Goal: Task Accomplishment & Management: Complete application form

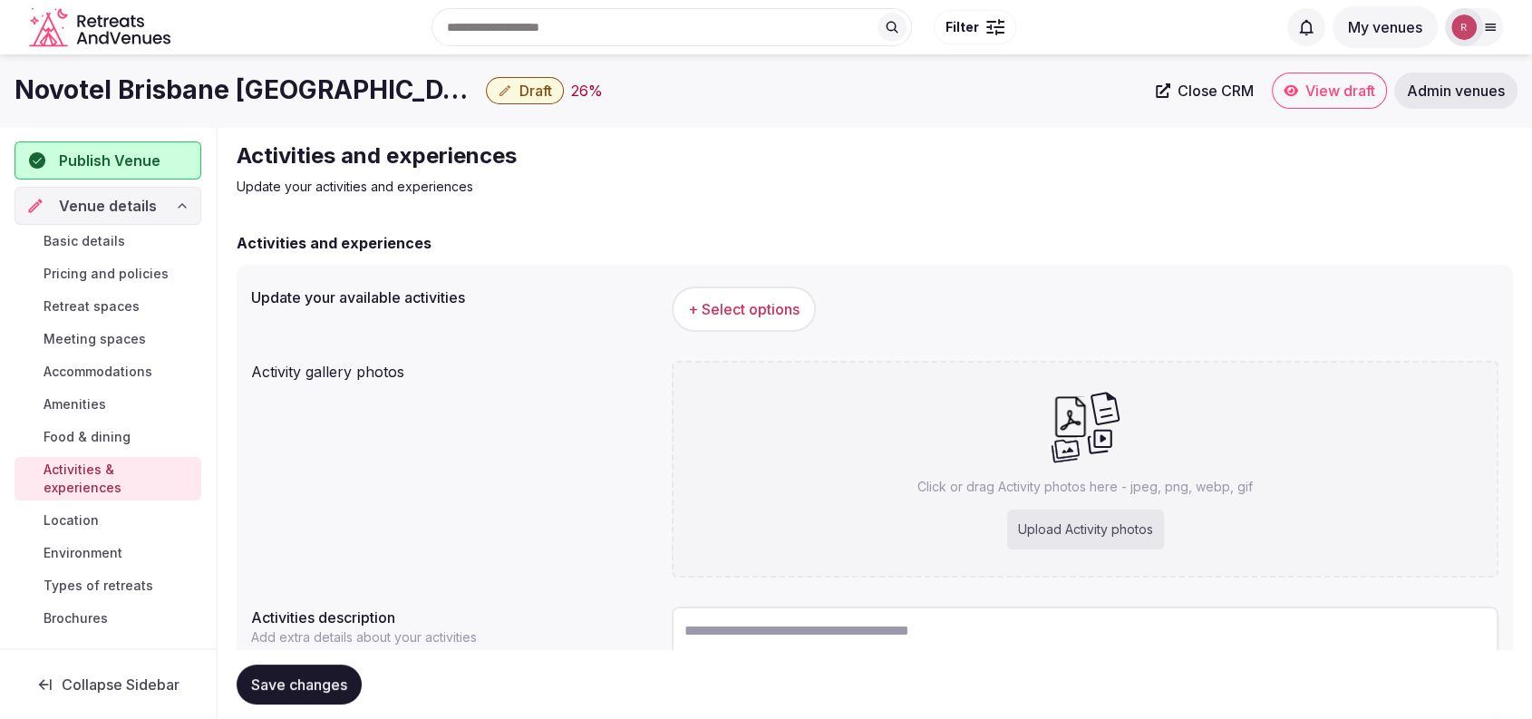
click at [114, 246] on span "Basic details" at bounding box center [85, 241] width 82 height 18
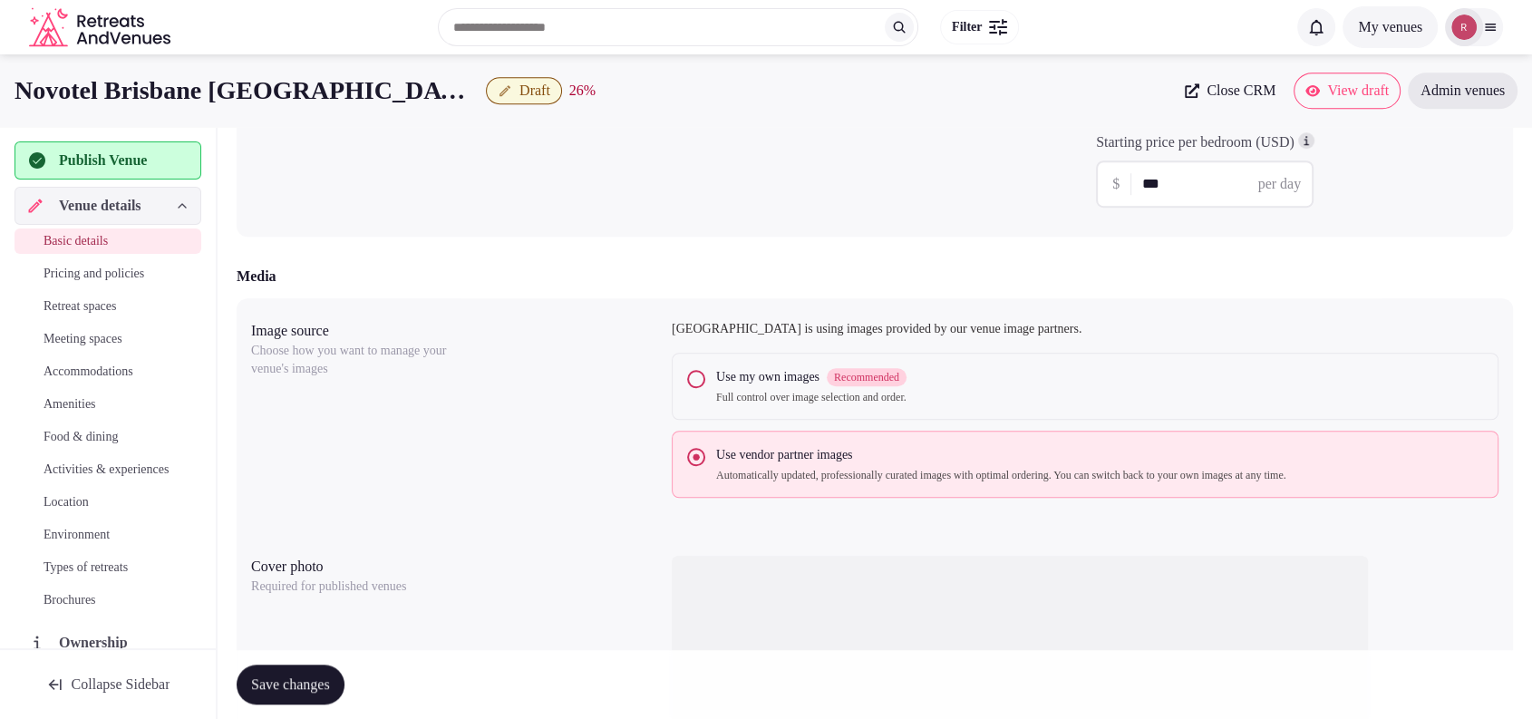
scroll to position [1886, 0]
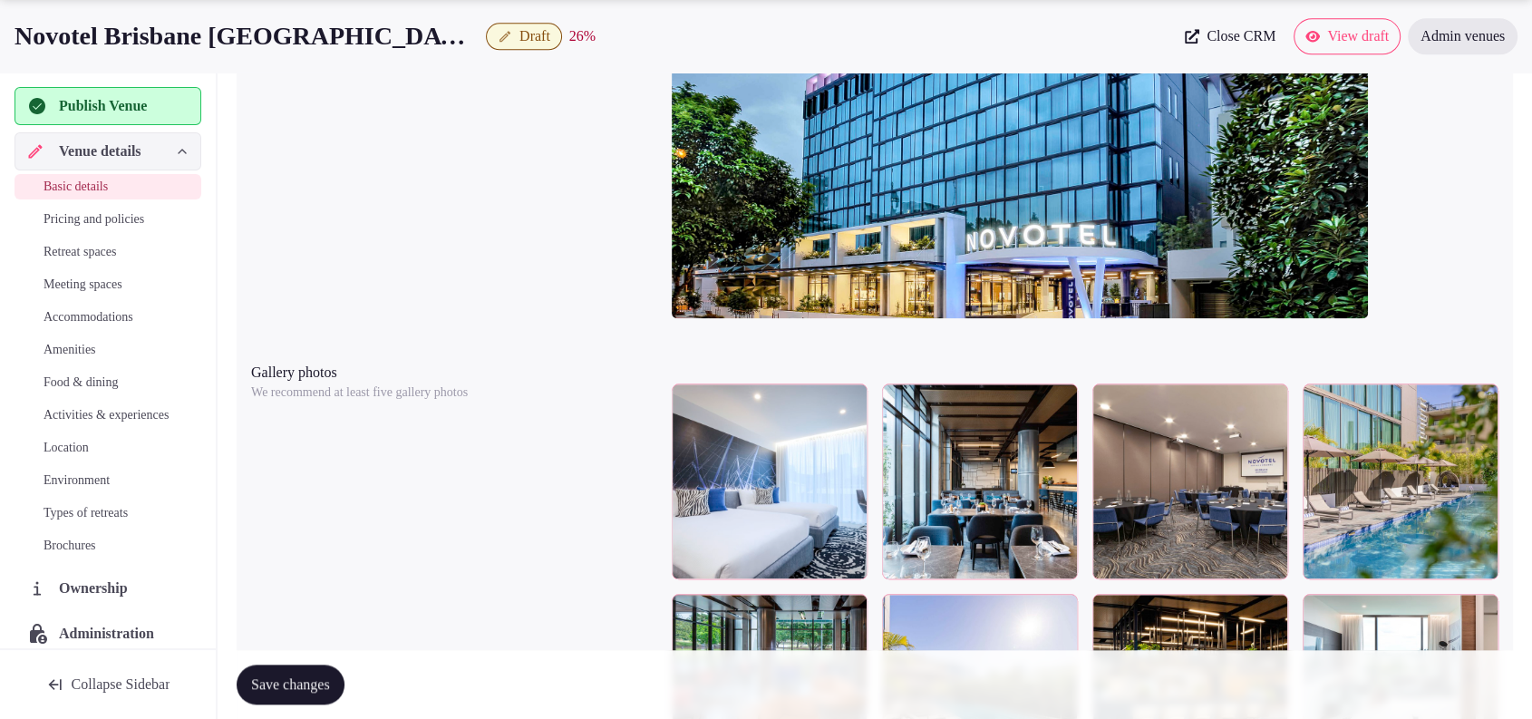
click at [97, 243] on span "Retreat spaces" at bounding box center [80, 252] width 73 height 18
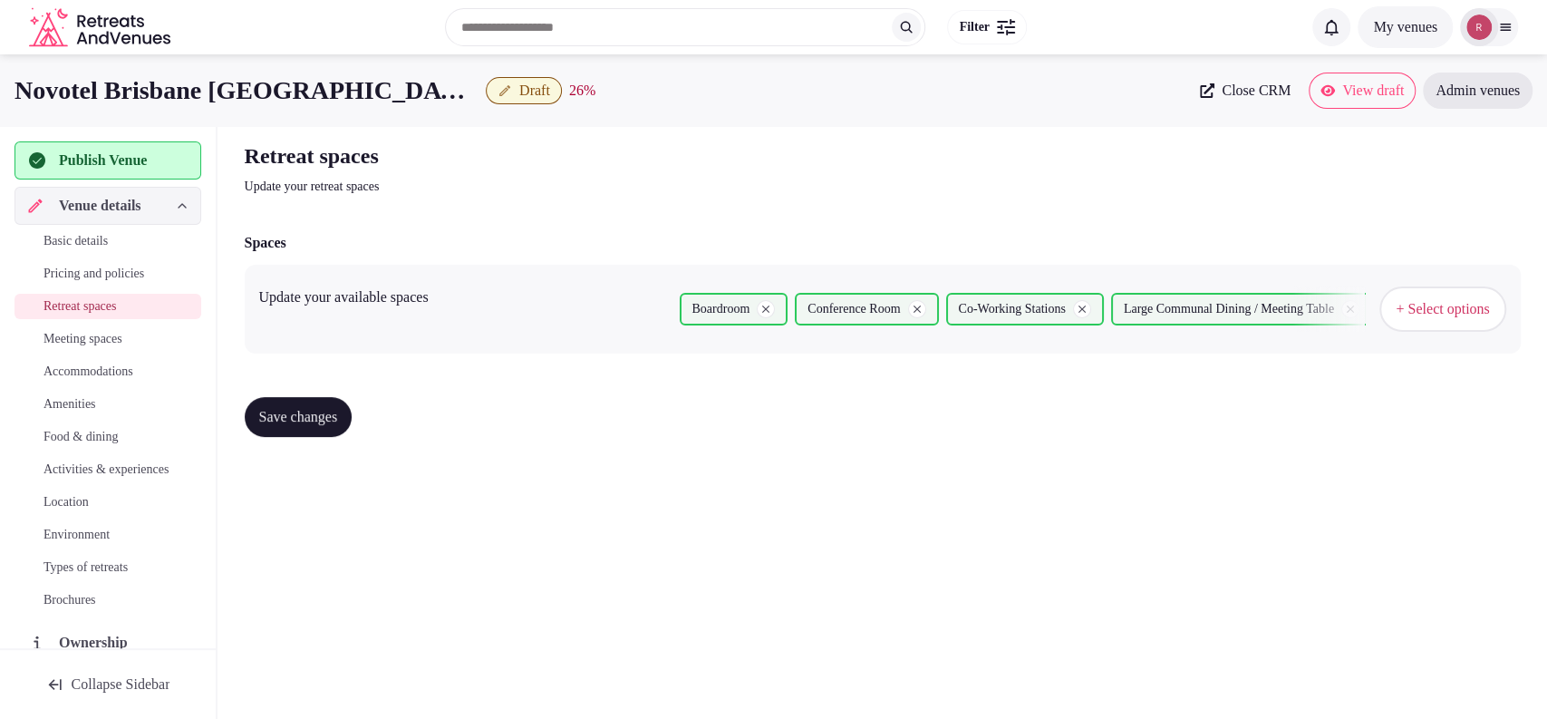
click at [73, 335] on span "Meeting spaces" at bounding box center [83, 339] width 79 height 18
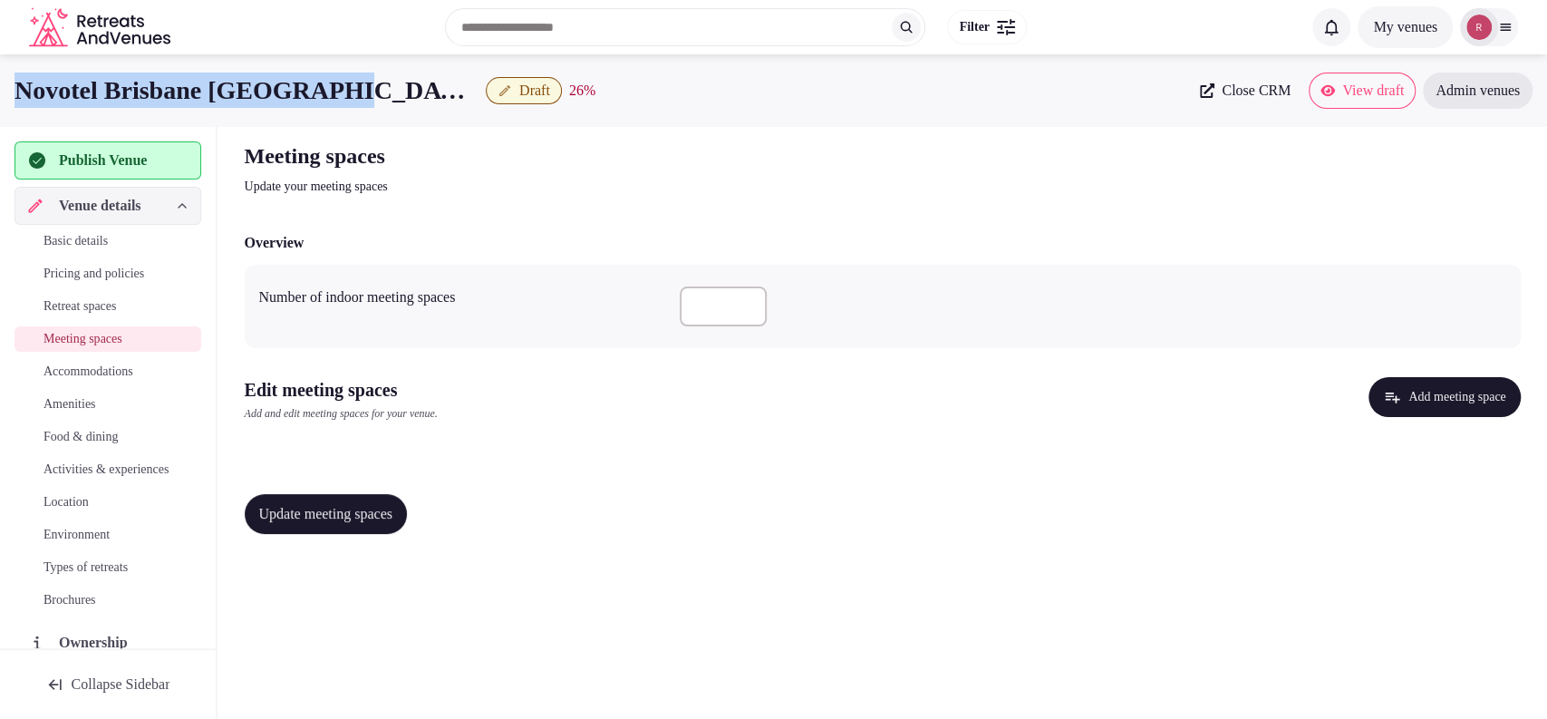
drag, startPoint x: 375, startPoint y: 97, endPoint x: 0, endPoint y: 91, distance: 375.3
click at [0, 91] on div "Novotel Brisbane South Bank Draft 26 % Close CRM View draft Admin venues" at bounding box center [773, 91] width 1547 height 36
copy h1 "Novotel Brisbane [GEOGRAPHIC_DATA]"
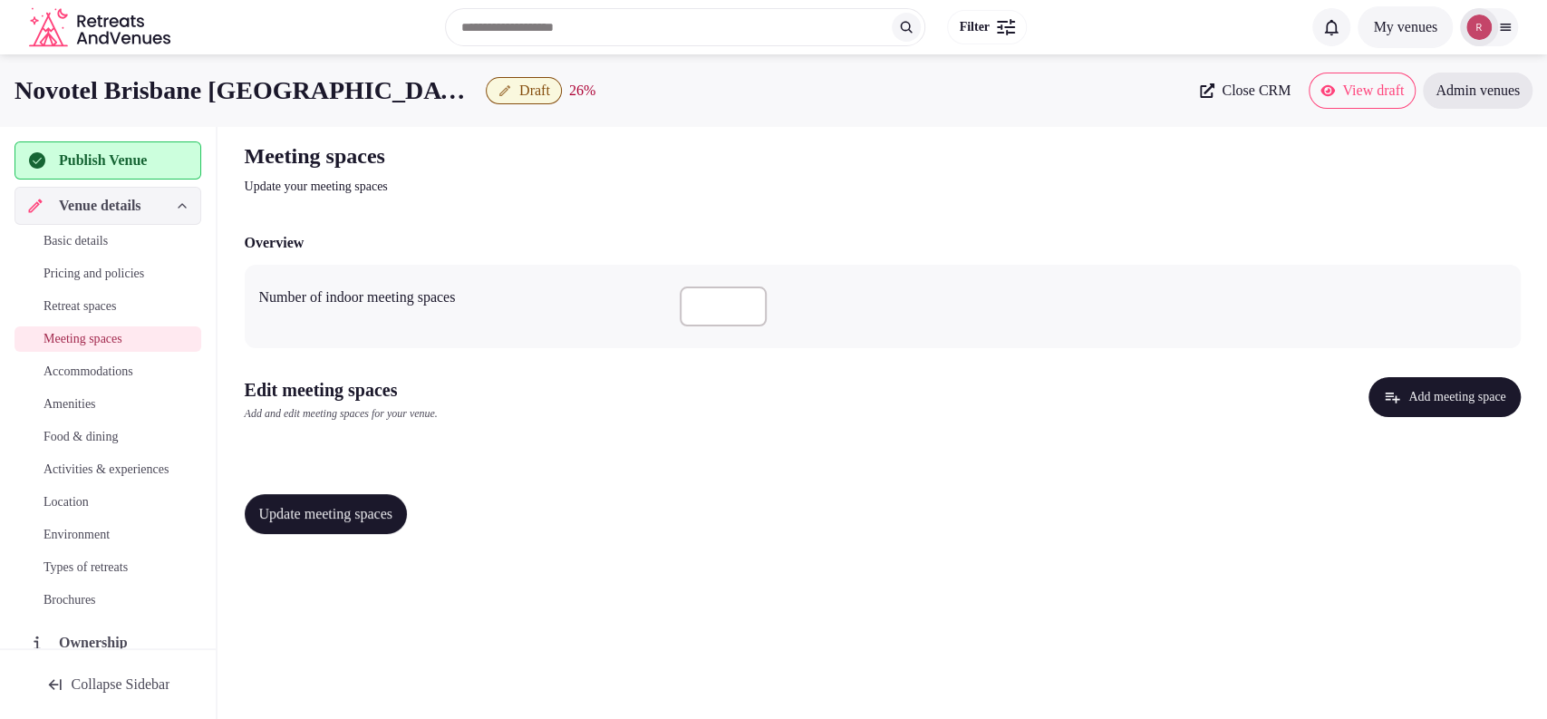
click at [710, 298] on input "number" at bounding box center [723, 306] width 87 height 40
type input "*"
drag, startPoint x: 761, startPoint y: 596, endPoint x: 783, endPoint y: 571, distance: 33.4
click at [761, 599] on div "Novotel Brisbane South Bank Draft 26 % Close CRM View draft Admin venues Publis…" at bounding box center [773, 381] width 1547 height 654
click at [261, 512] on span "Update meeting spaces" at bounding box center [326, 514] width 134 height 18
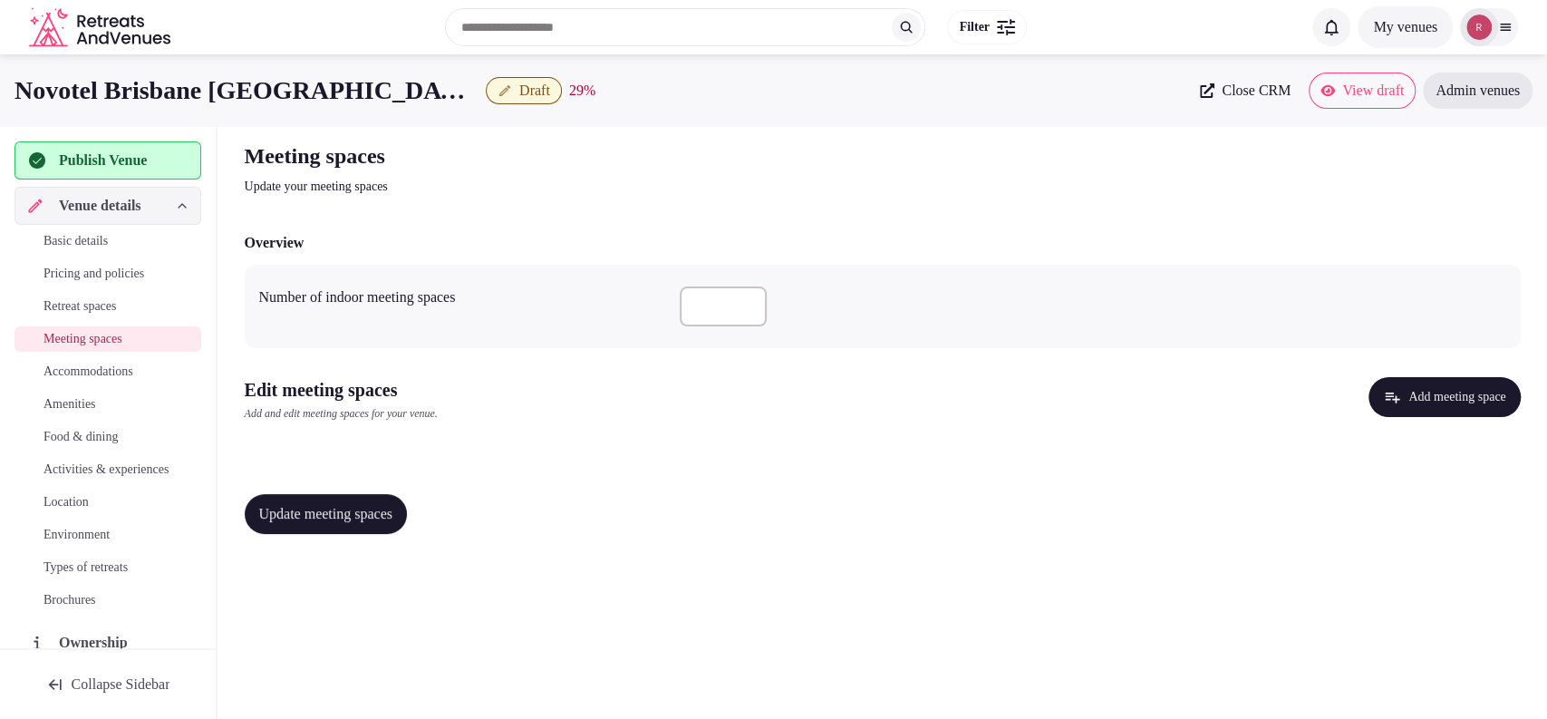
click at [78, 243] on span "Basic details" at bounding box center [76, 241] width 64 height 18
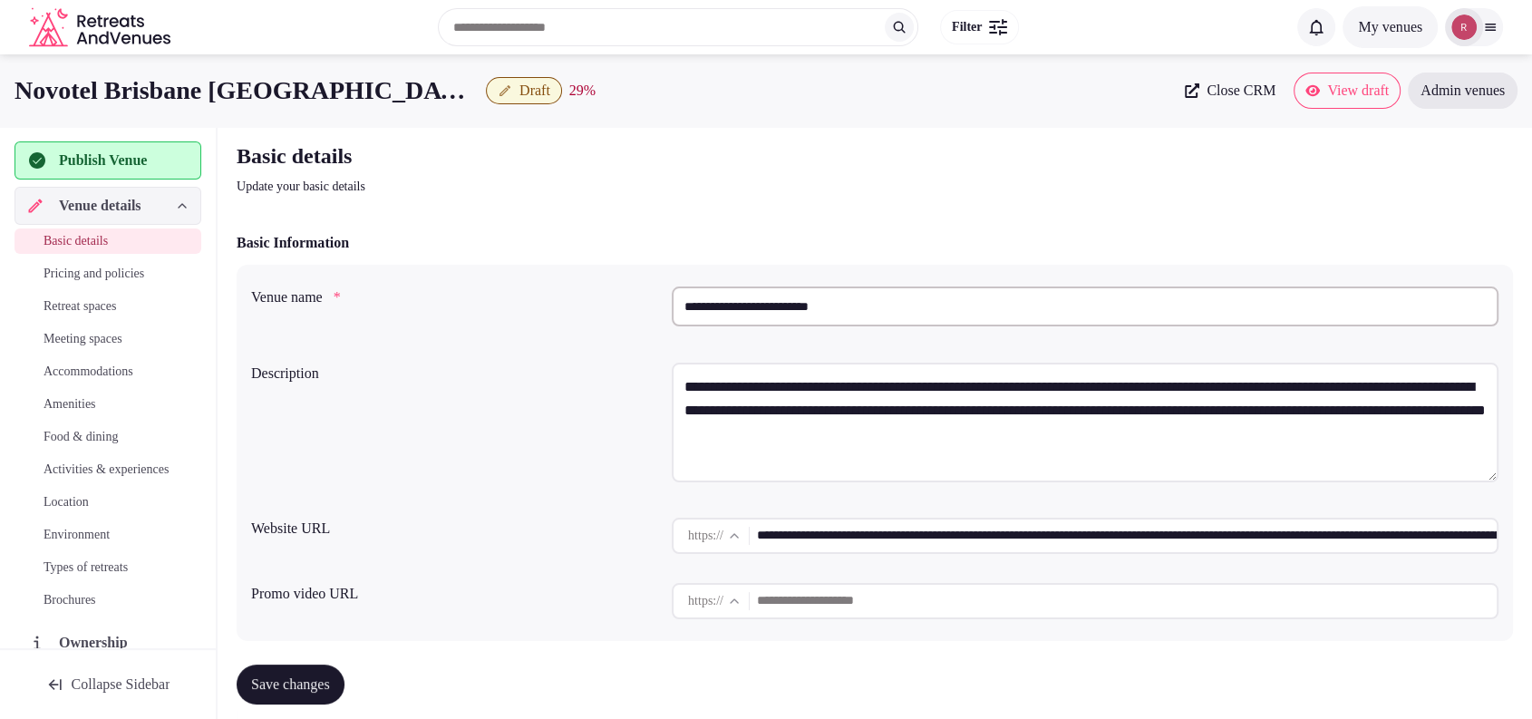
click at [885, 530] on input "**********" at bounding box center [1127, 536] width 740 height 36
click at [92, 332] on span "Meeting spaces" at bounding box center [83, 339] width 79 height 18
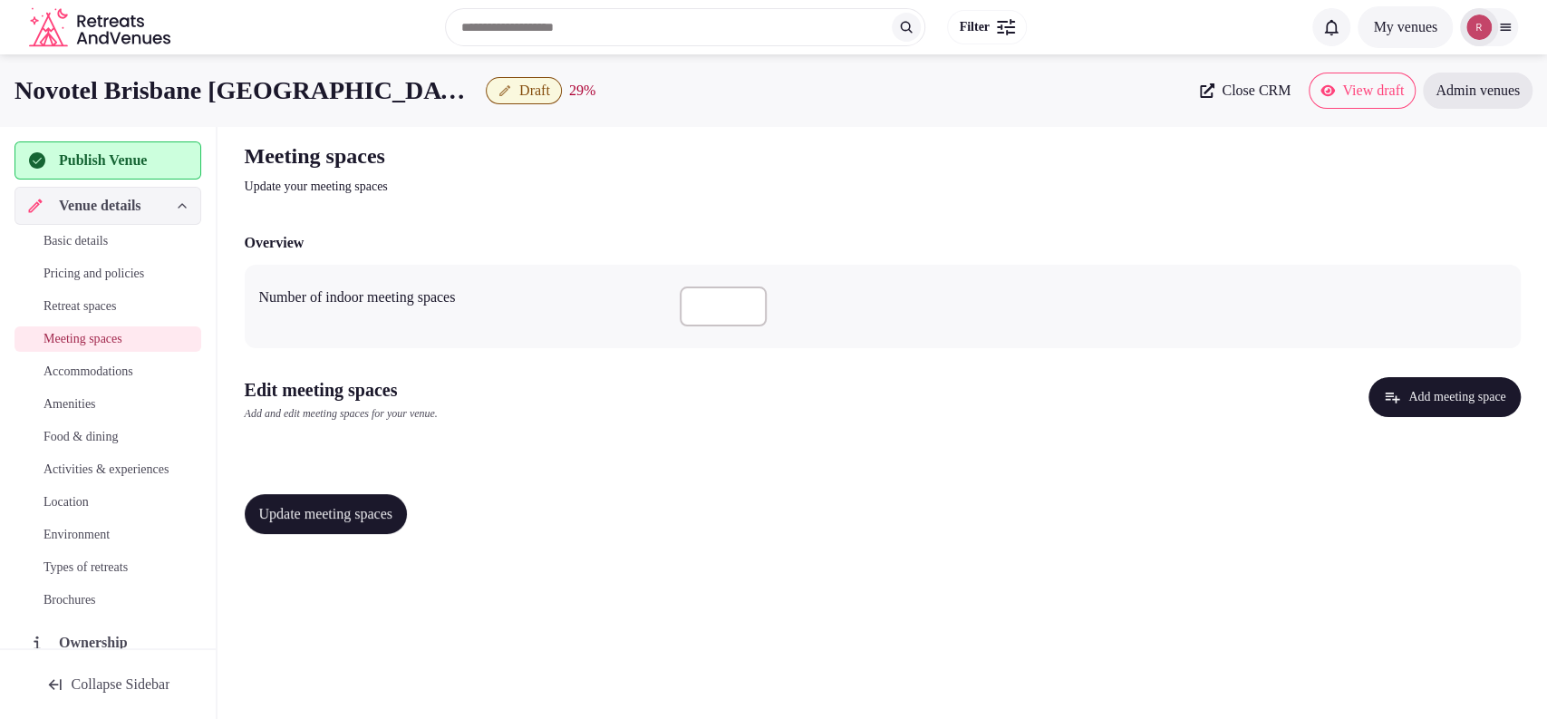
click at [101, 369] on span "Accommodations" at bounding box center [89, 372] width 90 height 18
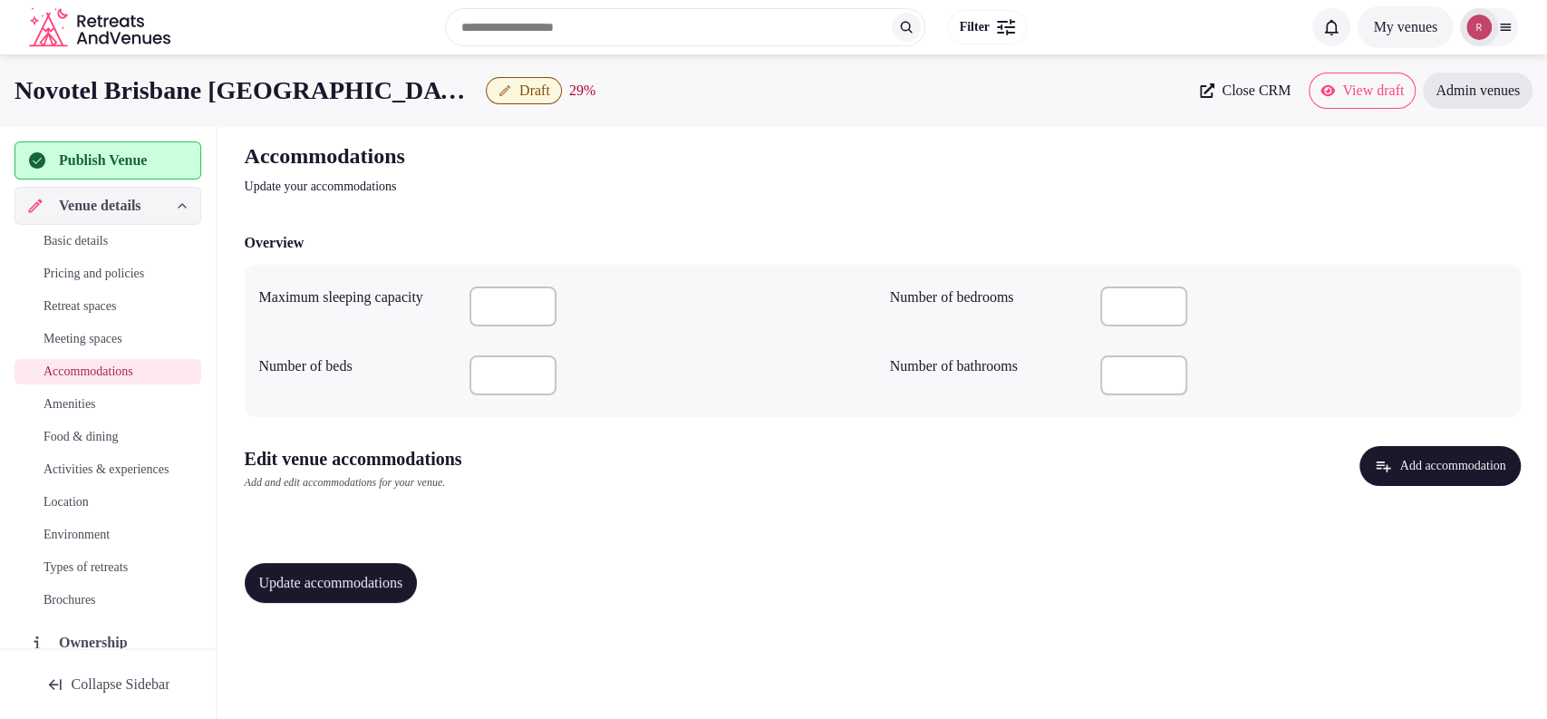
click at [109, 332] on span "Meeting spaces" at bounding box center [83, 339] width 79 height 18
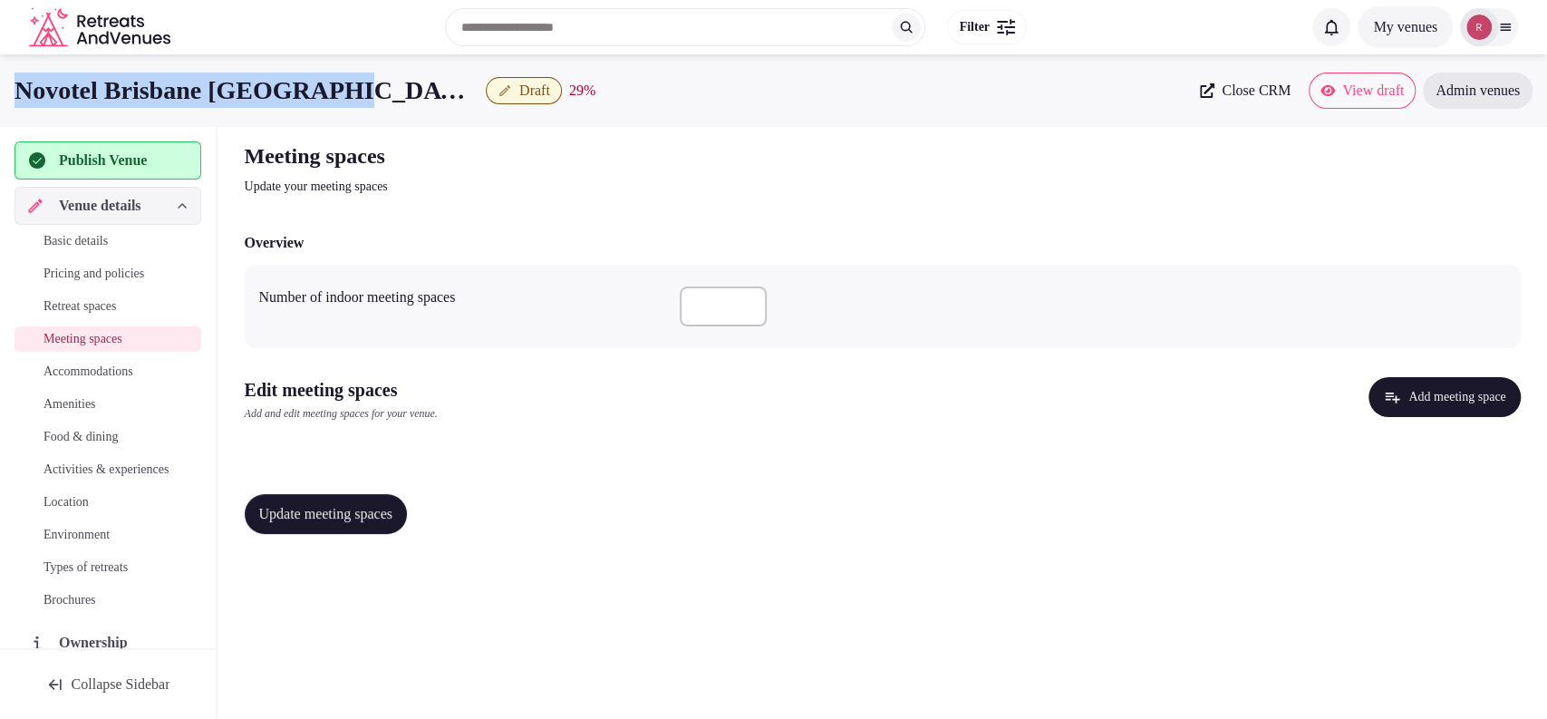
drag, startPoint x: 373, startPoint y: 93, endPoint x: 12, endPoint y: 99, distance: 360.8
click at [12, 99] on div "Novotel Brisbane South Bank Draft 29 % Close CRM View draft Admin venues" at bounding box center [773, 91] width 1547 height 36
copy h1 "Novotel Brisbane South Bank"
click at [1414, 381] on button "Add meeting space" at bounding box center [1444, 397] width 151 height 40
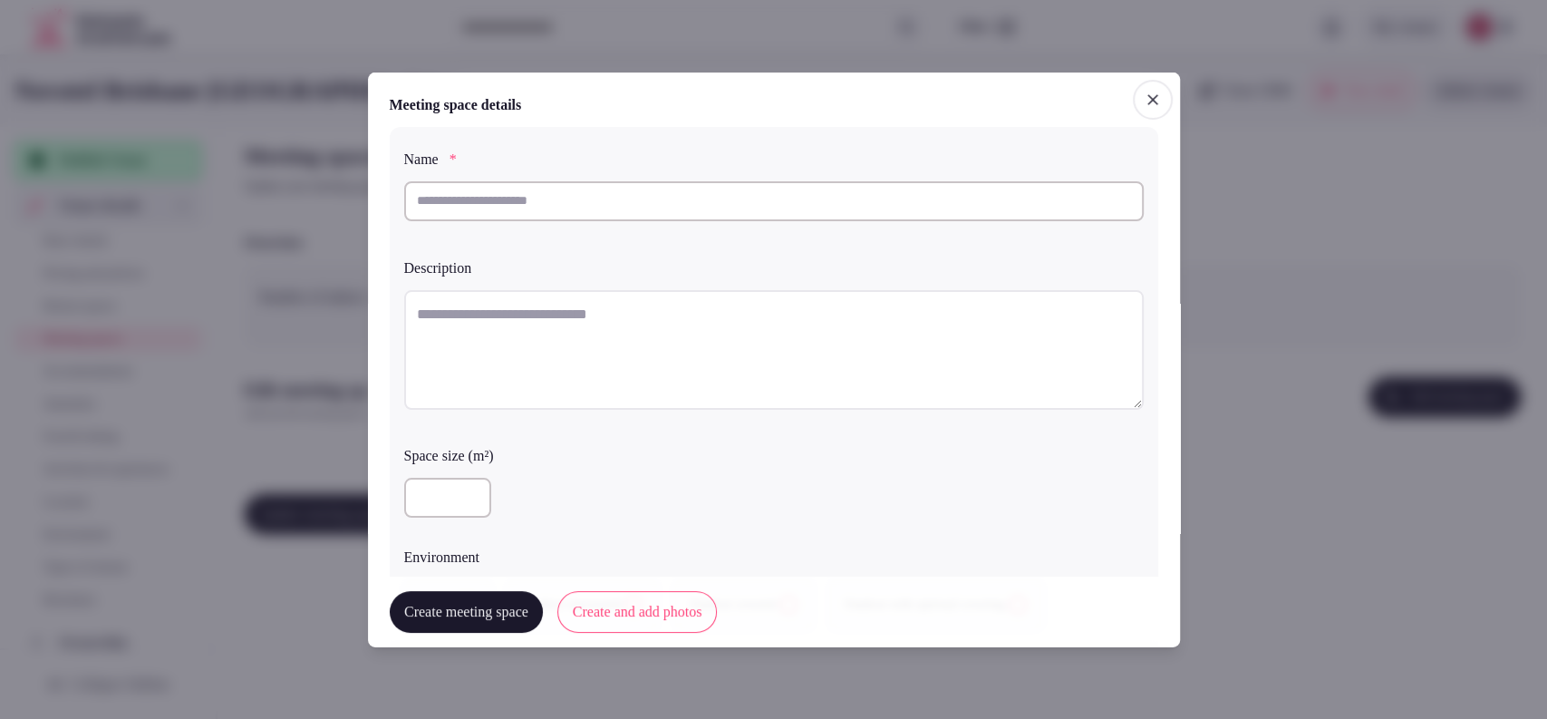
click at [591, 185] on input "text" at bounding box center [774, 200] width 740 height 40
paste input "**********"
type input "**********"
click at [554, 334] on textarea at bounding box center [774, 349] width 740 height 120
paste textarea "**********"
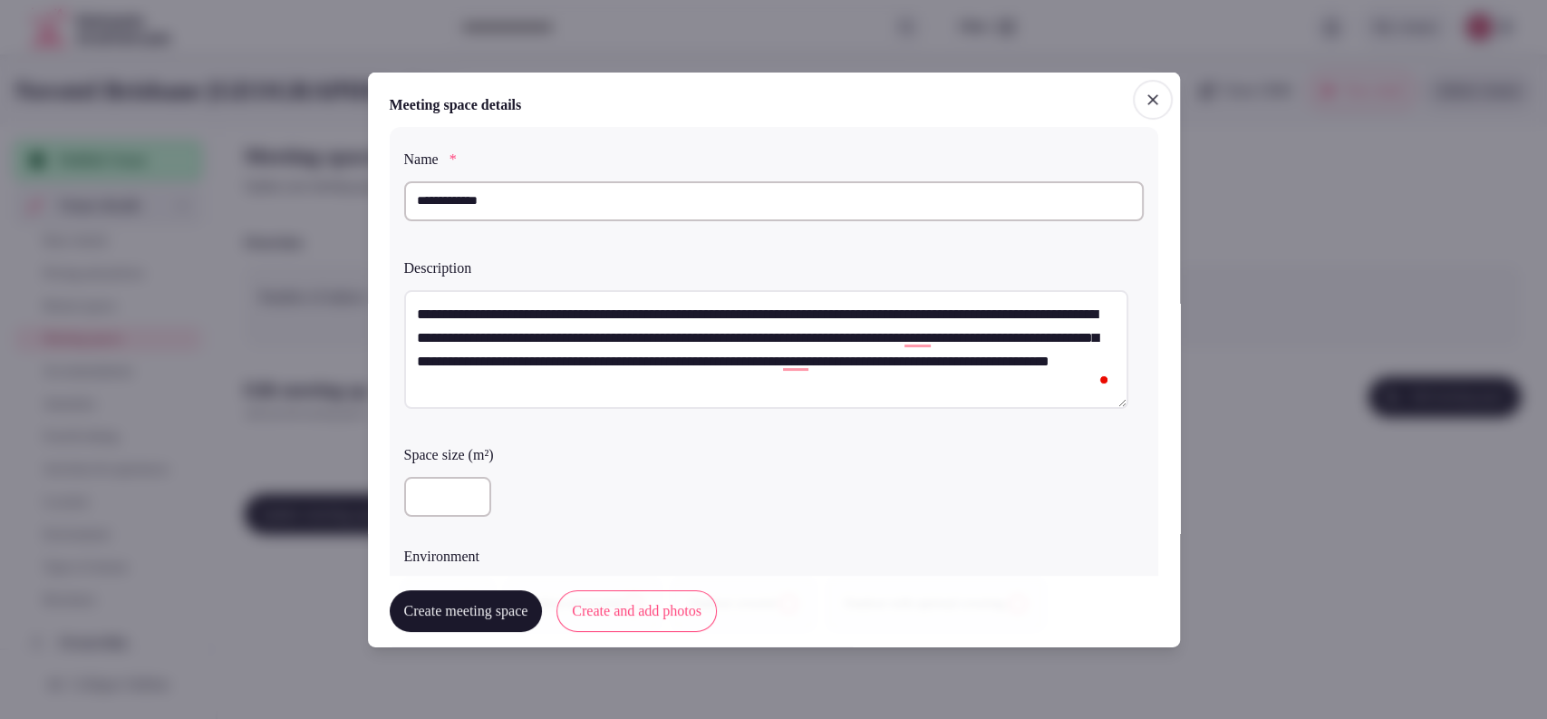
type textarea "**********"
click at [429, 485] on input "number" at bounding box center [447, 497] width 87 height 40
type input "**"
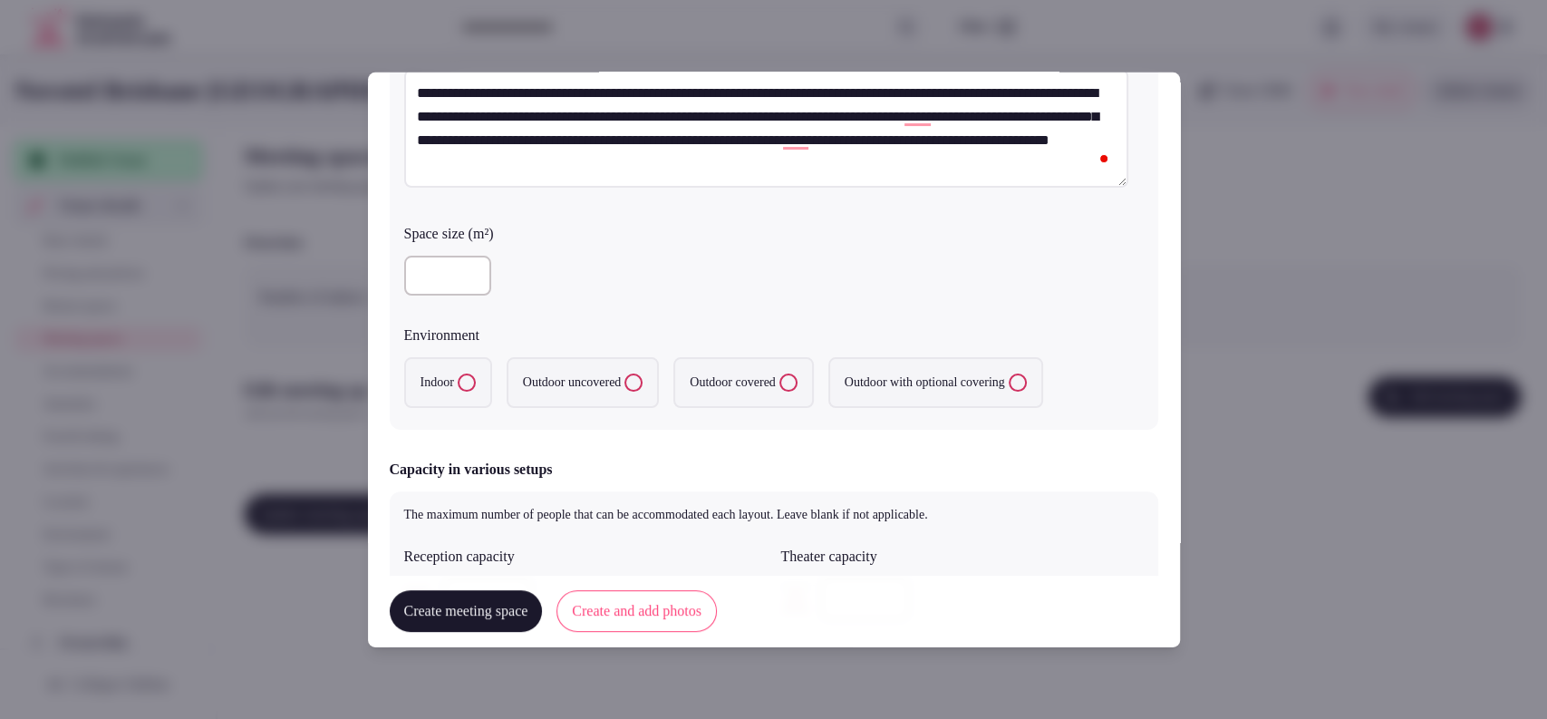
scroll to position [287, 0]
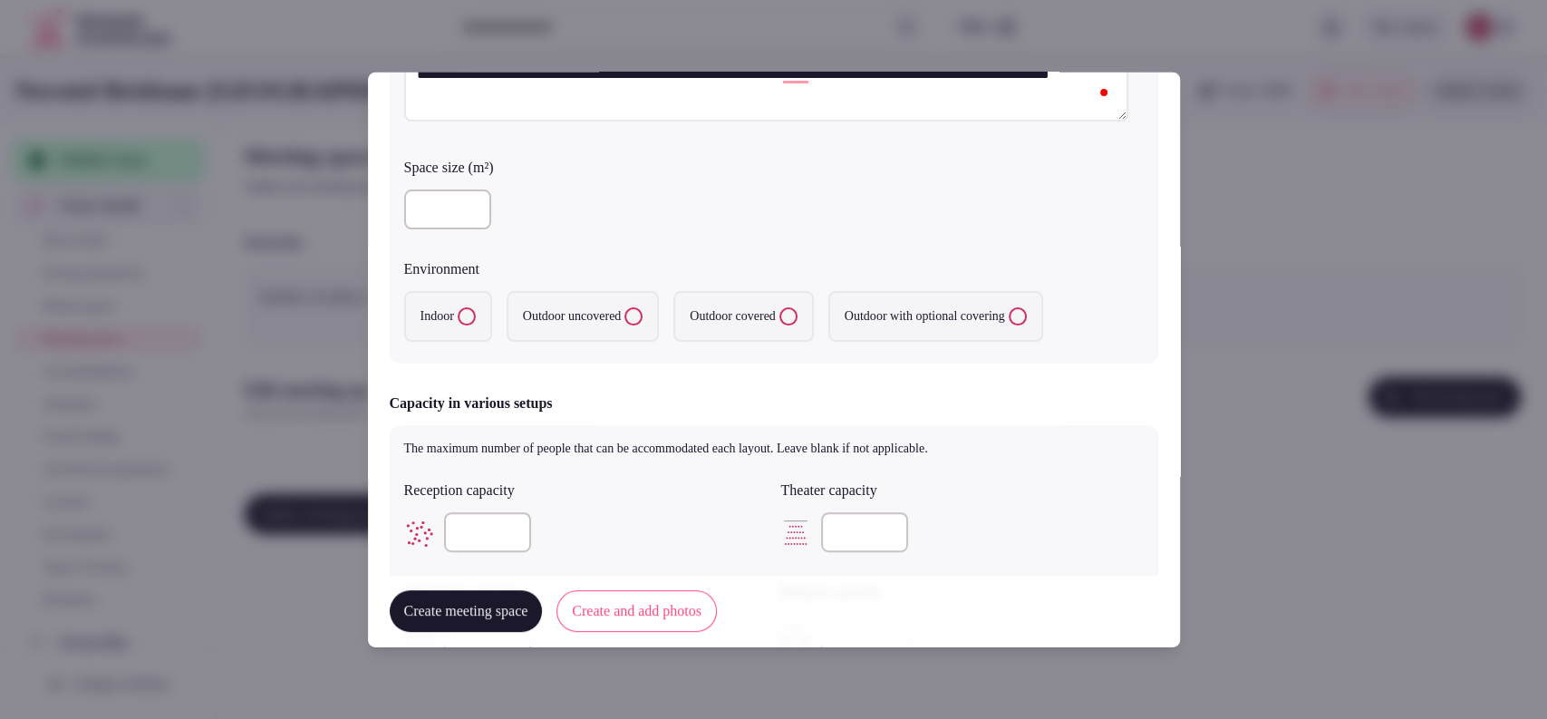
click at [450, 315] on label "Indoor" at bounding box center [448, 316] width 88 height 51
click at [458, 315] on button "Indoor" at bounding box center [467, 316] width 18 height 18
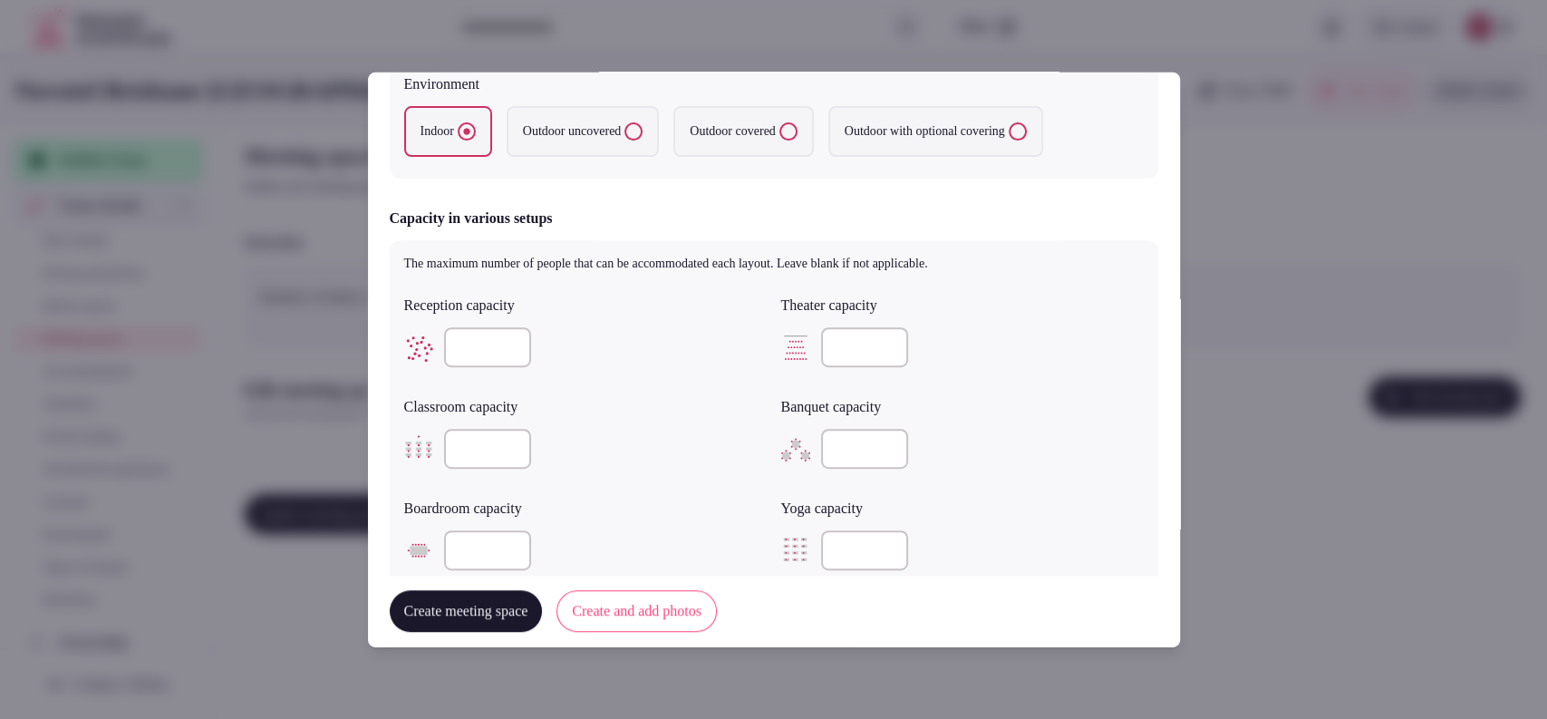
scroll to position [458, 0]
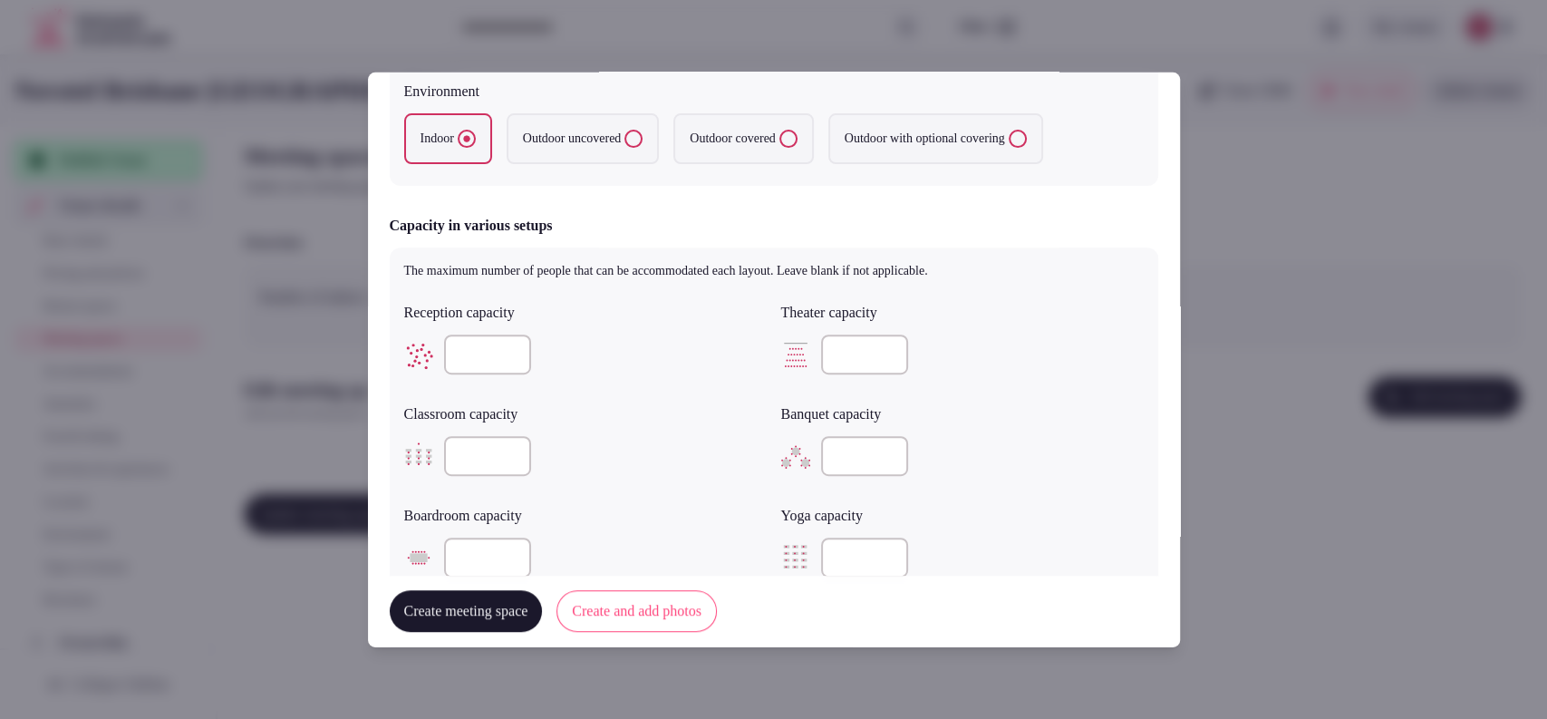
click at [461, 354] on input "number" at bounding box center [487, 354] width 87 height 40
type input "**"
click at [484, 565] on input "number" at bounding box center [487, 558] width 87 height 40
type input "**"
click at [841, 356] on input "number" at bounding box center [864, 354] width 87 height 40
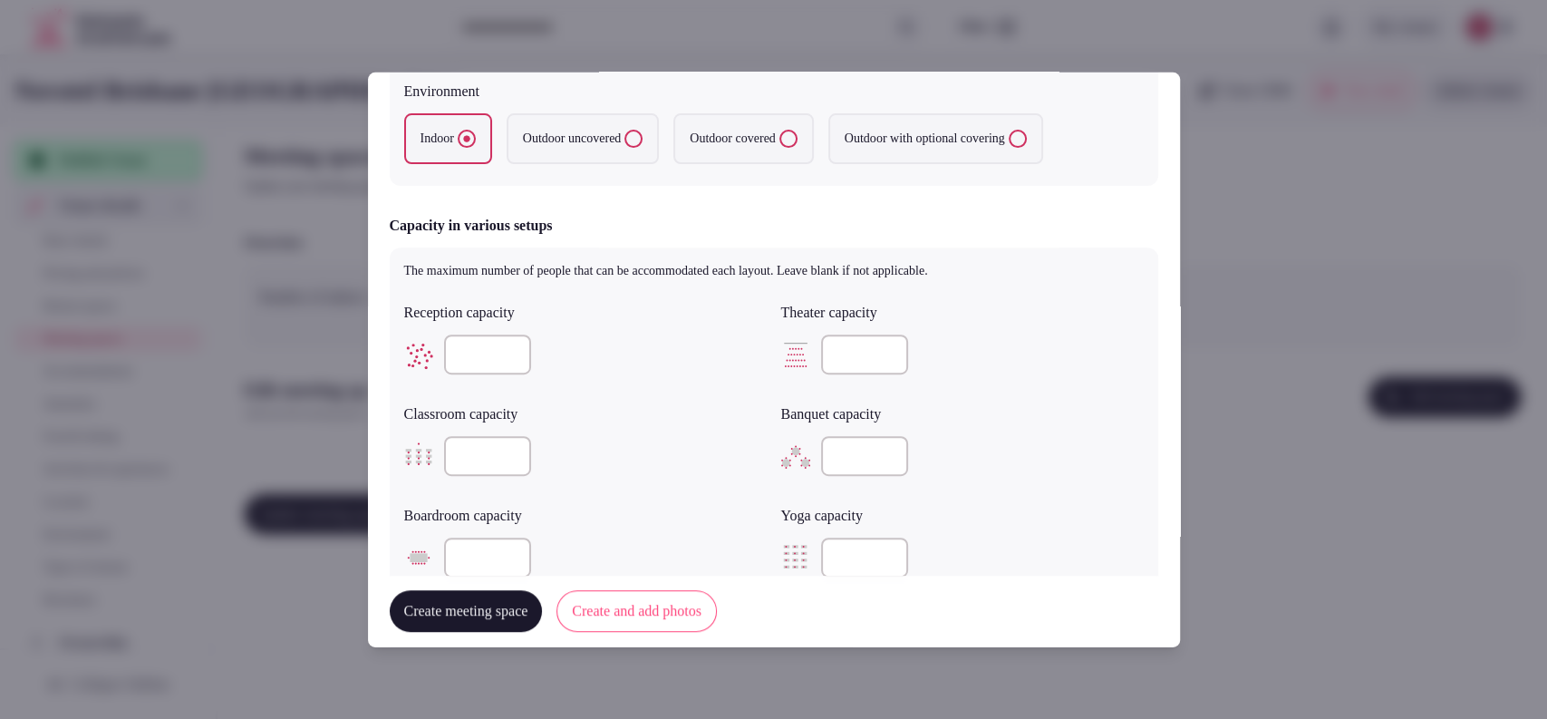
type input "**"
click at [468, 472] on input "number" at bounding box center [487, 456] width 87 height 40
type input "**"
click at [863, 449] on input "number" at bounding box center [864, 456] width 87 height 40
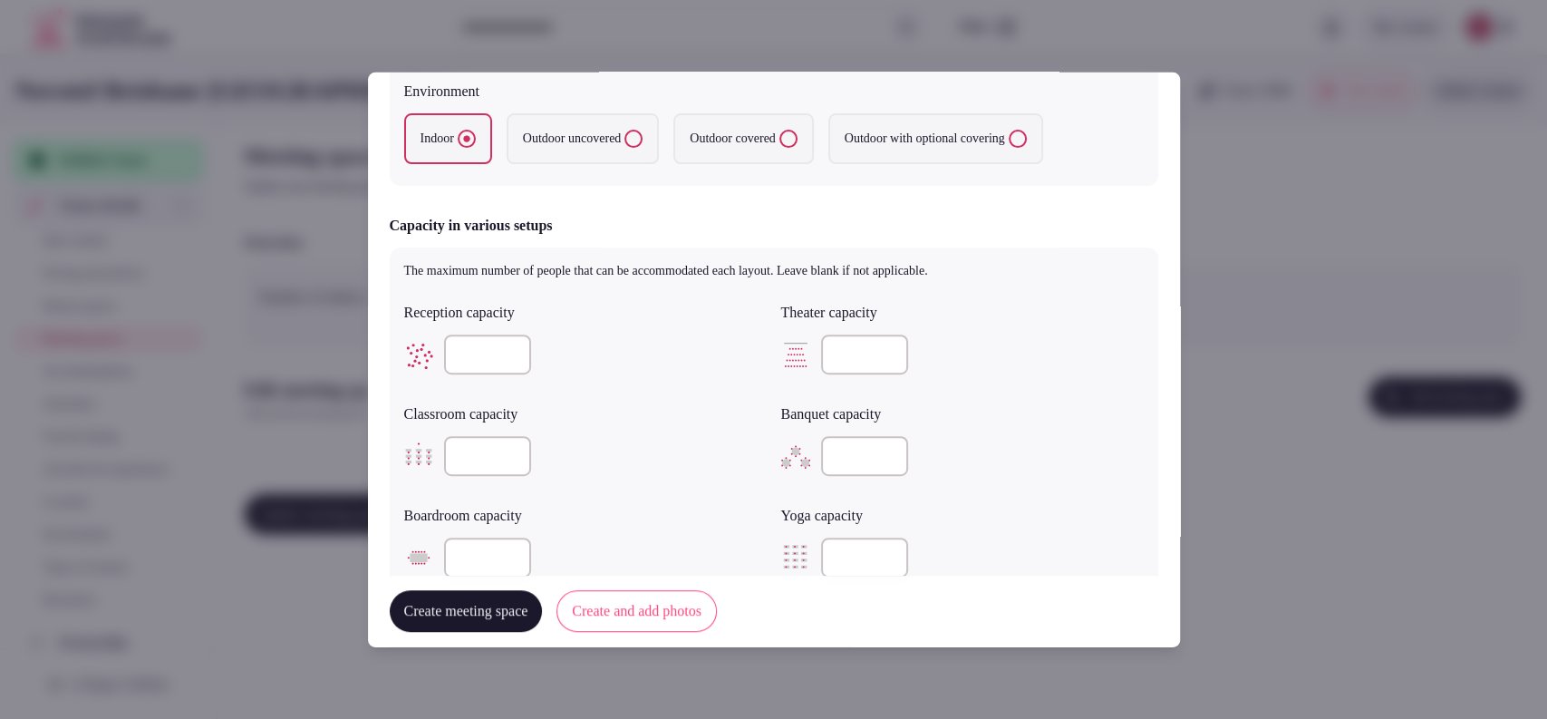
type input "**"
click at [942, 396] on div "Banquet capacity" at bounding box center [962, 408] width 363 height 25
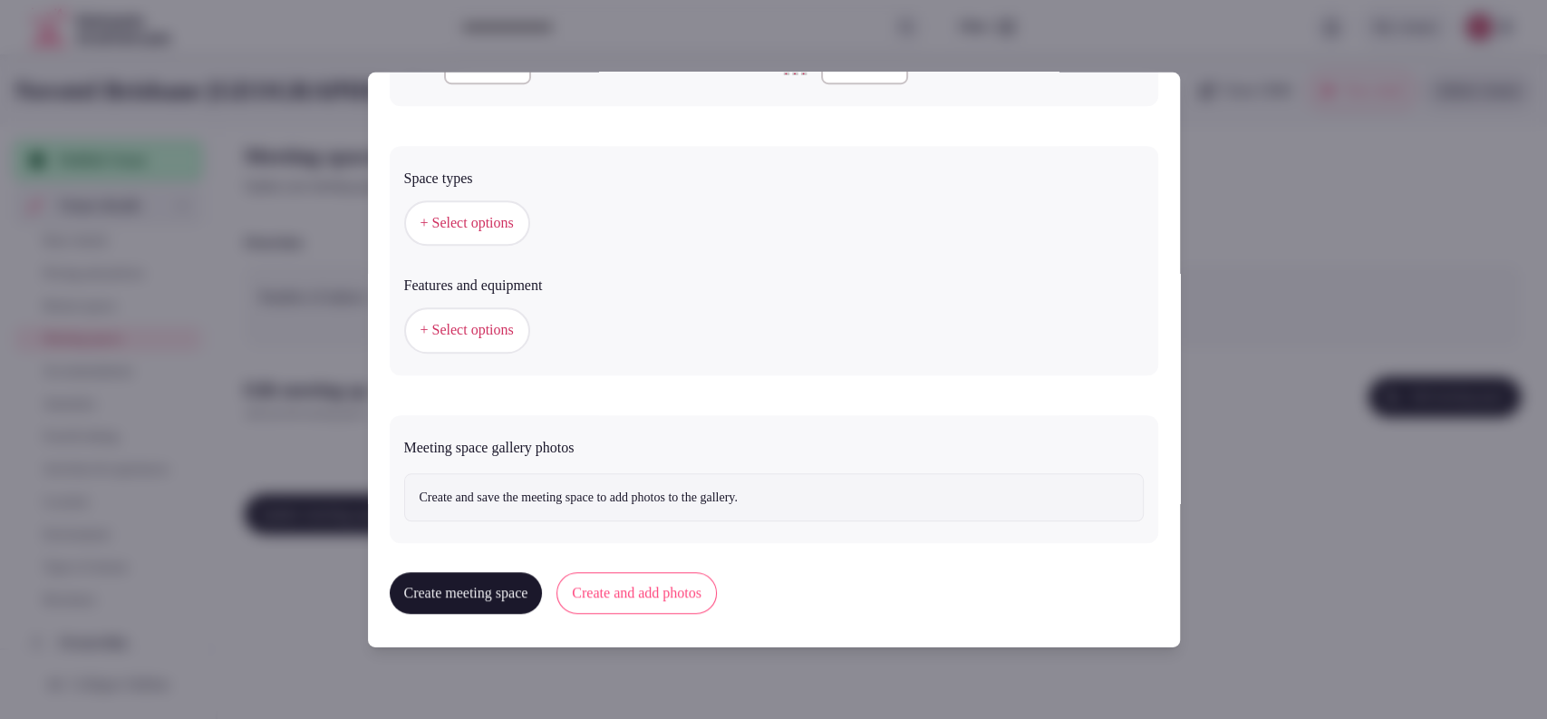
click at [464, 208] on button "+ Select options" at bounding box center [467, 222] width 126 height 45
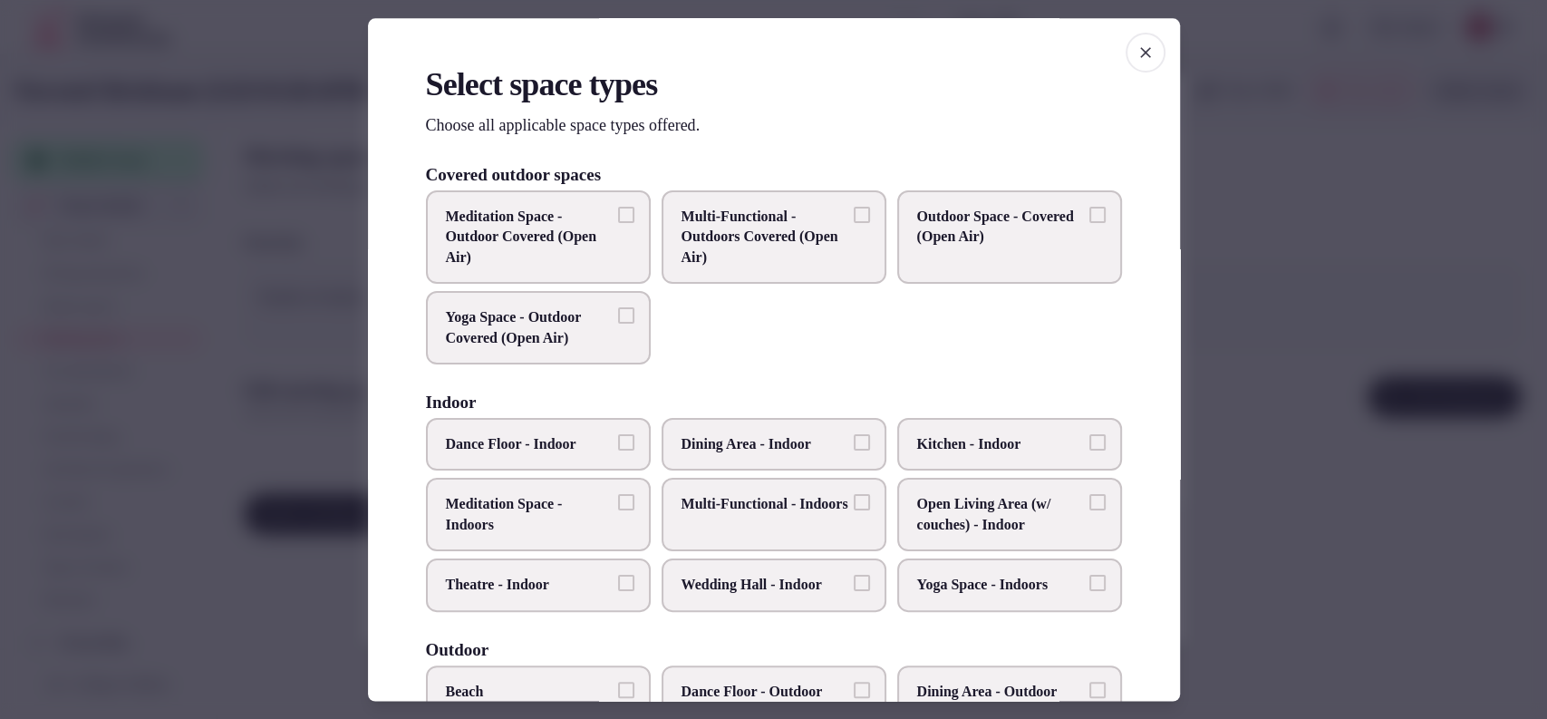
click at [755, 515] on span "Multi-Functional - Indoors" at bounding box center [765, 505] width 167 height 20
click at [854, 511] on button "Multi-Functional - Indoors" at bounding box center [862, 503] width 16 height 16
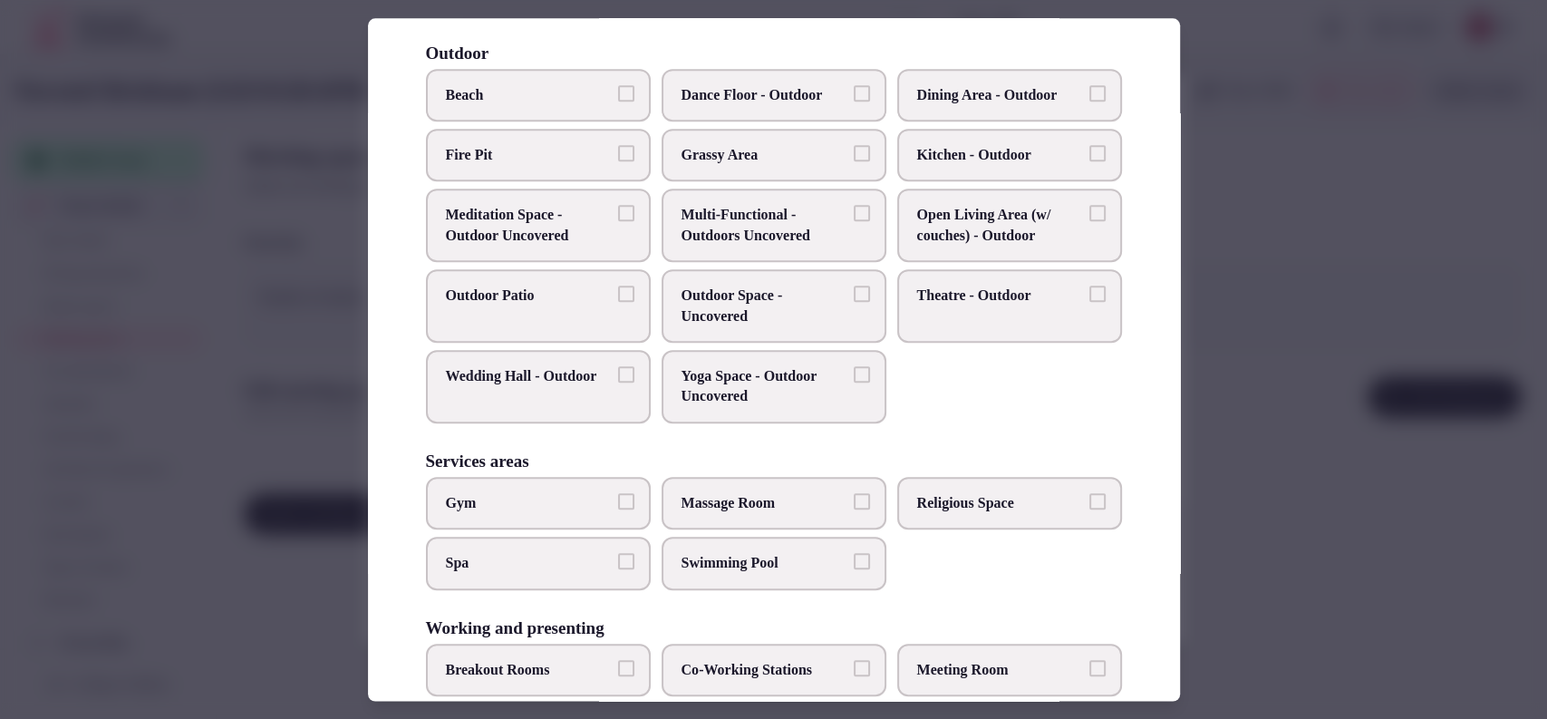
scroll to position [690, 0]
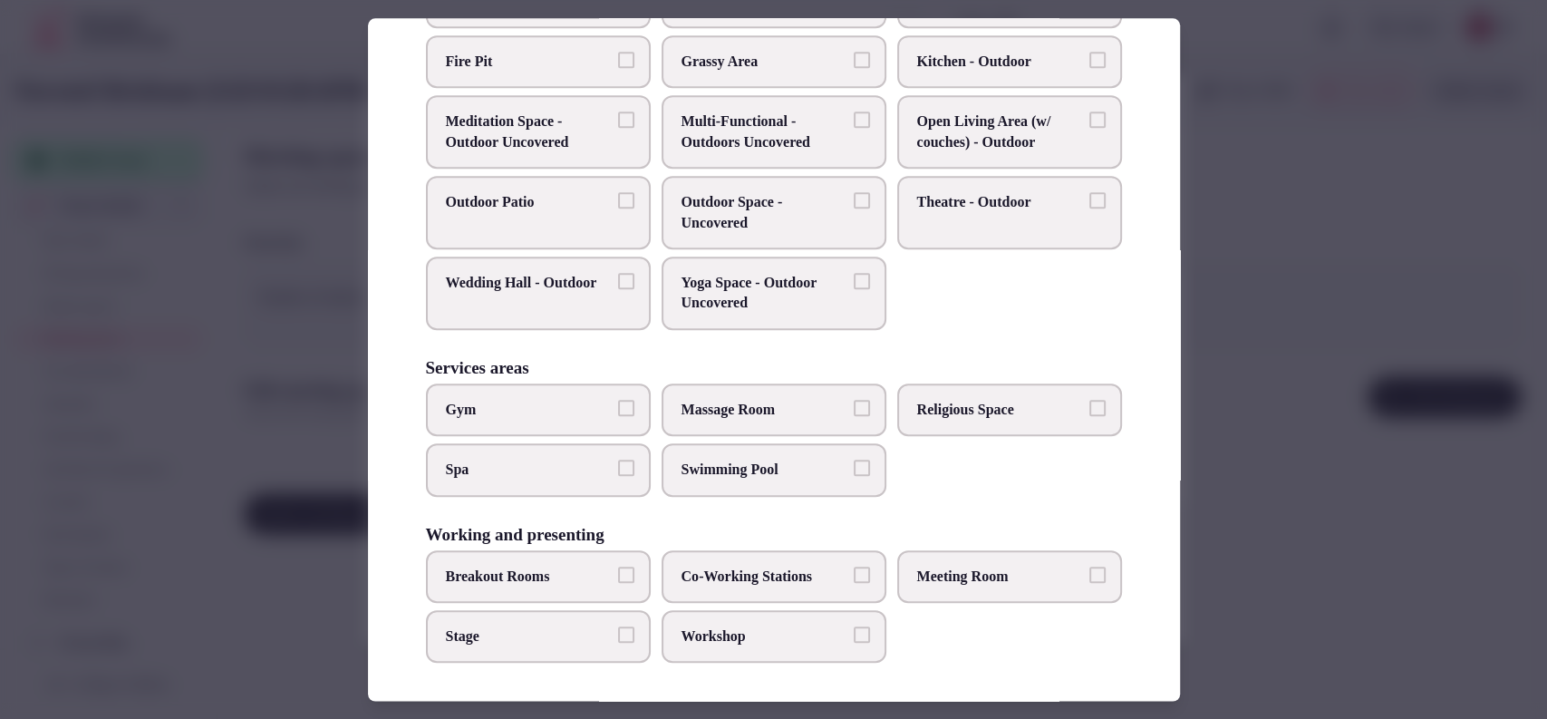
click at [994, 557] on label "Meeting Room" at bounding box center [1009, 576] width 225 height 53
click at [1090, 567] on button "Meeting Room" at bounding box center [1098, 575] width 16 height 16
click at [538, 574] on span "Breakout Rooms" at bounding box center [529, 577] width 167 height 20
click at [618, 574] on button "Breakout Rooms" at bounding box center [626, 575] width 16 height 16
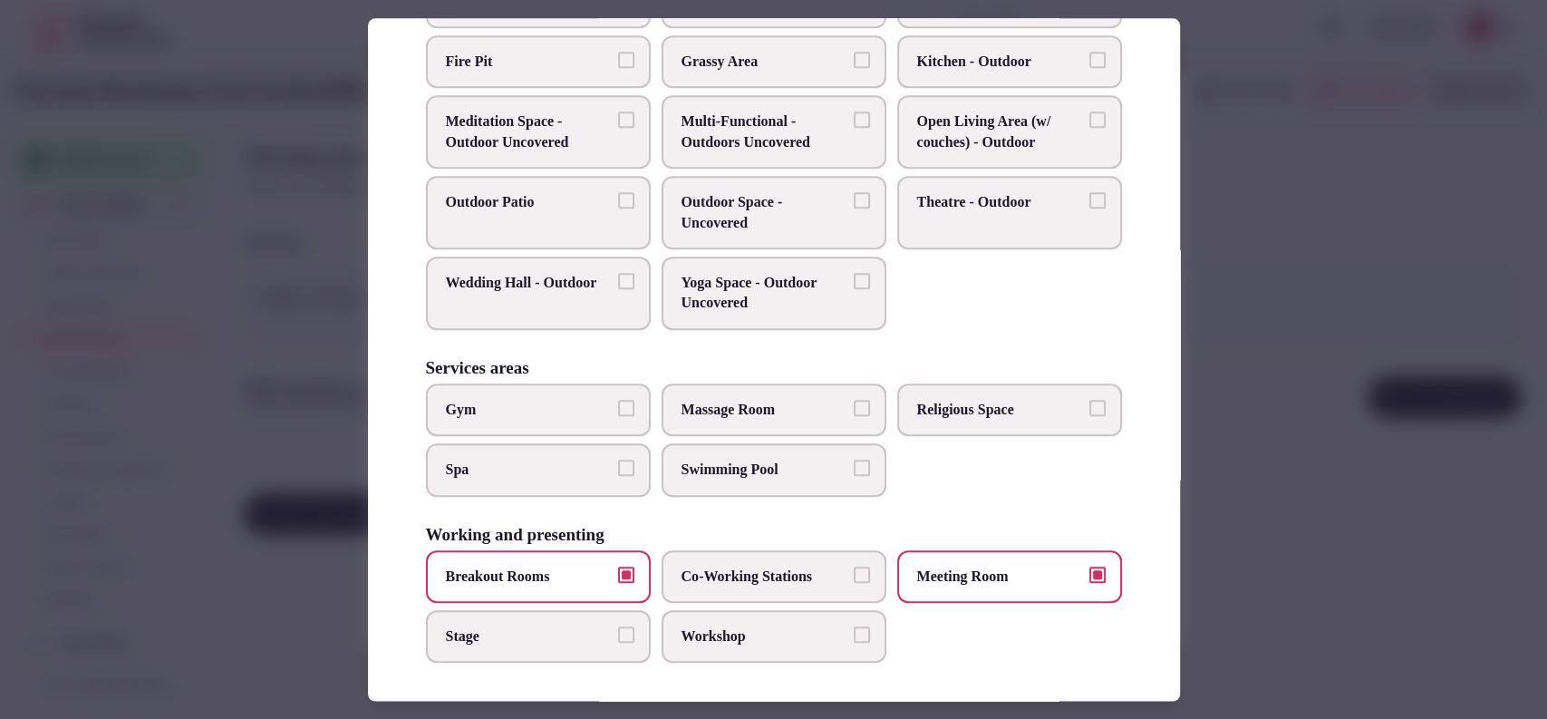
click at [708, 567] on span "Co-Working Stations" at bounding box center [765, 577] width 167 height 20
click at [854, 567] on button "Co-Working Stations" at bounding box center [862, 575] width 16 height 16
click at [766, 638] on span "Workshop" at bounding box center [765, 636] width 167 height 20
click at [854, 638] on button "Workshop" at bounding box center [862, 634] width 16 height 16
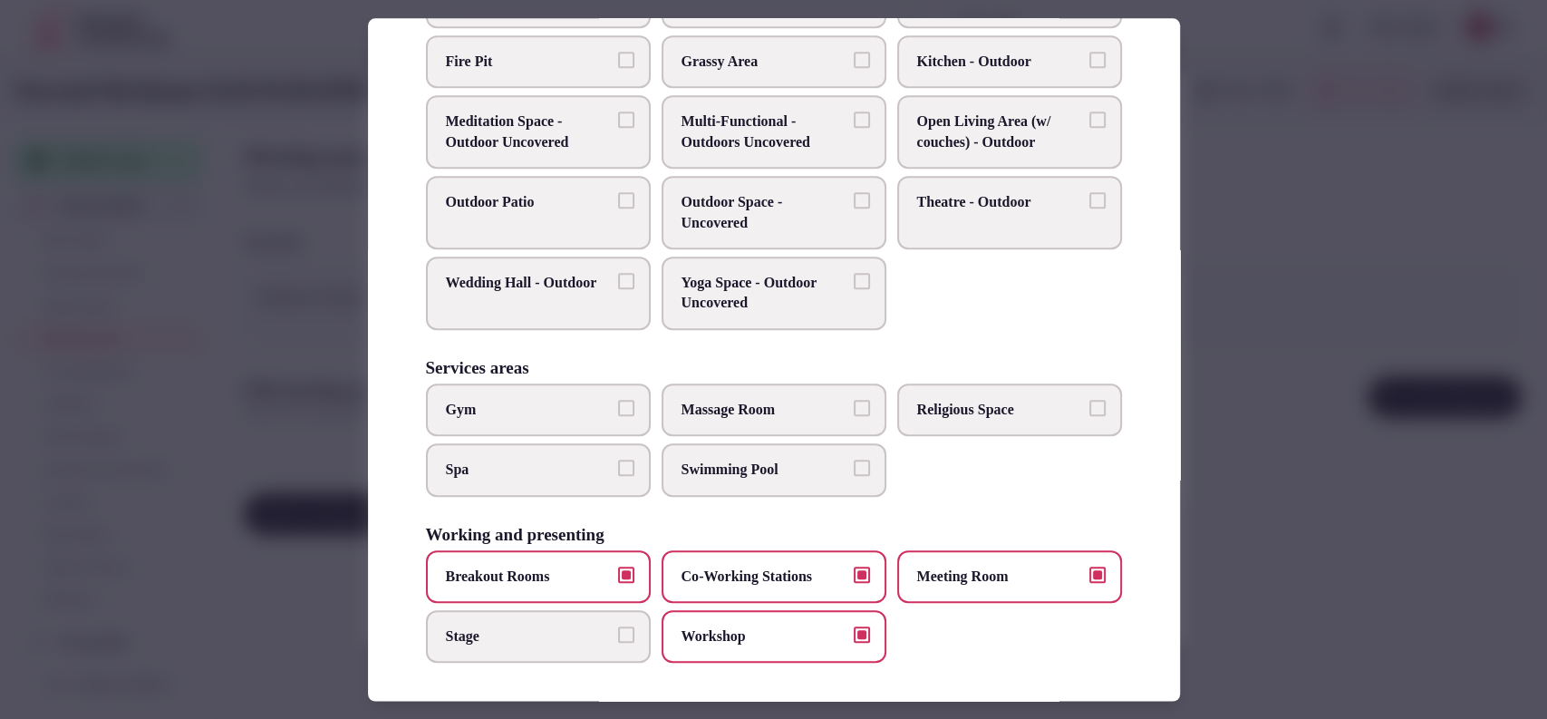
click at [1244, 332] on div at bounding box center [773, 359] width 1547 height 719
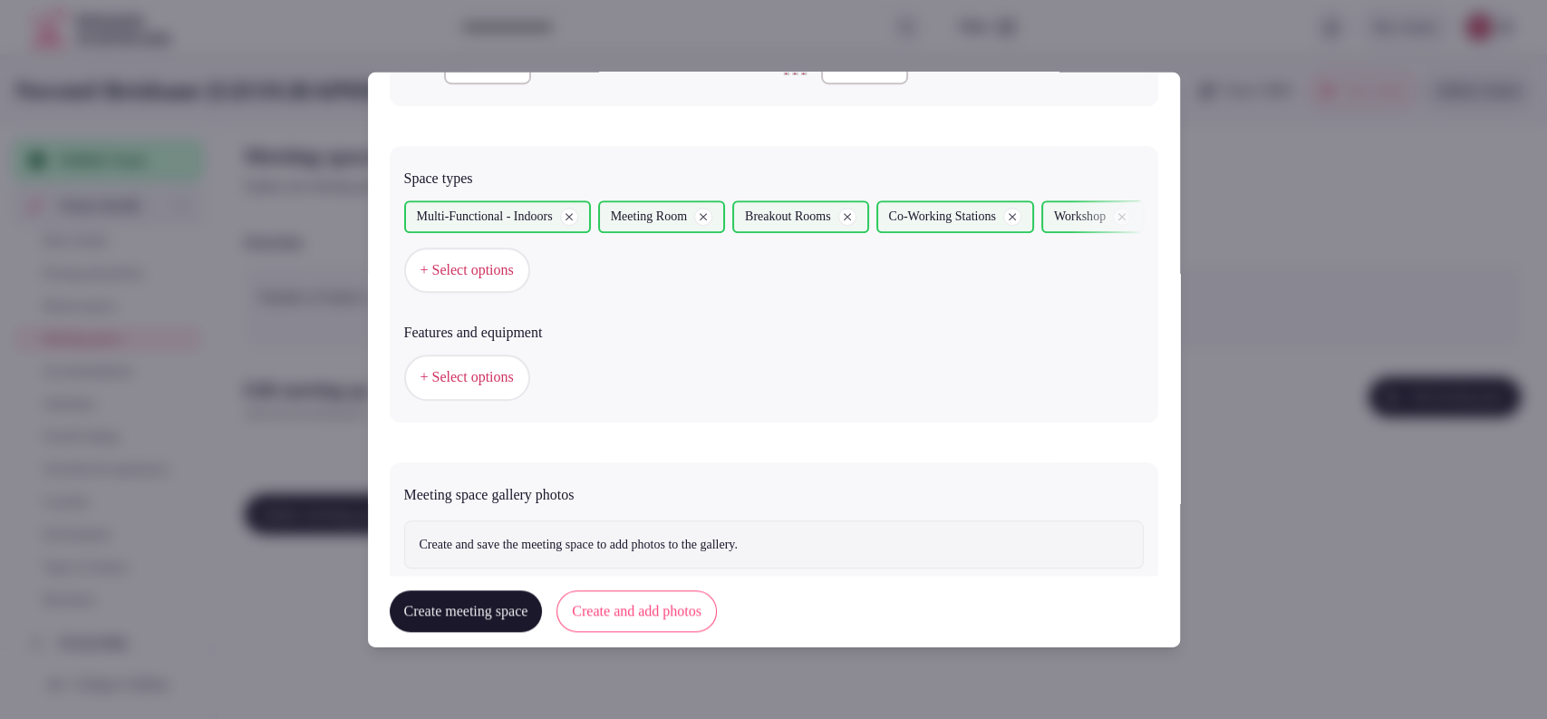
click at [471, 380] on span "+ Select options" at bounding box center [467, 377] width 93 height 20
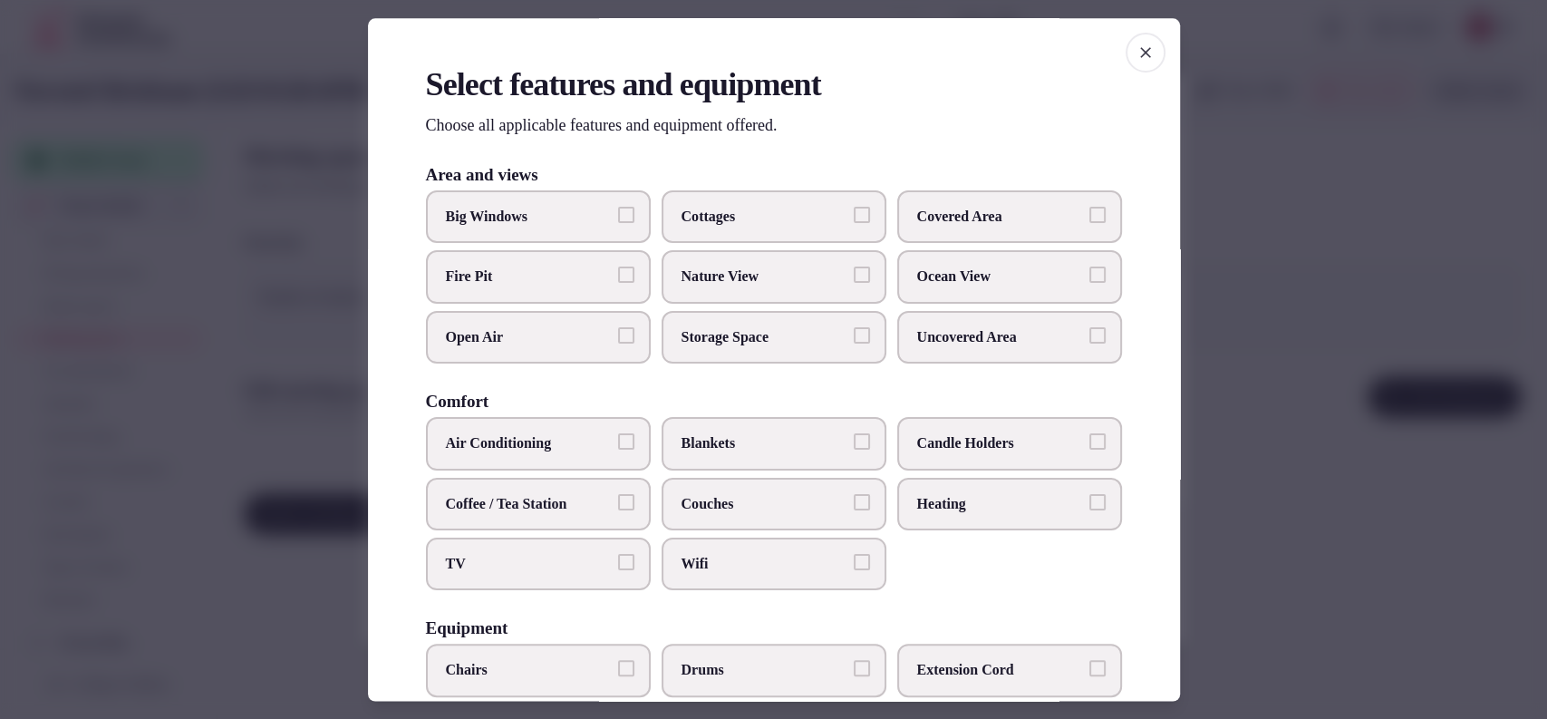
click at [560, 453] on label "Air Conditioning" at bounding box center [538, 444] width 225 height 53
click at [618, 451] on button "Air Conditioning" at bounding box center [626, 442] width 16 height 16
click at [560, 494] on span "Coffee / Tea Station" at bounding box center [529, 504] width 167 height 20
click at [618, 494] on button "Coffee / Tea Station" at bounding box center [626, 502] width 16 height 16
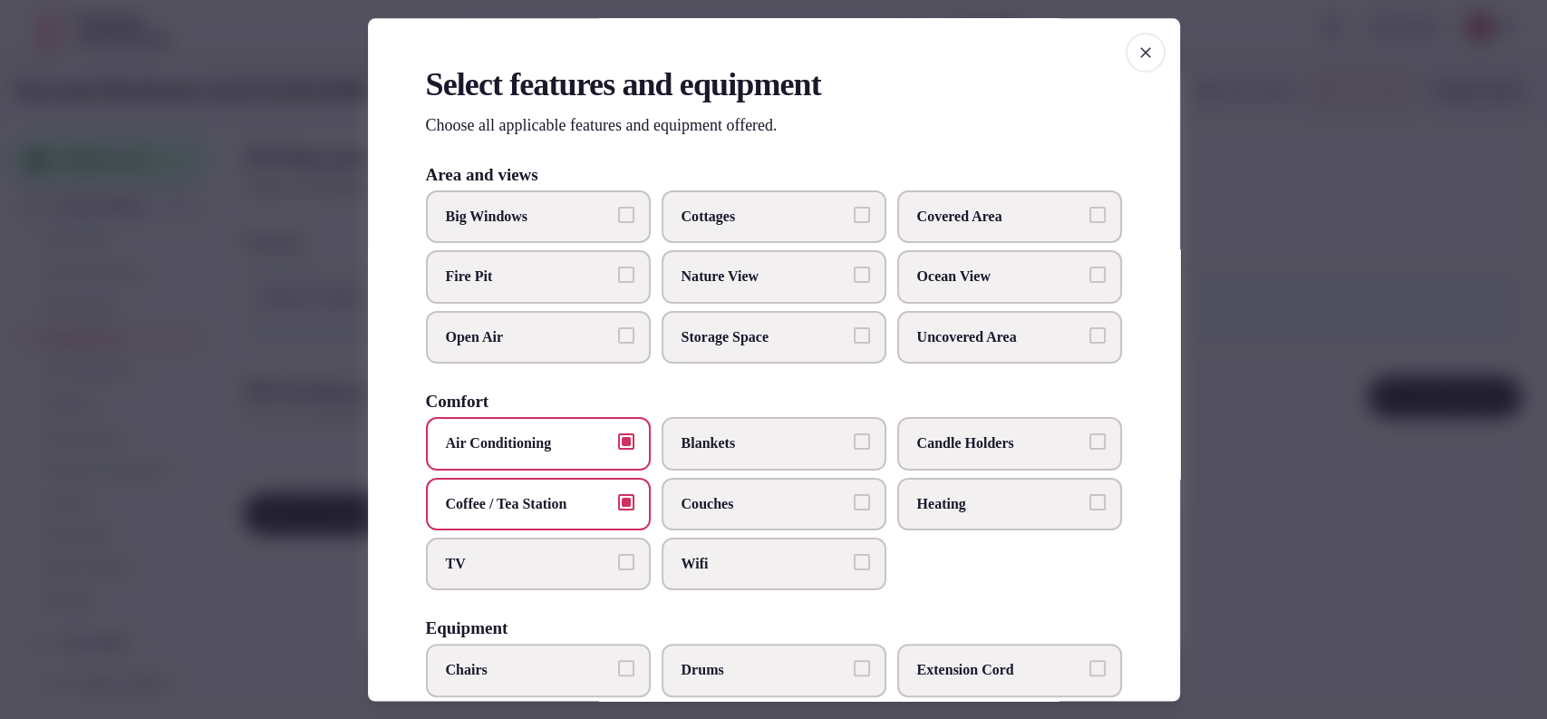
click at [560, 564] on span "TV" at bounding box center [529, 564] width 167 height 20
click at [618, 564] on button "TV" at bounding box center [626, 562] width 16 height 16
click at [738, 556] on span "Wifi" at bounding box center [765, 564] width 167 height 20
click at [854, 556] on button "Wifi" at bounding box center [862, 562] width 16 height 16
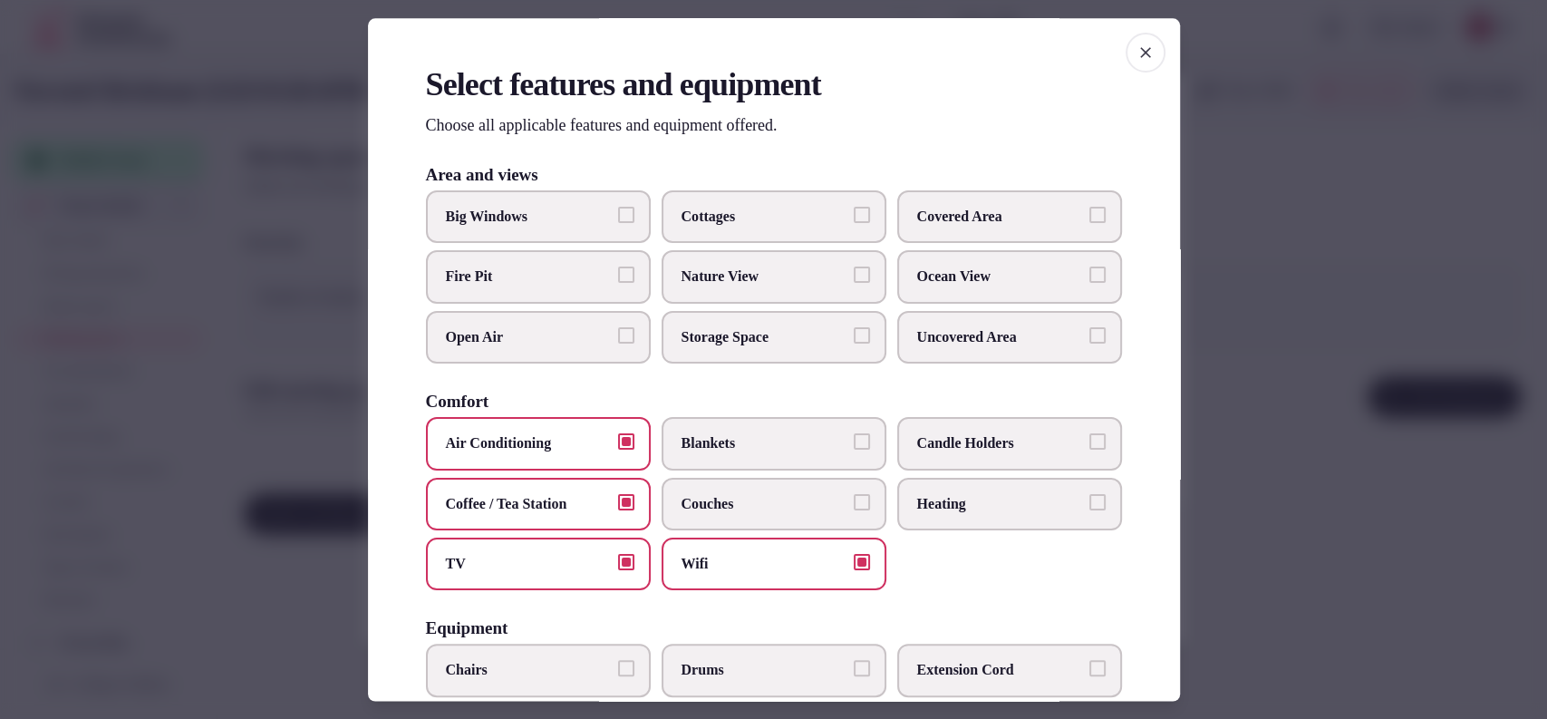
scroll to position [561, 0]
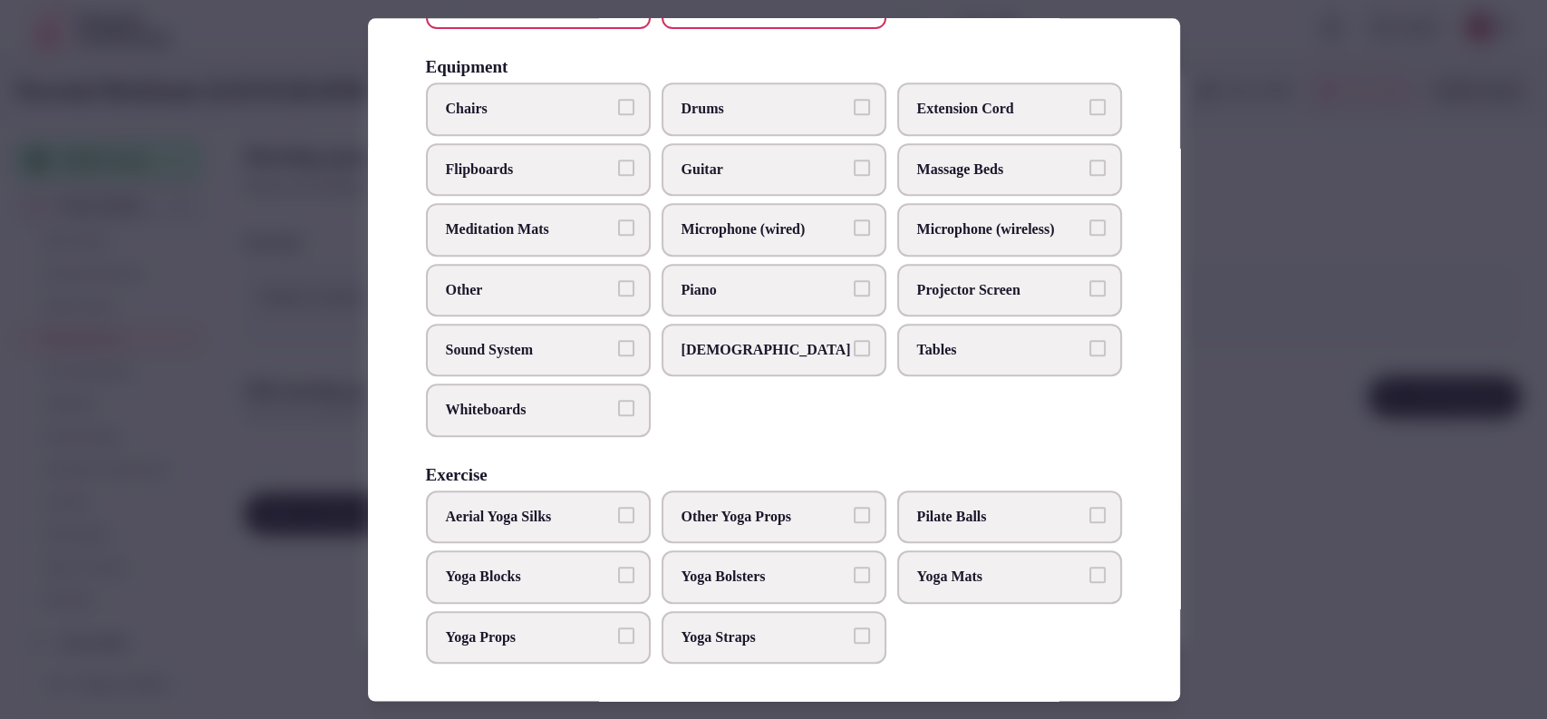
click at [563, 107] on span "Chairs" at bounding box center [529, 110] width 167 height 20
click at [618, 107] on button "Chairs" at bounding box center [626, 108] width 16 height 16
click at [738, 213] on label "Microphone (wired)" at bounding box center [774, 230] width 225 height 53
click at [854, 220] on button "Microphone (wired)" at bounding box center [862, 228] width 16 height 16
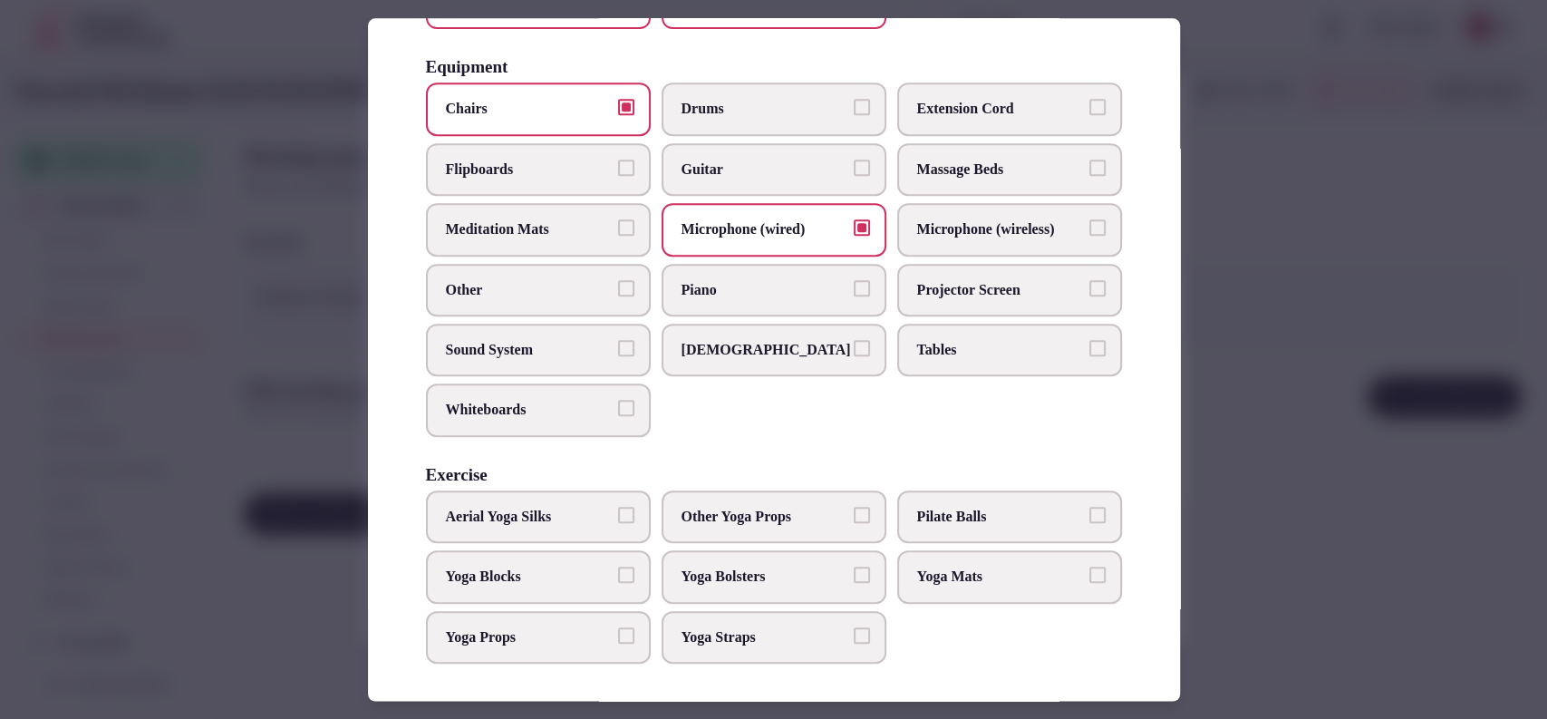
click at [971, 223] on span "Microphone (wireless)" at bounding box center [1000, 230] width 167 height 20
click at [1090, 223] on button "Microphone (wireless)" at bounding box center [1098, 228] width 16 height 16
click at [586, 348] on span "Sound System" at bounding box center [529, 350] width 167 height 20
click at [618, 348] on button "Sound System" at bounding box center [626, 348] width 16 height 16
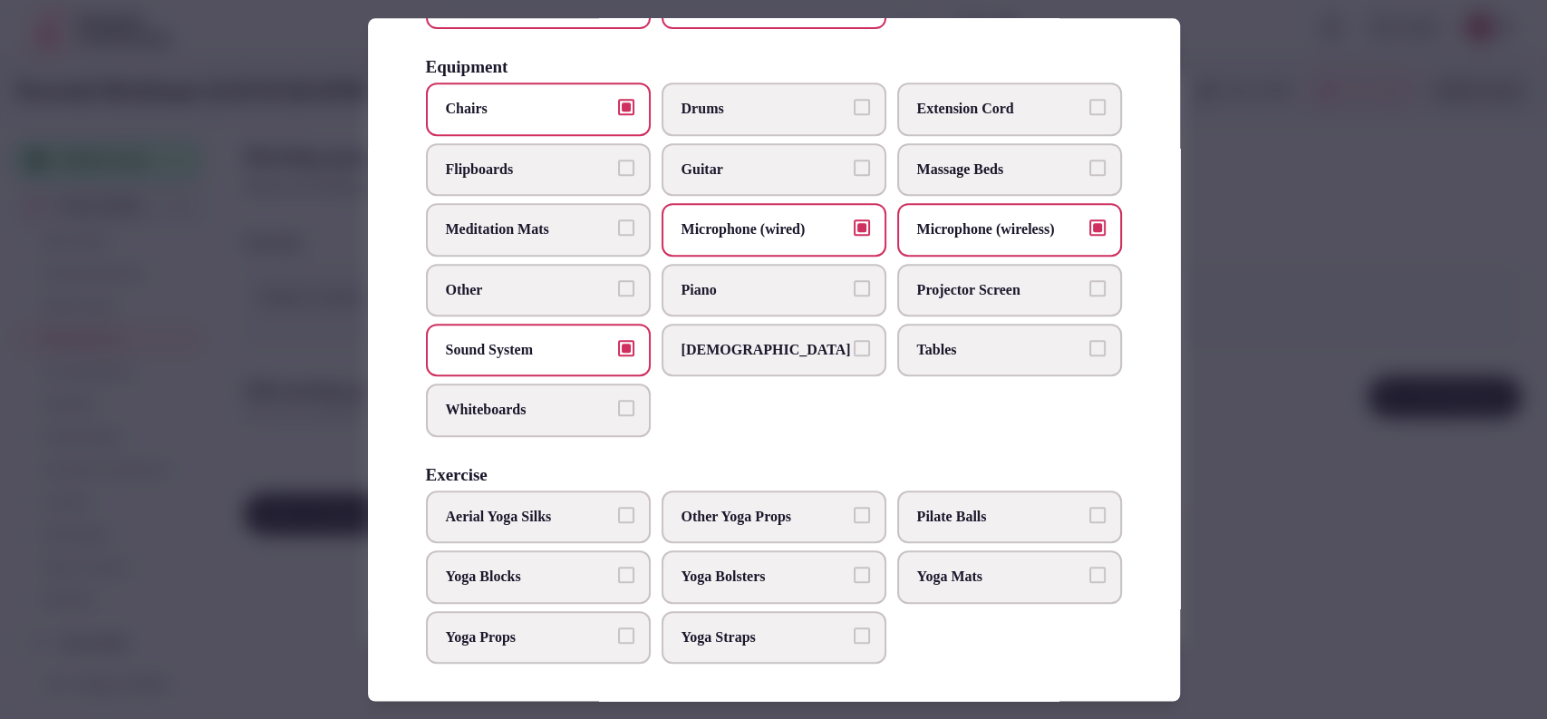
click at [567, 407] on span "Whiteboards" at bounding box center [529, 411] width 167 height 20
click at [618, 407] on button "Whiteboards" at bounding box center [626, 409] width 16 height 16
click at [548, 172] on span "Flipboards" at bounding box center [529, 170] width 167 height 20
click at [618, 172] on button "Flipboards" at bounding box center [626, 168] width 16 height 16
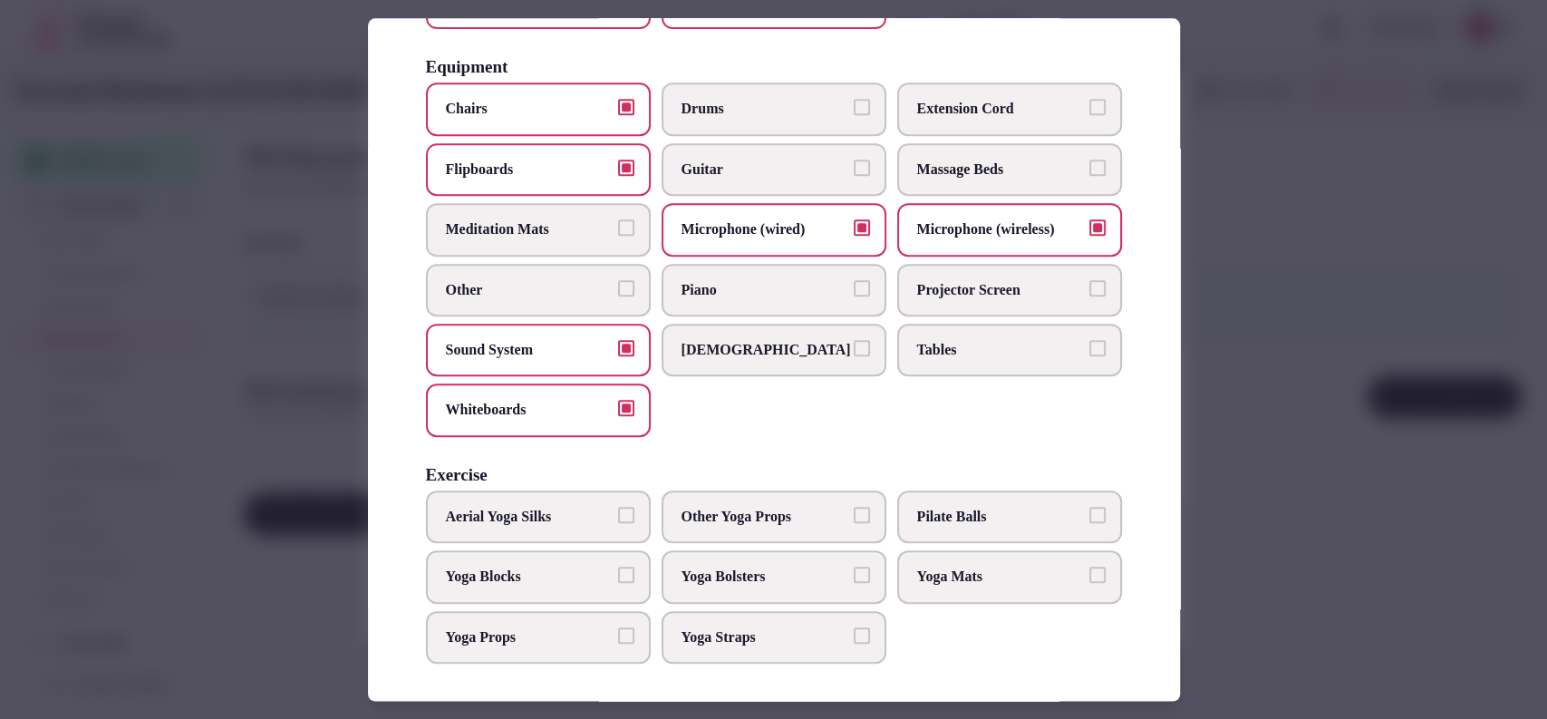
click at [904, 292] on label "Projector Screen" at bounding box center [1009, 290] width 225 height 53
click at [1090, 292] on button "Projector Screen" at bounding box center [1098, 288] width 16 height 16
click at [917, 340] on span "Tables" at bounding box center [1000, 350] width 167 height 20
click at [1090, 340] on button "Tables" at bounding box center [1098, 348] width 16 height 16
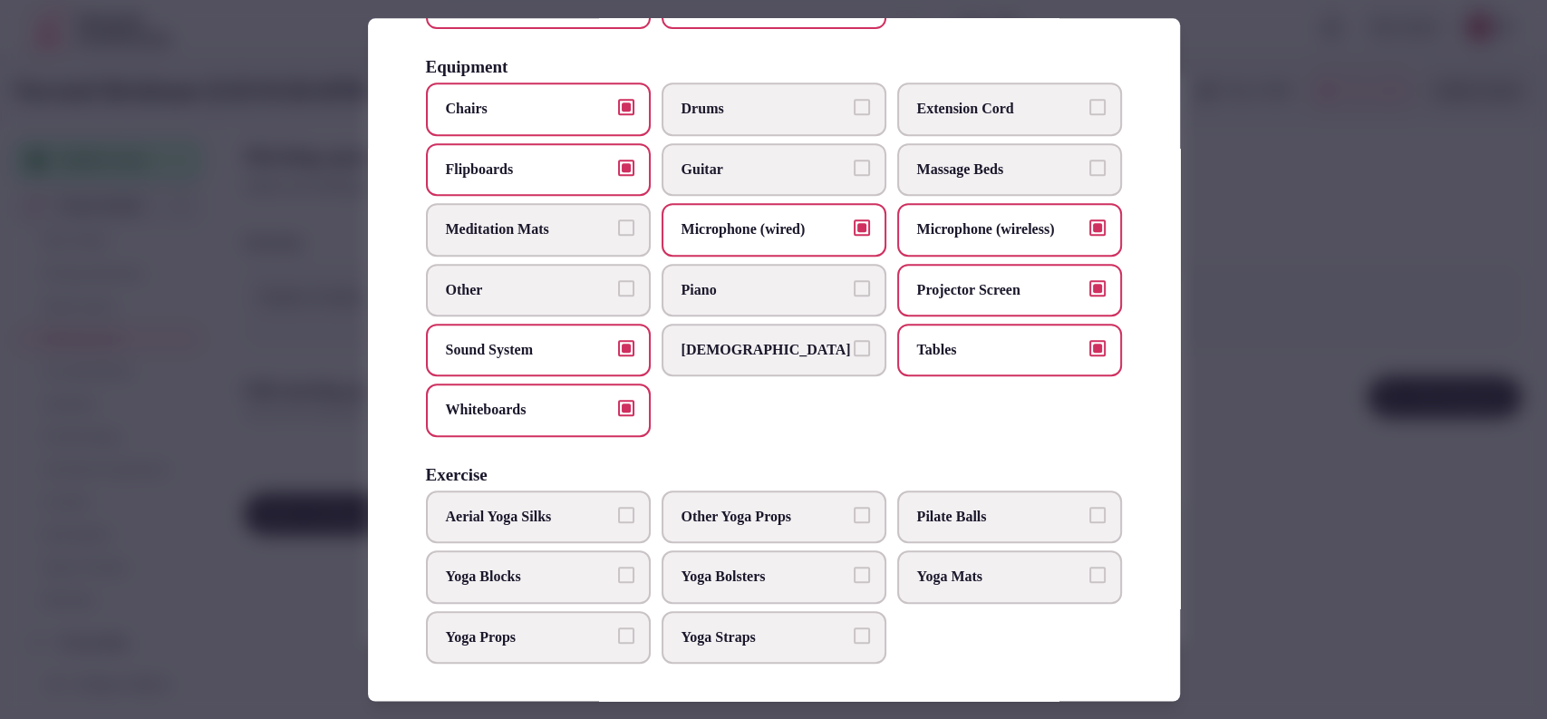
scroll to position [0, 0]
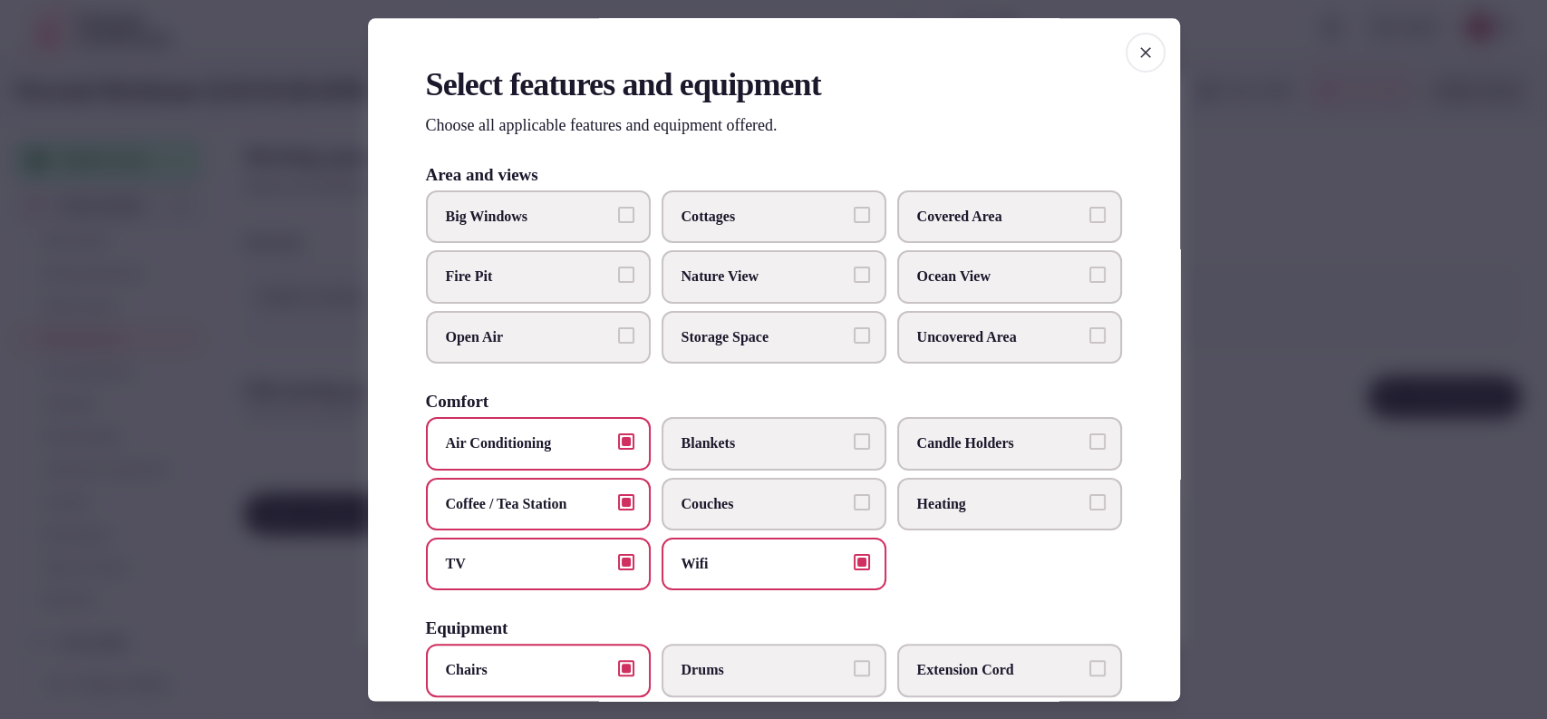
click at [961, 229] on label "Covered Area" at bounding box center [1009, 216] width 225 height 53
click at [1090, 223] on button "Covered Area" at bounding box center [1098, 215] width 16 height 16
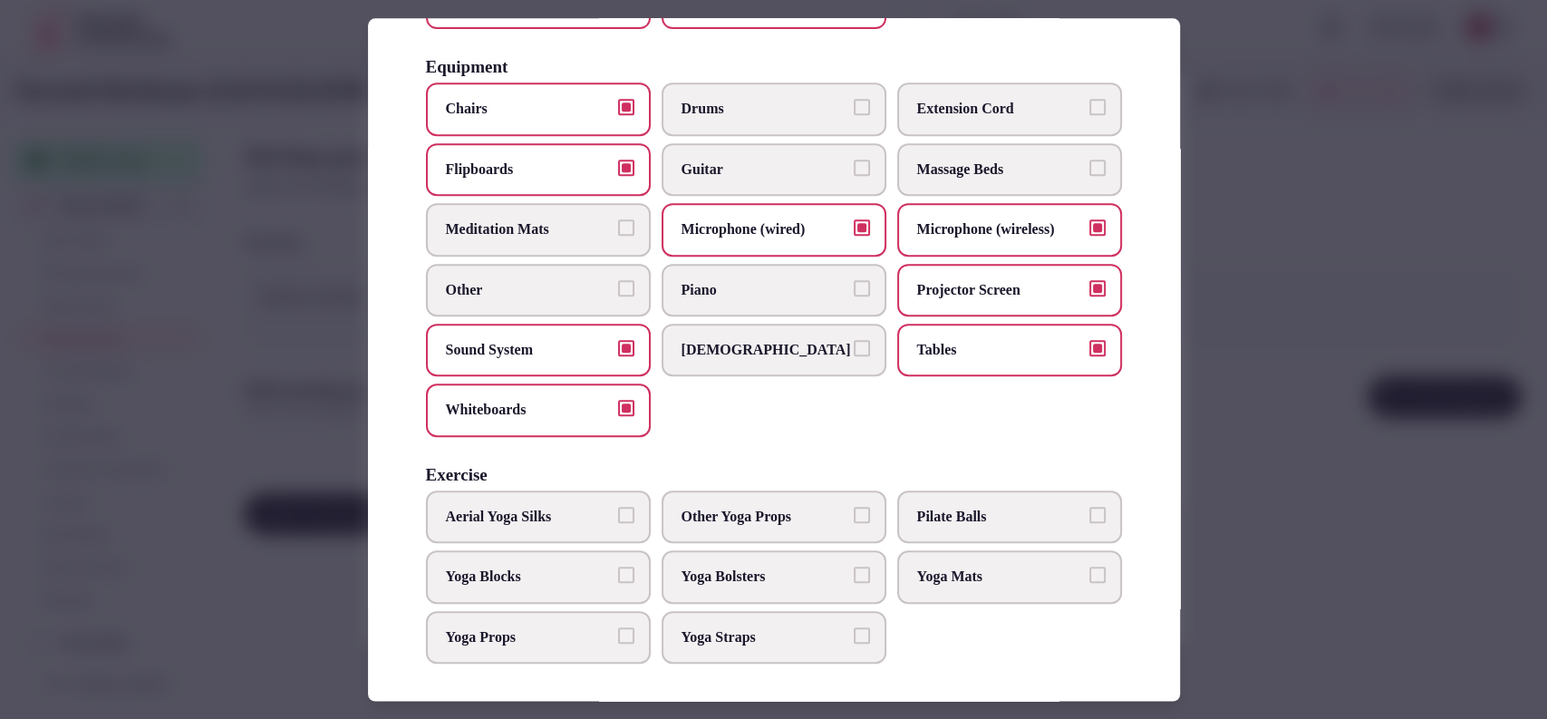
click at [1239, 268] on div at bounding box center [773, 359] width 1547 height 719
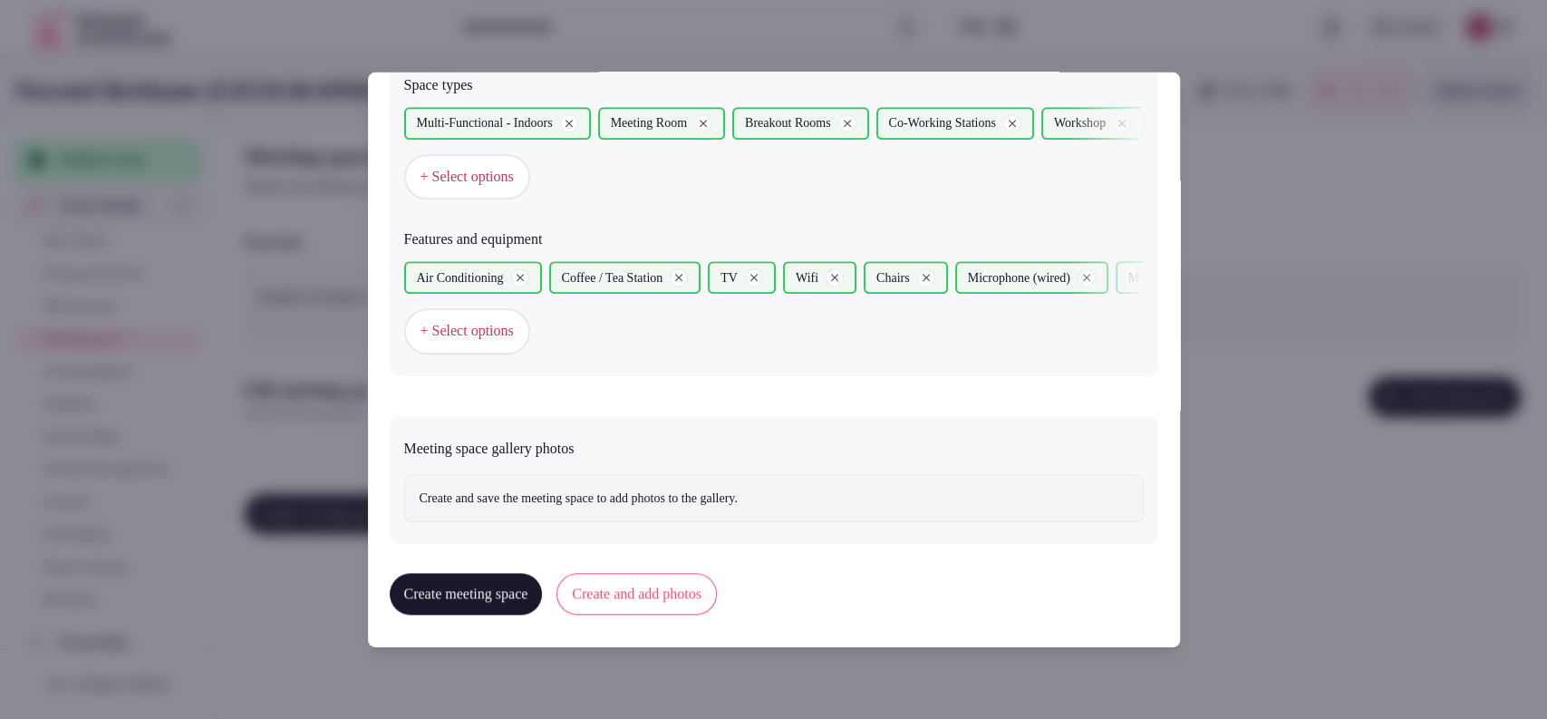
scroll to position [1044, 0]
click at [670, 580] on button "Create and add photos" at bounding box center [637, 594] width 160 height 42
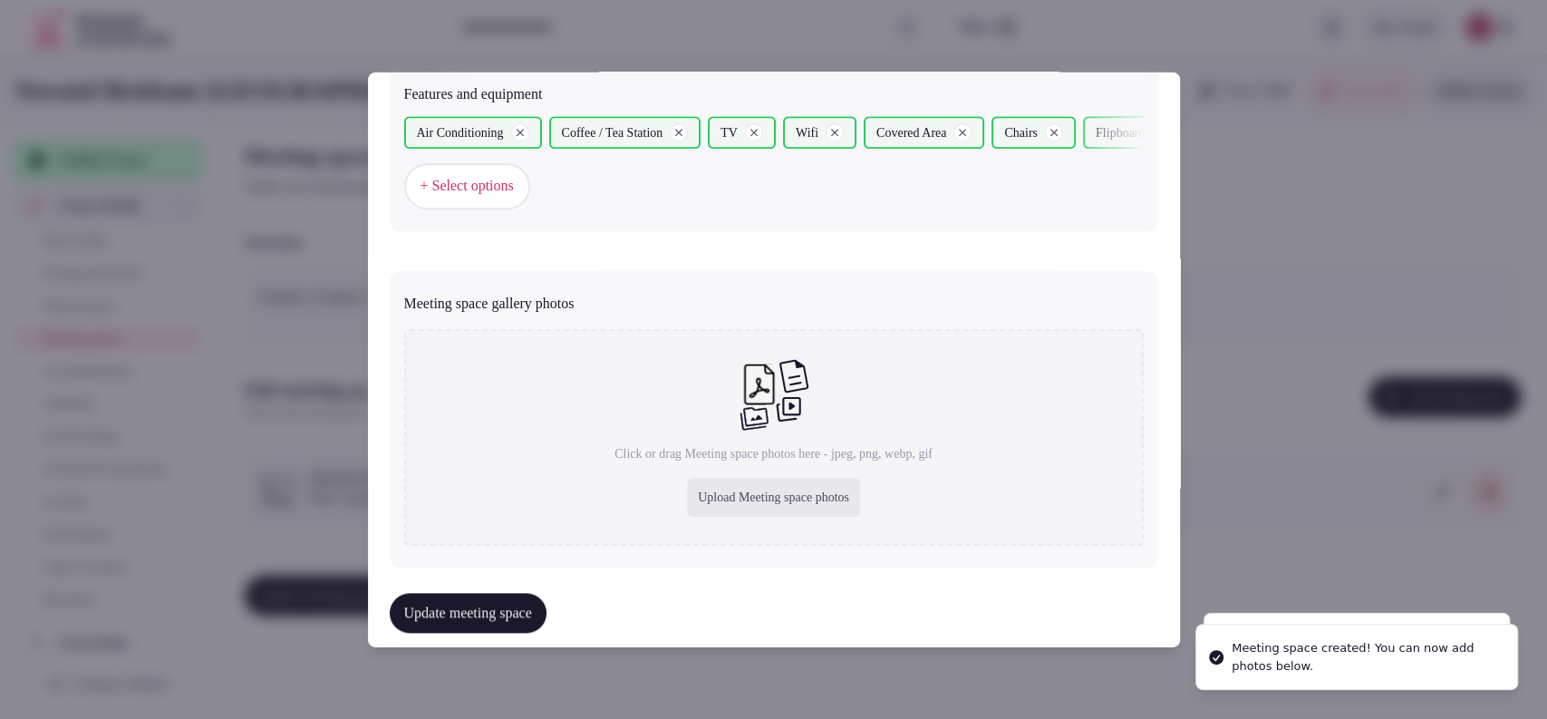
scroll to position [1218, 0]
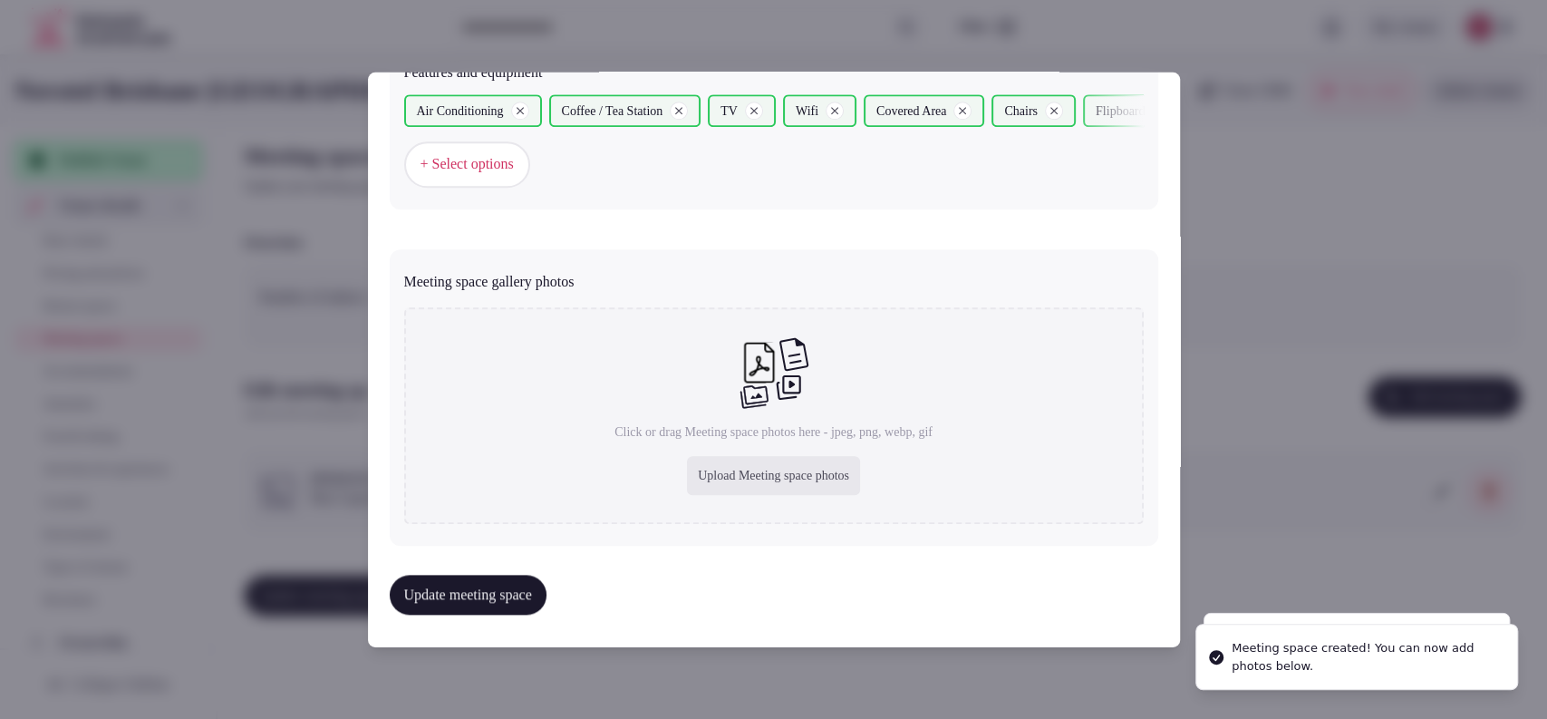
click at [687, 491] on div "Upload Meeting space photos" at bounding box center [773, 476] width 173 height 40
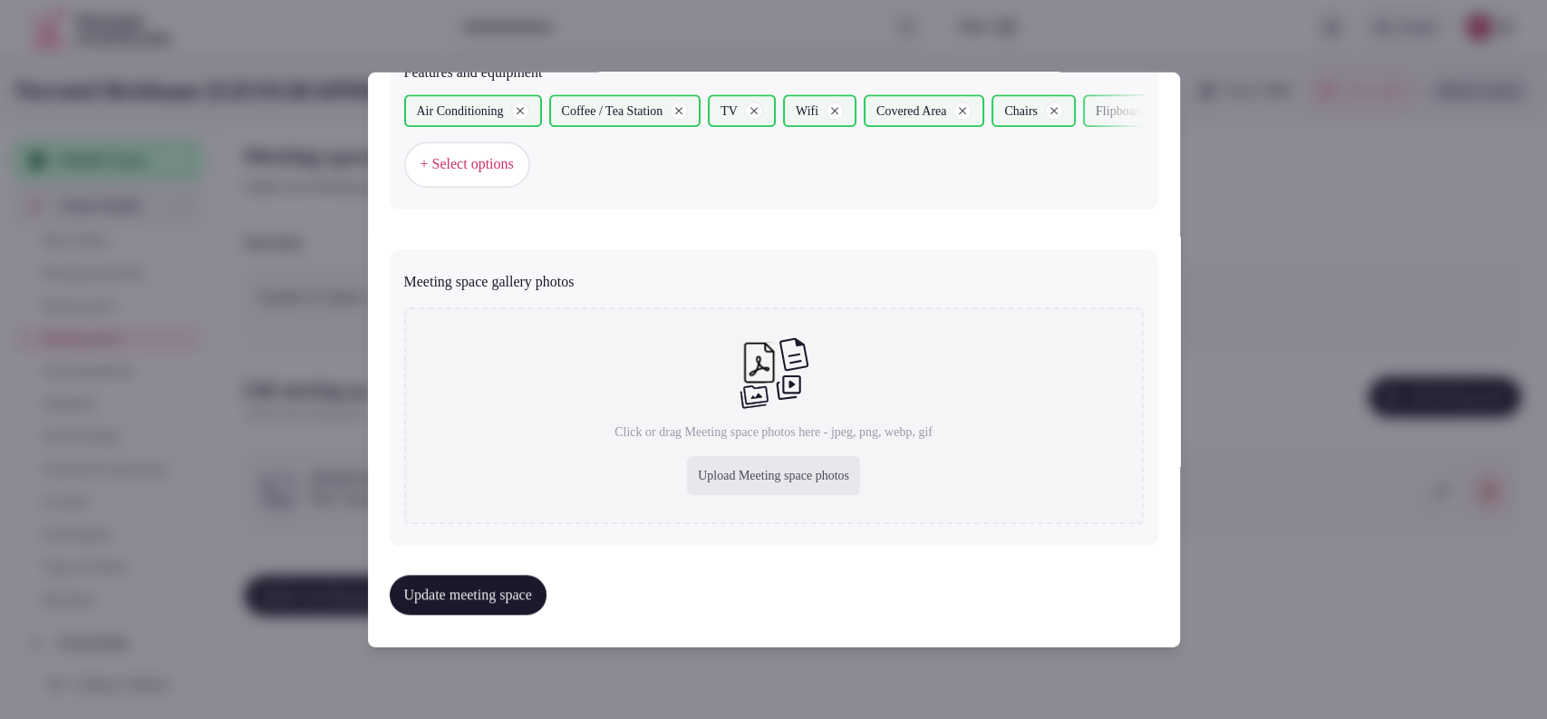
type input "**********"
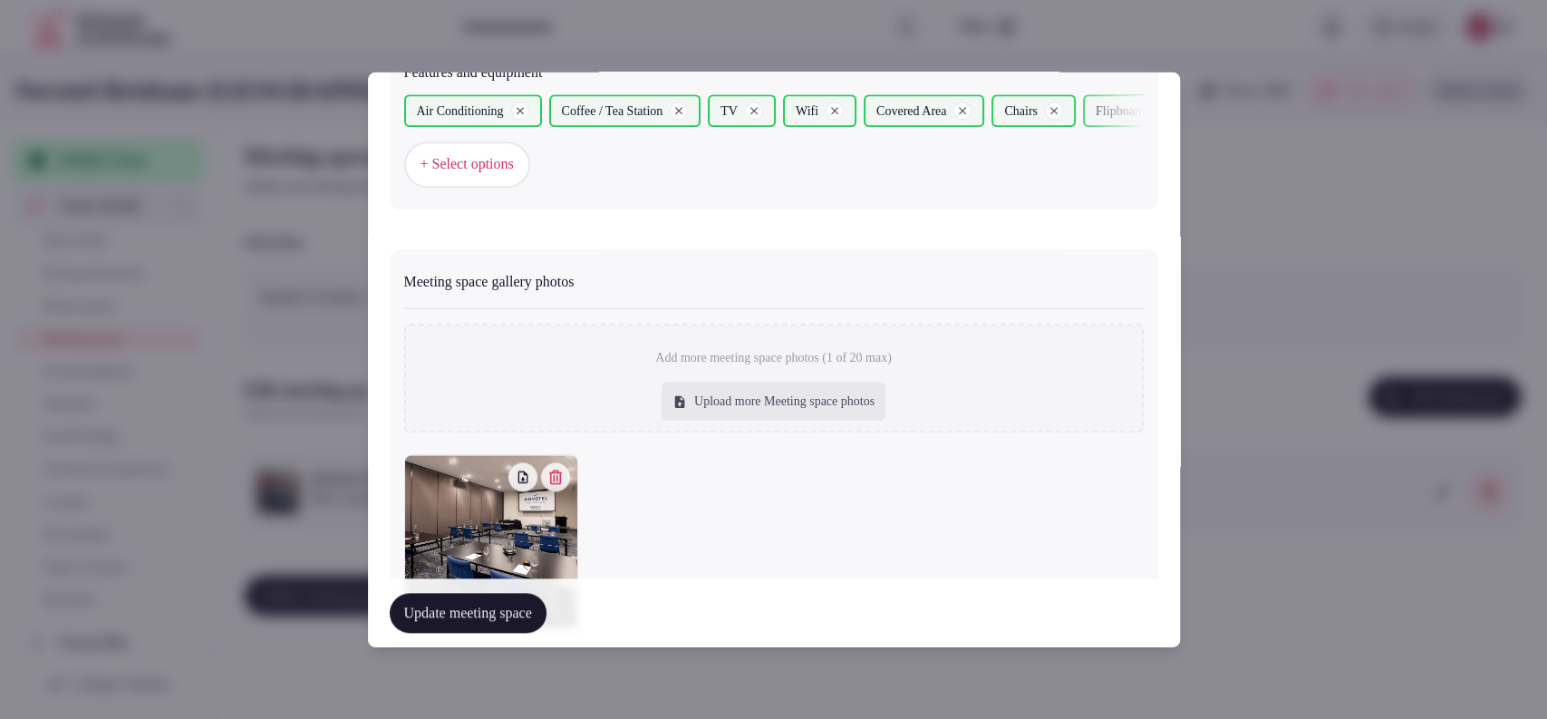
click at [497, 616] on button "Update meeting space" at bounding box center [468, 613] width 157 height 40
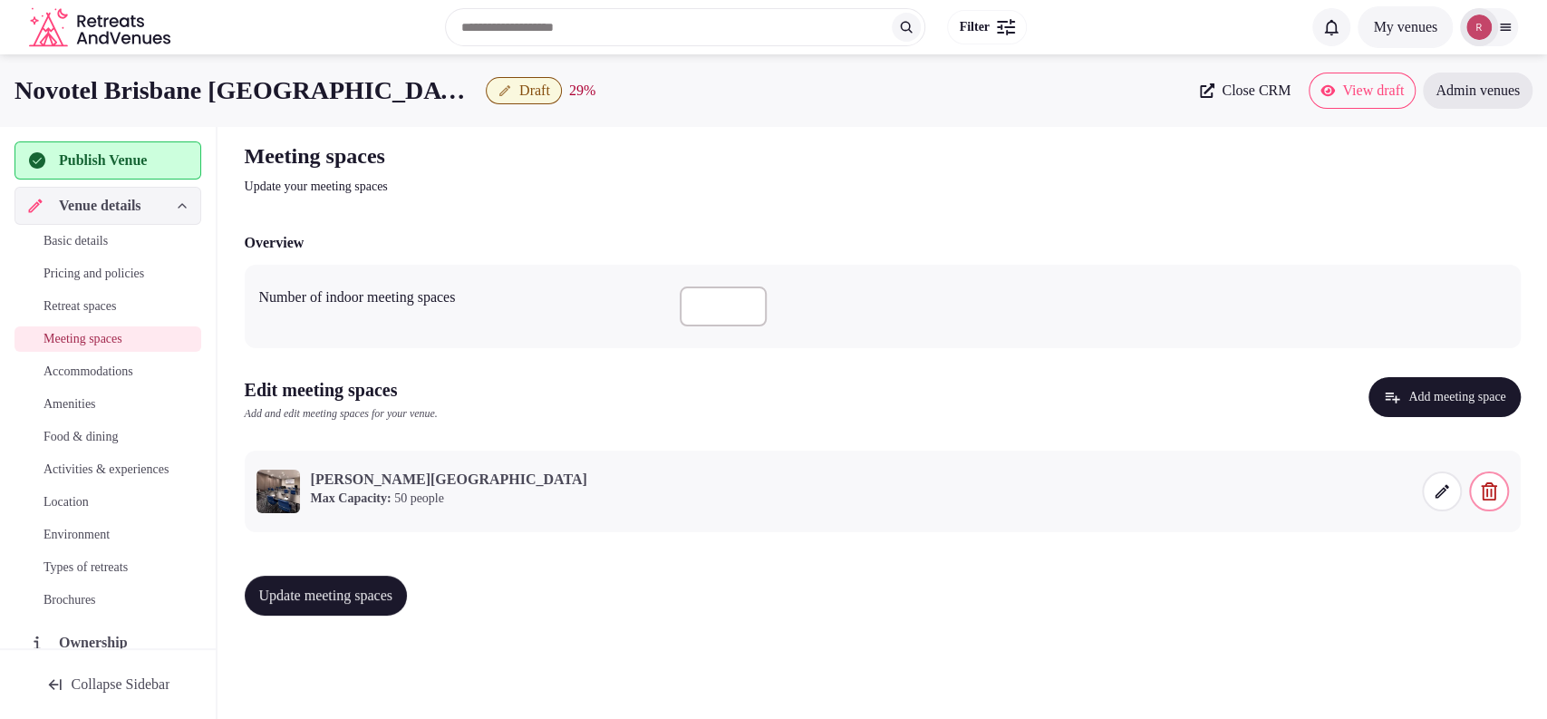
click at [87, 373] on span "Accommodations" at bounding box center [89, 372] width 90 height 18
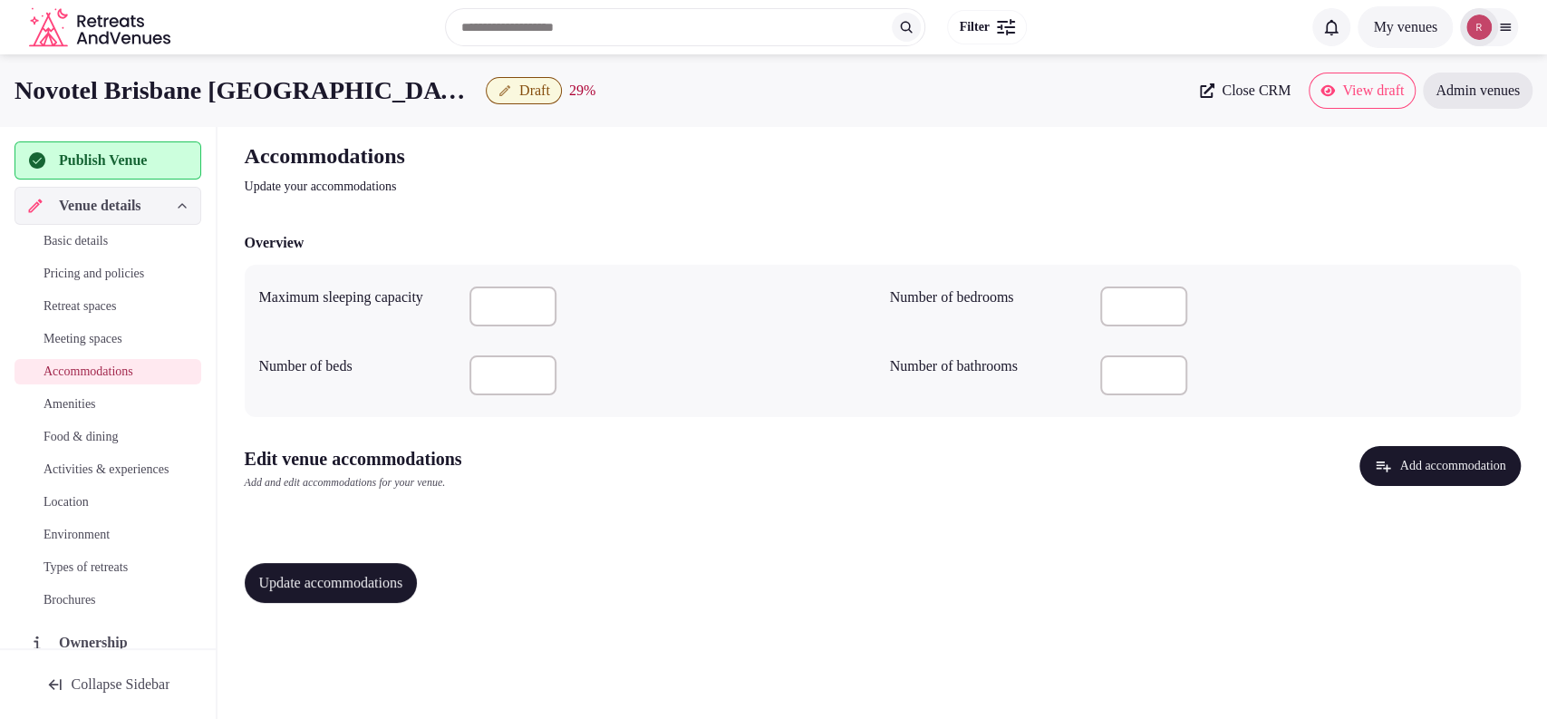
click at [1469, 460] on button "Add accommodation" at bounding box center [1440, 466] width 160 height 40
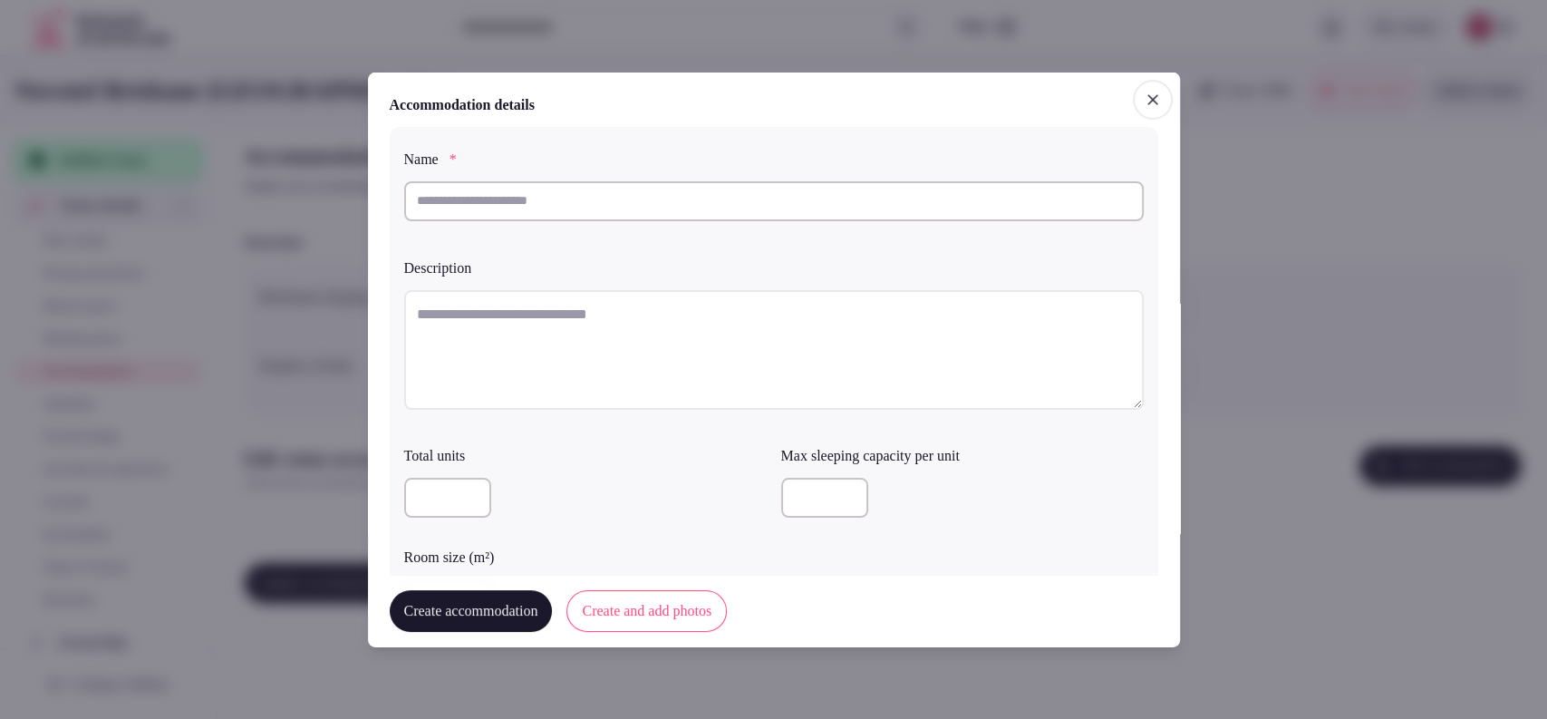
click at [516, 216] on input "text" at bounding box center [774, 200] width 740 height 40
paste input "**********"
type input "**********"
click at [495, 344] on textarea at bounding box center [774, 349] width 740 height 120
paste textarea "**********"
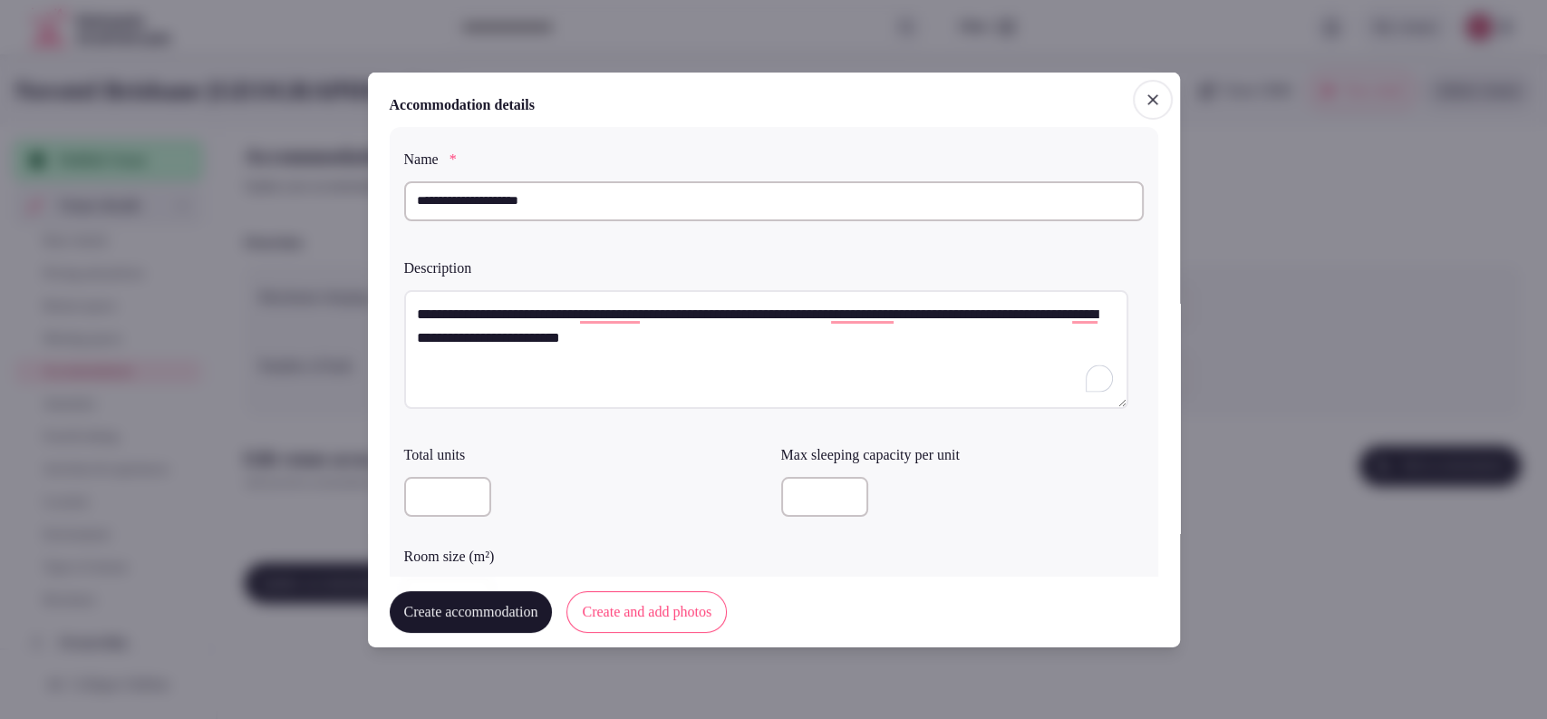
type textarea "**********"
click at [796, 487] on input "number" at bounding box center [824, 497] width 87 height 40
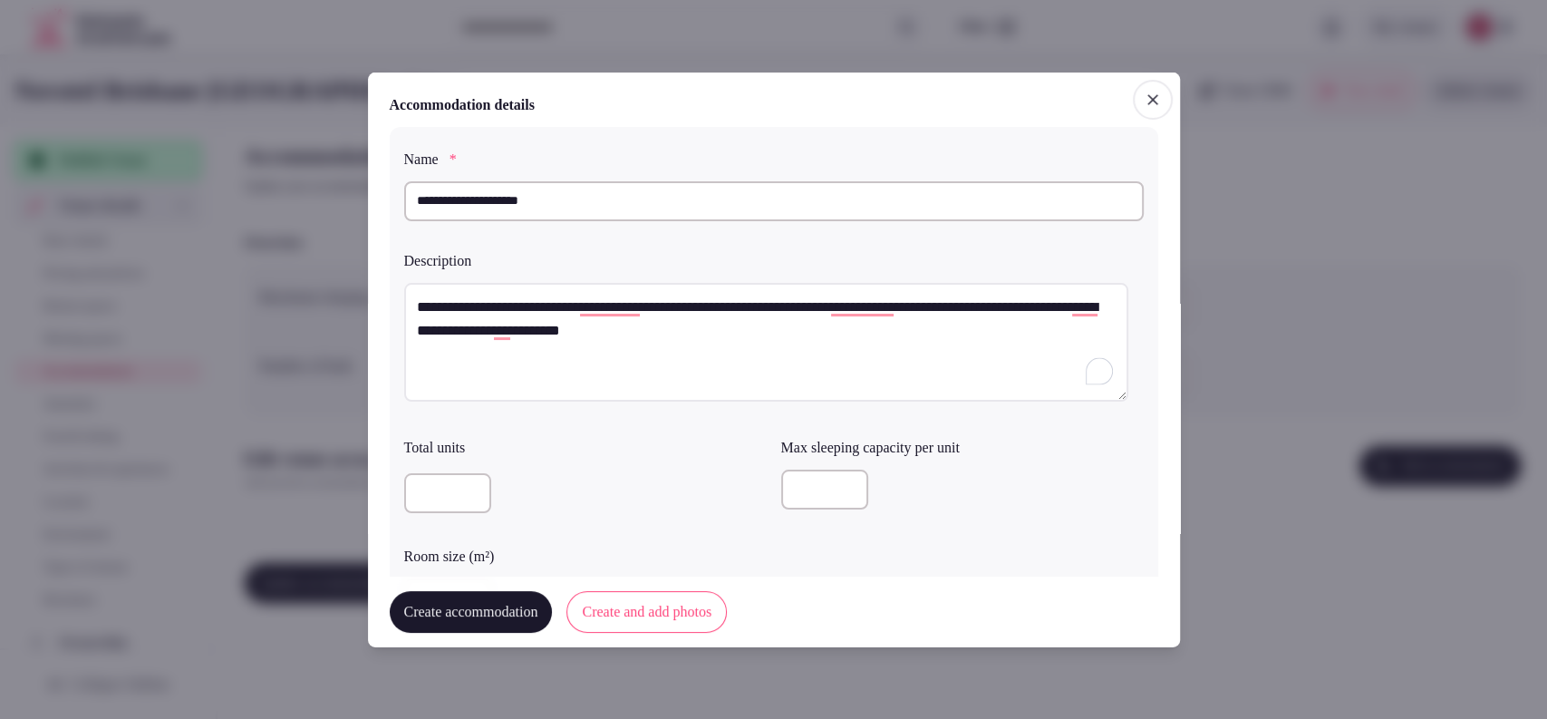
type input "*"
click at [953, 480] on div "*" at bounding box center [962, 490] width 363 height 40
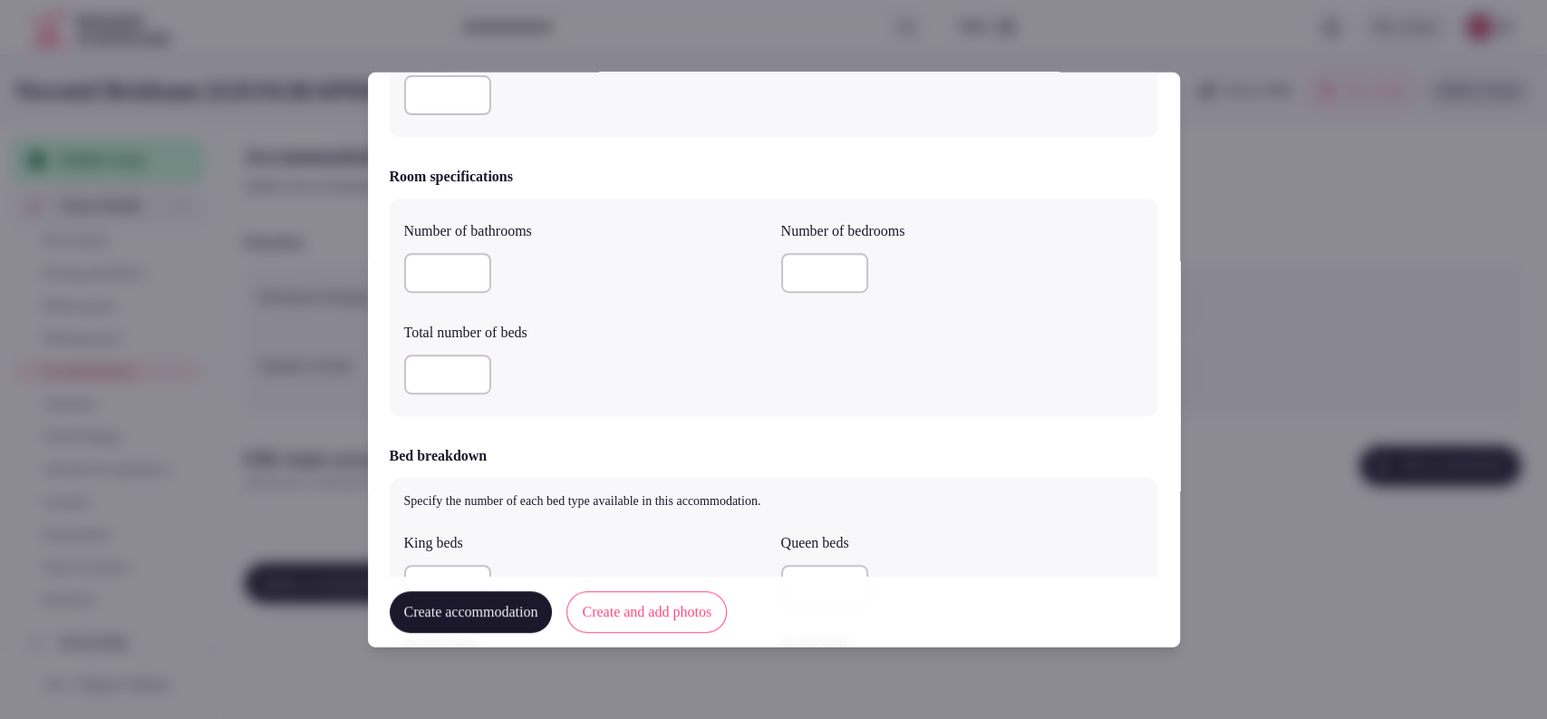
click at [427, 287] on input "number" at bounding box center [447, 273] width 87 height 40
type input "*"
click at [441, 374] on input "number" at bounding box center [447, 374] width 87 height 40
type input "*"
click at [793, 265] on input "number" at bounding box center [824, 273] width 87 height 40
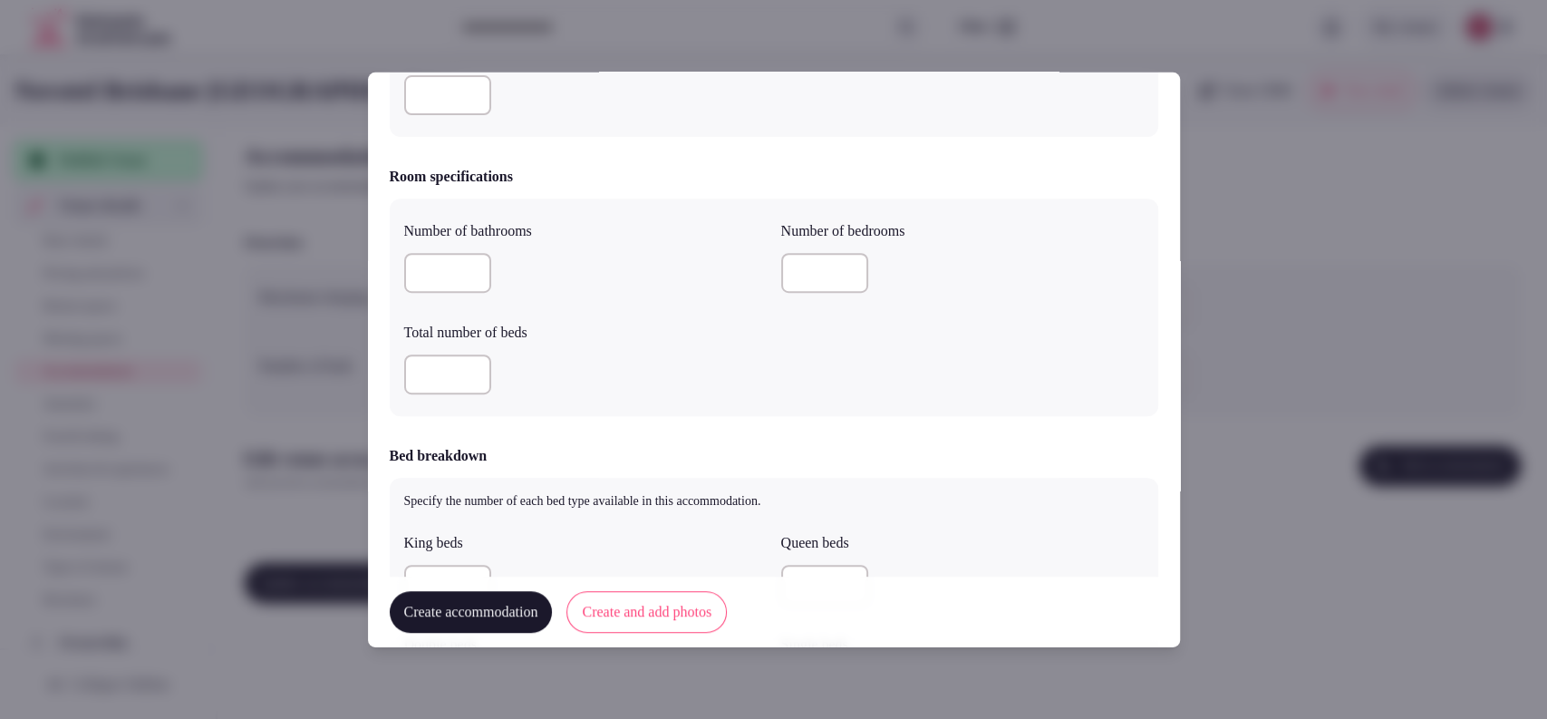
scroll to position [1007, 0]
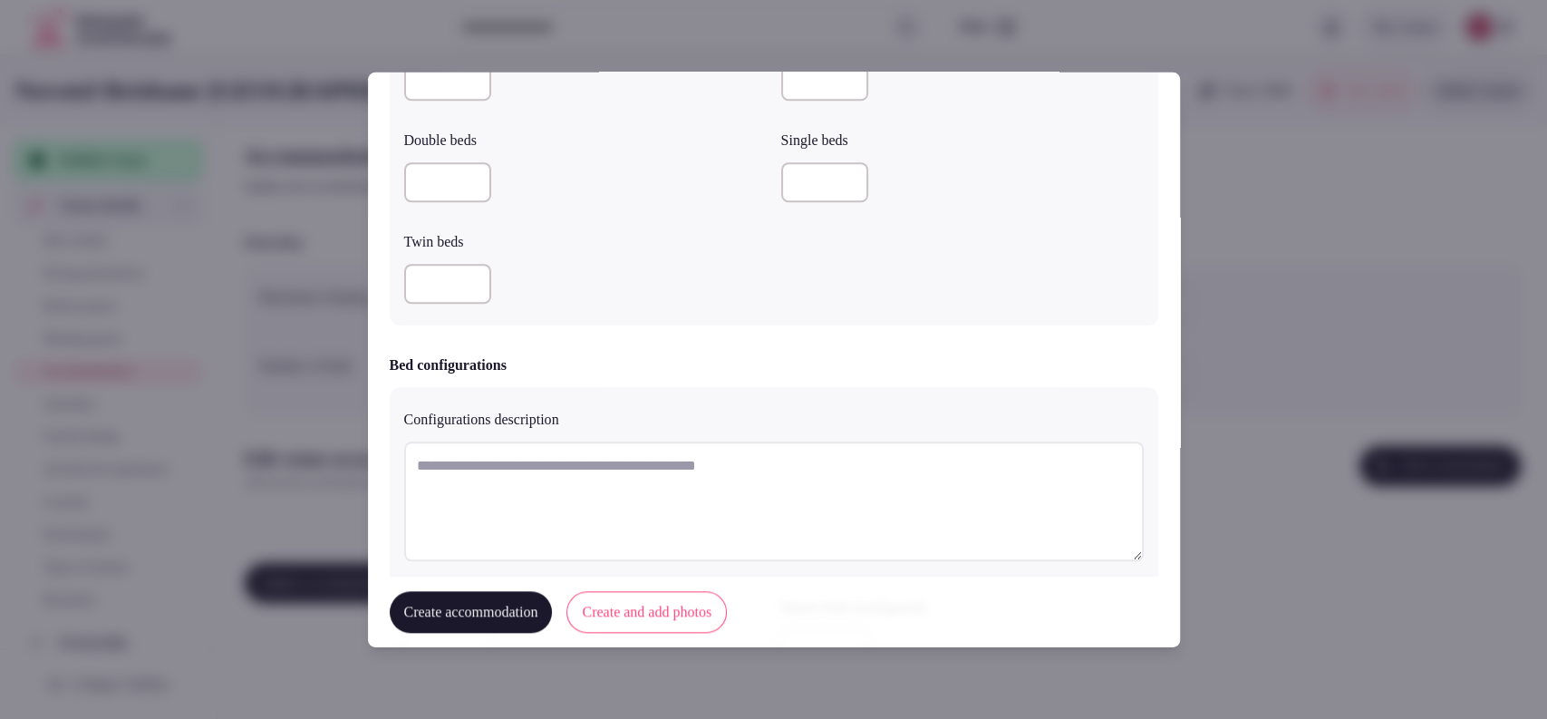
type input "*"
click at [462, 92] on input "number" at bounding box center [447, 81] width 87 height 40
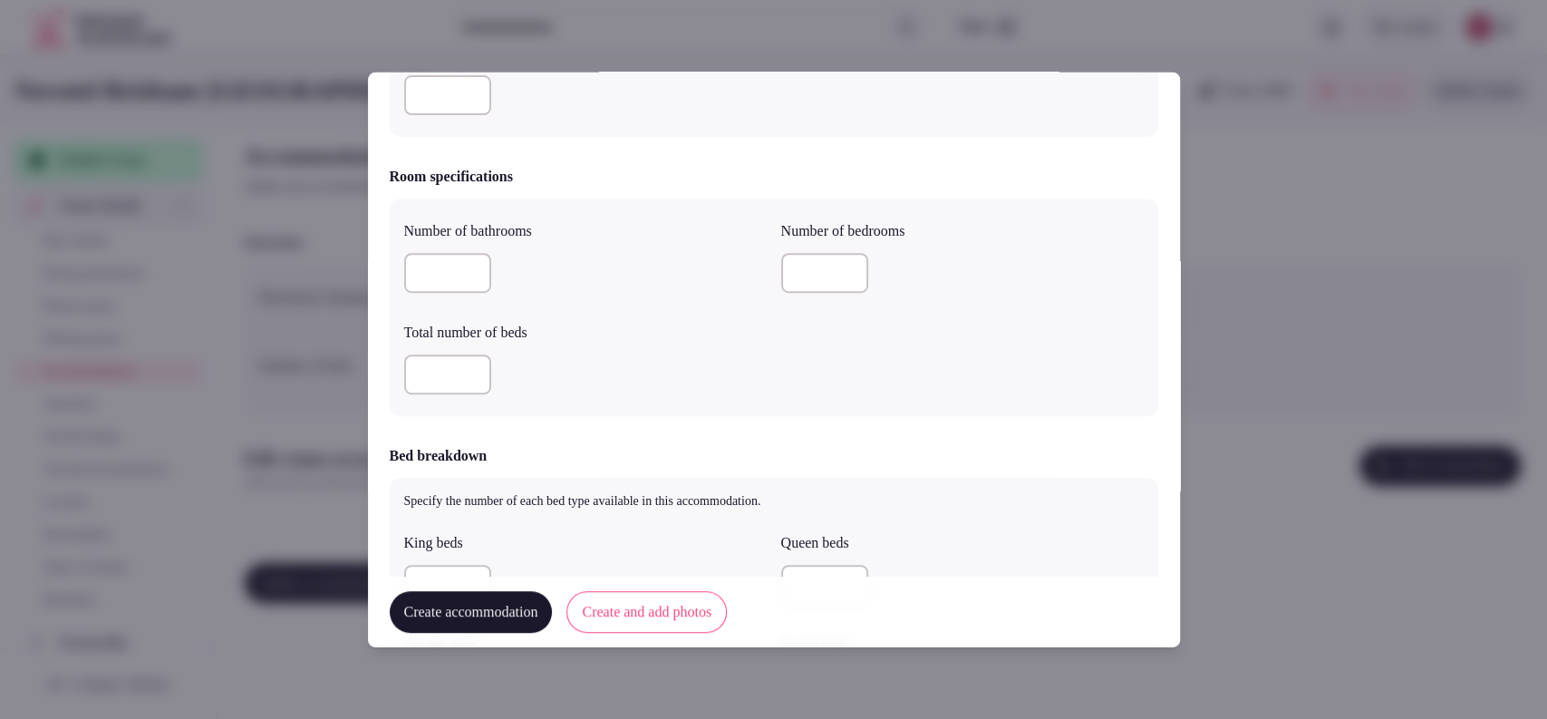
type input "*"
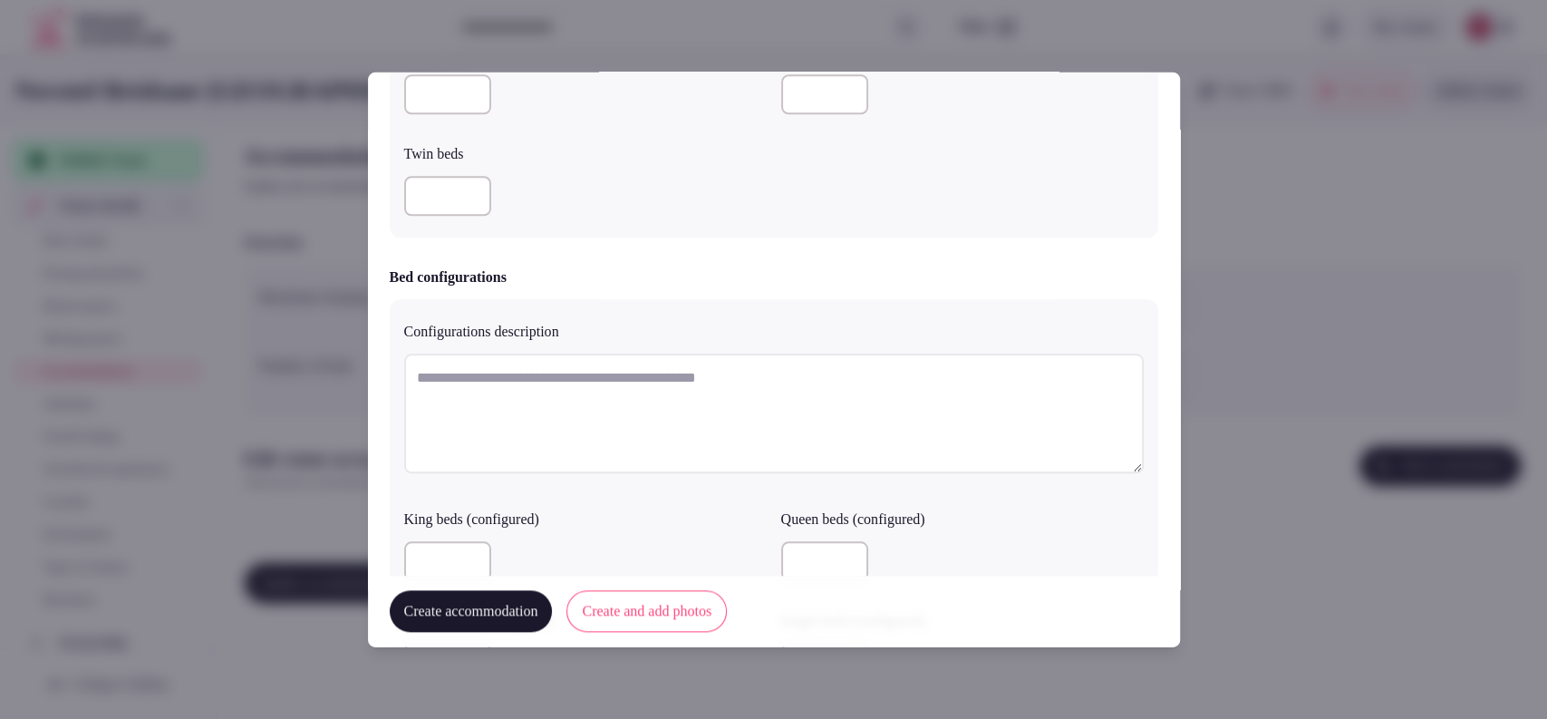
scroll to position [1599, 0]
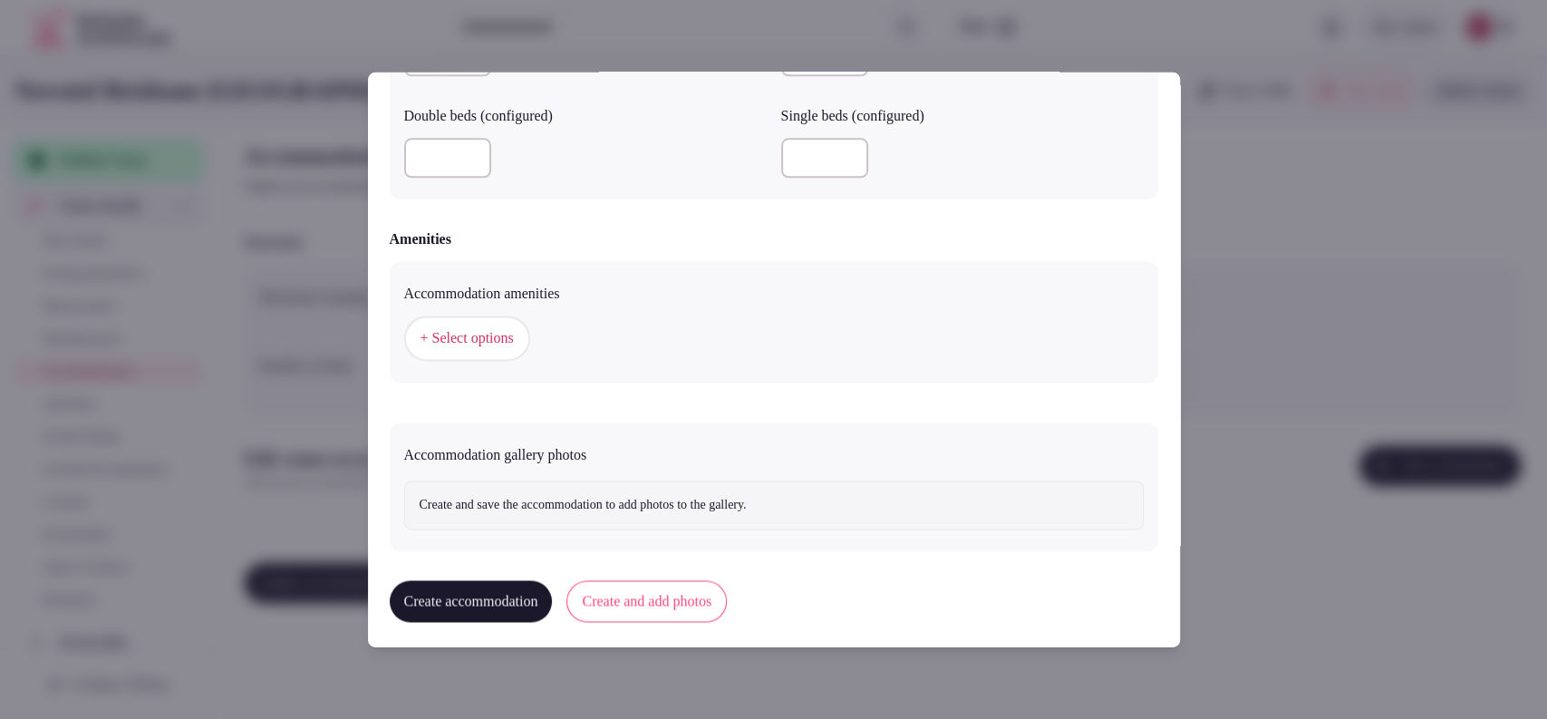
click at [509, 340] on span "+ Select options" at bounding box center [467, 339] width 93 height 20
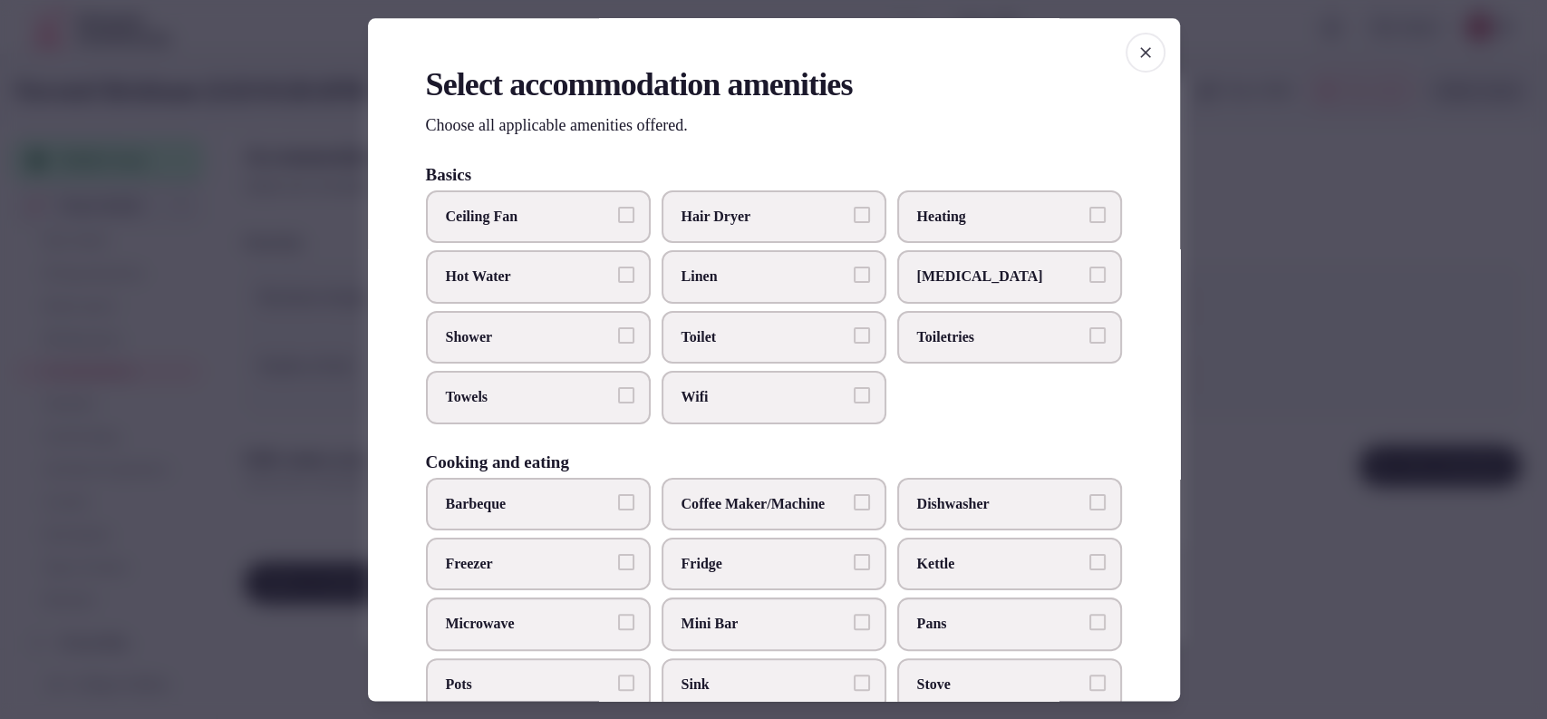
click at [779, 230] on label "Hair Dryer" at bounding box center [774, 216] width 225 height 53
click at [854, 223] on button "Hair Dryer" at bounding box center [862, 215] width 16 height 16
click at [761, 279] on span "Linen" at bounding box center [765, 277] width 167 height 20
click at [854, 279] on button "Linen" at bounding box center [862, 275] width 16 height 16
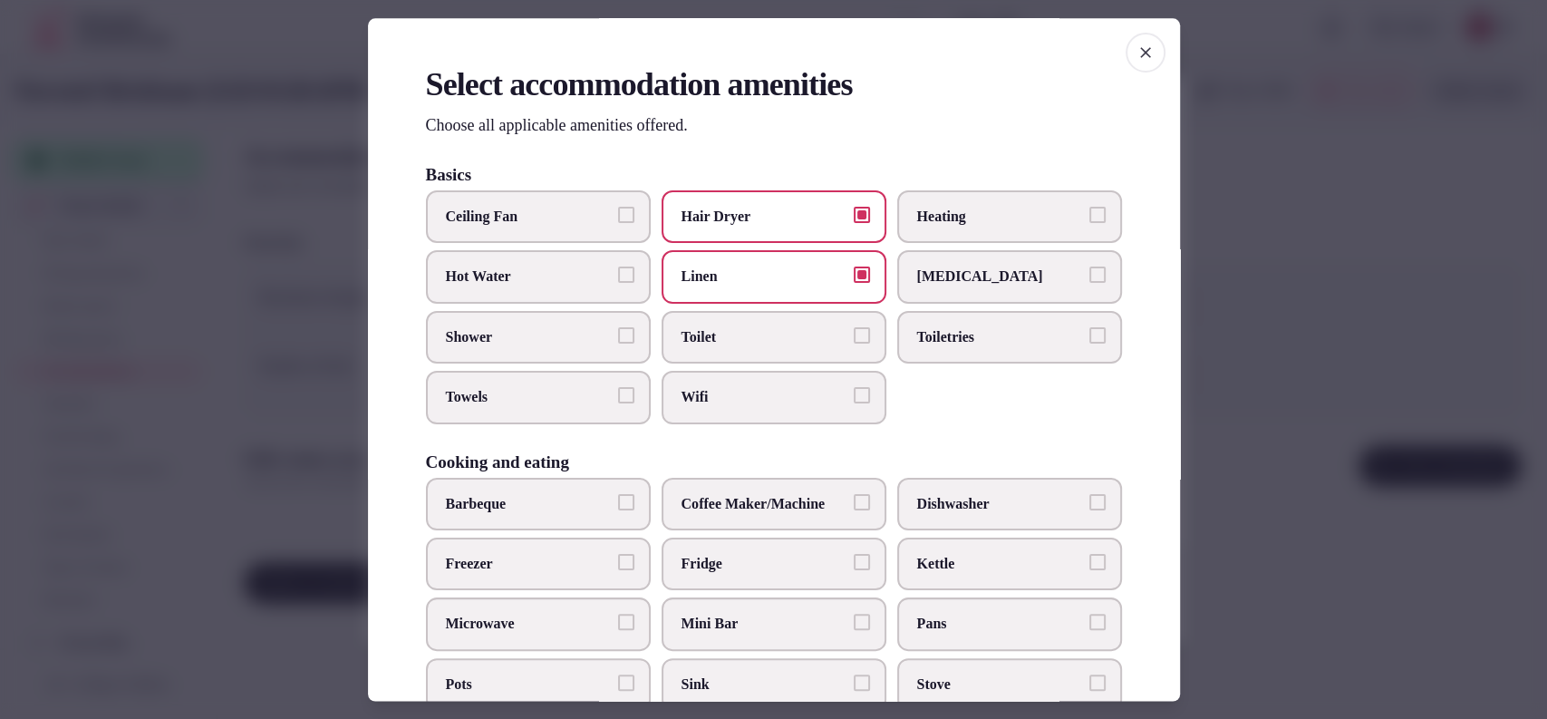
click at [928, 216] on span "Heating" at bounding box center [1000, 217] width 167 height 20
click at [1090, 216] on button "Heating" at bounding box center [1098, 215] width 16 height 16
click at [758, 348] on label "Toilet" at bounding box center [774, 337] width 225 height 53
click at [854, 344] on button "Toilet" at bounding box center [862, 335] width 16 height 16
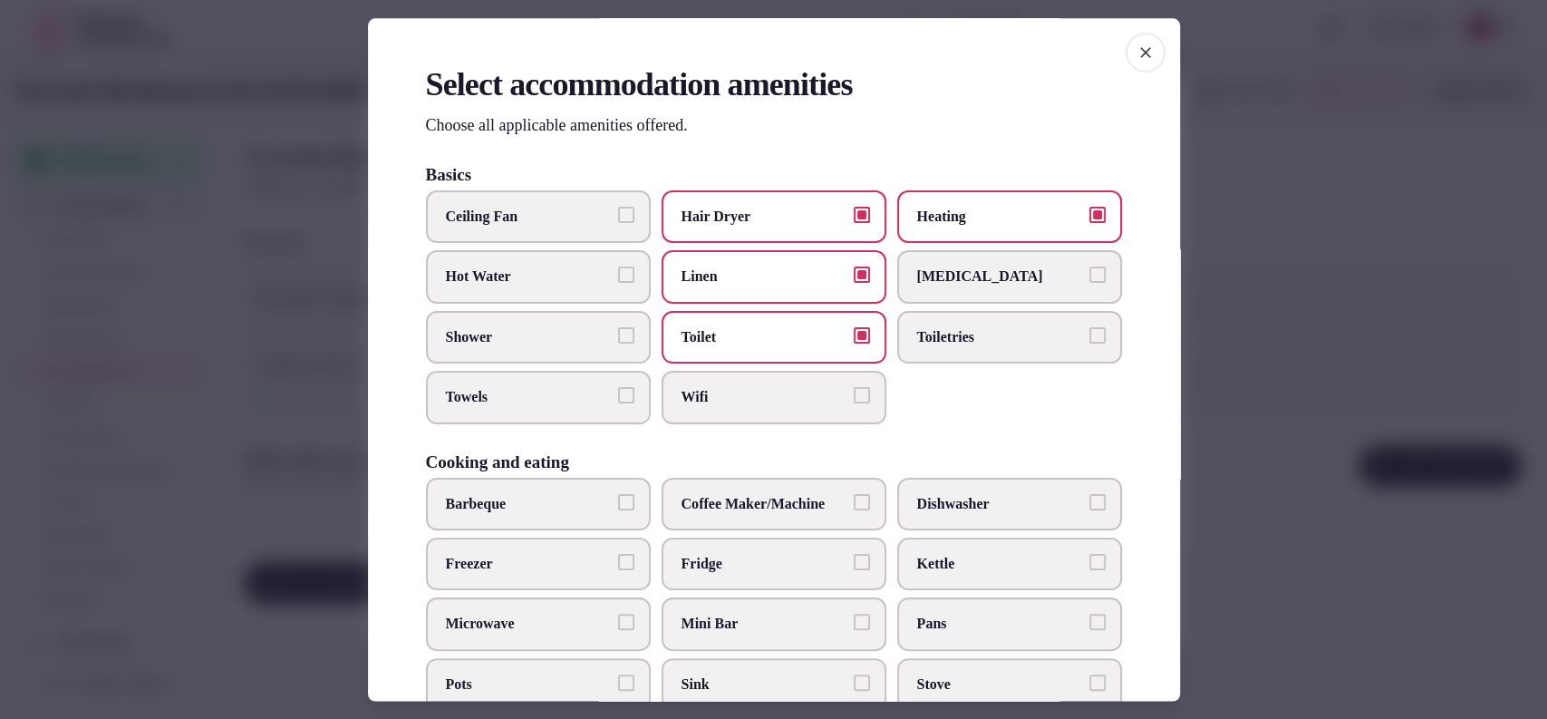
click at [978, 320] on label "Toiletries" at bounding box center [1009, 337] width 225 height 53
click at [1090, 327] on button "Toiletries" at bounding box center [1098, 335] width 16 height 16
click at [761, 402] on span "Wifi" at bounding box center [765, 398] width 167 height 20
click at [854, 402] on button "Wifi" at bounding box center [862, 396] width 16 height 16
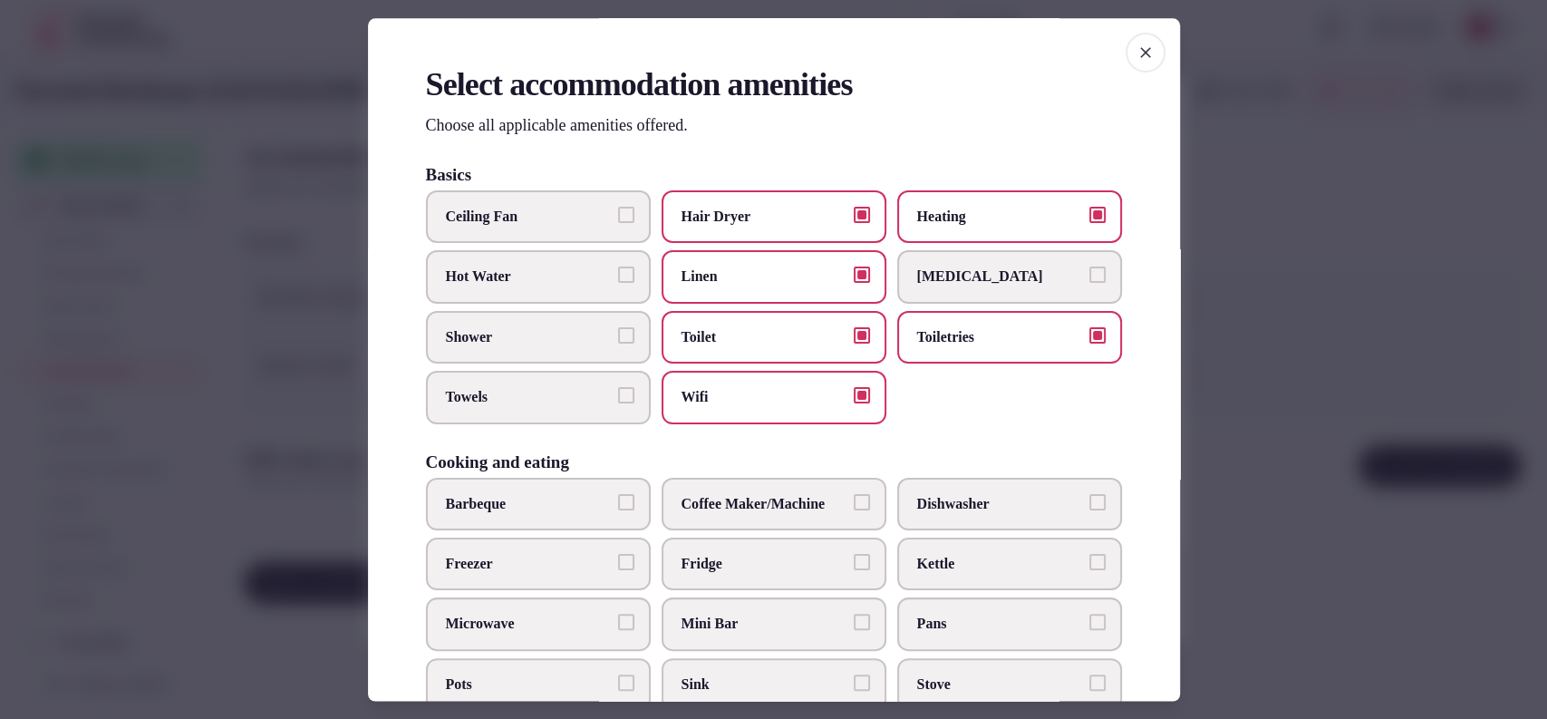
drag, startPoint x: 491, startPoint y: 383, endPoint x: 512, endPoint y: 346, distance: 41.8
click at [491, 383] on label "Towels" at bounding box center [538, 398] width 225 height 53
click at [618, 388] on button "Towels" at bounding box center [626, 396] width 16 height 16
click at [512, 346] on span "Shower" at bounding box center [529, 337] width 167 height 20
click at [618, 344] on button "Shower" at bounding box center [626, 335] width 16 height 16
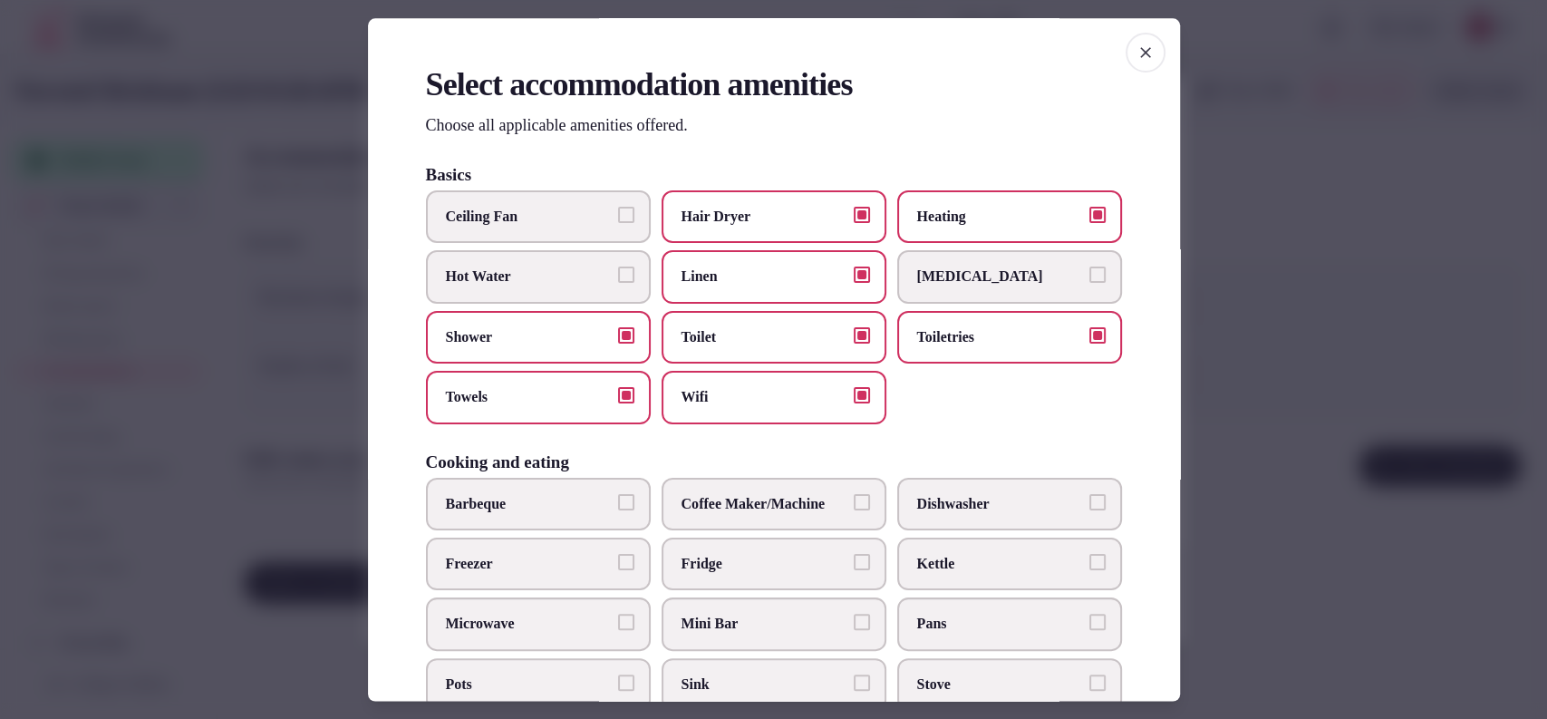
click at [722, 563] on span "Fridge" at bounding box center [765, 564] width 167 height 20
click at [854, 563] on button "Fridge" at bounding box center [862, 562] width 16 height 16
click at [941, 554] on span "Kettle" at bounding box center [1000, 564] width 167 height 20
click at [1090, 554] on button "Kettle" at bounding box center [1098, 562] width 16 height 16
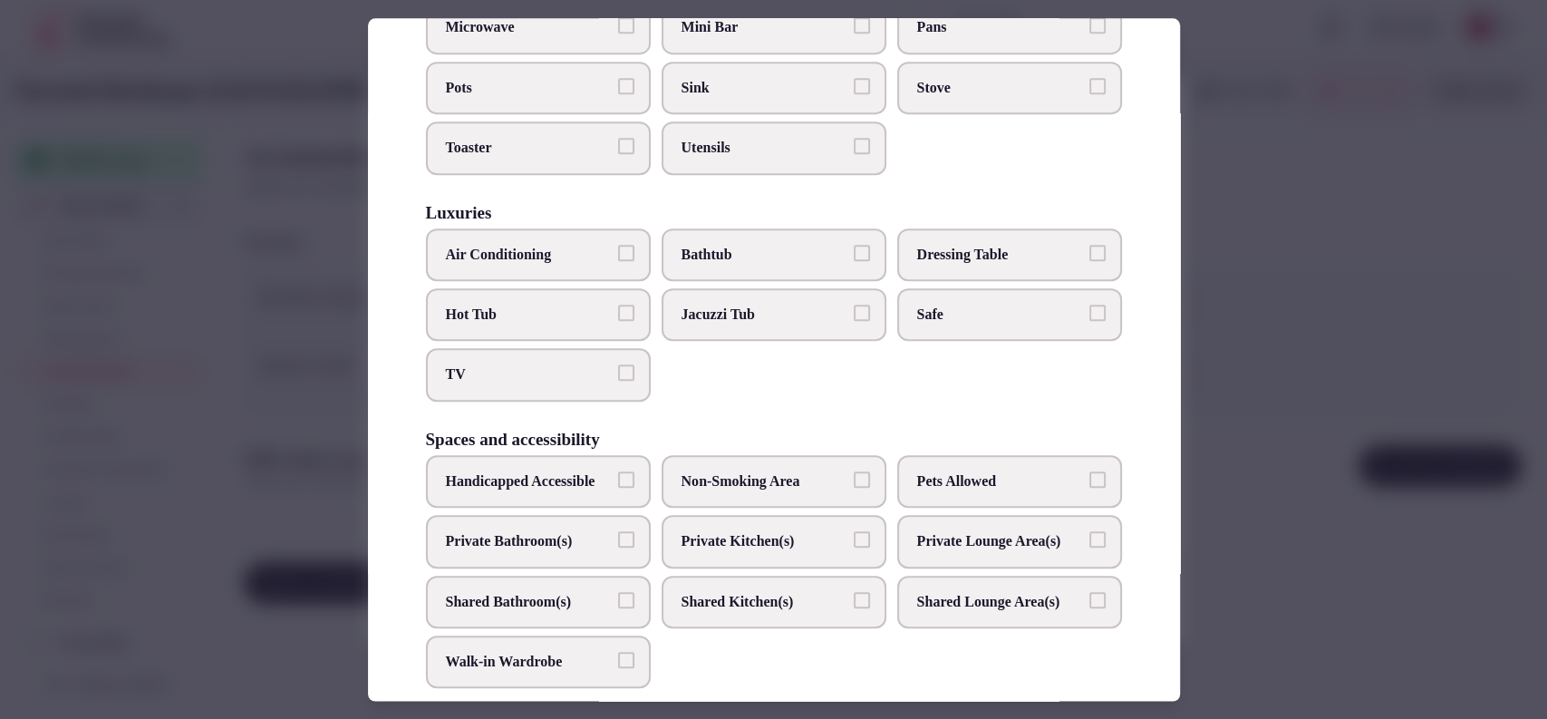
scroll to position [0, 0]
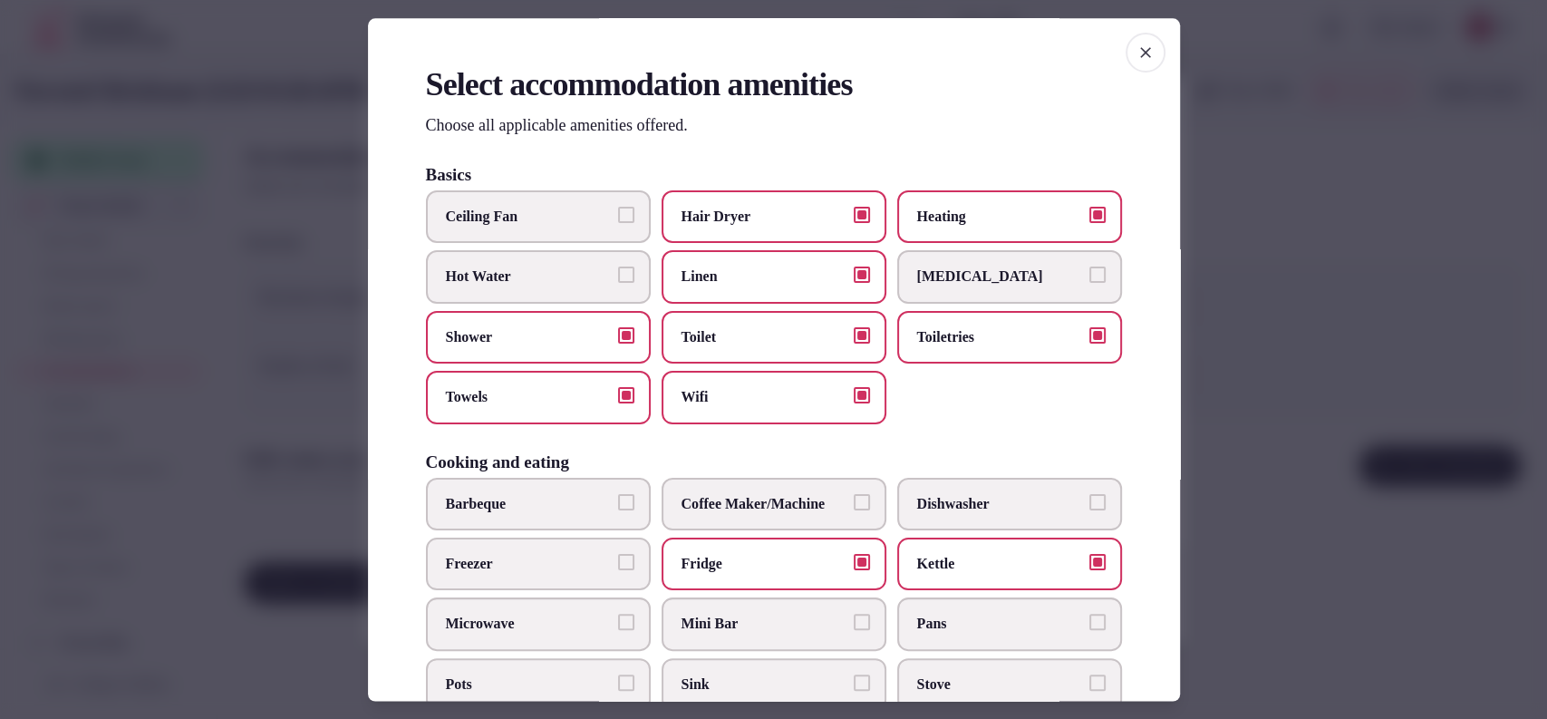
click at [737, 512] on span "Coffee Maker/Machine" at bounding box center [765, 504] width 167 height 20
click at [854, 510] on button "Coffee Maker/Machine" at bounding box center [862, 502] width 16 height 16
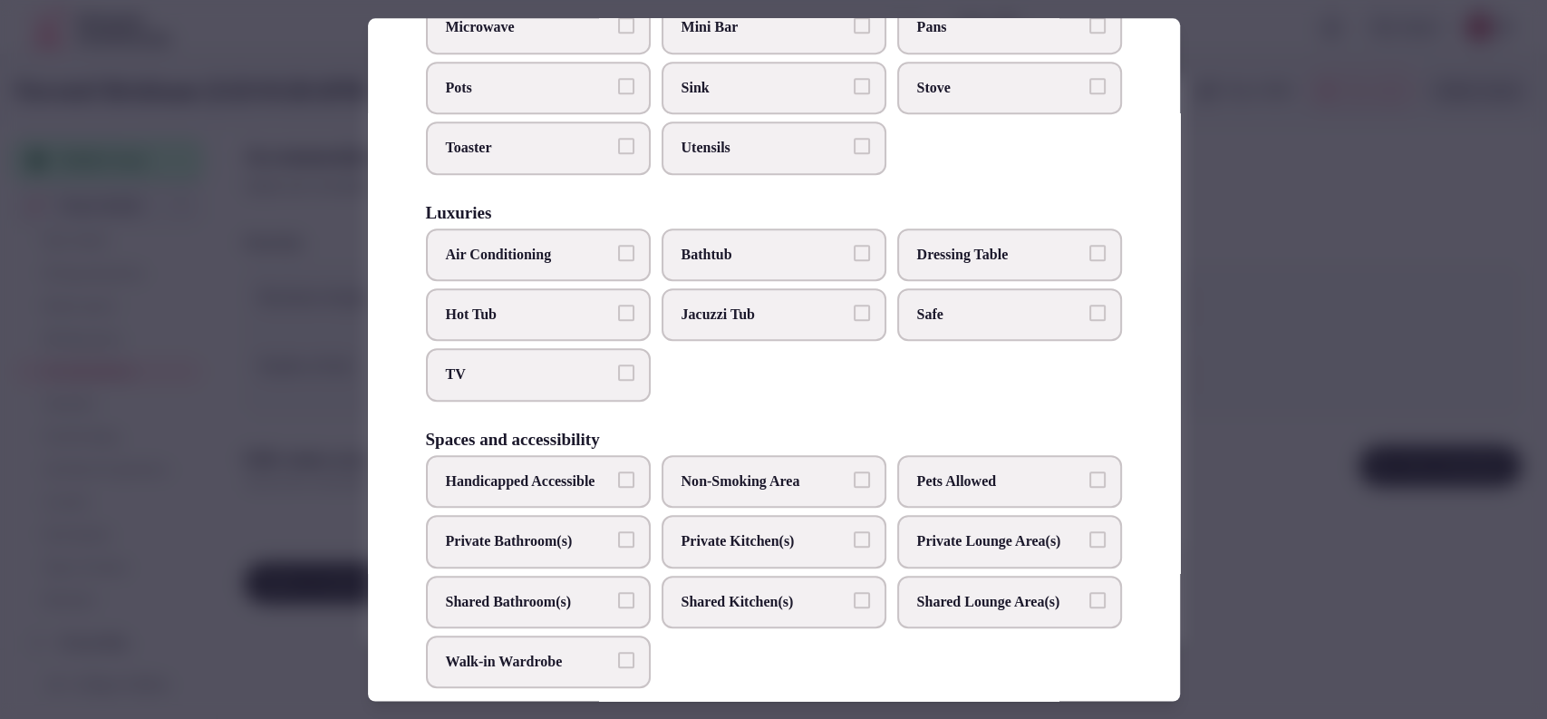
click at [544, 354] on label "TV" at bounding box center [538, 375] width 225 height 53
click at [618, 365] on button "TV" at bounding box center [626, 373] width 16 height 16
click at [551, 245] on span "Air Conditioning" at bounding box center [529, 255] width 167 height 20
click at [618, 245] on button "Air Conditioning" at bounding box center [626, 253] width 16 height 16
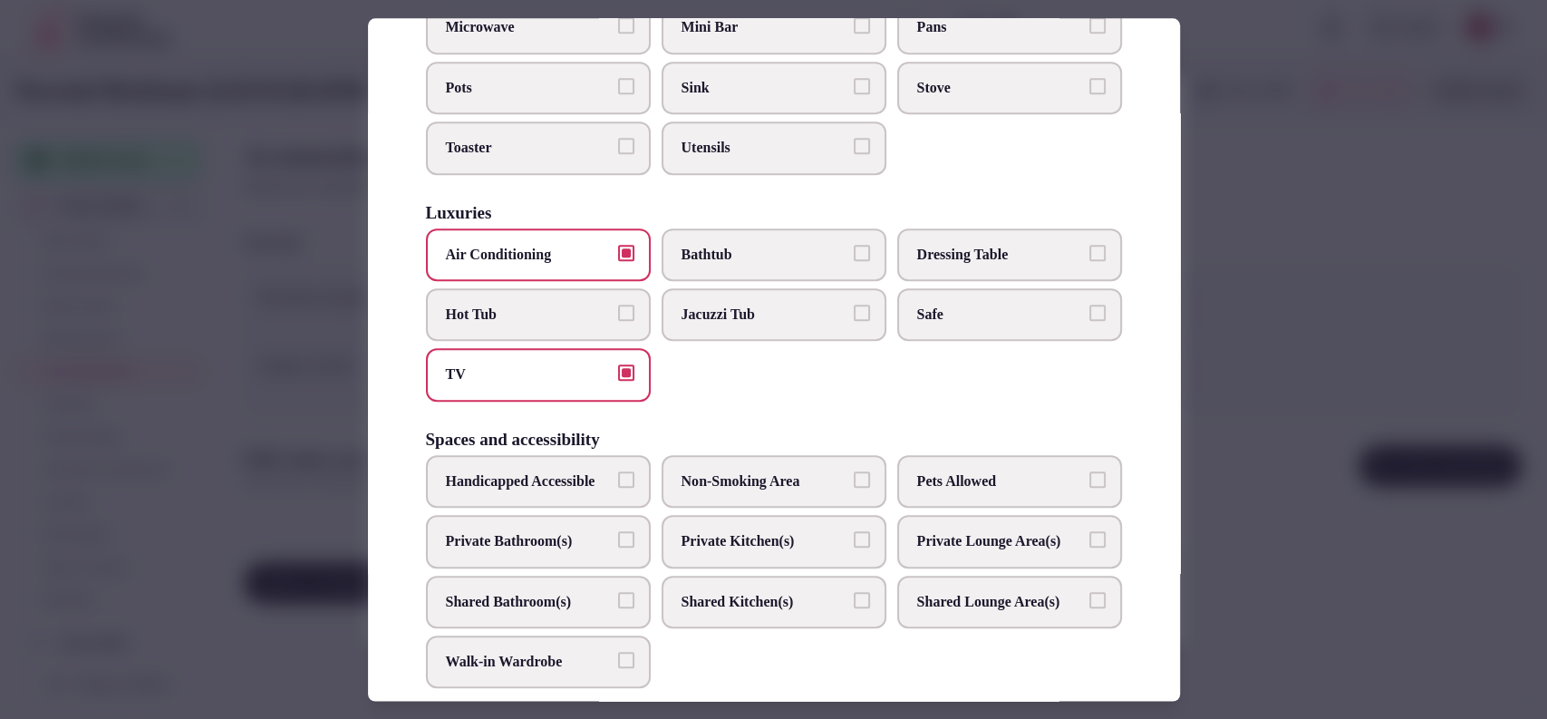
click at [533, 551] on span "Private Bathroom(s)" at bounding box center [529, 541] width 167 height 20
click at [618, 548] on button "Private Bathroom(s)" at bounding box center [626, 539] width 16 height 16
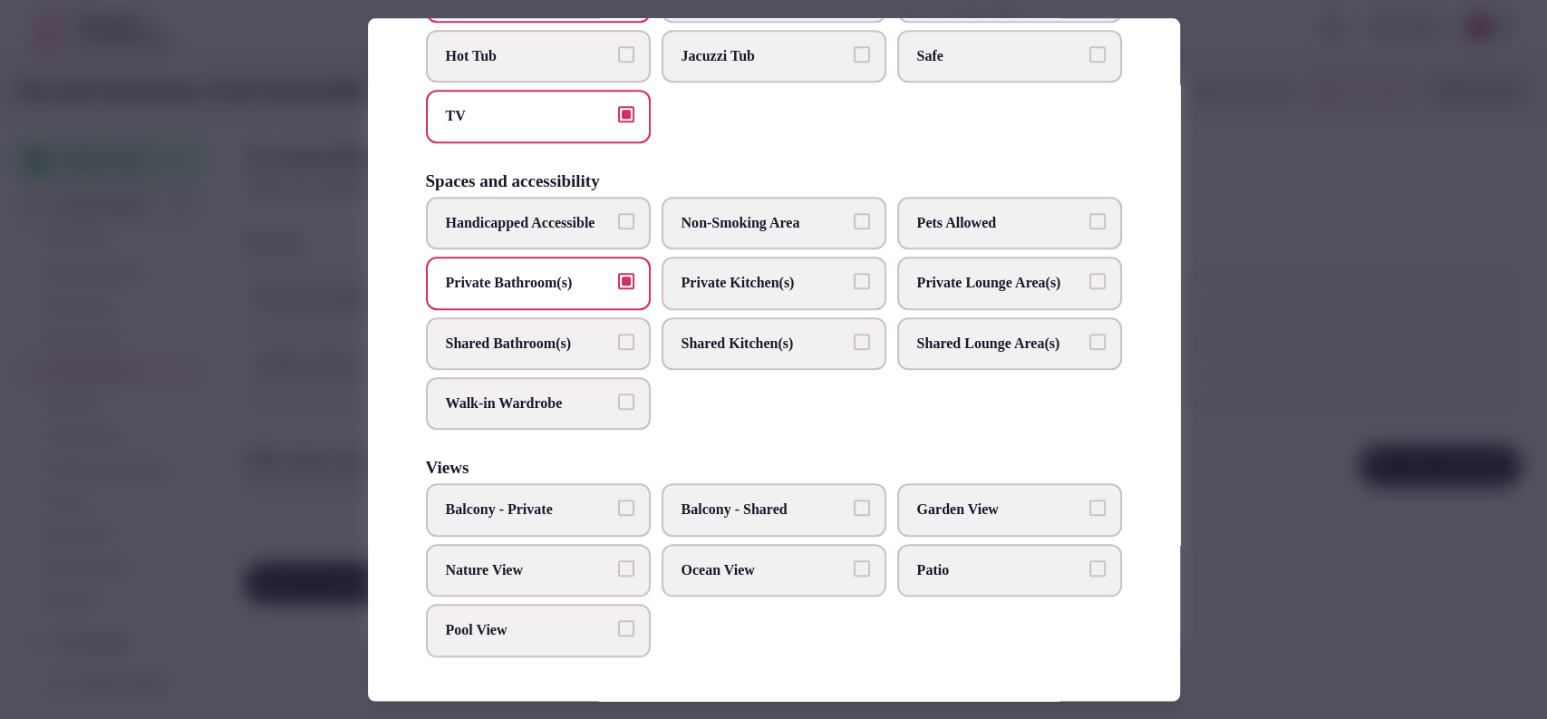
scroll to position [311, 0]
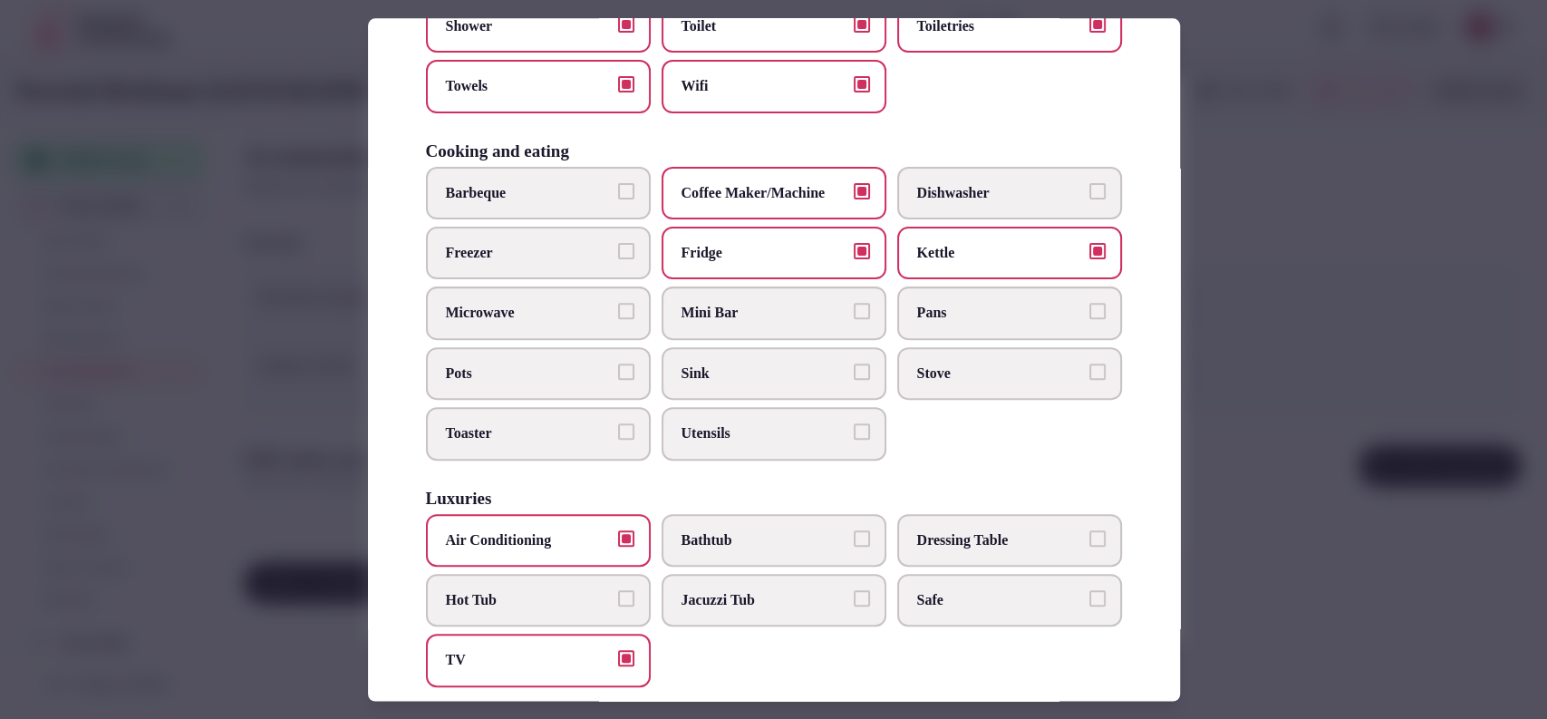
click at [768, 324] on label "Mini Bar" at bounding box center [774, 313] width 225 height 53
click at [854, 320] on button "Mini Bar" at bounding box center [862, 312] width 16 height 16
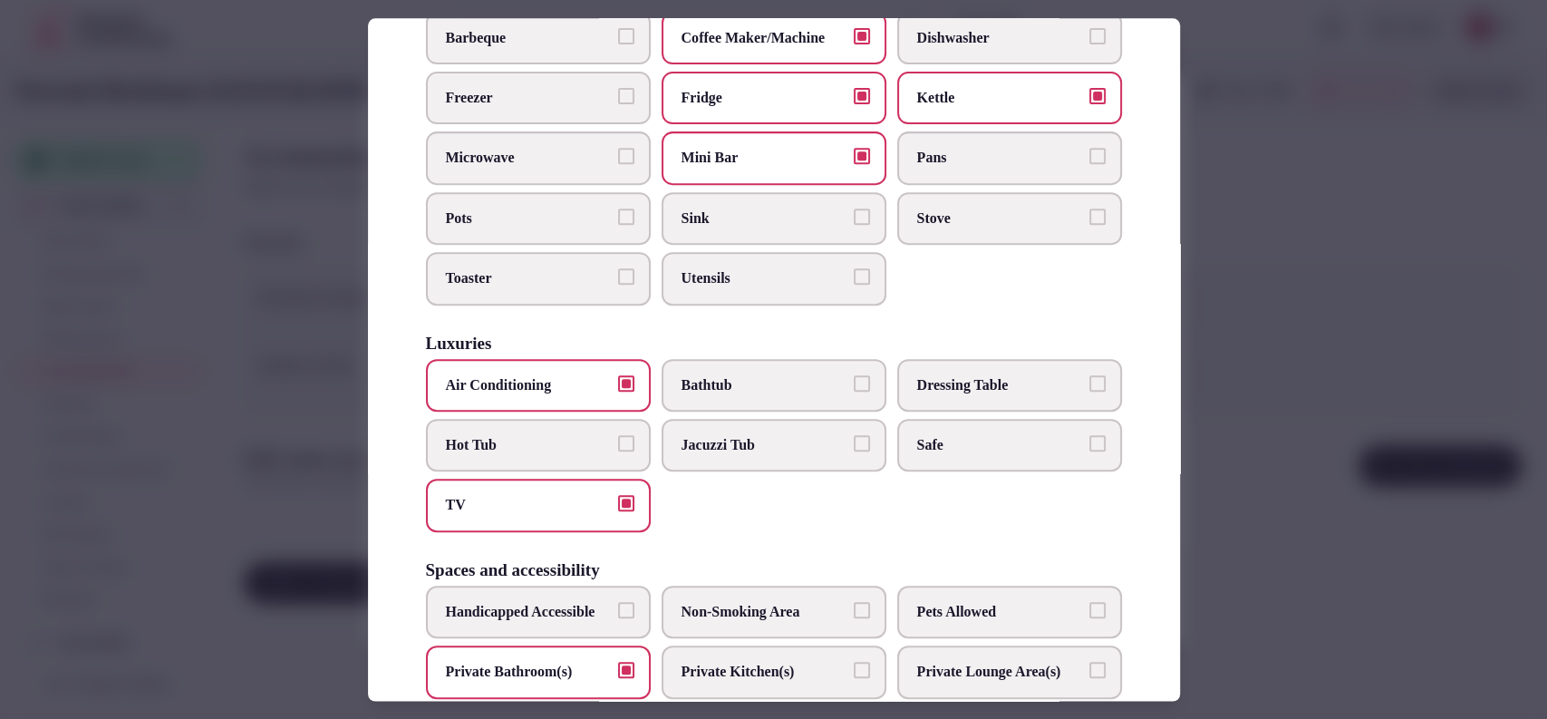
scroll to position [474, 0]
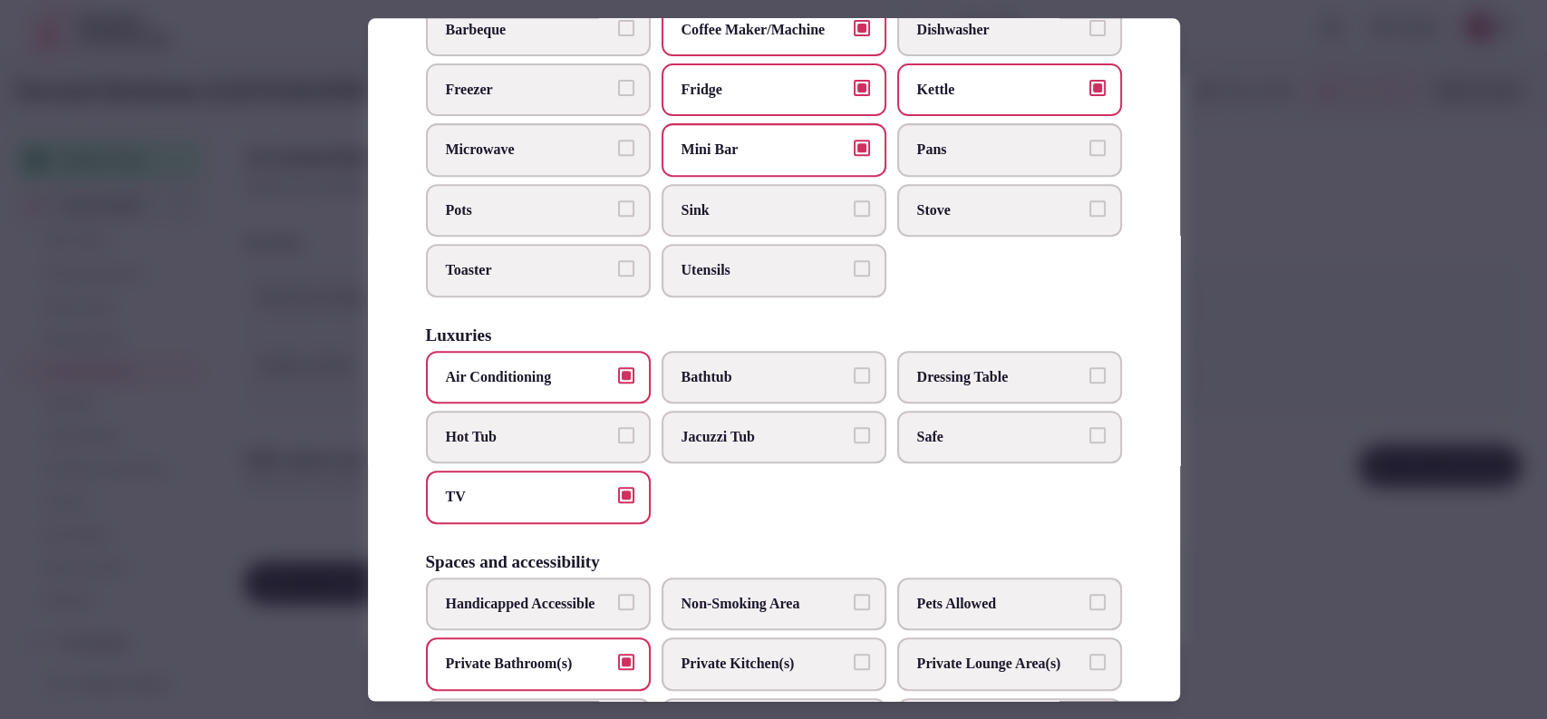
click at [1080, 416] on label "Safe" at bounding box center [1009, 437] width 225 height 53
click at [1090, 427] on button "Safe" at bounding box center [1098, 435] width 16 height 16
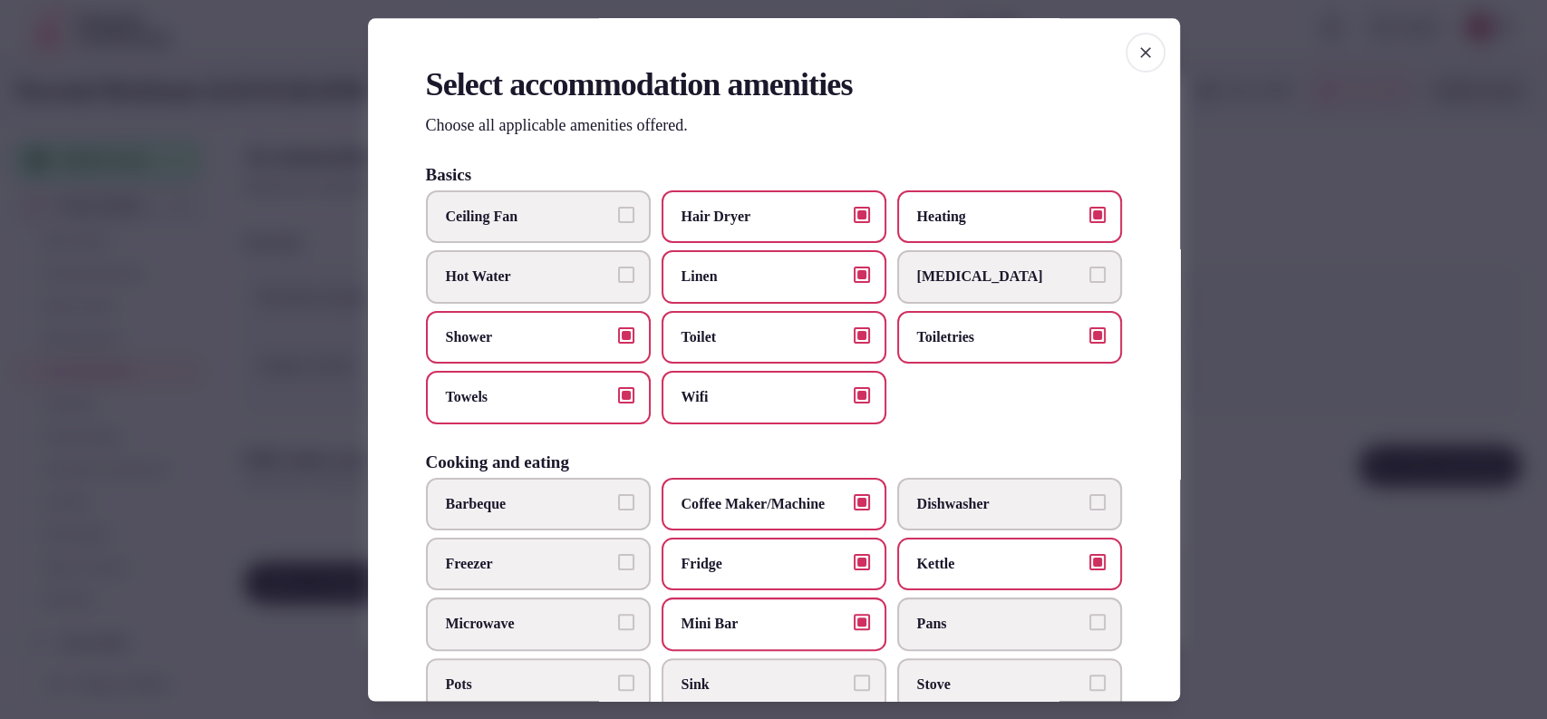
scroll to position [907, 0]
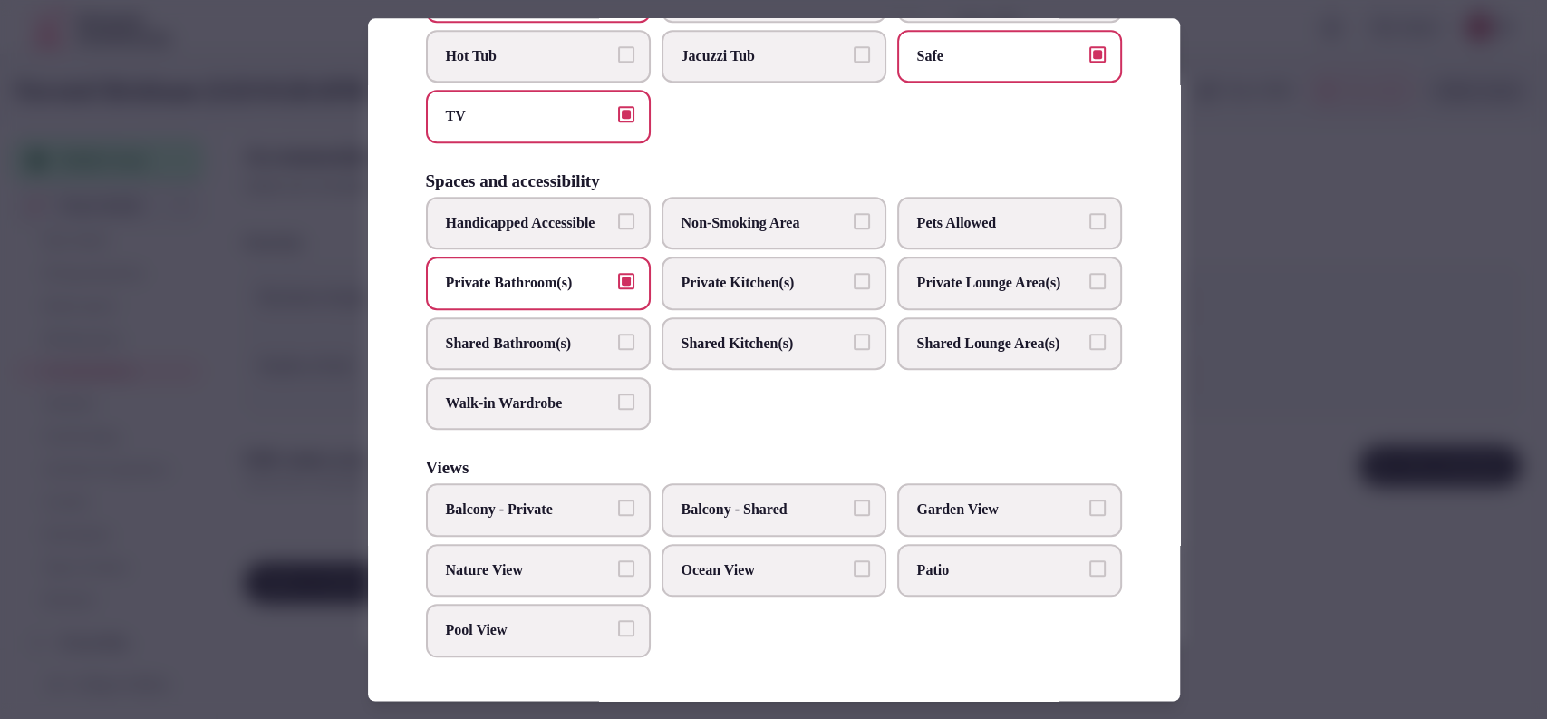
click at [1253, 243] on div at bounding box center [773, 359] width 1547 height 719
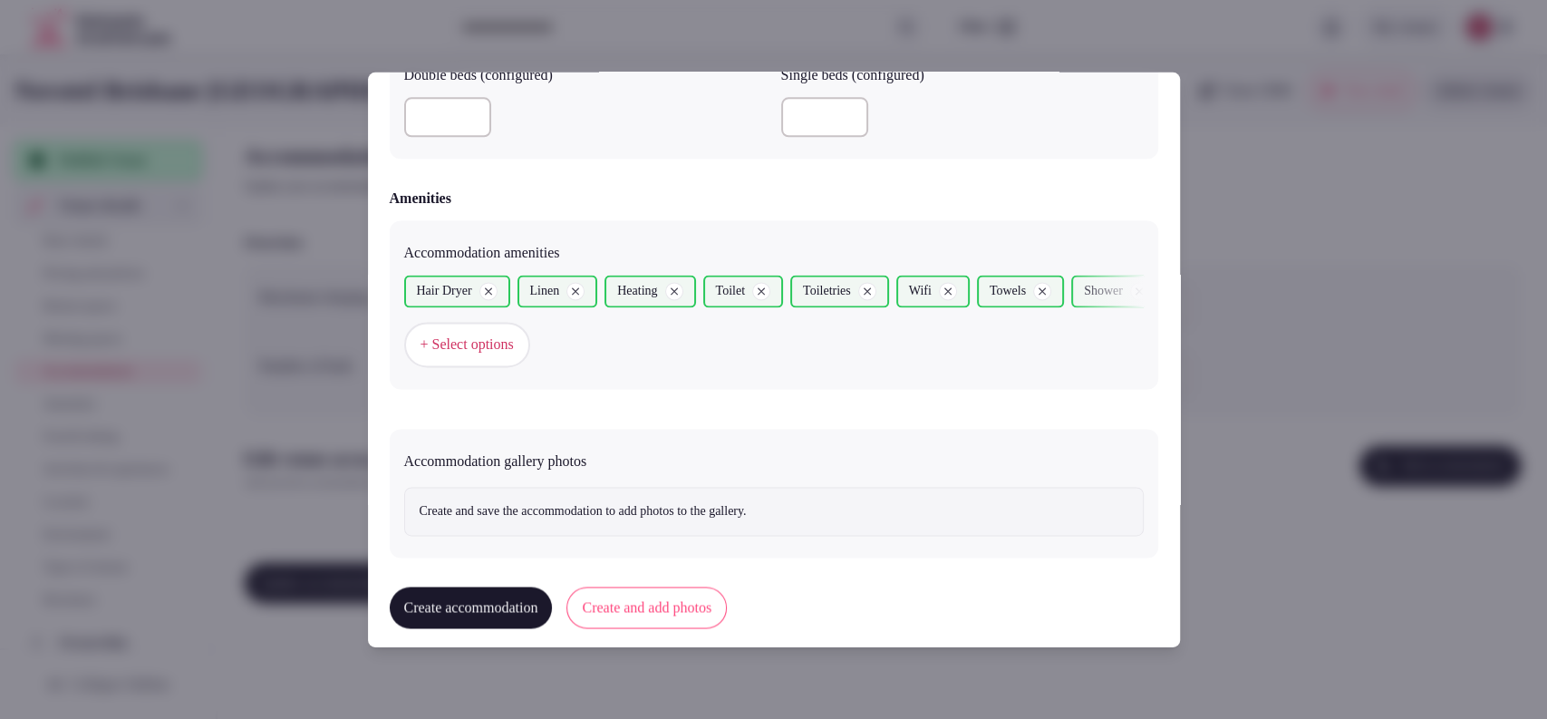
scroll to position [1654, 0]
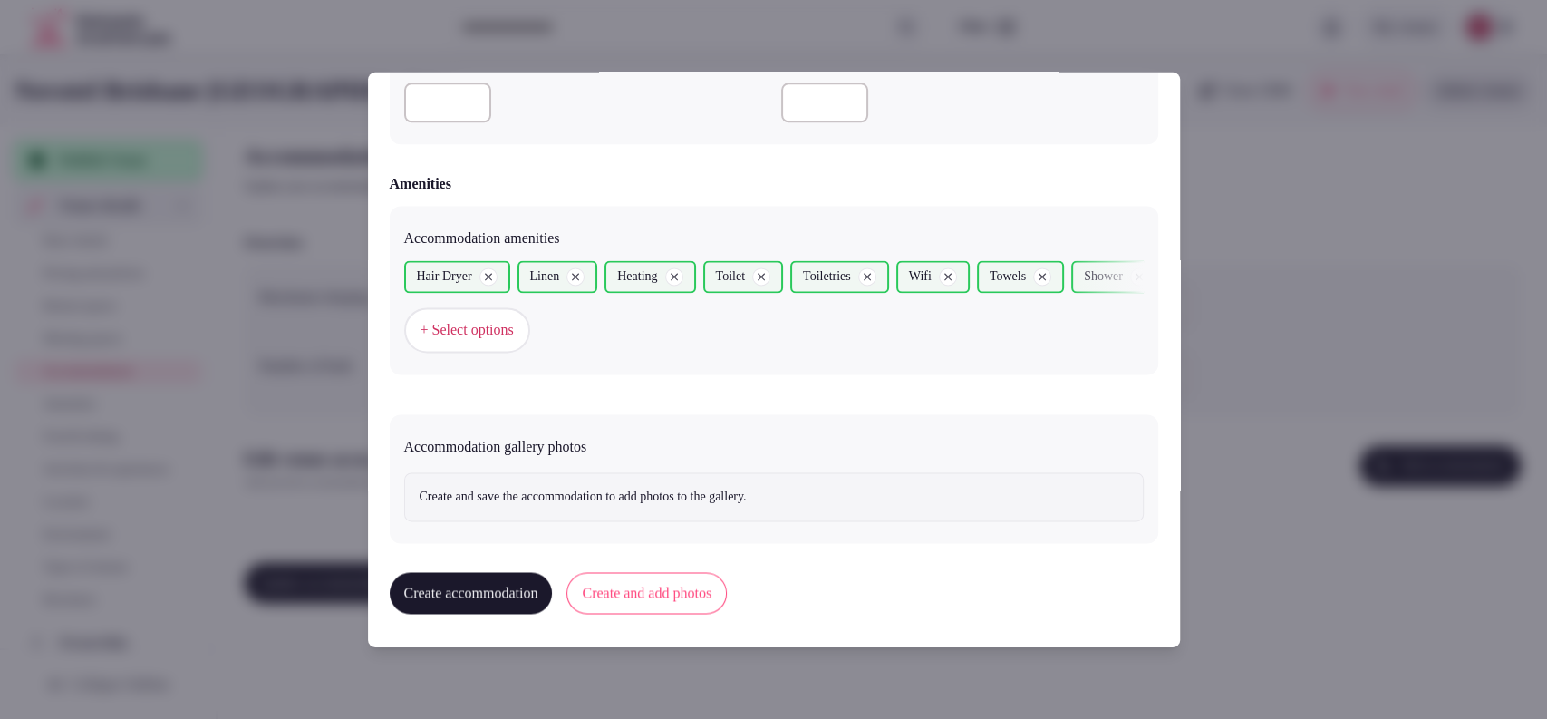
click at [641, 591] on button "Create and add photos" at bounding box center [647, 594] width 160 height 42
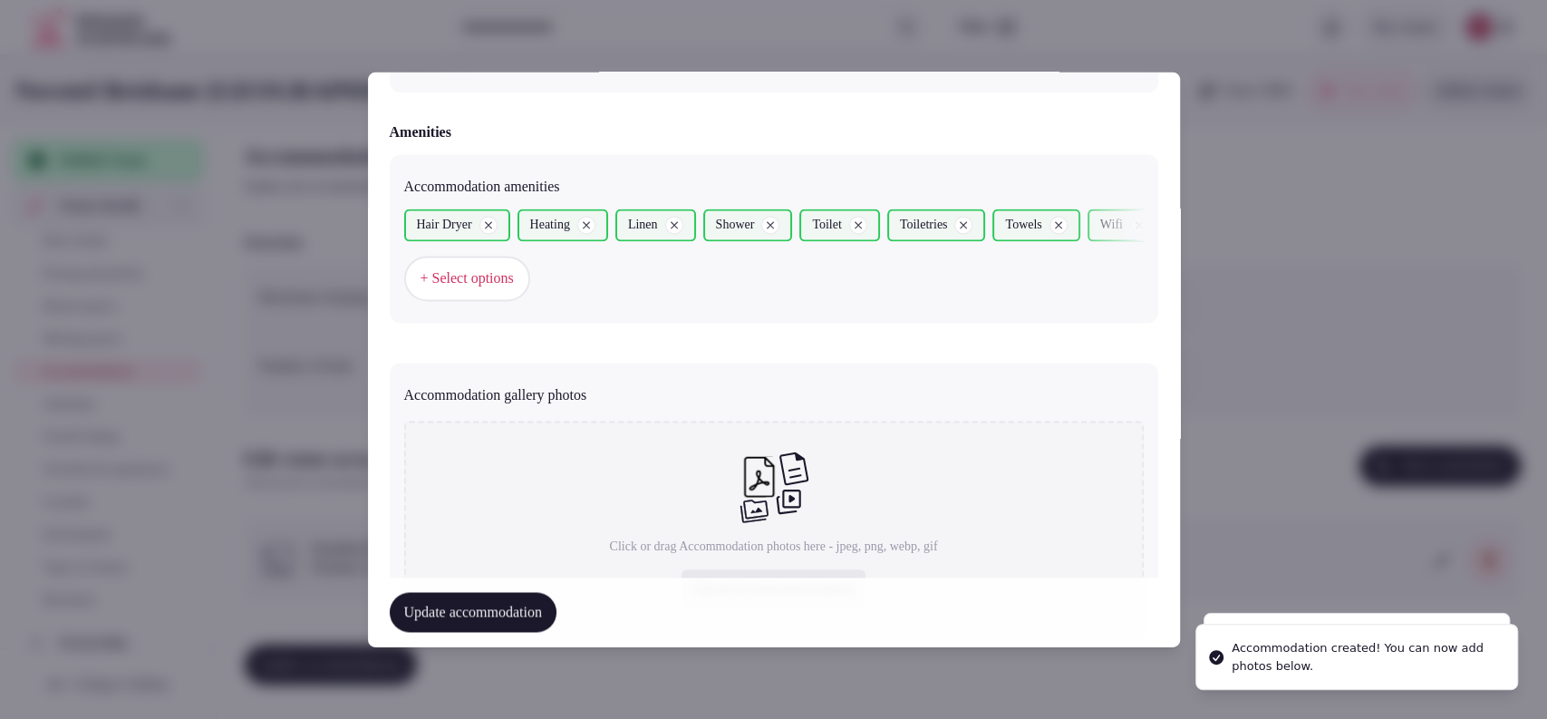
scroll to position [1821, 0]
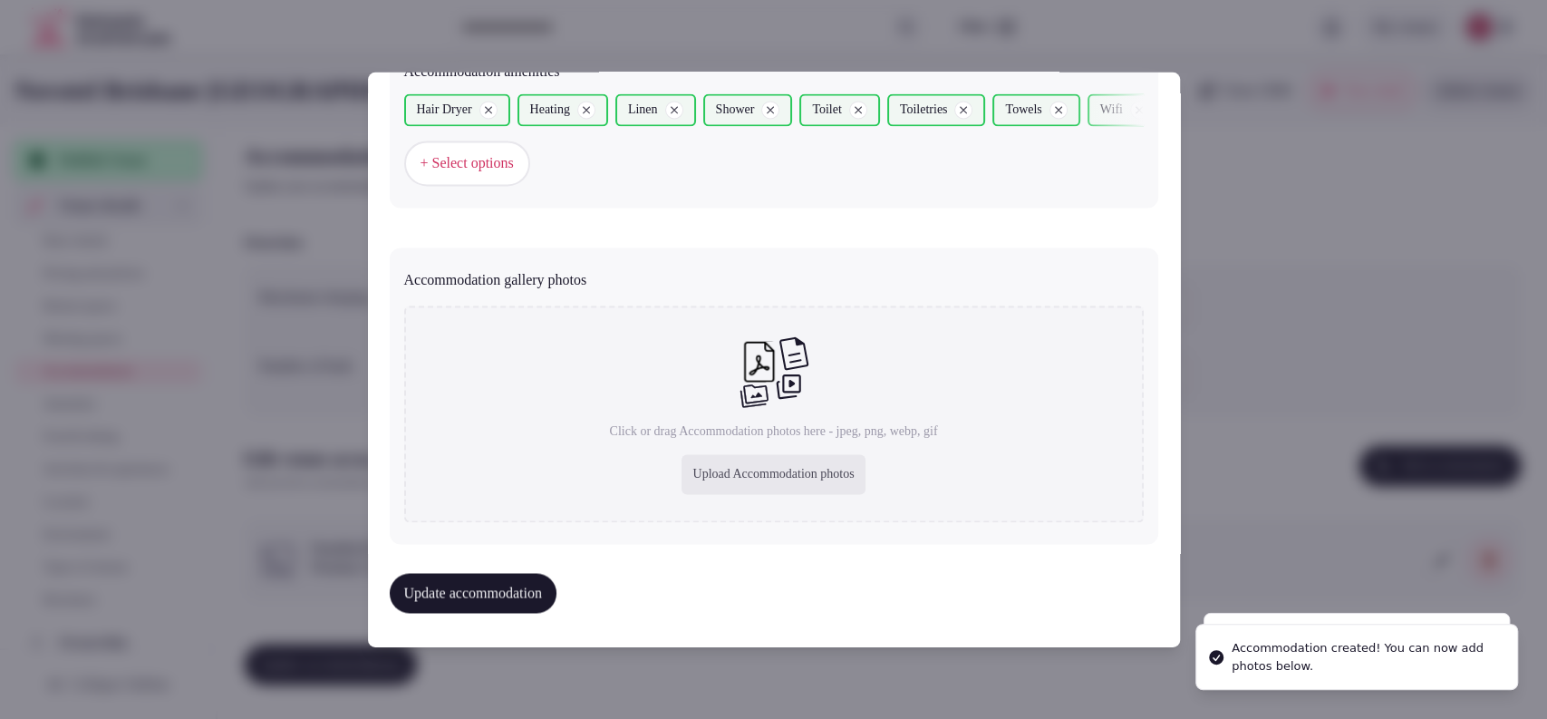
click at [703, 479] on div "Upload Accommodation photos" at bounding box center [773, 475] width 183 height 40
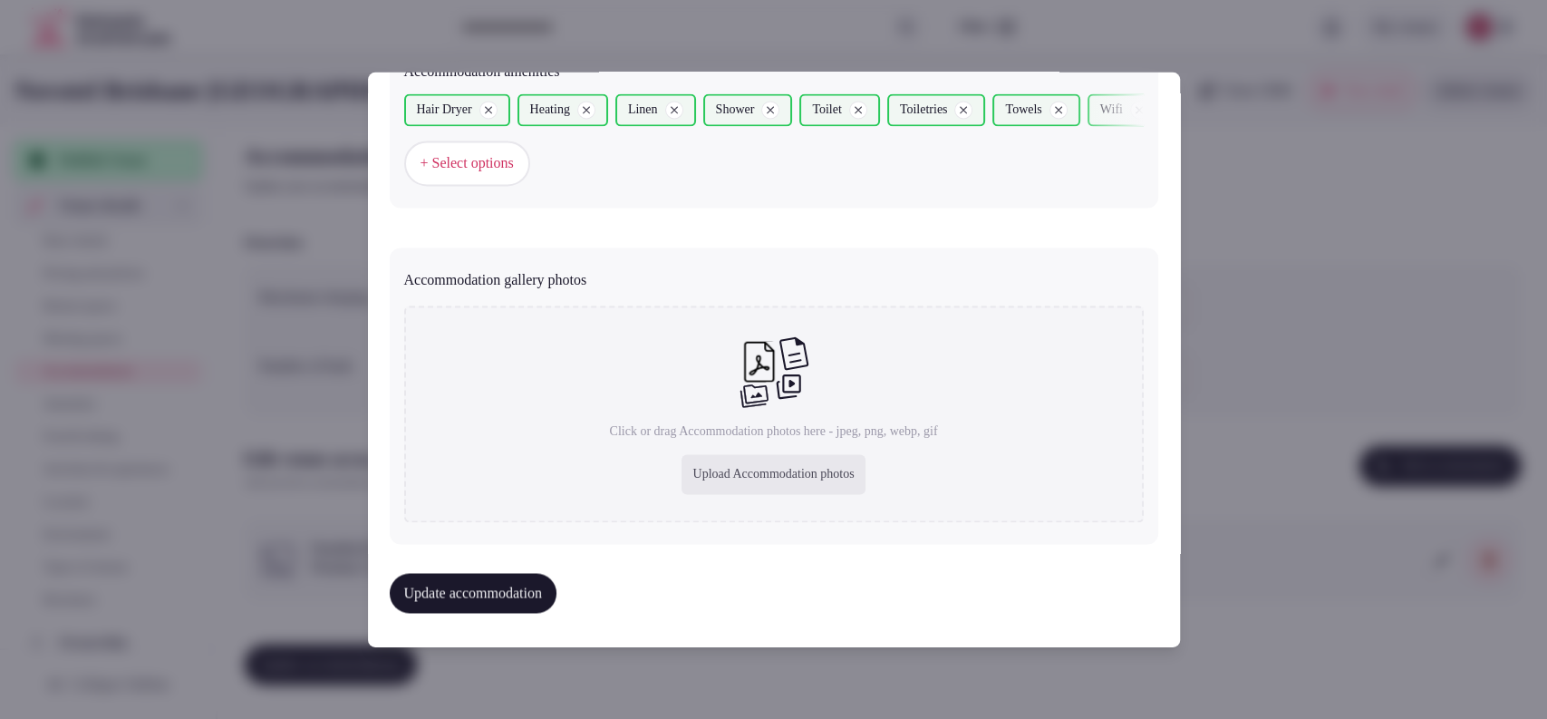
type input "**********"
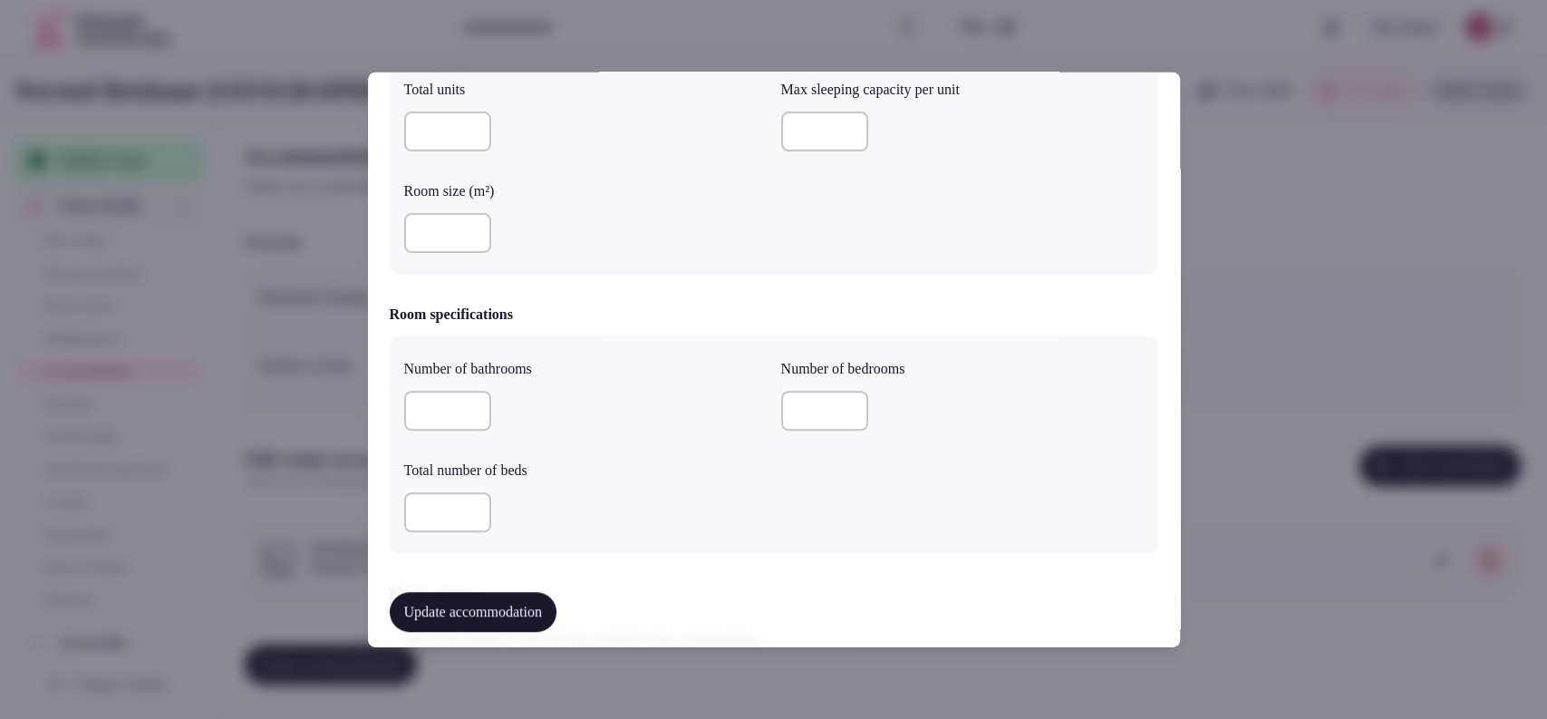
scroll to position [354, 0]
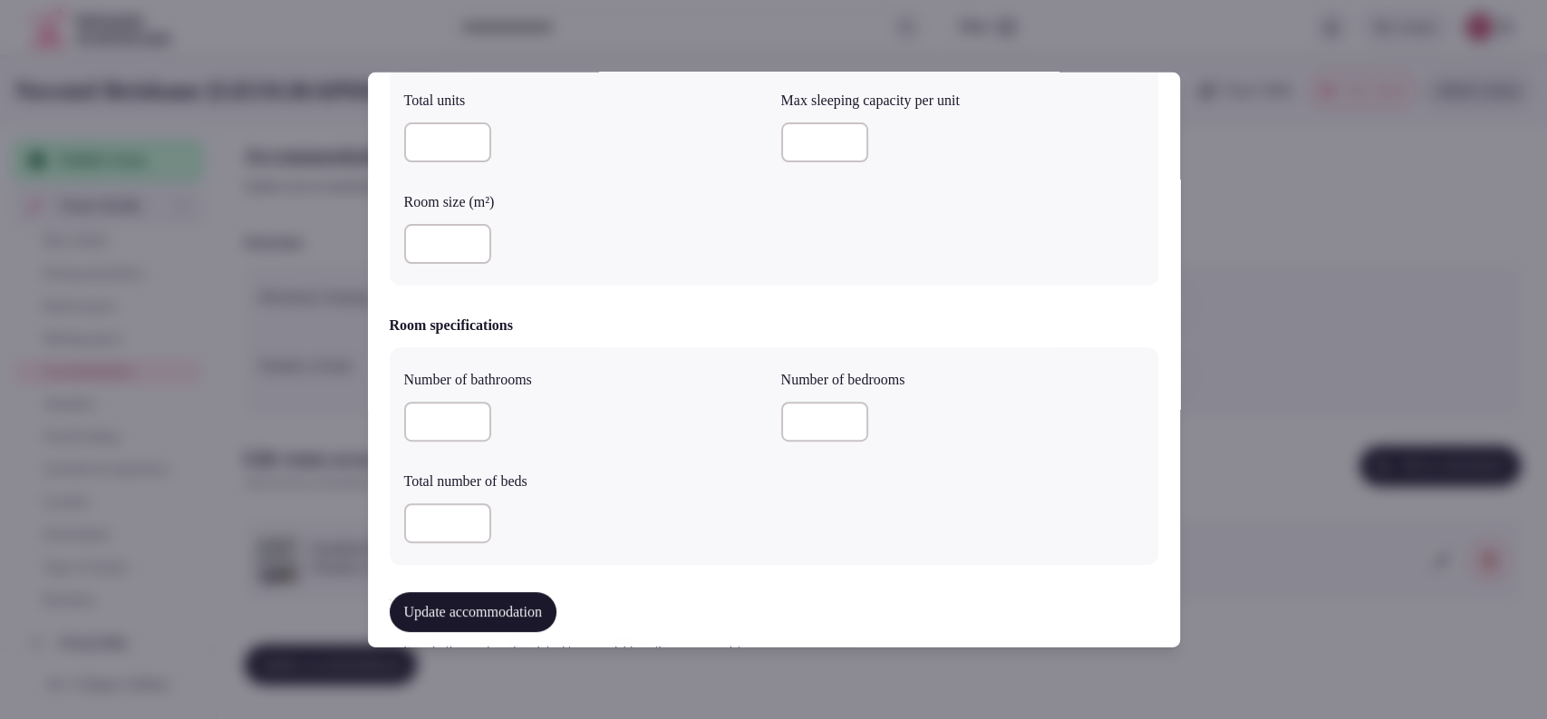
click at [450, 249] on input "number" at bounding box center [447, 244] width 87 height 40
type input "**"
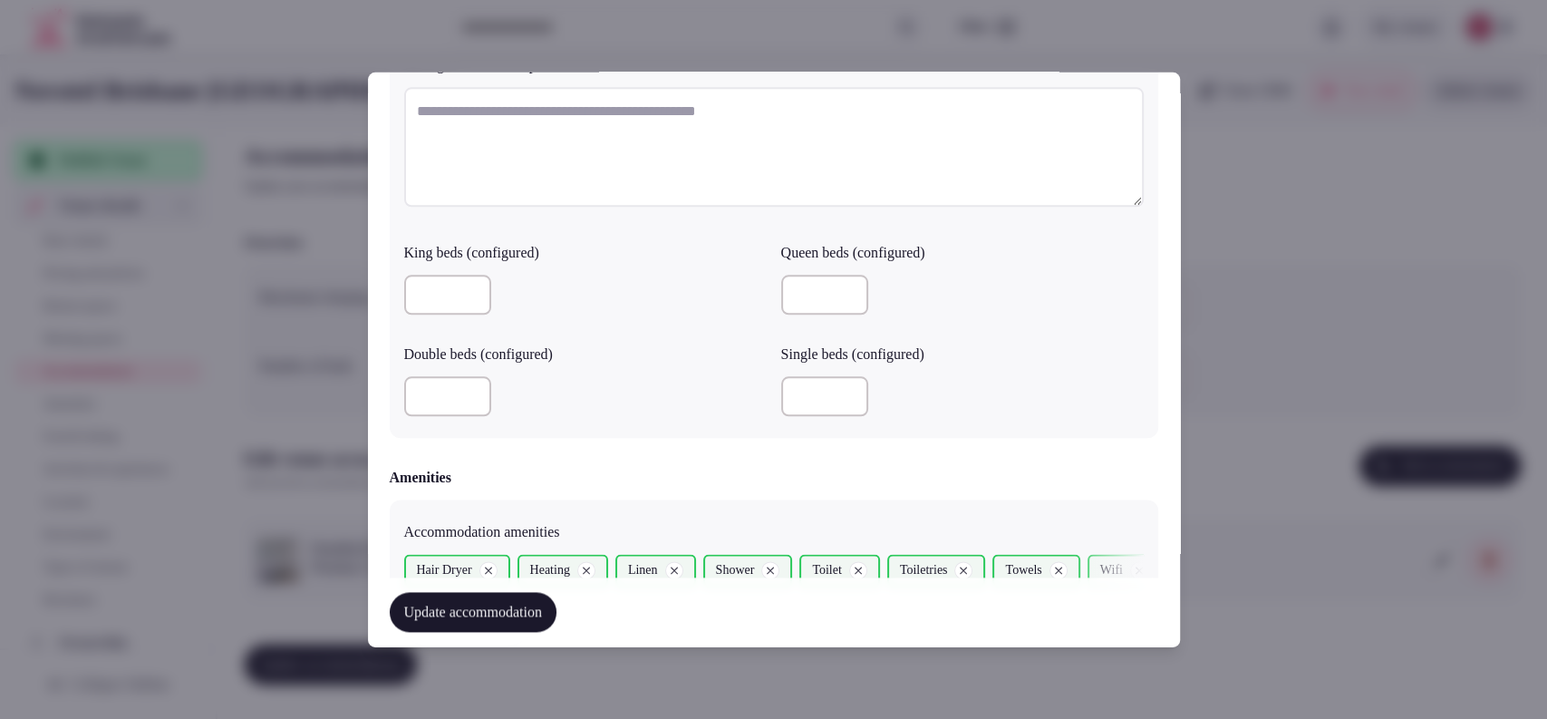
scroll to position [1922, 0]
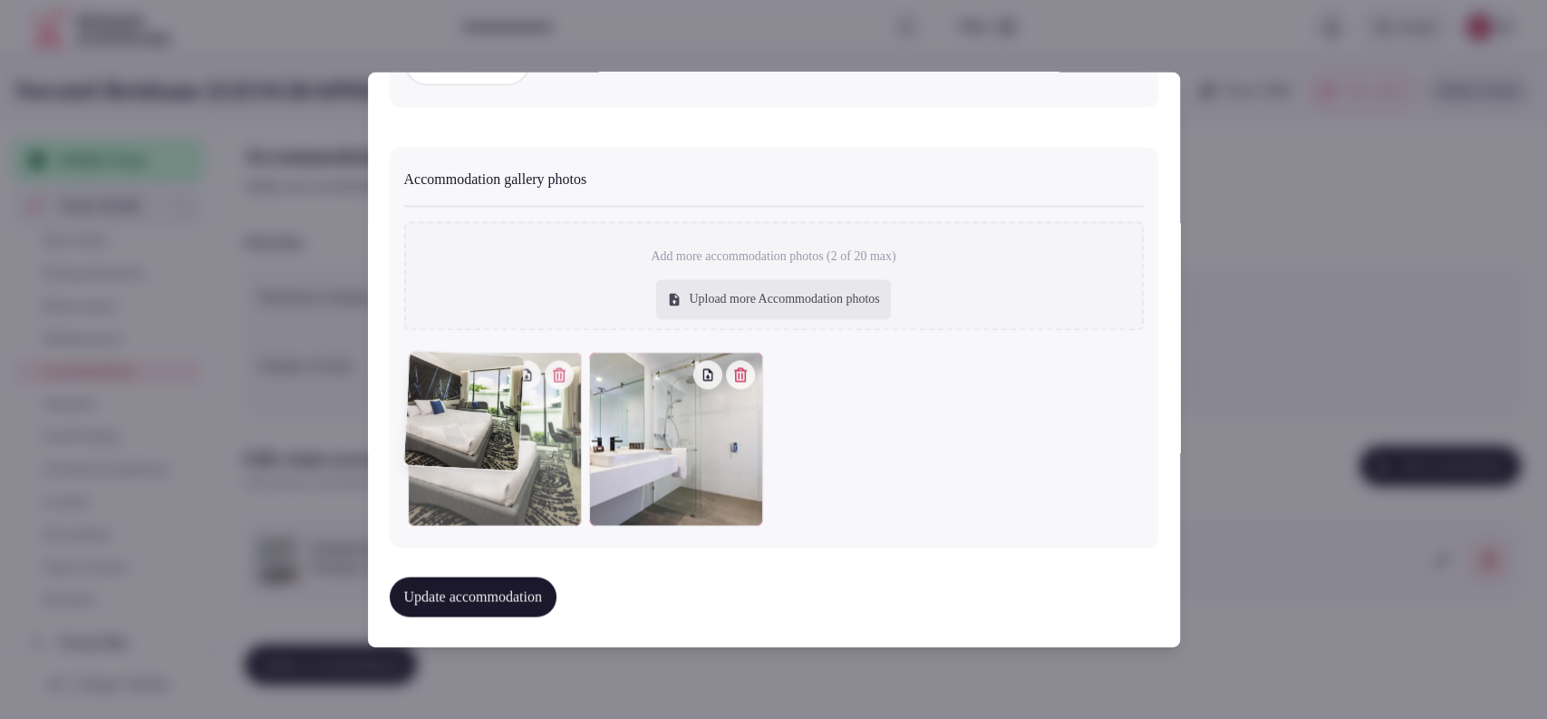
drag, startPoint x: 638, startPoint y: 420, endPoint x: 515, endPoint y: 443, distance: 125.5
click at [515, 443] on div at bounding box center [495, 440] width 174 height 174
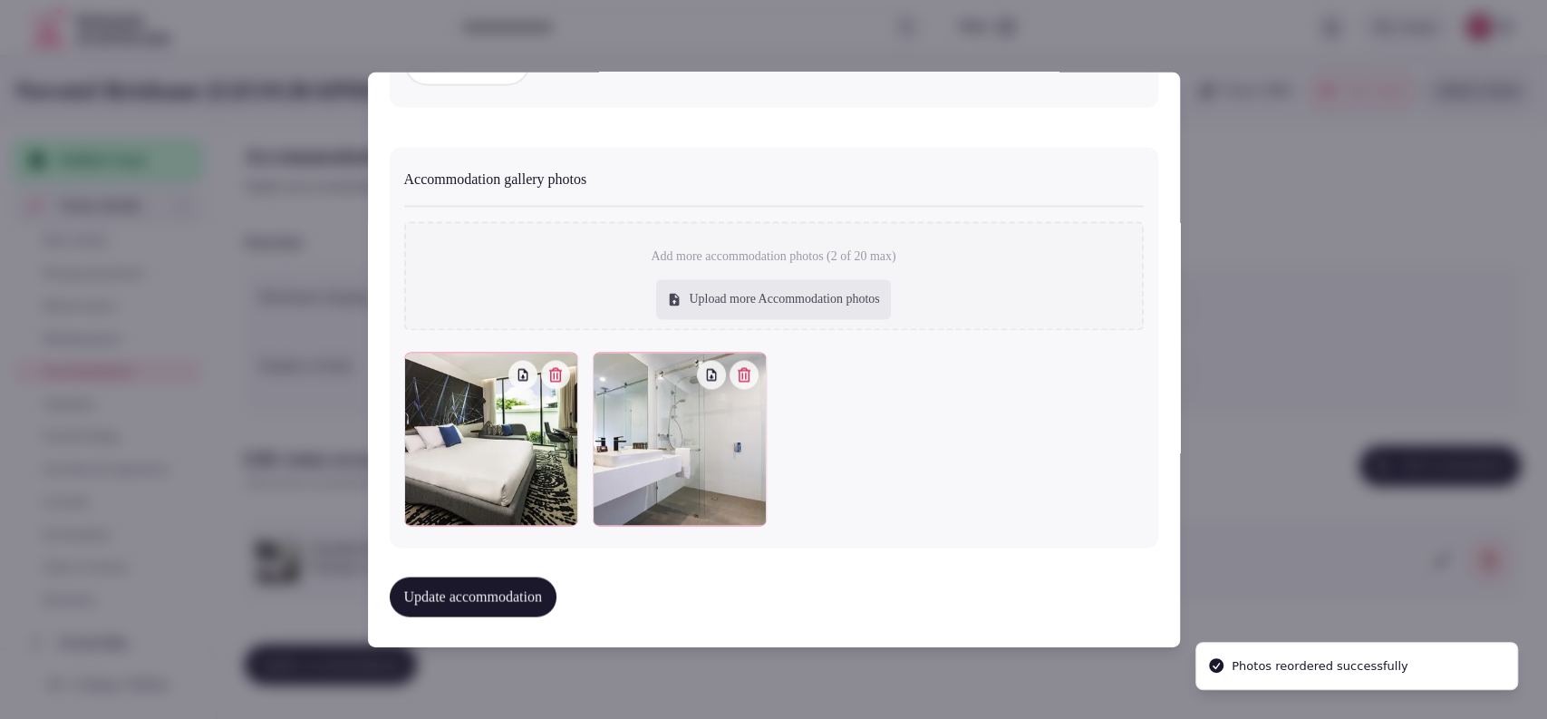
click at [431, 577] on button "Update accommodation" at bounding box center [473, 597] width 167 height 40
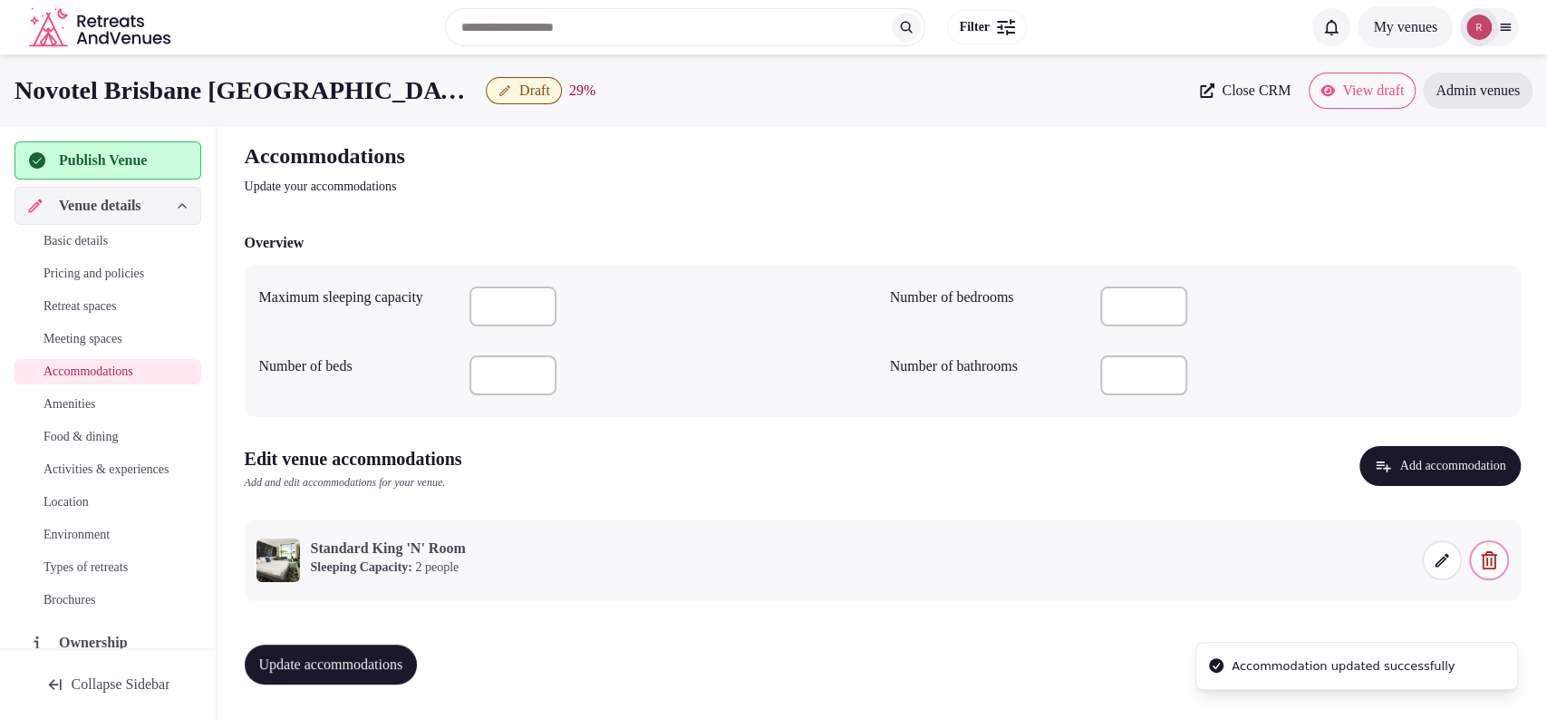
click at [351, 648] on button "Update accommodations" at bounding box center [331, 665] width 173 height 40
click at [87, 399] on span "Amenities" at bounding box center [70, 404] width 53 height 18
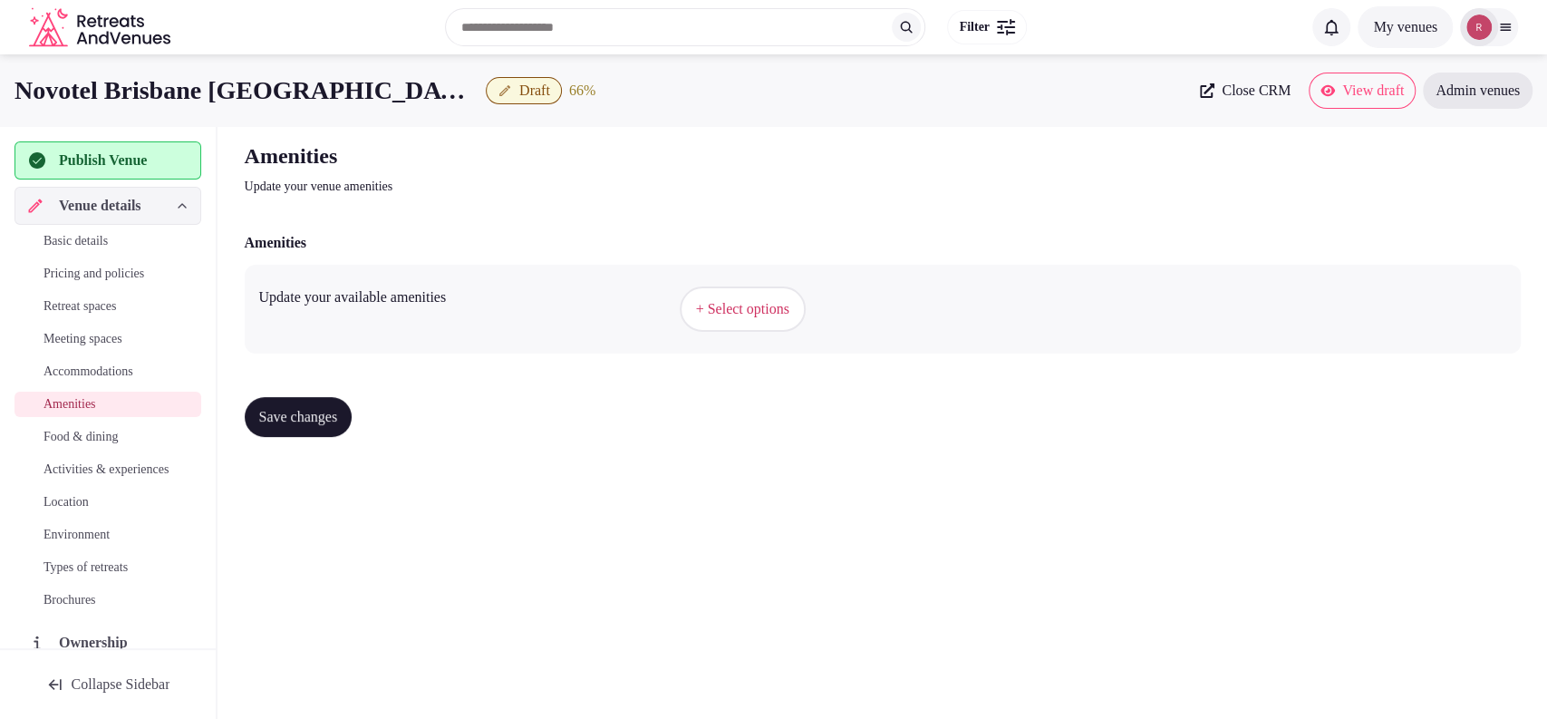
click at [732, 310] on span "+ Select options" at bounding box center [742, 309] width 93 height 20
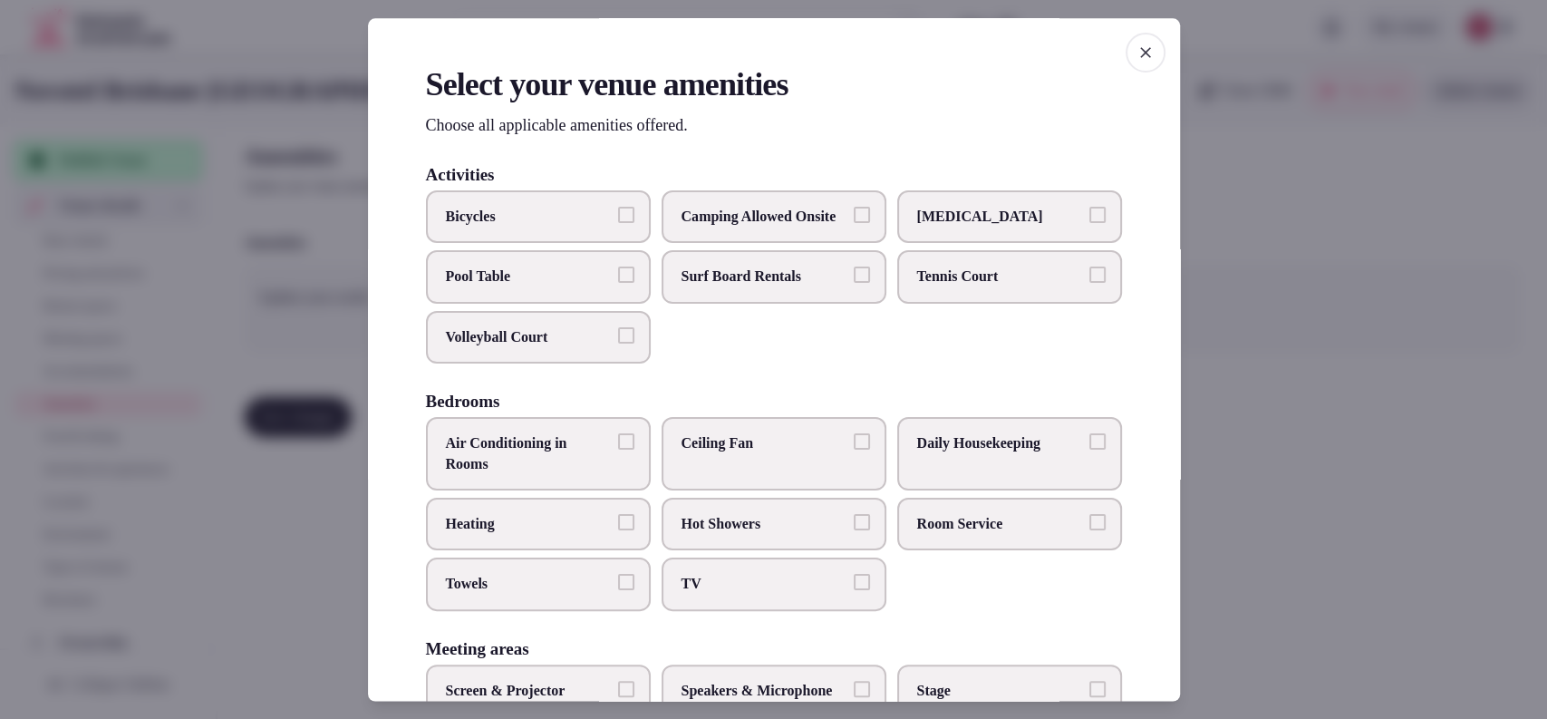
click at [562, 469] on span "Air Conditioning in Rooms" at bounding box center [529, 454] width 167 height 41
click at [618, 451] on button "Air Conditioning in Rooms" at bounding box center [626, 442] width 16 height 16
click at [538, 527] on label "Heating" at bounding box center [538, 524] width 225 height 53
click at [618, 527] on button "Heating" at bounding box center [626, 522] width 16 height 16
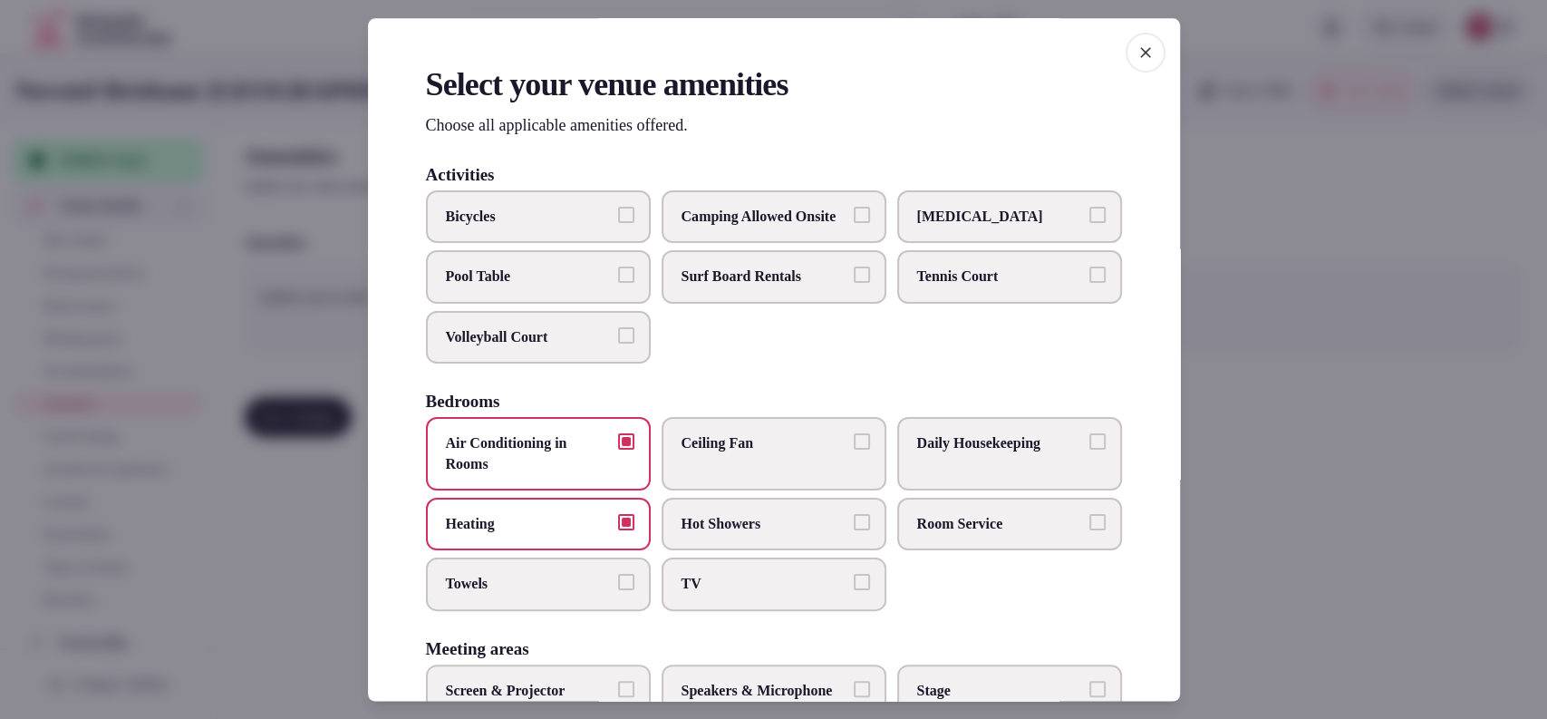
click at [682, 595] on span "TV" at bounding box center [765, 585] width 167 height 20
click at [854, 591] on button "TV" at bounding box center [862, 583] width 16 height 16
drag, startPoint x: 535, startPoint y: 605, endPoint x: 625, endPoint y: 566, distance: 98.7
click at [534, 595] on span "Towels" at bounding box center [529, 585] width 167 height 20
click at [618, 591] on button "Towels" at bounding box center [626, 583] width 16 height 16
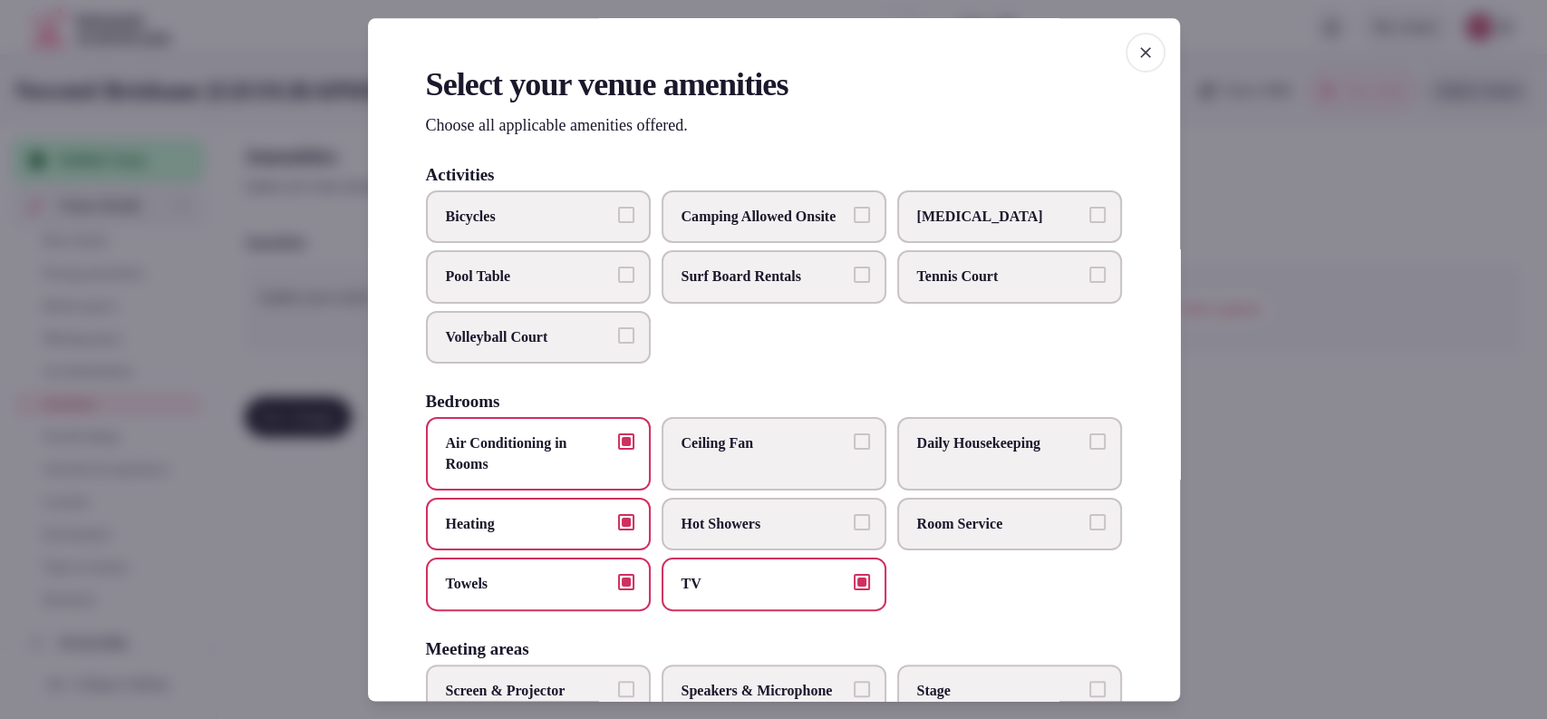
click at [932, 520] on label "Room Service" at bounding box center [1009, 524] width 225 height 53
click at [1090, 520] on button "Room Service" at bounding box center [1098, 522] width 16 height 16
click at [941, 448] on label "Daily Housekeeping" at bounding box center [1009, 454] width 225 height 73
click at [1090, 448] on button "Daily Housekeeping" at bounding box center [1098, 442] width 16 height 16
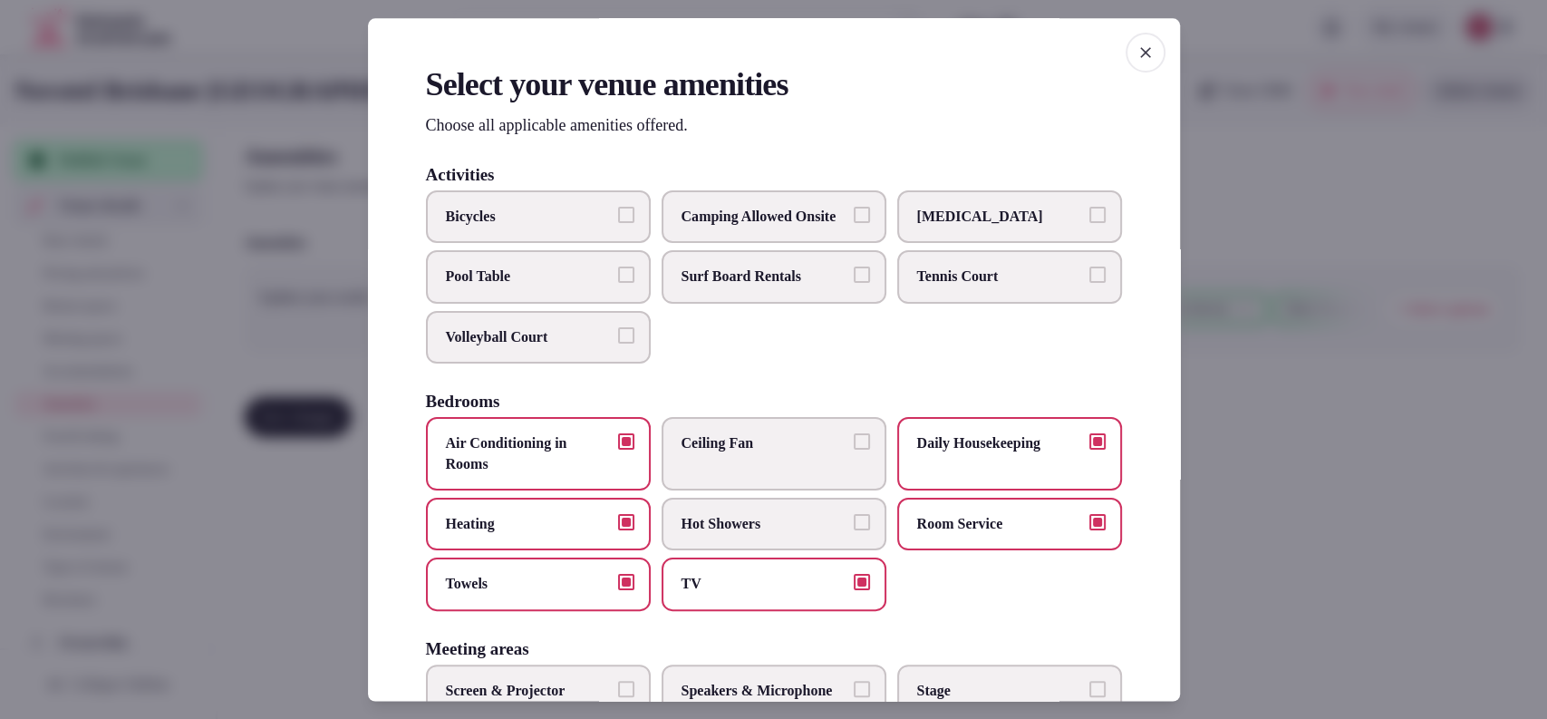
scroll to position [596, 0]
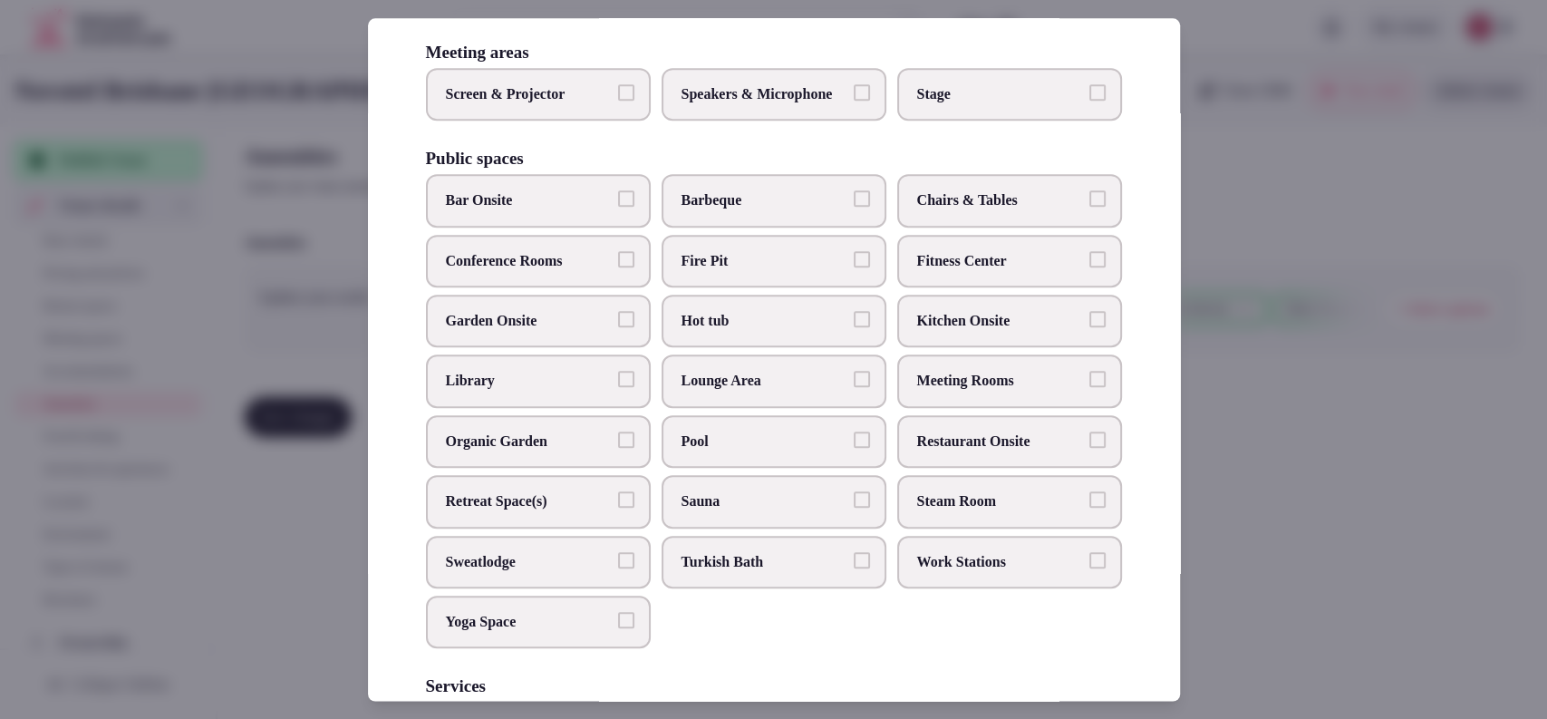
click at [819, 104] on span "Speakers & Microphone" at bounding box center [765, 94] width 167 height 20
click at [854, 101] on button "Speakers & Microphone" at bounding box center [862, 92] width 16 height 16
click at [603, 121] on label "Screen & Projector" at bounding box center [538, 94] width 225 height 53
click at [618, 101] on button "Screen & Projector" at bounding box center [626, 92] width 16 height 16
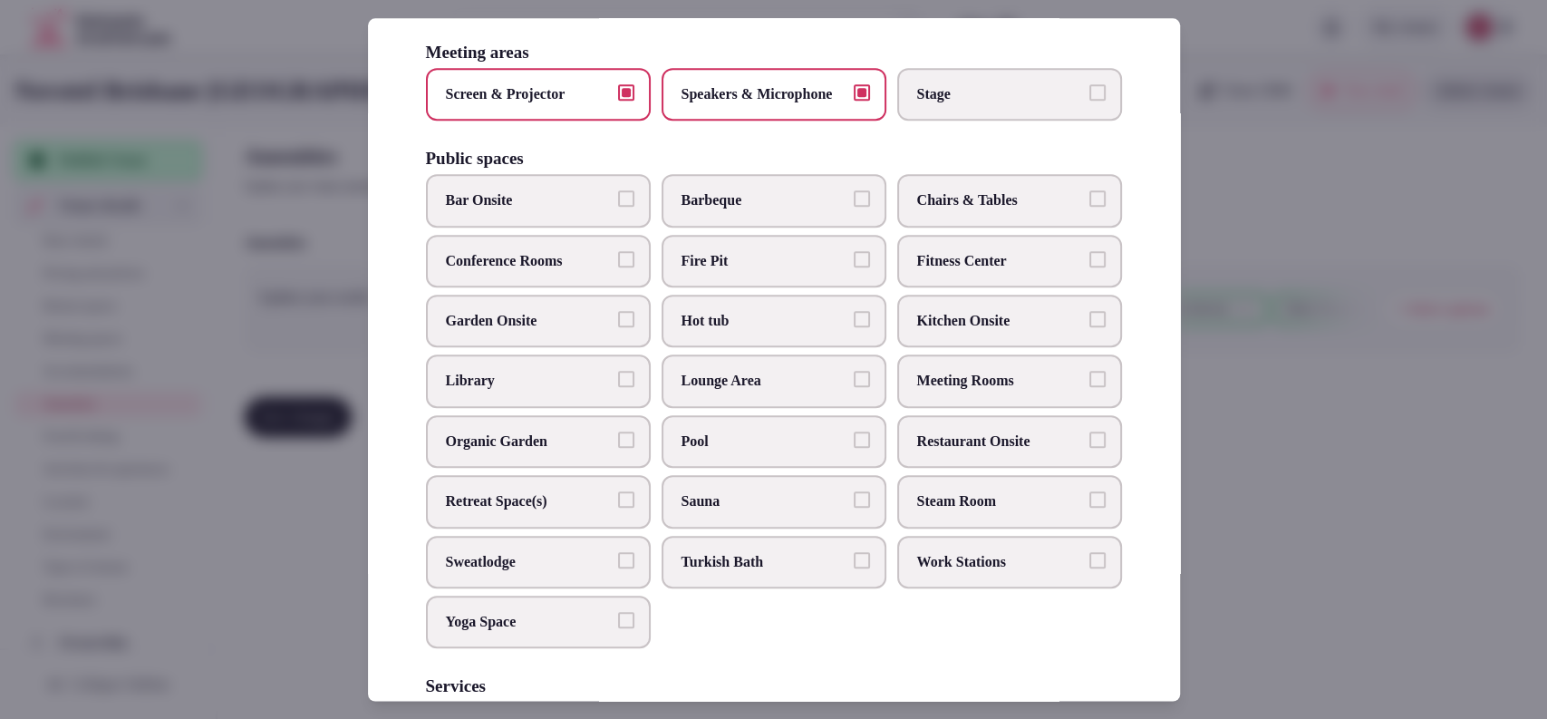
click at [596, 211] on span "Bar Onsite" at bounding box center [529, 201] width 167 height 20
click at [618, 208] on button "Bar Onsite" at bounding box center [626, 199] width 16 height 16
click at [1023, 331] on span "Kitchen Onsite" at bounding box center [1000, 321] width 167 height 20
click at [1090, 327] on button "Kitchen Onsite" at bounding box center [1098, 319] width 16 height 16
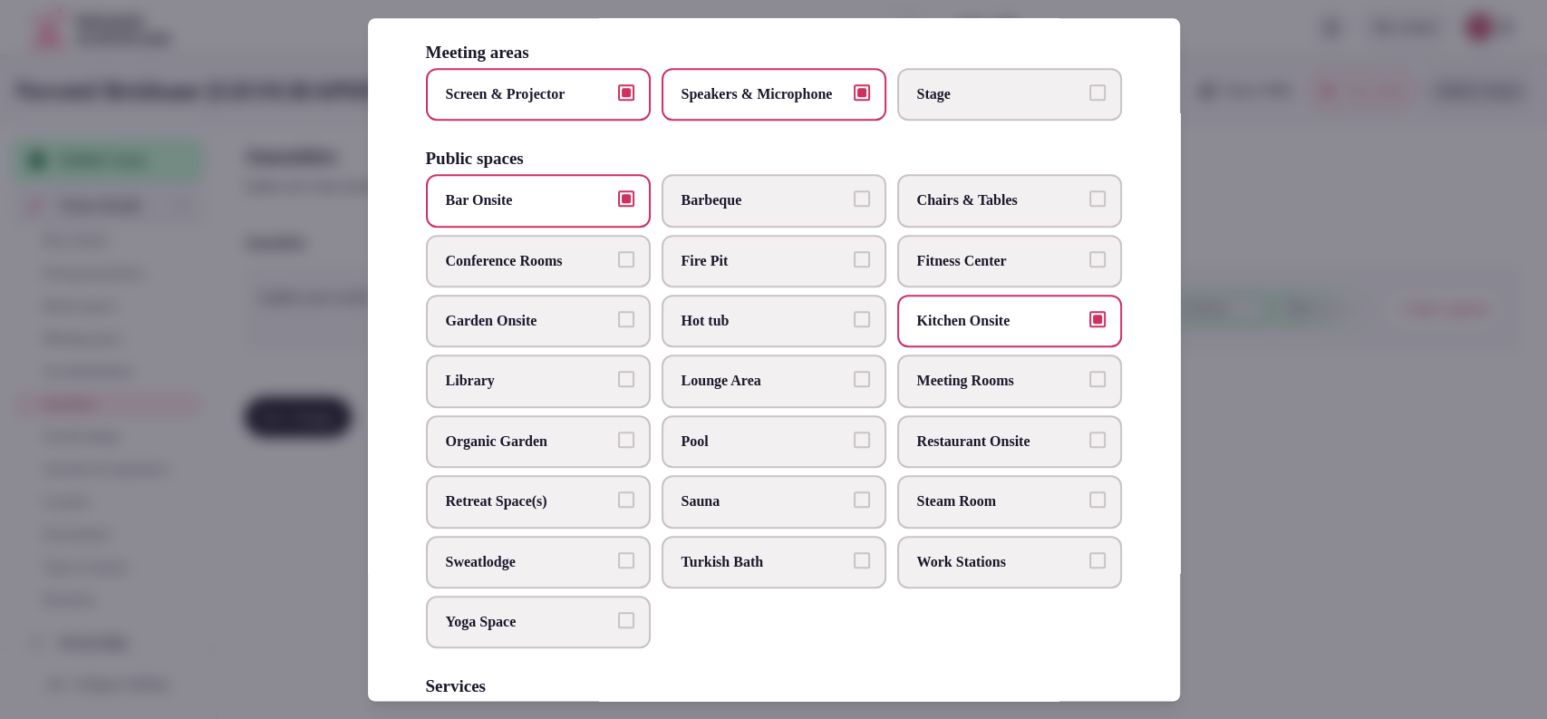
click at [974, 408] on label "Meeting Rooms" at bounding box center [1009, 381] width 225 height 53
click at [1090, 388] on button "Meeting Rooms" at bounding box center [1098, 380] width 16 height 16
click at [965, 451] on span "Restaurant Onsite" at bounding box center [1000, 441] width 167 height 20
click at [1090, 448] on button "Restaurant Onsite" at bounding box center [1098, 439] width 16 height 16
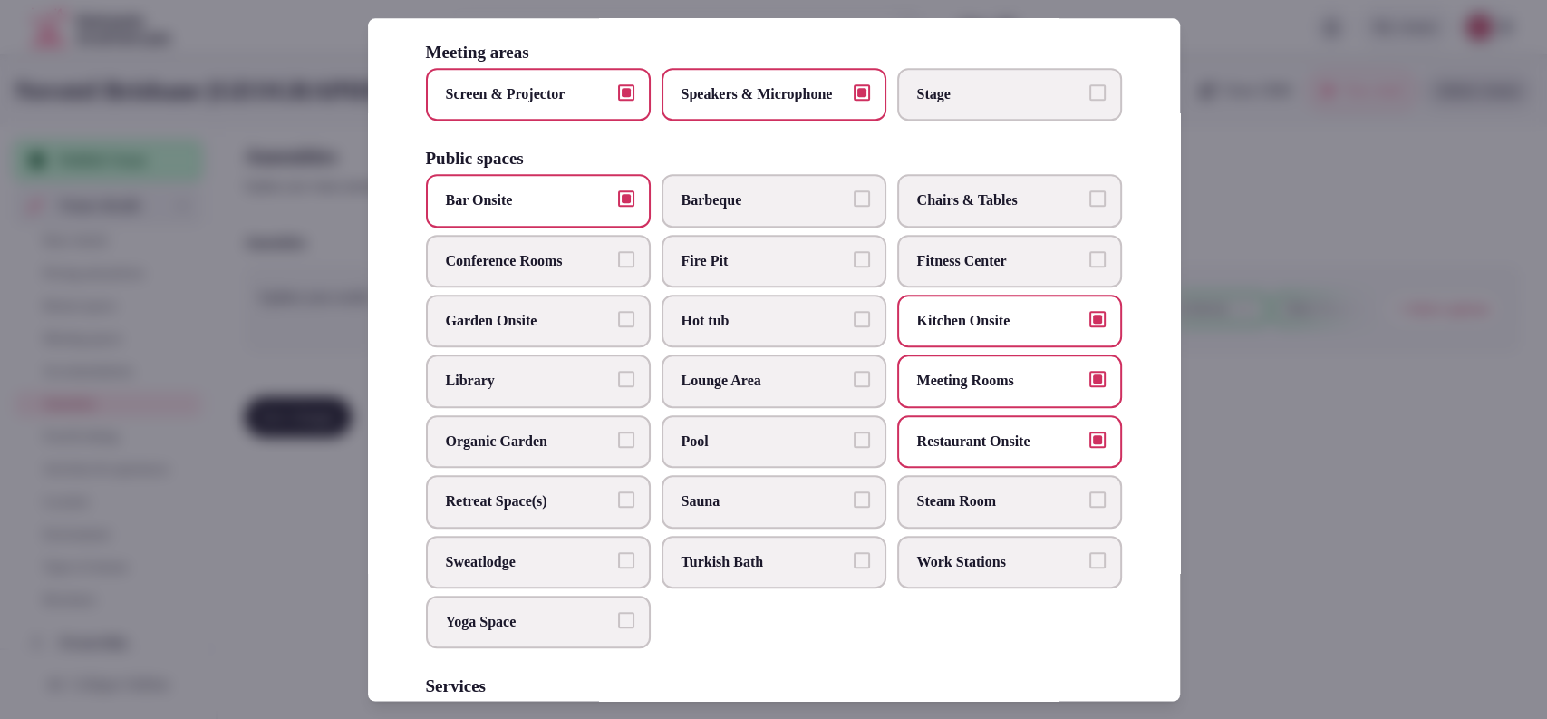
click at [928, 331] on span "Kitchen Onsite" at bounding box center [1000, 321] width 167 height 20
click at [1090, 327] on button "Kitchen Onsite" at bounding box center [1098, 319] width 16 height 16
click at [928, 287] on label "Fitness Center" at bounding box center [1009, 261] width 225 height 53
click at [1090, 267] on button "Fitness Center" at bounding box center [1098, 259] width 16 height 16
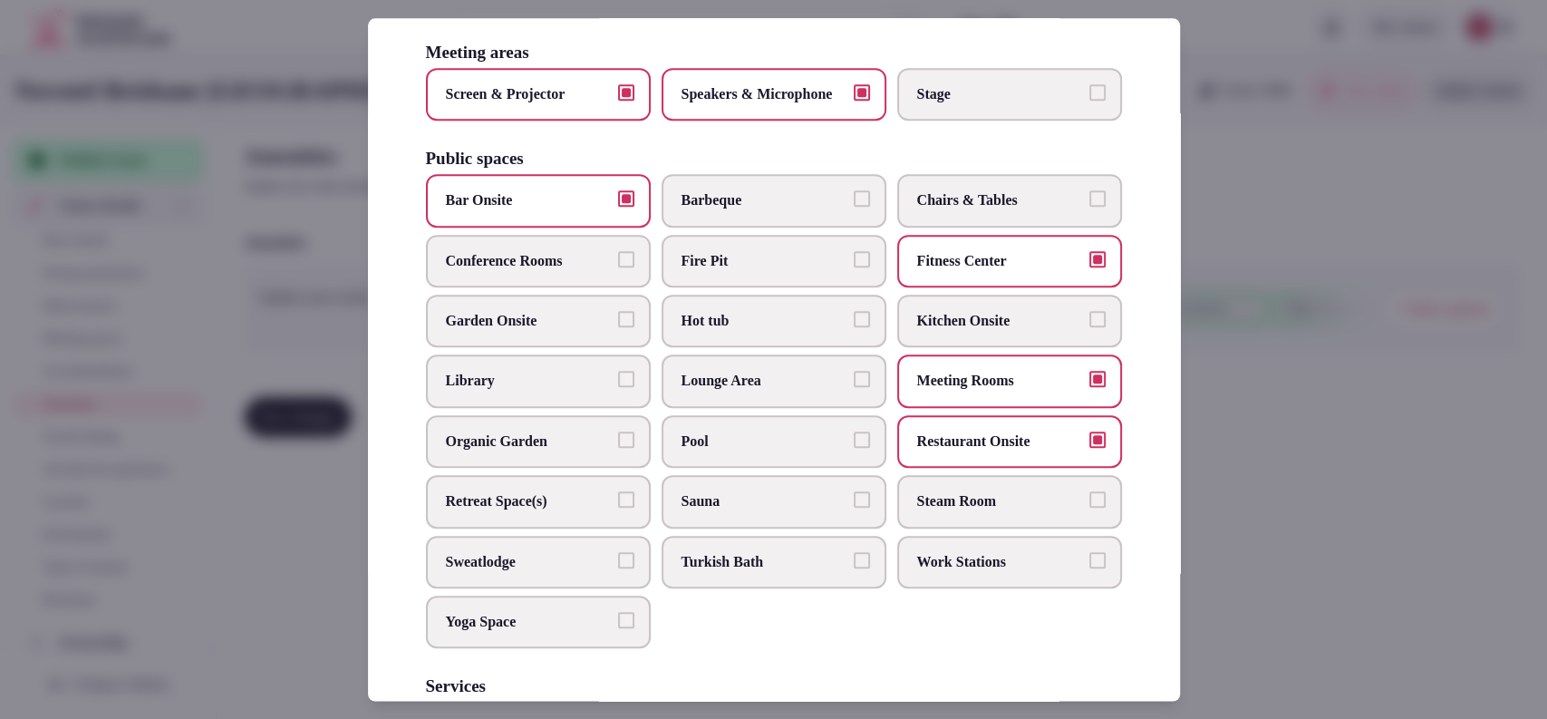
click at [927, 211] on span "Chairs & Tables" at bounding box center [1000, 201] width 167 height 20
click at [1090, 208] on button "Chairs & Tables" at bounding box center [1098, 199] width 16 height 16
click at [732, 451] on span "Pool" at bounding box center [765, 441] width 167 height 20
click at [854, 448] on button "Pool" at bounding box center [862, 439] width 16 height 16
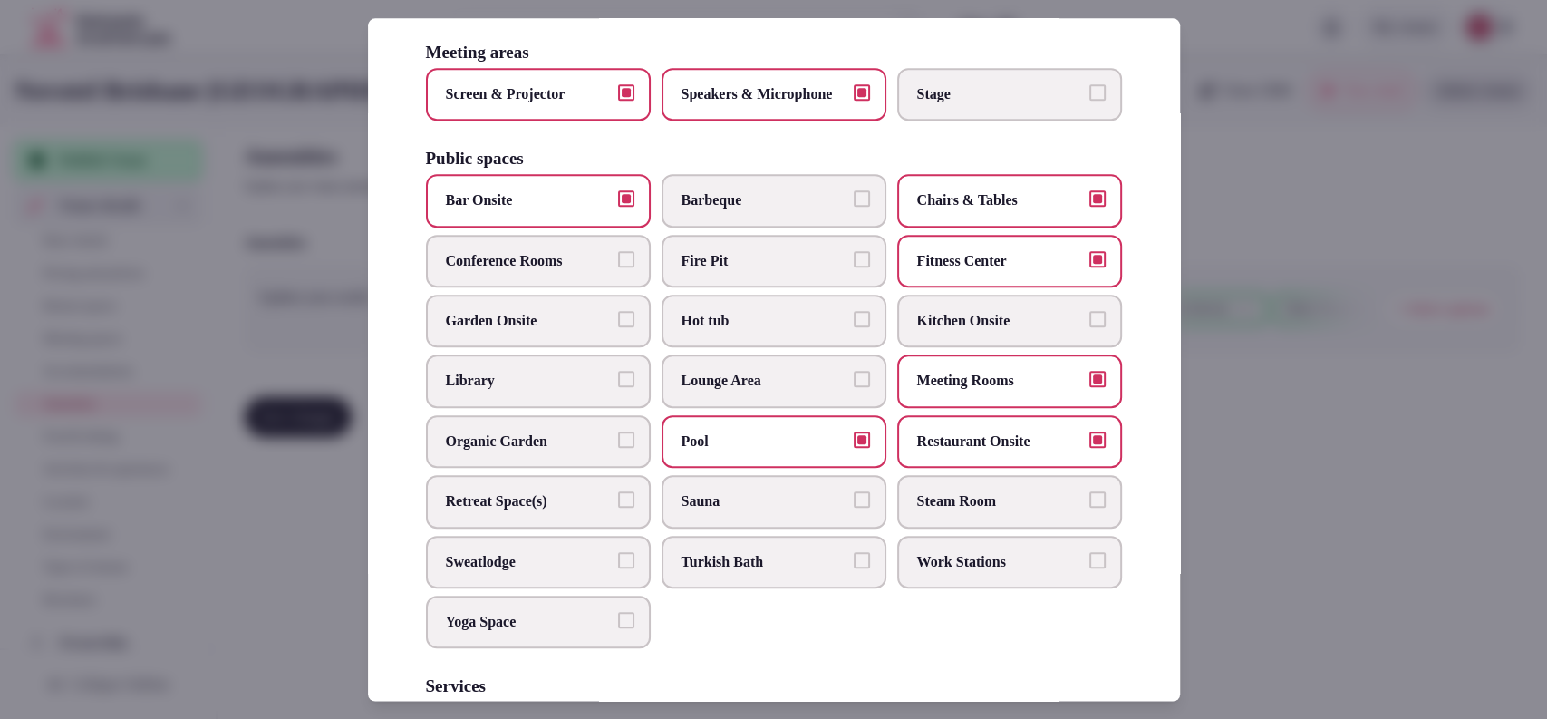
click at [587, 287] on label "Conference Rooms" at bounding box center [538, 261] width 225 height 53
click at [618, 267] on button "Conference Rooms" at bounding box center [626, 259] width 16 height 16
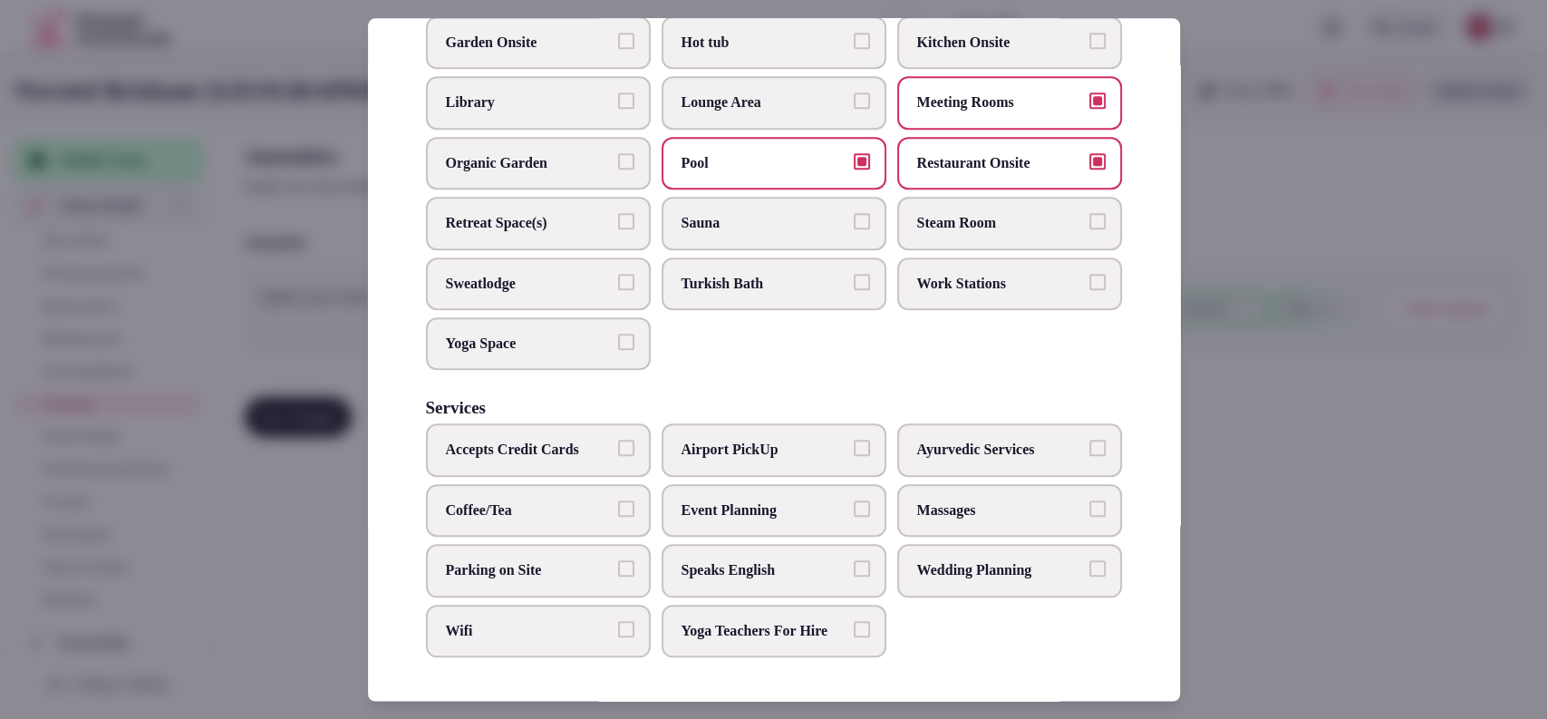
click at [761, 560] on span "Speaks English" at bounding box center [765, 570] width 167 height 20
click at [854, 560] on button "Speaks English" at bounding box center [862, 568] width 16 height 16
click at [553, 500] on span "Coffee/Tea" at bounding box center [529, 510] width 167 height 20
click at [618, 500] on button "Coffee/Tea" at bounding box center [626, 508] width 16 height 16
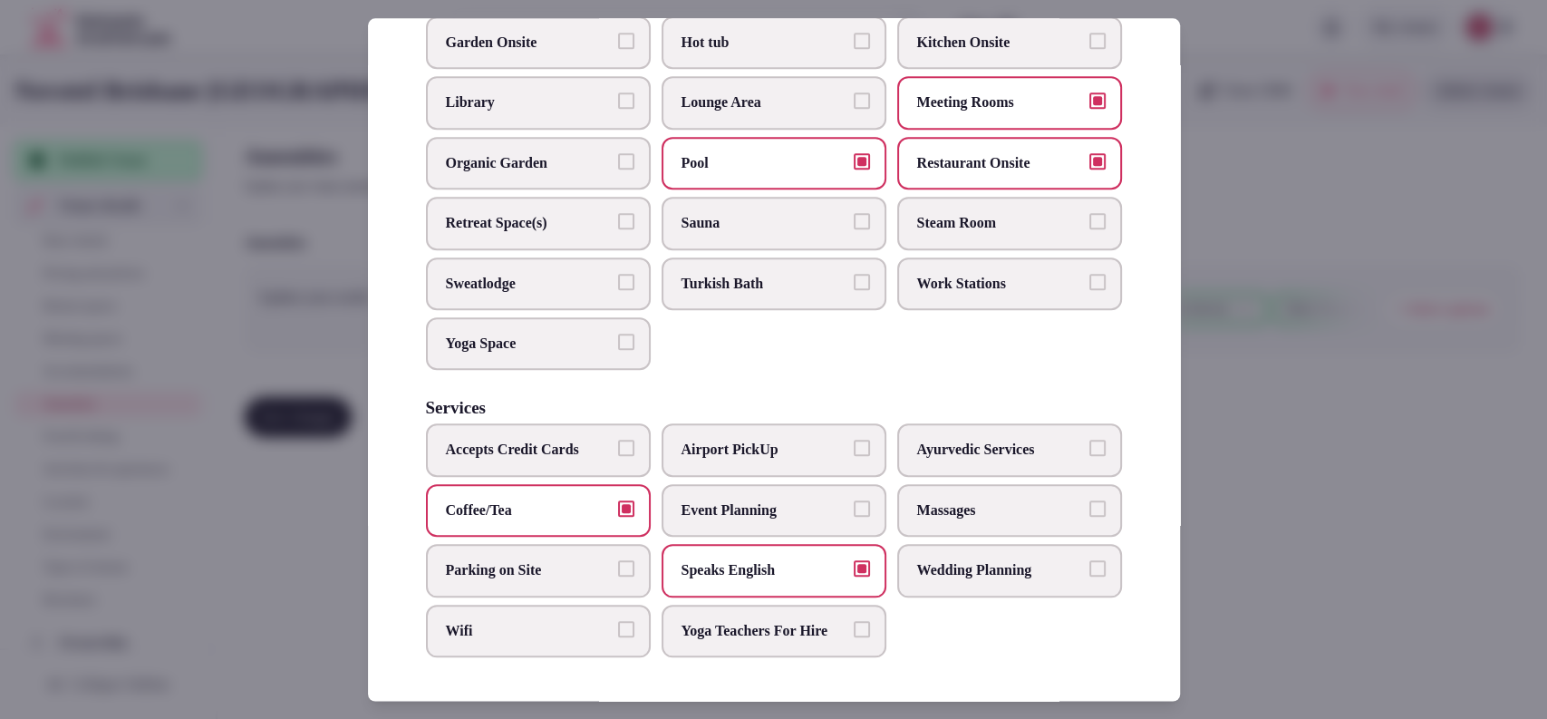
click at [544, 560] on span "Parking on Site" at bounding box center [529, 570] width 167 height 20
click at [618, 560] on button "Parking on Site" at bounding box center [626, 568] width 16 height 16
click at [538, 621] on span "Wifi" at bounding box center [529, 631] width 167 height 20
click at [618, 621] on button "Wifi" at bounding box center [626, 629] width 16 height 16
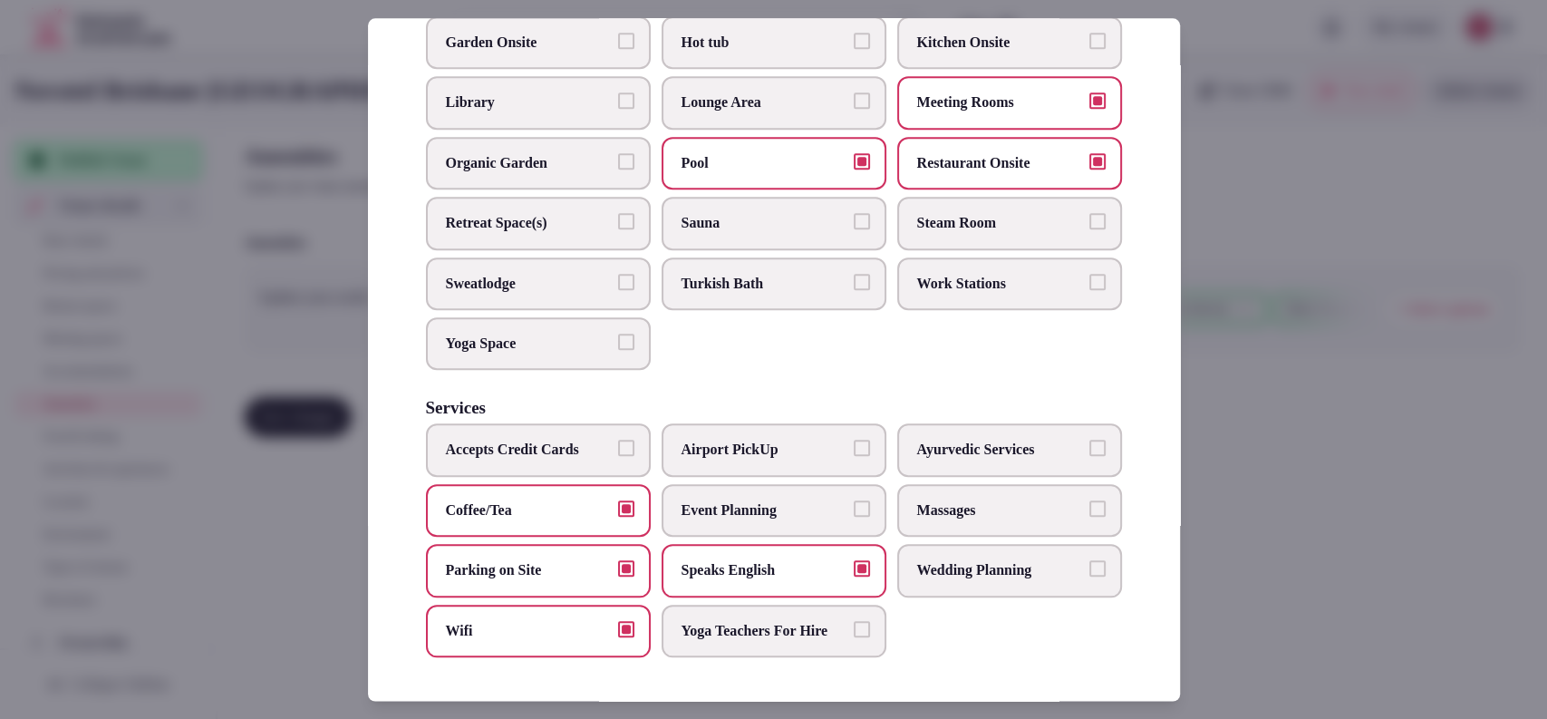
click at [826, 500] on span "Event Planning" at bounding box center [765, 510] width 167 height 20
click at [854, 500] on button "Event Planning" at bounding box center [862, 508] width 16 height 16
click at [1241, 228] on div at bounding box center [773, 359] width 1547 height 719
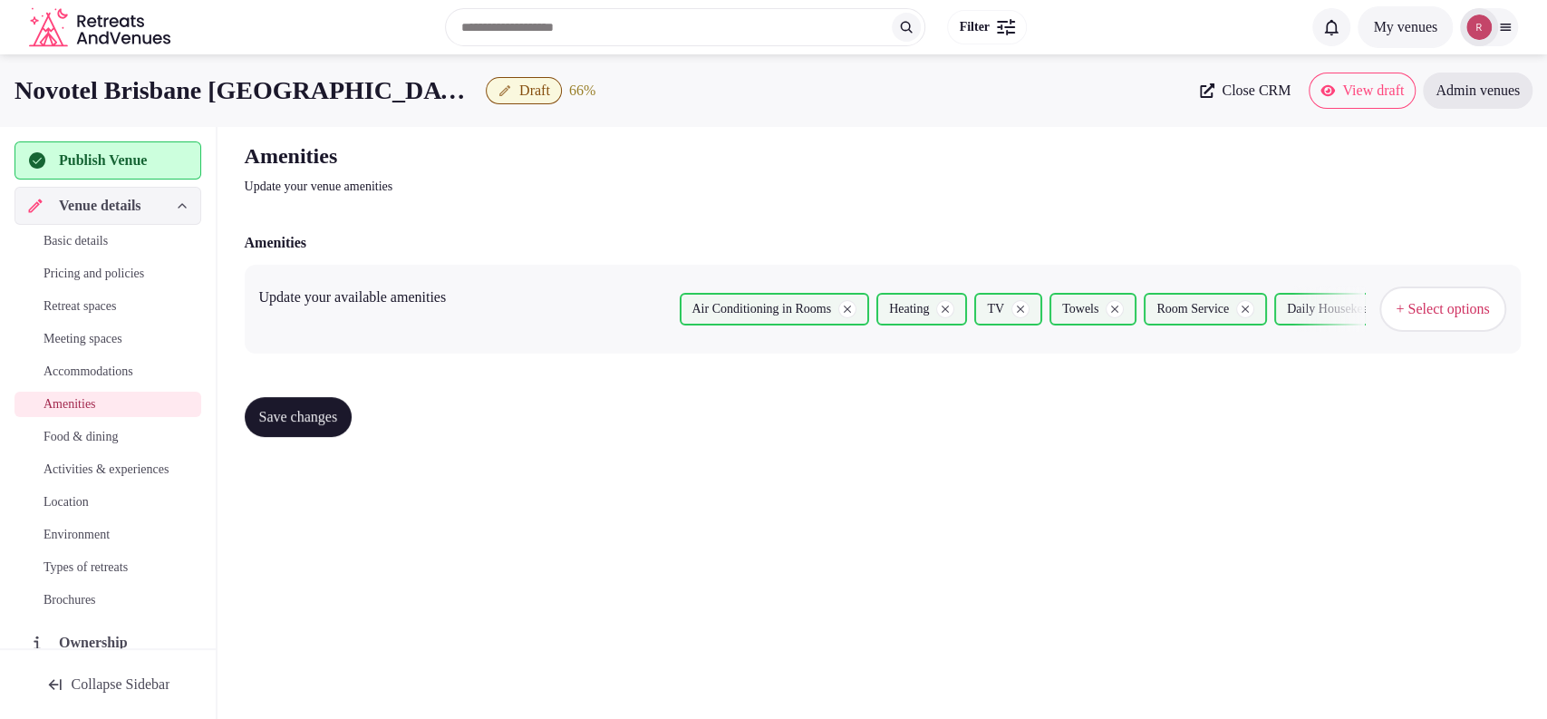
click at [322, 431] on button "Save changes" at bounding box center [299, 417] width 108 height 40
click at [66, 431] on span "Food & dining" at bounding box center [81, 437] width 74 height 18
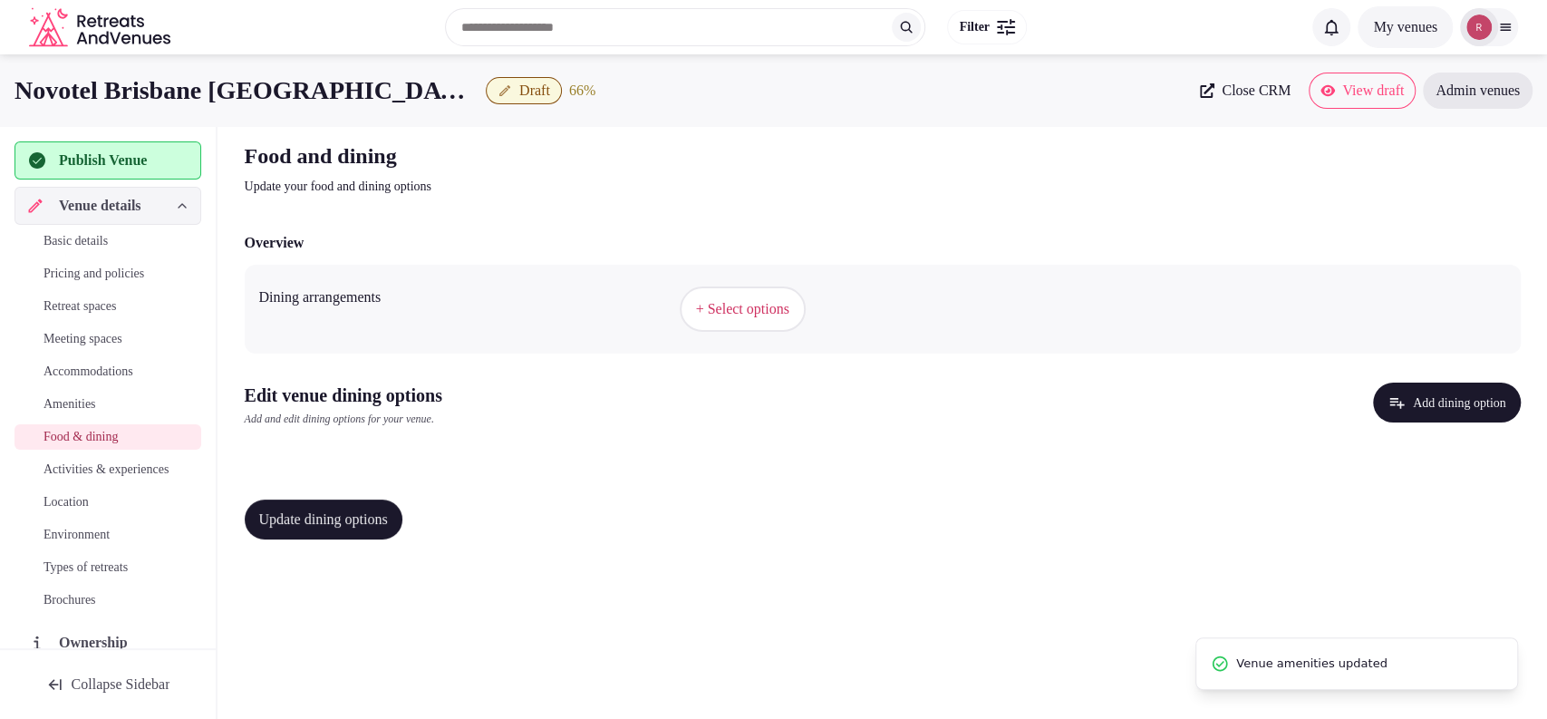
click at [783, 303] on span "+ Select options" at bounding box center [742, 309] width 93 height 20
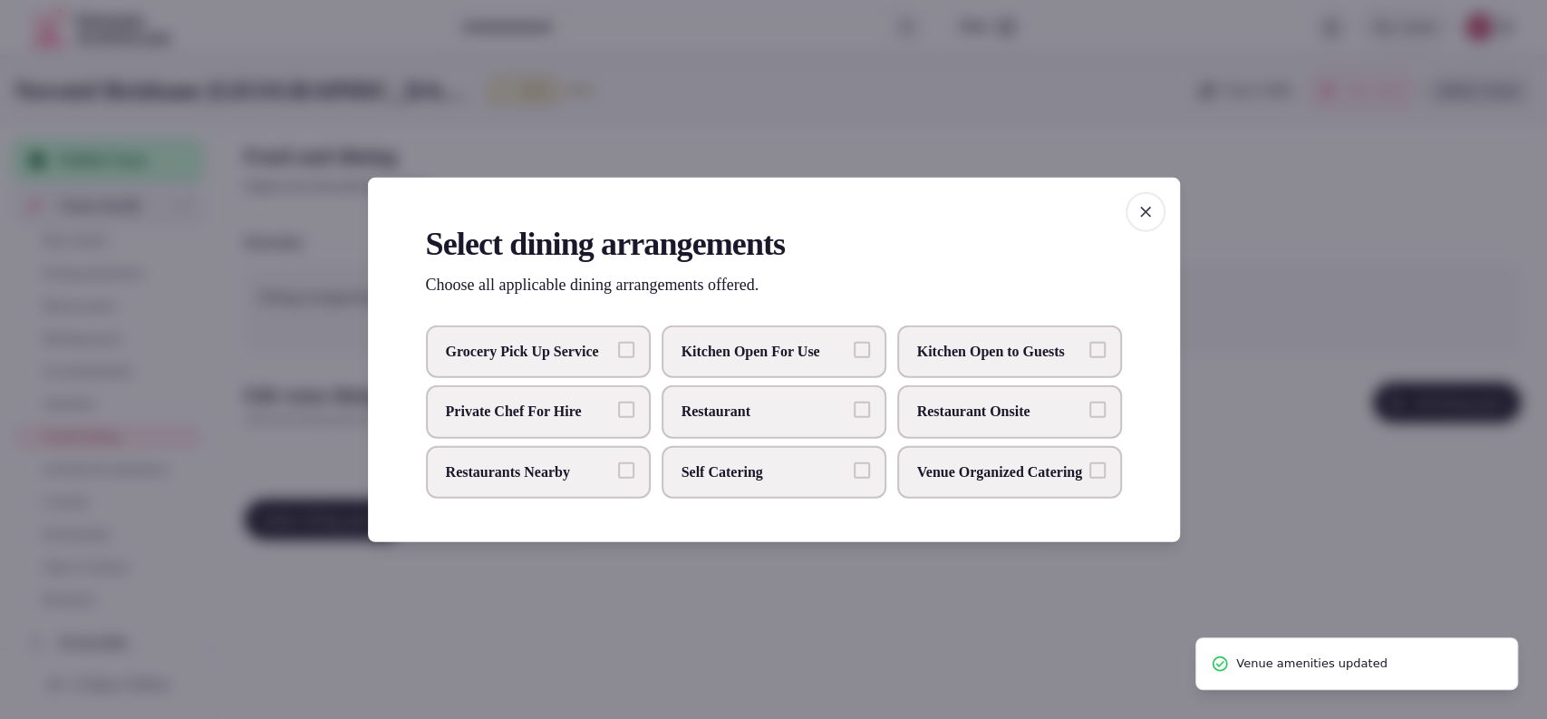
click at [965, 419] on span "Restaurant Onsite" at bounding box center [1000, 412] width 167 height 20
click at [1090, 418] on button "Restaurant Onsite" at bounding box center [1098, 410] width 16 height 16
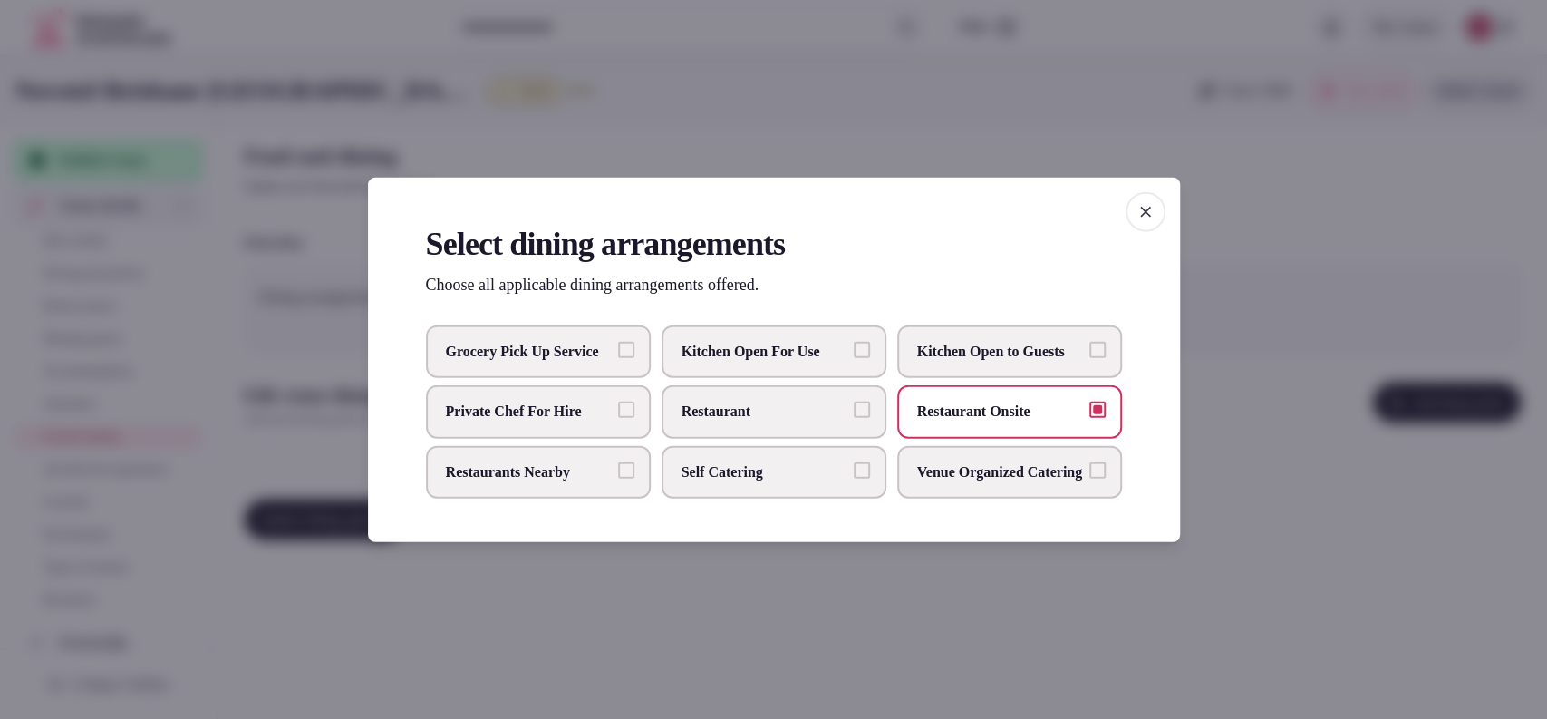
click at [920, 579] on div at bounding box center [773, 359] width 1547 height 719
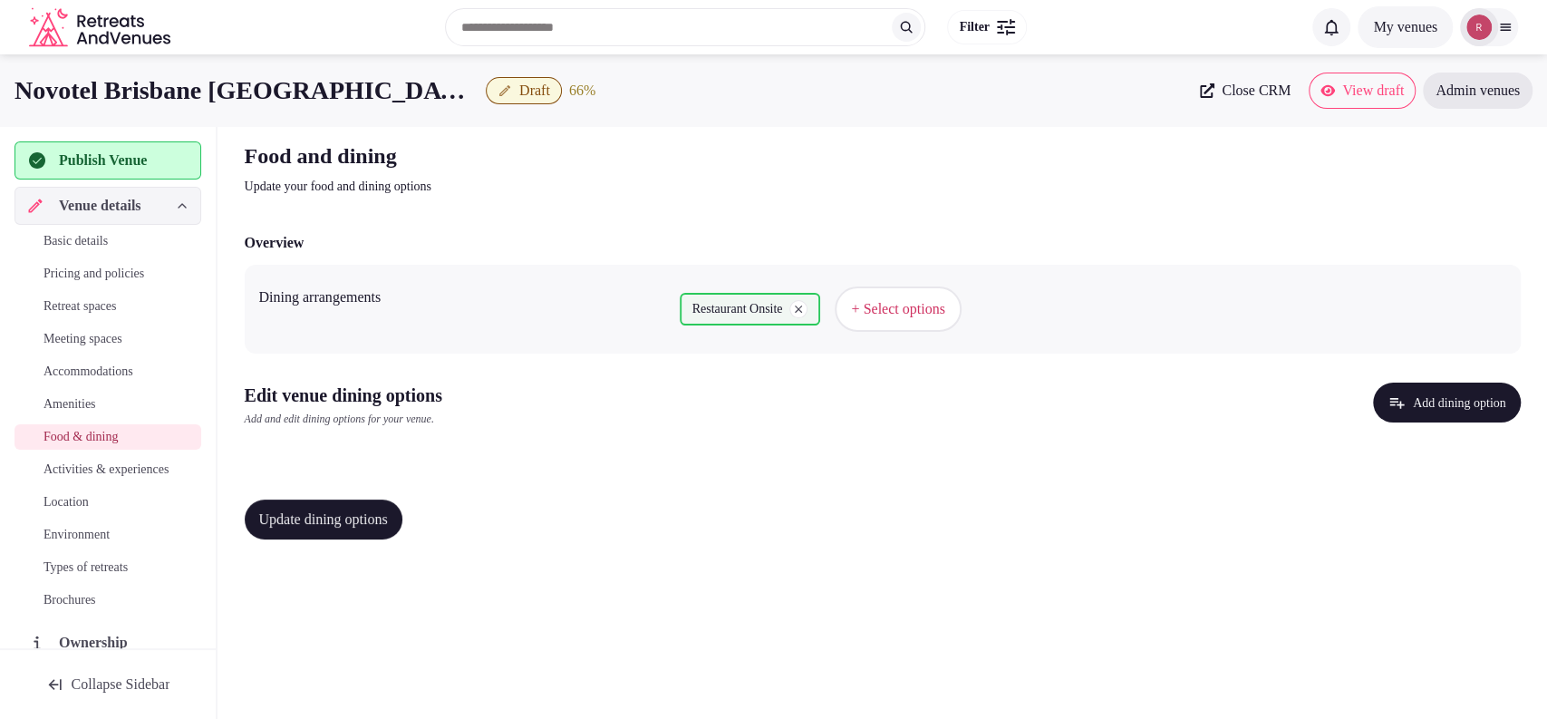
click at [1390, 393] on icon "button" at bounding box center [1397, 402] width 18 height 18
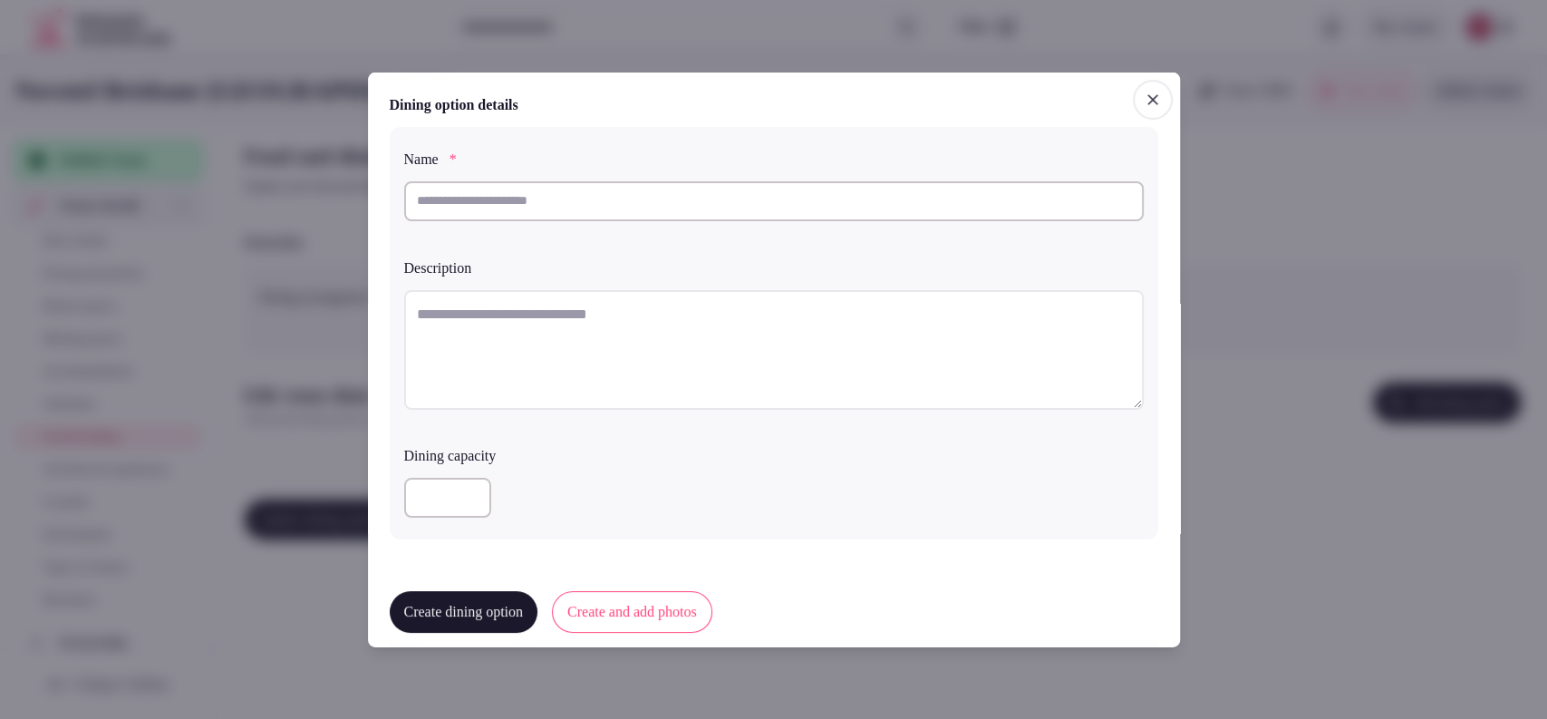
click at [853, 208] on input "text" at bounding box center [774, 200] width 740 height 40
type input "**********"
click at [669, 351] on textarea at bounding box center [774, 349] width 740 height 120
paste textarea "**********"
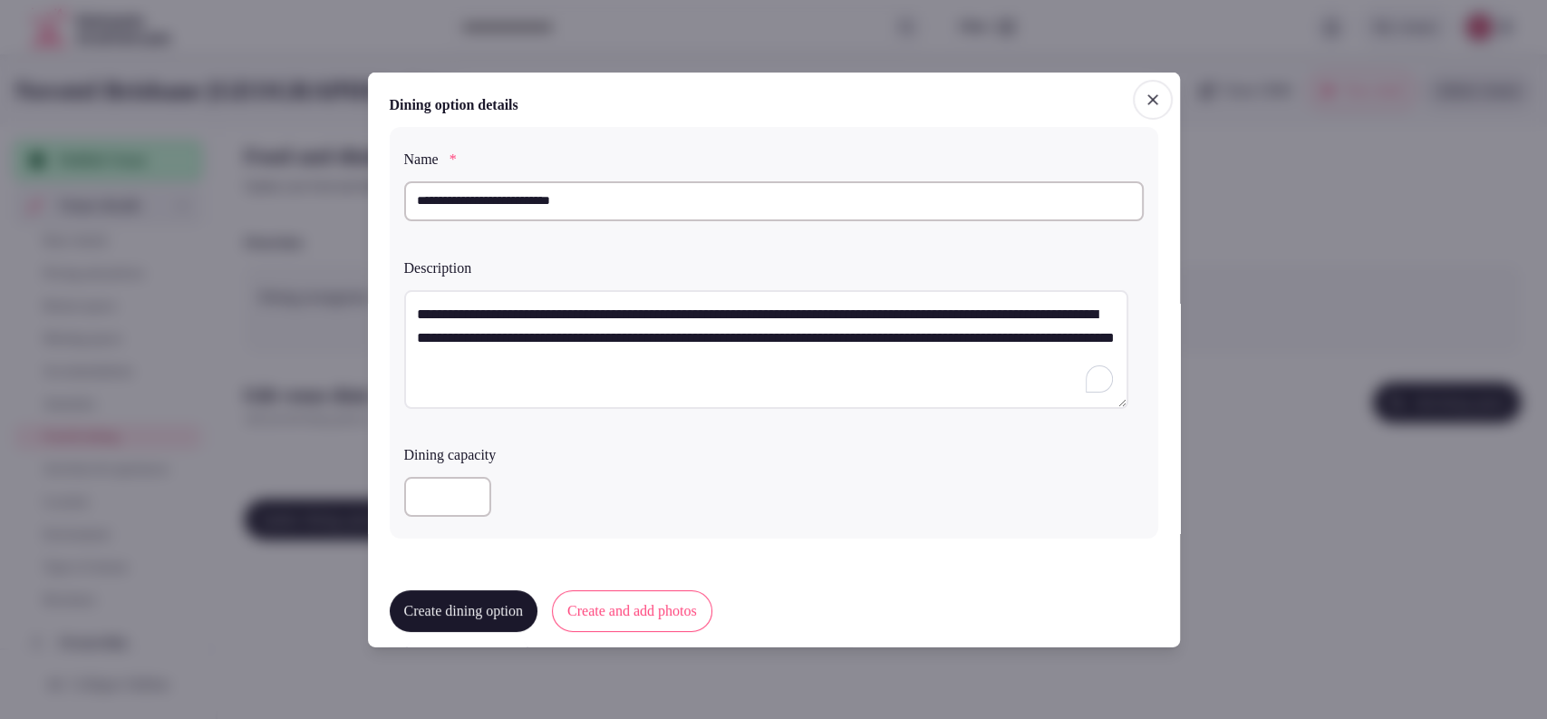
type textarea "**********"
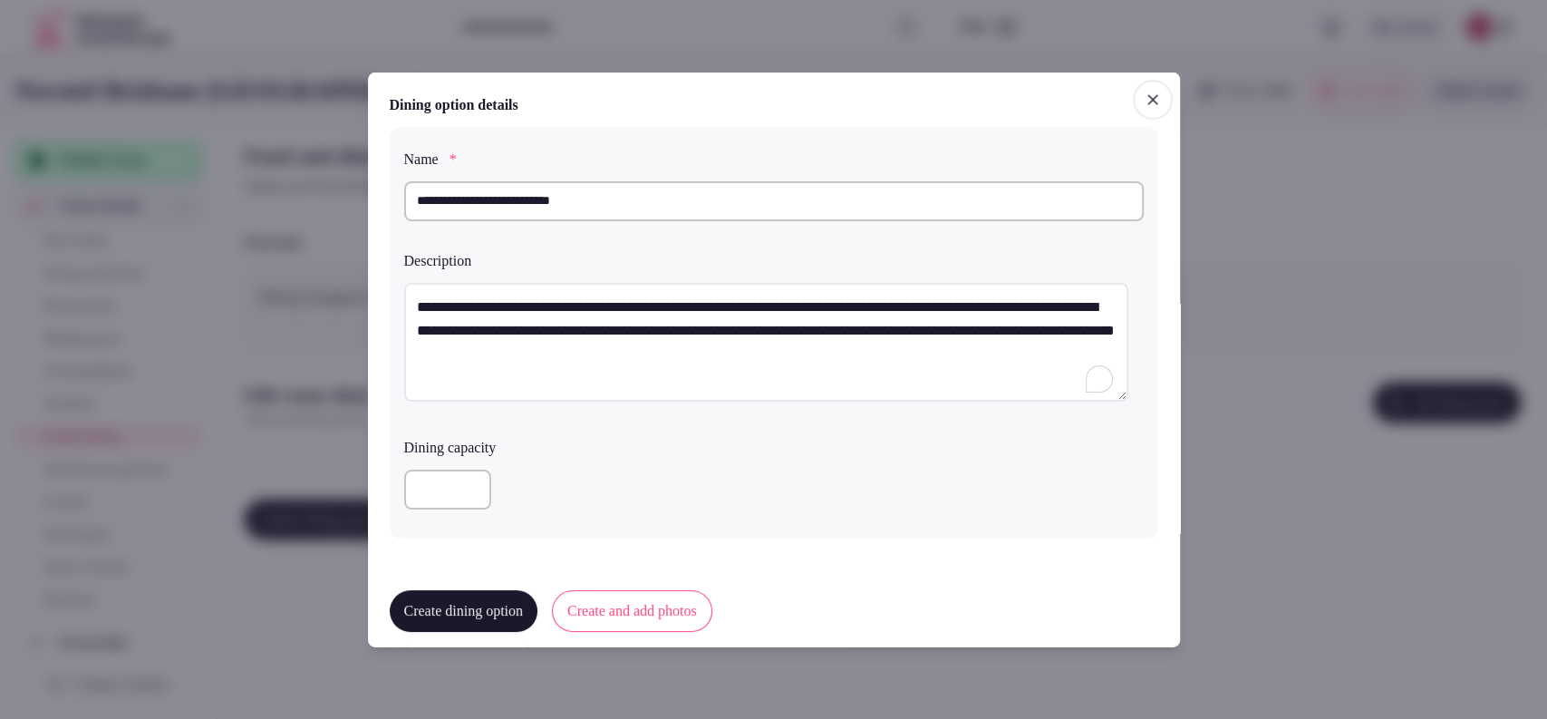
click at [439, 500] on input "number" at bounding box center [447, 490] width 87 height 40
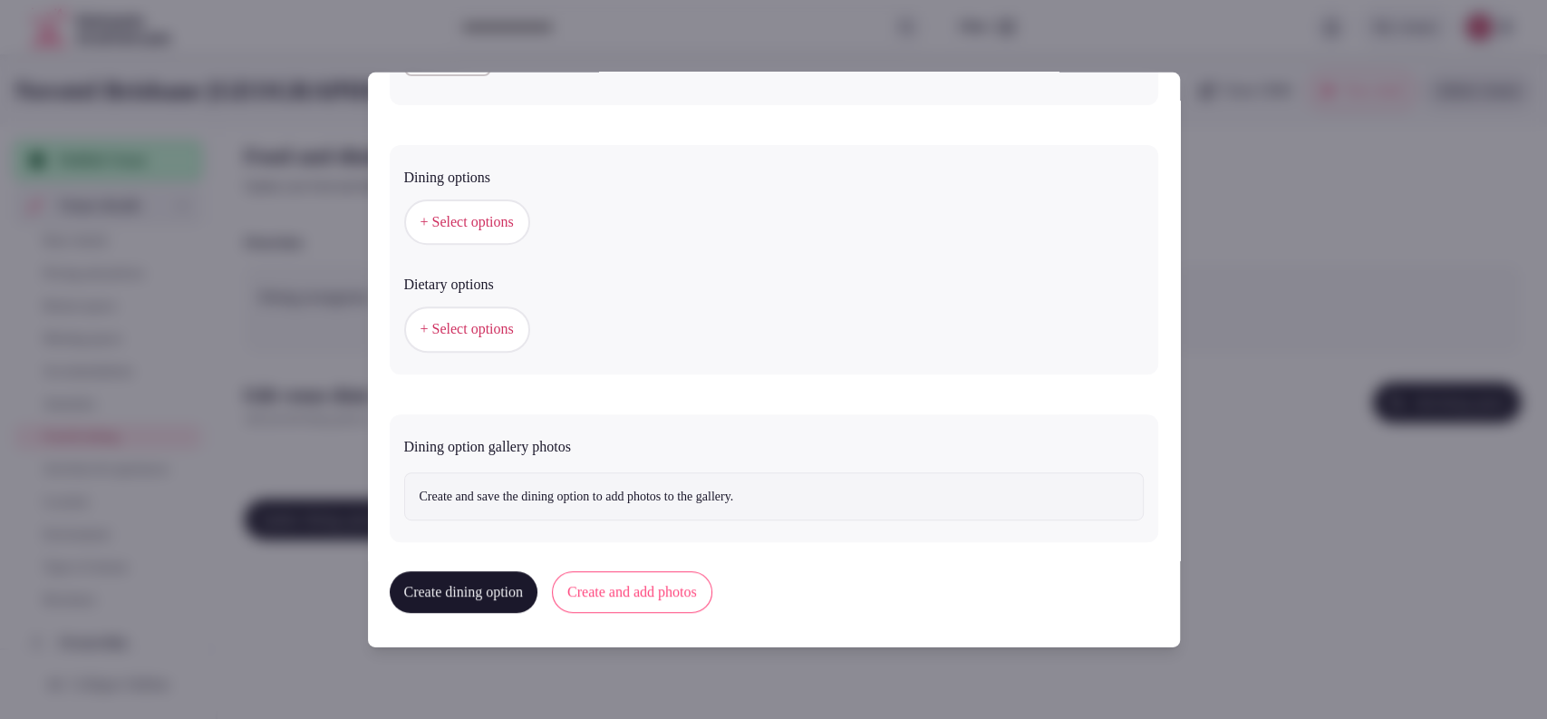
type input "**"
click at [472, 212] on span "+ Select options" at bounding box center [467, 222] width 93 height 20
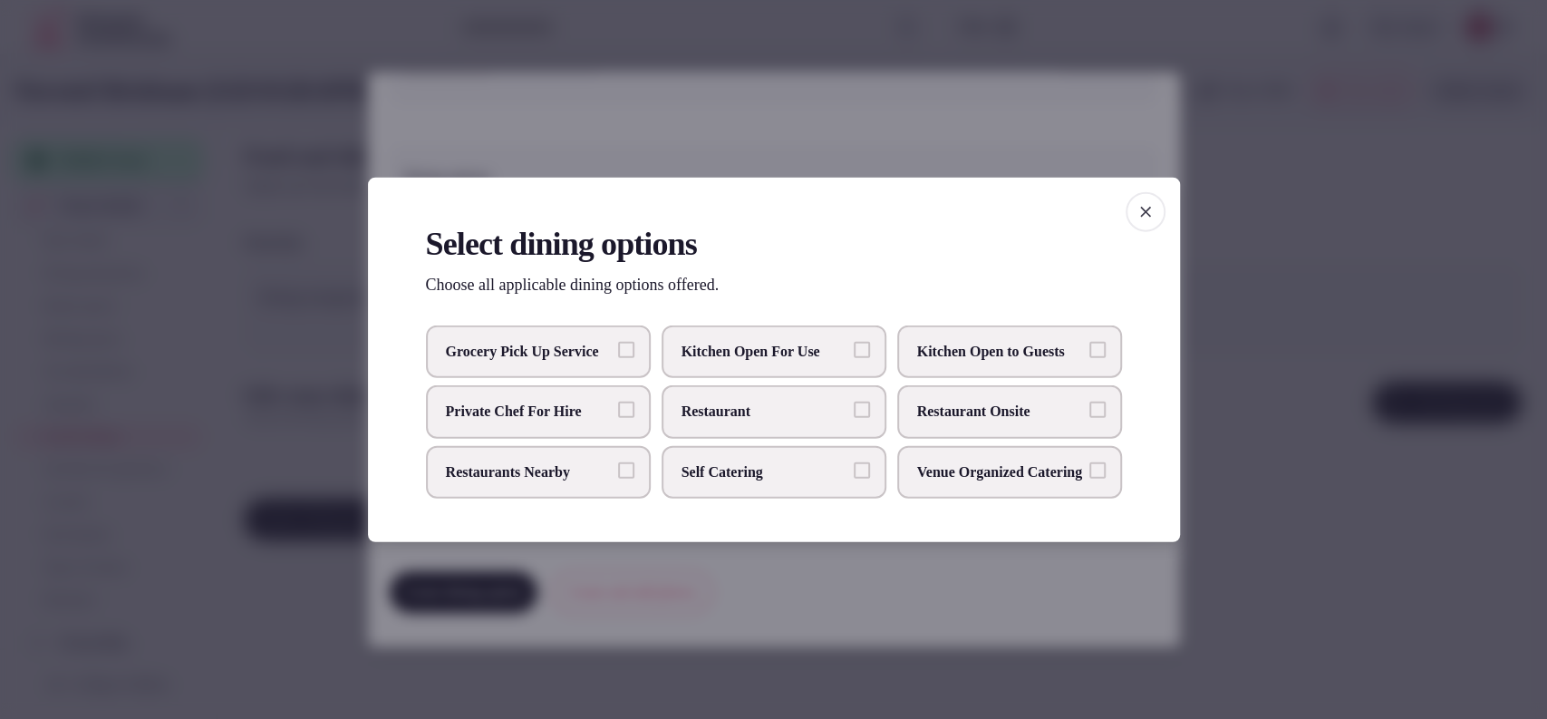
click at [1050, 420] on span "Restaurant Onsite" at bounding box center [1000, 412] width 167 height 20
click at [1090, 418] on button "Restaurant Onsite" at bounding box center [1098, 410] width 16 height 16
click at [966, 126] on div at bounding box center [773, 359] width 1547 height 719
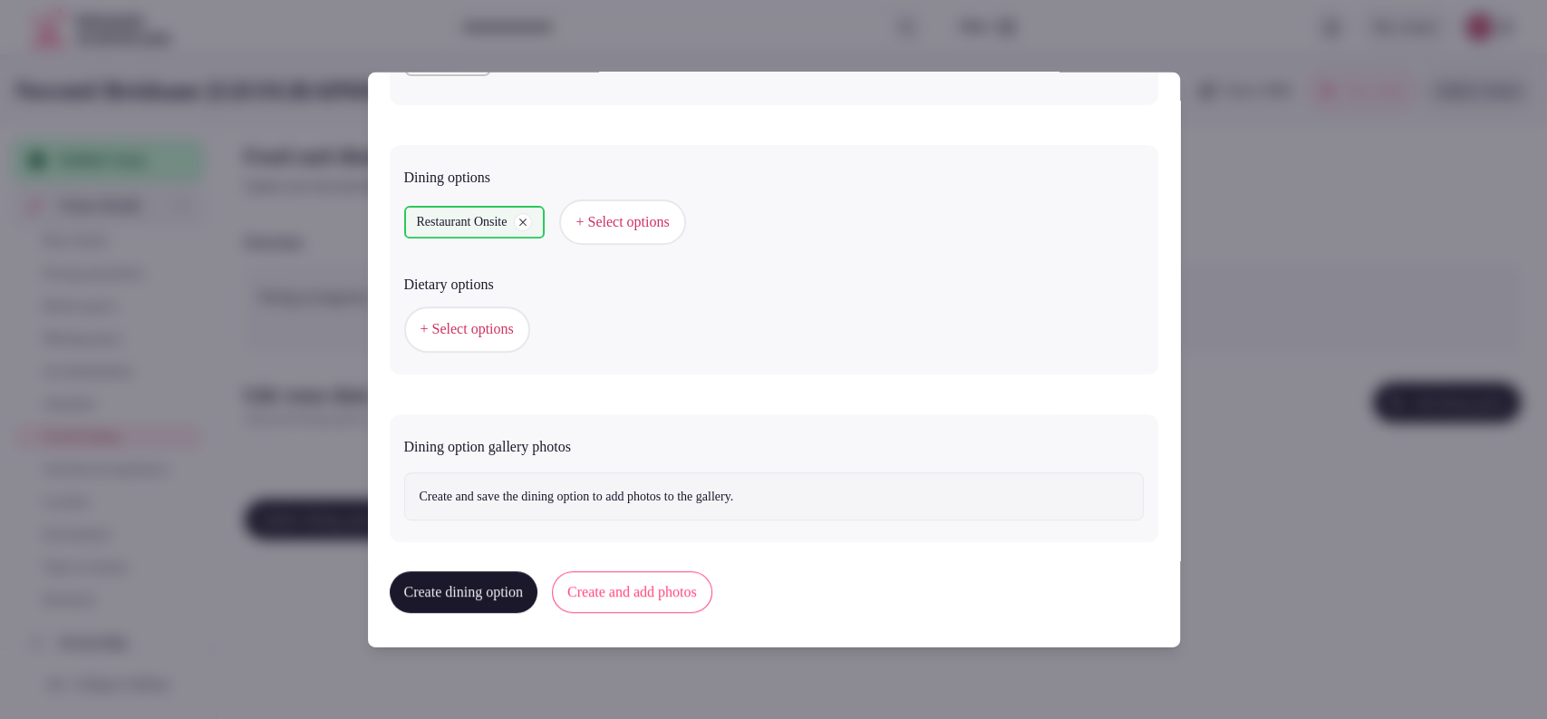
click at [477, 310] on button "+ Select options" at bounding box center [467, 328] width 126 height 45
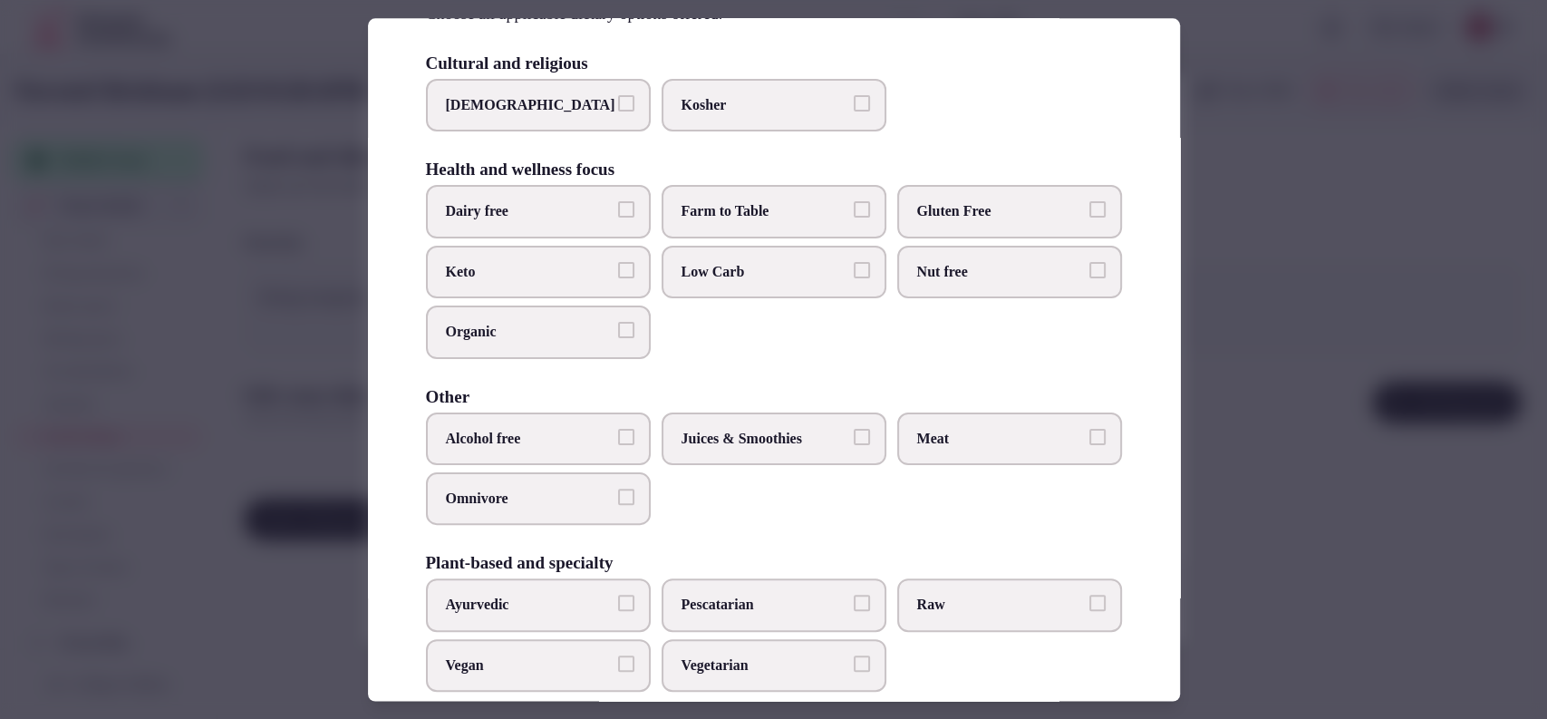
scroll to position [143, 0]
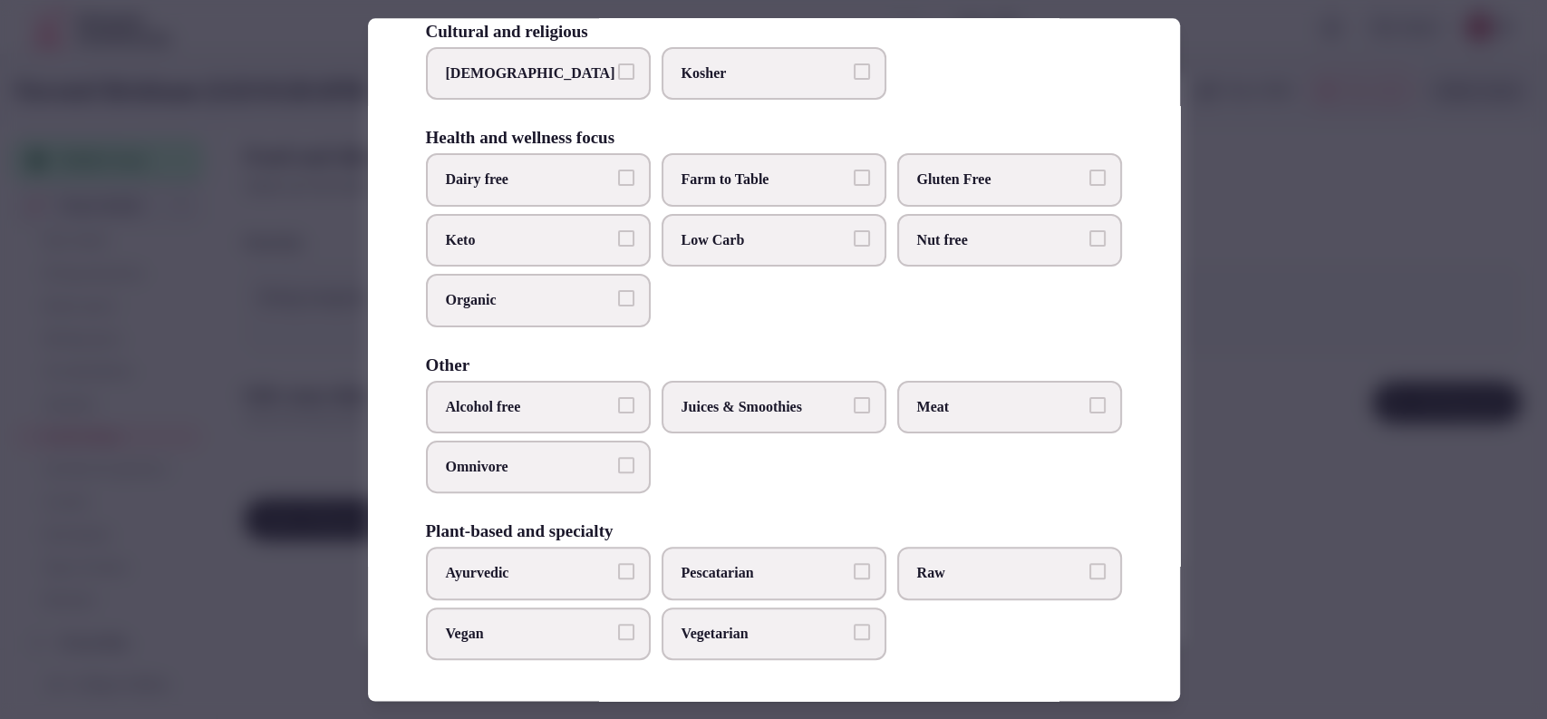
click at [1323, 223] on div at bounding box center [773, 359] width 1547 height 719
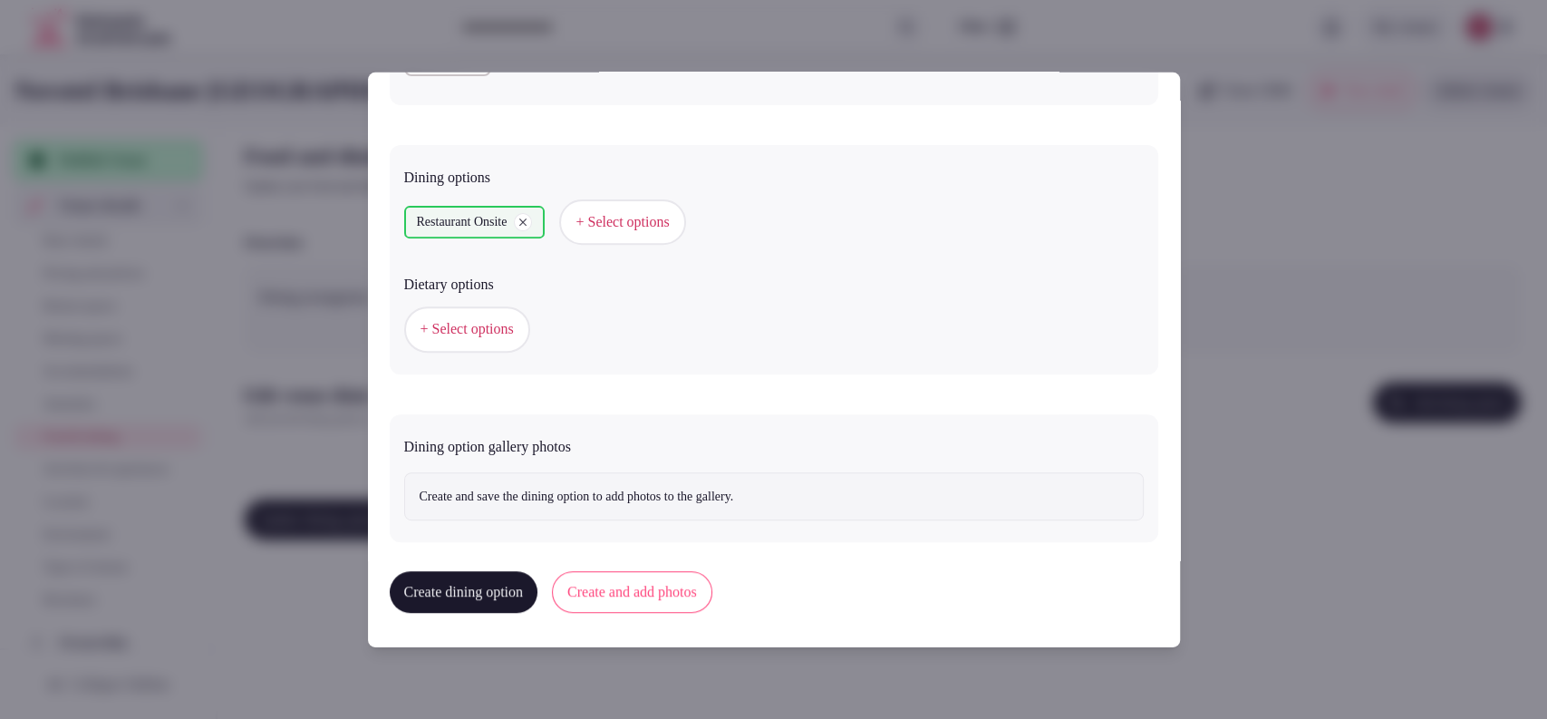
click at [689, 597] on button "Create and add photos" at bounding box center [632, 592] width 160 height 42
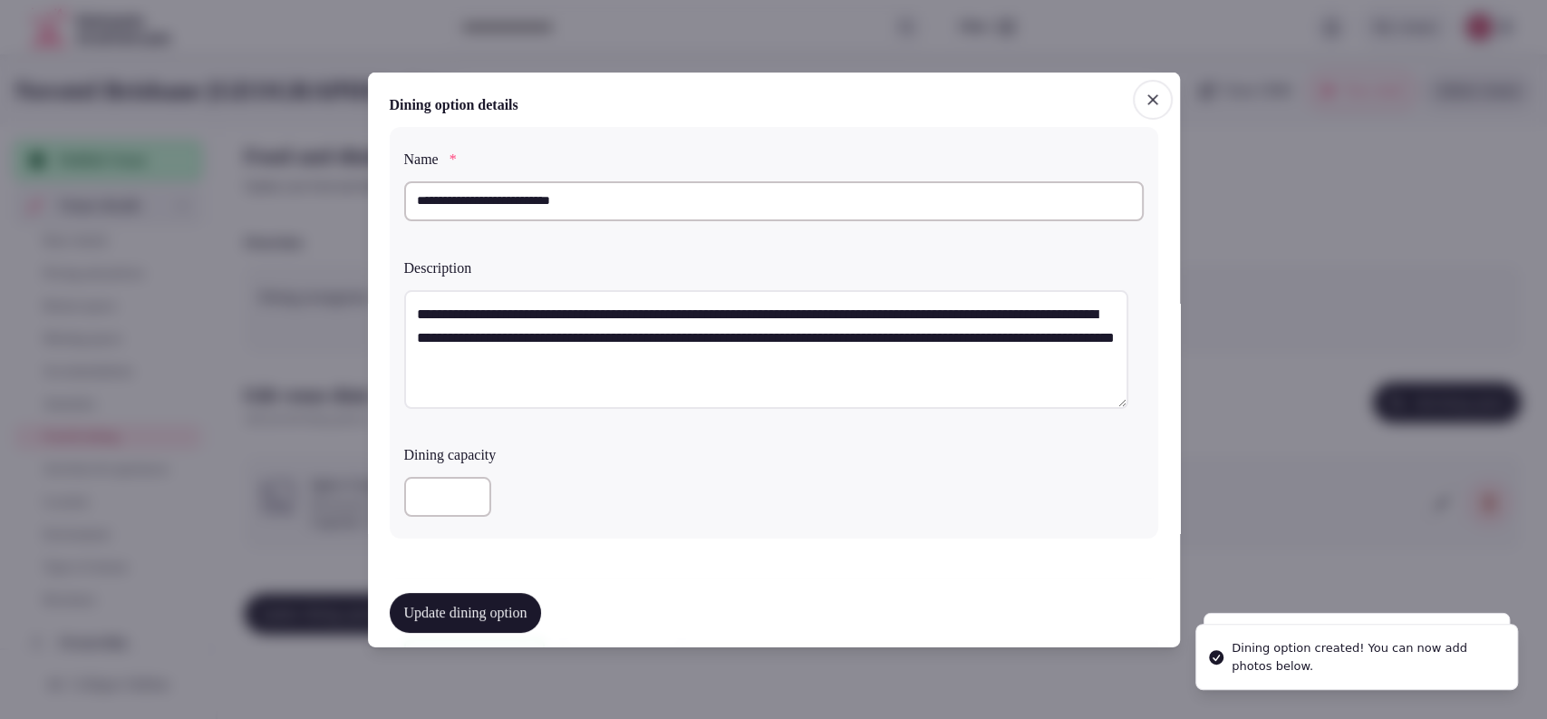
scroll to position [503, 0]
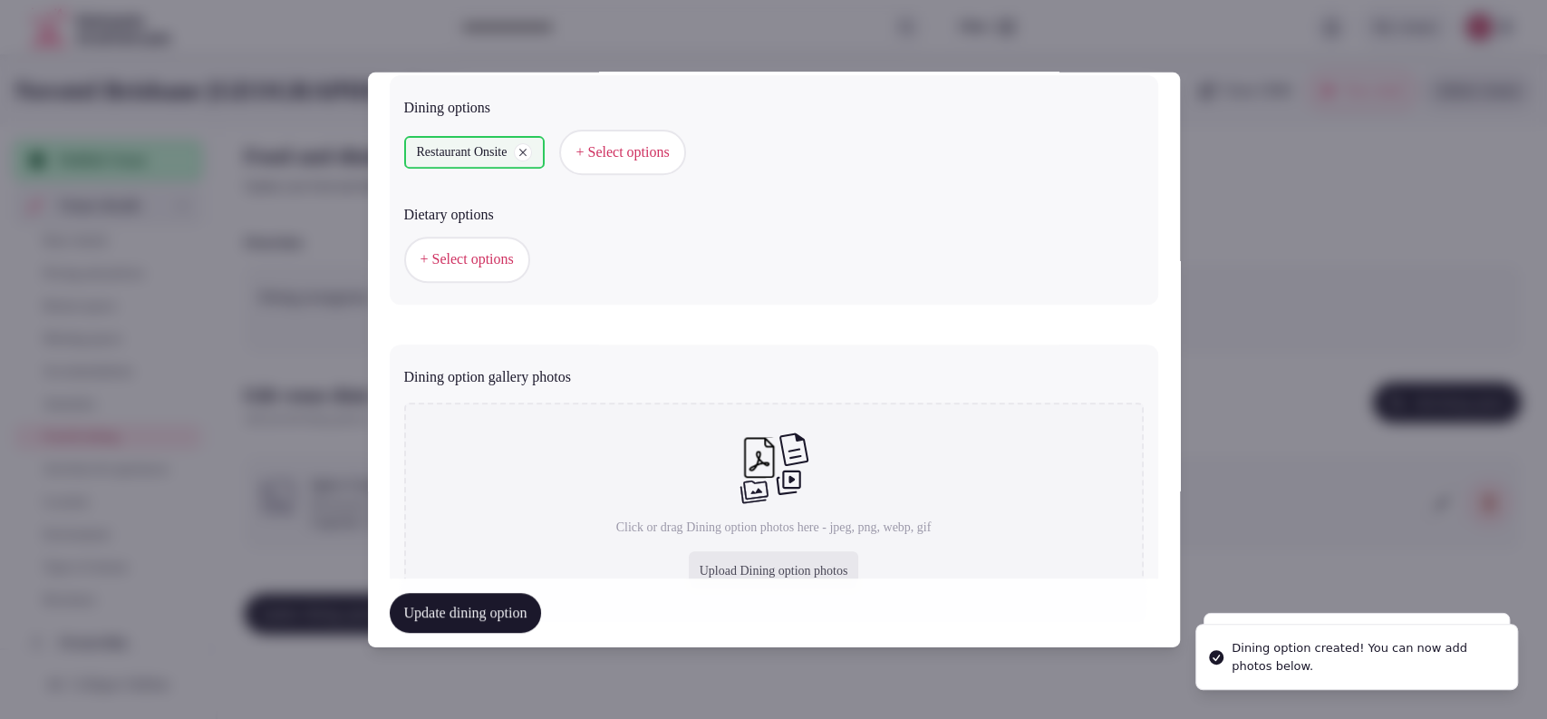
click at [483, 600] on button "Update dining option" at bounding box center [466, 613] width 152 height 40
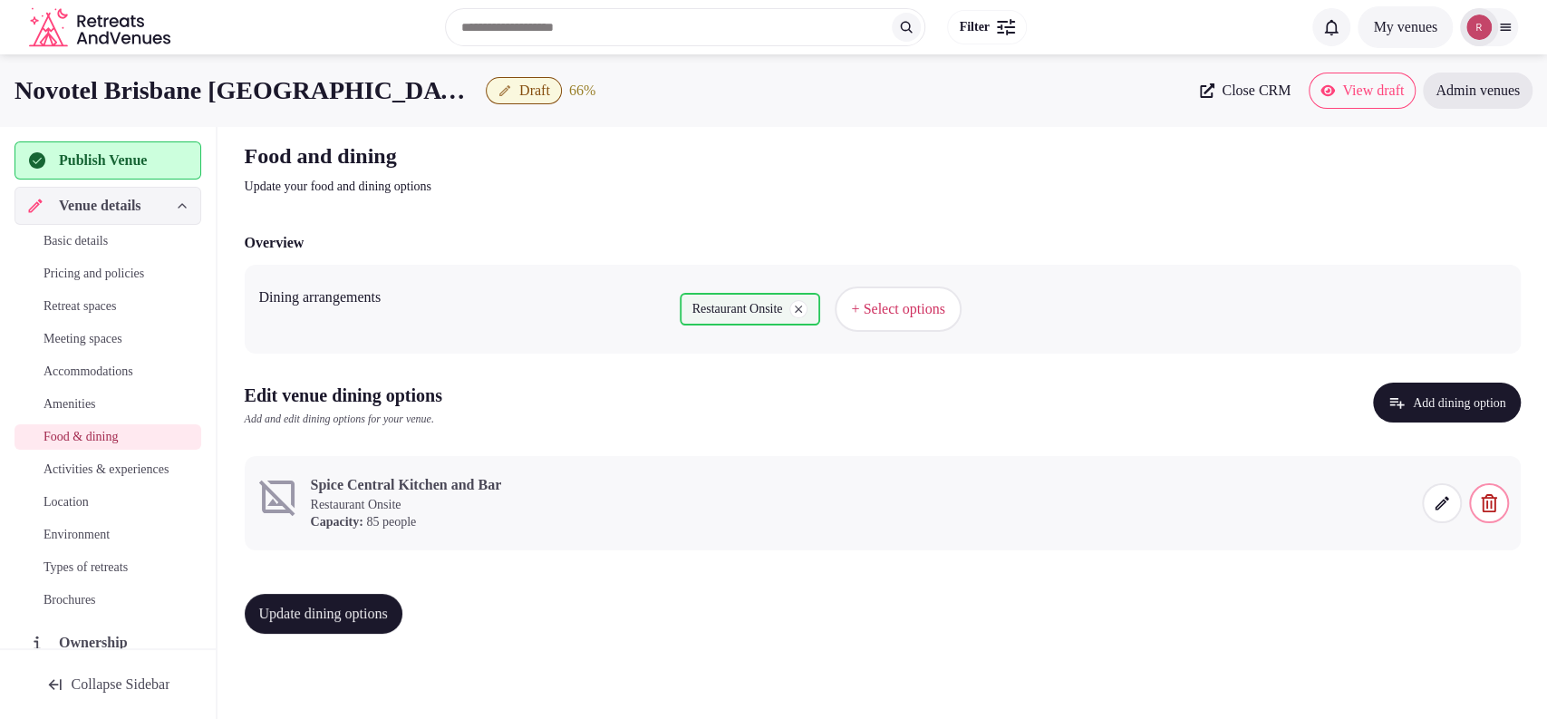
click at [1442, 506] on icon at bounding box center [1442, 503] width 18 height 18
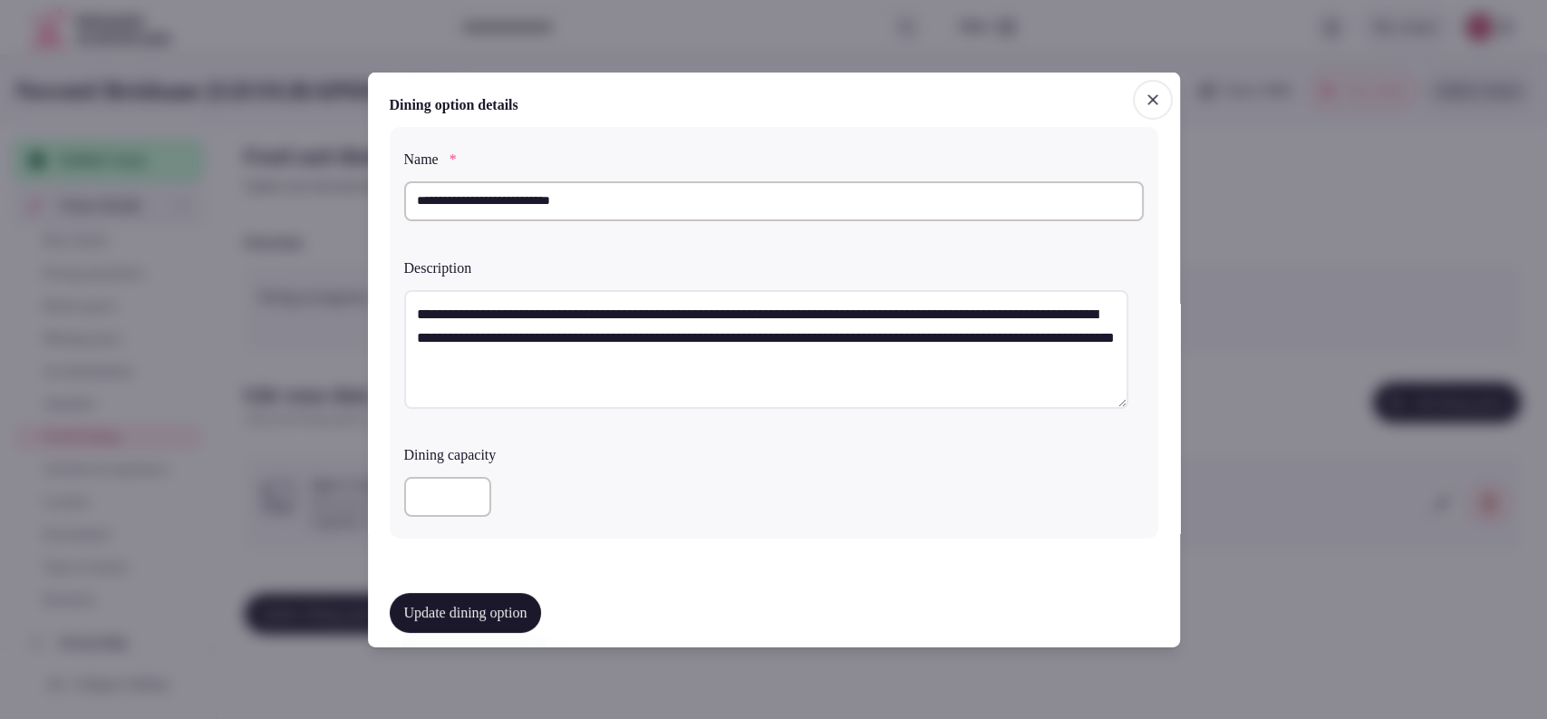
click at [1149, 92] on span "button" at bounding box center [1153, 99] width 40 height 40
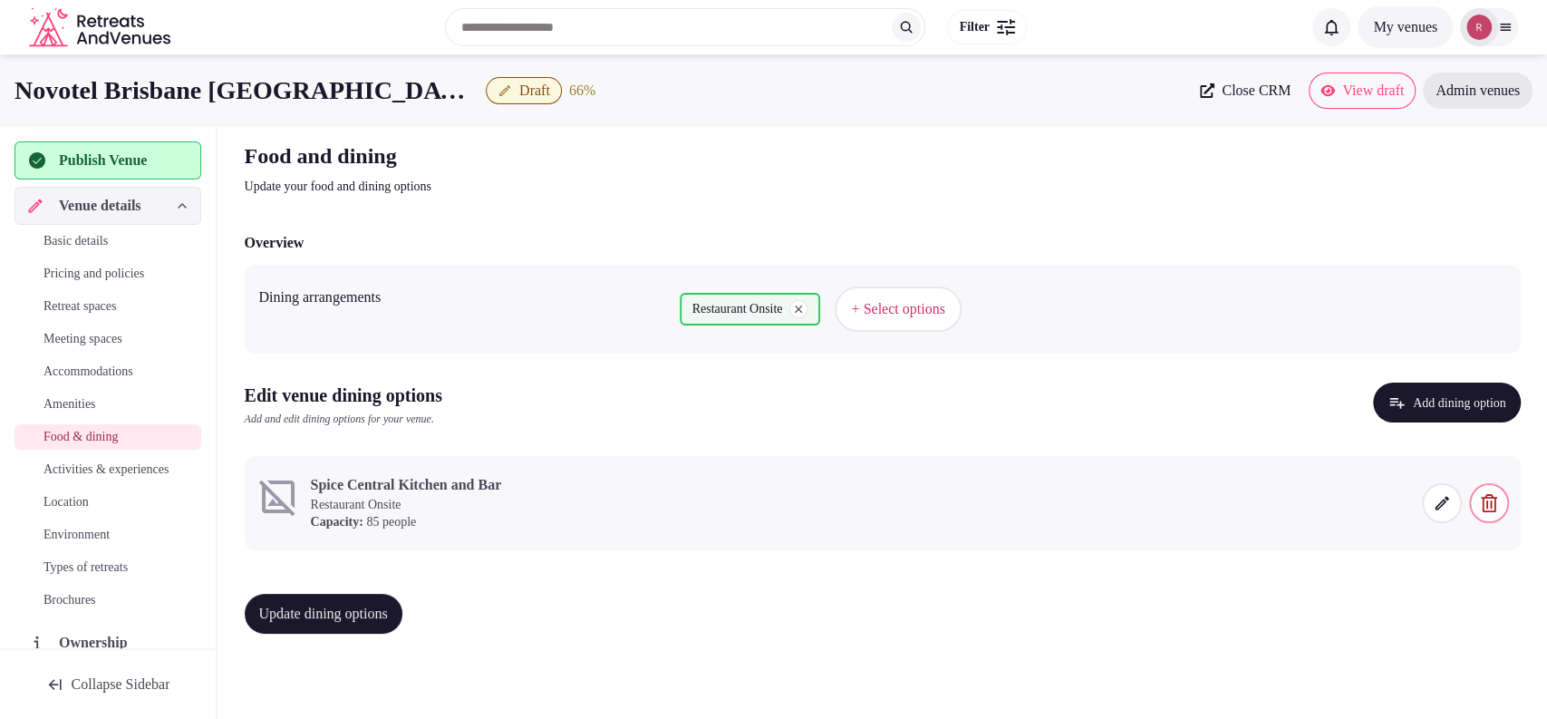
click at [1429, 502] on span at bounding box center [1442, 503] width 40 height 40
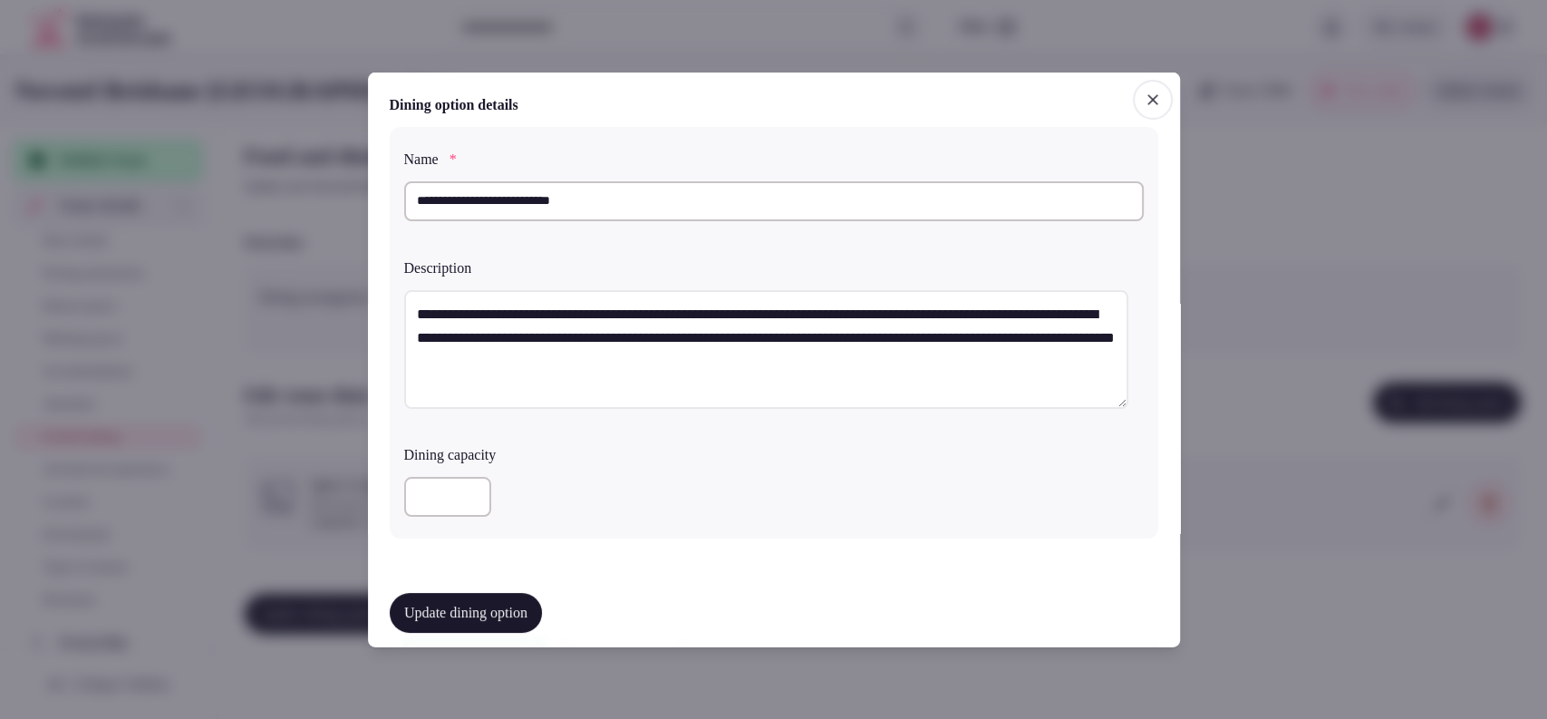
scroll to position [600, 0]
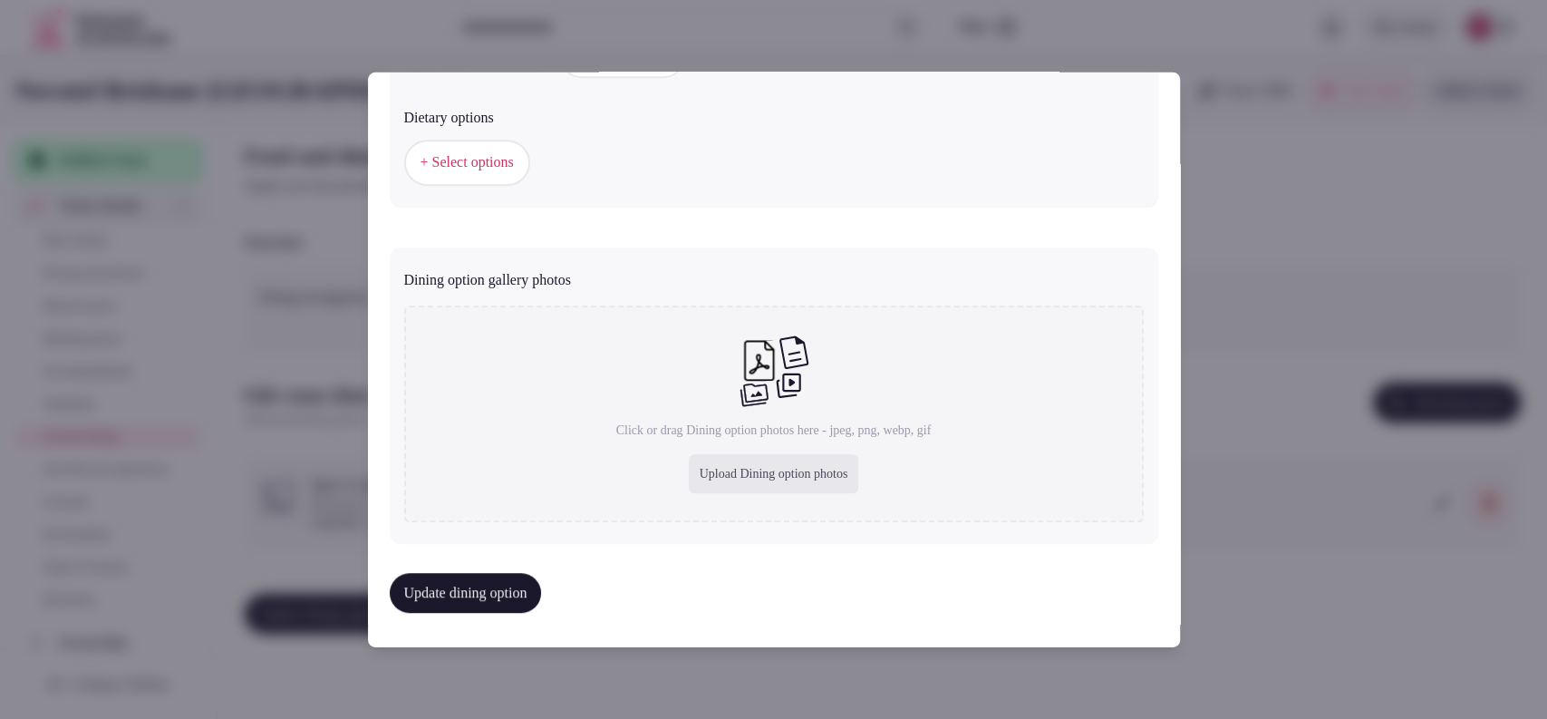
click at [760, 474] on div "Upload Dining option photos" at bounding box center [774, 474] width 170 height 40
type input "**********"
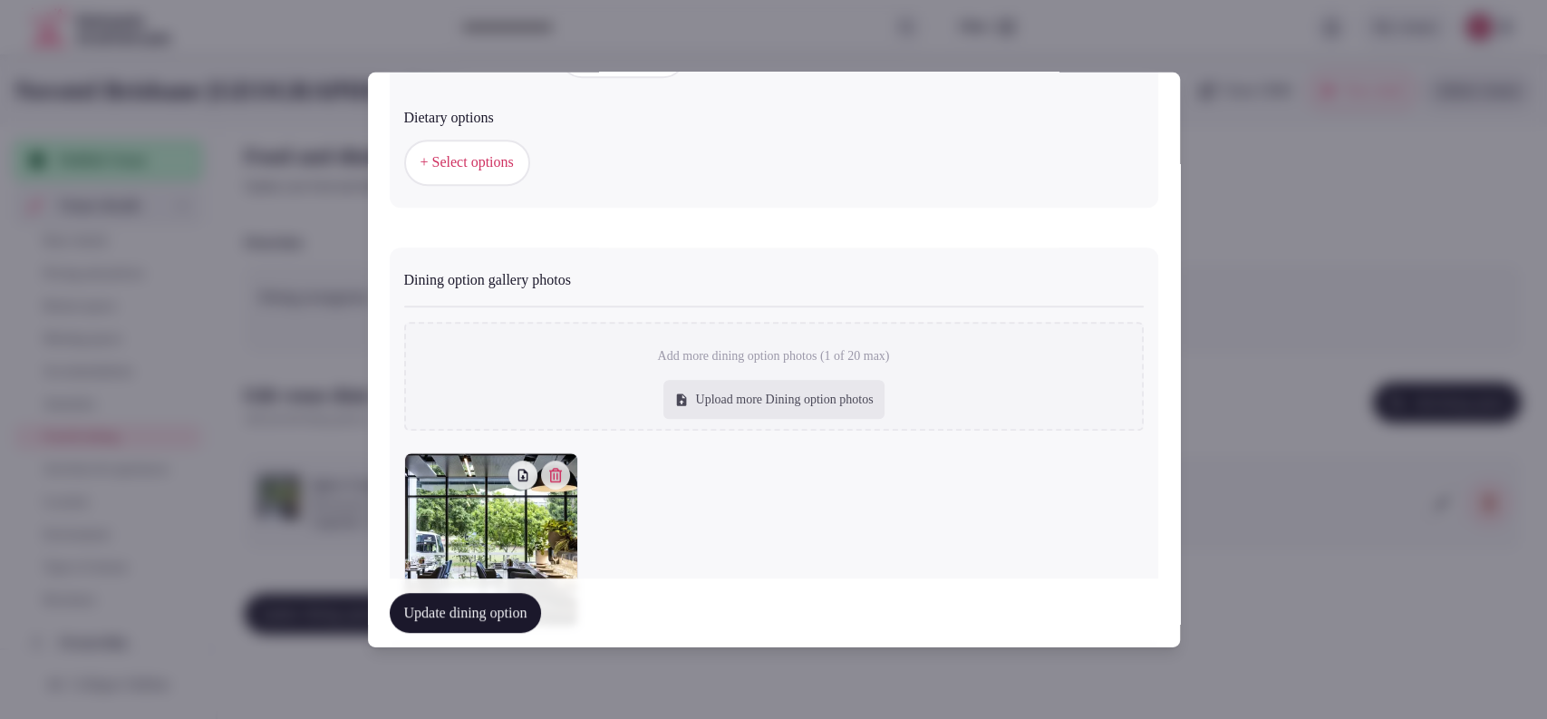
click at [397, 612] on button "Update dining option" at bounding box center [466, 613] width 152 height 40
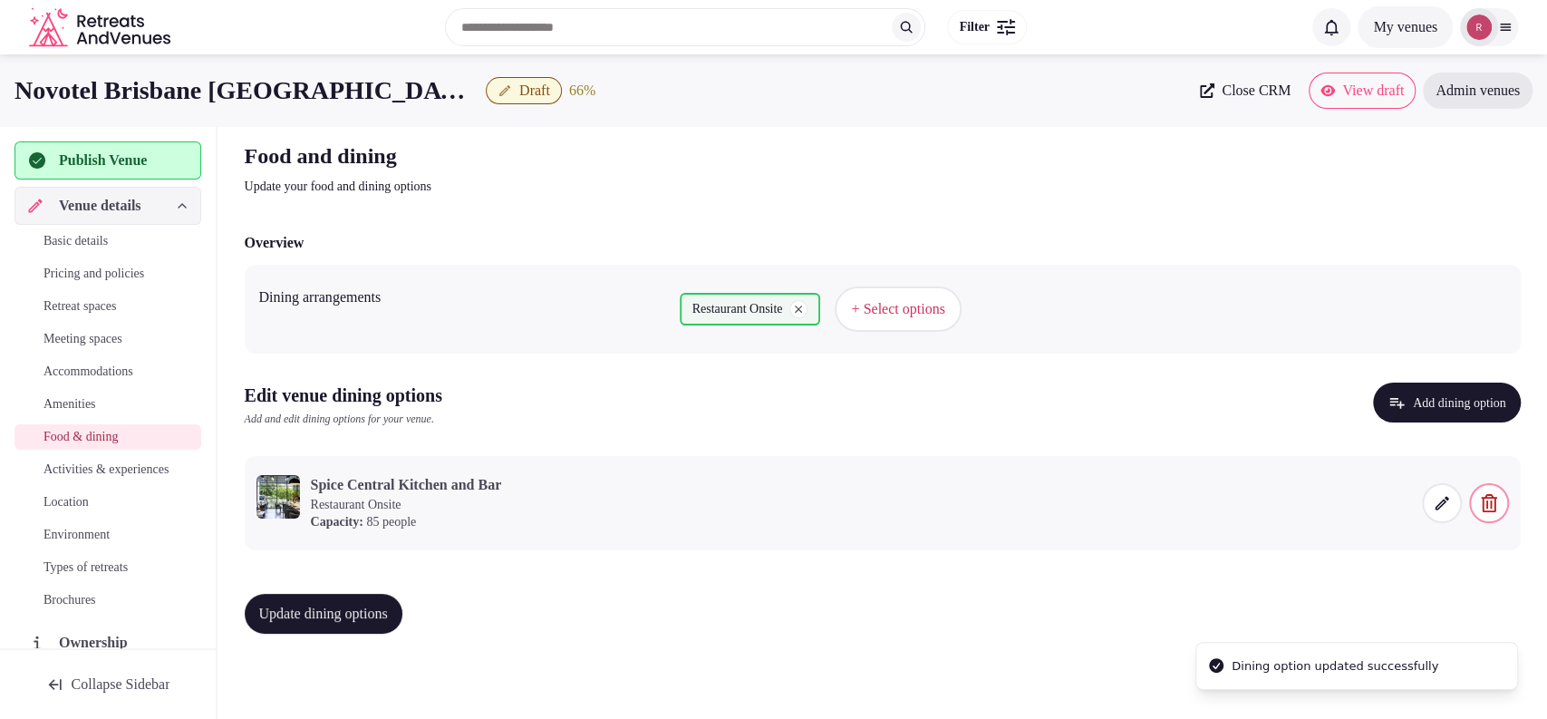
click at [373, 607] on span "Update dining options" at bounding box center [323, 614] width 129 height 18
click at [89, 476] on span "Activities & experiences" at bounding box center [106, 470] width 125 height 18
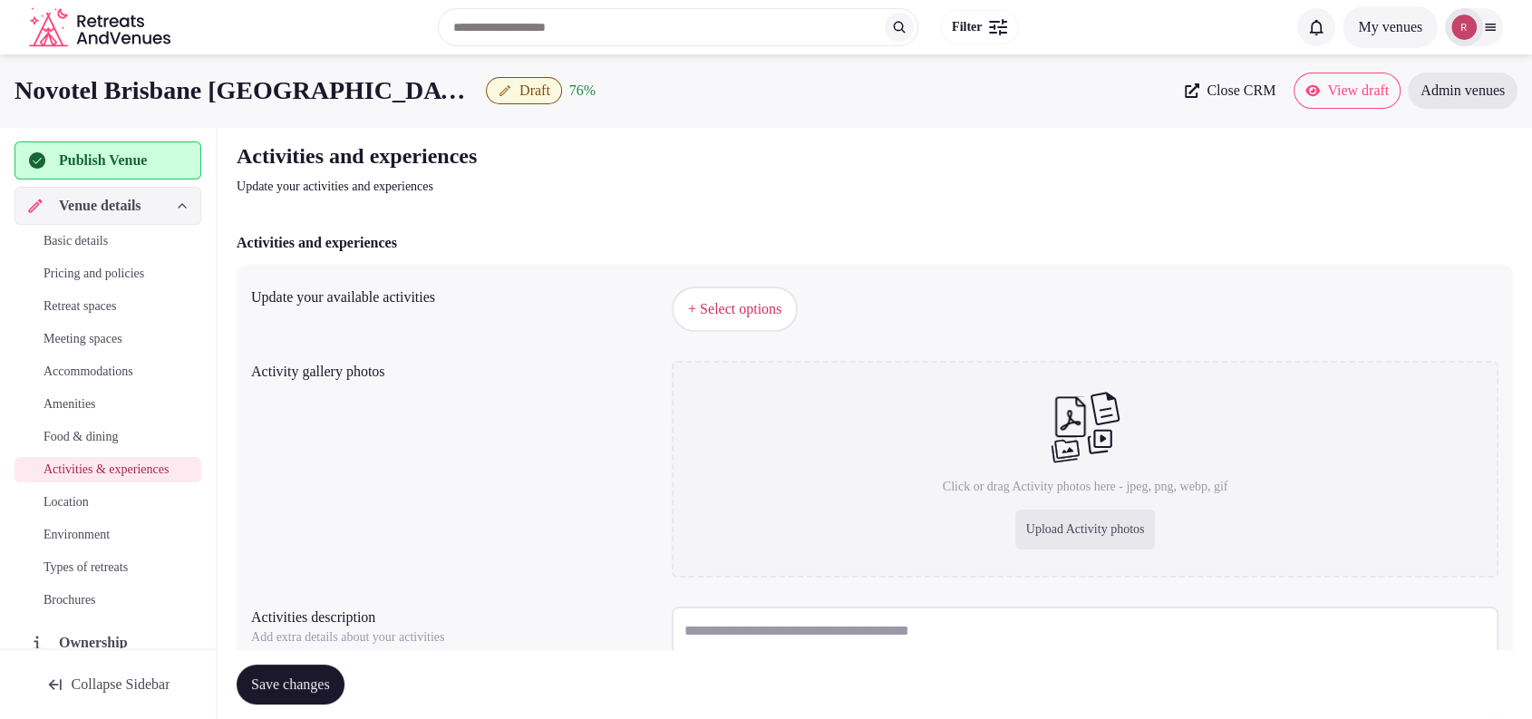
click at [689, 296] on button "+ Select options" at bounding box center [735, 308] width 126 height 45
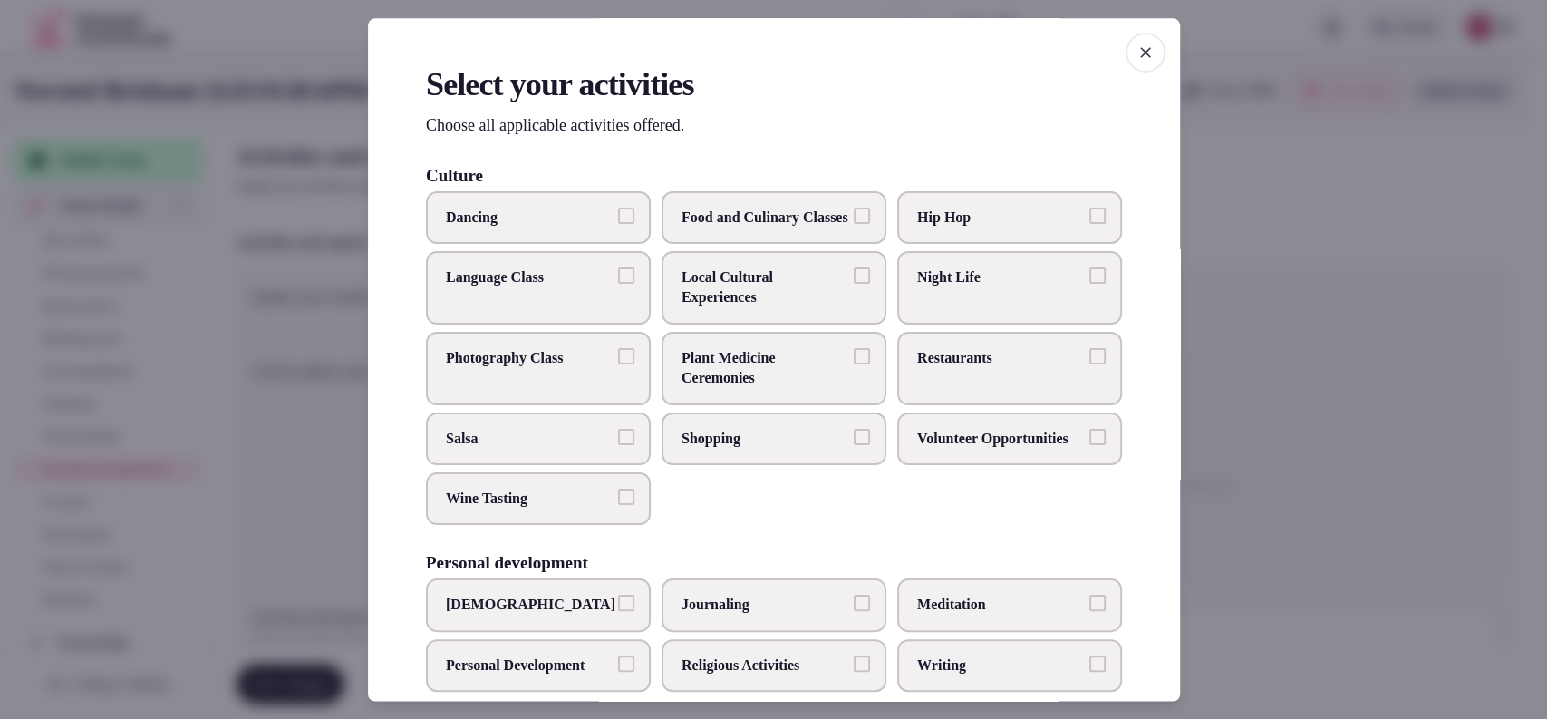
click at [954, 403] on label "Restaurants" at bounding box center [1009, 368] width 225 height 73
click at [1090, 364] on button "Restaurants" at bounding box center [1098, 356] width 16 height 16
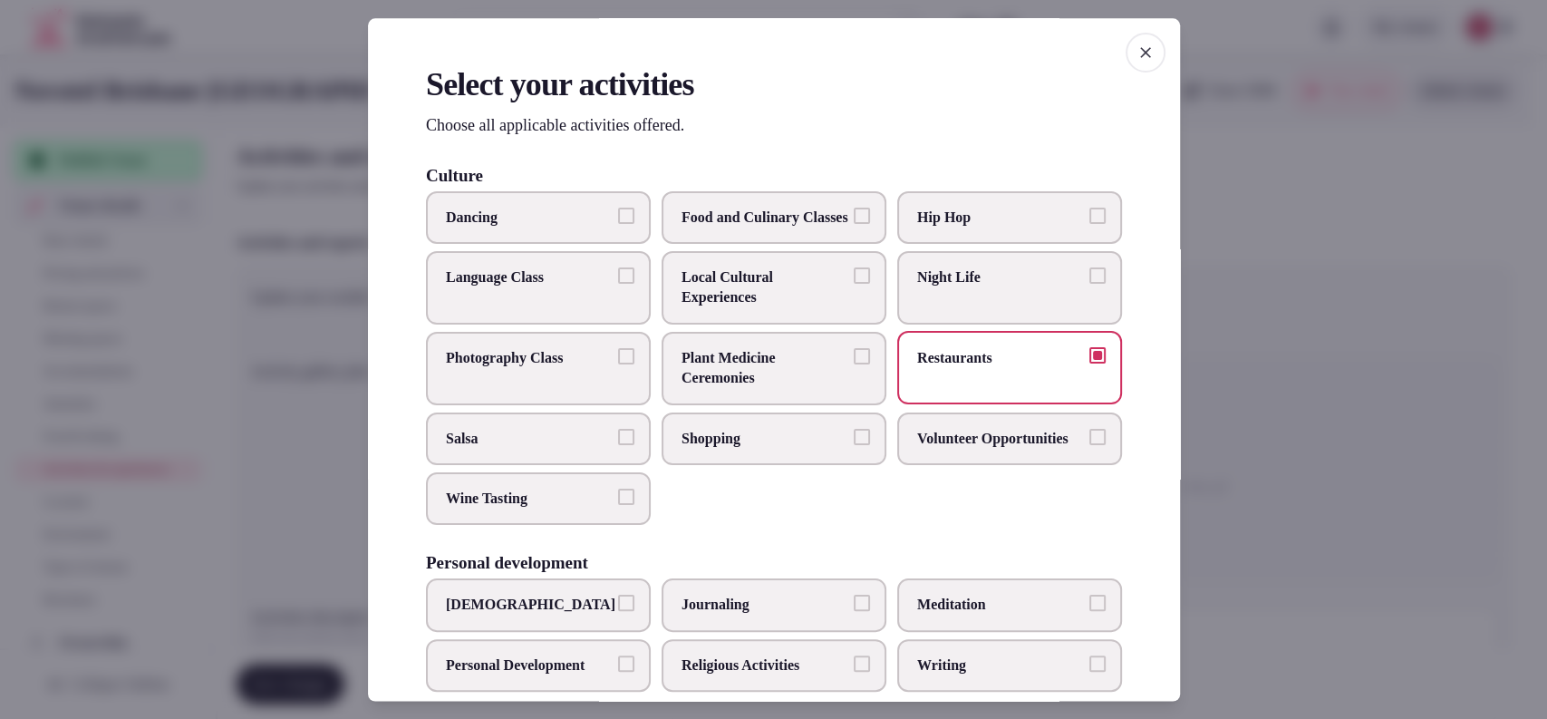
click at [928, 315] on label "Night Life" at bounding box center [1009, 287] width 225 height 73
click at [1090, 284] on button "Night Life" at bounding box center [1098, 275] width 16 height 16
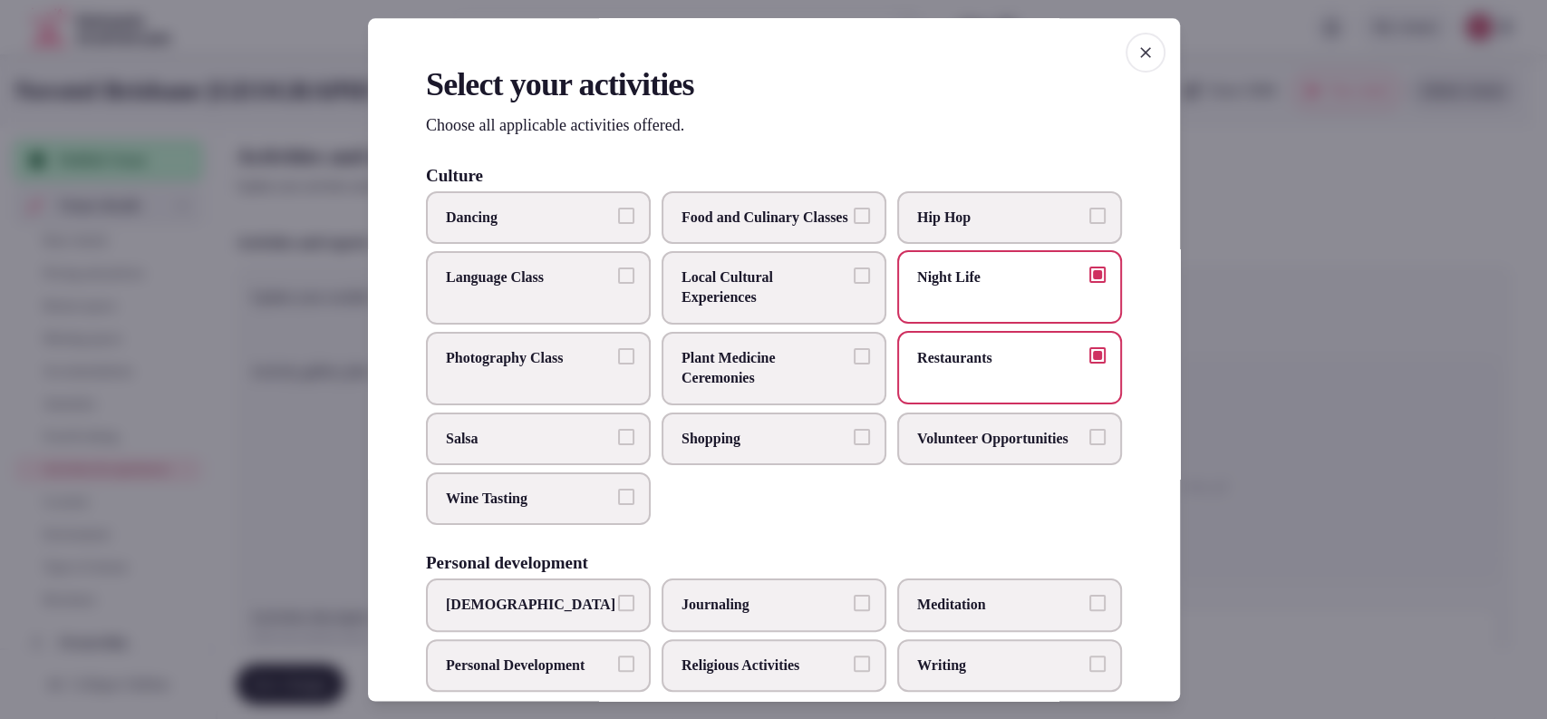
click at [722, 448] on span "Shopping" at bounding box center [765, 438] width 167 height 20
click at [854, 444] on button "Shopping" at bounding box center [862, 436] width 16 height 16
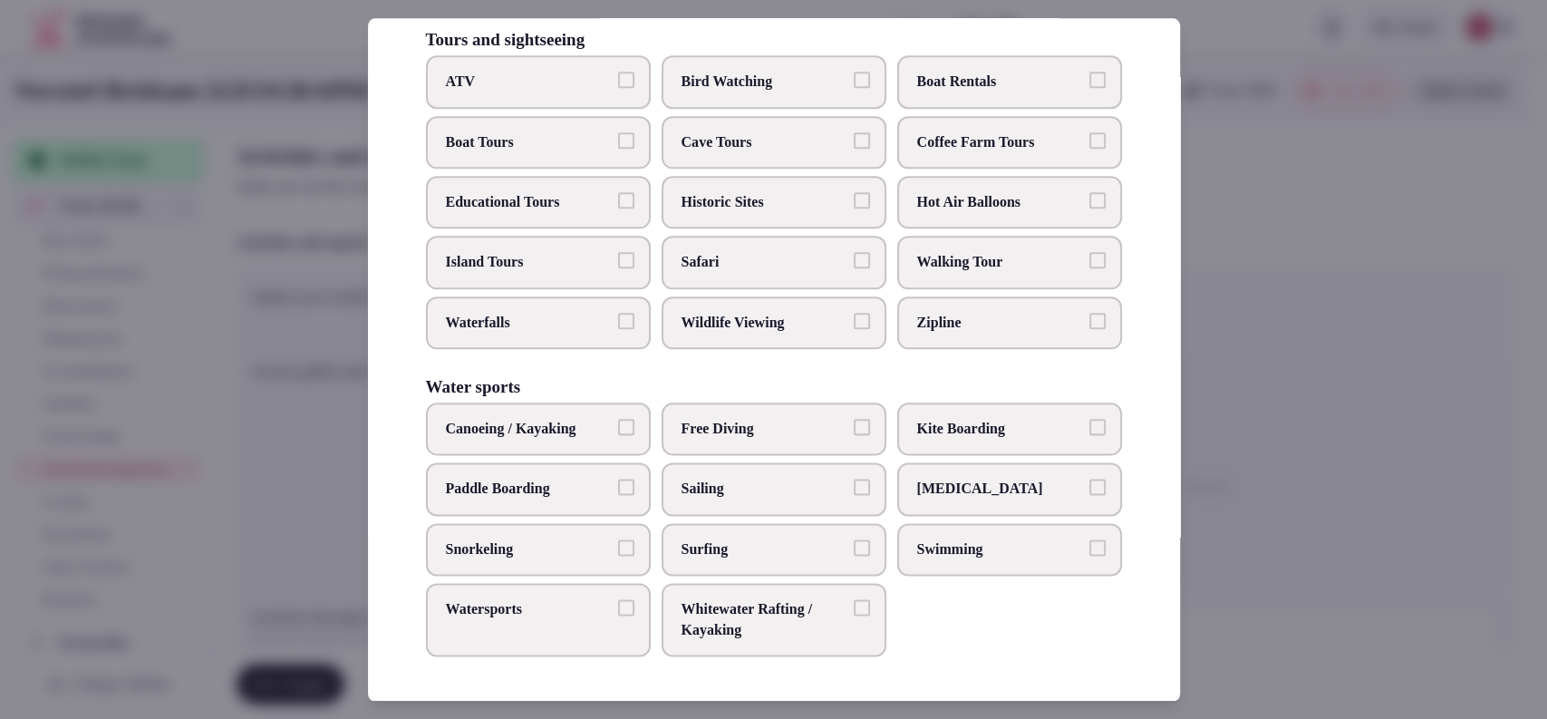
scroll to position [1353, 0]
click at [1005, 542] on span "Swimming" at bounding box center [1000, 549] width 167 height 20
click at [1090, 542] on button "Swimming" at bounding box center [1098, 547] width 16 height 16
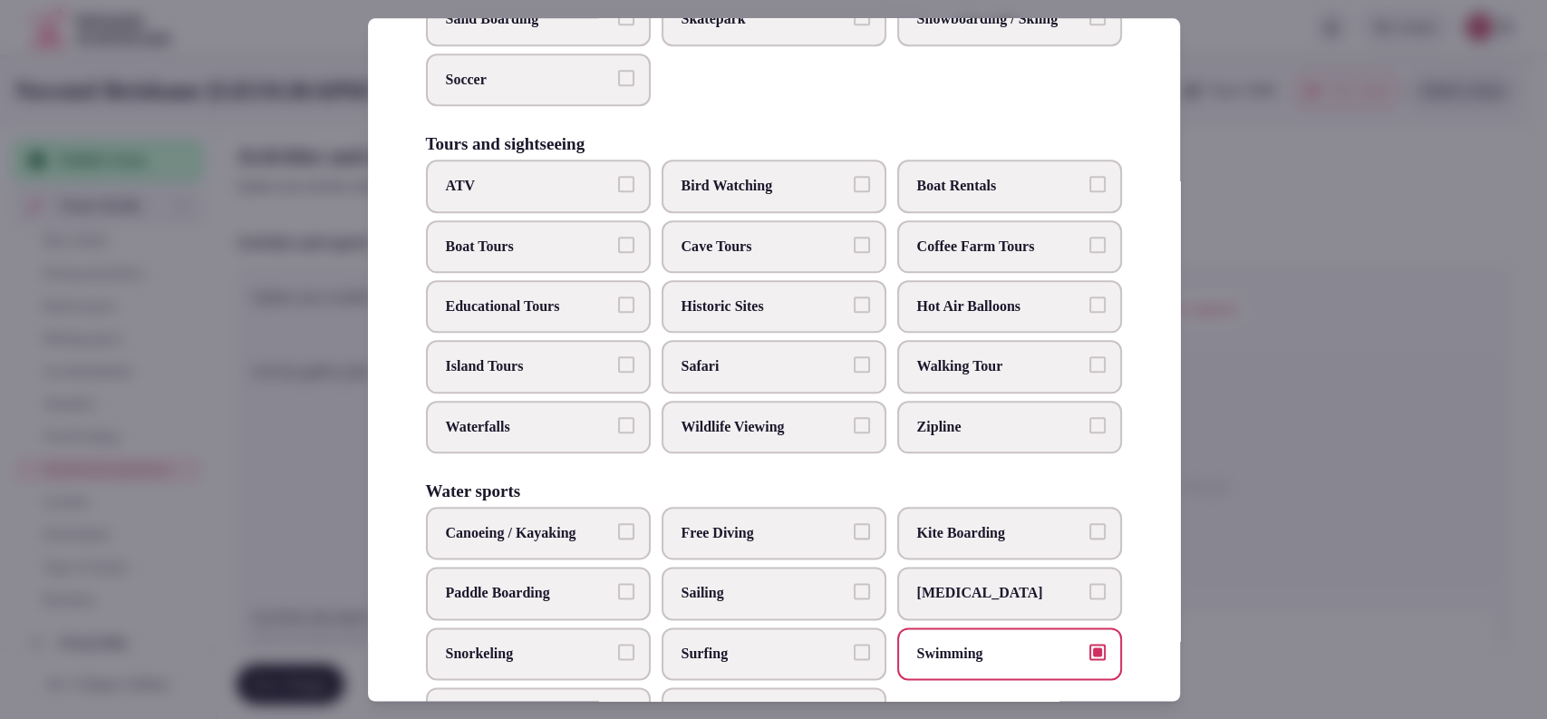
scroll to position [1211, 0]
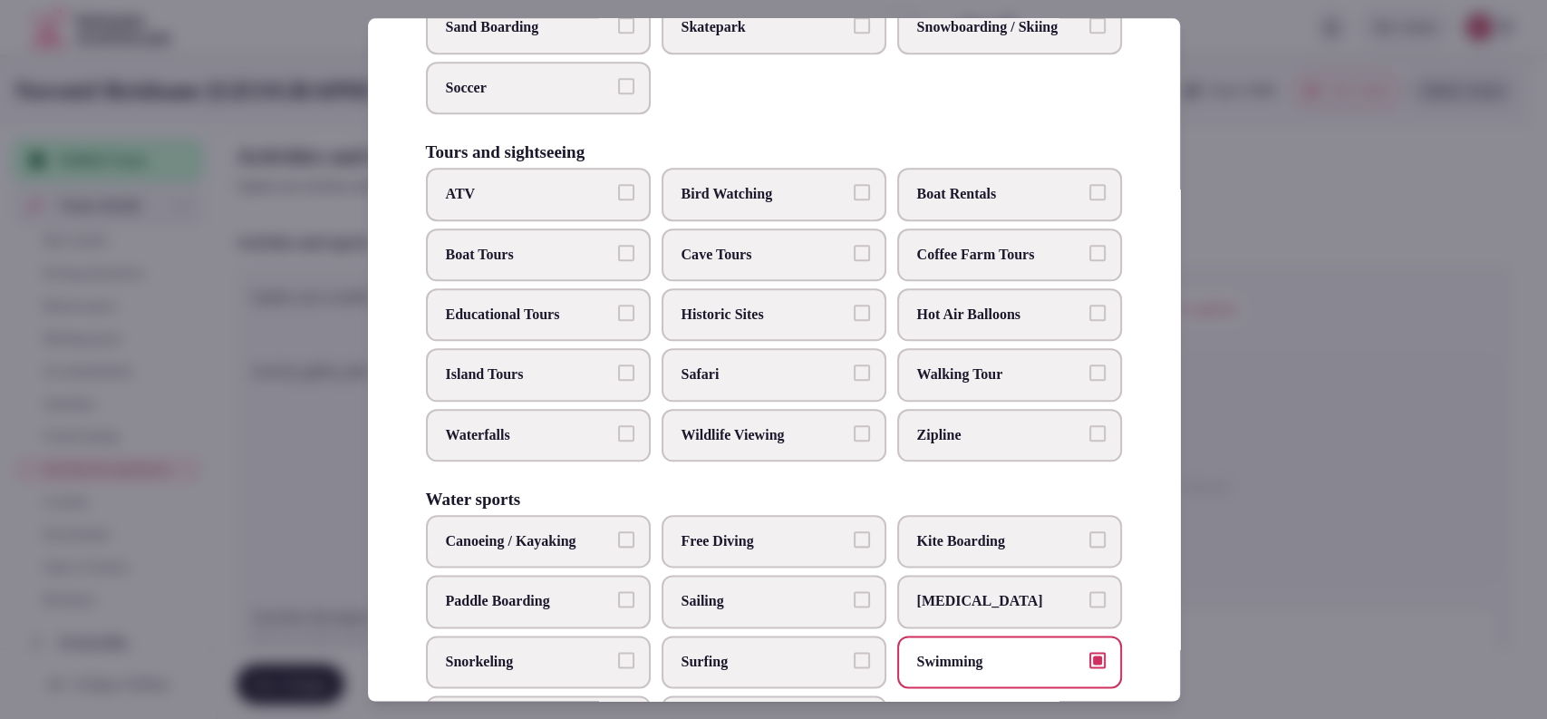
click at [550, 325] on span "Educational Tours" at bounding box center [529, 315] width 167 height 20
click at [618, 321] on button "Educational Tours" at bounding box center [626, 313] width 16 height 16
click at [696, 325] on span "Historic Sites" at bounding box center [765, 315] width 167 height 20
click at [854, 321] on button "Historic Sites" at bounding box center [862, 313] width 16 height 16
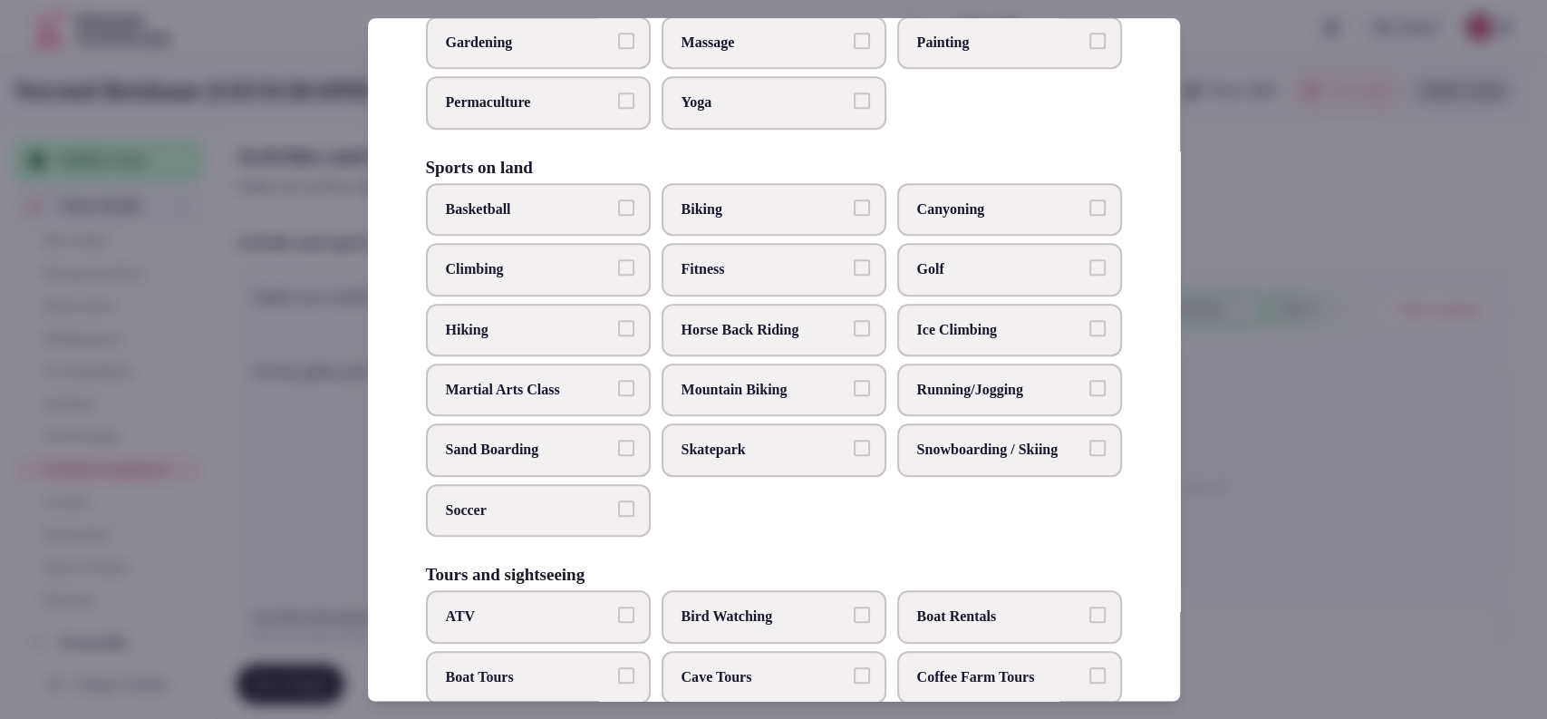
scroll to position [747, 0]
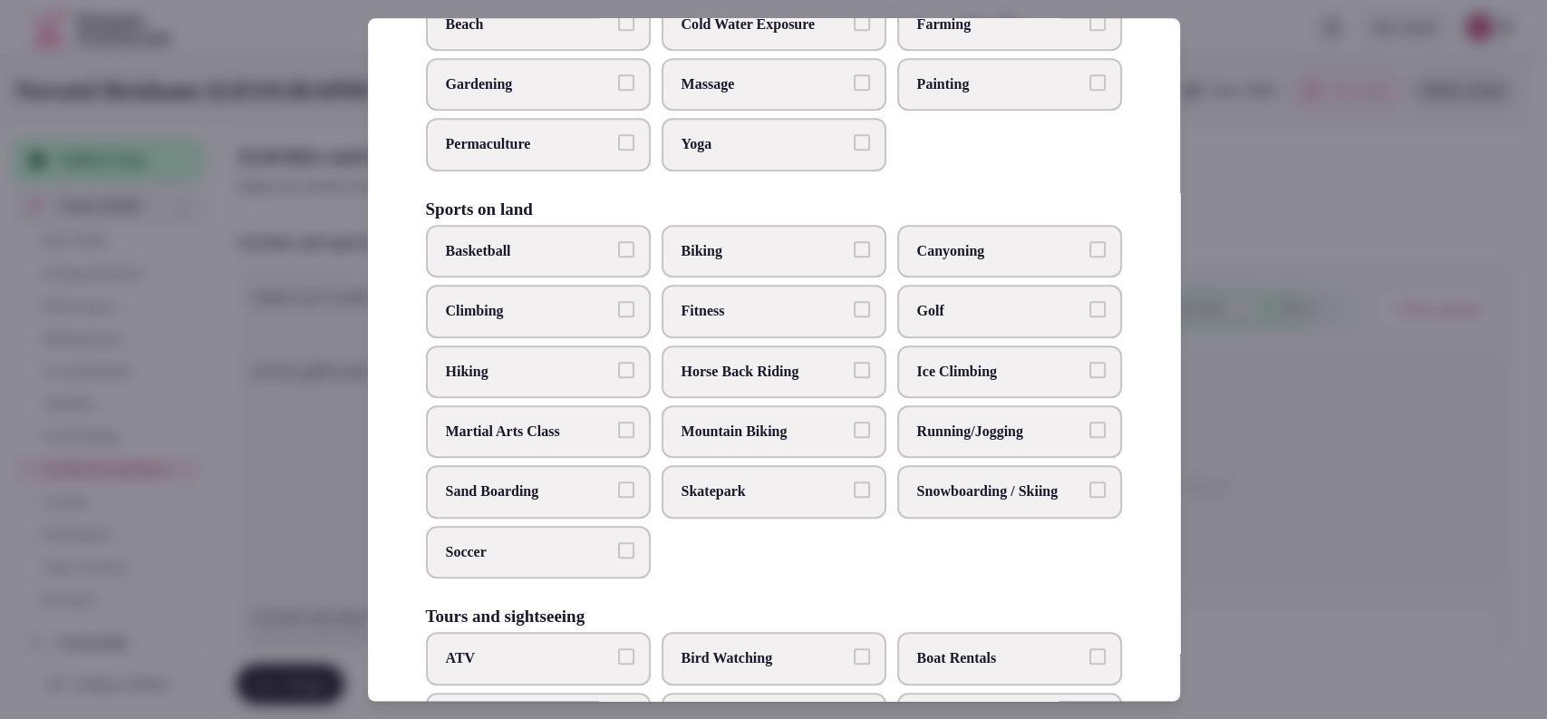
click at [707, 277] on label "Biking" at bounding box center [774, 251] width 225 height 53
click at [854, 257] on button "Biking" at bounding box center [862, 249] width 16 height 16
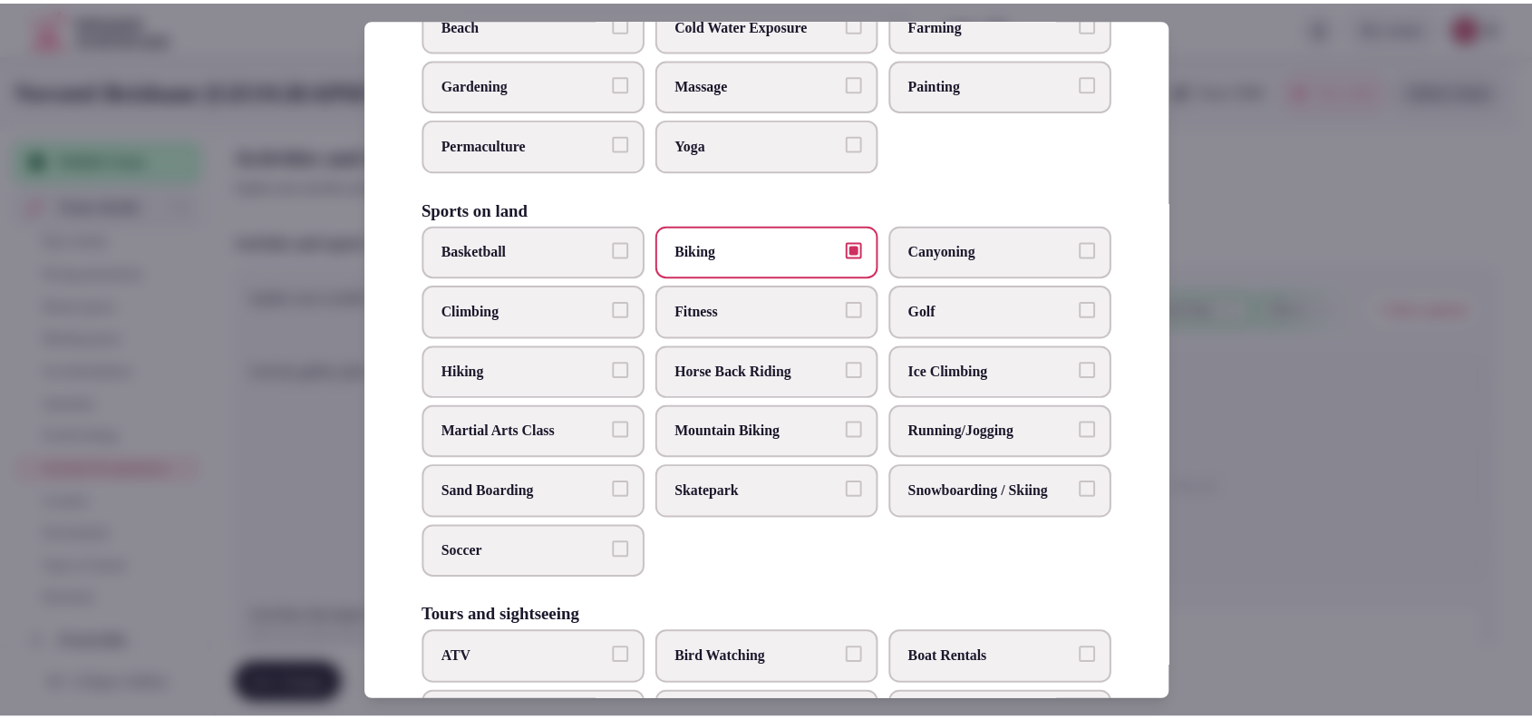
scroll to position [150, 0]
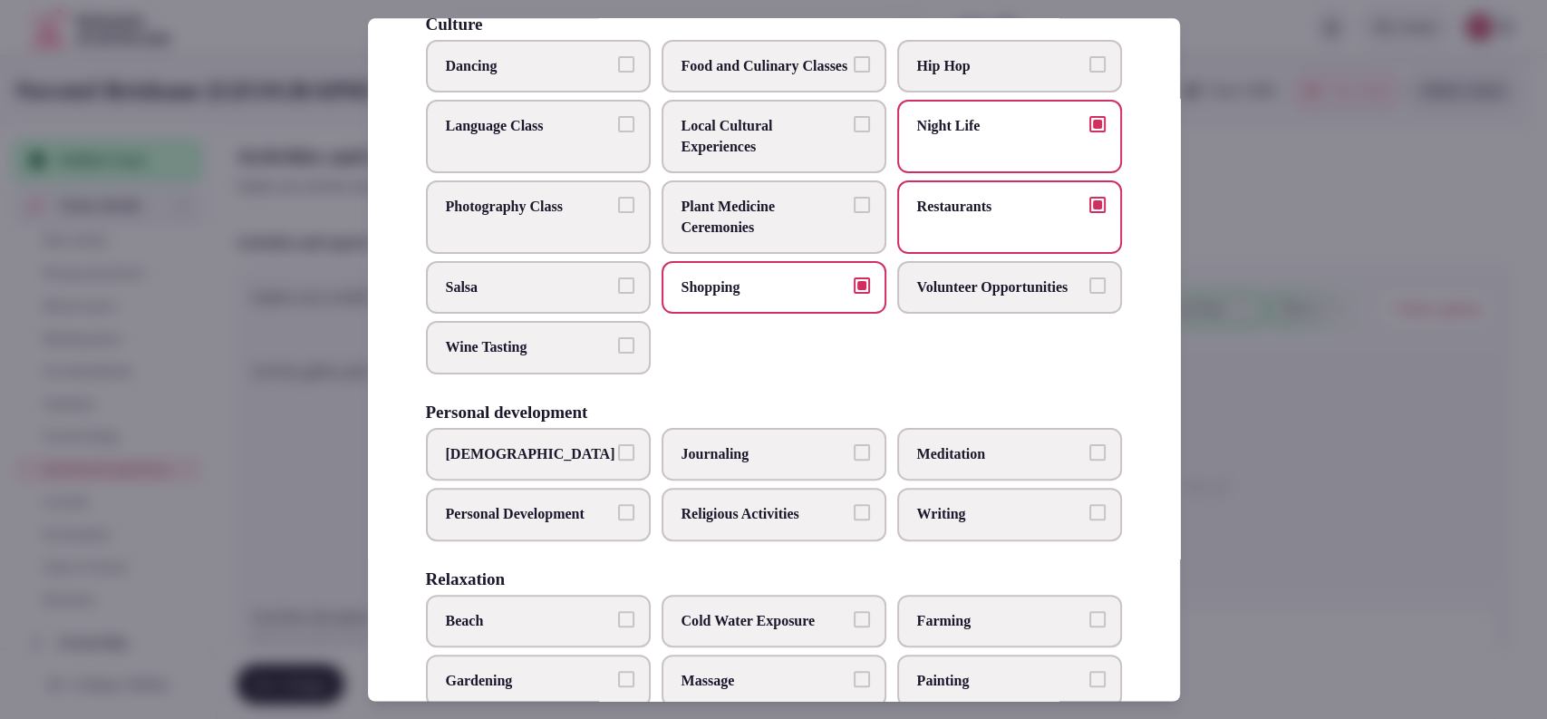
click at [1265, 477] on div at bounding box center [773, 359] width 1547 height 719
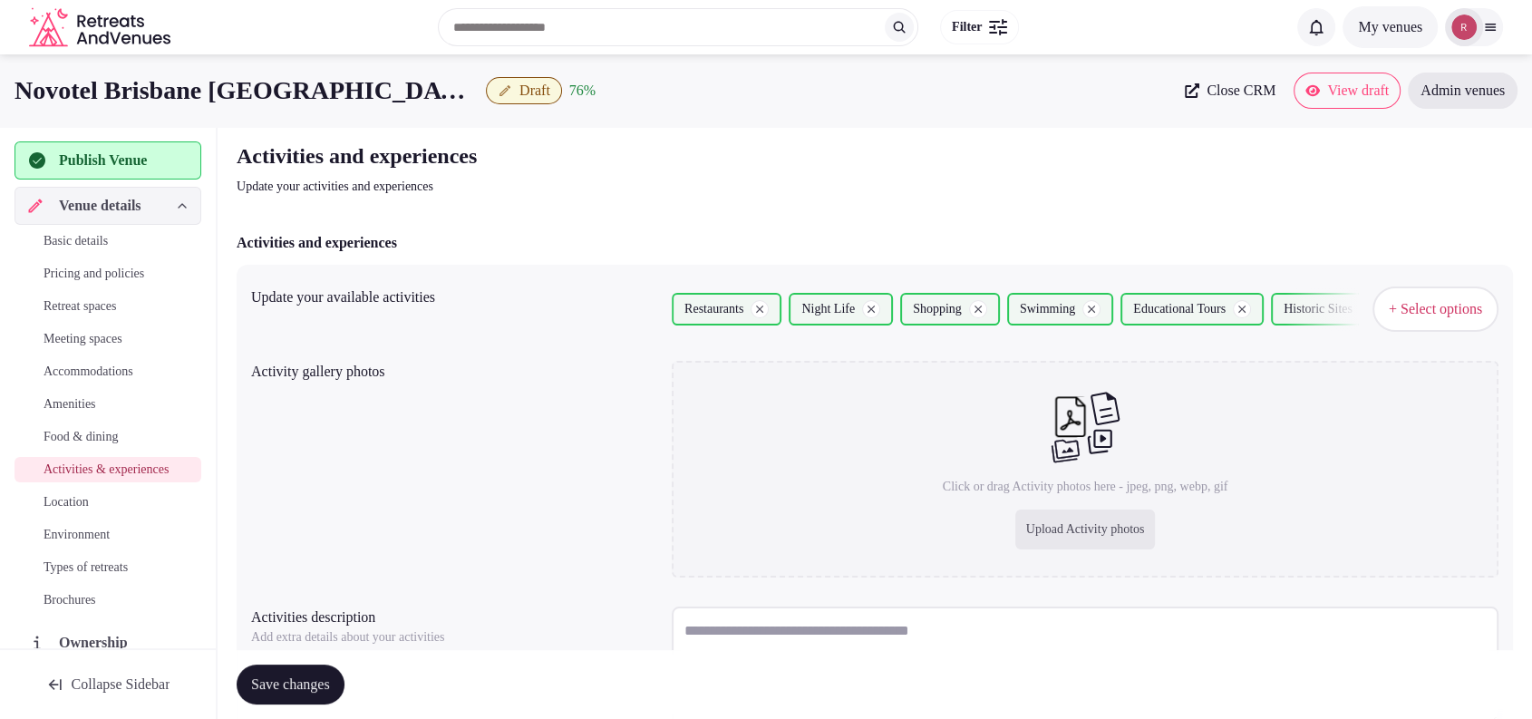
click at [1057, 537] on div "Upload Activity photos" at bounding box center [1085, 529] width 141 height 40
type input "**********"
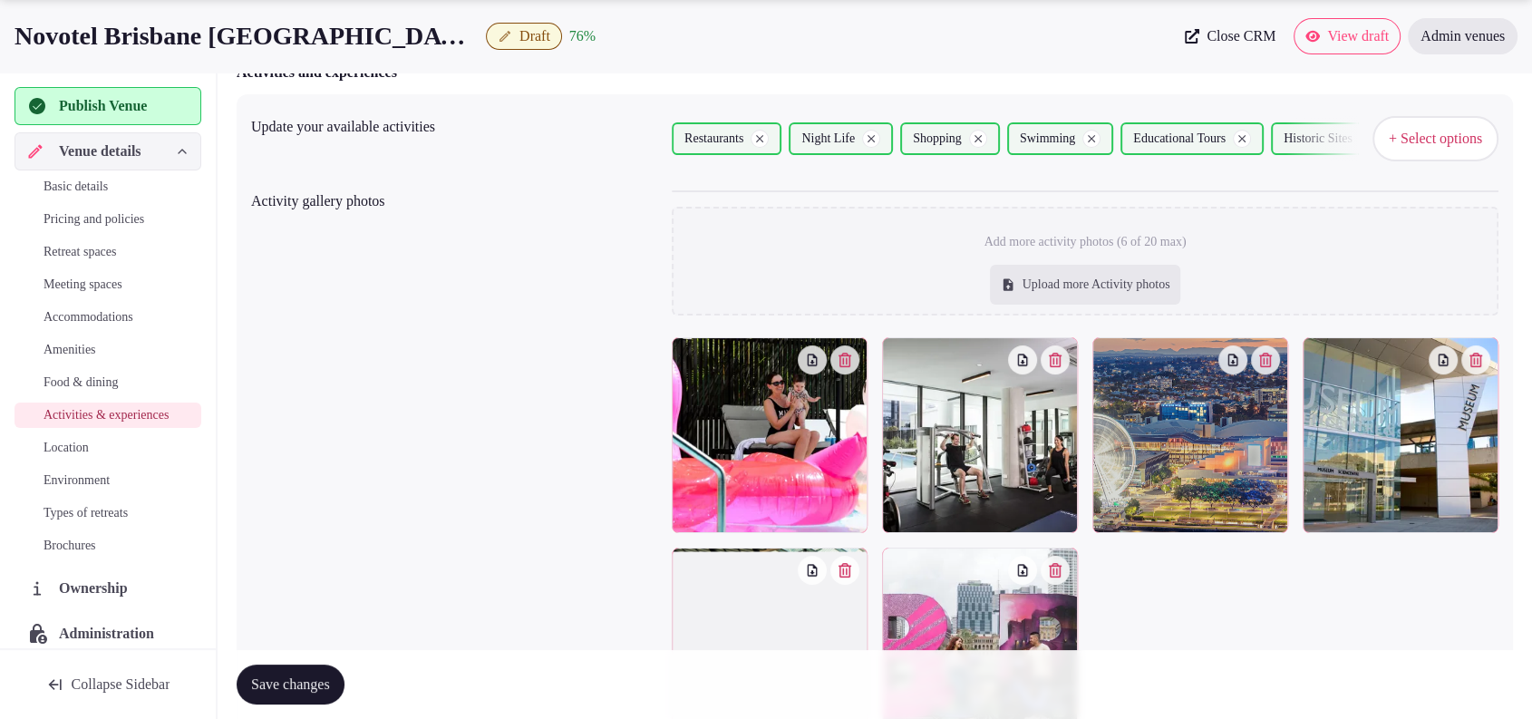
scroll to position [327, 0]
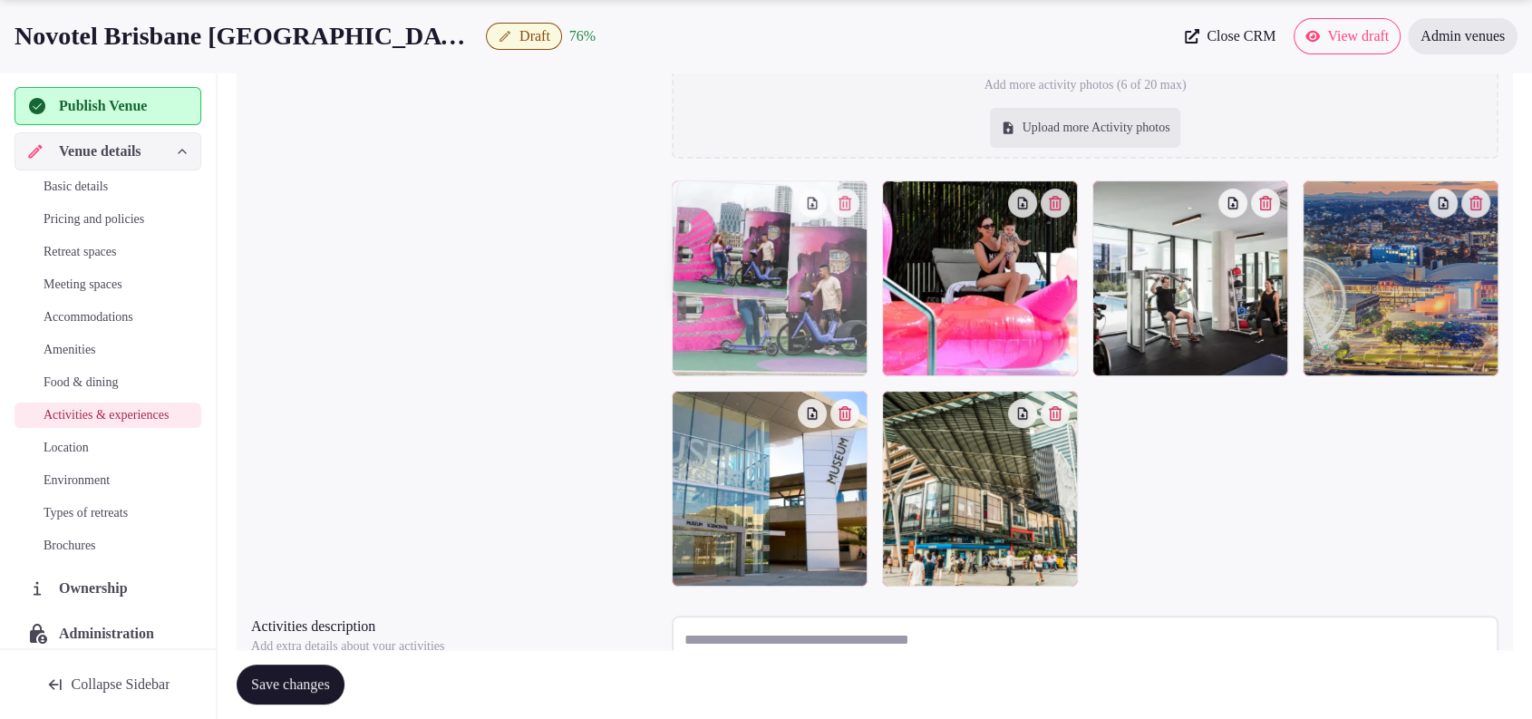
drag, startPoint x: 980, startPoint y: 516, endPoint x: 834, endPoint y: 322, distance: 242.8
click at [834, 322] on body "Search Popular Destinations Toscana, Italy Riviera Maya, Mexico Indonesia, Bali…" at bounding box center [766, 274] width 1532 height 1203
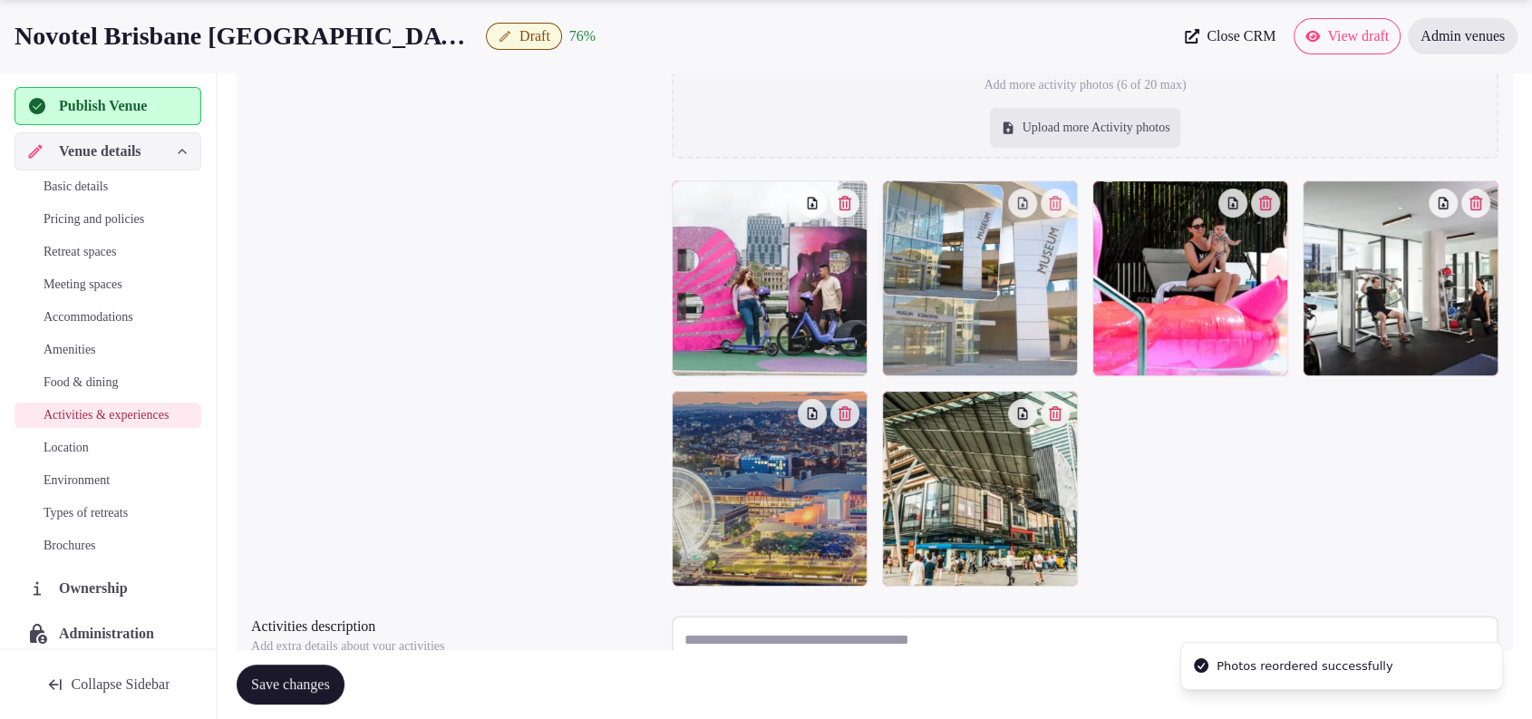
drag, startPoint x: 824, startPoint y: 466, endPoint x: 1044, endPoint y: 307, distance: 271.5
click at [1044, 307] on body "Search Popular Destinations Toscana, Italy Riviera Maya, Mexico Indonesia, Bali…" at bounding box center [766, 274] width 1532 height 1203
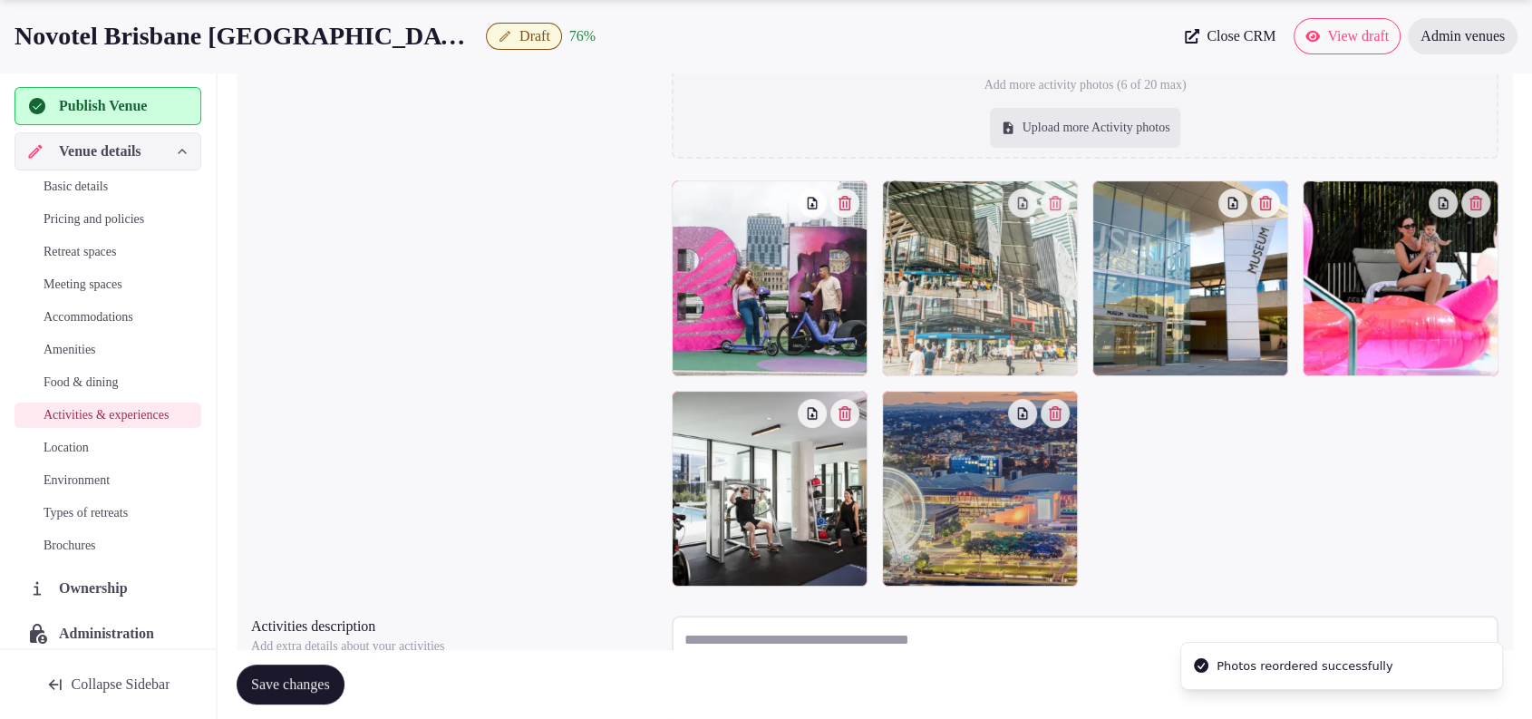
drag, startPoint x: 972, startPoint y: 454, endPoint x: 957, endPoint y: 284, distance: 171.0
click at [957, 284] on body "Search Popular Destinations Toscana, Italy Riviera Maya, Mexico Indonesia, Bali…" at bounding box center [766, 274] width 1532 height 1203
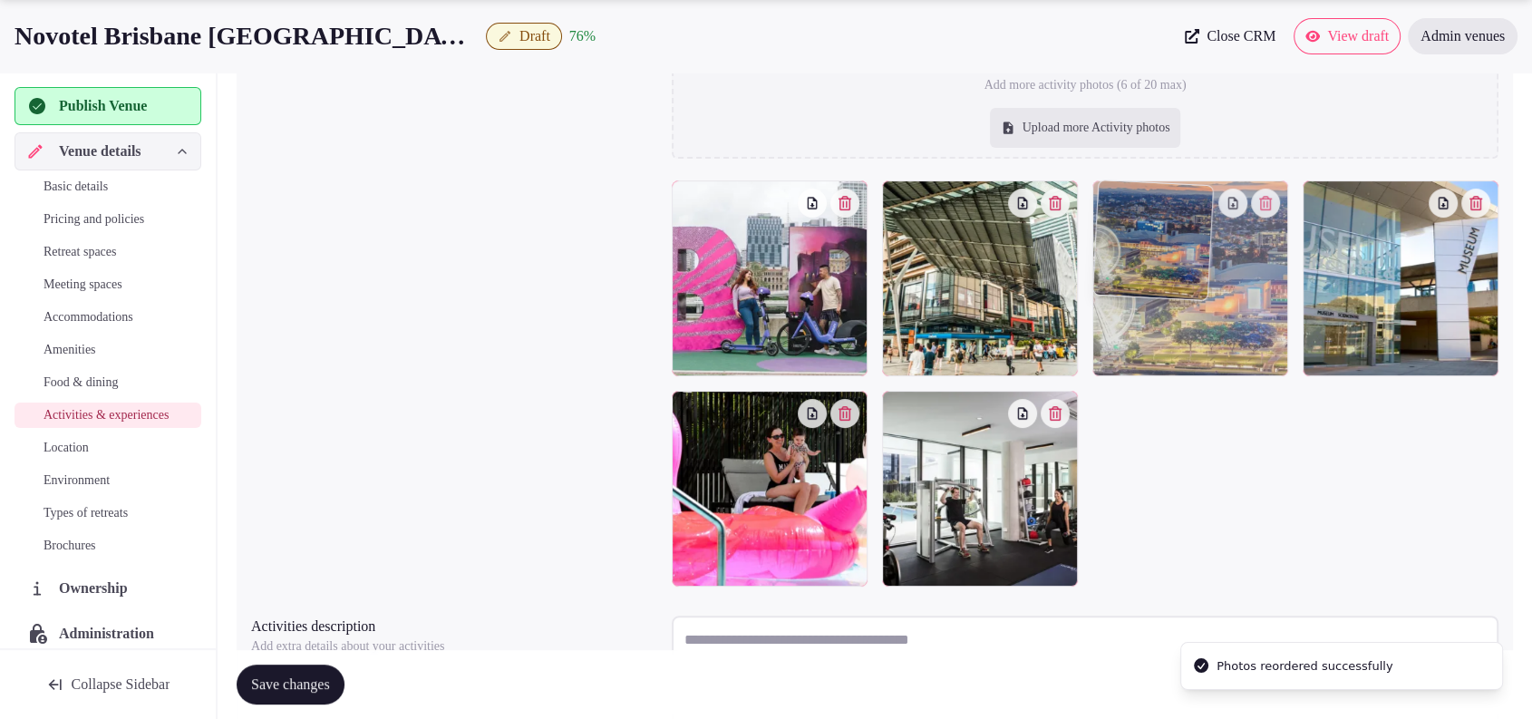
drag, startPoint x: 1011, startPoint y: 476, endPoint x: 1235, endPoint y: 321, distance: 272.3
click at [1235, 321] on body "Search Popular Destinations Toscana, Italy Riviera Maya, Mexico Indonesia, Bali…" at bounding box center [766, 274] width 1532 height 1203
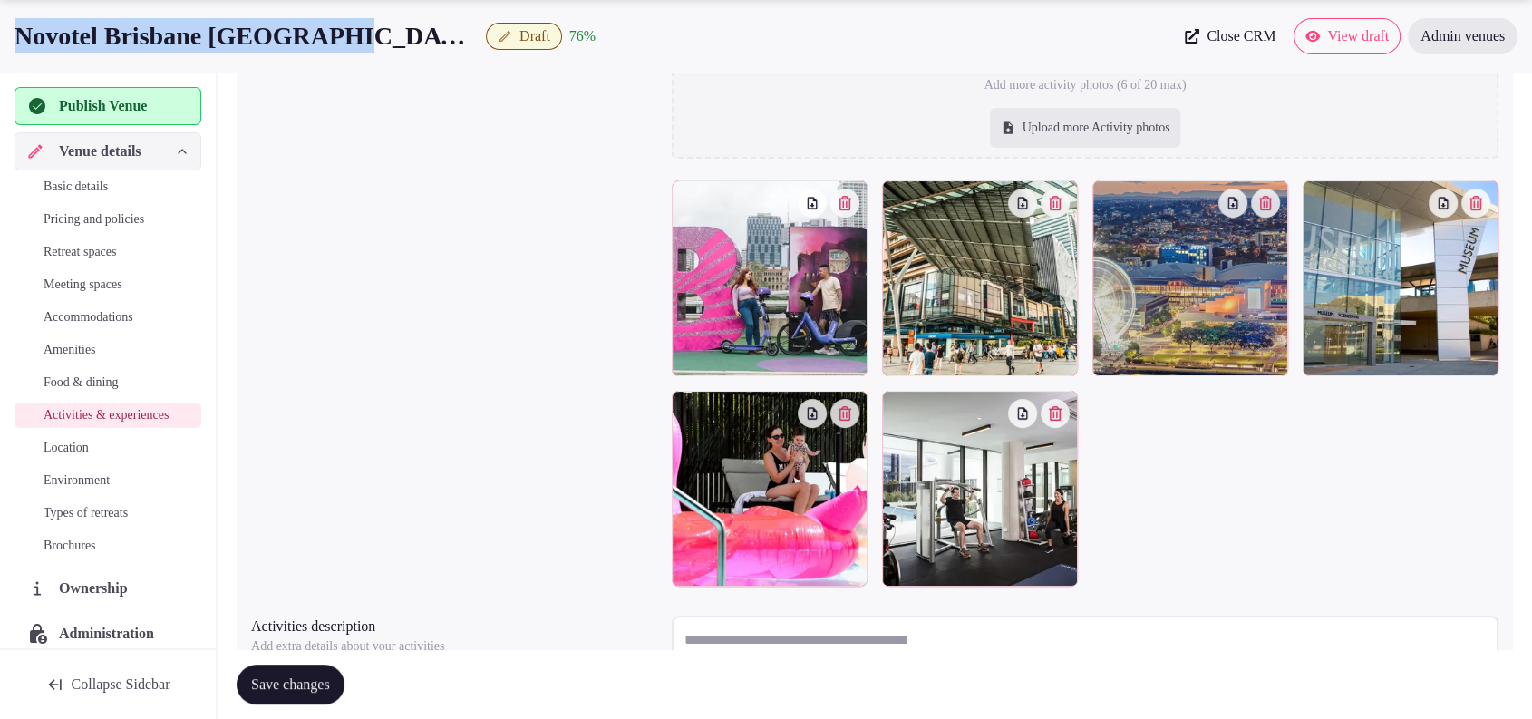
drag, startPoint x: 375, startPoint y: 42, endPoint x: 15, endPoint y: 53, distance: 360.1
click at [15, 53] on div "Novotel Brisbane South Bank Draft 76 %" at bounding box center [594, 35] width 1159 height 35
copy h1 "Novotel Brisbane South Bank"
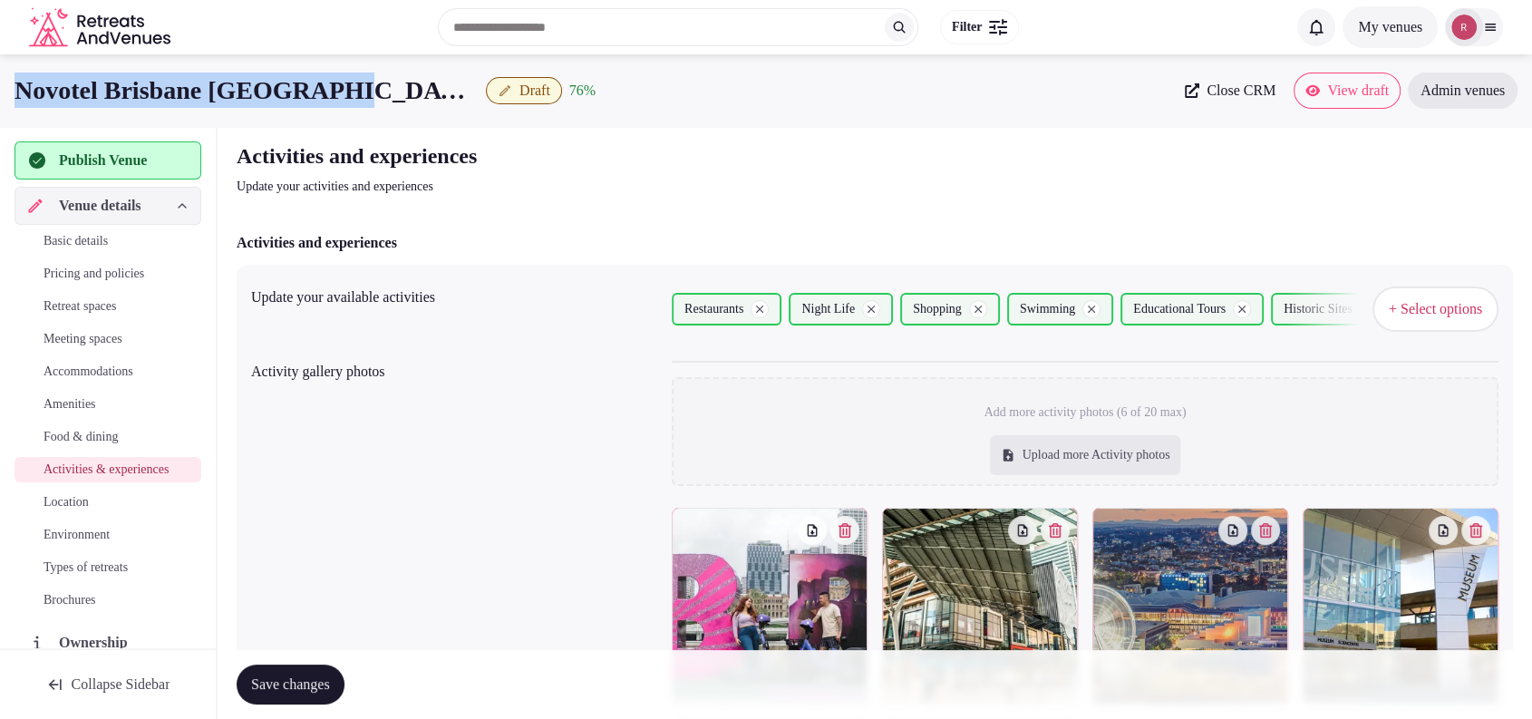
scroll to position [482, 0]
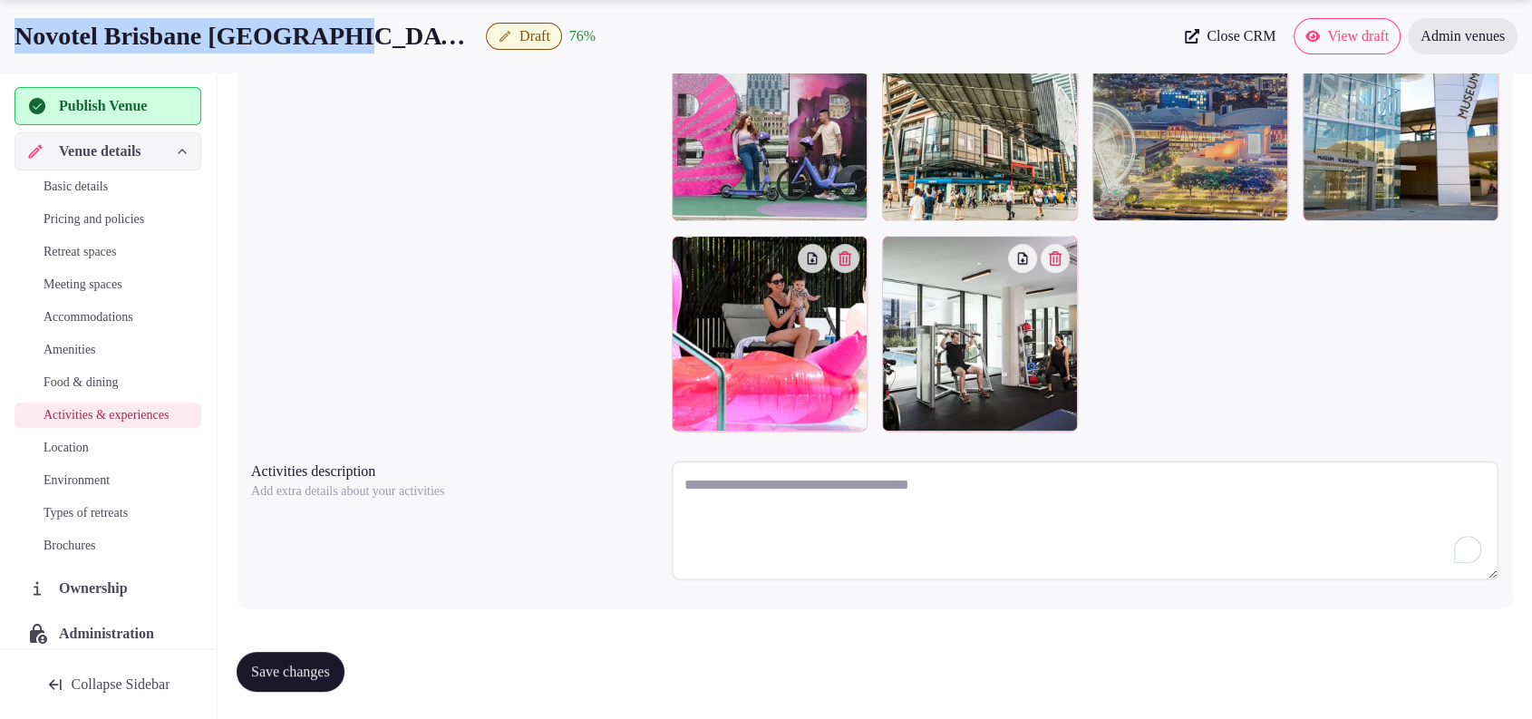
click at [793, 524] on textarea "To enrich screen reader interactions, please activate Accessibility in Grammarl…" at bounding box center [1085, 521] width 827 height 120
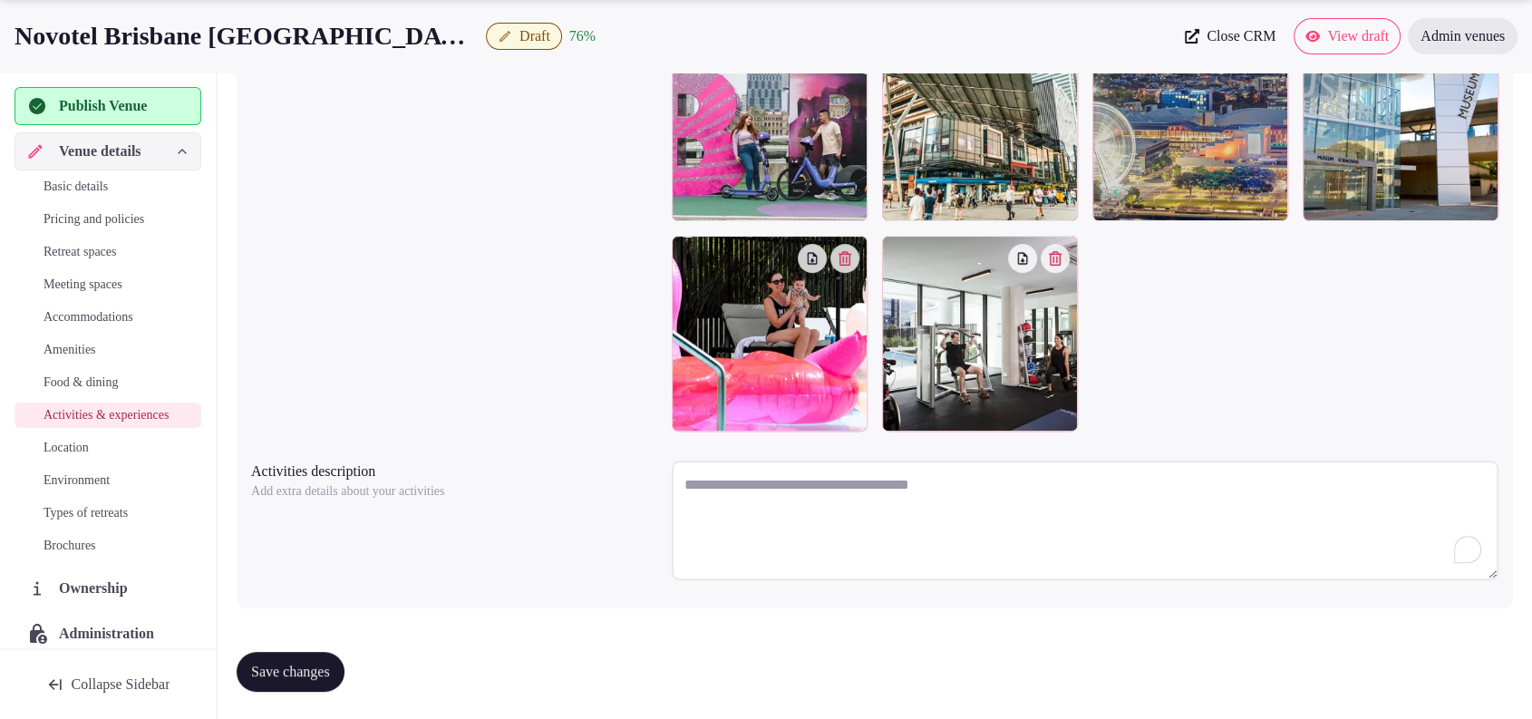
paste textarea "**********"
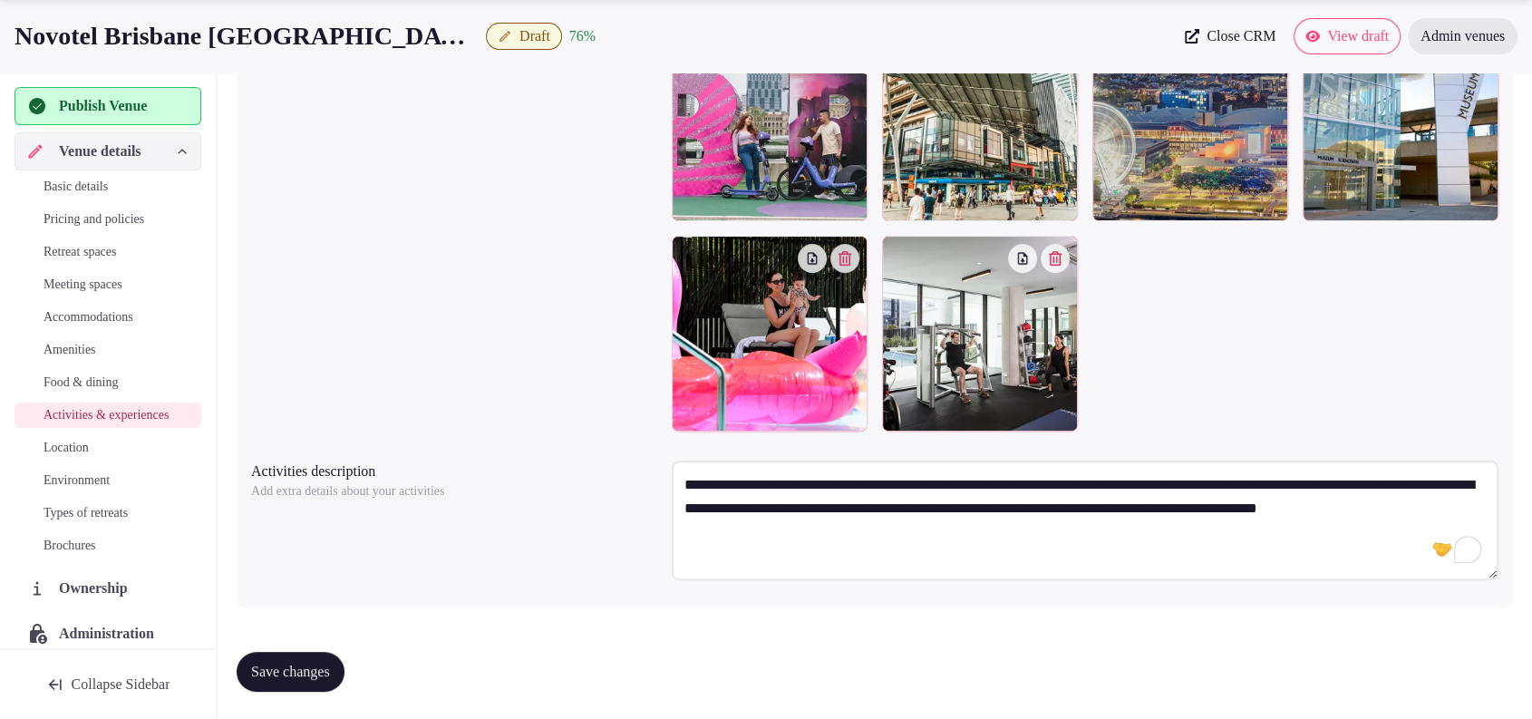
type textarea "**********"
click at [254, 656] on button "Save changes" at bounding box center [291, 672] width 108 height 40
click at [90, 493] on link "Environment" at bounding box center [108, 480] width 187 height 25
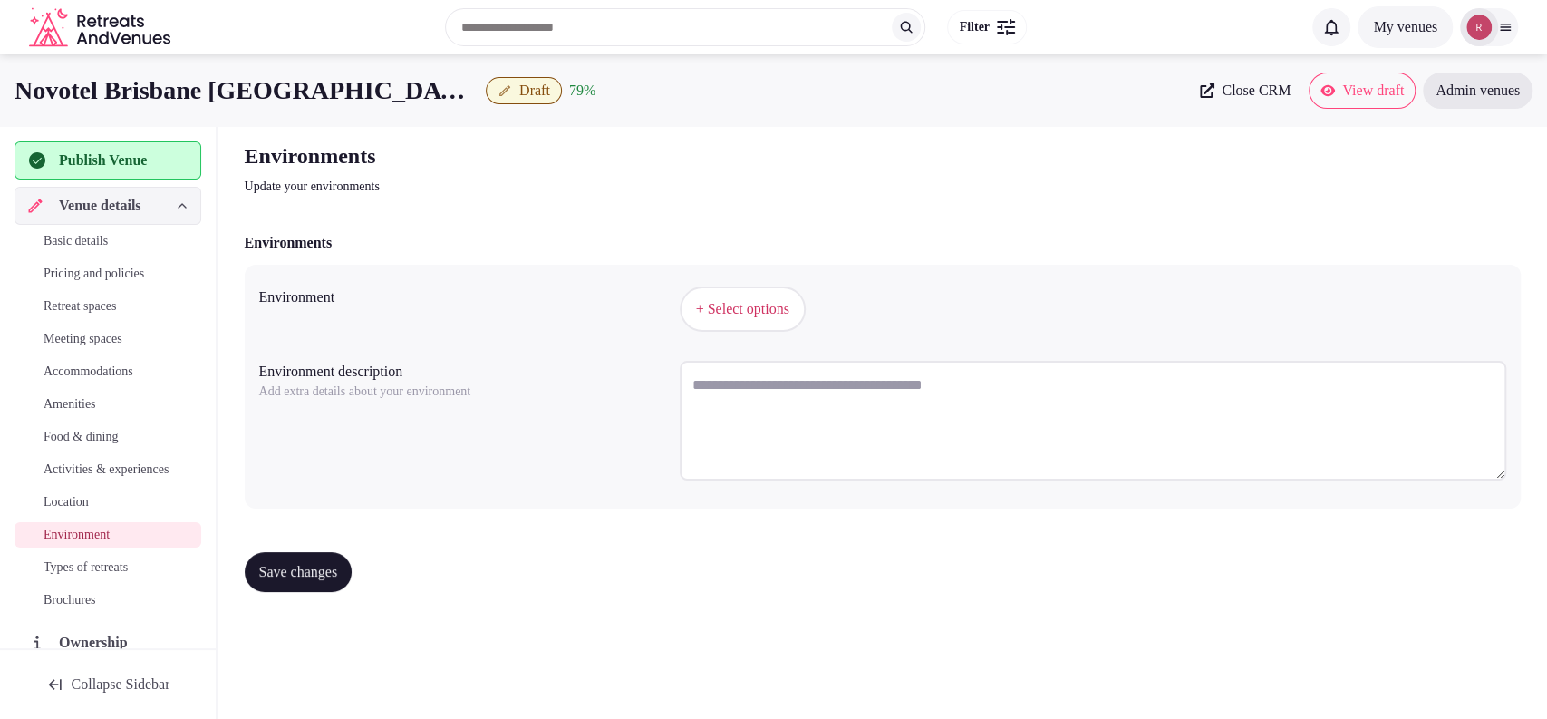
click at [712, 296] on button "+ Select options" at bounding box center [743, 308] width 126 height 45
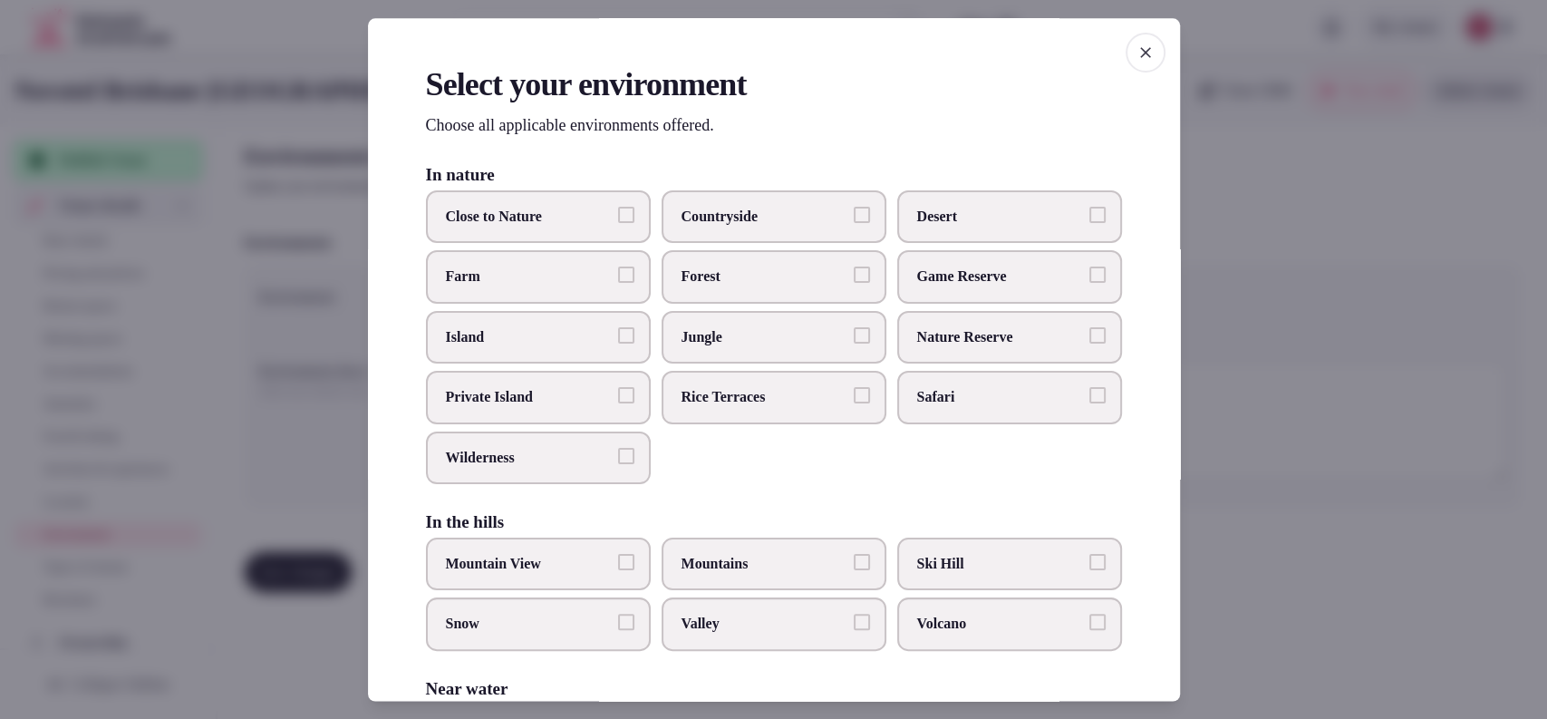
scroll to position [383, 0]
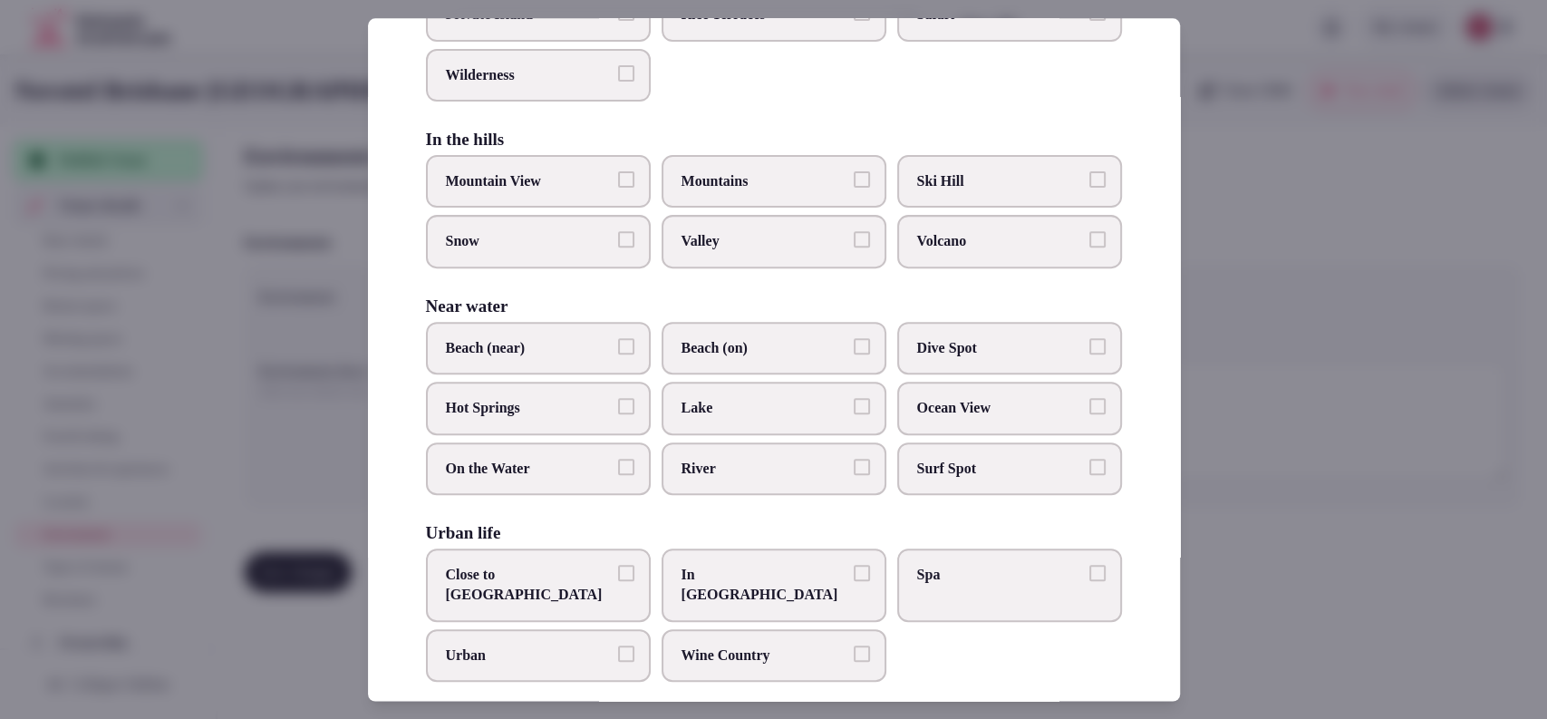
click at [542, 586] on label "Close to City Center" at bounding box center [538, 584] width 225 height 73
click at [618, 581] on button "Close to City Center" at bounding box center [626, 573] width 16 height 16
click at [1234, 273] on div at bounding box center [773, 359] width 1547 height 719
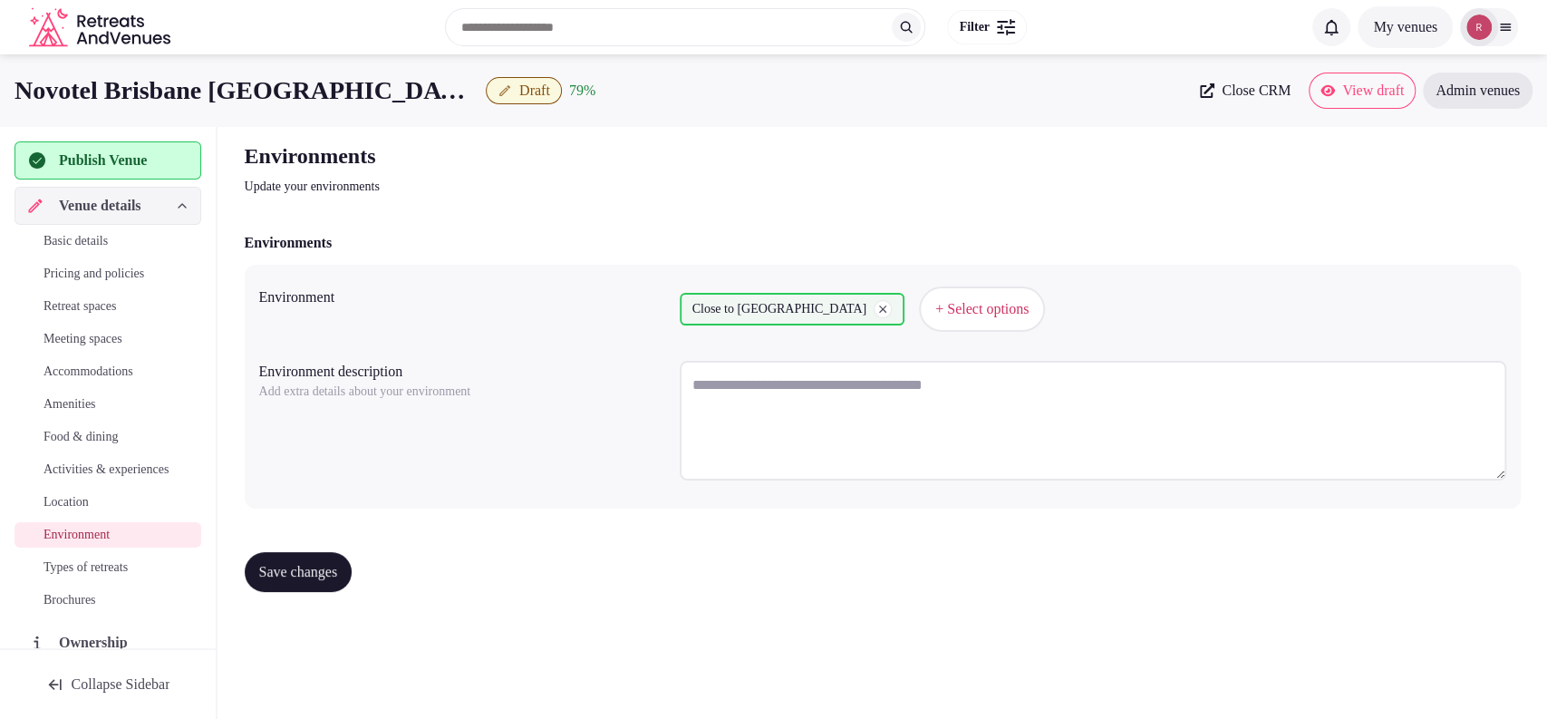
click at [299, 571] on span "Save changes" at bounding box center [298, 572] width 79 height 18
click at [75, 577] on span "Types of retreats" at bounding box center [86, 567] width 84 height 18
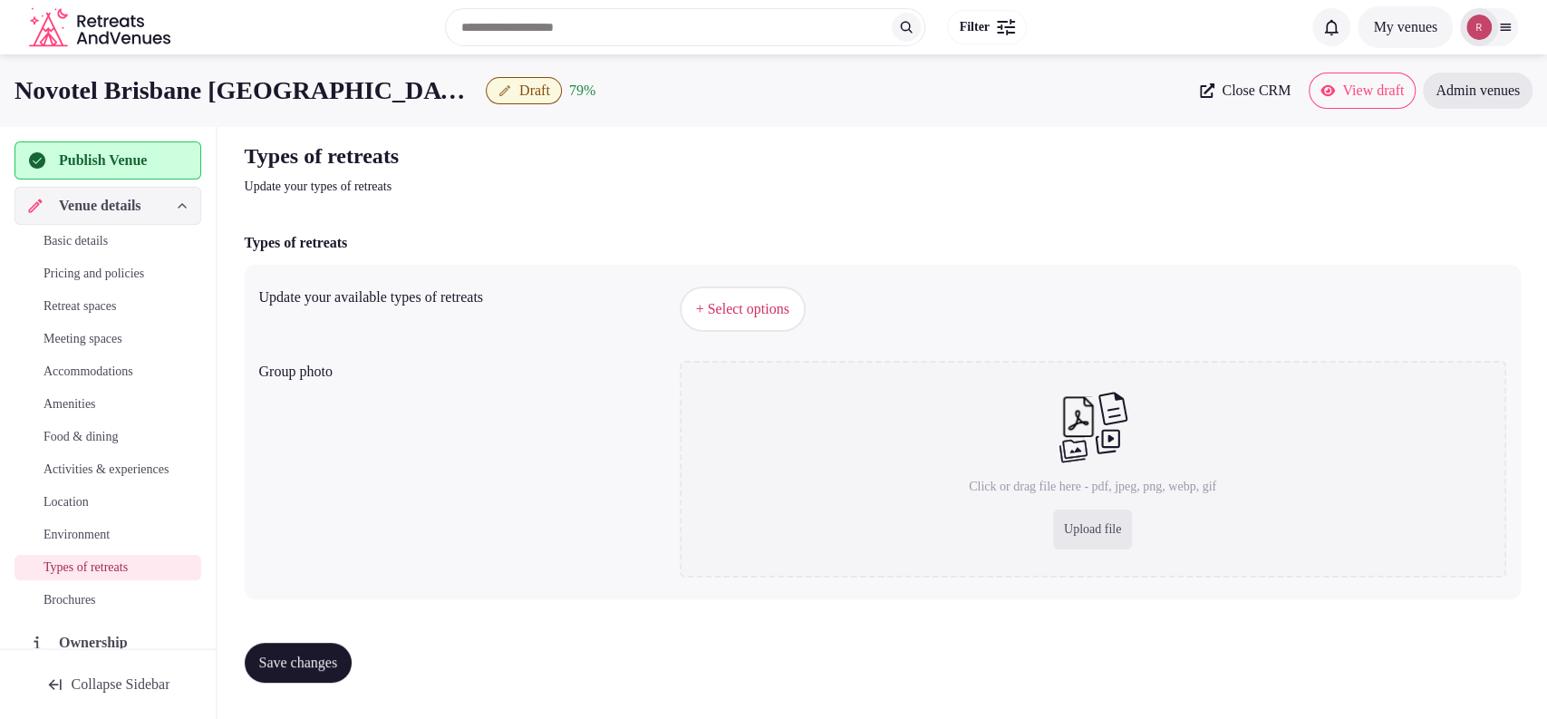
click at [751, 316] on span "+ Select options" at bounding box center [742, 309] width 93 height 20
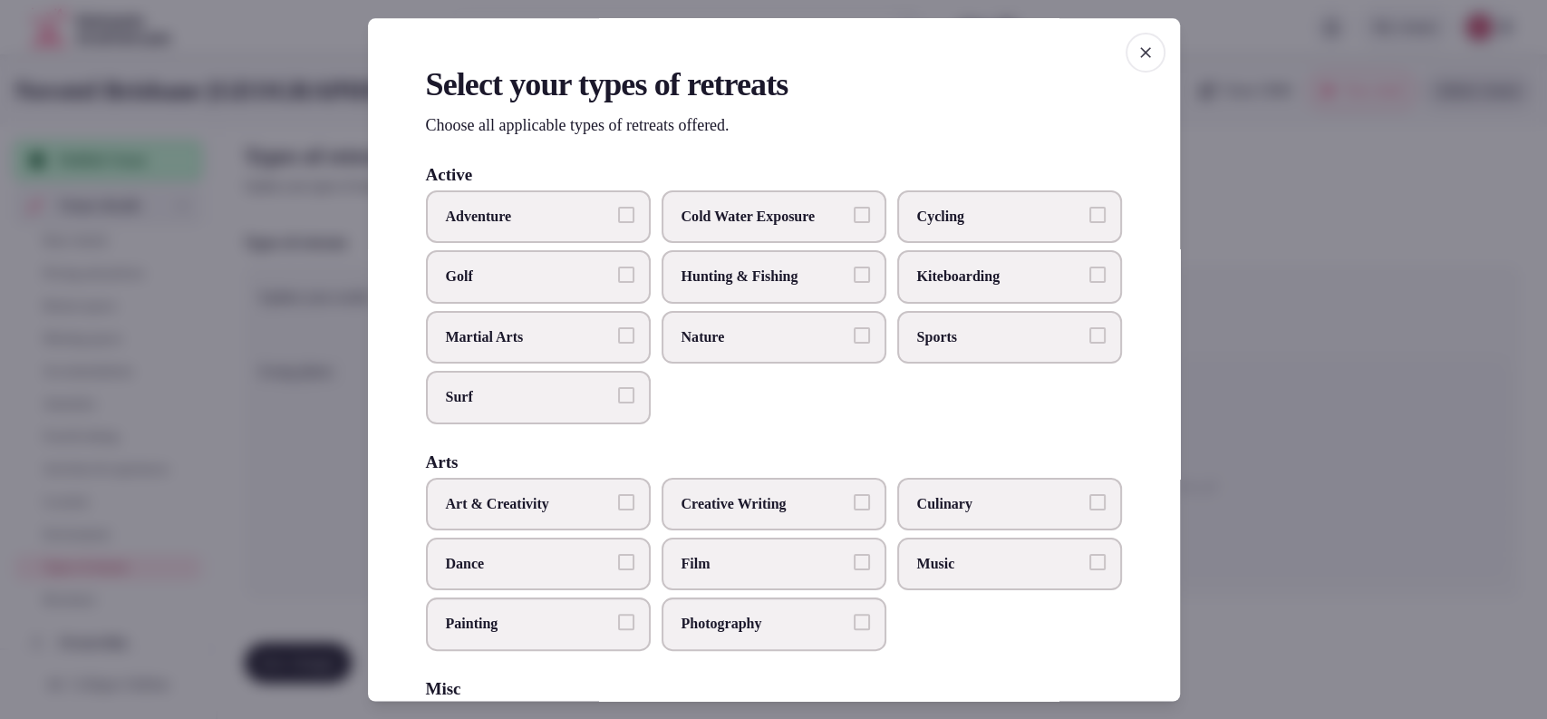
click at [1140, 64] on span "button" at bounding box center [1146, 53] width 40 height 40
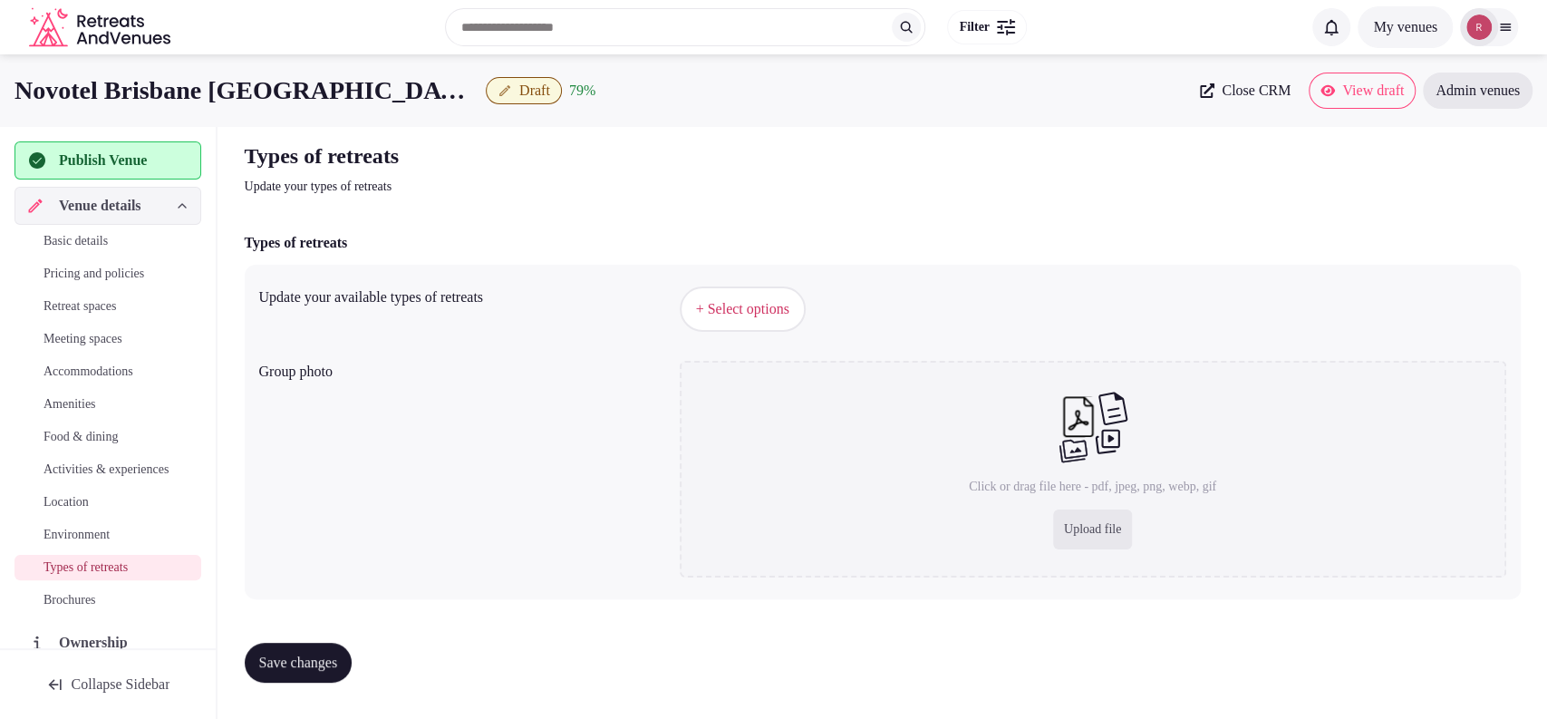
click at [752, 314] on span "+ Select options" at bounding box center [742, 309] width 93 height 20
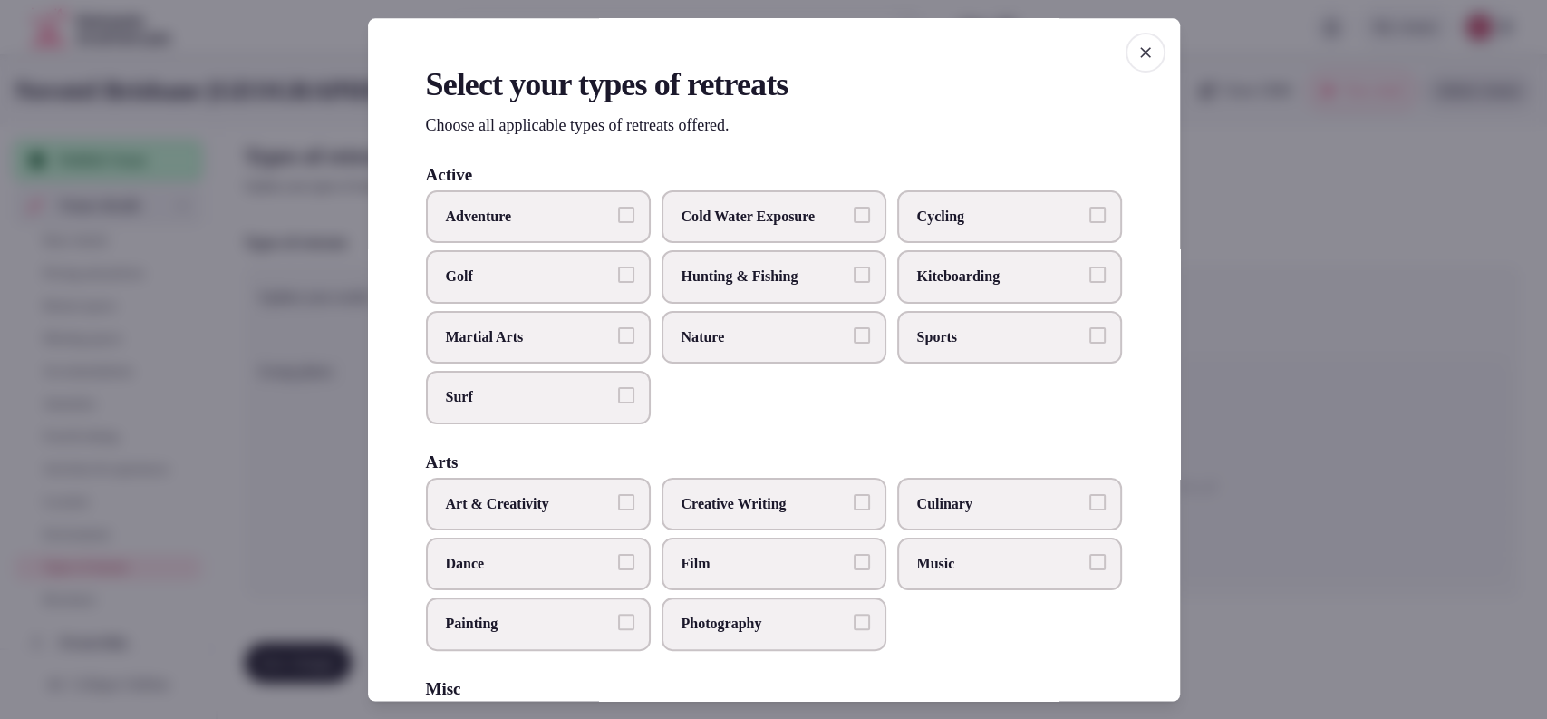
click at [1363, 331] on div at bounding box center [773, 359] width 1547 height 719
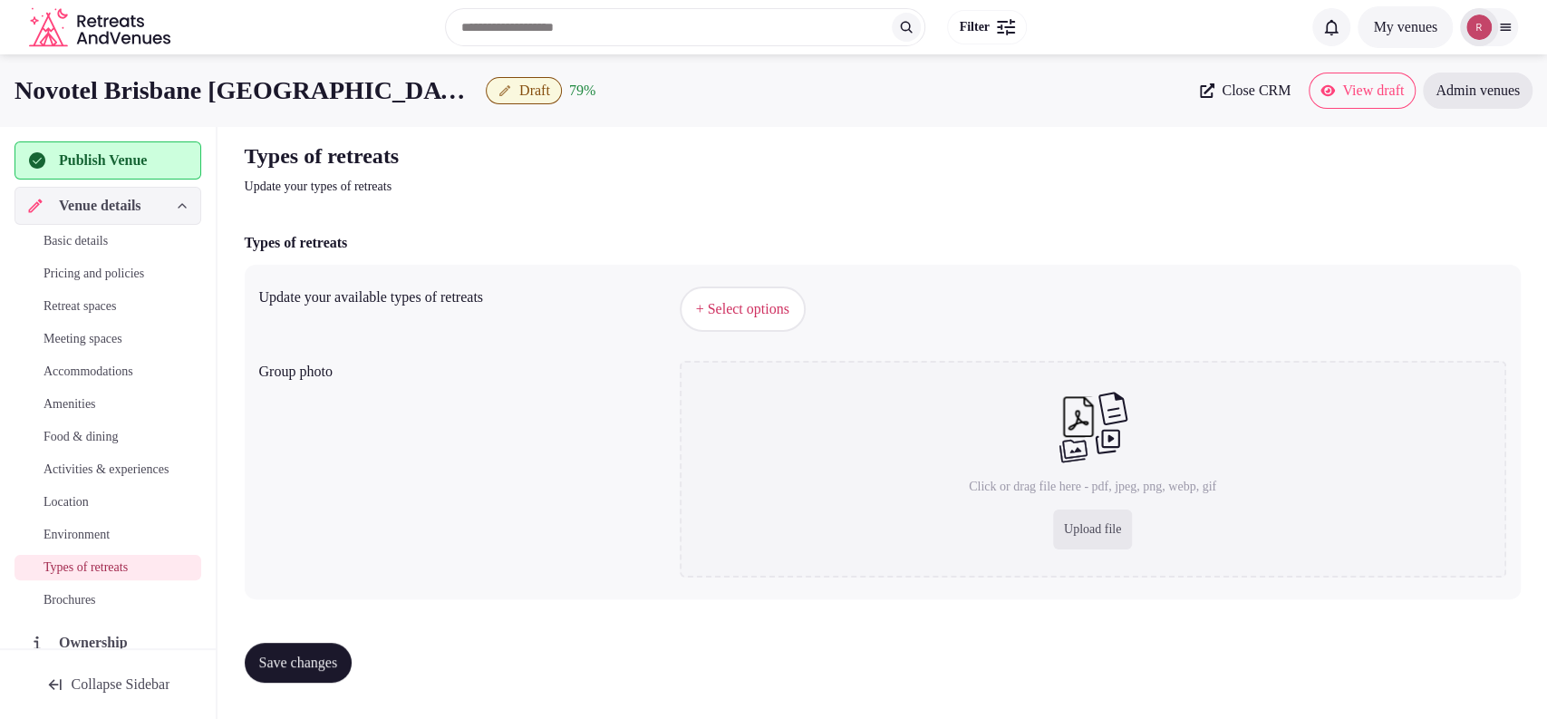
click at [751, 315] on span "+ Select options" at bounding box center [742, 309] width 93 height 20
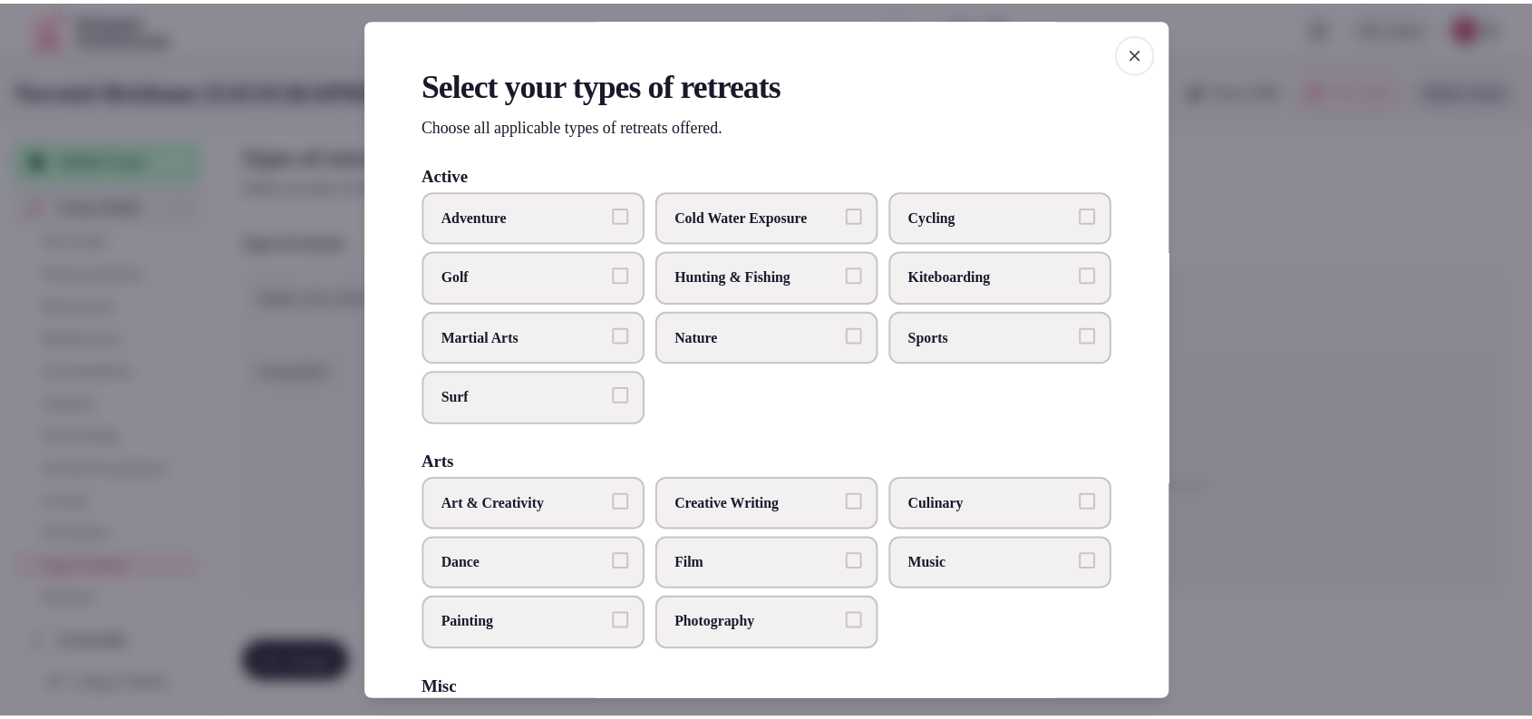
scroll to position [688, 0]
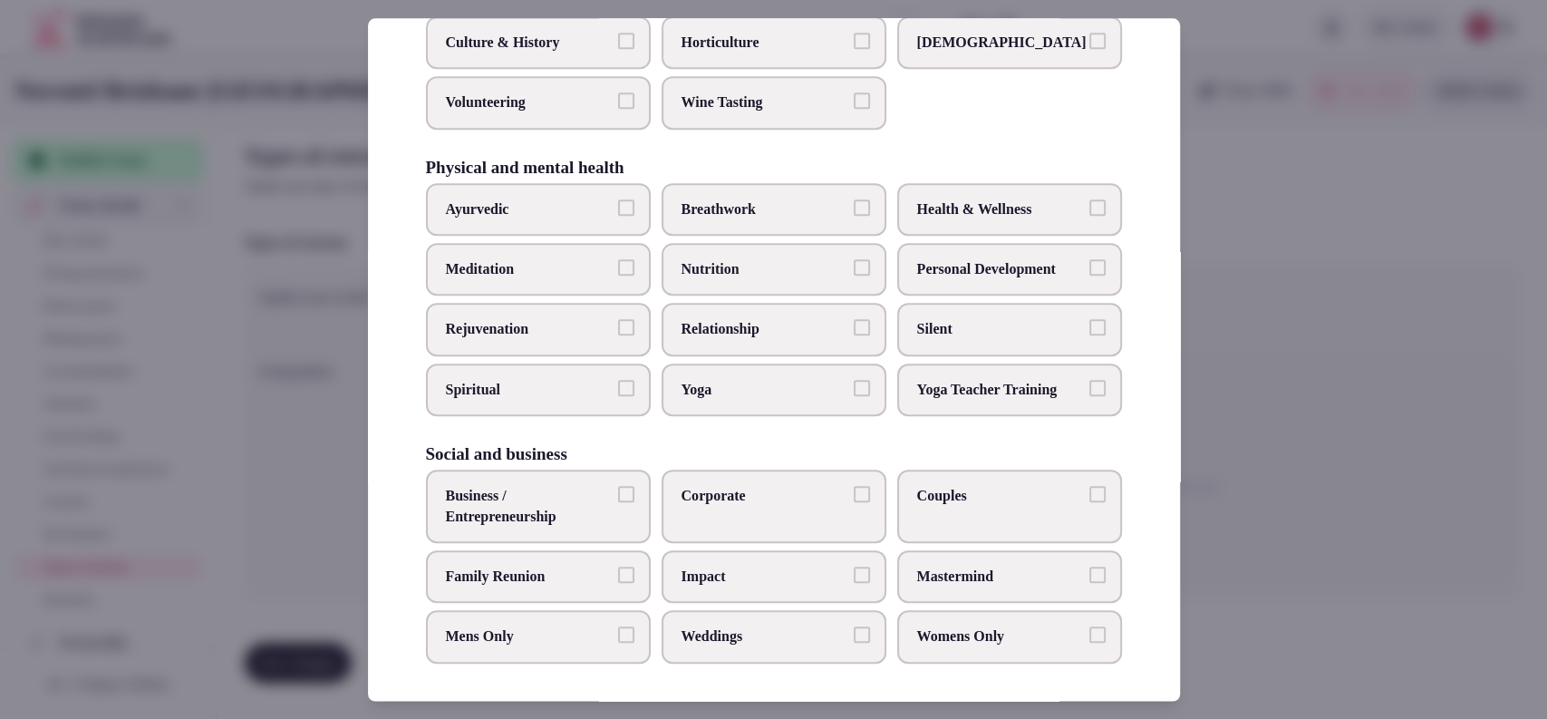
click at [943, 515] on label "Couples" at bounding box center [1009, 506] width 225 height 73
click at [1090, 502] on button "Couples" at bounding box center [1098, 494] width 16 height 16
click at [531, 577] on span "Family Reunion" at bounding box center [529, 577] width 167 height 20
click at [618, 577] on button "Family Reunion" at bounding box center [626, 575] width 16 height 16
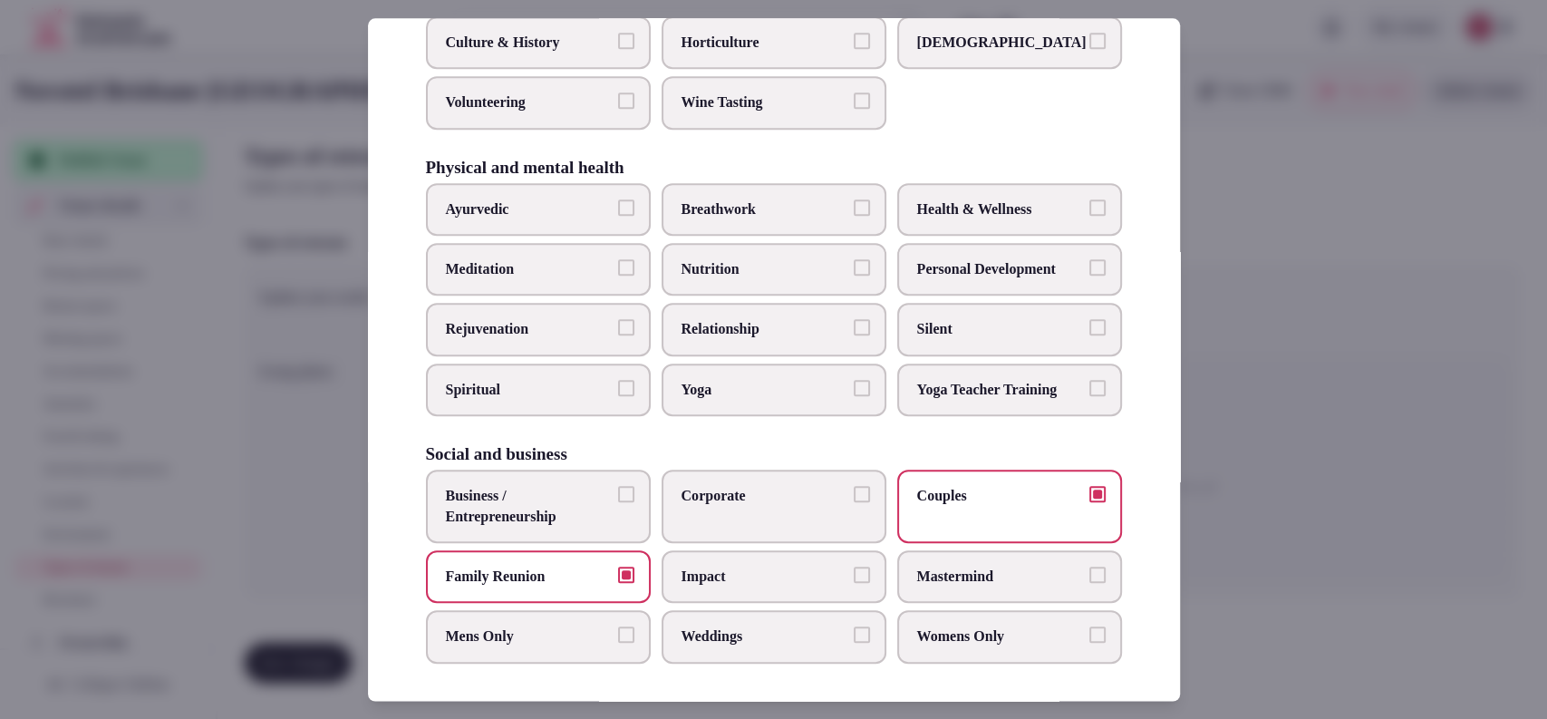
click at [743, 511] on label "Corporate" at bounding box center [774, 506] width 225 height 73
click at [854, 502] on button "Corporate" at bounding box center [862, 494] width 16 height 16
click at [1316, 474] on div at bounding box center [773, 359] width 1547 height 719
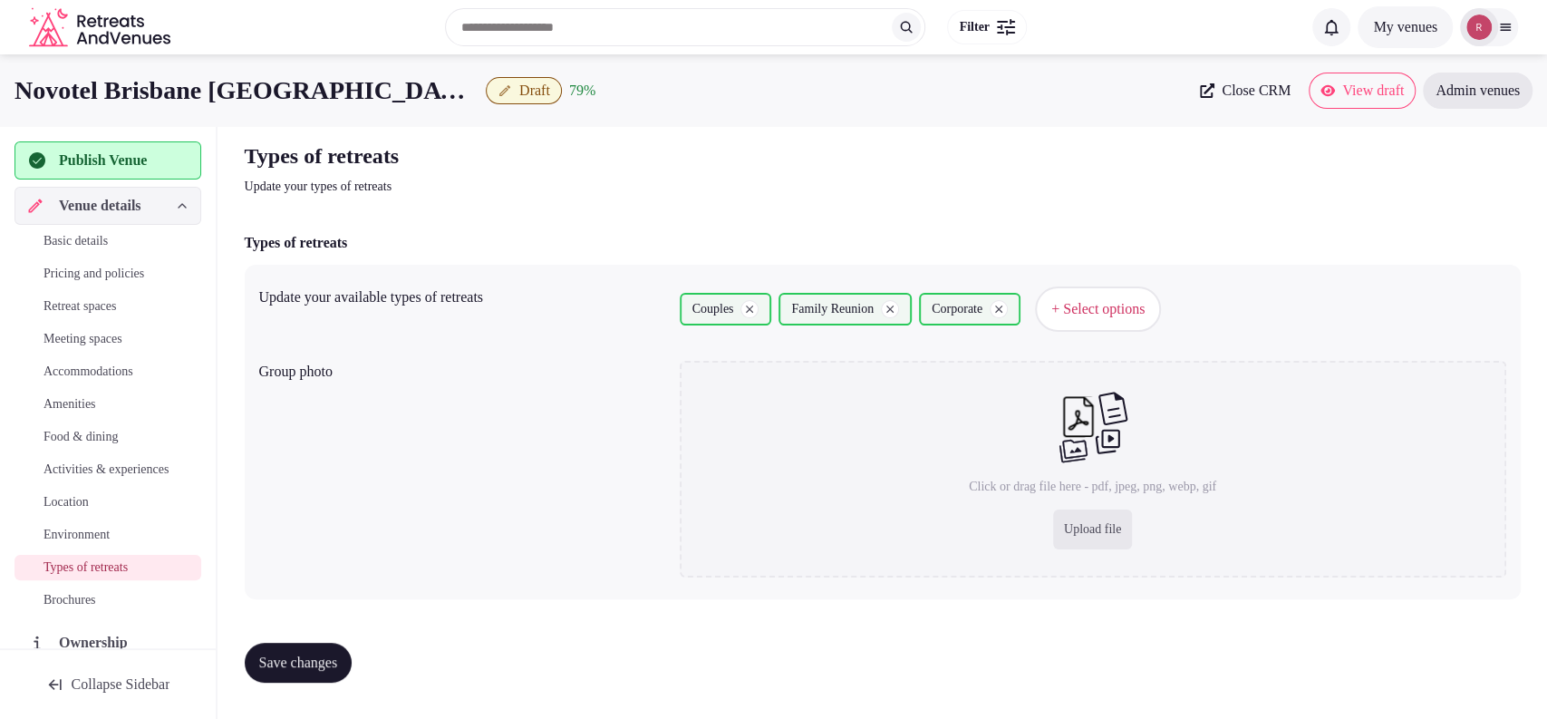
click at [307, 648] on button "Save changes" at bounding box center [299, 663] width 108 height 40
click at [79, 511] on span "Location" at bounding box center [66, 502] width 45 height 18
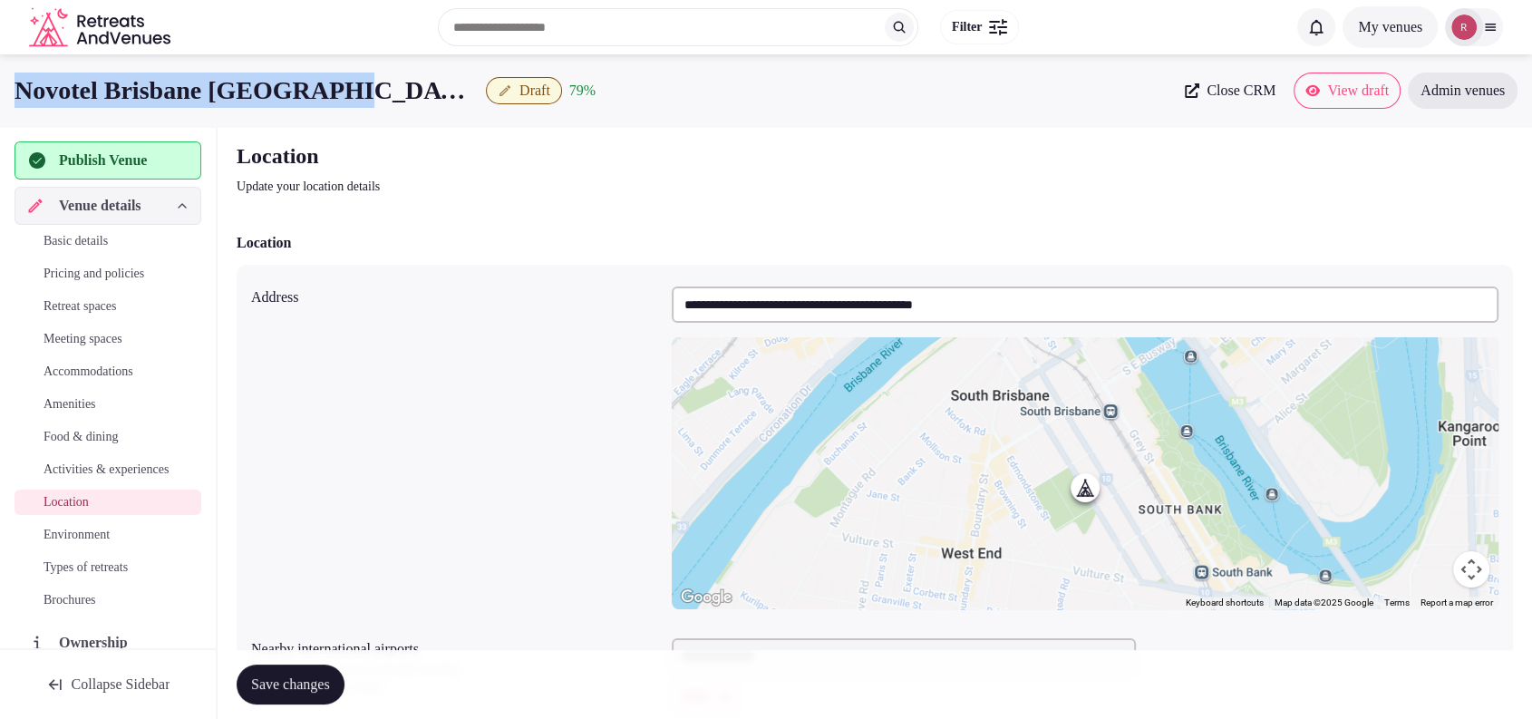
drag, startPoint x: 373, startPoint y: 92, endPoint x: 168, endPoint y: 416, distance: 383.0
click at [0, 74] on div "Novotel Brisbane South Bank Draft 79 % Close CRM View draft Admin venues" at bounding box center [766, 91] width 1532 height 36
copy h1 "Novotel Brisbane South Bank"
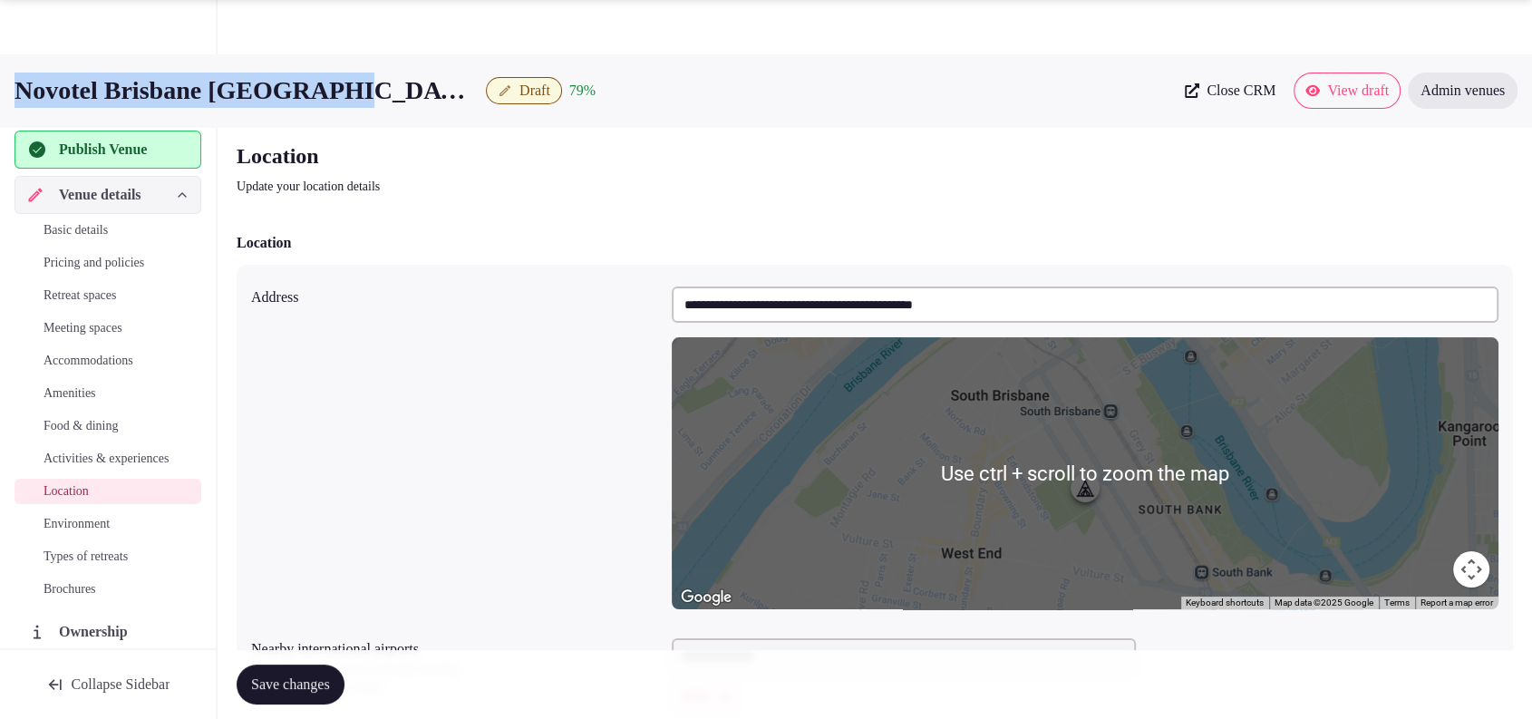
scroll to position [362, 0]
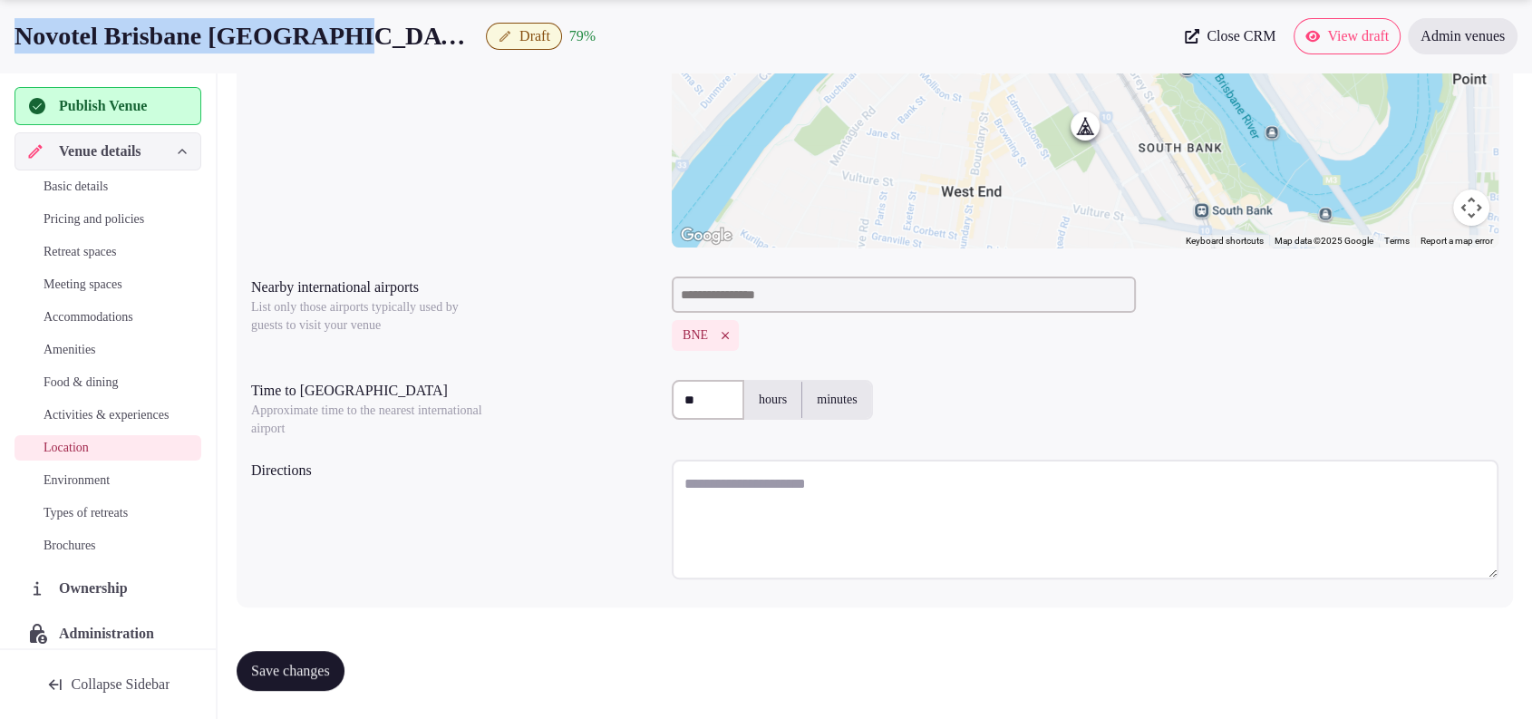
click at [783, 499] on textarea at bounding box center [1085, 520] width 827 height 120
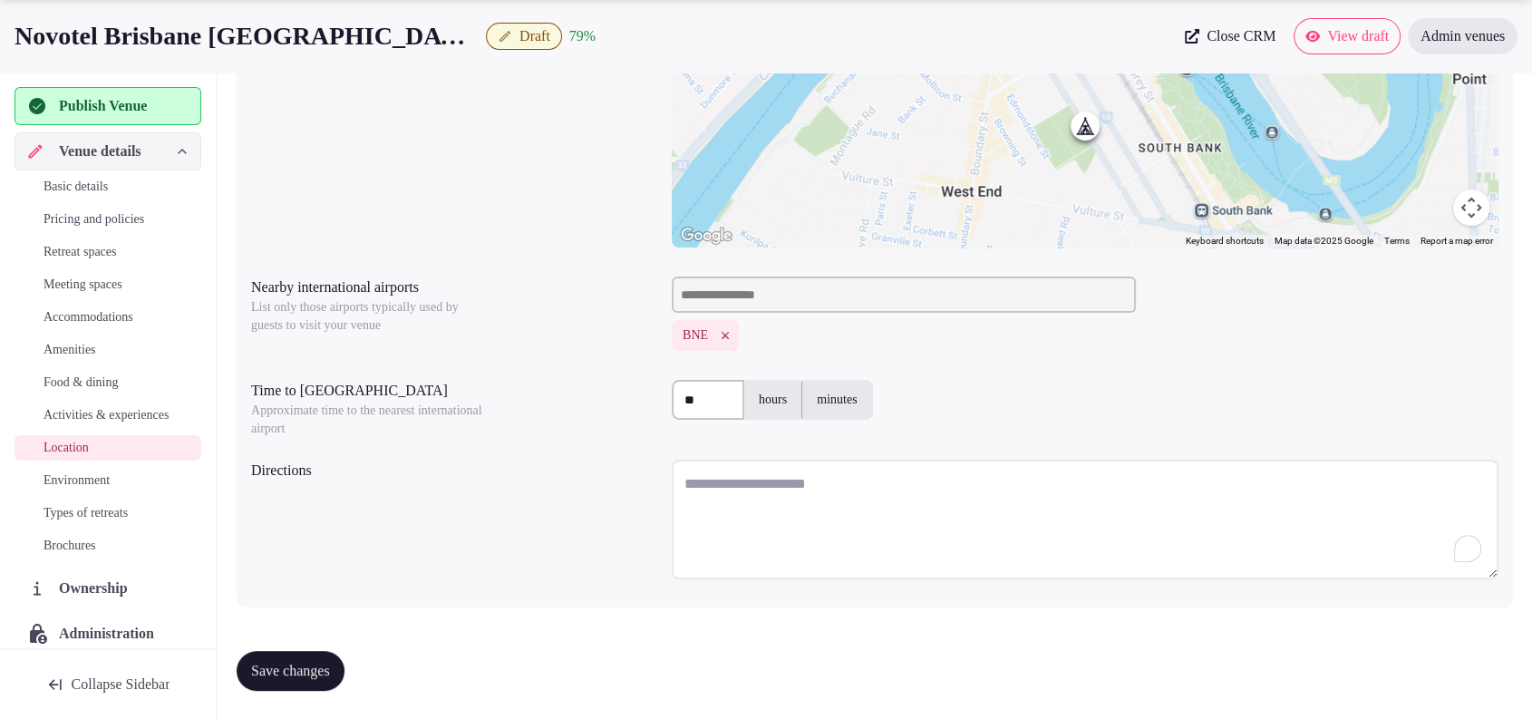
paste textarea "**********"
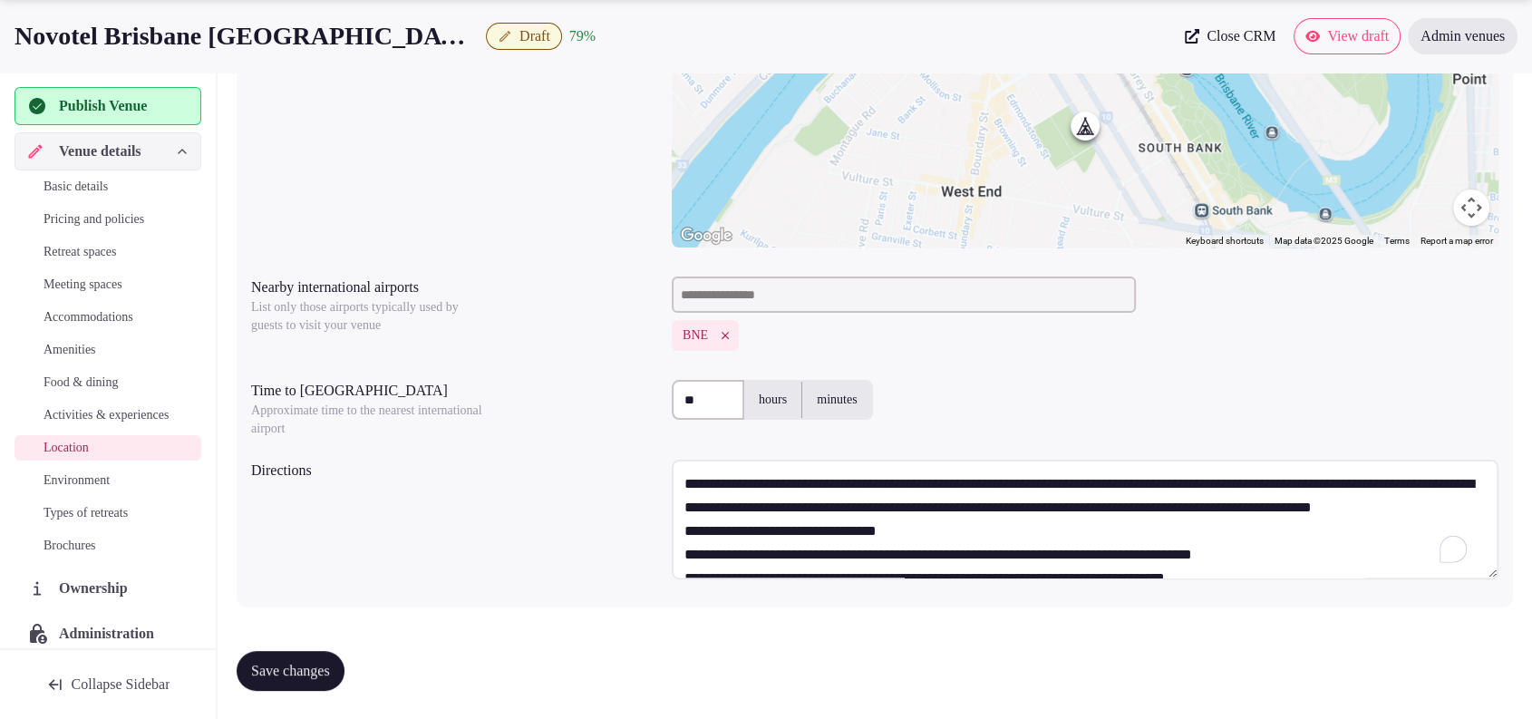
scroll to position [0, 0]
click at [916, 528] on textarea "To enrich screen reader interactions, please activate Accessibility in Grammarl…" at bounding box center [1085, 520] width 827 height 120
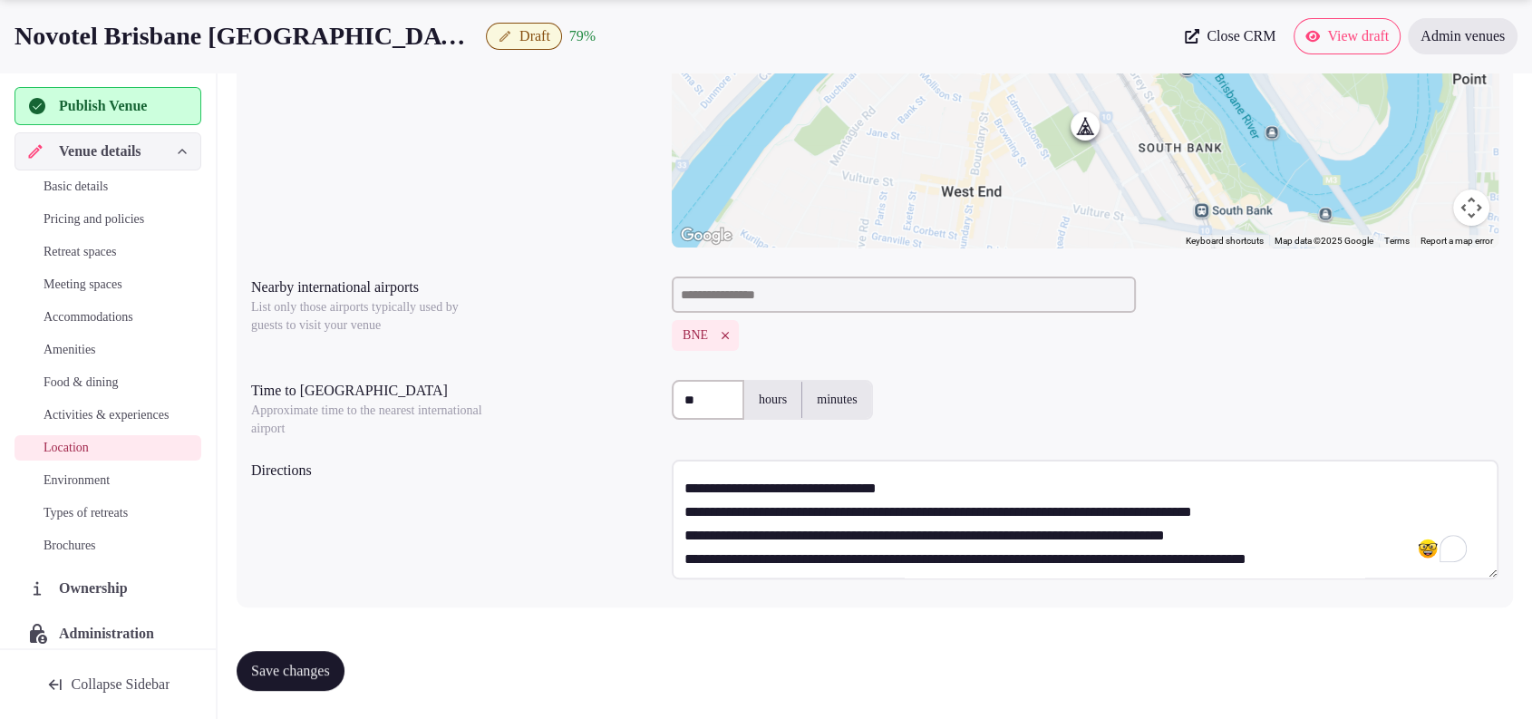
scroll to position [102, 0]
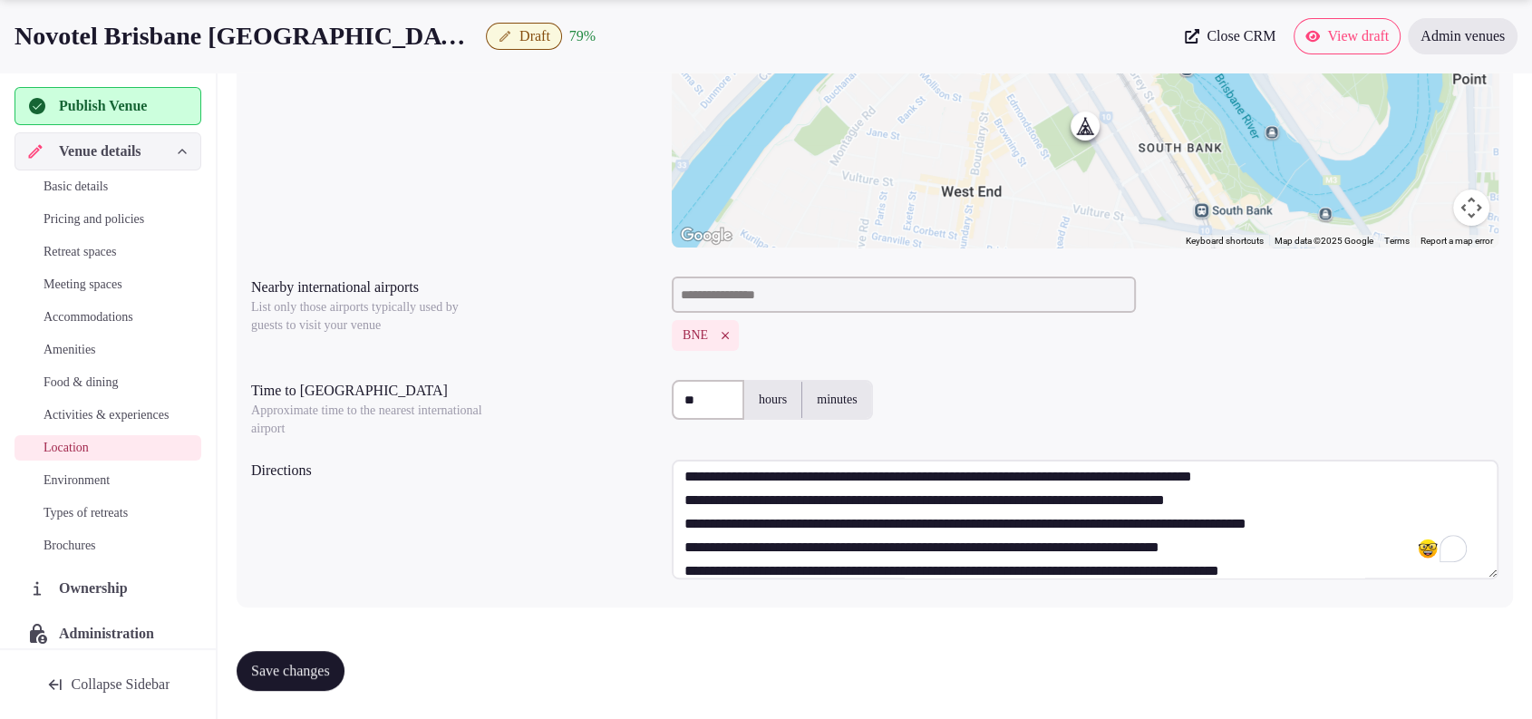
click at [936, 474] on textarea "To enrich screen reader interactions, please activate Accessibility in Grammarl…" at bounding box center [1085, 520] width 827 height 120
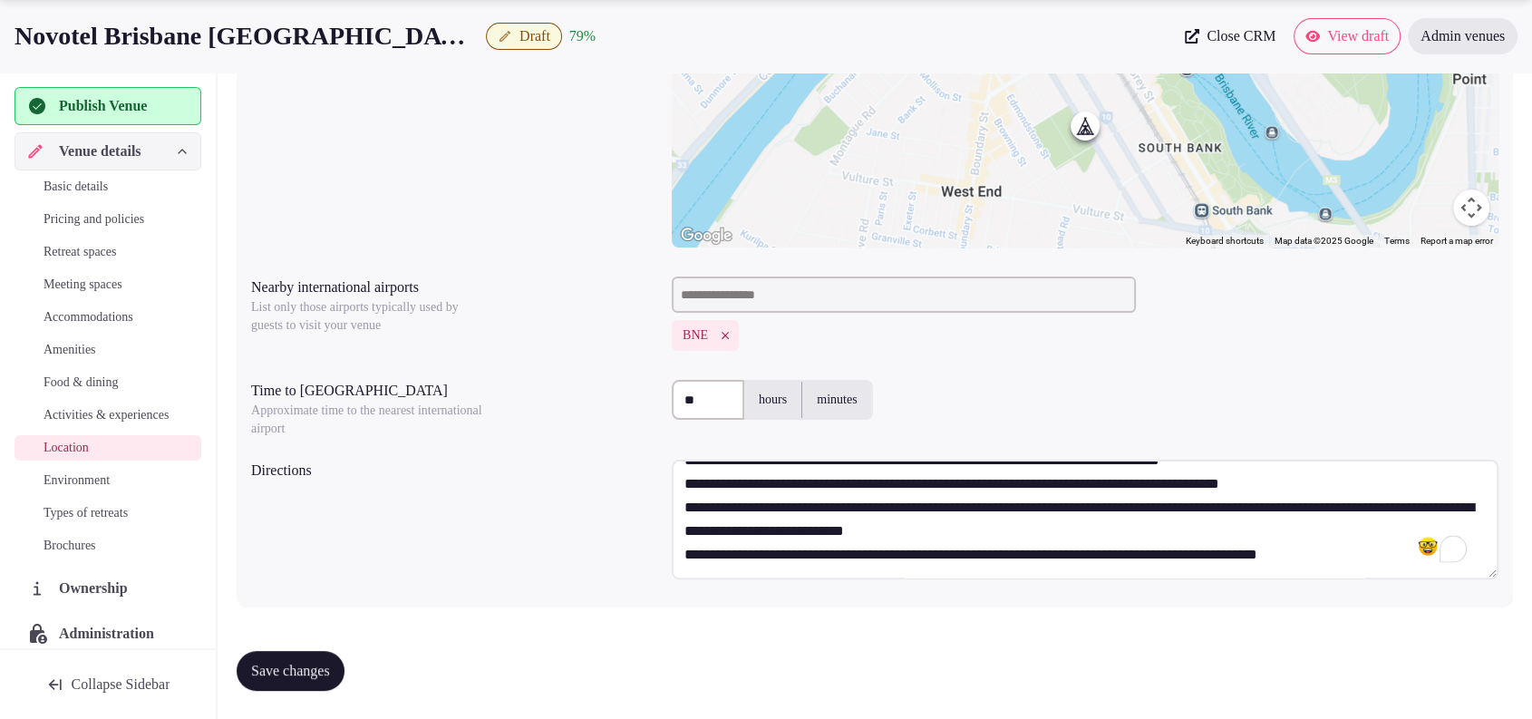
scroll to position [0, 0]
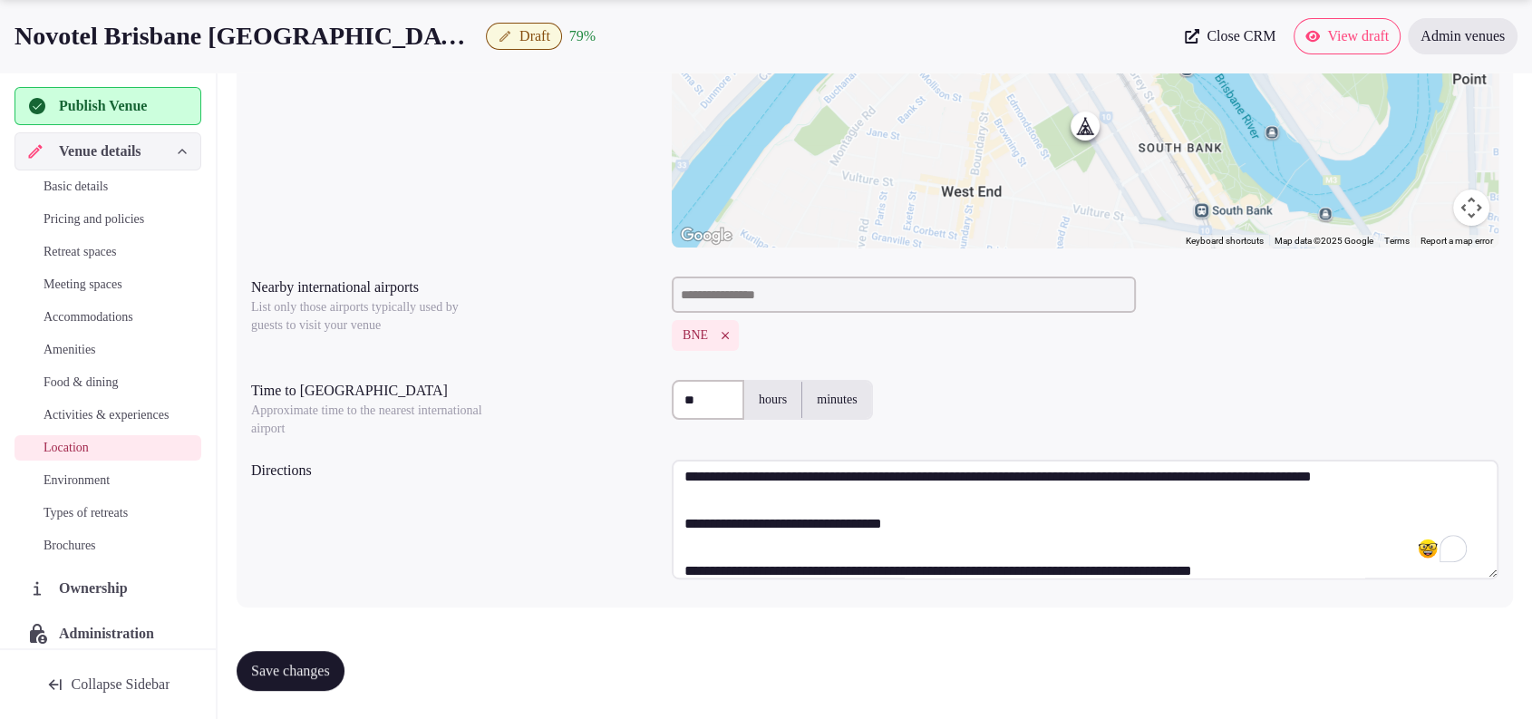
click at [326, 662] on span "Save changes" at bounding box center [290, 671] width 79 height 18
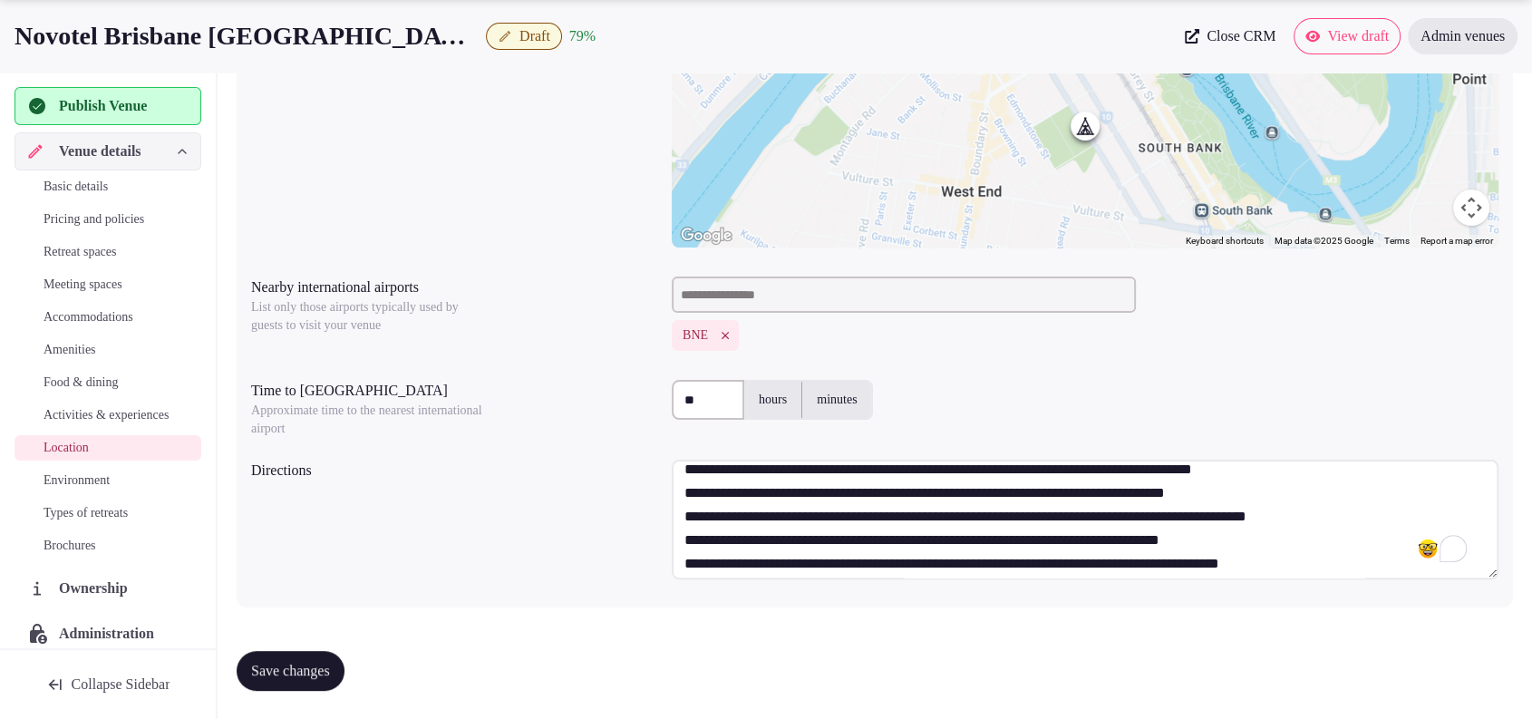
click at [1352, 491] on textarea "To enrich screen reader interactions, please activate Accessibility in Grammarl…" at bounding box center [1085, 520] width 827 height 120
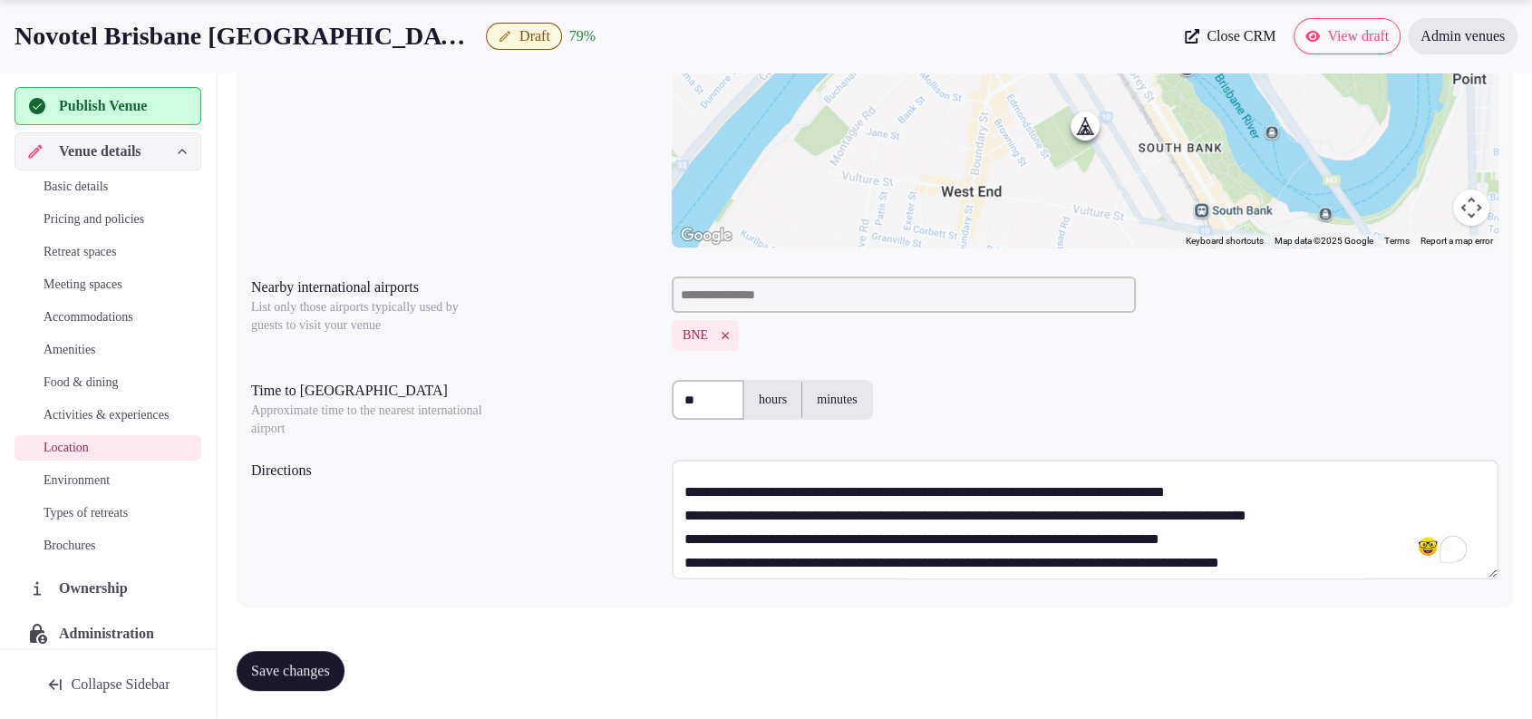
click at [1356, 519] on textarea "To enrich screen reader interactions, please activate Accessibility in Grammarl…" at bounding box center [1085, 520] width 827 height 120
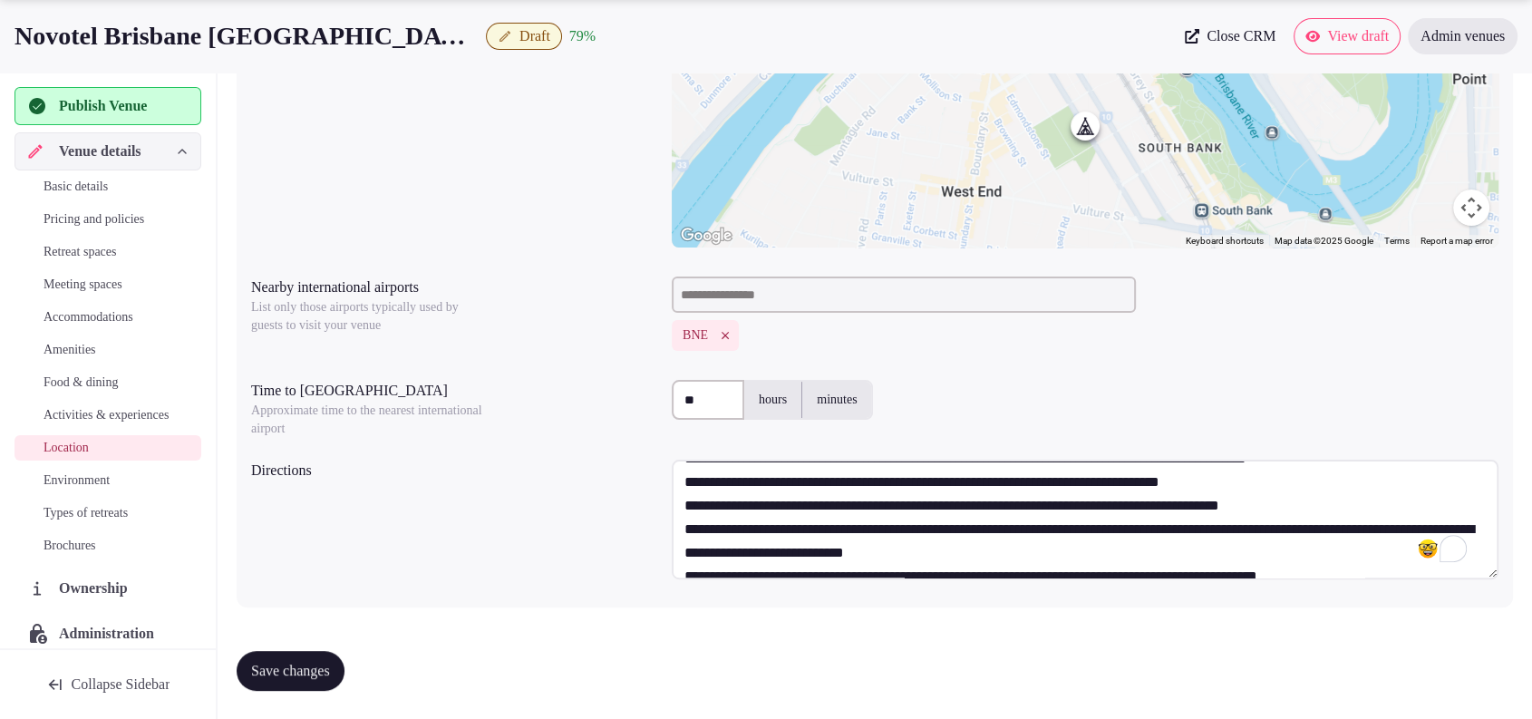
click at [1409, 470] on textarea "To enrich screen reader interactions, please activate Accessibility in Grammarl…" at bounding box center [1085, 520] width 827 height 120
click at [1310, 504] on textarea "To enrich screen reader interactions, please activate Accessibility in Grammarl…" at bounding box center [1085, 520] width 827 height 120
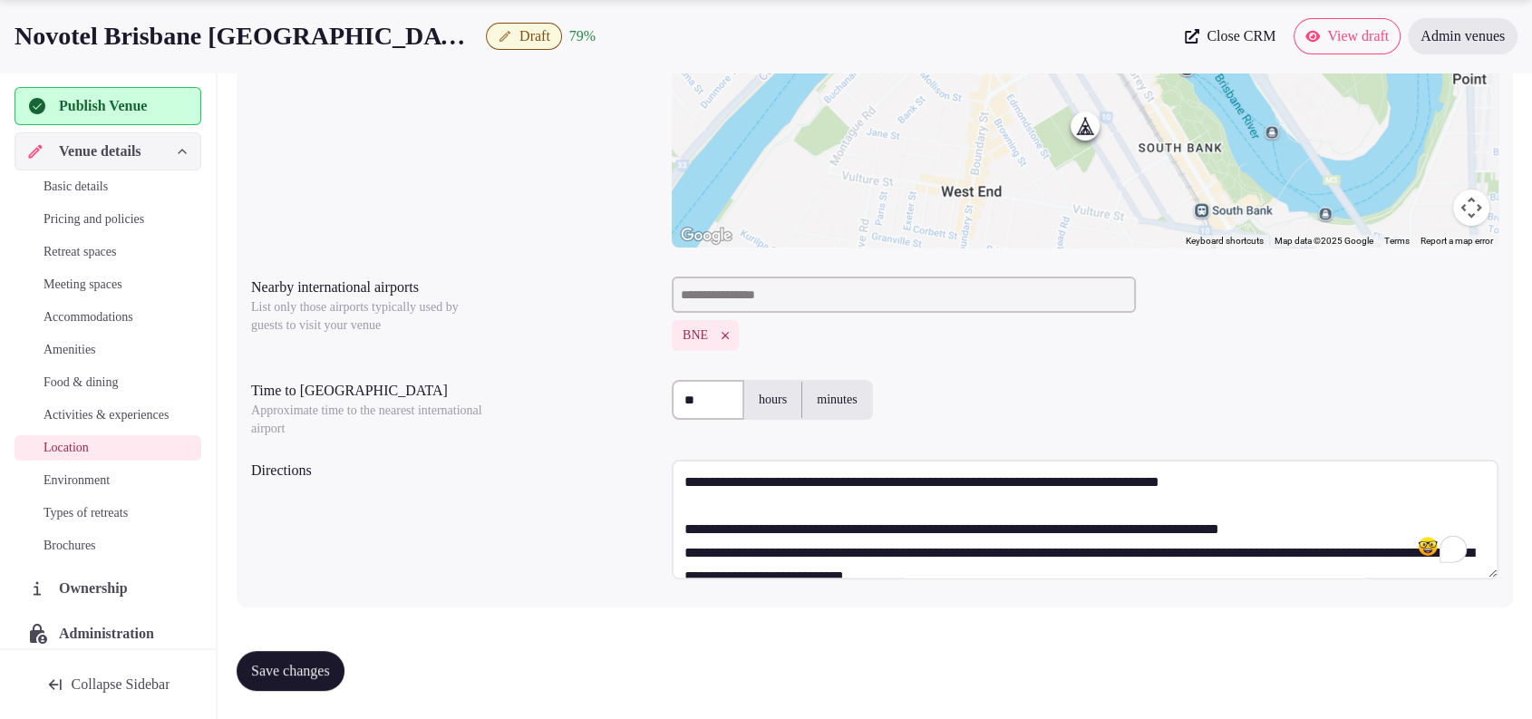
click at [1390, 547] on textarea "To enrich screen reader interactions, please activate Accessibility in Grammarl…" at bounding box center [1085, 520] width 827 height 120
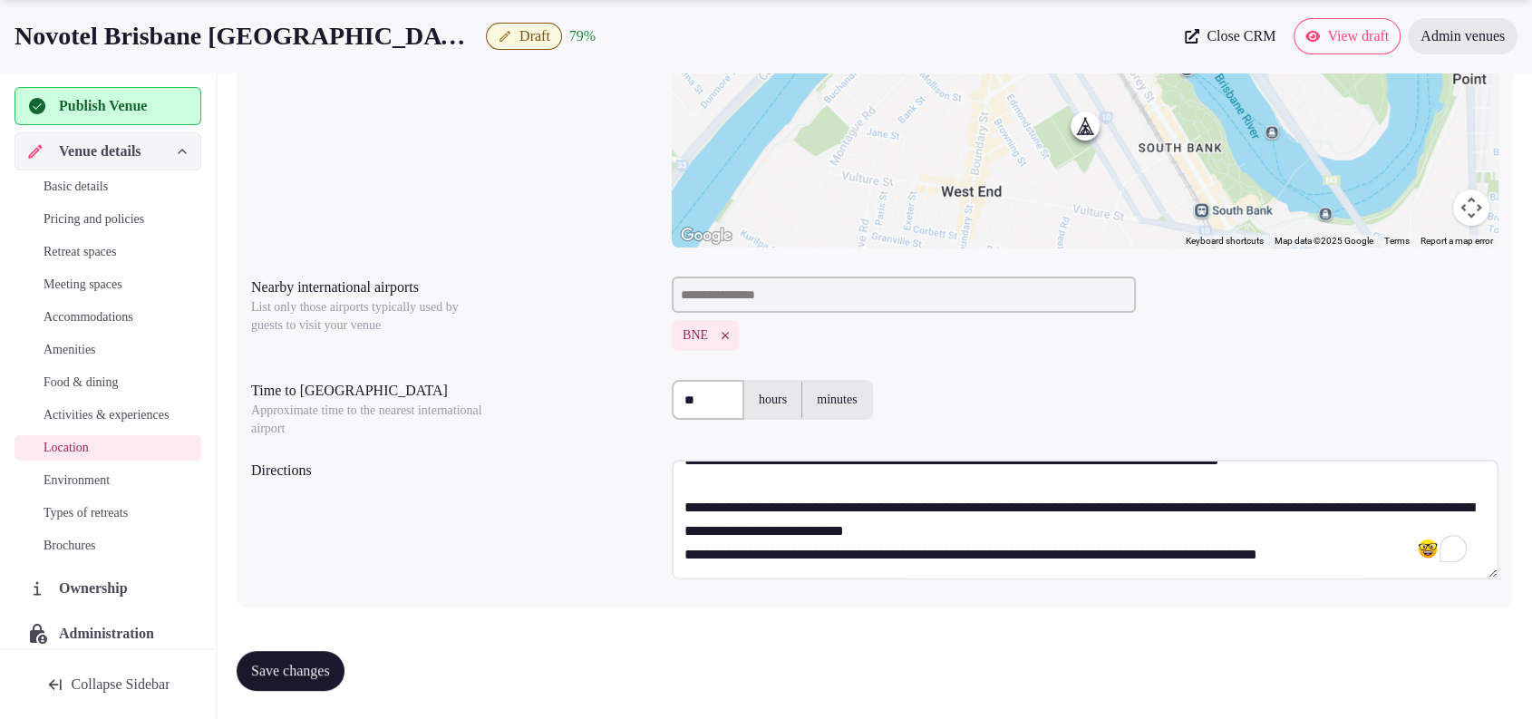
click at [684, 553] on textarea "To enrich screen reader interactions, please activate Accessibility in Grammarl…" at bounding box center [1085, 520] width 827 height 120
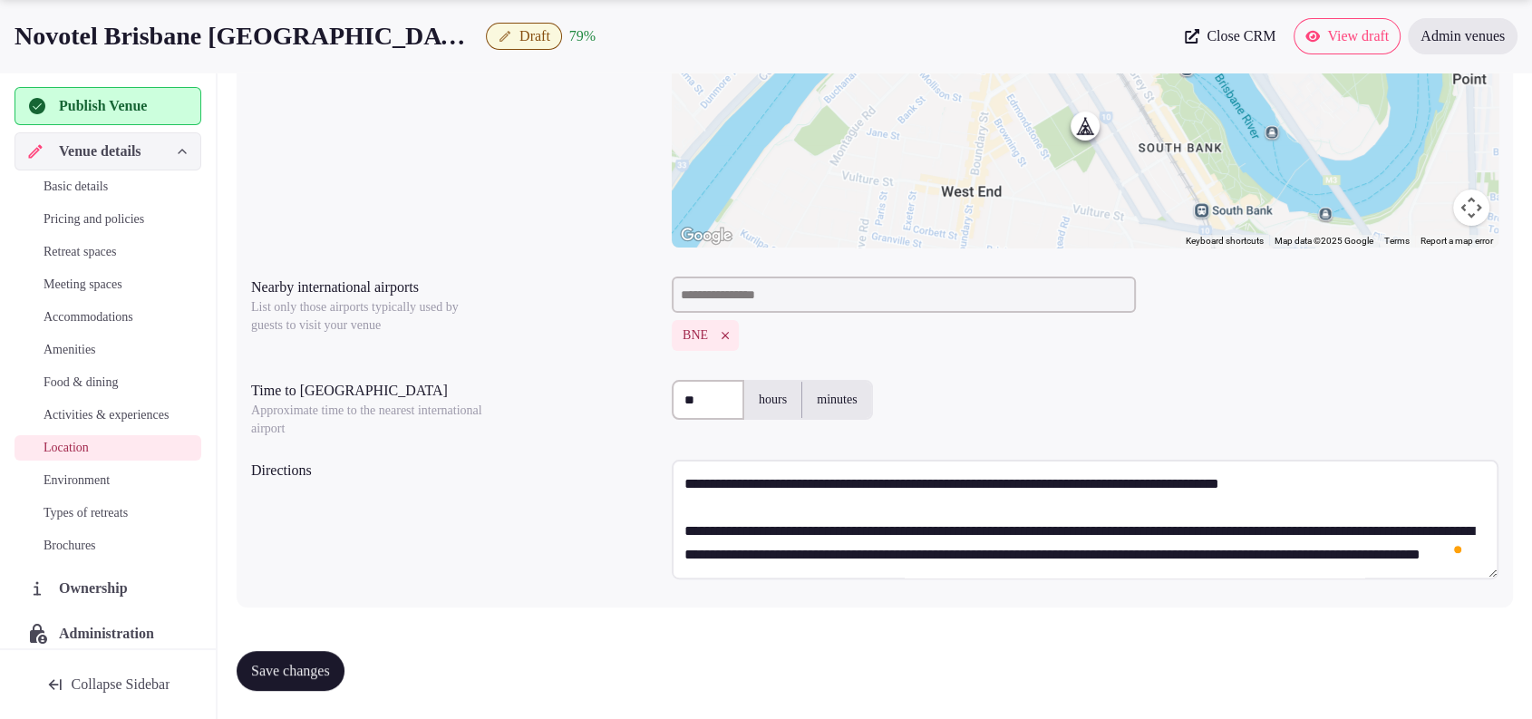
type textarea "**********"
click at [340, 682] on button "Save changes" at bounding box center [291, 671] width 108 height 40
click at [310, 679] on button "Save changes" at bounding box center [291, 671] width 108 height 40
click at [270, 676] on span "Save changes" at bounding box center [290, 671] width 79 height 18
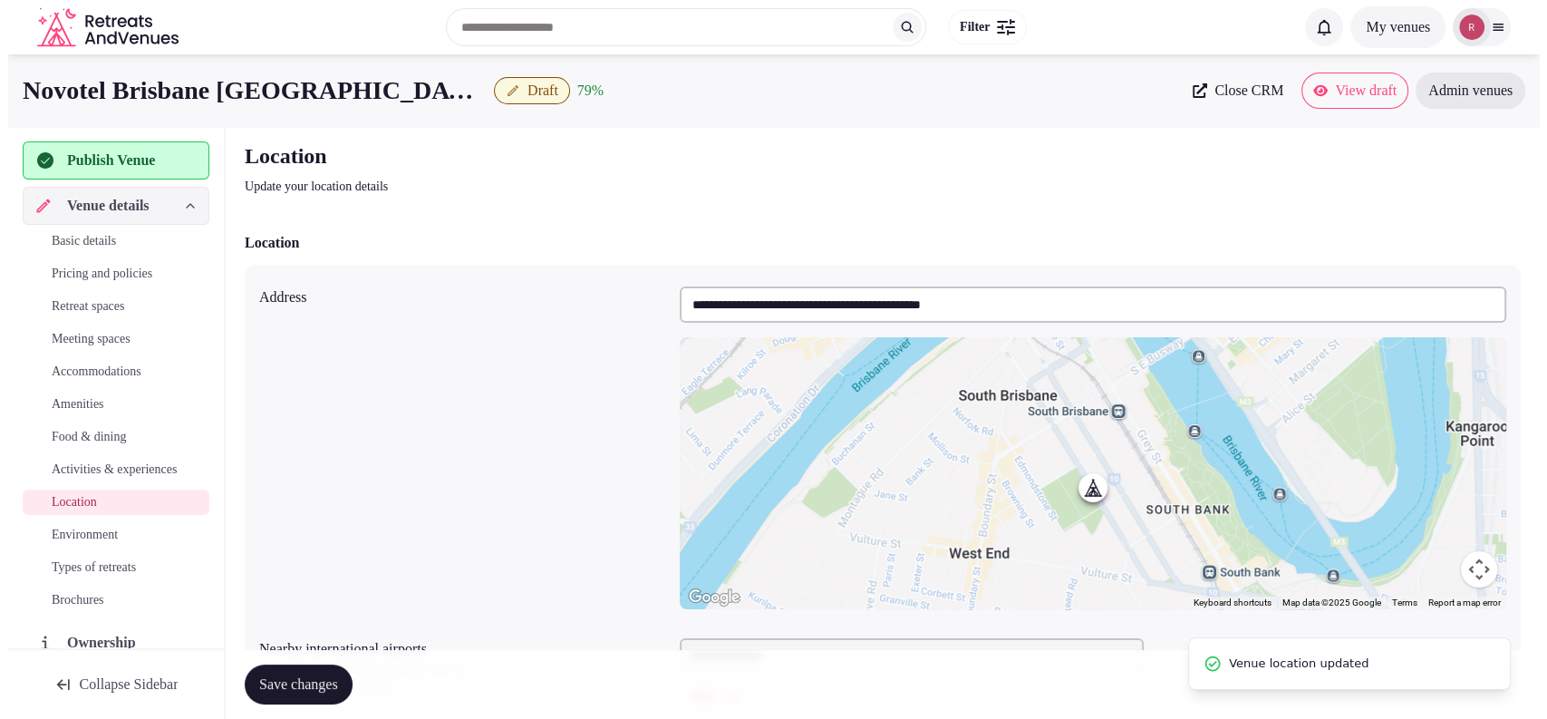
scroll to position [270, 0]
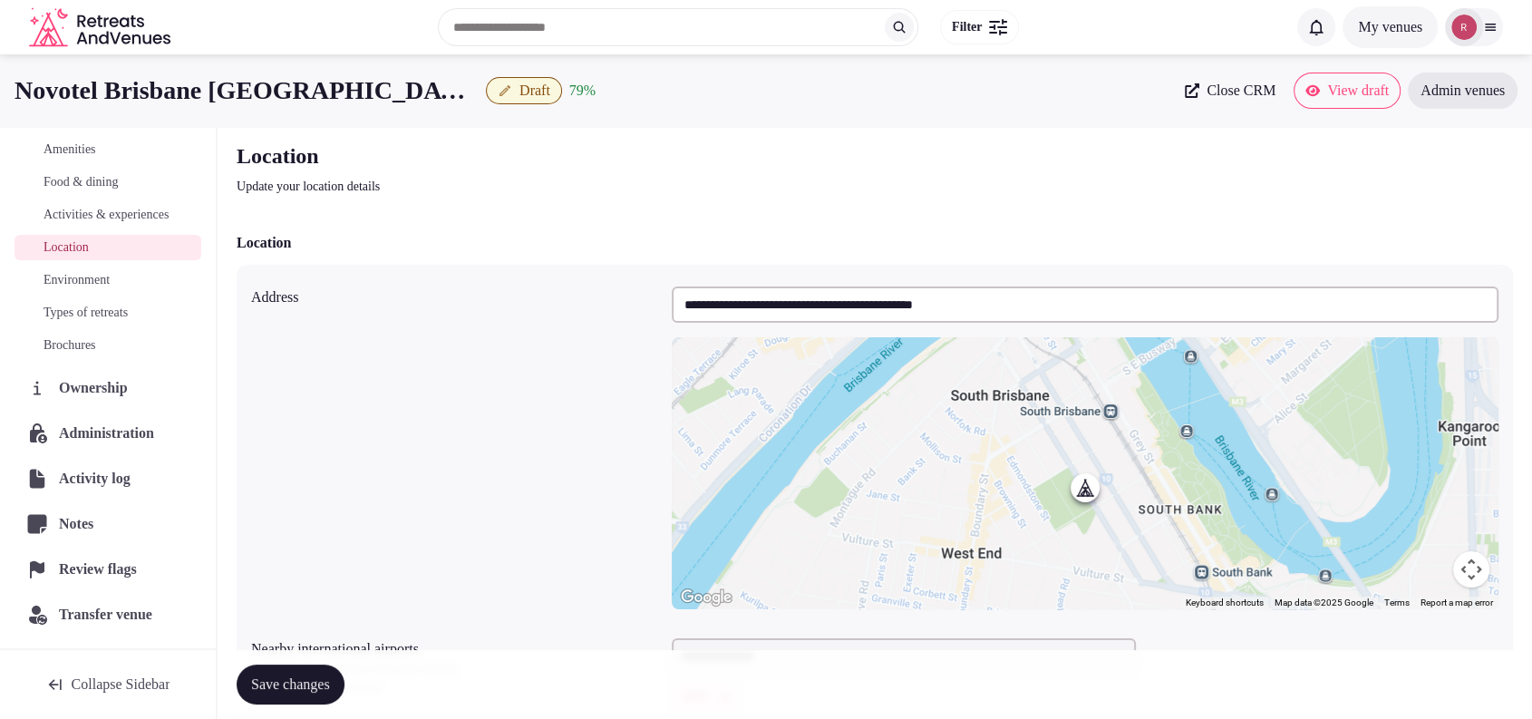
click at [1217, 85] on span "Close CRM" at bounding box center [1241, 91] width 69 height 18
click at [519, 85] on span "Draft" at bounding box center [534, 91] width 31 height 18
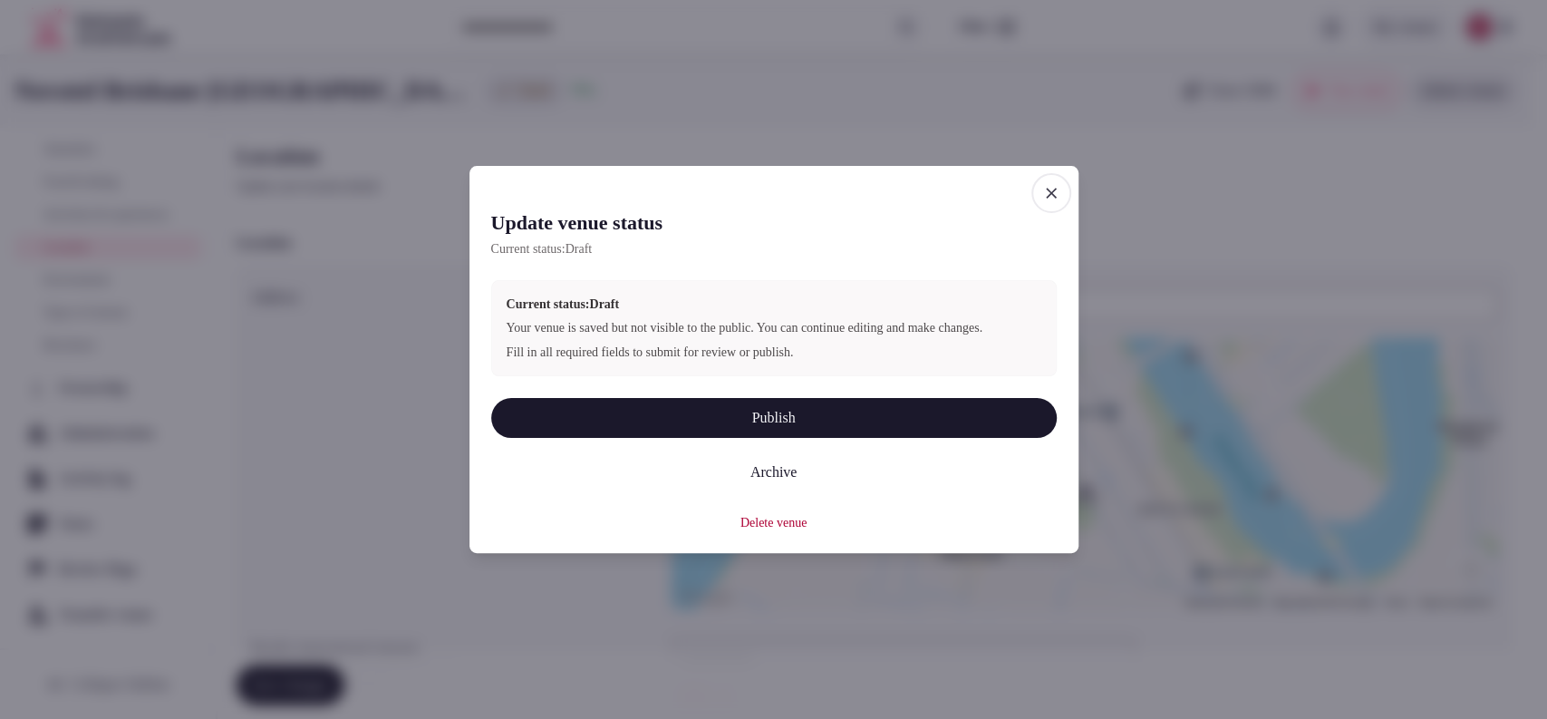
click at [721, 436] on button "Publish" at bounding box center [774, 418] width 566 height 40
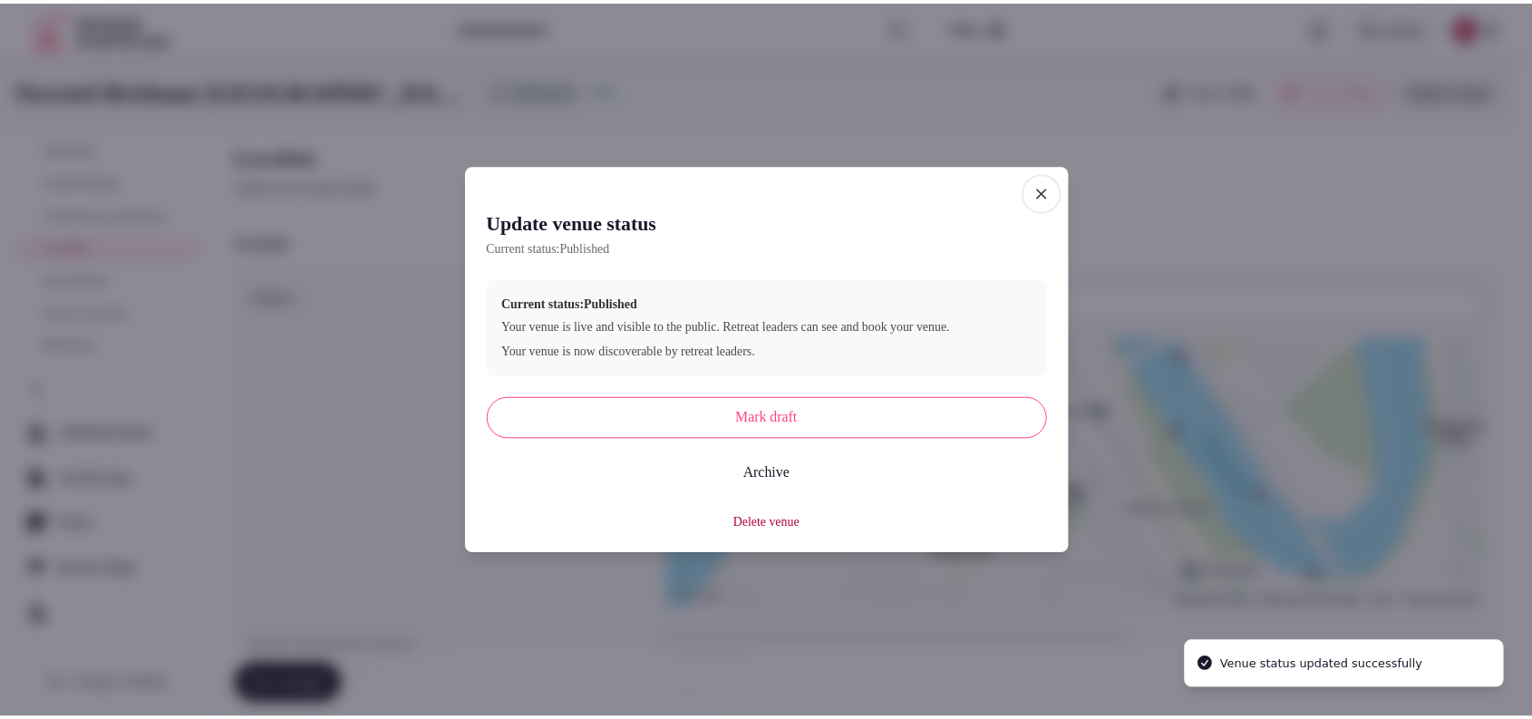
scroll to position [226, 0]
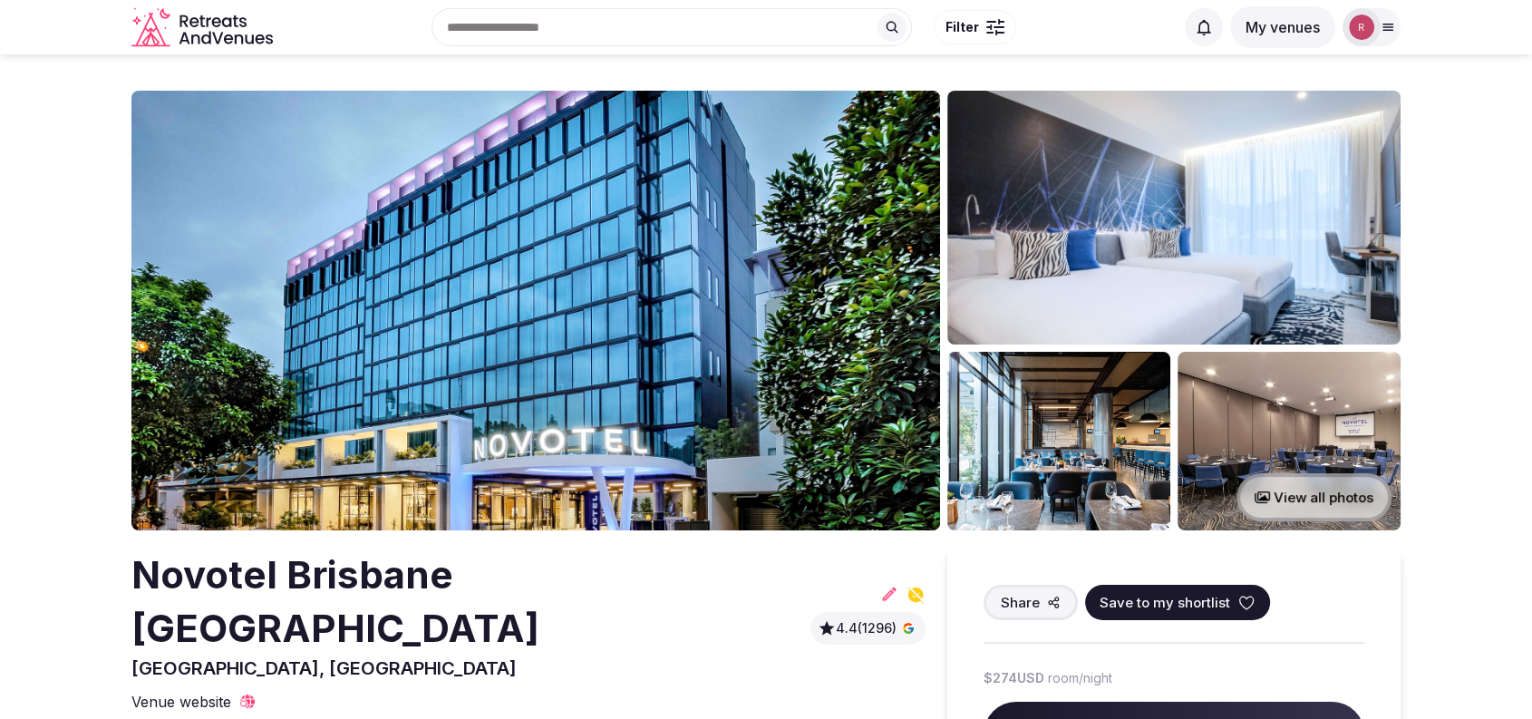
click at [1267, 447] on img at bounding box center [1289, 441] width 223 height 179
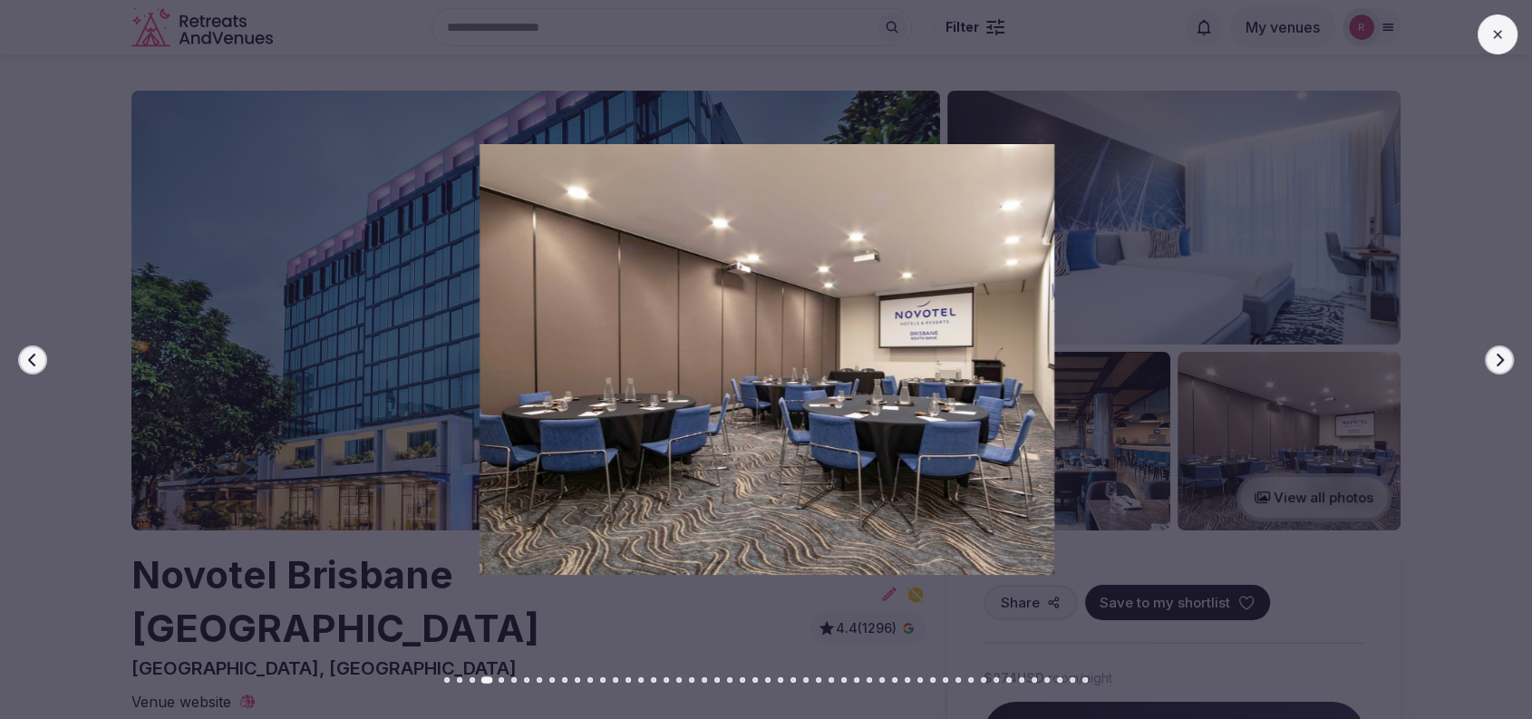
click at [1454, 108] on div "Previous slide Next slide" at bounding box center [766, 359] width 1532 height 719
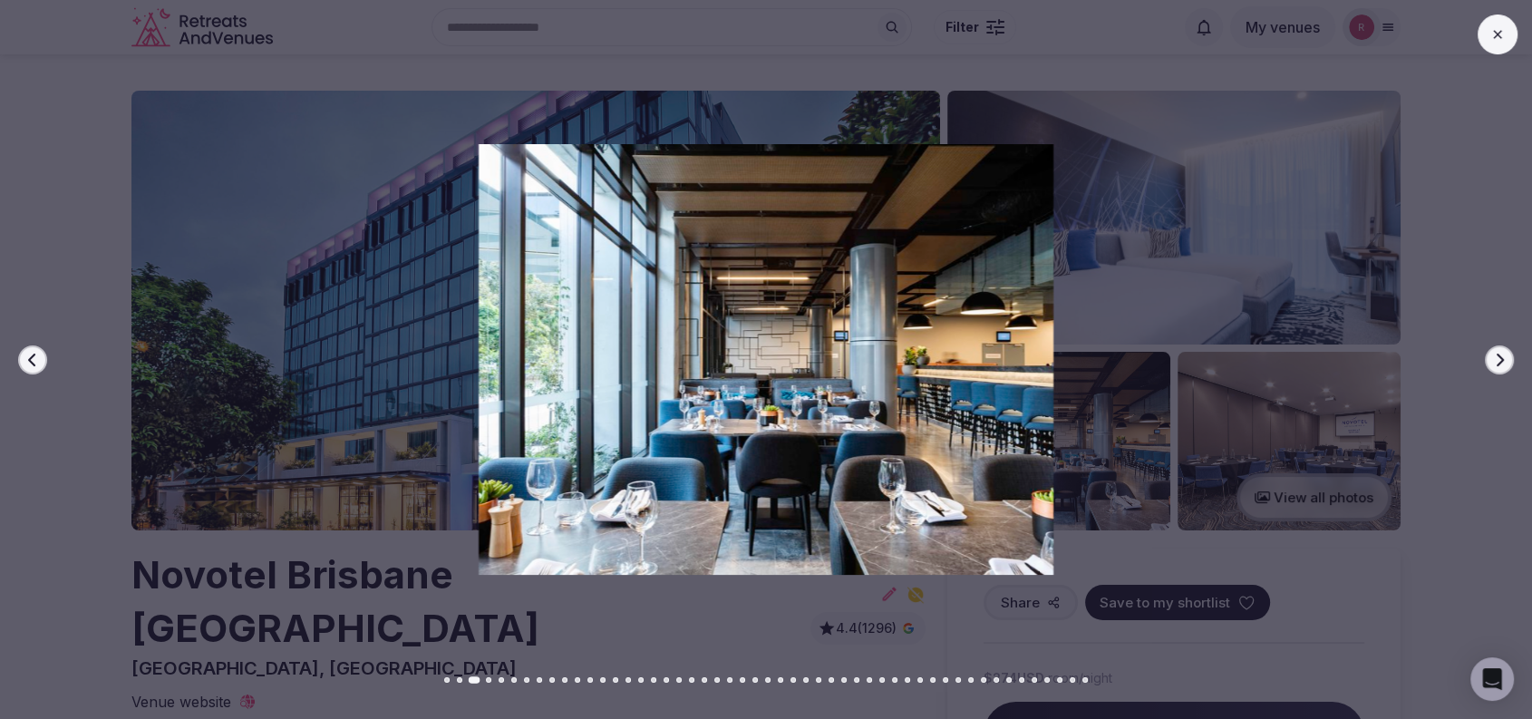
click at [1441, 81] on div "Previous slide Next slide" at bounding box center [766, 359] width 1532 height 719
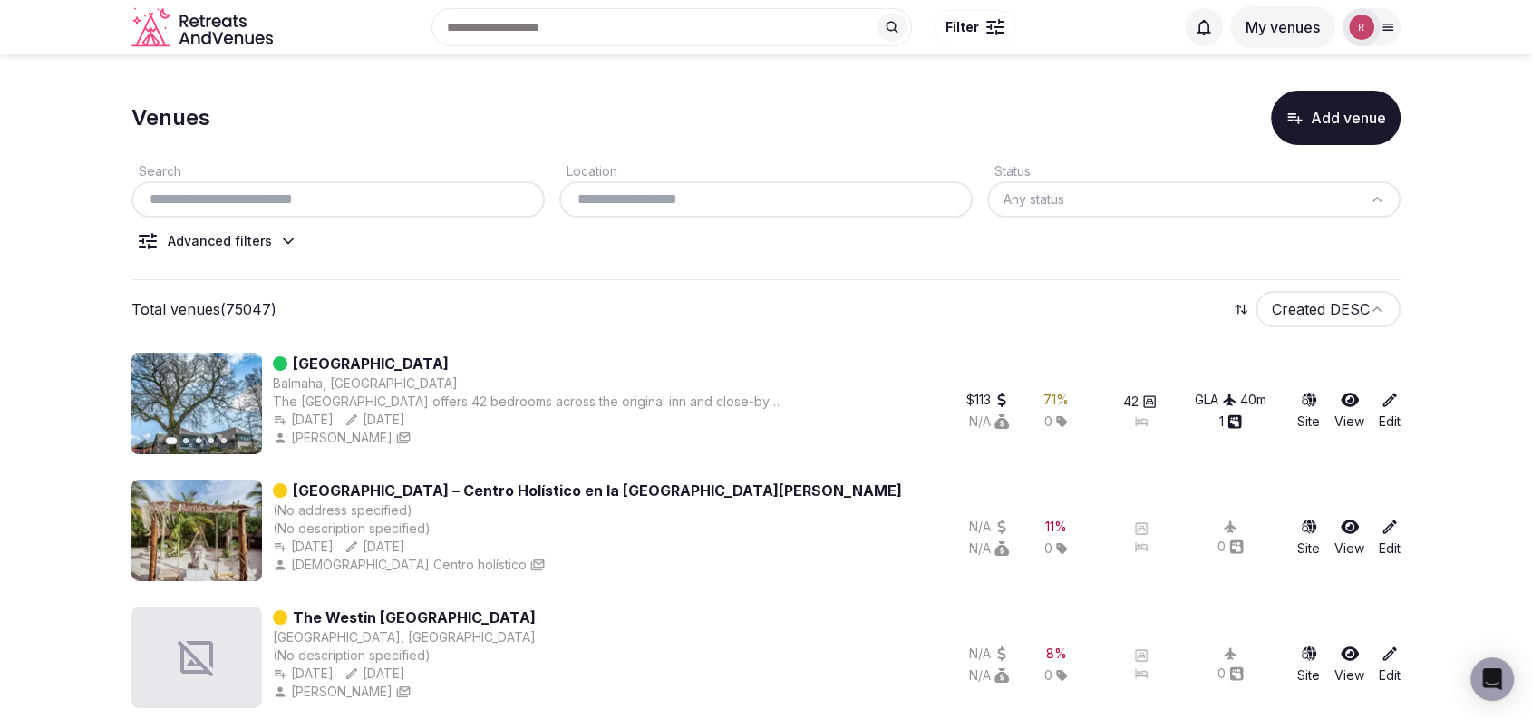
click at [347, 216] on div at bounding box center [337, 199] width 413 height 36
click at [347, 199] on input "text" at bounding box center [338, 200] width 399 height 22
paste input "**********"
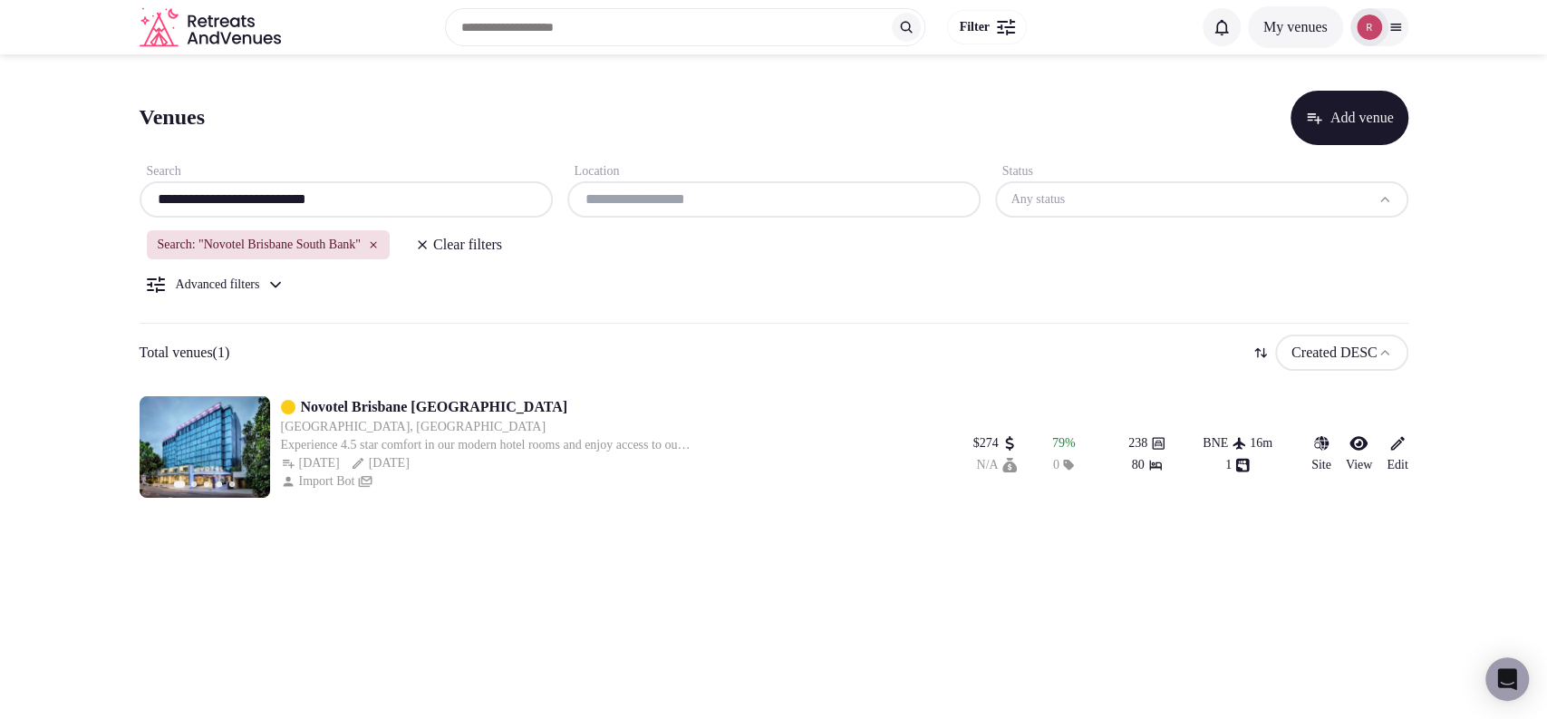
type input "**********"
click at [697, 194] on input "text" at bounding box center [774, 200] width 399 height 22
type input "*"
click at [379, 243] on icon "button" at bounding box center [373, 244] width 11 height 11
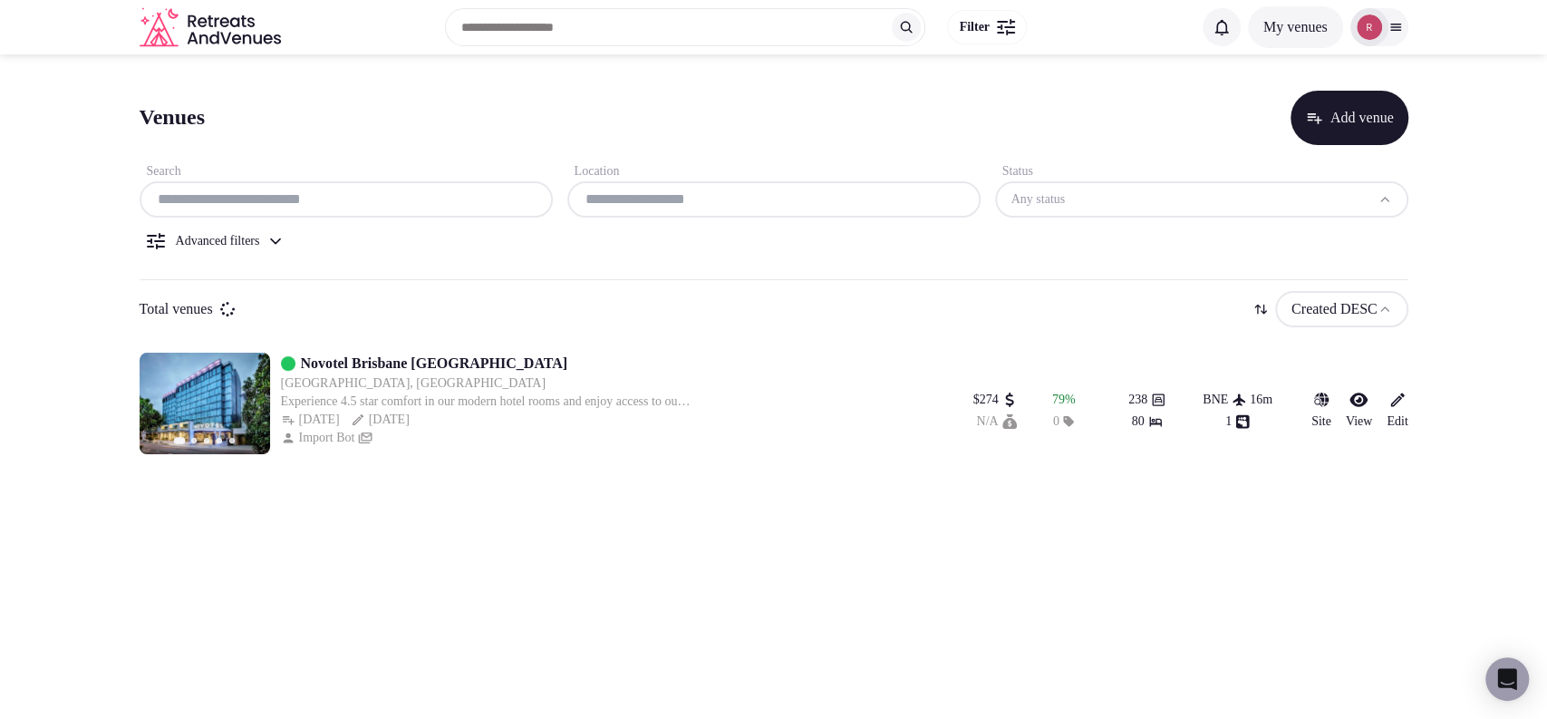
click at [374, 197] on input "text" at bounding box center [346, 200] width 399 height 22
paste input "**********"
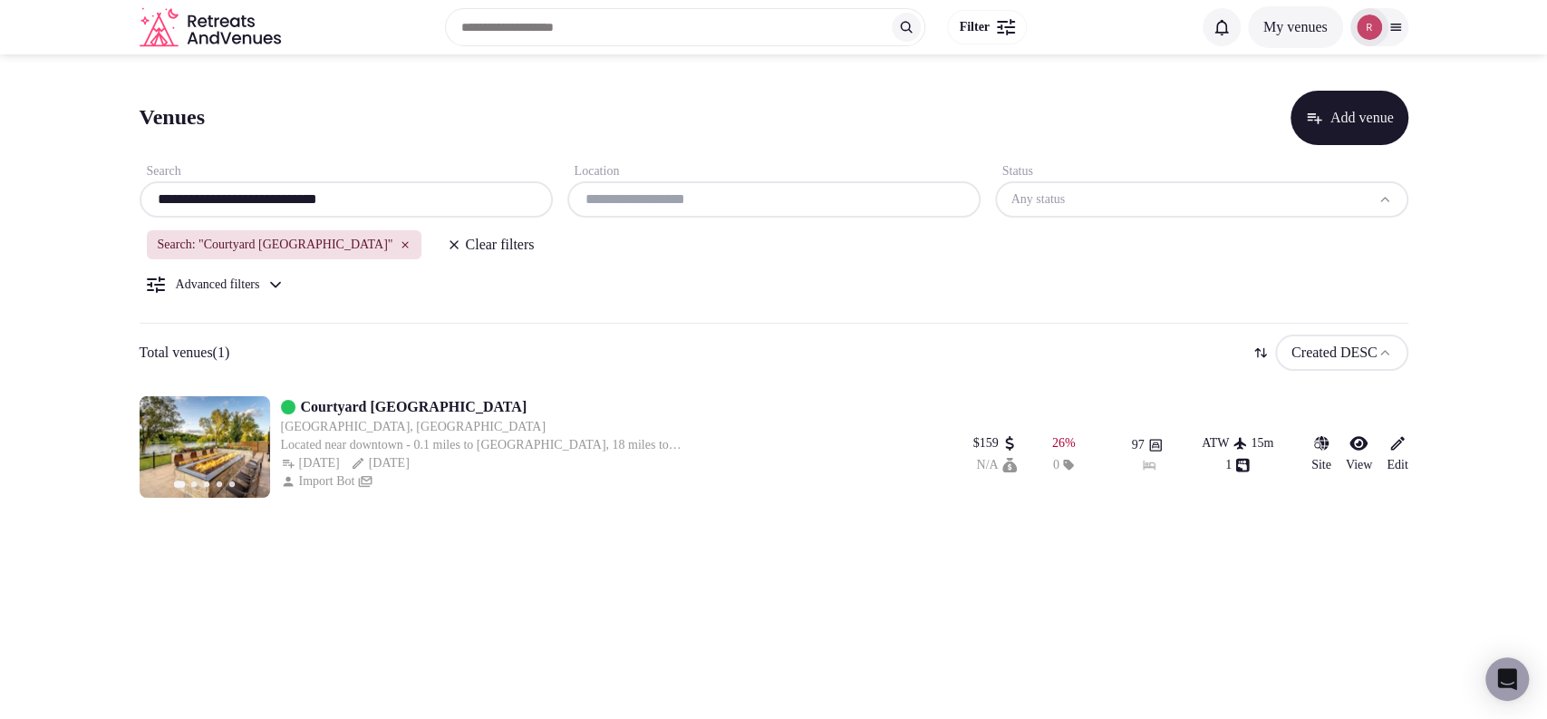
drag, startPoint x: 383, startPoint y: 196, endPoint x: 114, endPoint y: 210, distance: 268.7
click at [114, 210] on section "**********" at bounding box center [773, 290] width 1547 height 472
paste input "****"
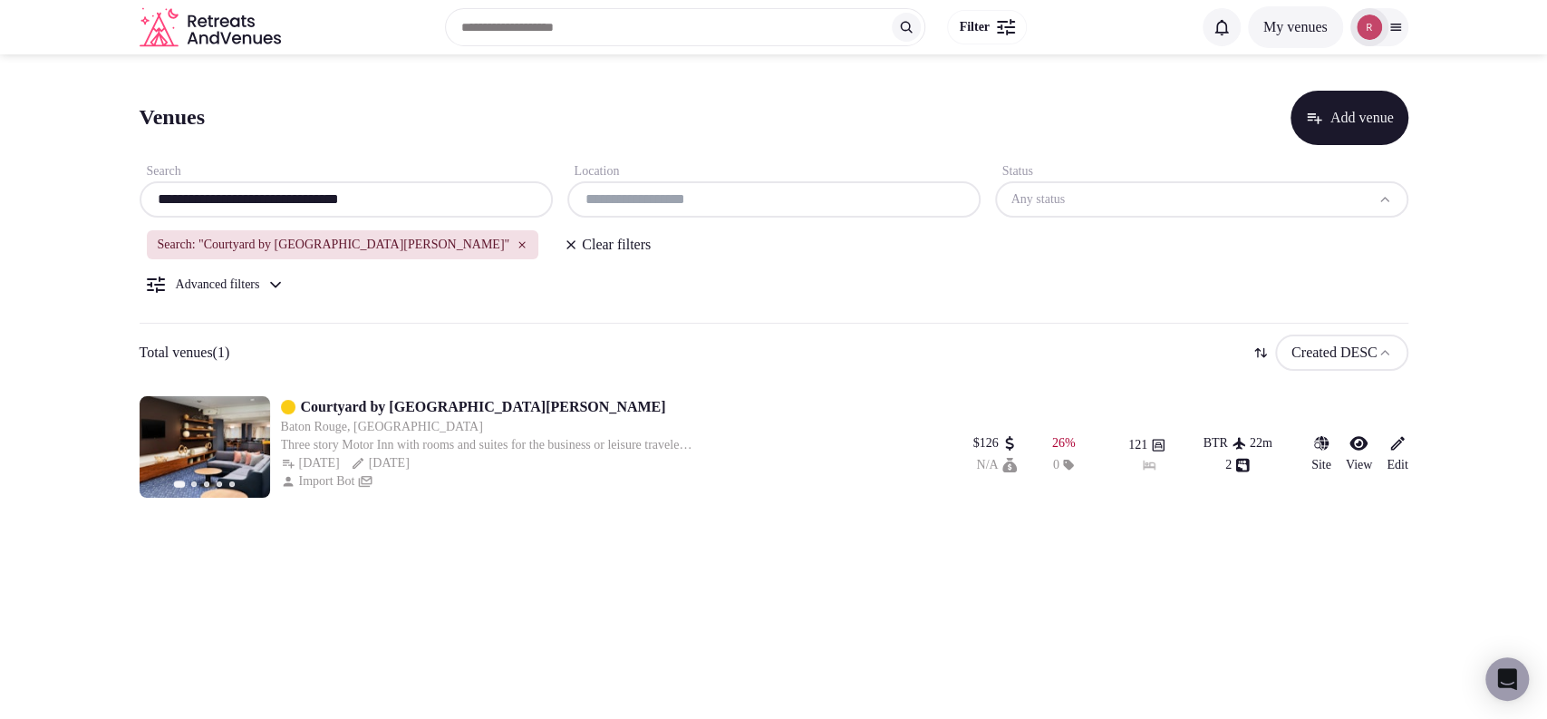
click at [383, 196] on input "**********" at bounding box center [346, 200] width 399 height 22
paste input "text"
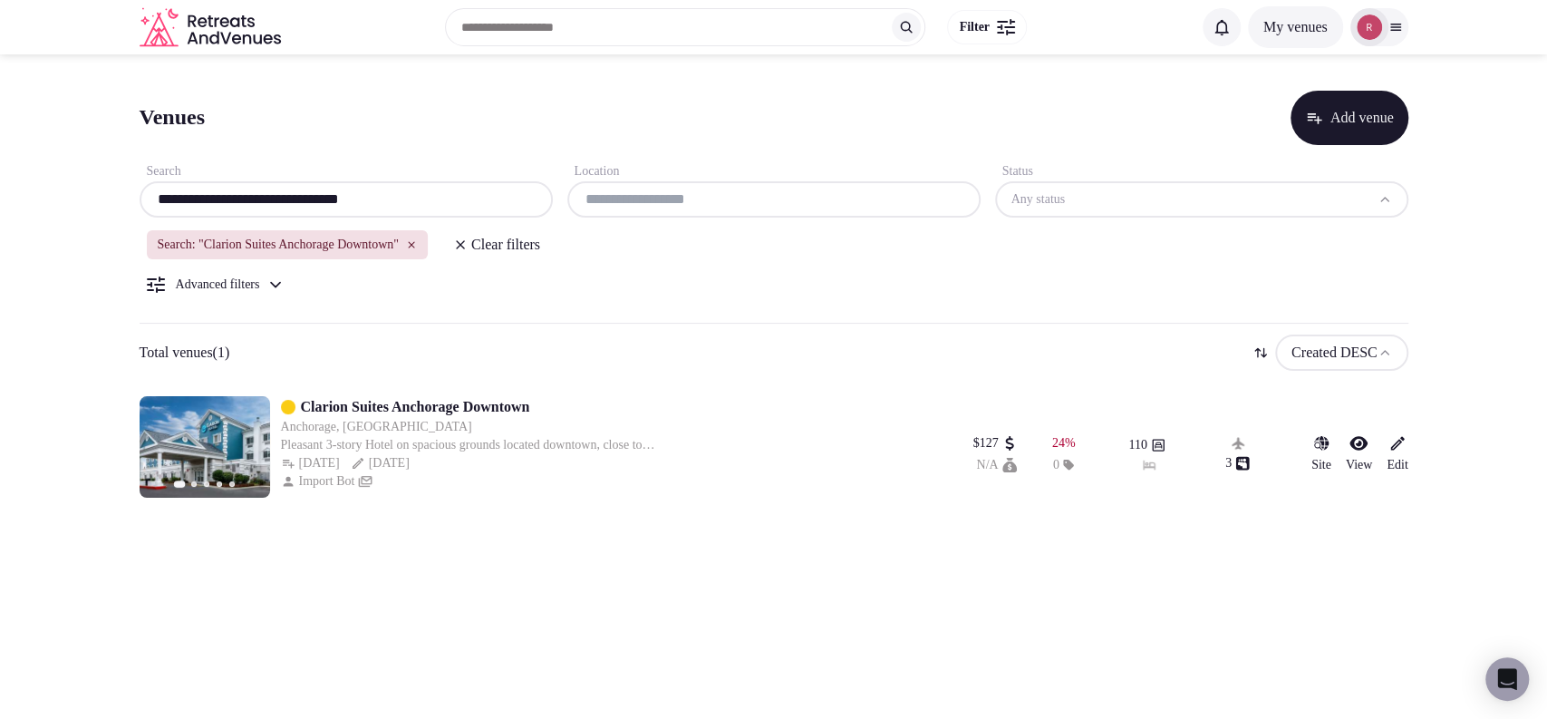
click at [393, 189] on input "**********" at bounding box center [346, 200] width 399 height 22
paste input "text"
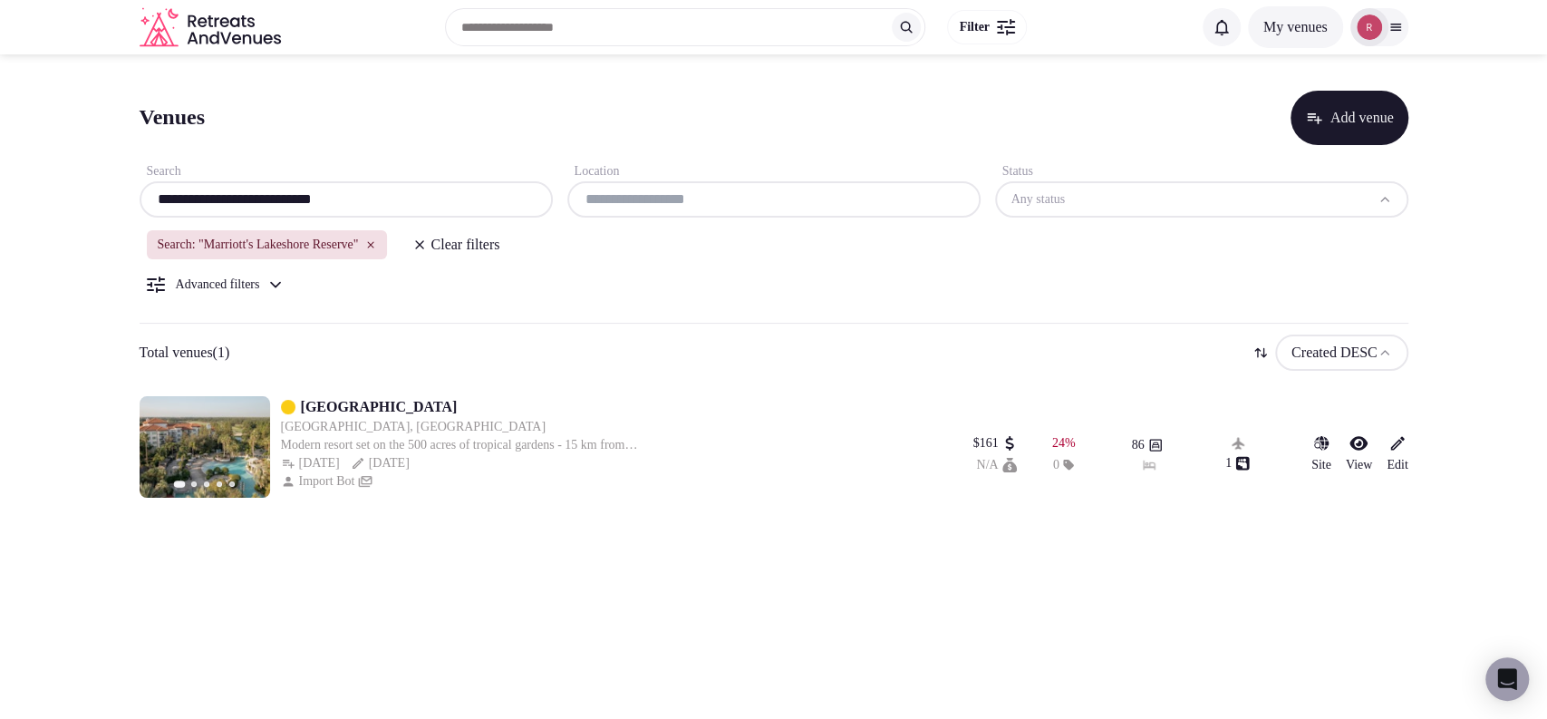
type input "**********"
click at [388, 250] on div "Search: "Marriott's Lakeshore Reserve"" at bounding box center [267, 244] width 241 height 29
click at [376, 241] on icon "button" at bounding box center [370, 244] width 11 height 11
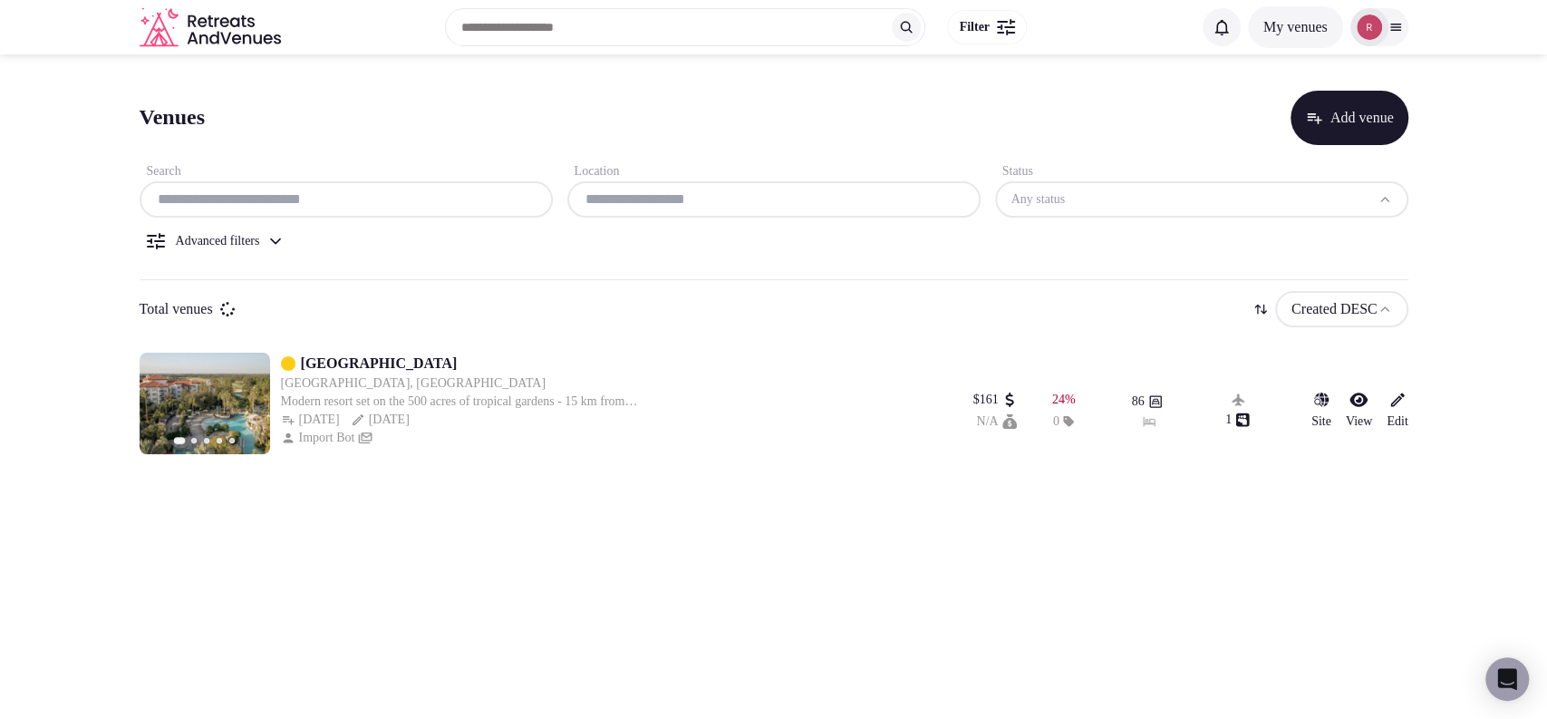
click at [405, 202] on input "text" at bounding box center [346, 200] width 399 height 22
paste input "**********"
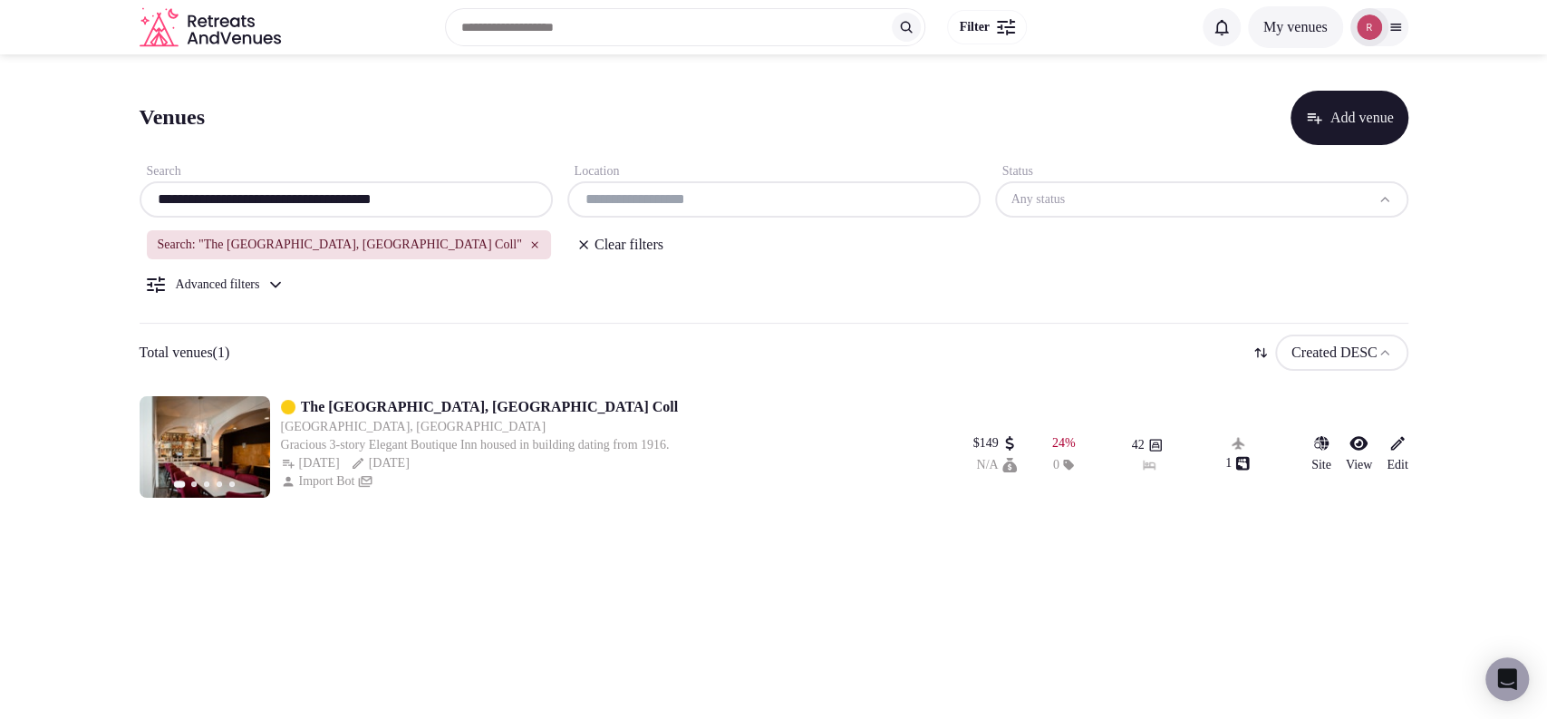
type input "**********"
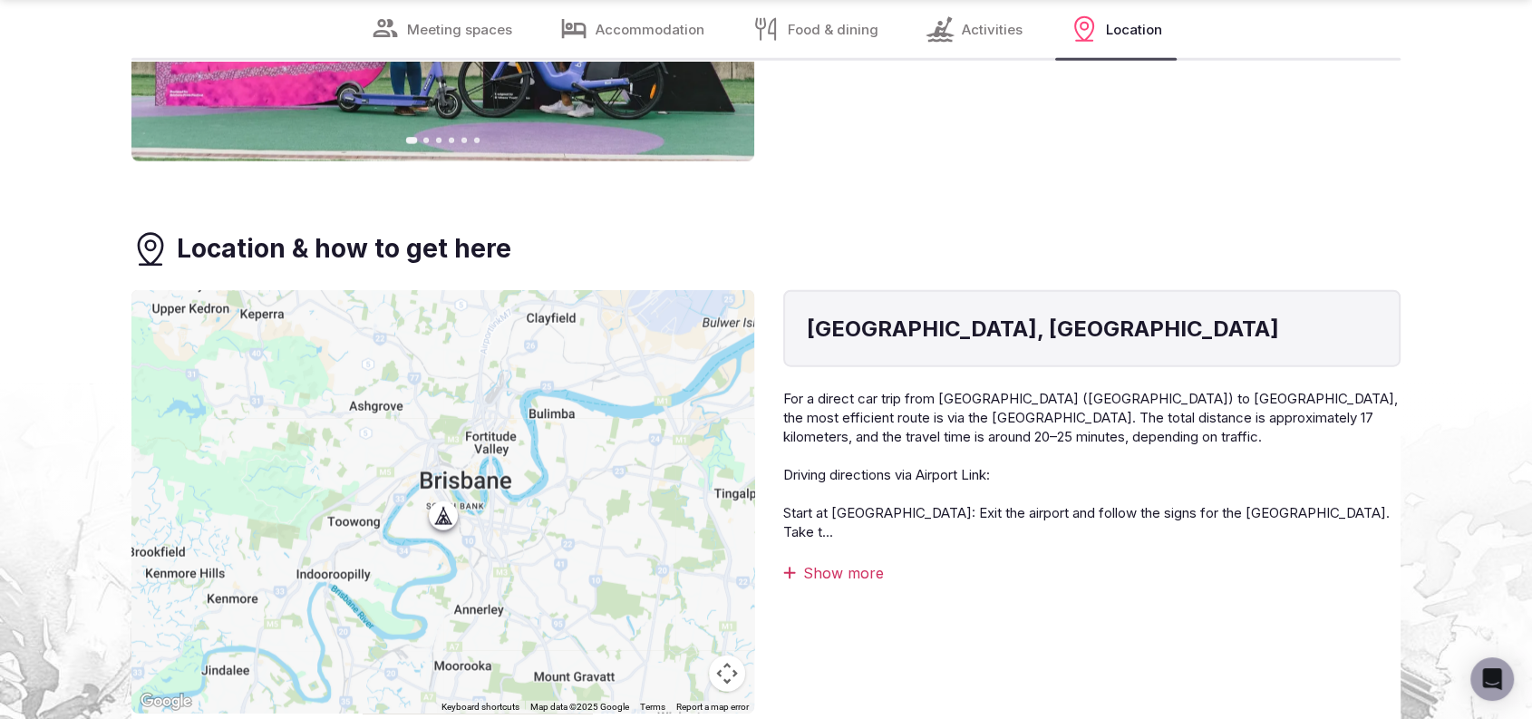
scroll to position [4343, 0]
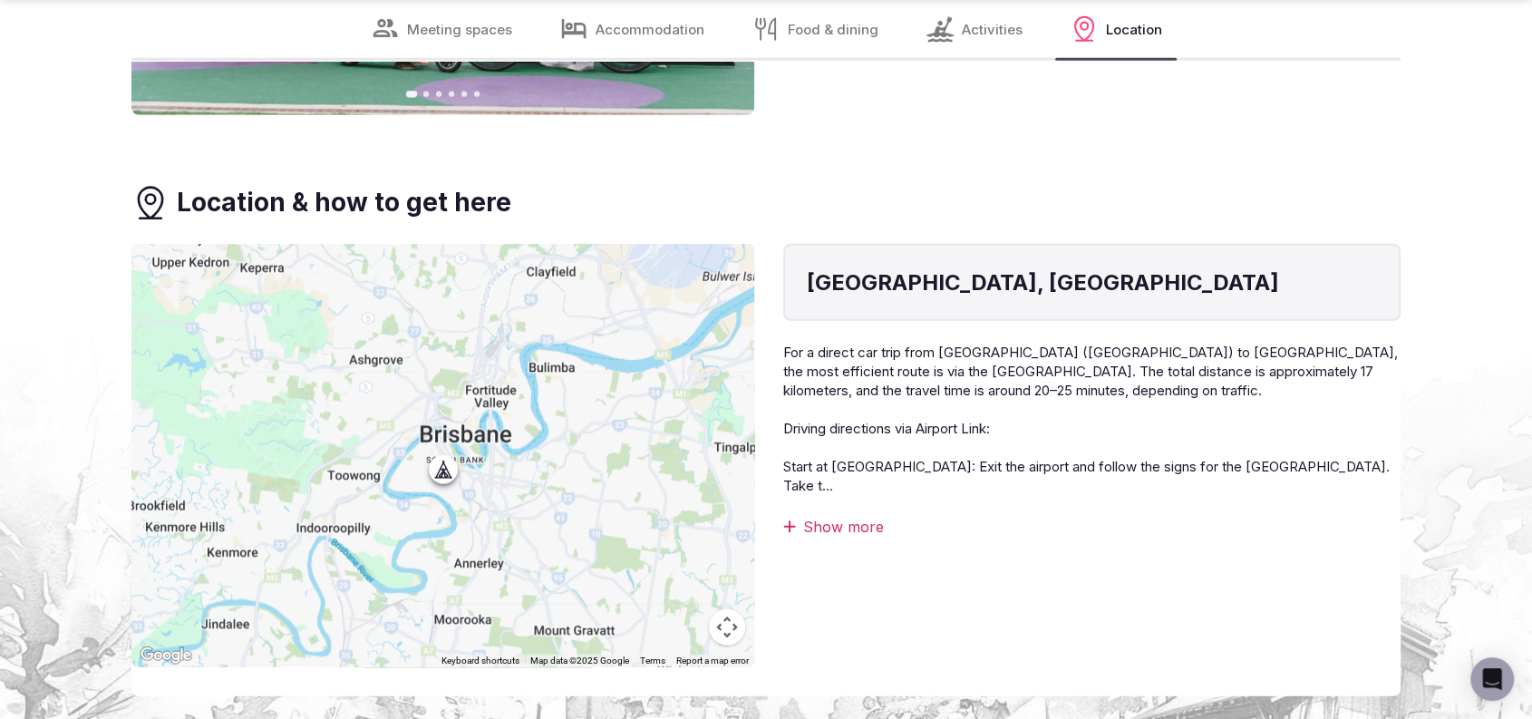
click at [831, 517] on div "Show more" at bounding box center [1091, 527] width 617 height 20
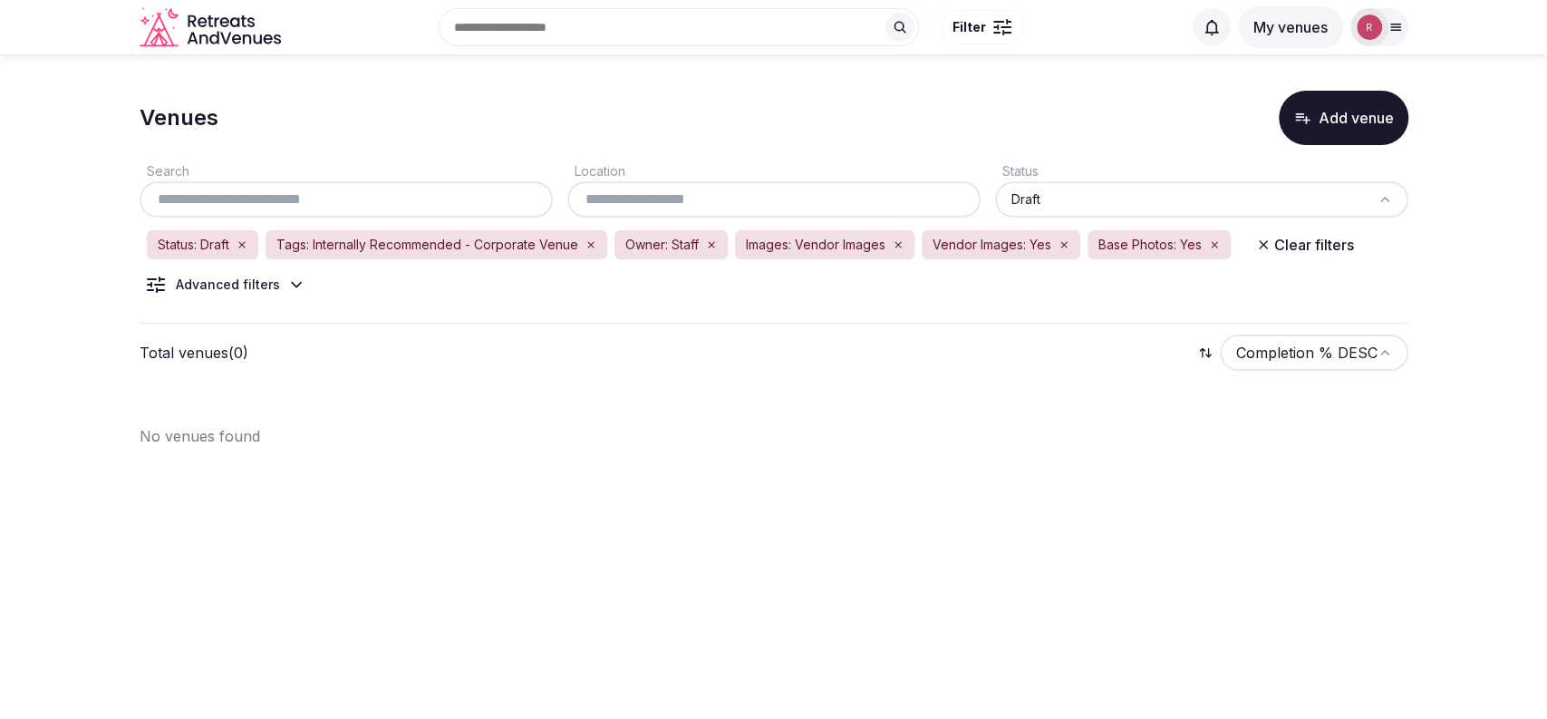
click at [229, 284] on div "Advanced filters" at bounding box center [228, 285] width 104 height 18
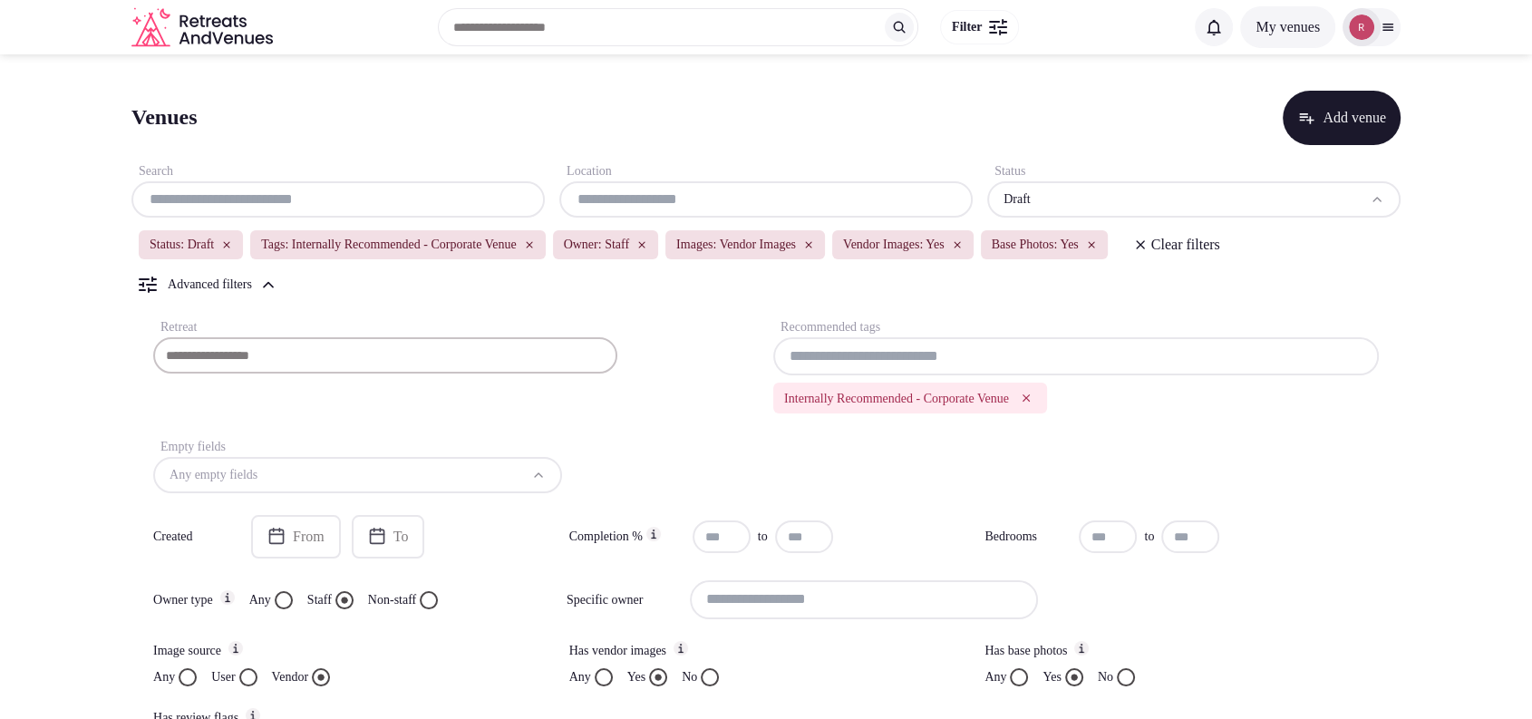
click at [1033, 393] on icon "Remove Internally Recommended - Corporate Venue" at bounding box center [1026, 398] width 13 height 13
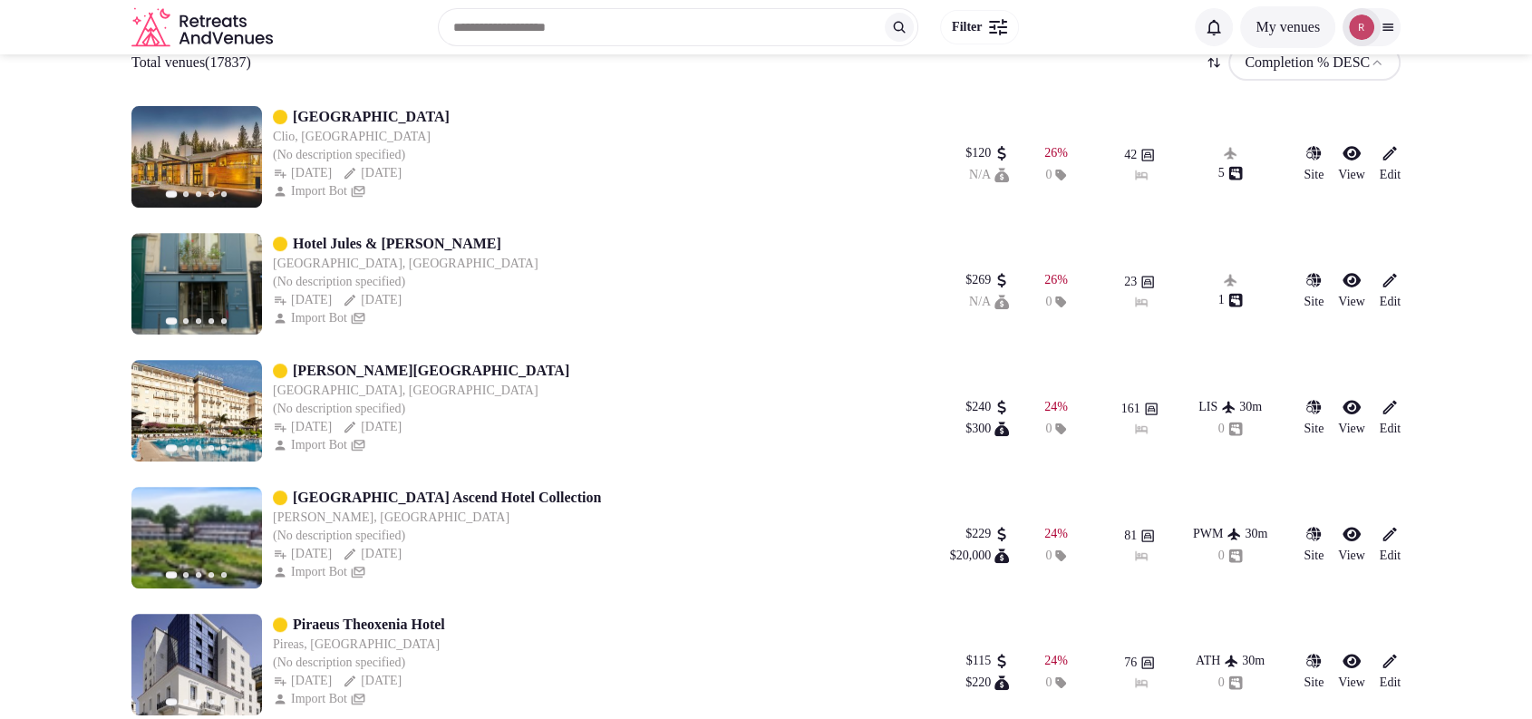
scroll to position [111, 0]
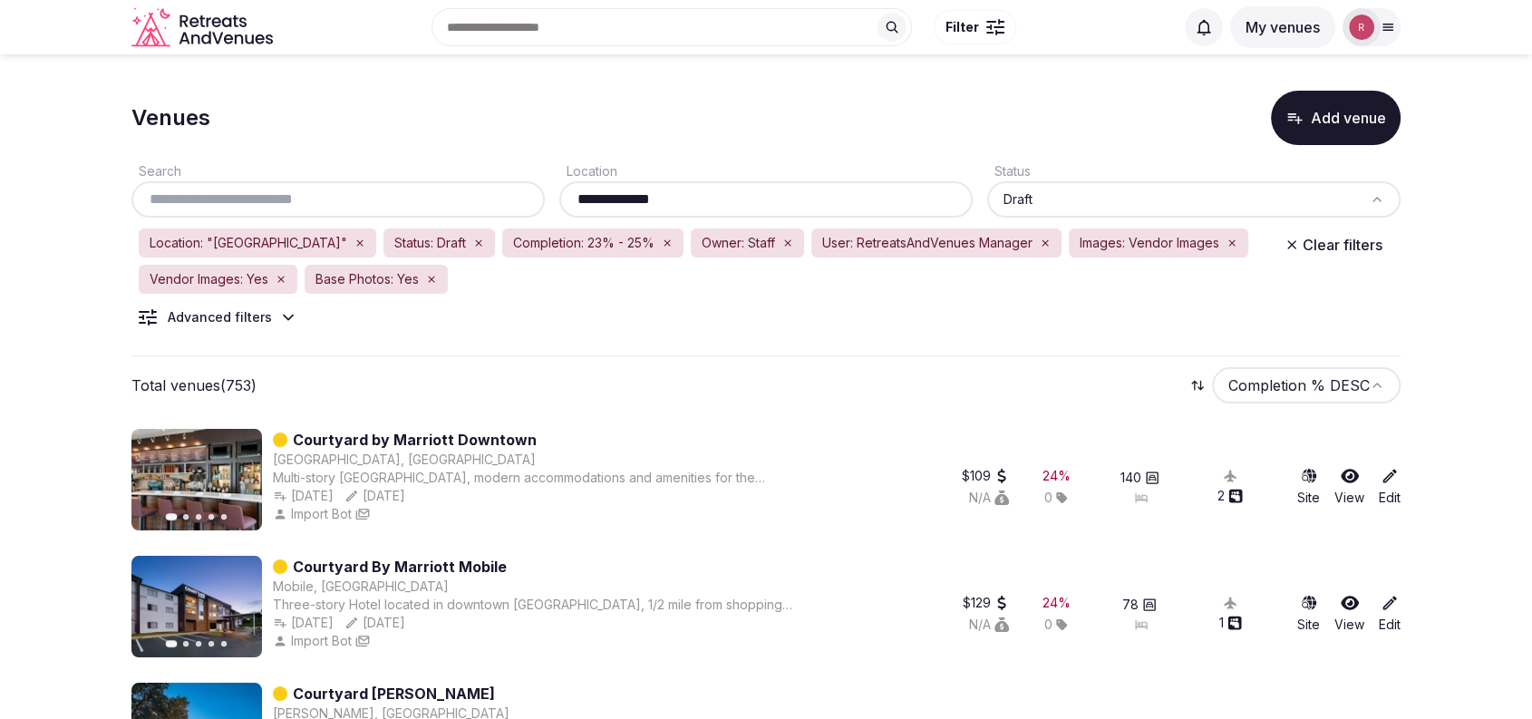
drag, startPoint x: 402, startPoint y: 434, endPoint x: 32, endPoint y: 223, distance: 425.9
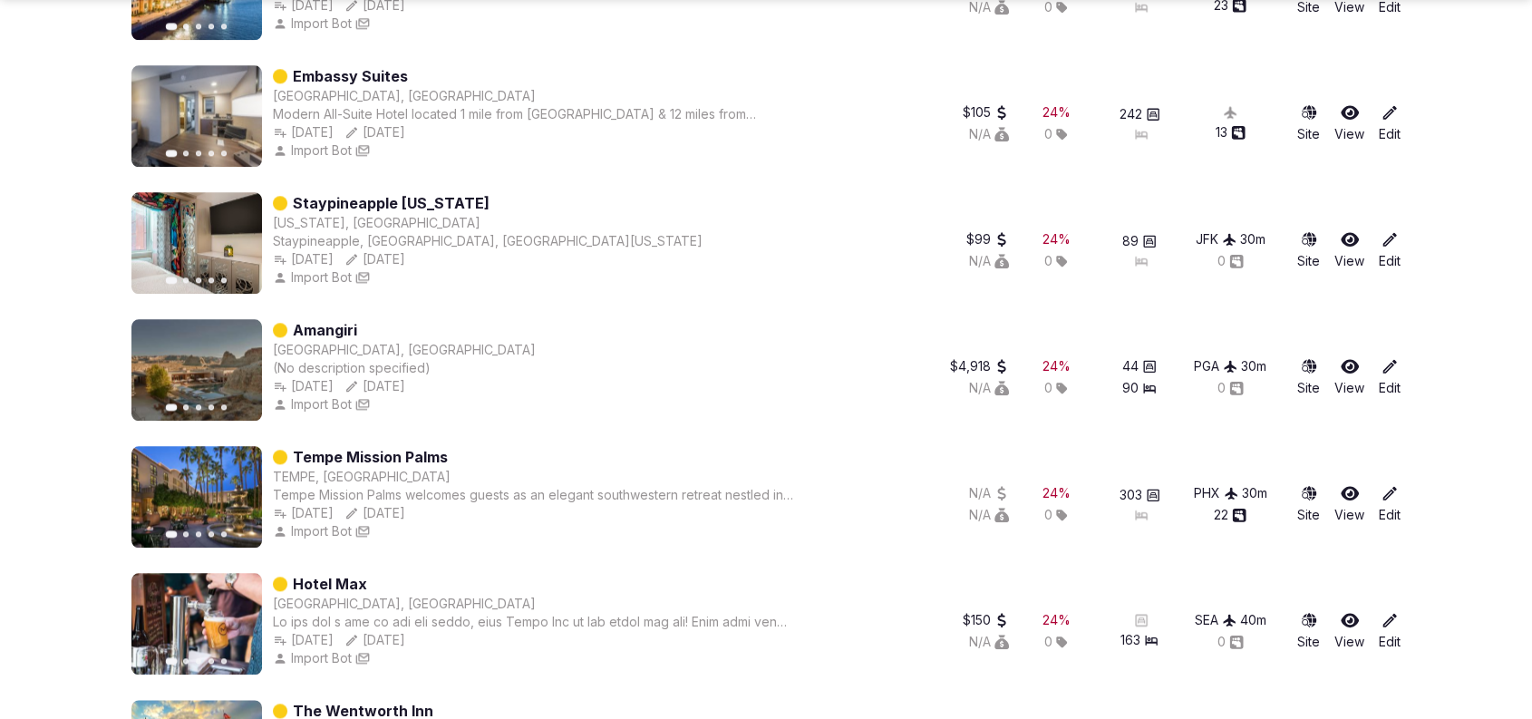
scroll to position [2342, 0]
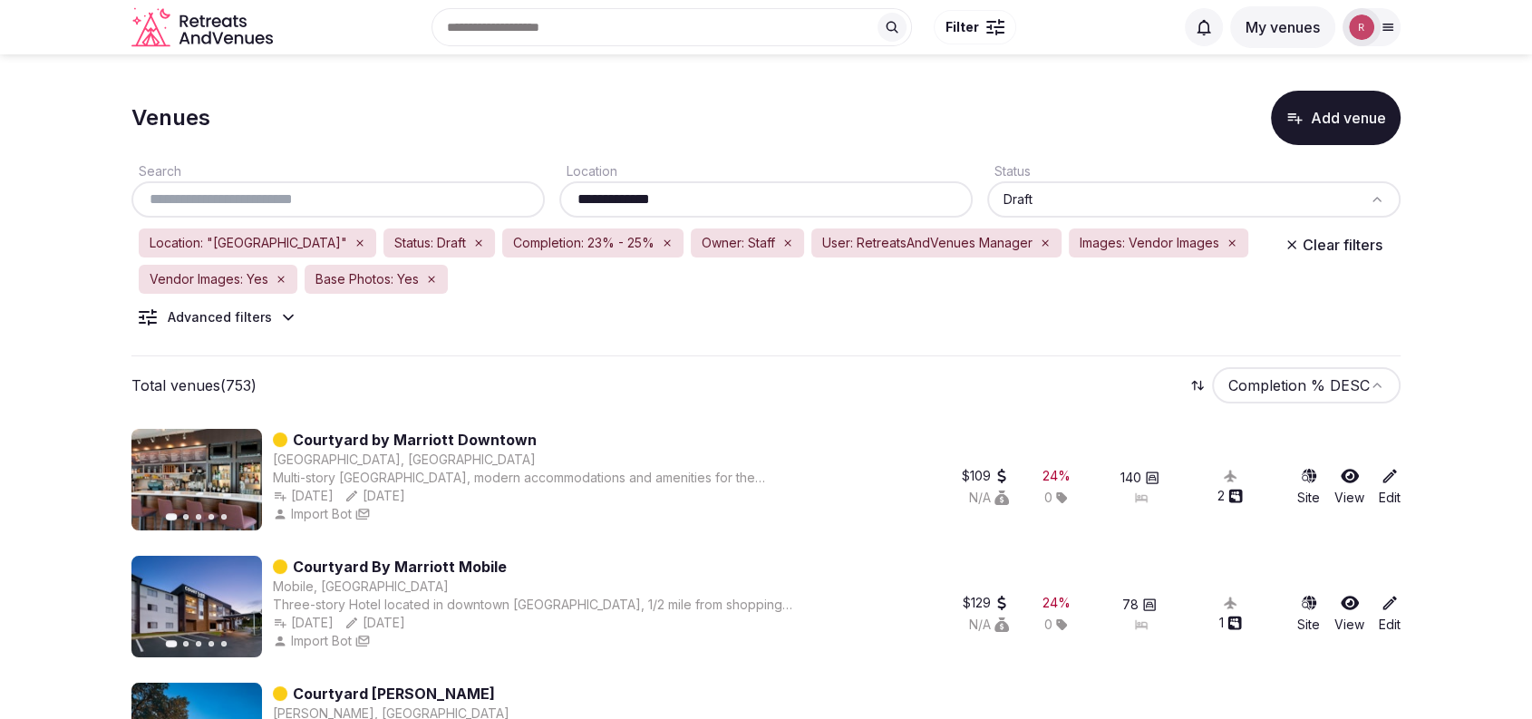
click at [571, 238] on span "Completion: 23% - 25%" at bounding box center [583, 243] width 141 height 18
click at [257, 320] on div "Advanced filters" at bounding box center [220, 317] width 104 height 18
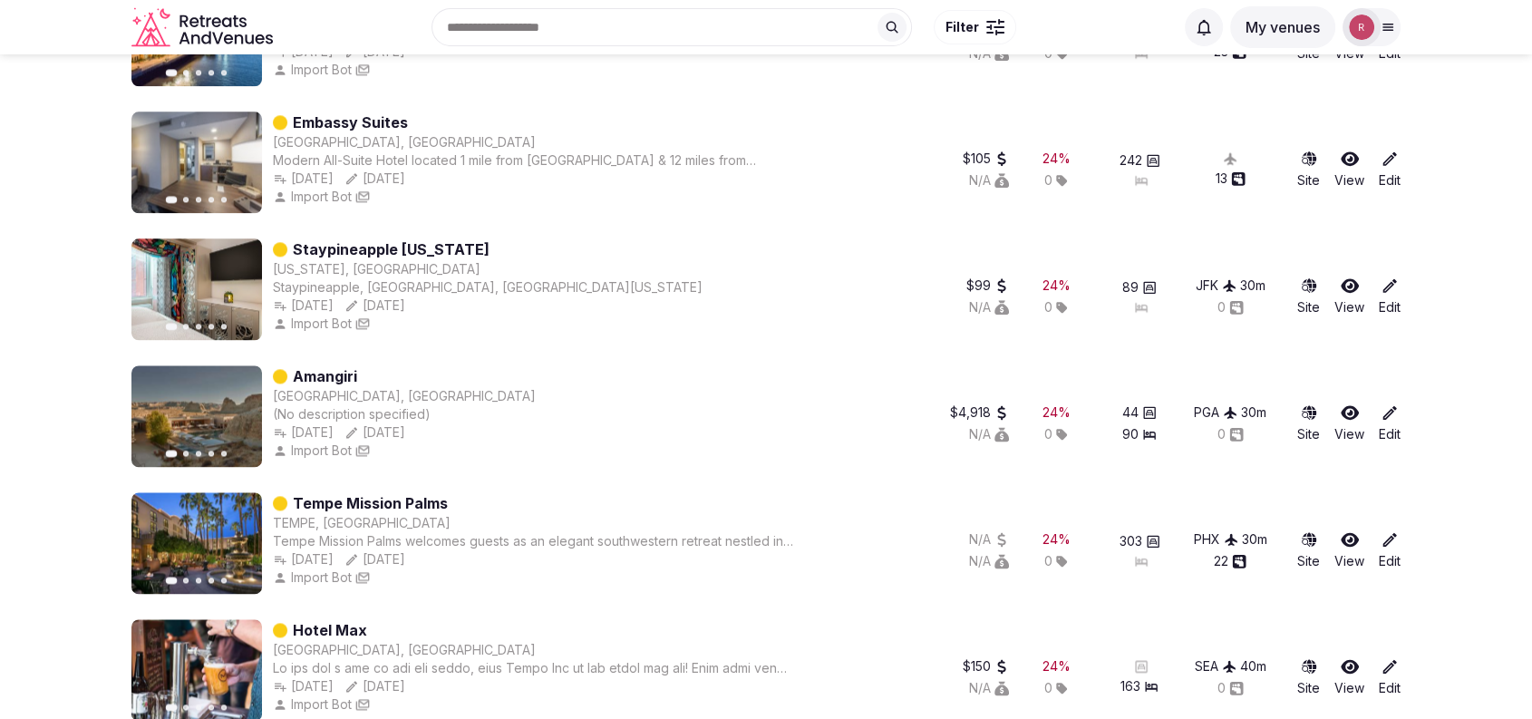
scroll to position [1624, 0]
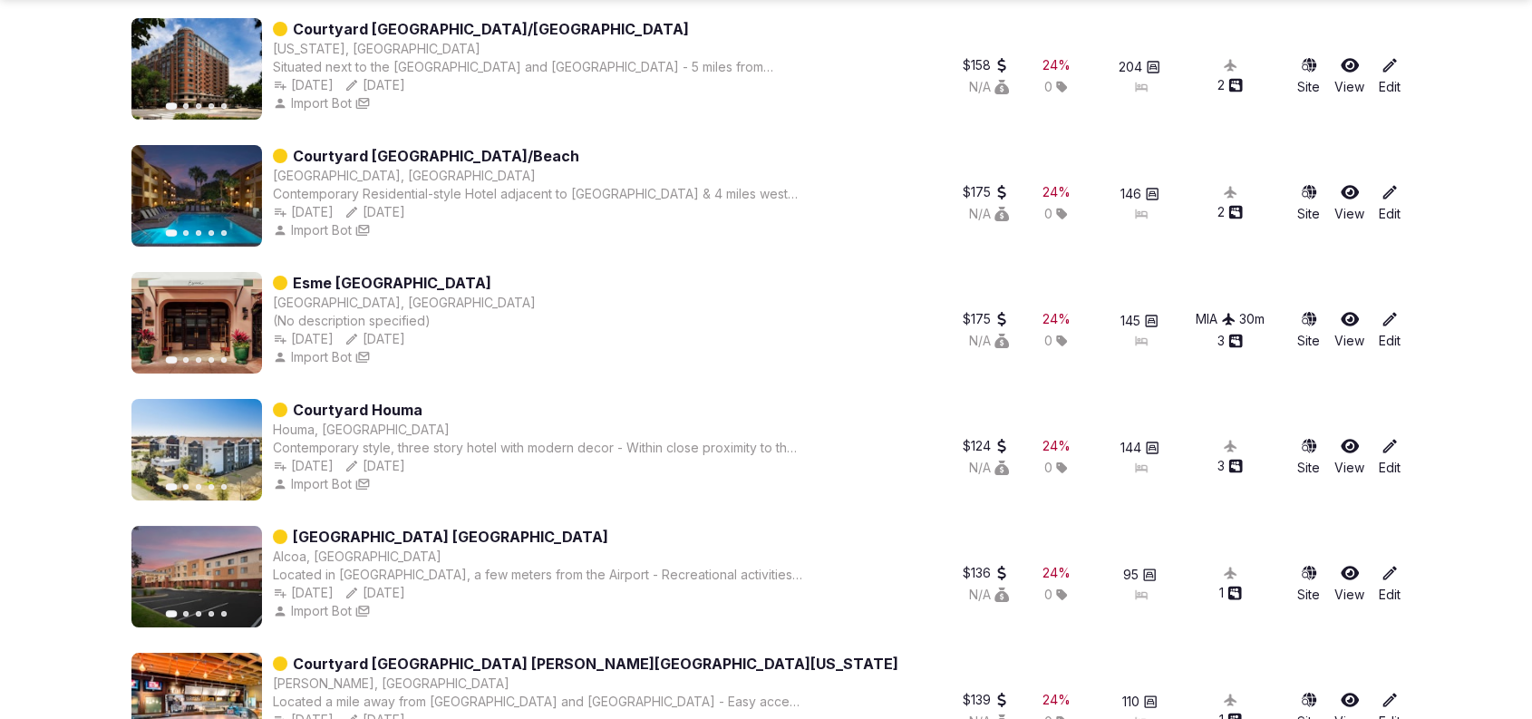
scroll to position [14142, 0]
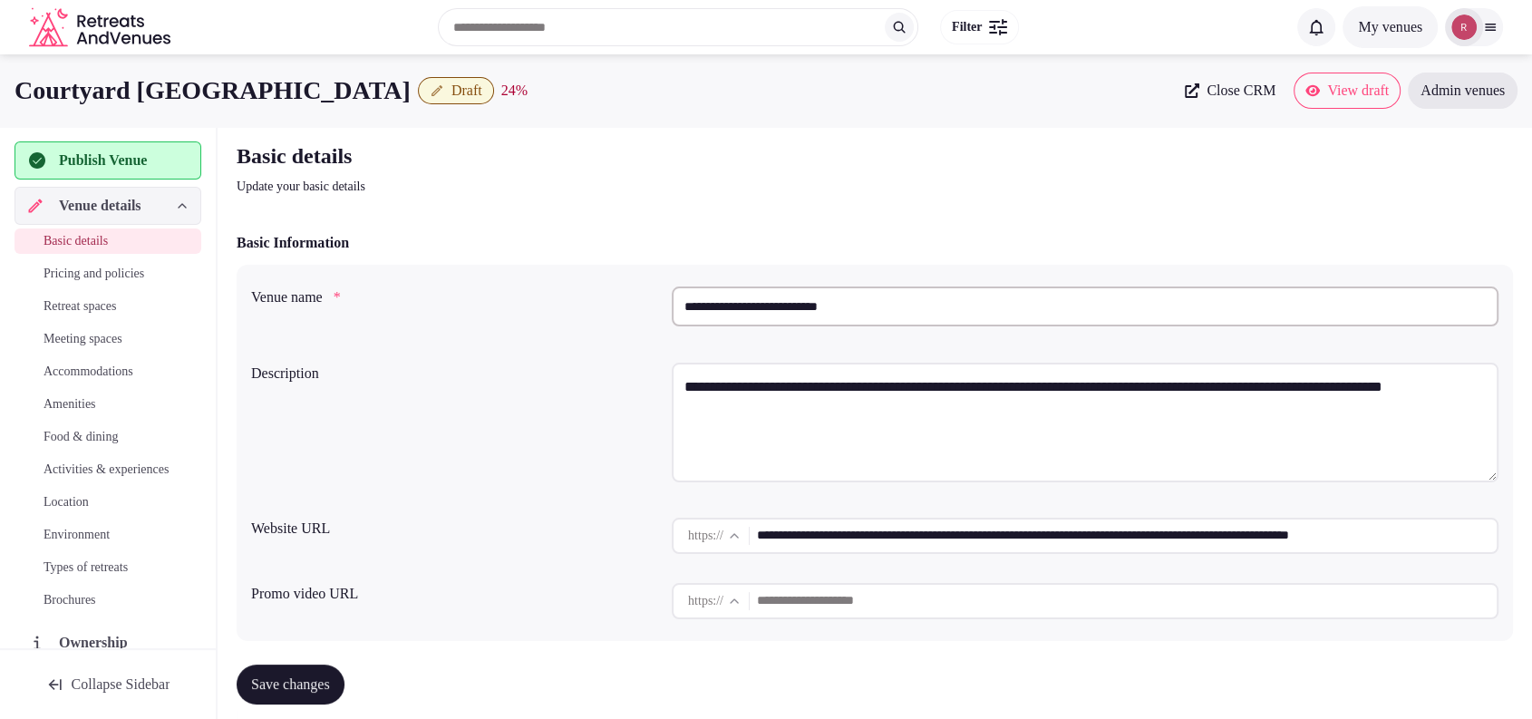
drag, startPoint x: 392, startPoint y: 85, endPoint x: 17, endPoint y: 94, distance: 374.5
click at [17, 94] on h1 "Courtyard [GEOGRAPHIC_DATA]" at bounding box center [213, 90] width 396 height 35
copy h1 "Courtyard [GEOGRAPHIC_DATA]"
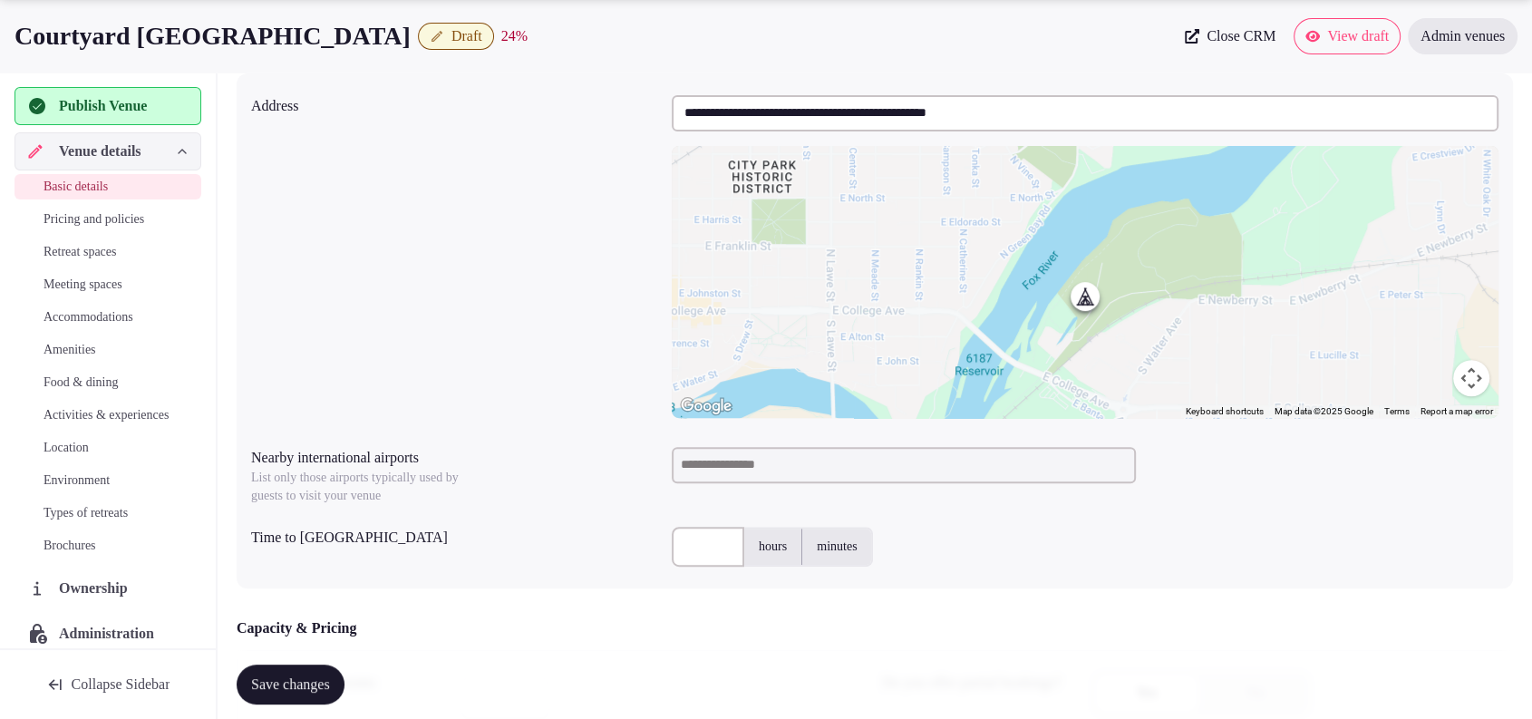
click at [539, 179] on div "**********" at bounding box center [874, 256] width 1247 height 337
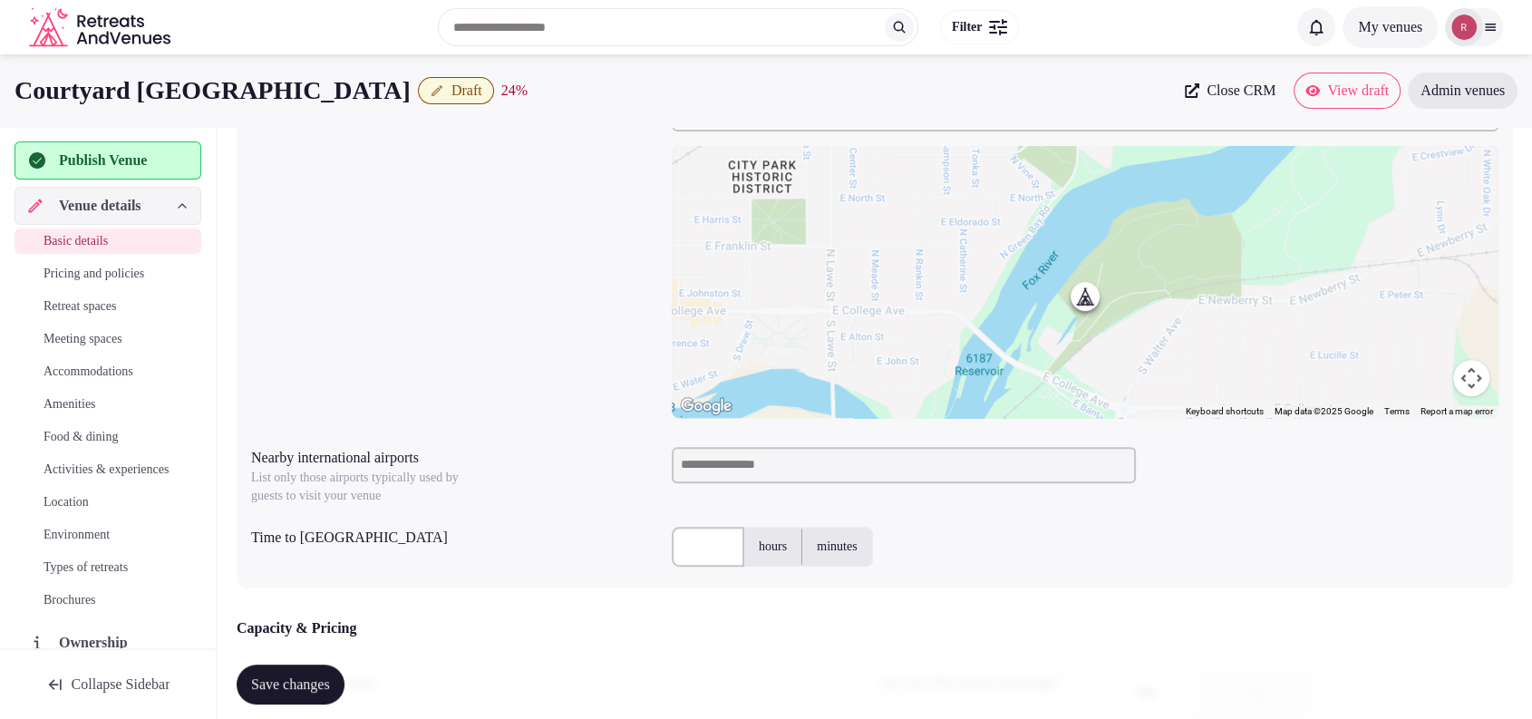
click at [914, 448] on input at bounding box center [904, 465] width 464 height 36
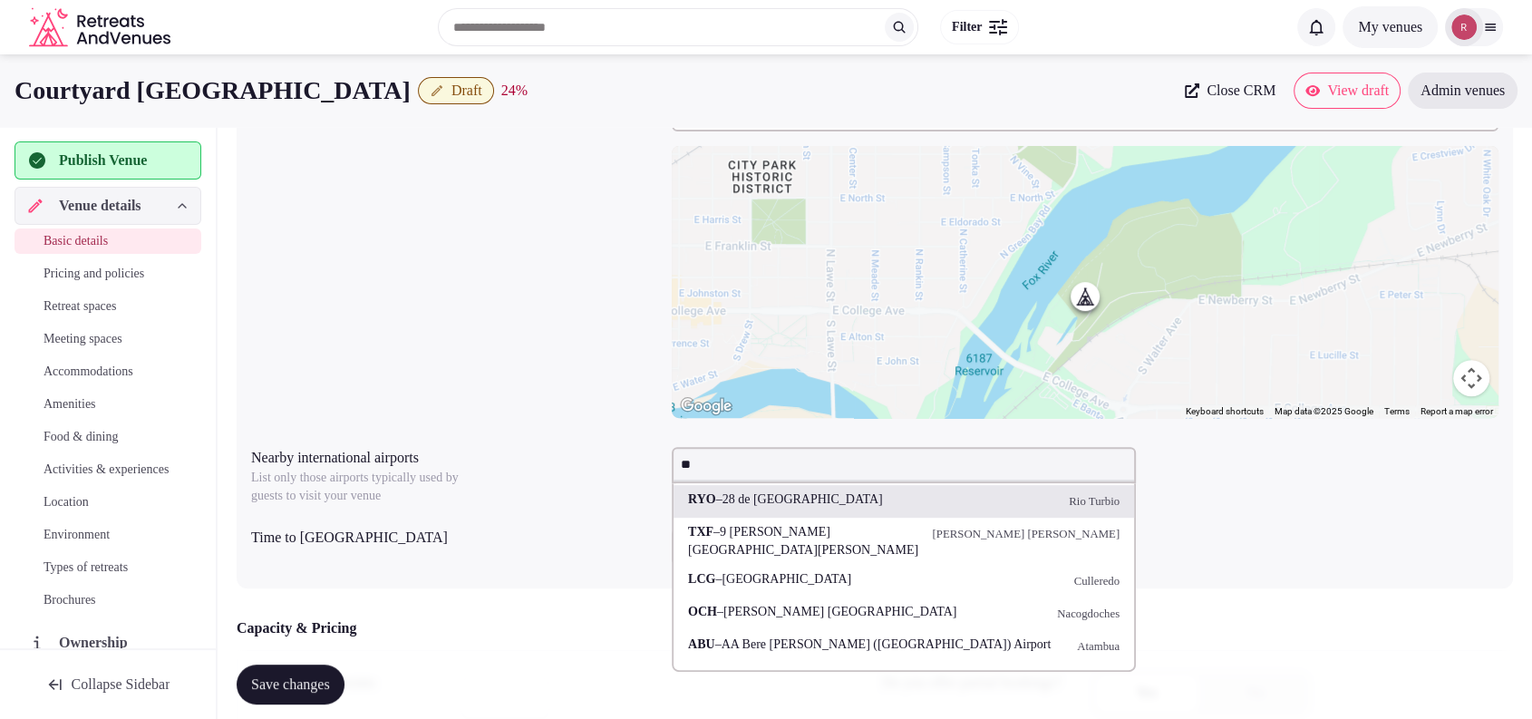
type input "***"
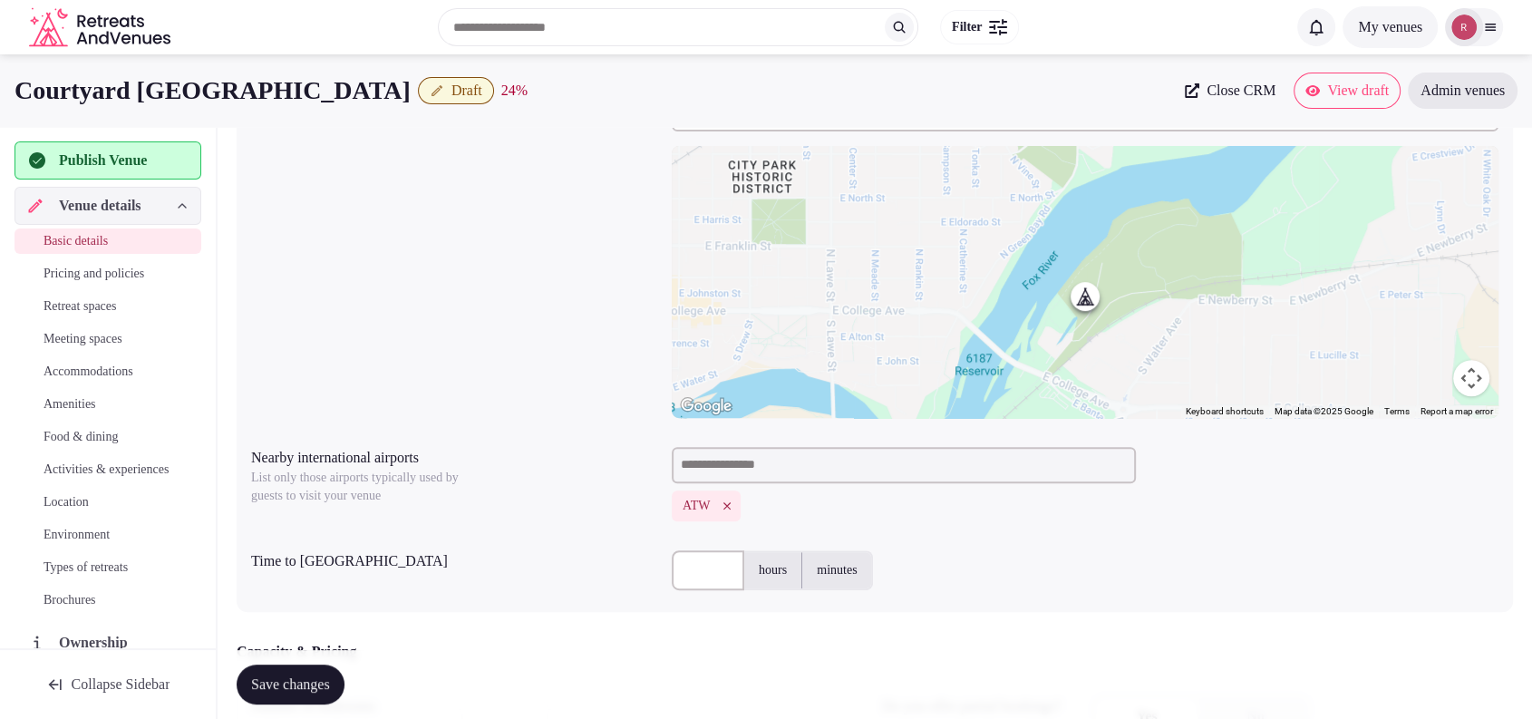
click at [696, 558] on input "text" at bounding box center [708, 570] width 73 height 40
type input "**"
click at [1050, 516] on div "ATW" at bounding box center [1085, 505] width 827 height 31
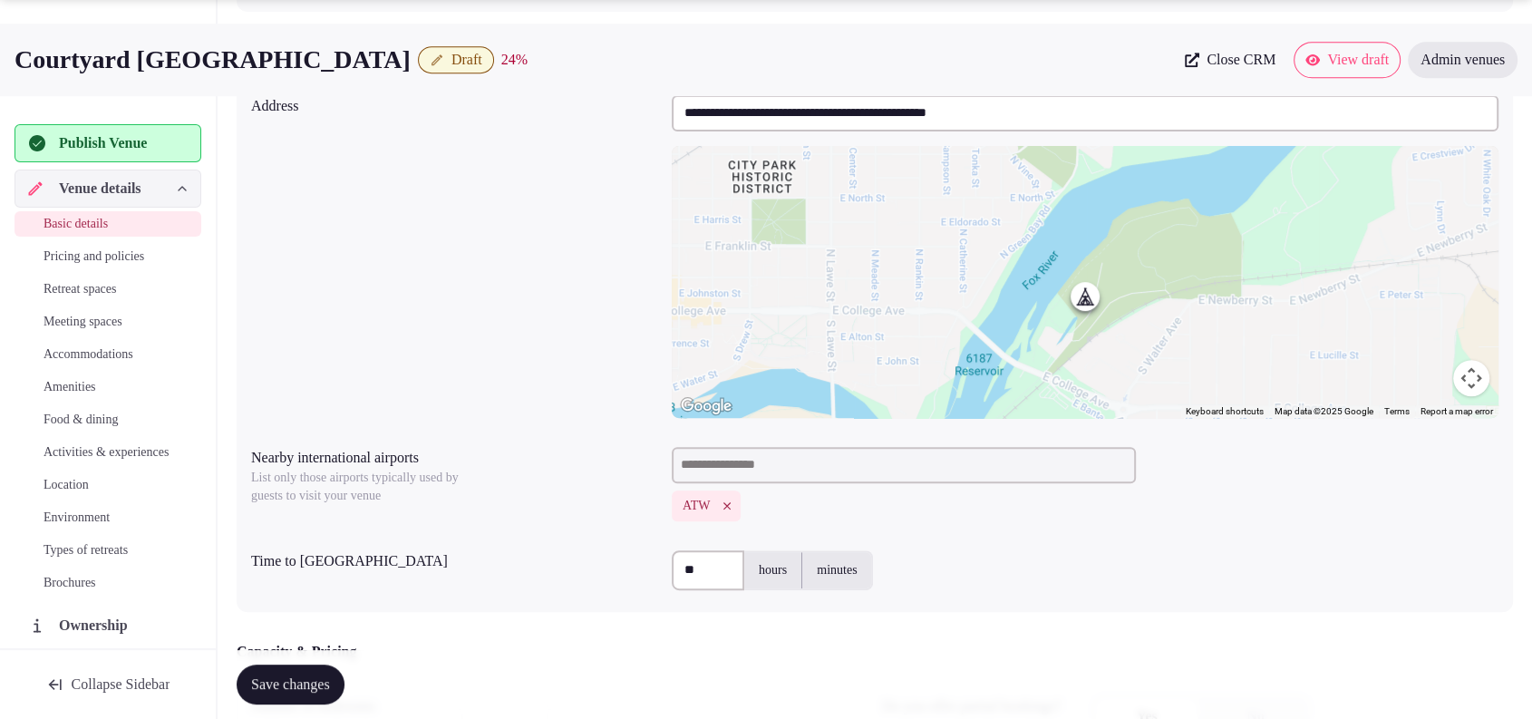
scroll to position [1257, 0]
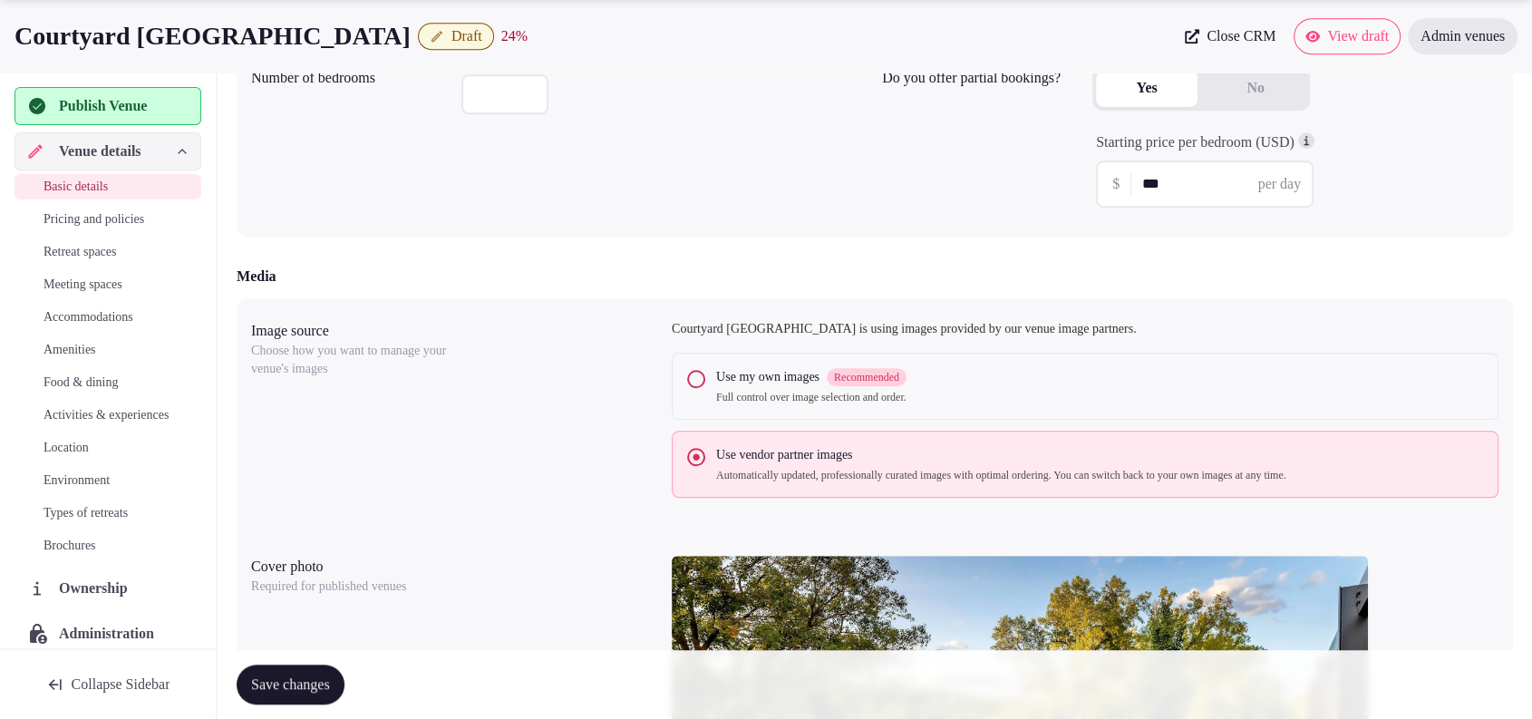
click at [292, 665] on button "Save changes" at bounding box center [291, 684] width 108 height 40
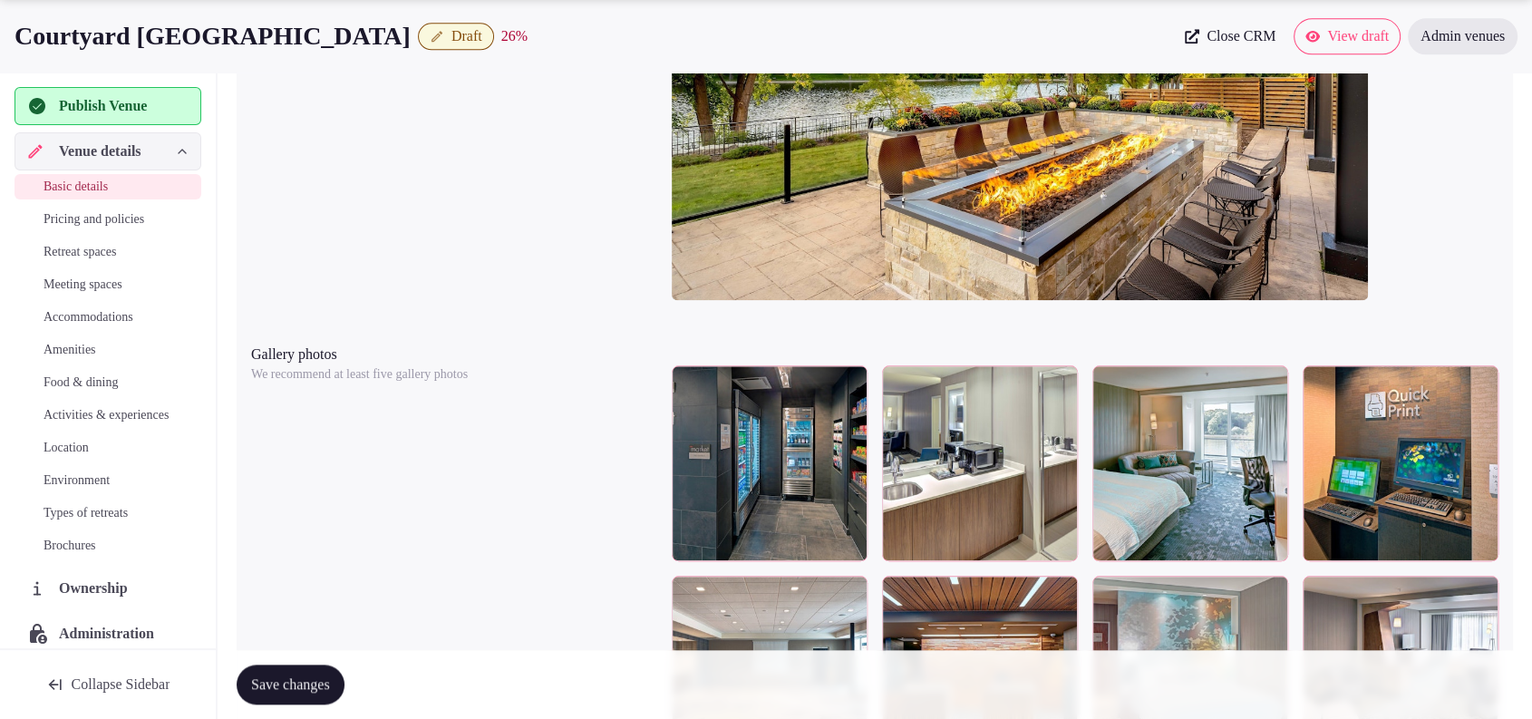
scroll to position [1909, 0]
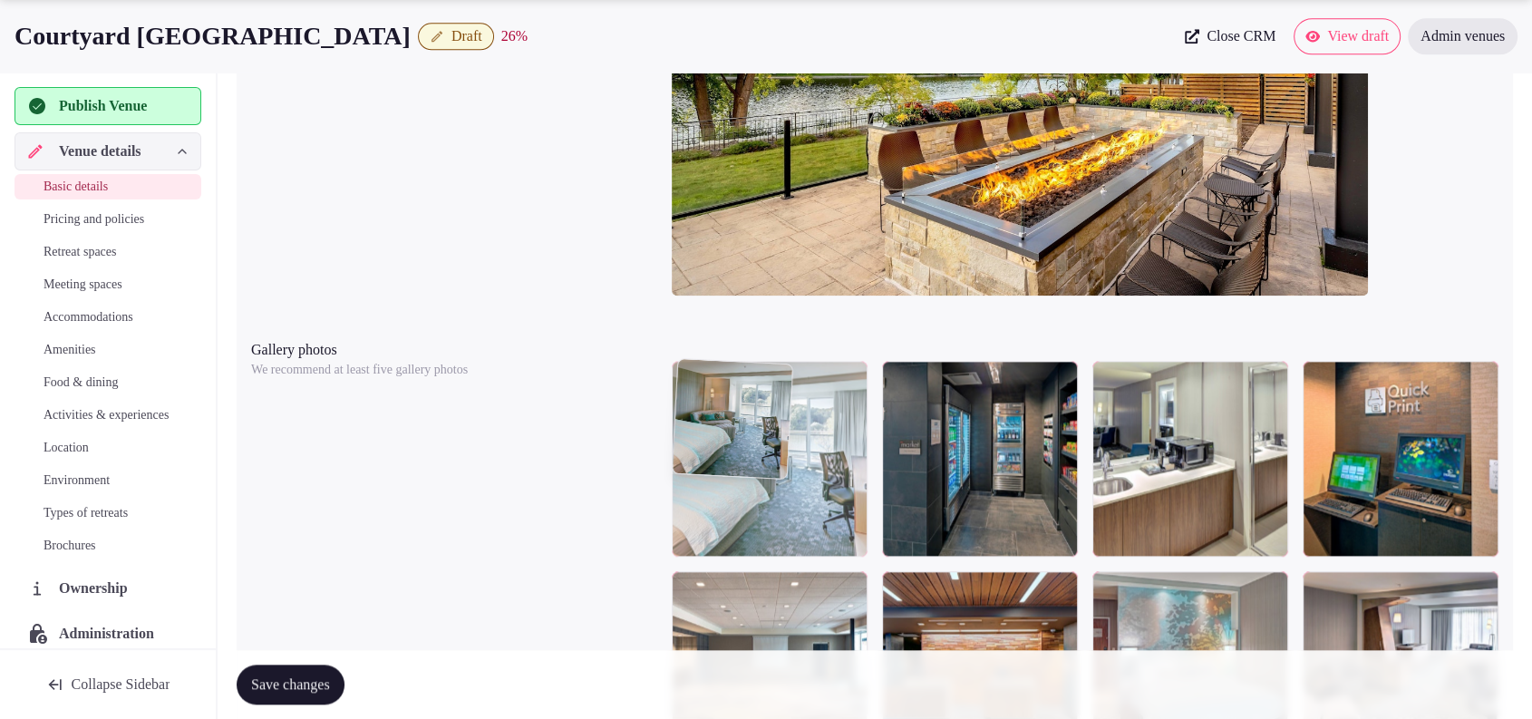
drag, startPoint x: 1191, startPoint y: 501, endPoint x: 849, endPoint y: 508, distance: 341.8
click at [849, 508] on body "**********" at bounding box center [766, 127] width 1532 height 4072
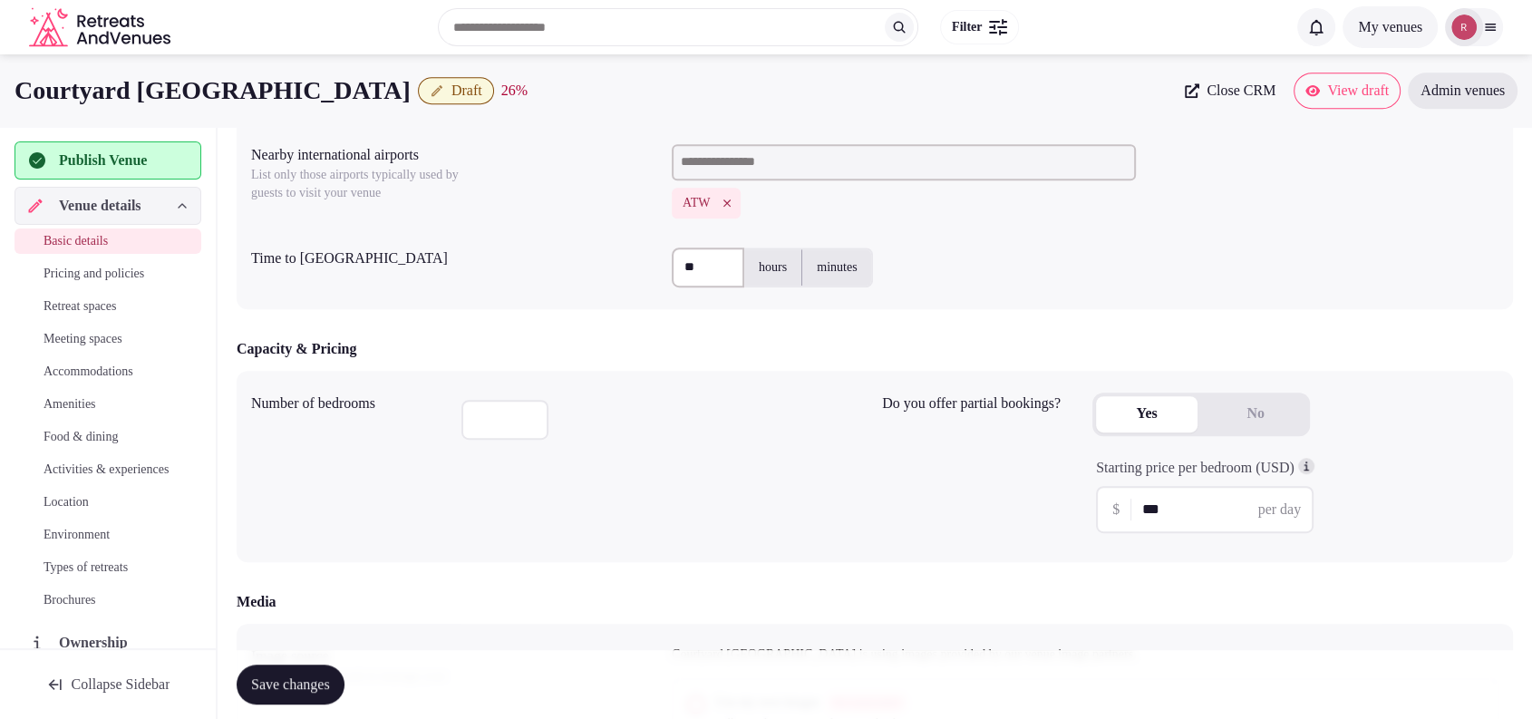
scroll to position [172, 0]
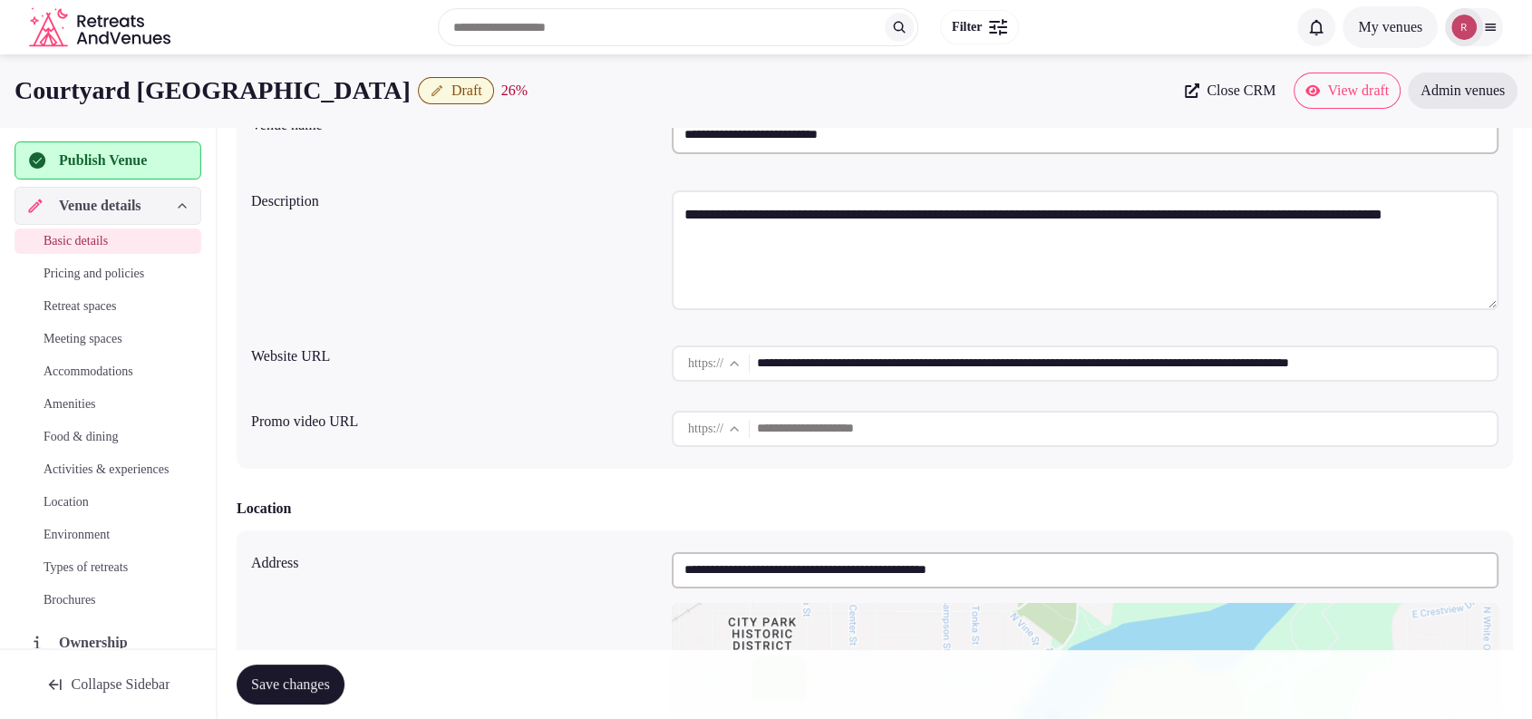
click at [147, 150] on span "Publish Venue" at bounding box center [103, 161] width 88 height 22
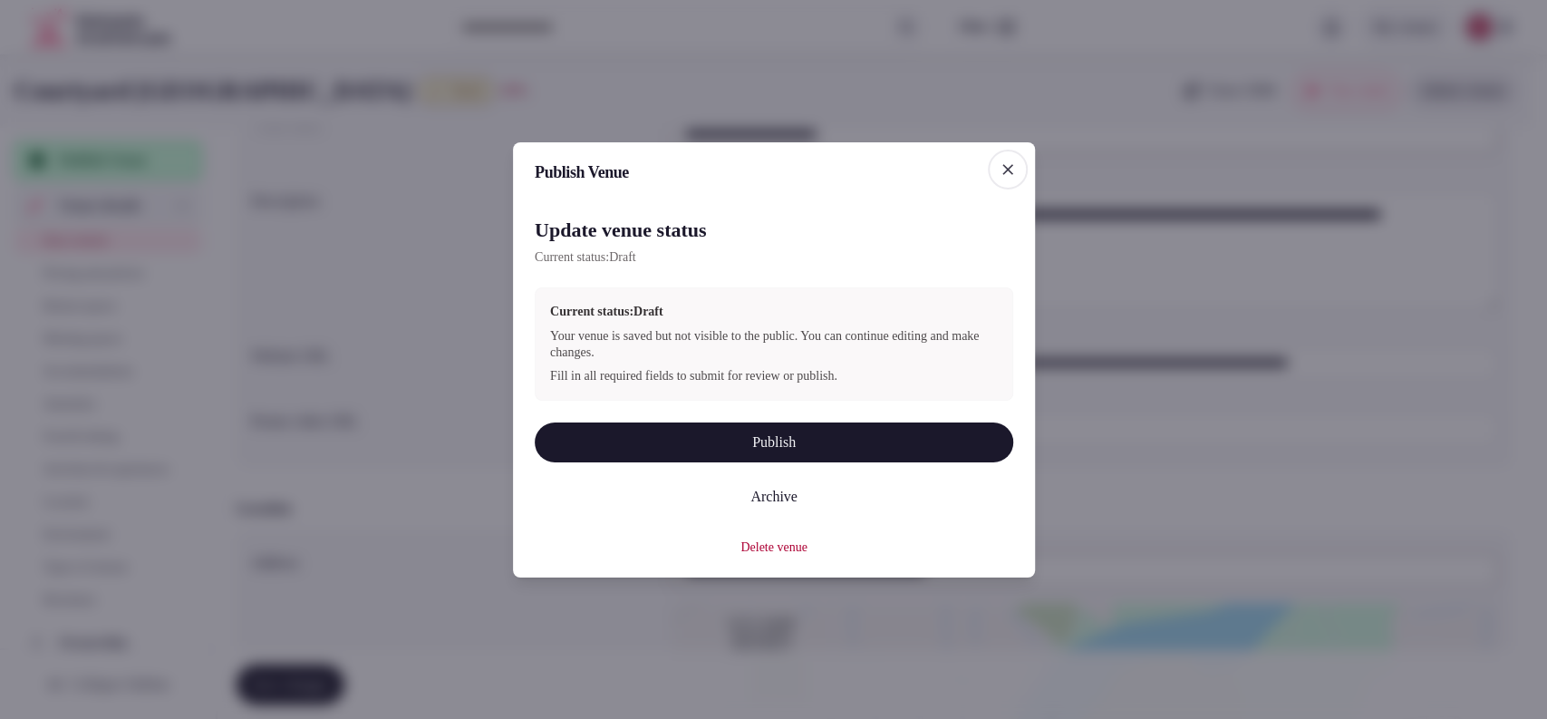
drag, startPoint x: 617, startPoint y: 431, endPoint x: 624, endPoint y: 439, distance: 10.3
click at [619, 434] on button "Publish" at bounding box center [774, 442] width 479 height 40
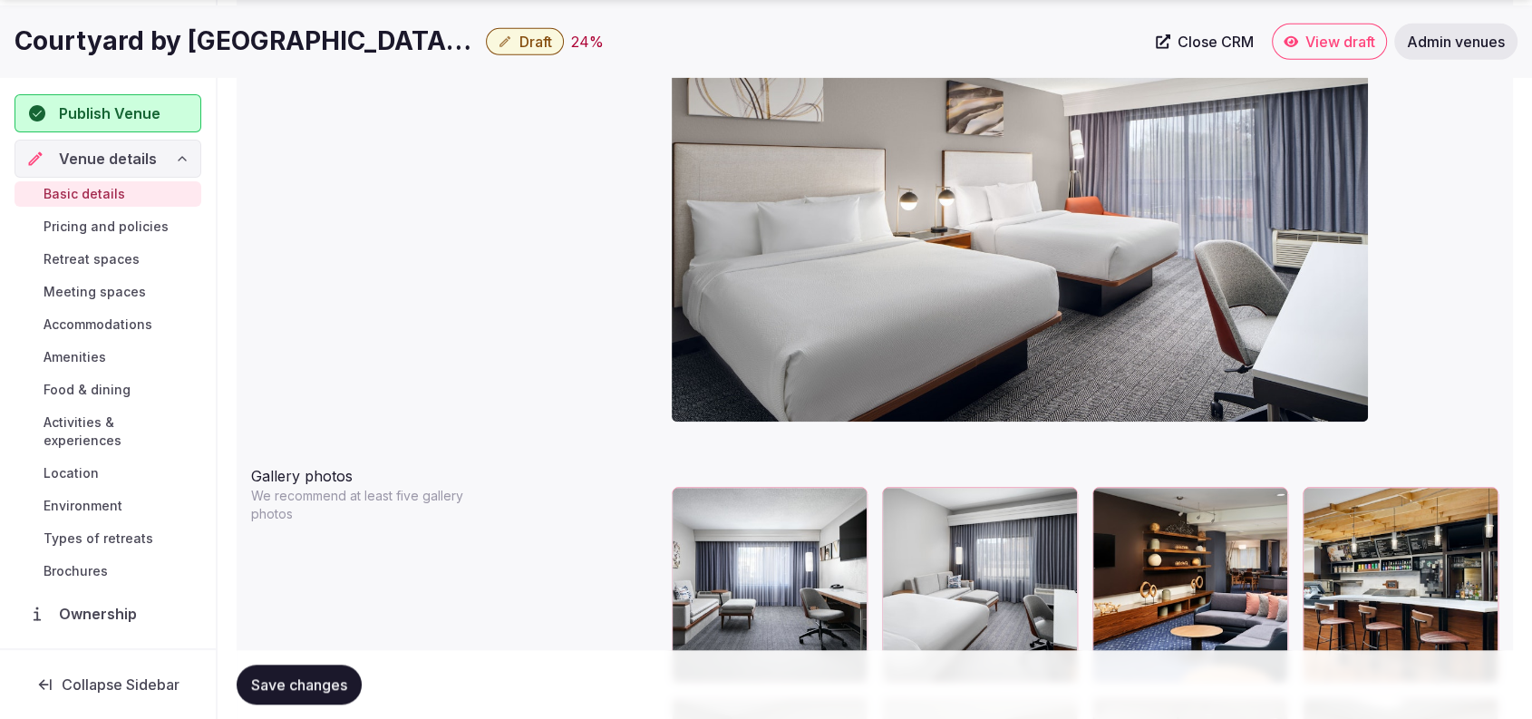
scroll to position [1870, 0]
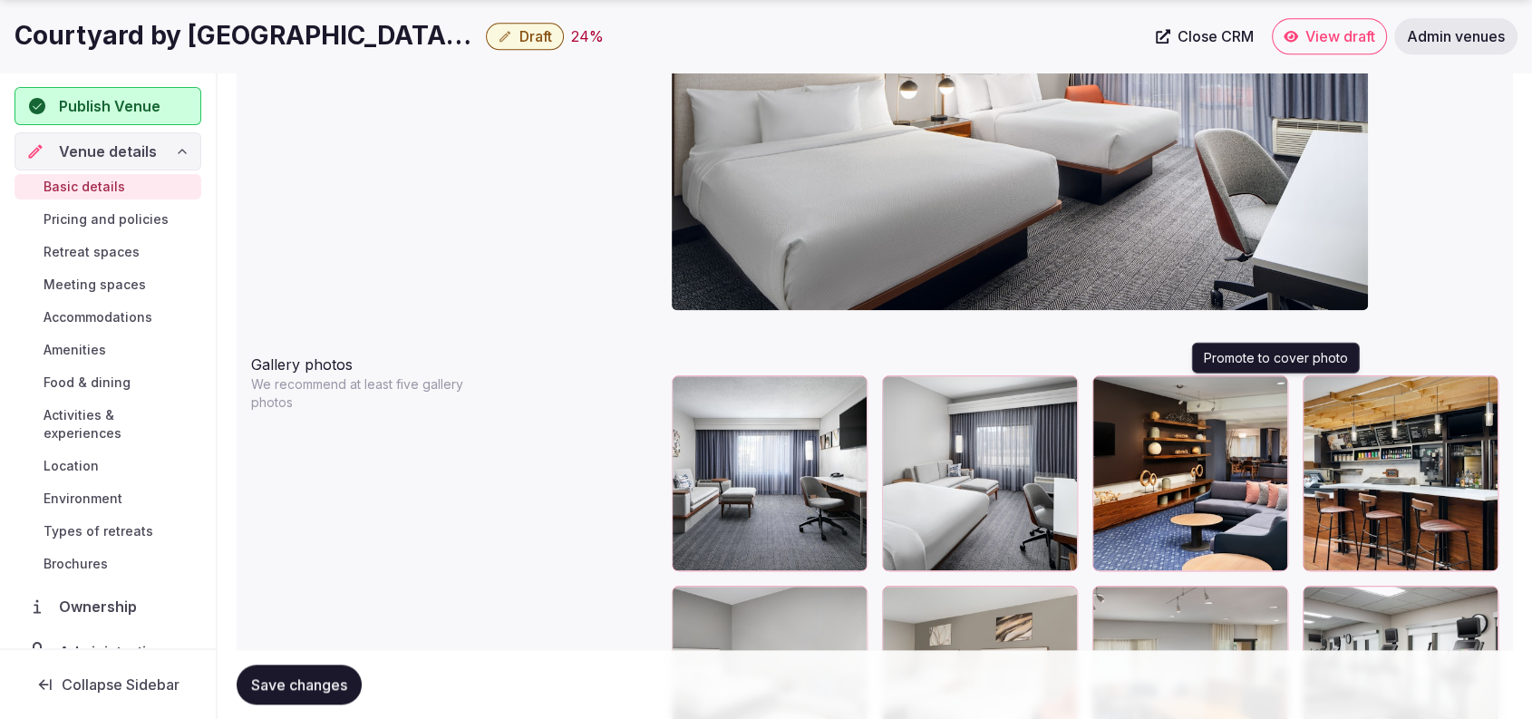
click at [1275, 390] on icon "button" at bounding box center [1270, 393] width 10 height 12
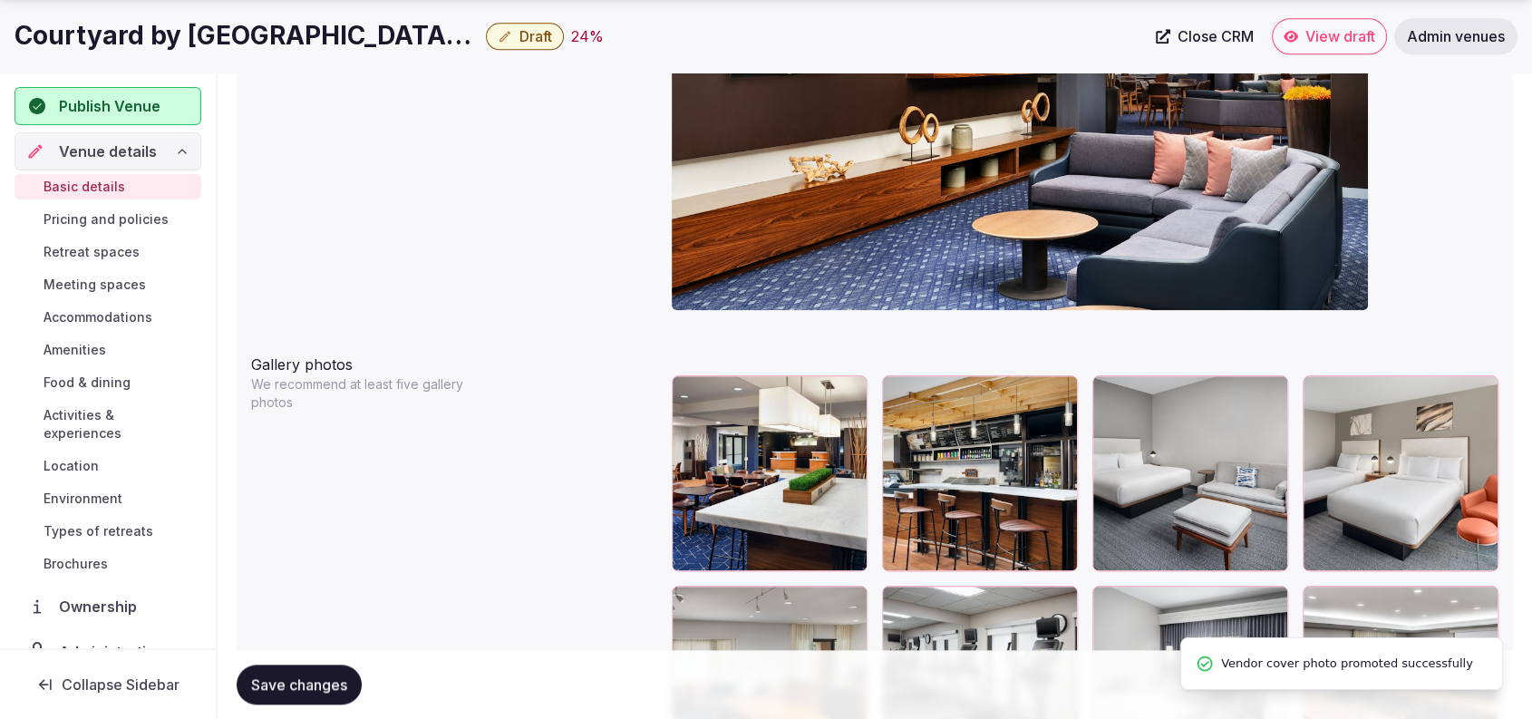
drag, startPoint x: 1530, startPoint y: 430, endPoint x: 1543, endPoint y: 383, distance: 48.8
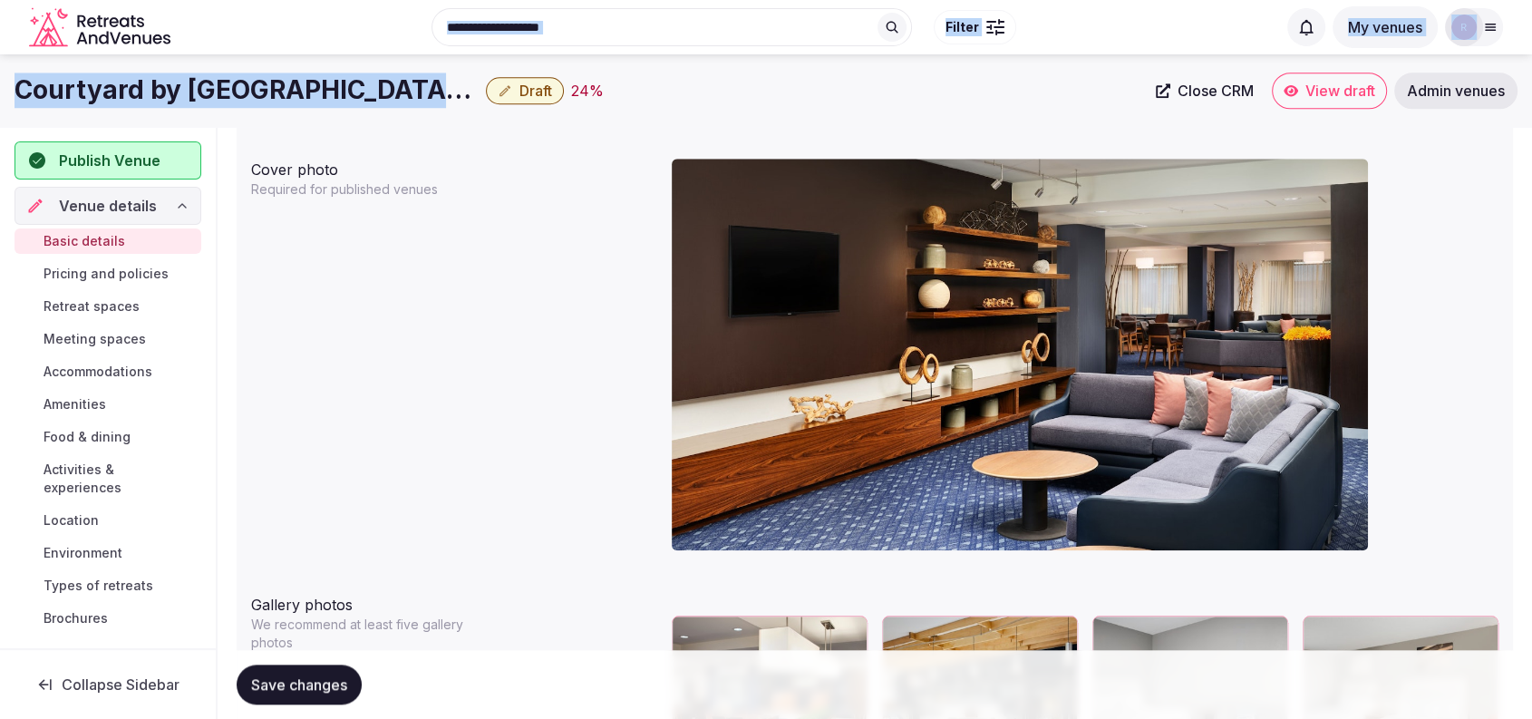
scroll to position [1614, 0]
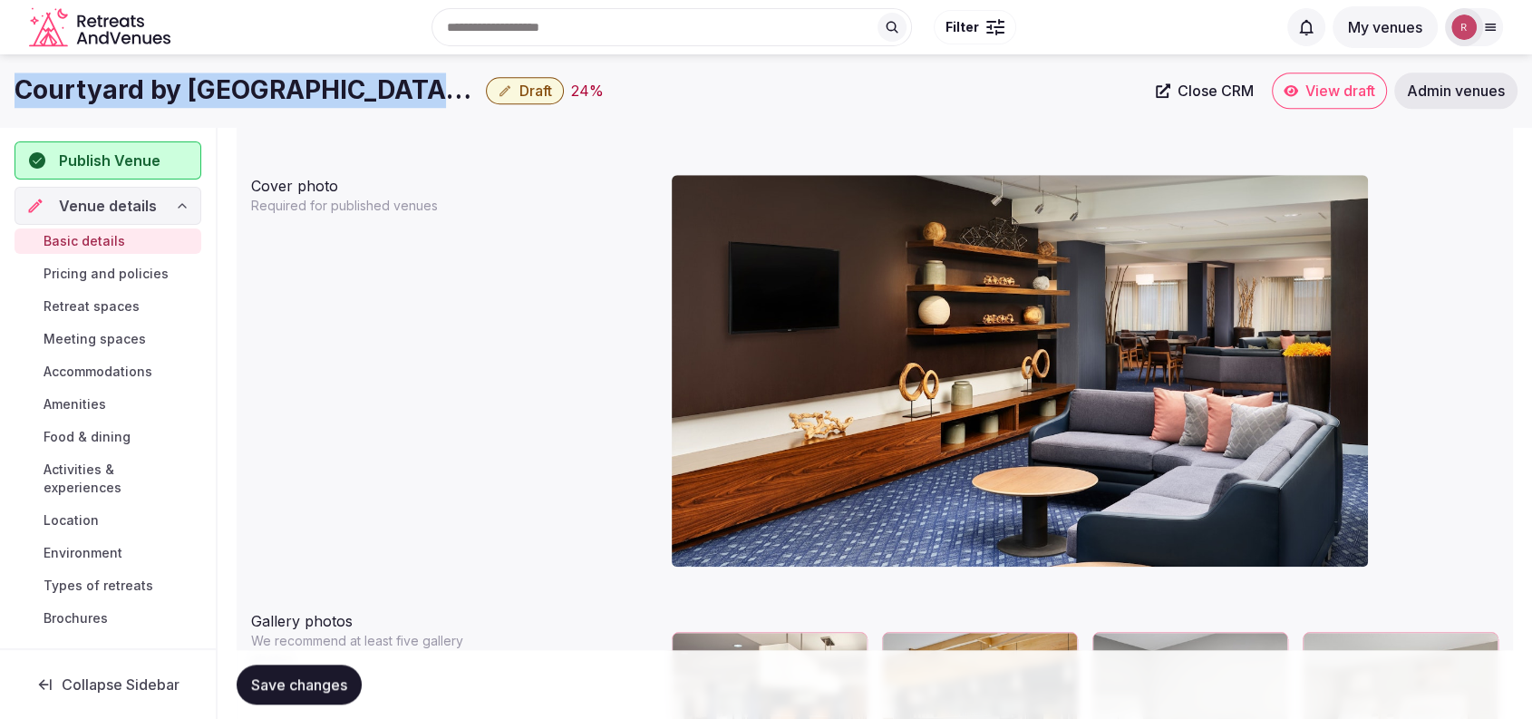
drag, startPoint x: 437, startPoint y: 46, endPoint x: 18, endPoint y: 96, distance: 421.8
click at [18, 96] on h1 "Courtyard by Marriott Siegen Lane" at bounding box center [247, 90] width 464 height 35
copy h1 "Courtyard by Marriott Siegen Lane"
click at [1206, 94] on span "Close CRM" at bounding box center [1216, 91] width 76 height 18
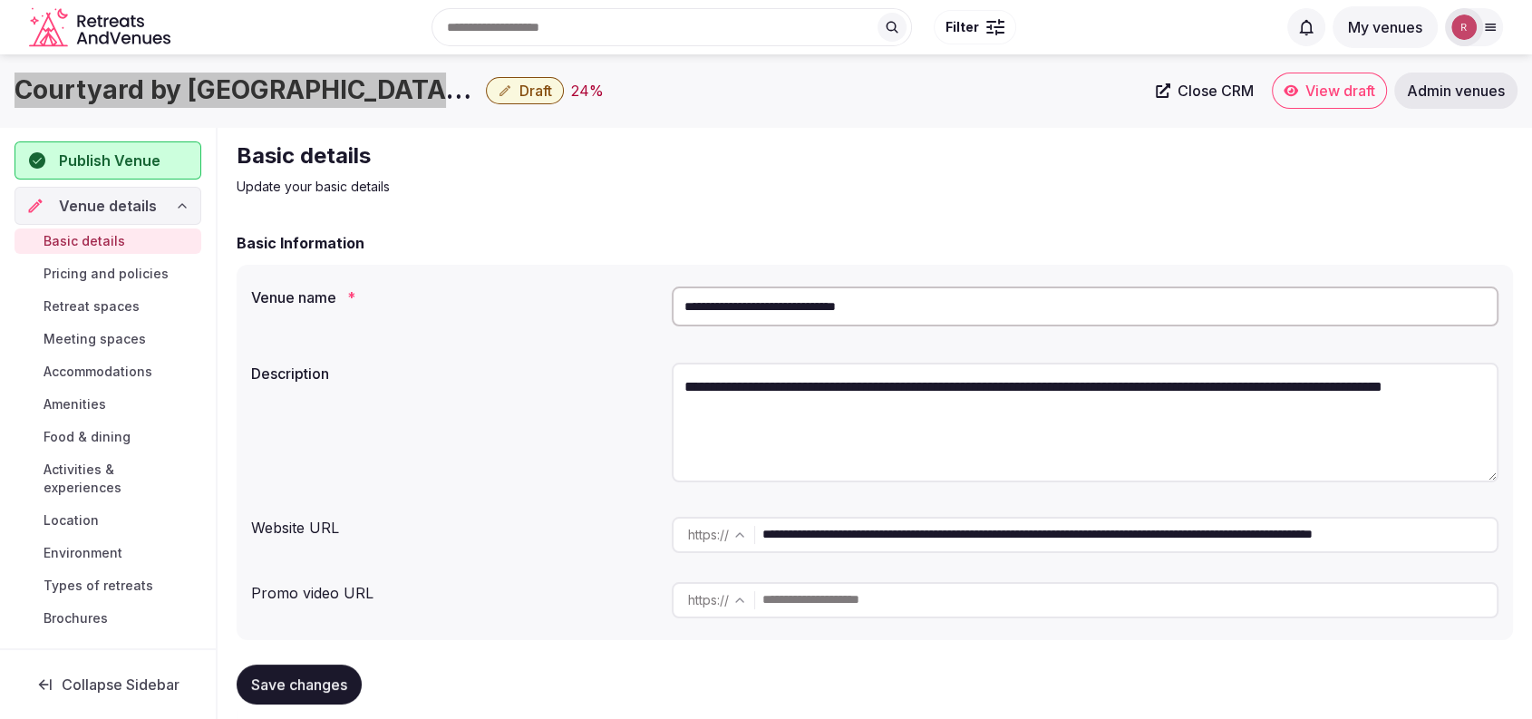
scroll to position [629, 0]
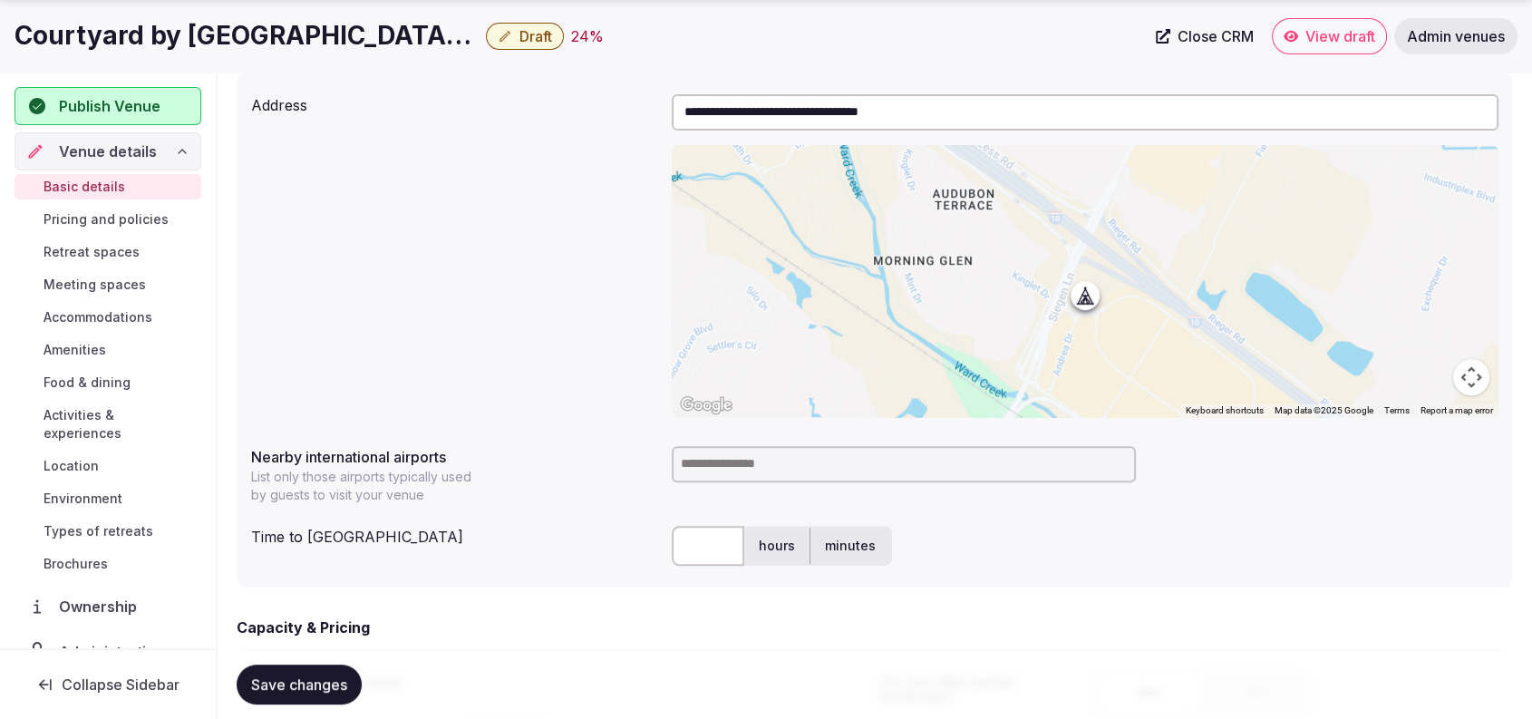
click at [403, 94] on div "Address" at bounding box center [454, 101] width 406 height 29
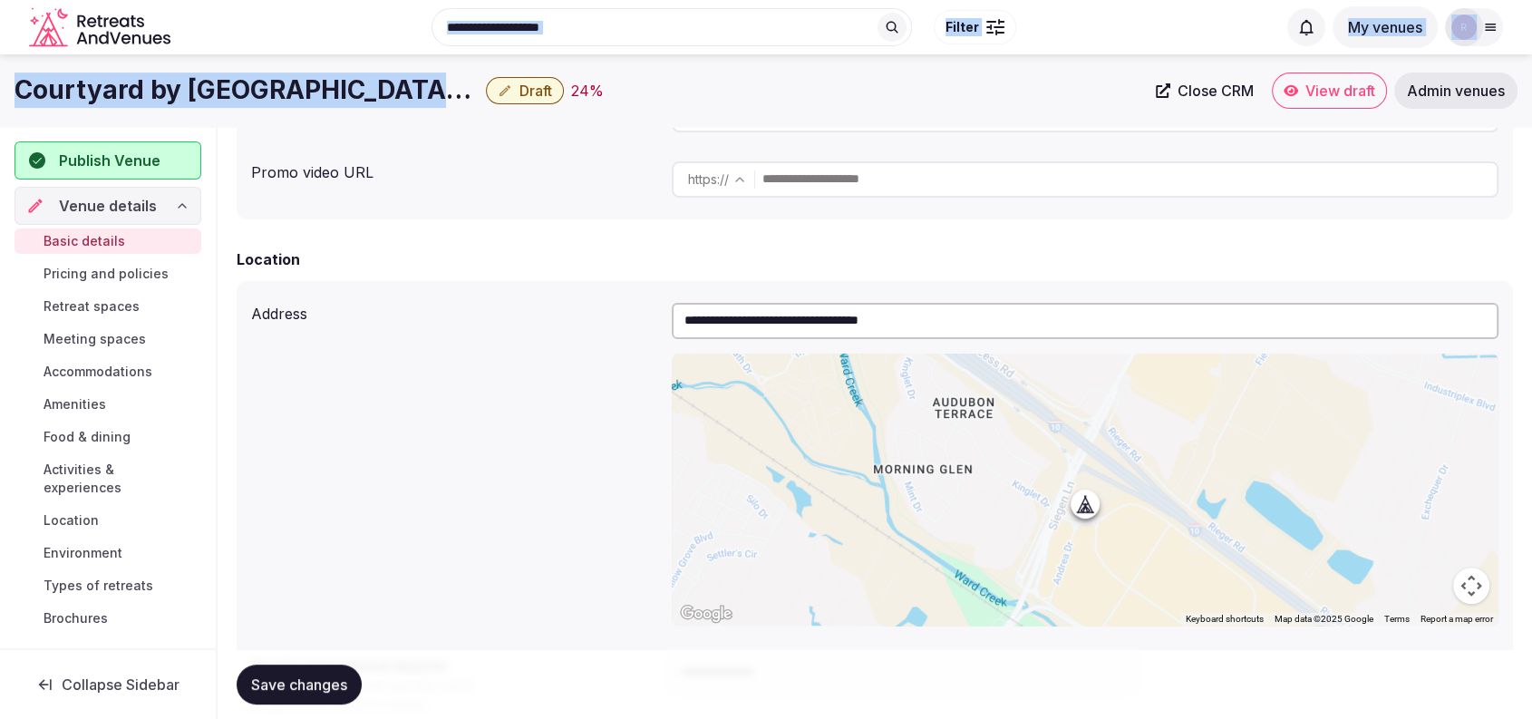
scroll to position [399, 0]
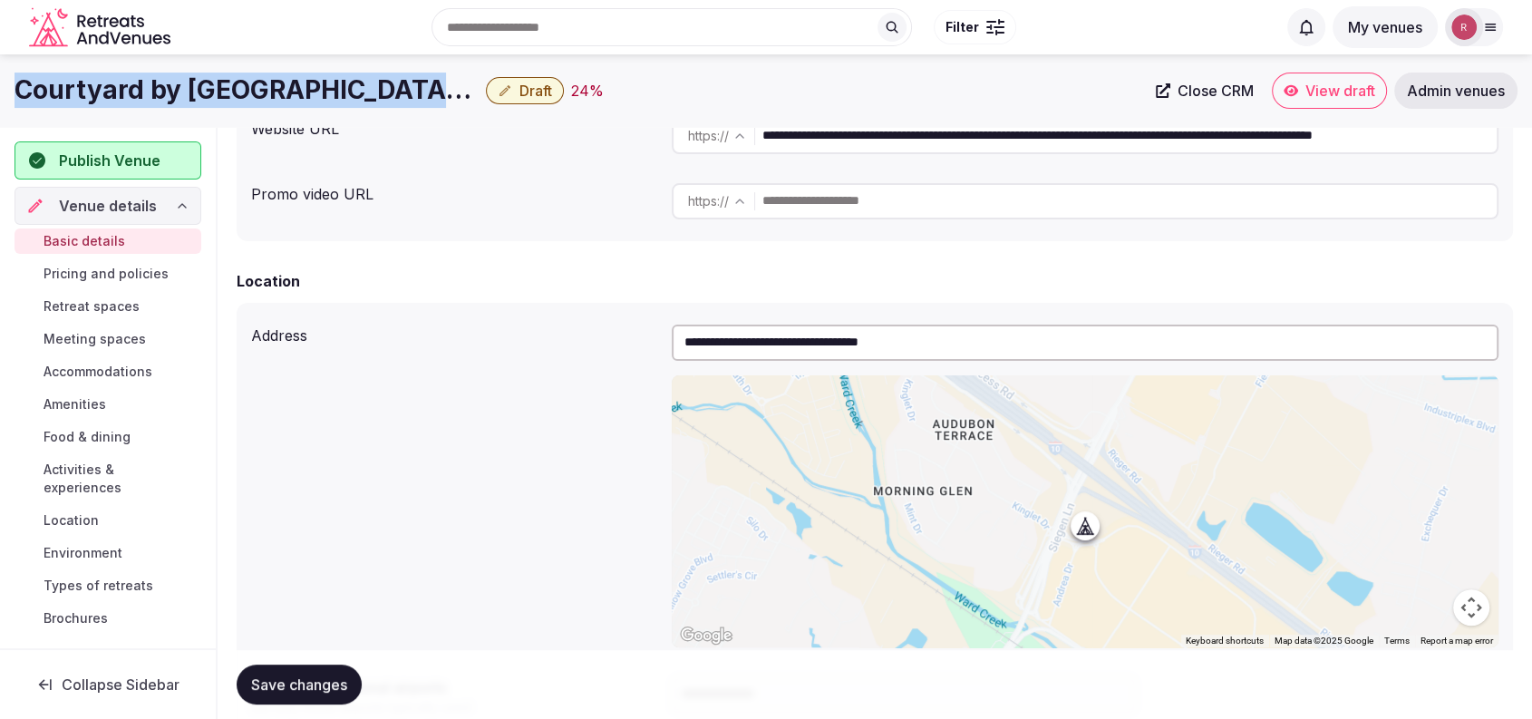
drag, startPoint x: 436, startPoint y: 30, endPoint x: 364, endPoint y: 92, distance: 95.8
click at [3, 95] on div "Courtyard by Marriott Siegen Lane Draft 24 % Close CRM View draft Admin venues" at bounding box center [766, 91] width 1532 height 36
copy div "Courtyard by Marriott Siegen Lane"
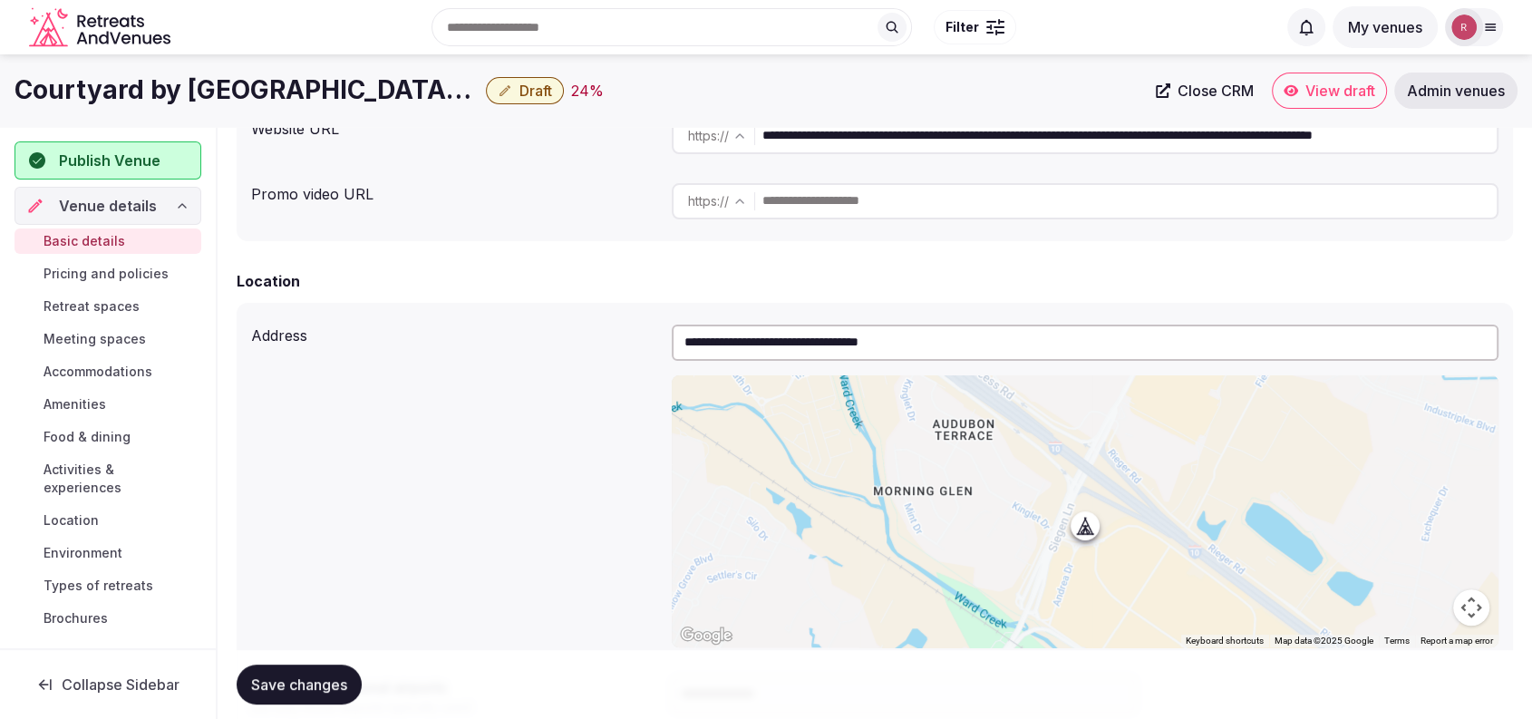
click at [490, 159] on div "**********" at bounding box center [874, 136] width 1247 height 51
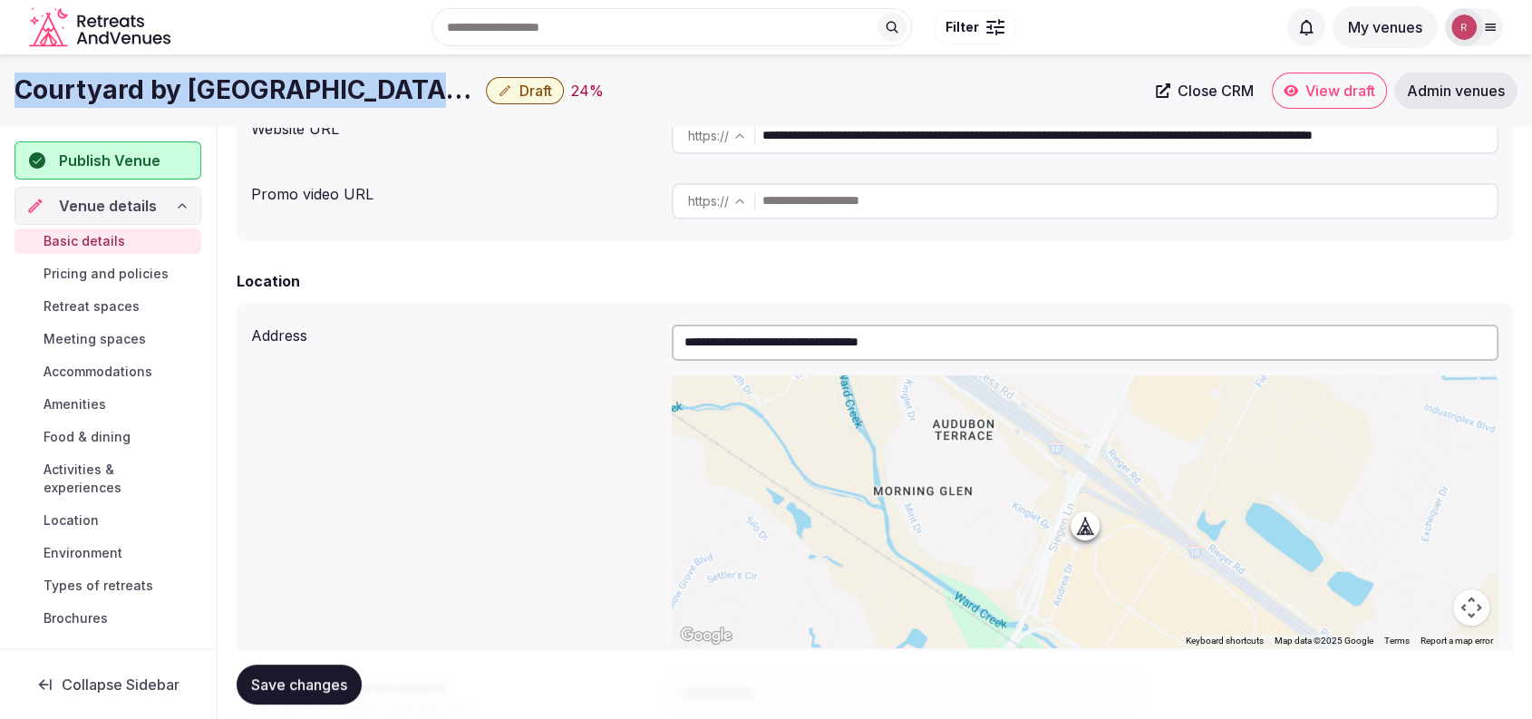
drag, startPoint x: 442, startPoint y: 100, endPoint x: 1, endPoint y: 107, distance: 441.5
click at [1, 107] on div "Courtyard by Marriott Siegen Lane Draft 24 % Close CRM View draft Admin venues" at bounding box center [766, 91] width 1532 height 36
copy h1 "Courtyard by Marriott Siegen Lane"
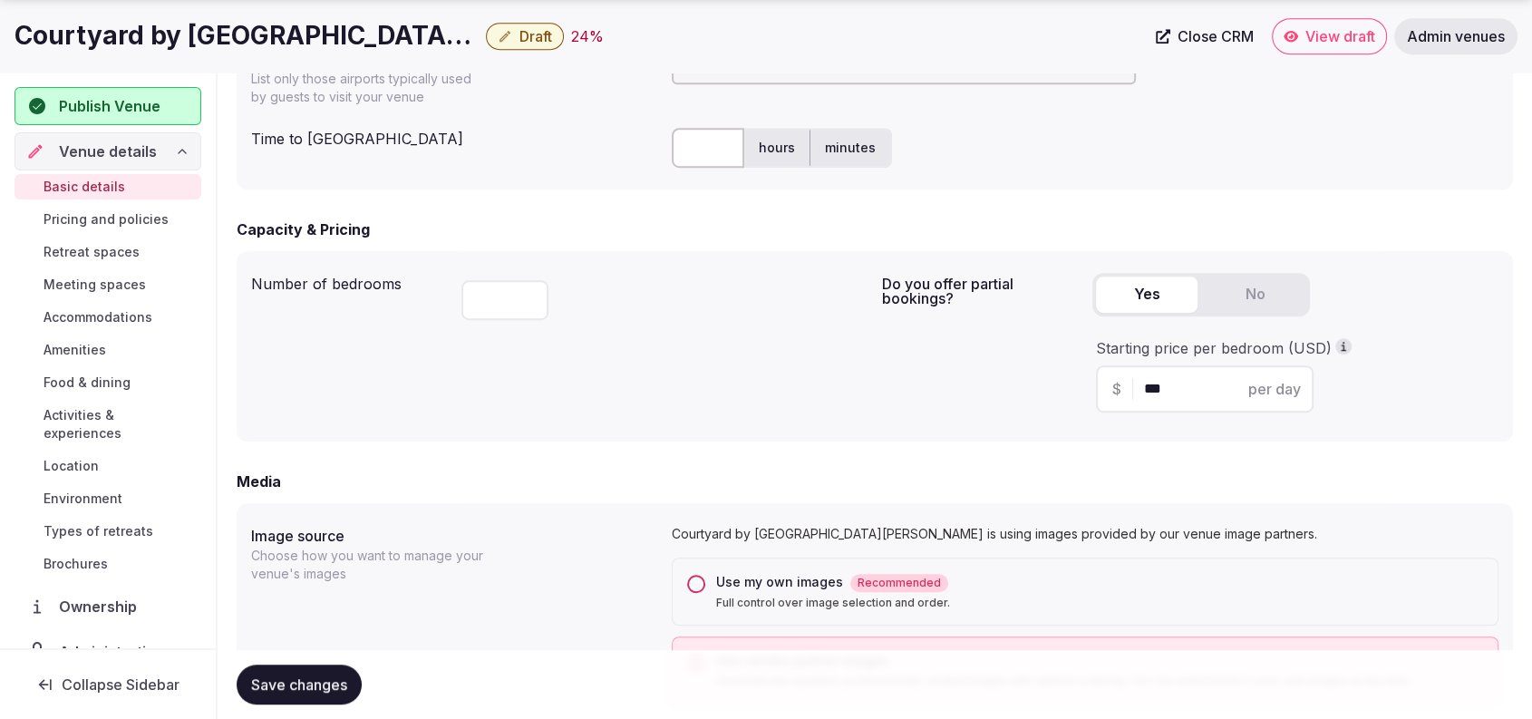
click at [695, 128] on input "text" at bounding box center [708, 148] width 73 height 40
type input "**"
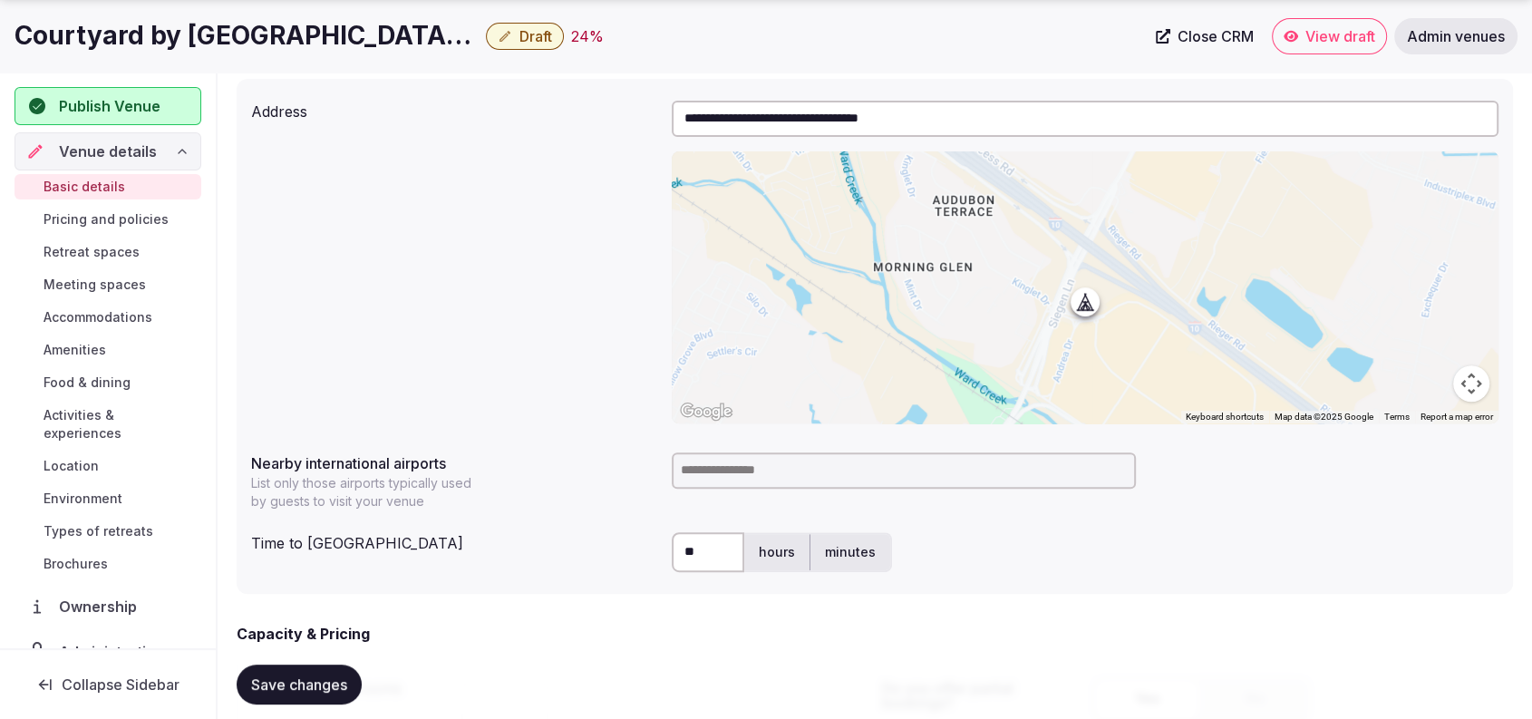
scroll to position [717, 0]
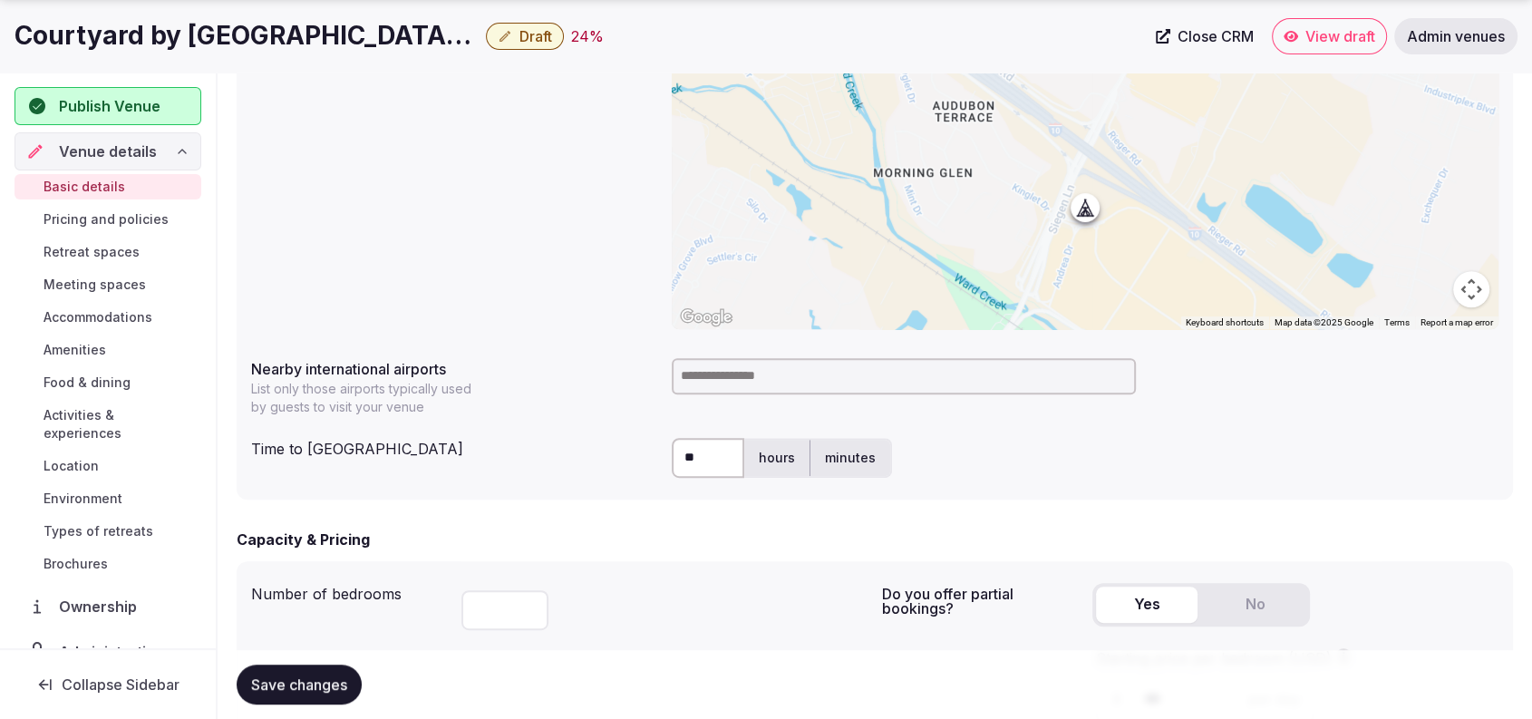
click at [945, 389] on input at bounding box center [904, 376] width 464 height 36
type input "***"
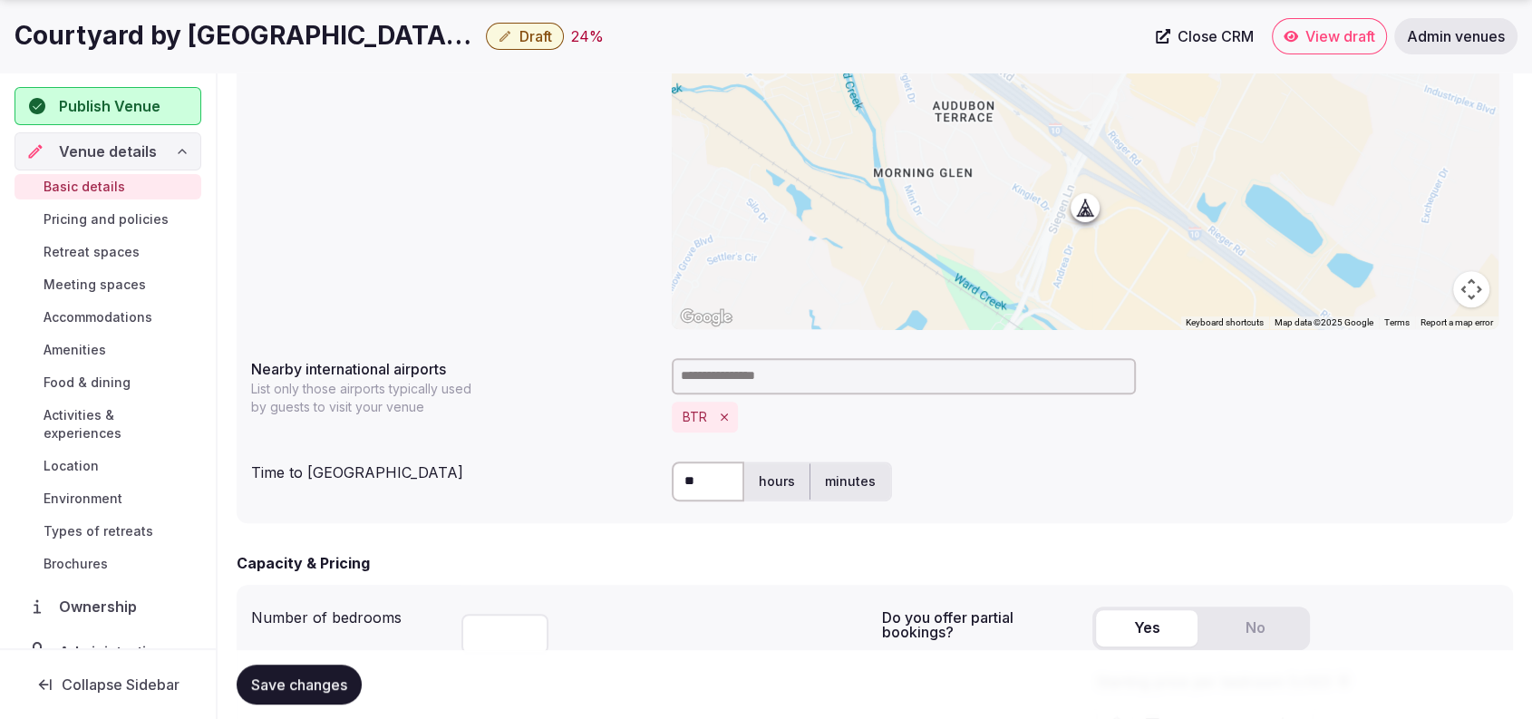
click at [399, 219] on div "**********" at bounding box center [874, 167] width 1247 height 337
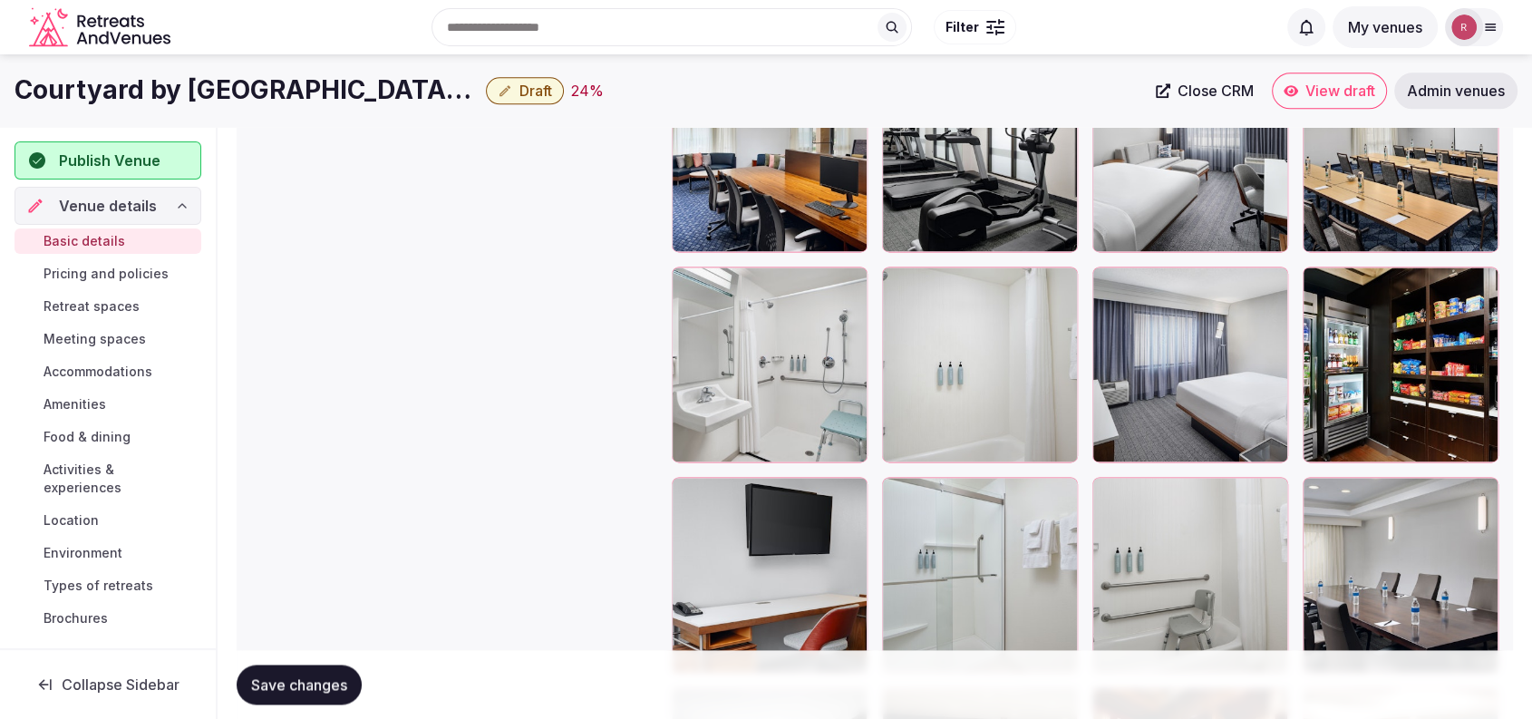
scroll to position [2603, 0]
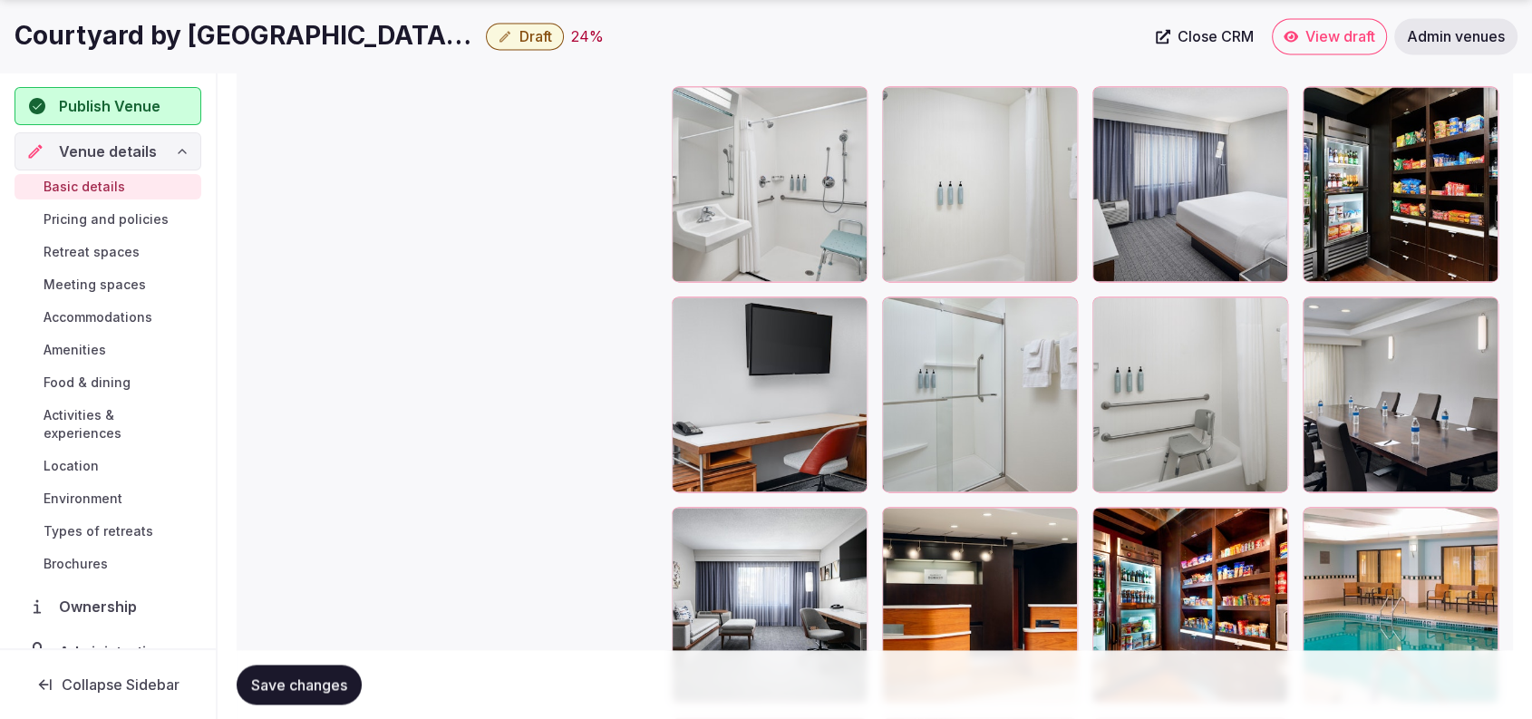
click at [339, 678] on span "Save changes" at bounding box center [299, 684] width 96 height 18
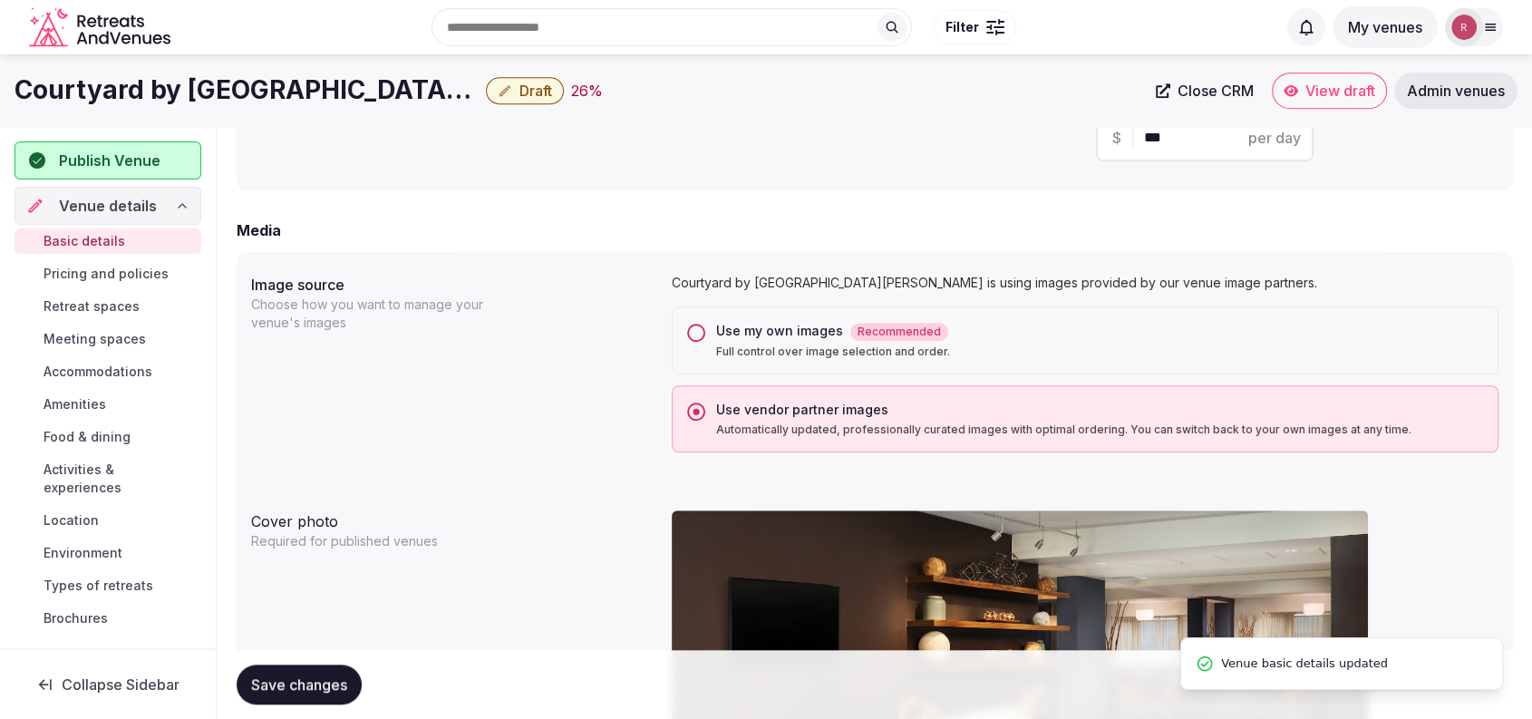
scroll to position [87, 0]
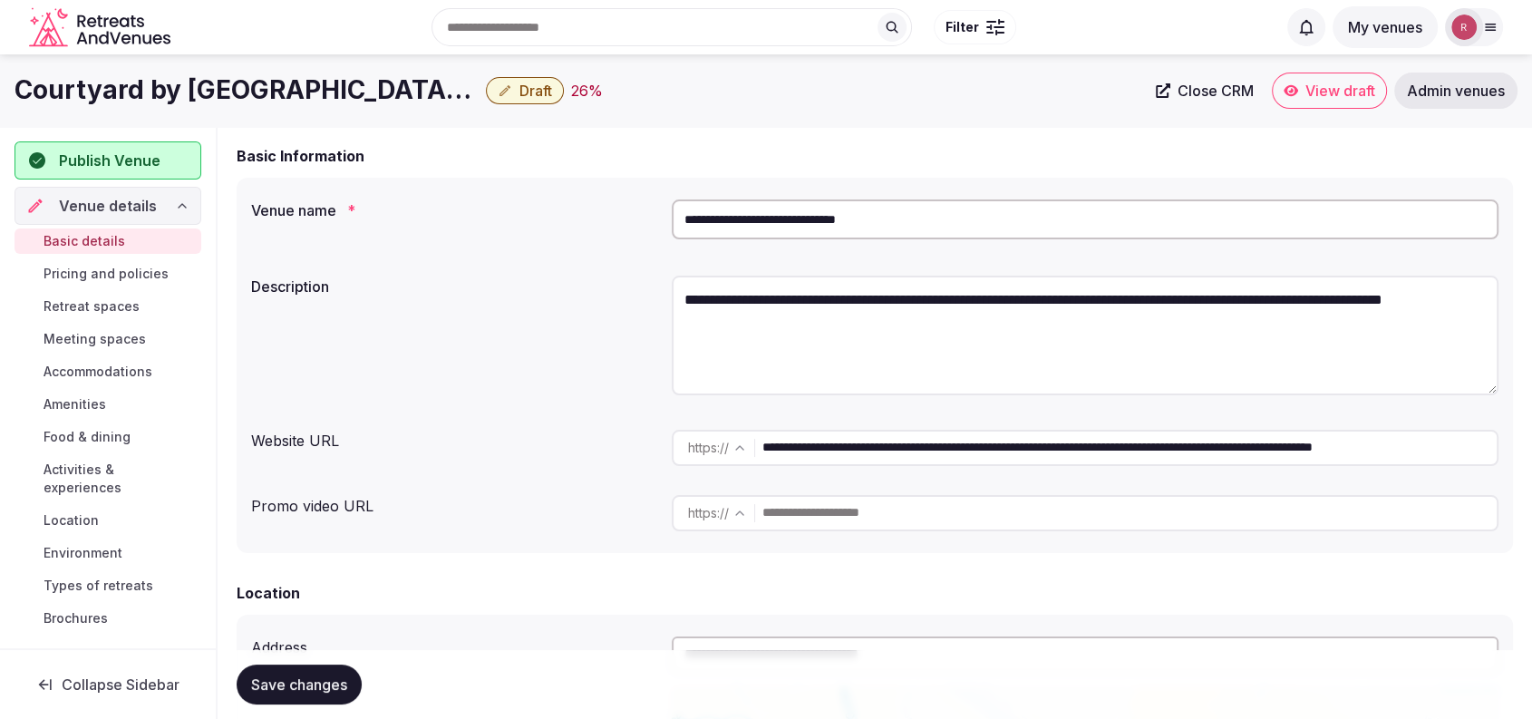
click at [1424, 148] on div "Basic Information" at bounding box center [875, 156] width 1276 height 22
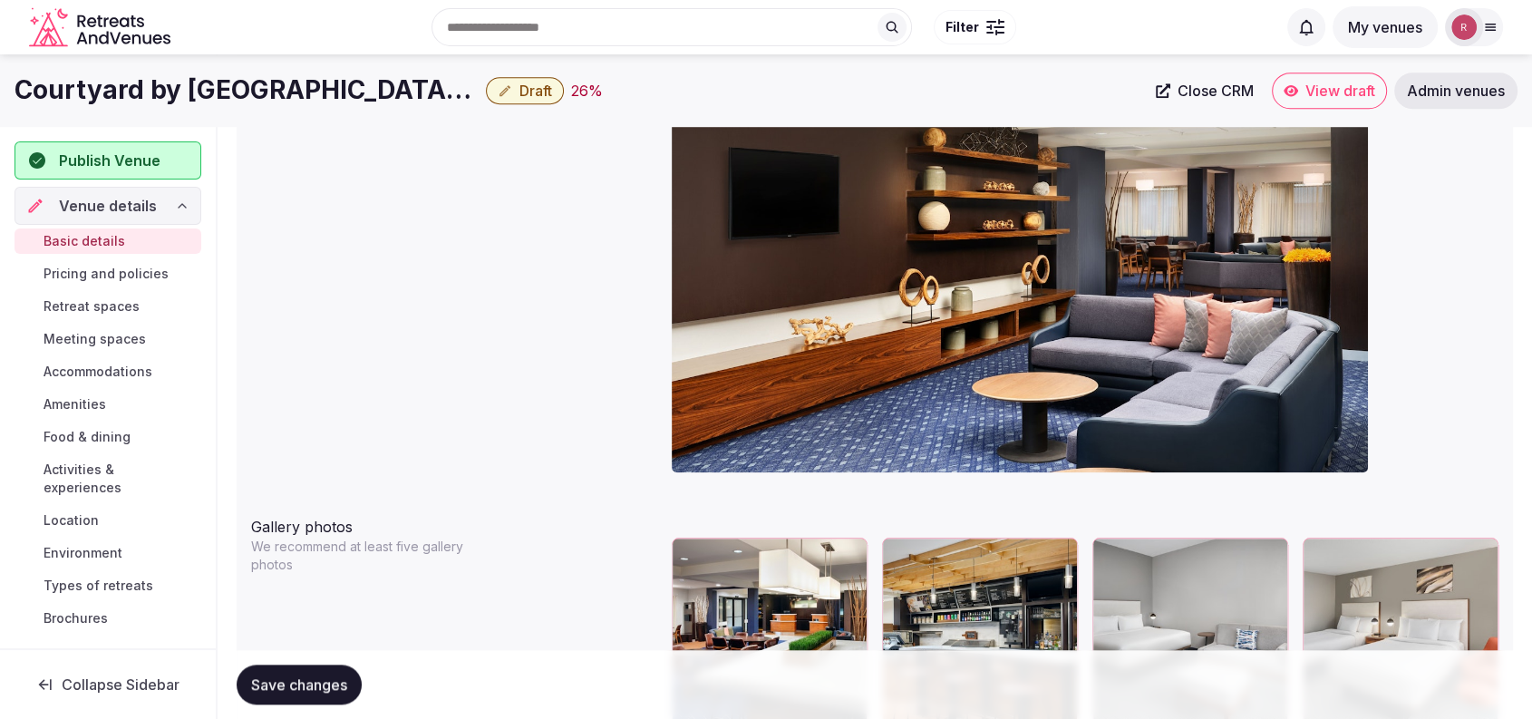
scroll to position [1672, 0]
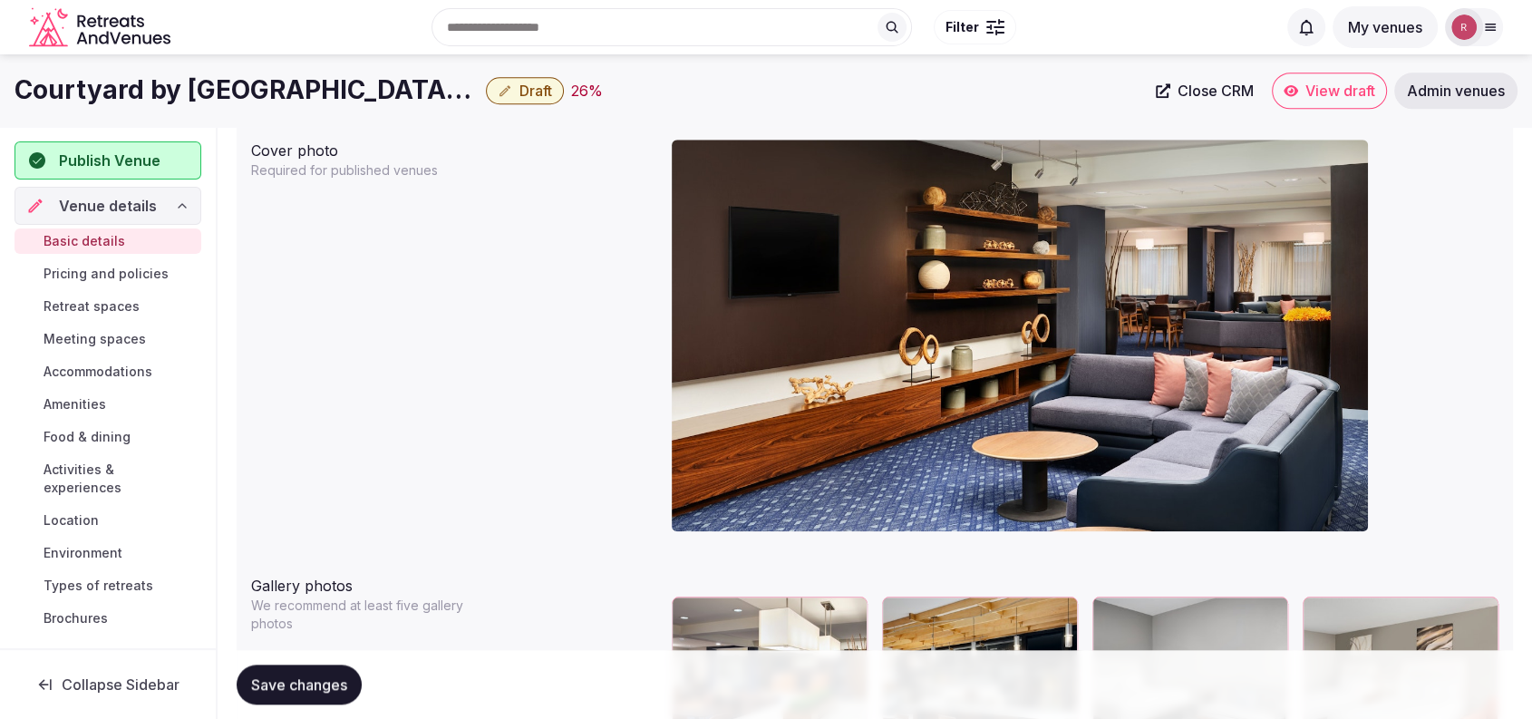
click at [138, 141] on div "Publish Venue" at bounding box center [108, 160] width 187 height 38
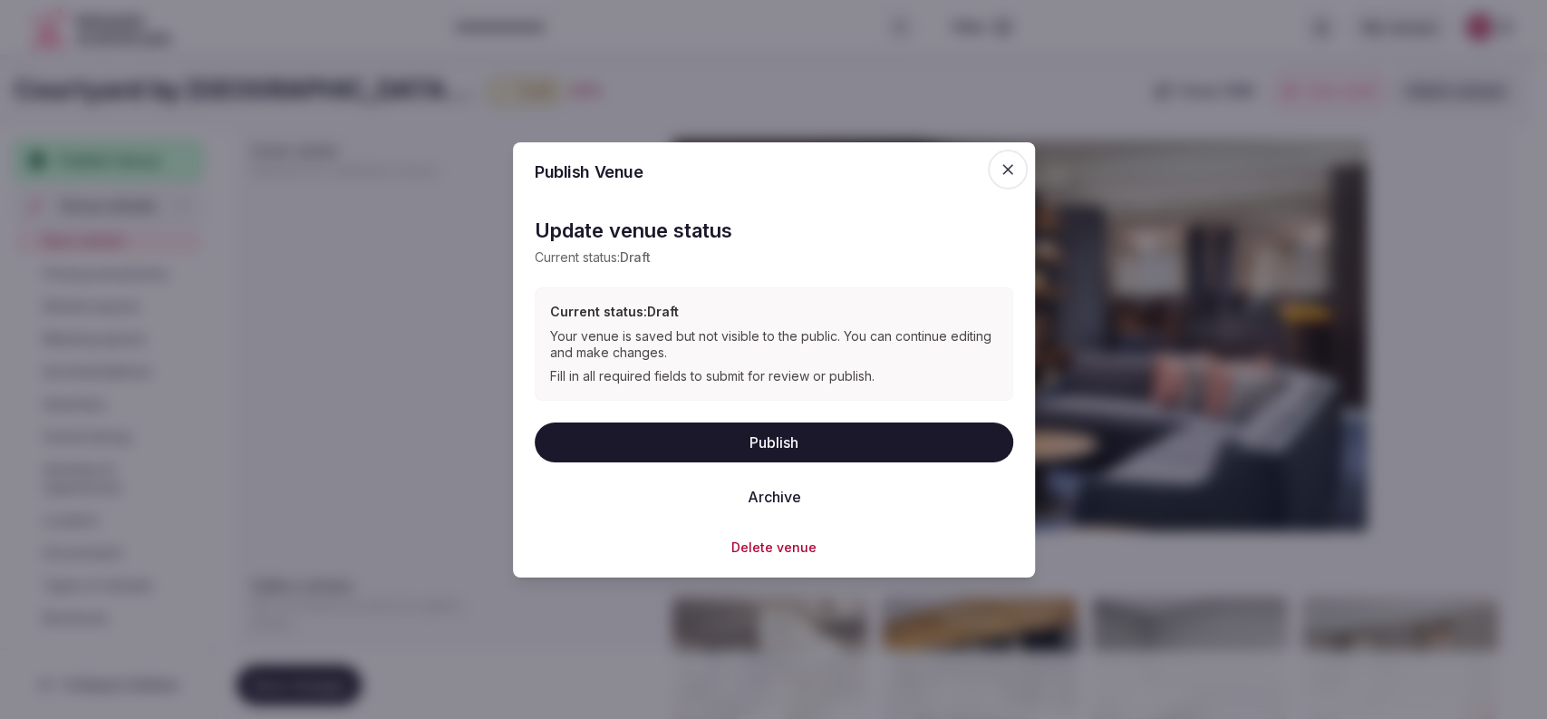
click at [666, 433] on button "Publish" at bounding box center [774, 442] width 479 height 40
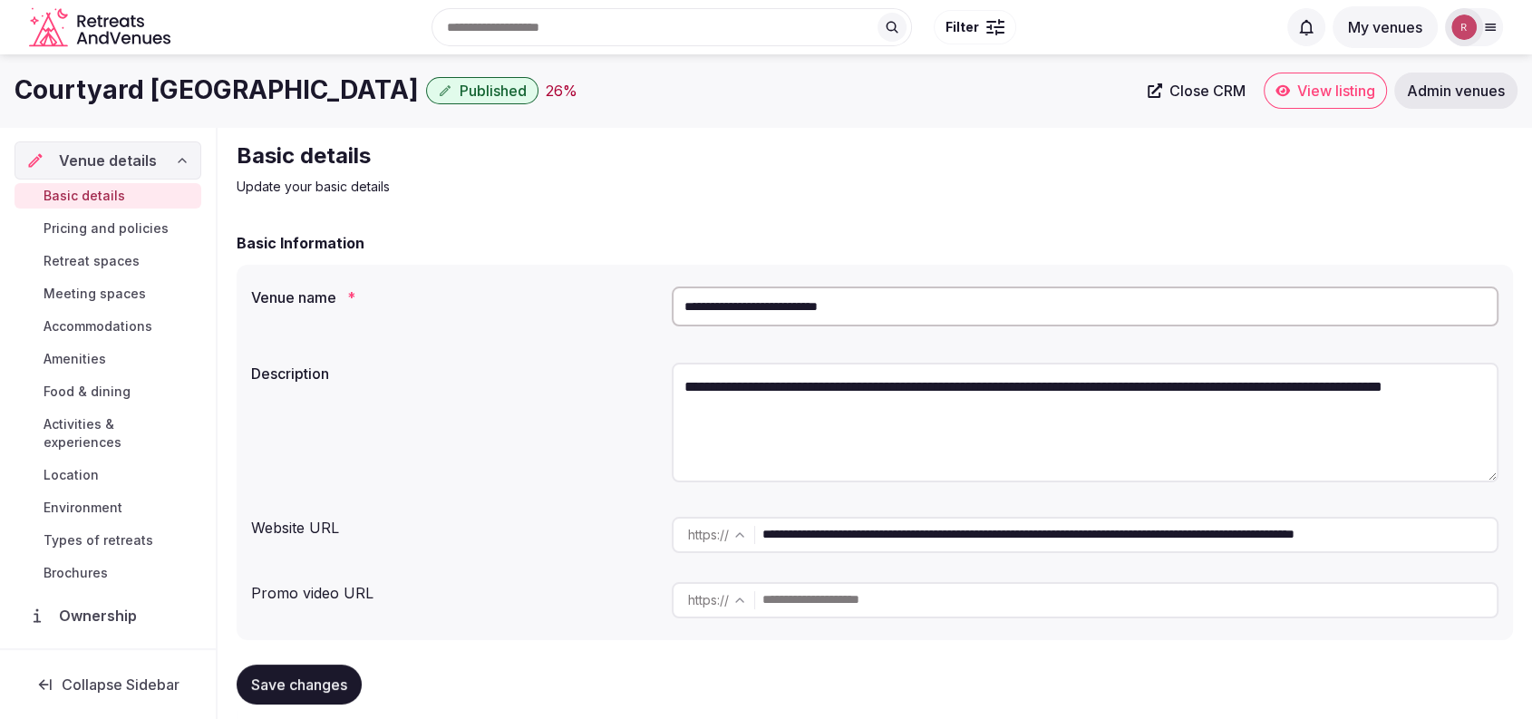
click at [1202, 84] on span "Close CRM" at bounding box center [1207, 91] width 76 height 18
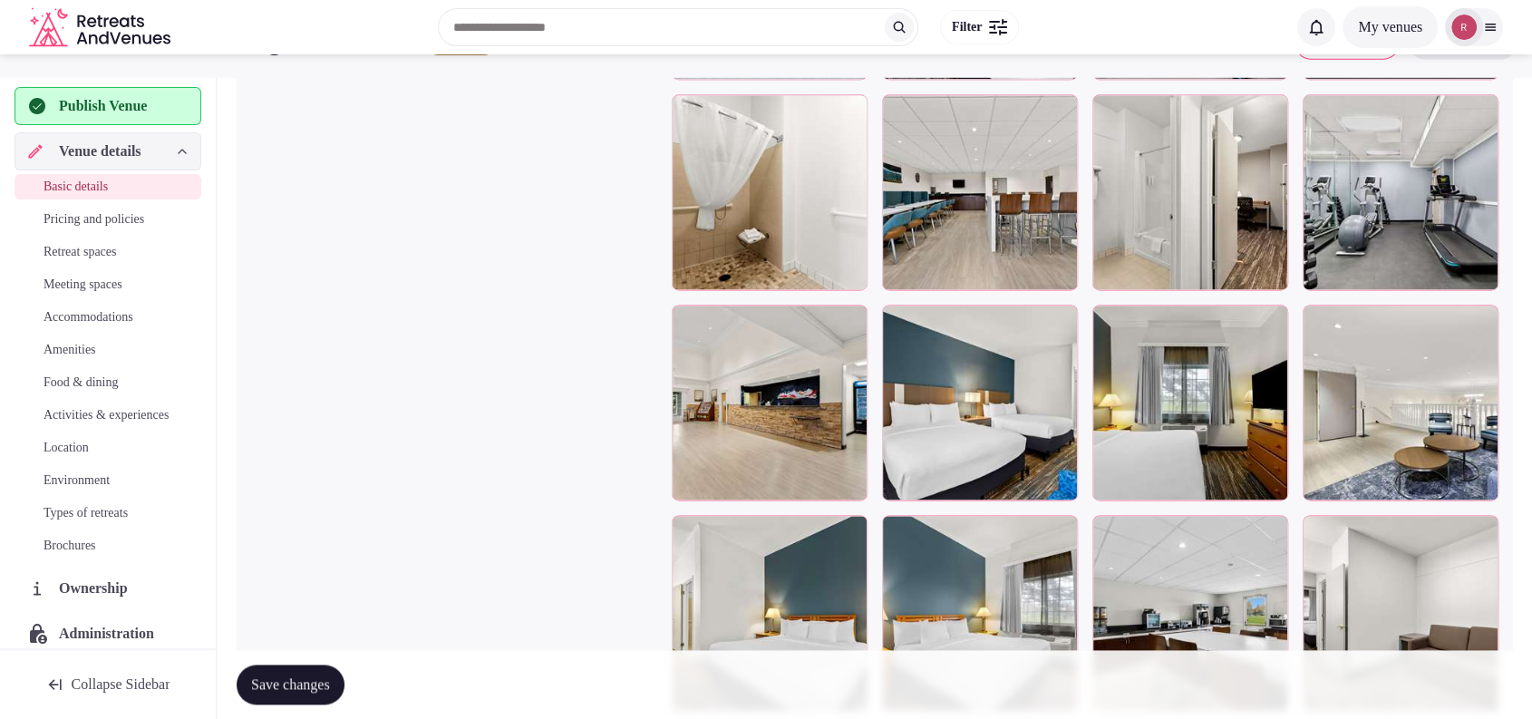
scroll to position [1733, 0]
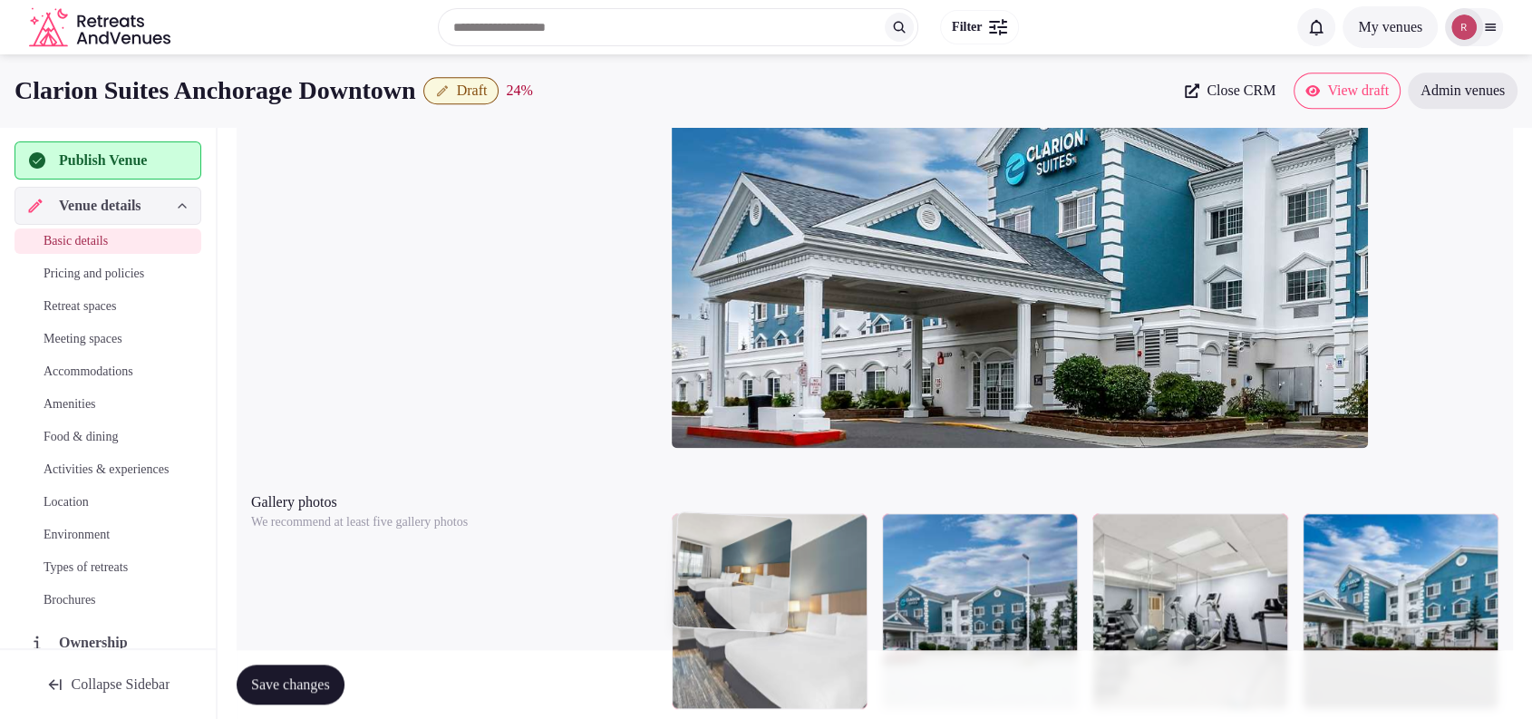
drag, startPoint x: 967, startPoint y: 542, endPoint x: 790, endPoint y: 508, distance: 180.1
click at [887, 571] on body "**********" at bounding box center [766, 186] width 1532 height 3838
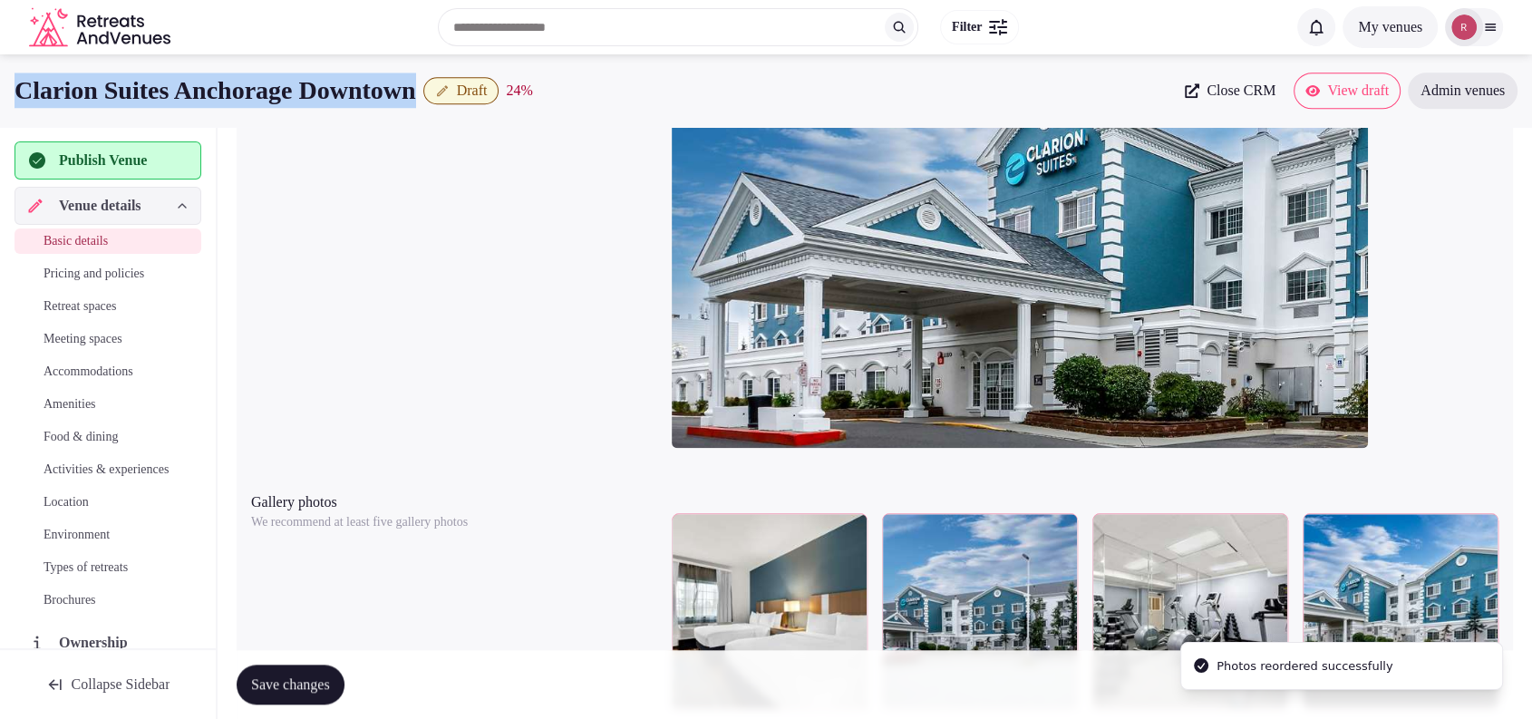
drag, startPoint x: 473, startPoint y: 96, endPoint x: 13, endPoint y: 101, distance: 460.5
click at [13, 101] on div "Clarion Suites Anchorage Downtown Draft 24 % Close CRM View draft Admin venues" at bounding box center [766, 91] width 1532 height 36
click at [1249, 88] on link "Close CRM" at bounding box center [1230, 91] width 112 height 36
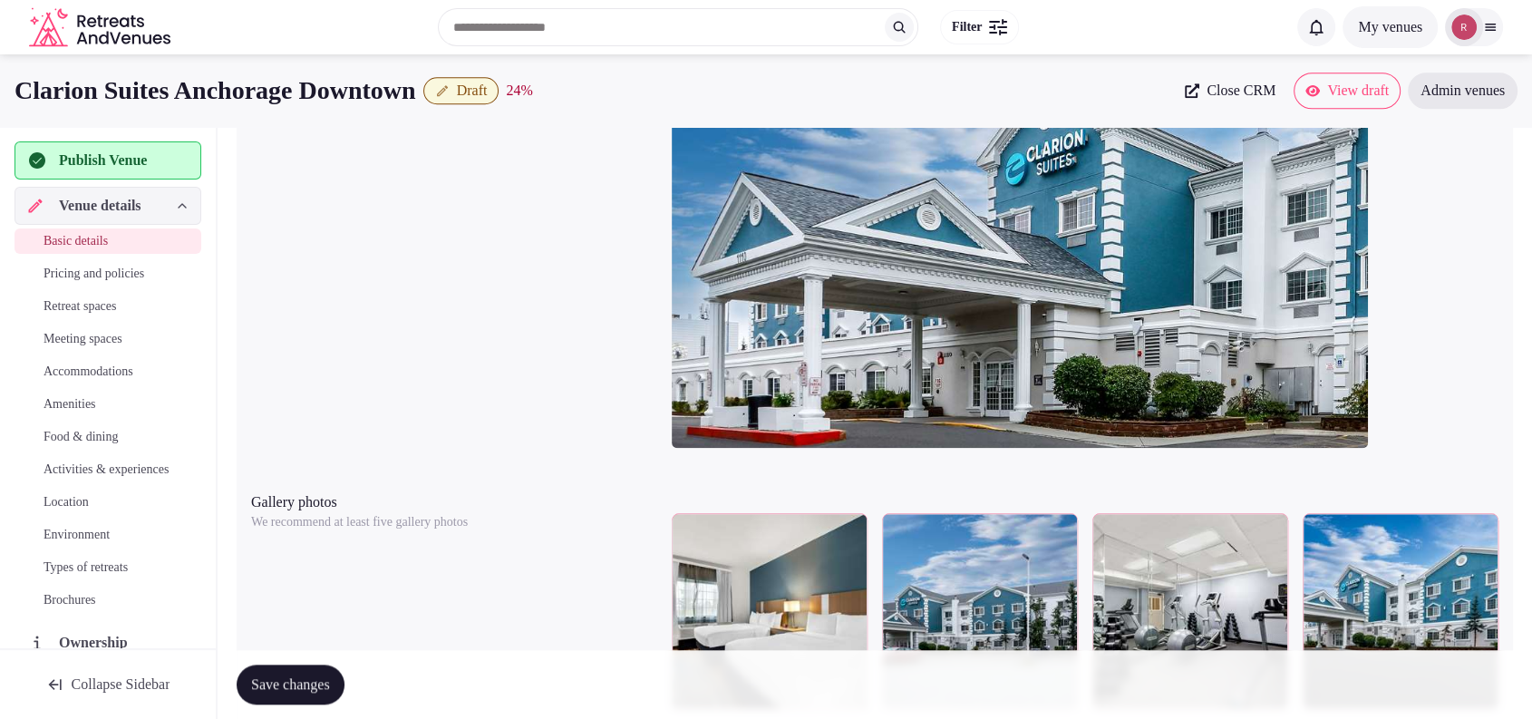
click at [1428, 129] on div at bounding box center [1085, 259] width 827 height 421
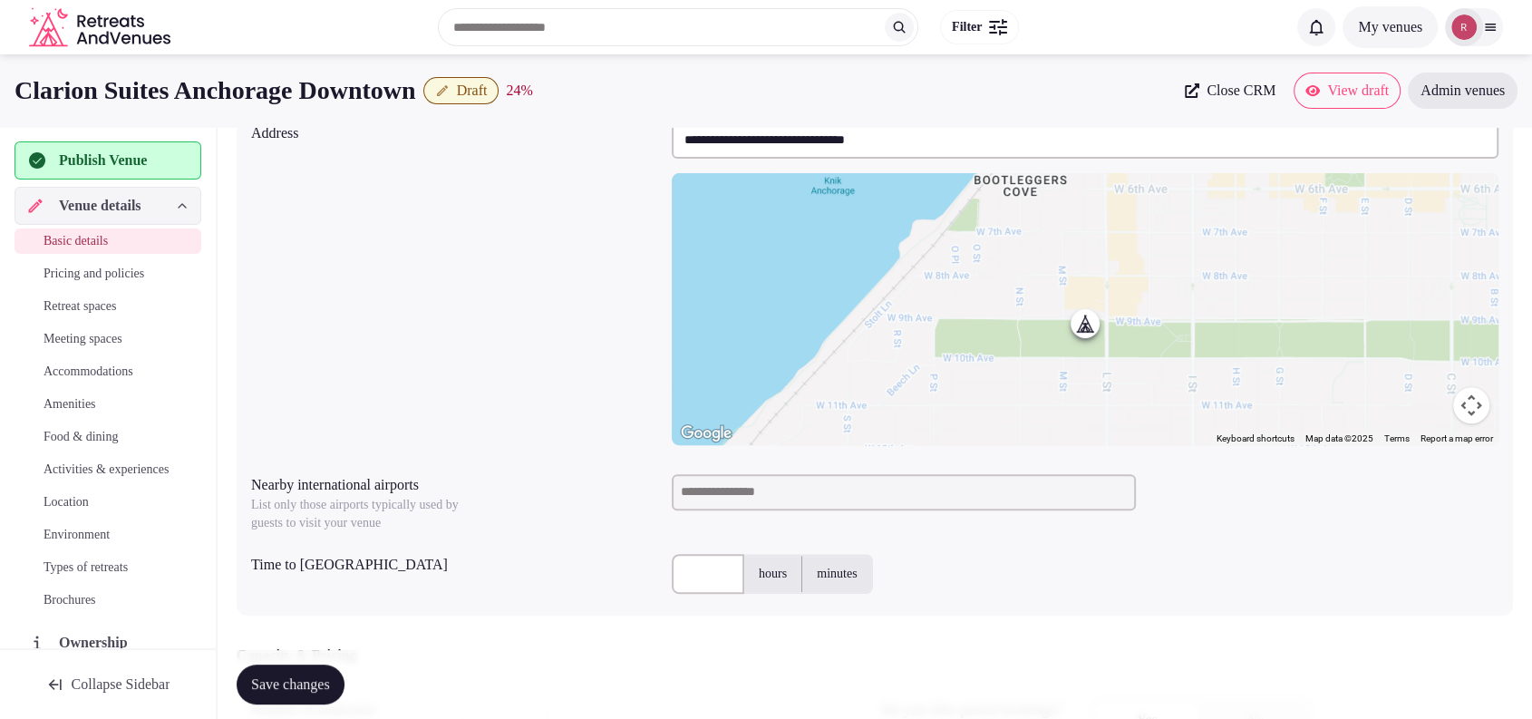
scroll to position [0, 0]
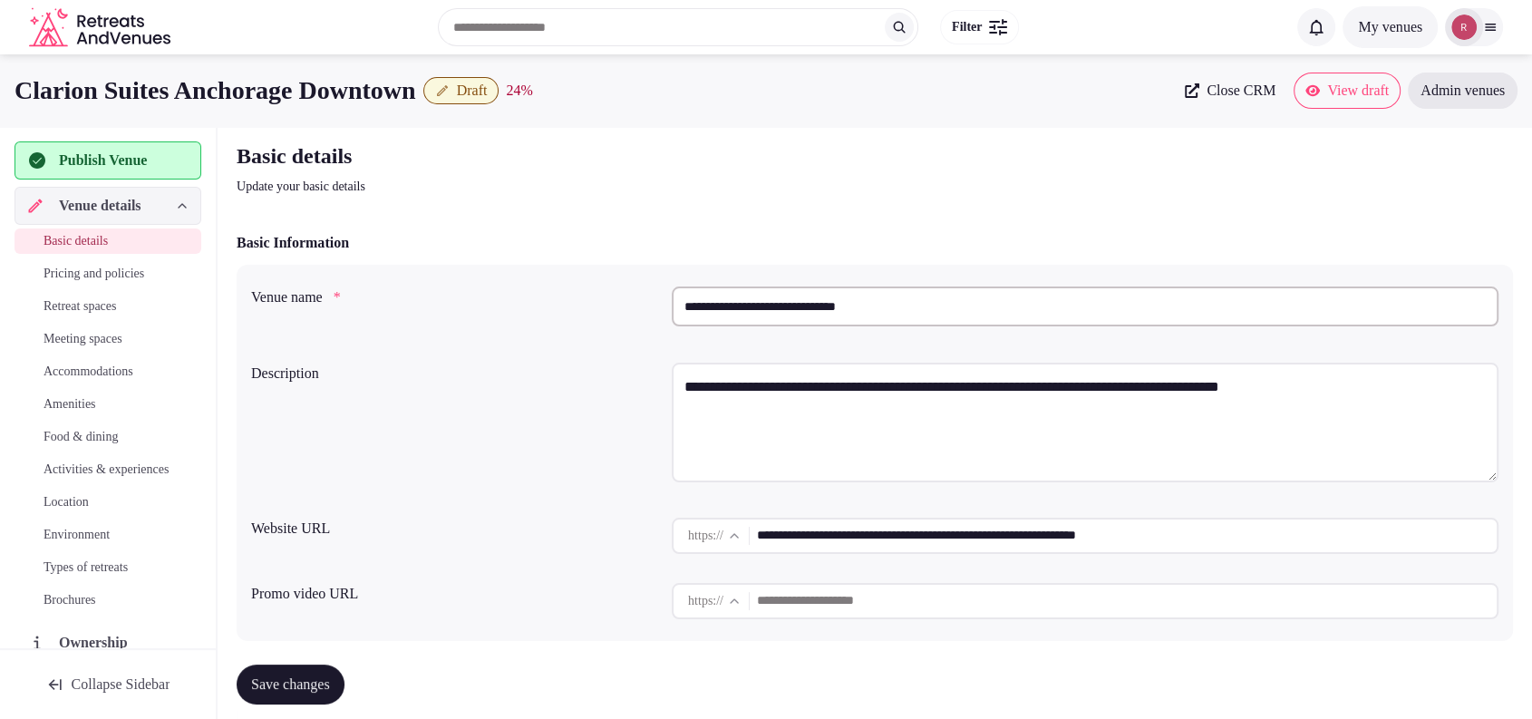
click at [883, 310] on input "**********" at bounding box center [1085, 306] width 827 height 40
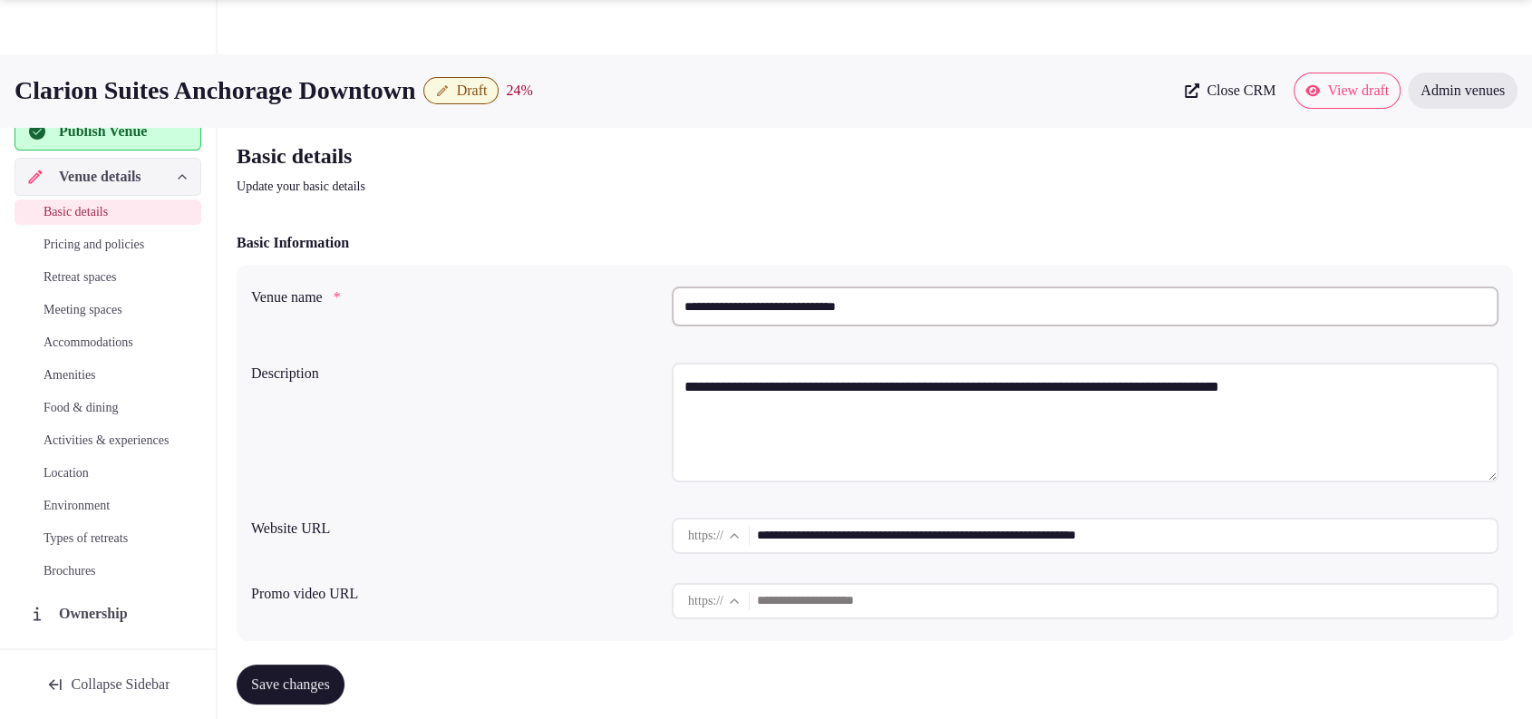
scroll to position [629, 0]
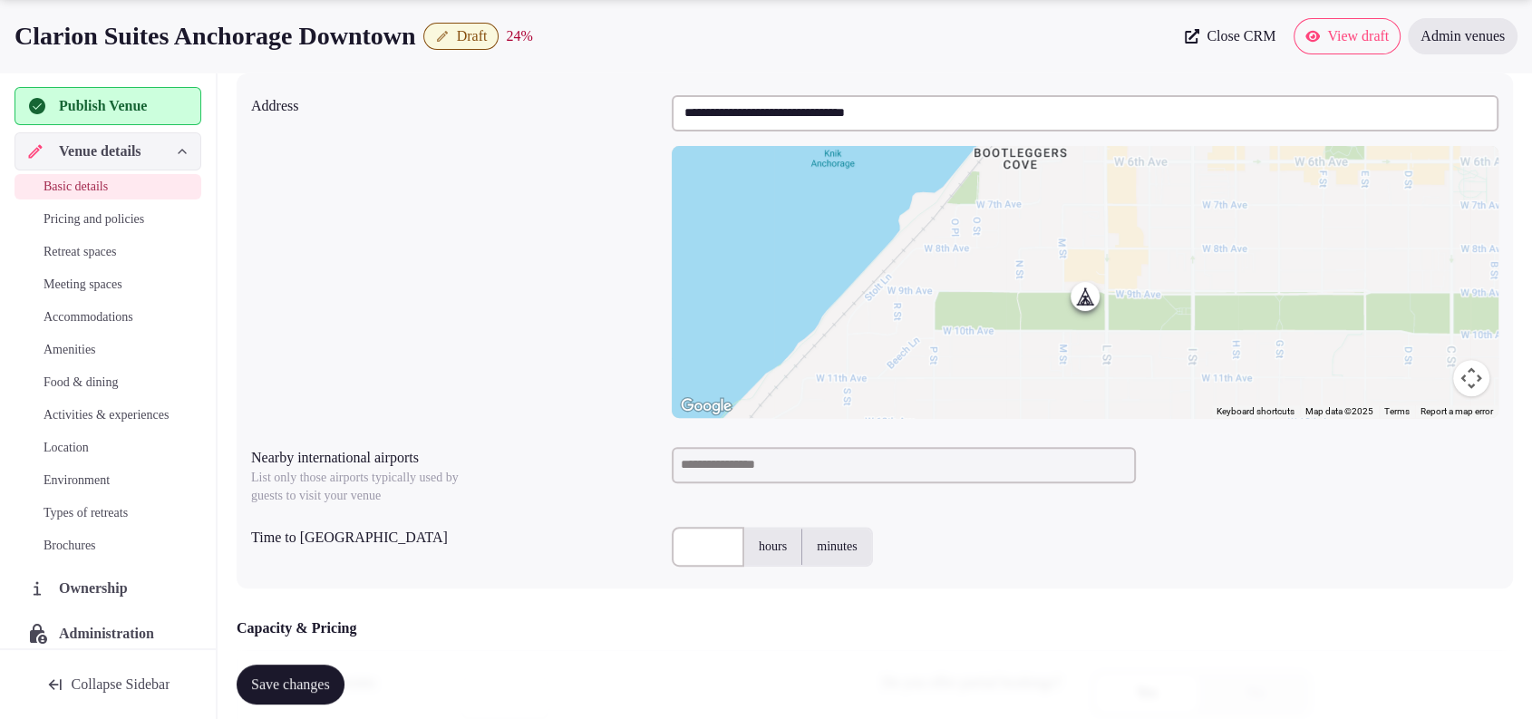
click at [780, 453] on input at bounding box center [904, 465] width 464 height 36
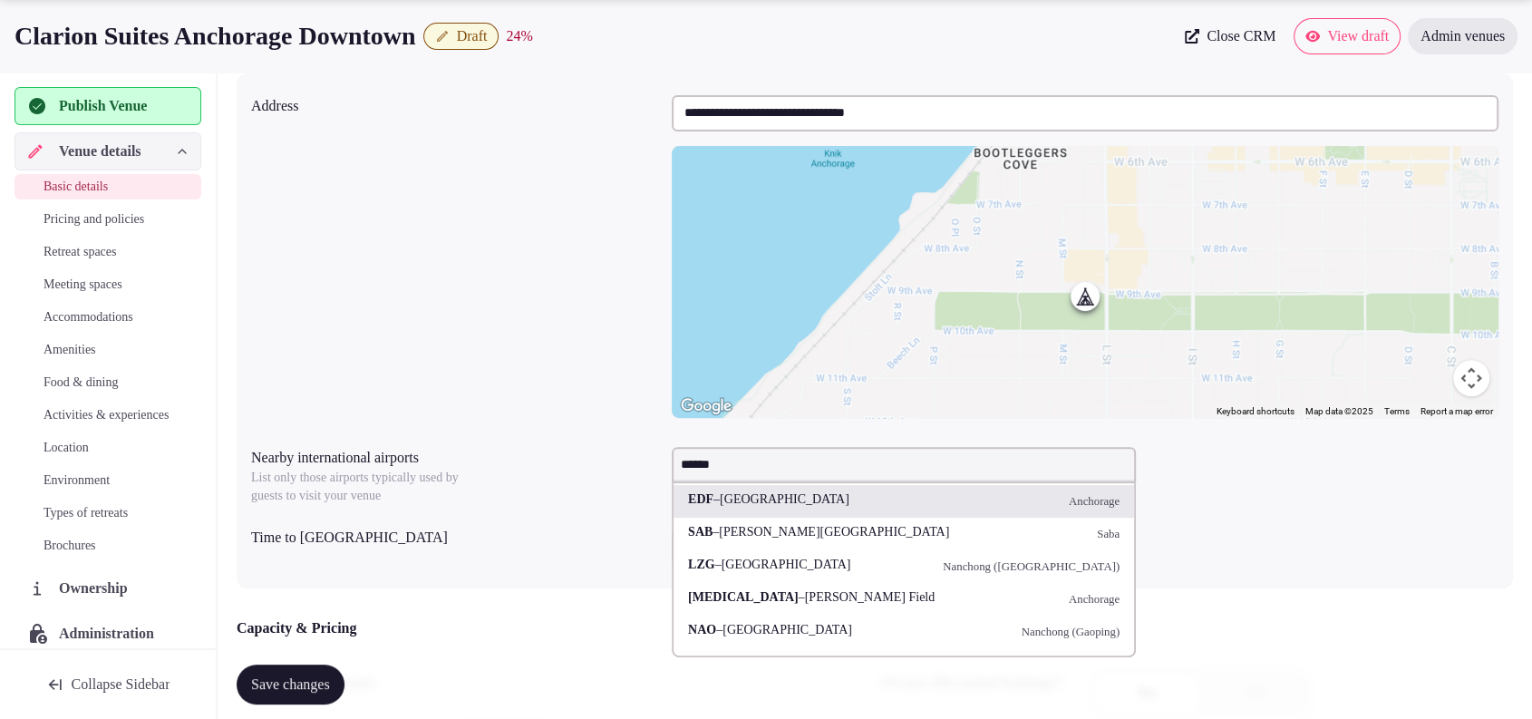
type input "*******"
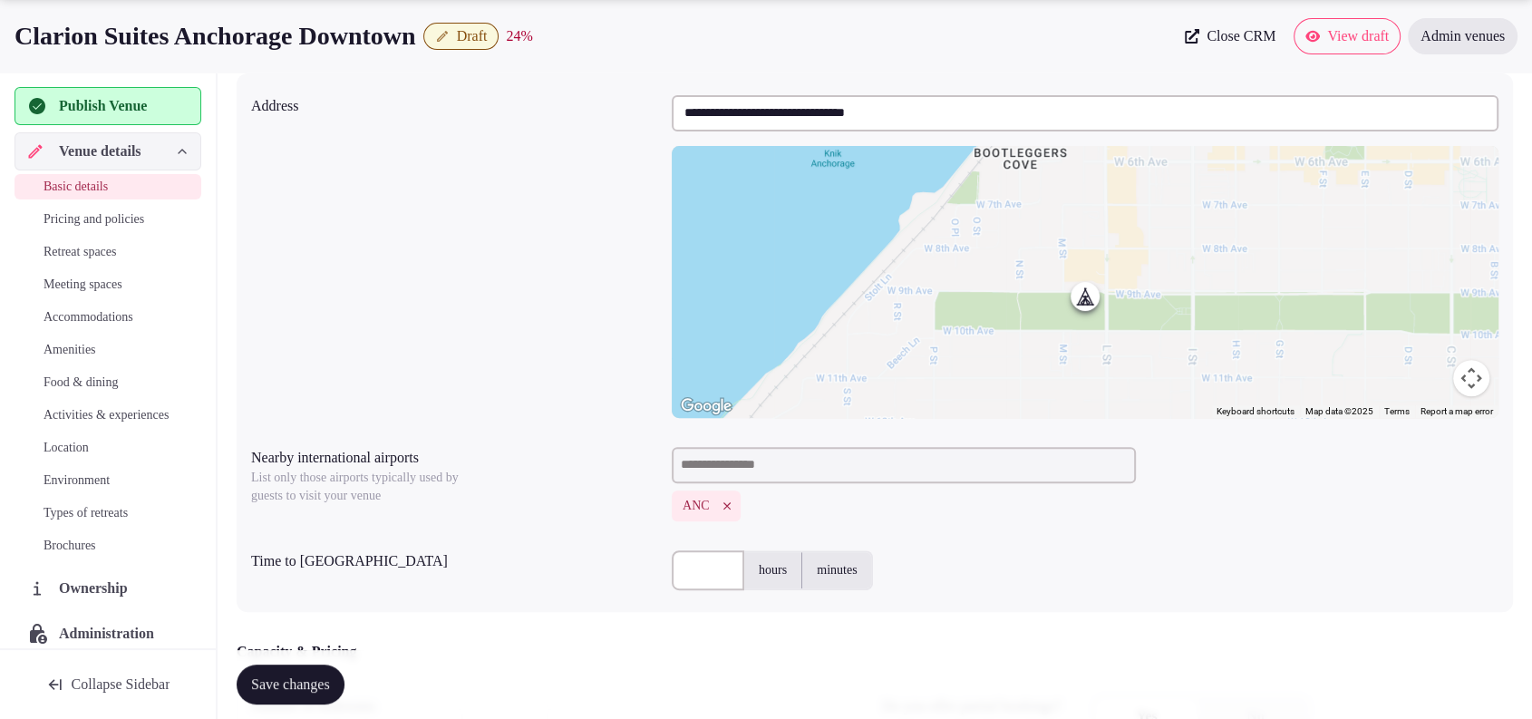
click at [728, 563] on input "text" at bounding box center [708, 570] width 73 height 40
type input "**"
click at [619, 299] on div "**********" at bounding box center [874, 256] width 1247 height 337
click at [327, 671] on button "Save changes" at bounding box center [291, 684] width 108 height 40
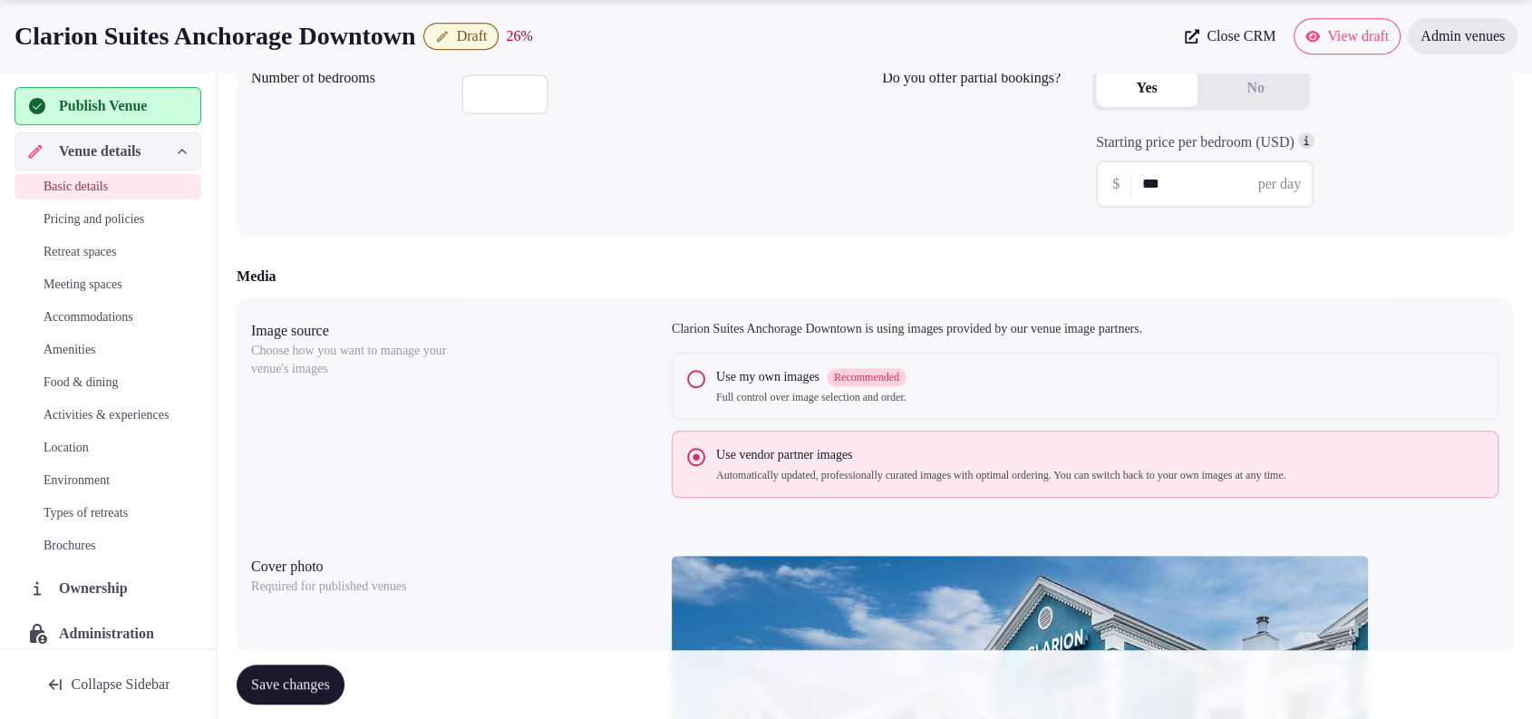
click at [344, 675] on button "Save changes" at bounding box center [291, 684] width 108 height 40
click at [1420, 147] on div "Starting price per bedroom (USD)" at bounding box center [1295, 142] width 399 height 21
click at [138, 100] on span "Publish Venue" at bounding box center [103, 106] width 88 height 22
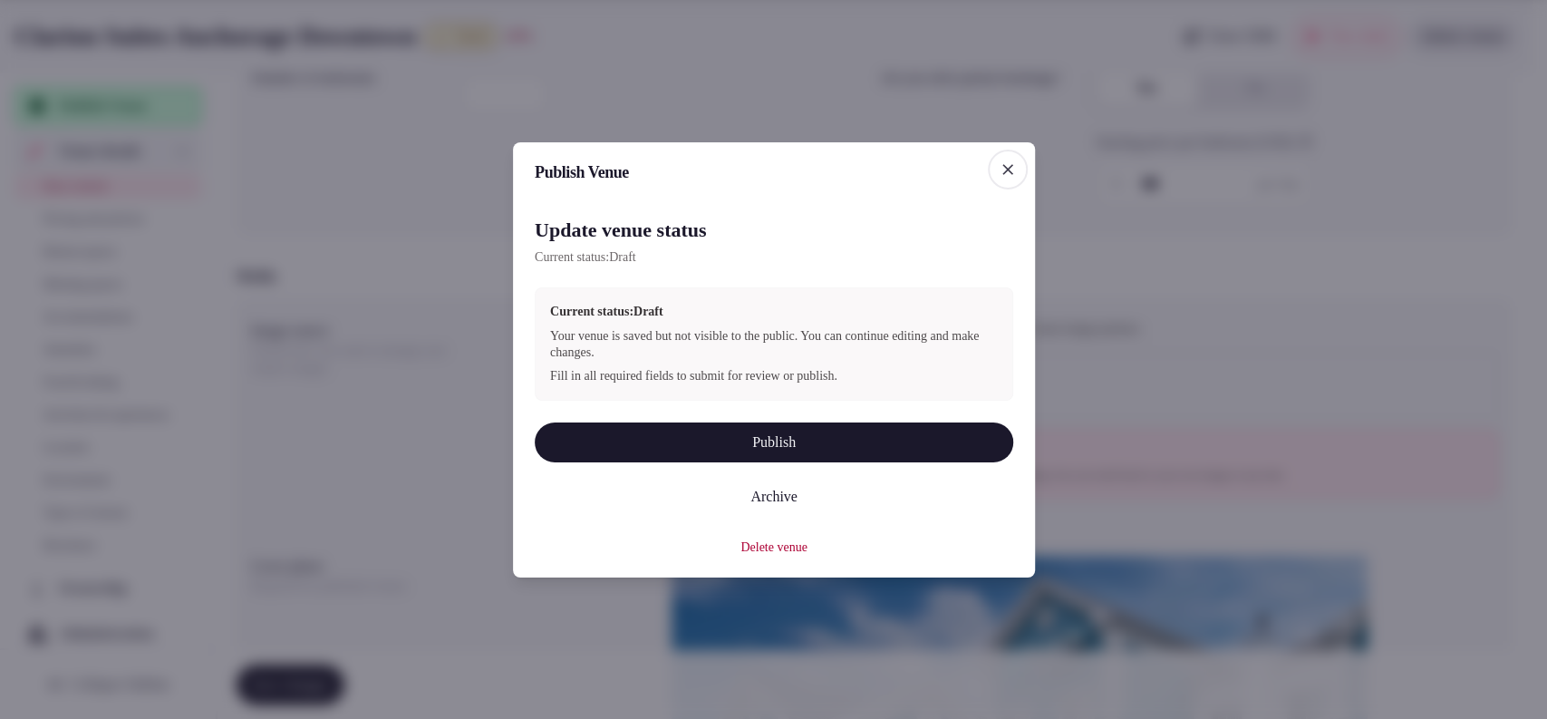
click at [747, 430] on button "Publish" at bounding box center [774, 442] width 479 height 40
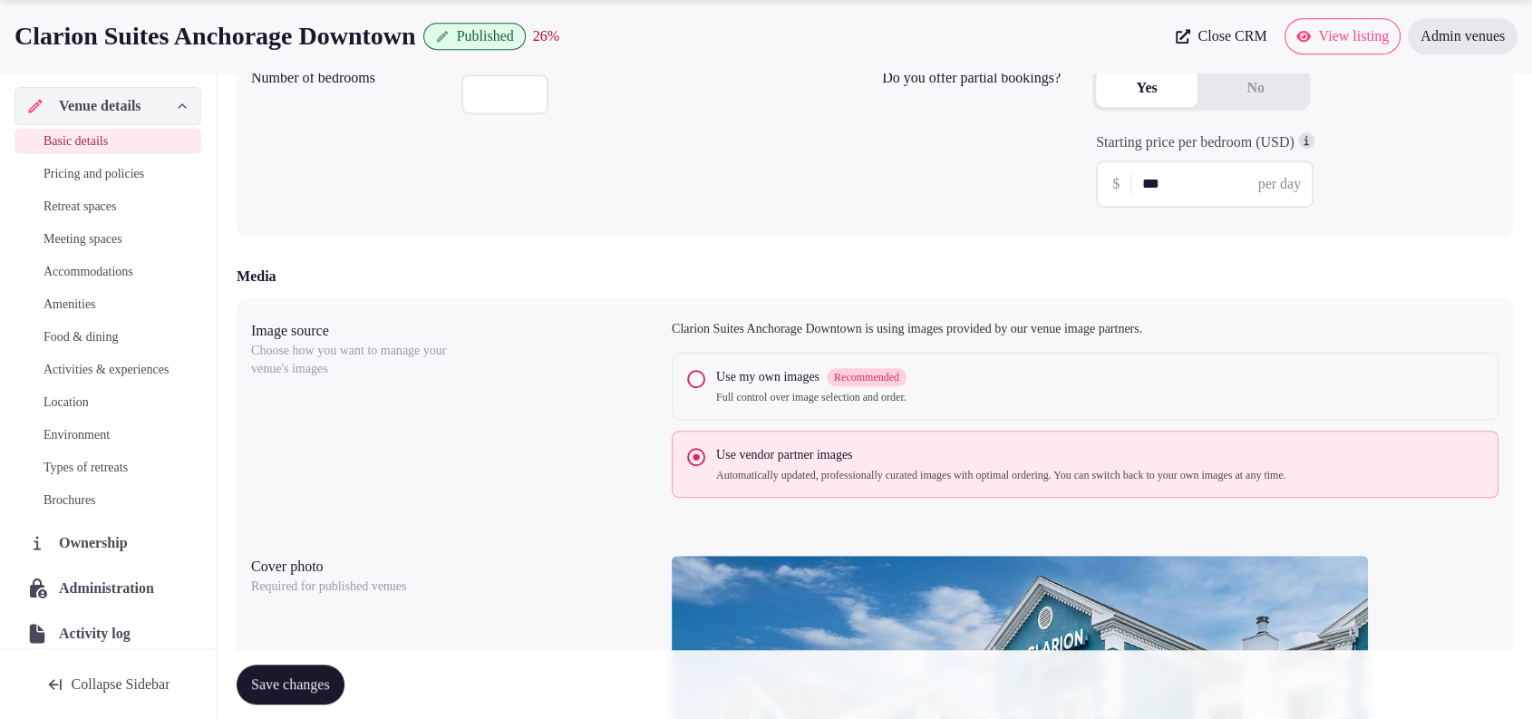
click at [1421, 166] on div "Starting price per bedroom (USD) $ *** per day" at bounding box center [1295, 169] width 406 height 75
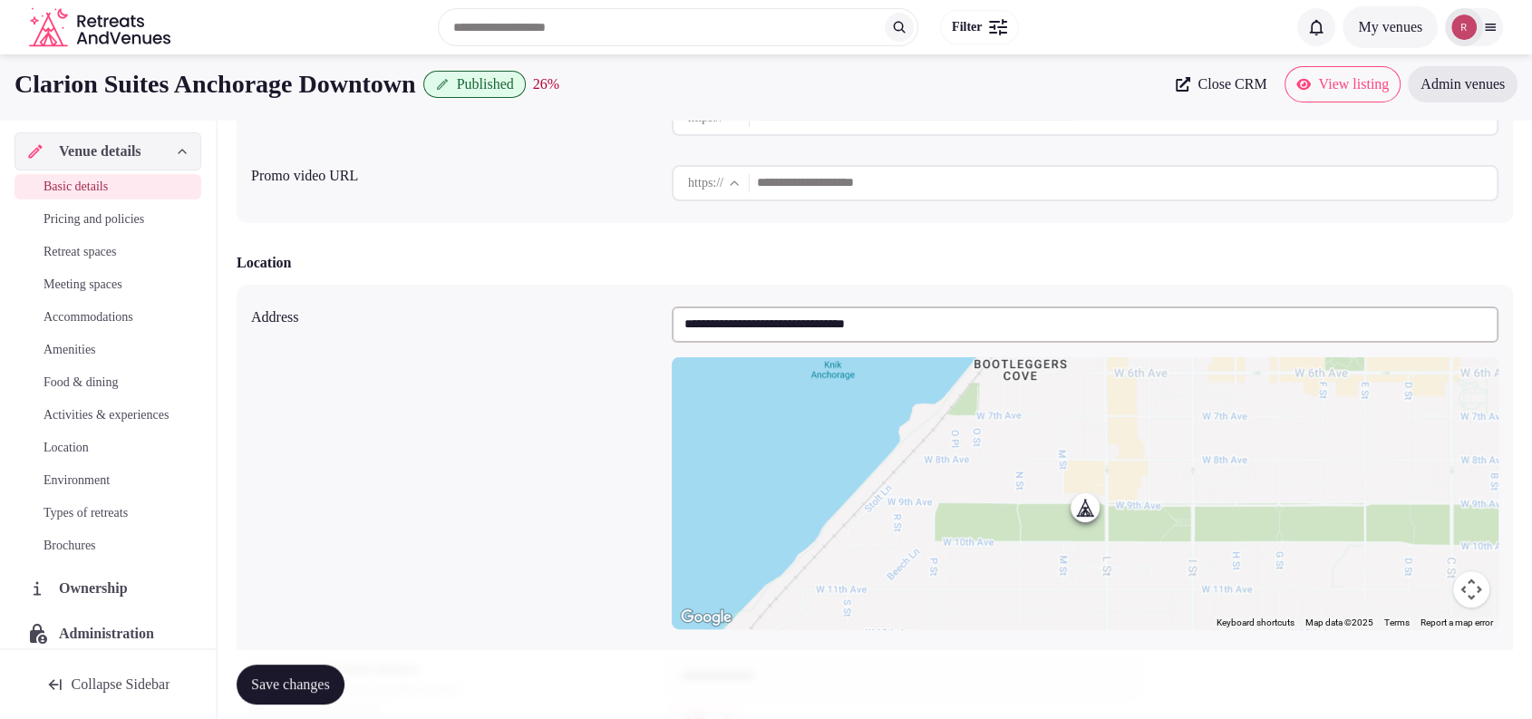
scroll to position [0, 0]
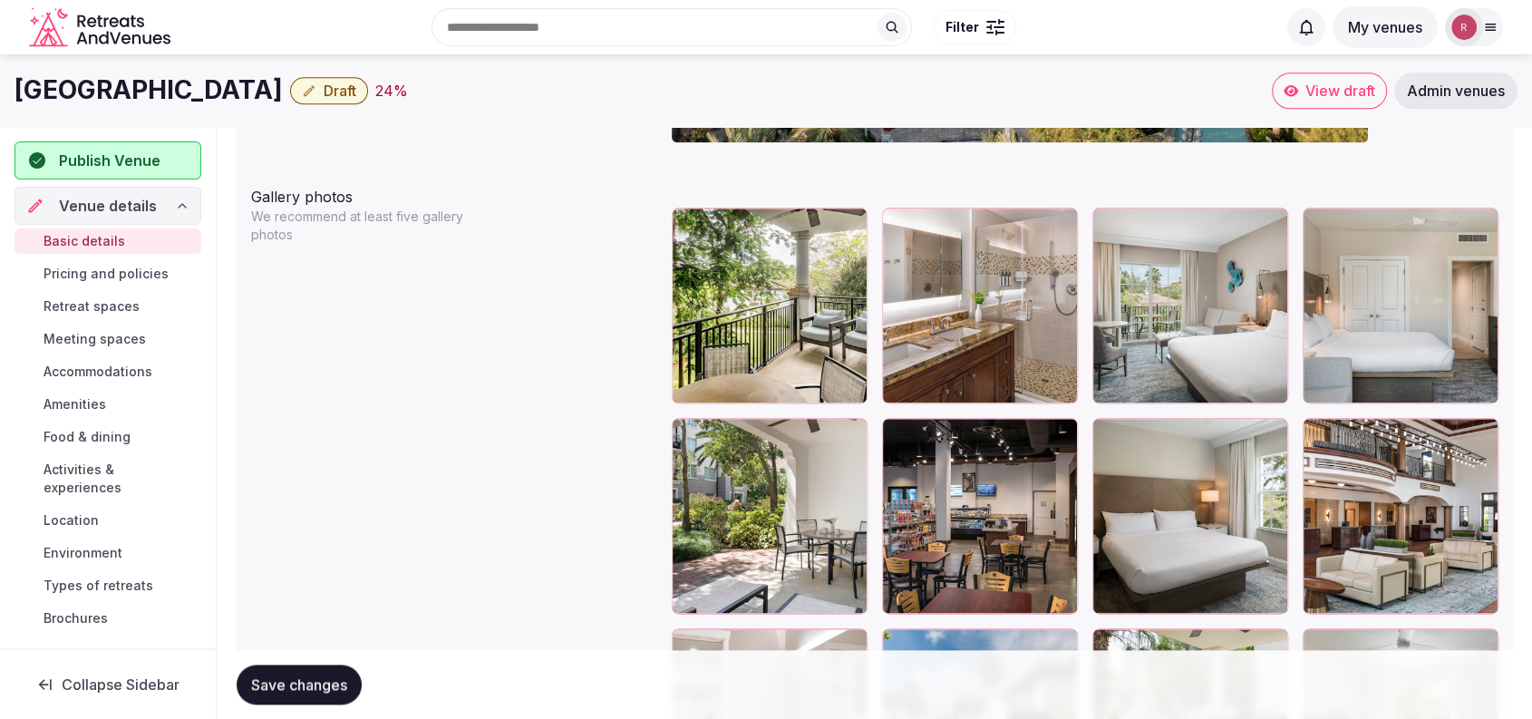
scroll to position [1629, 0]
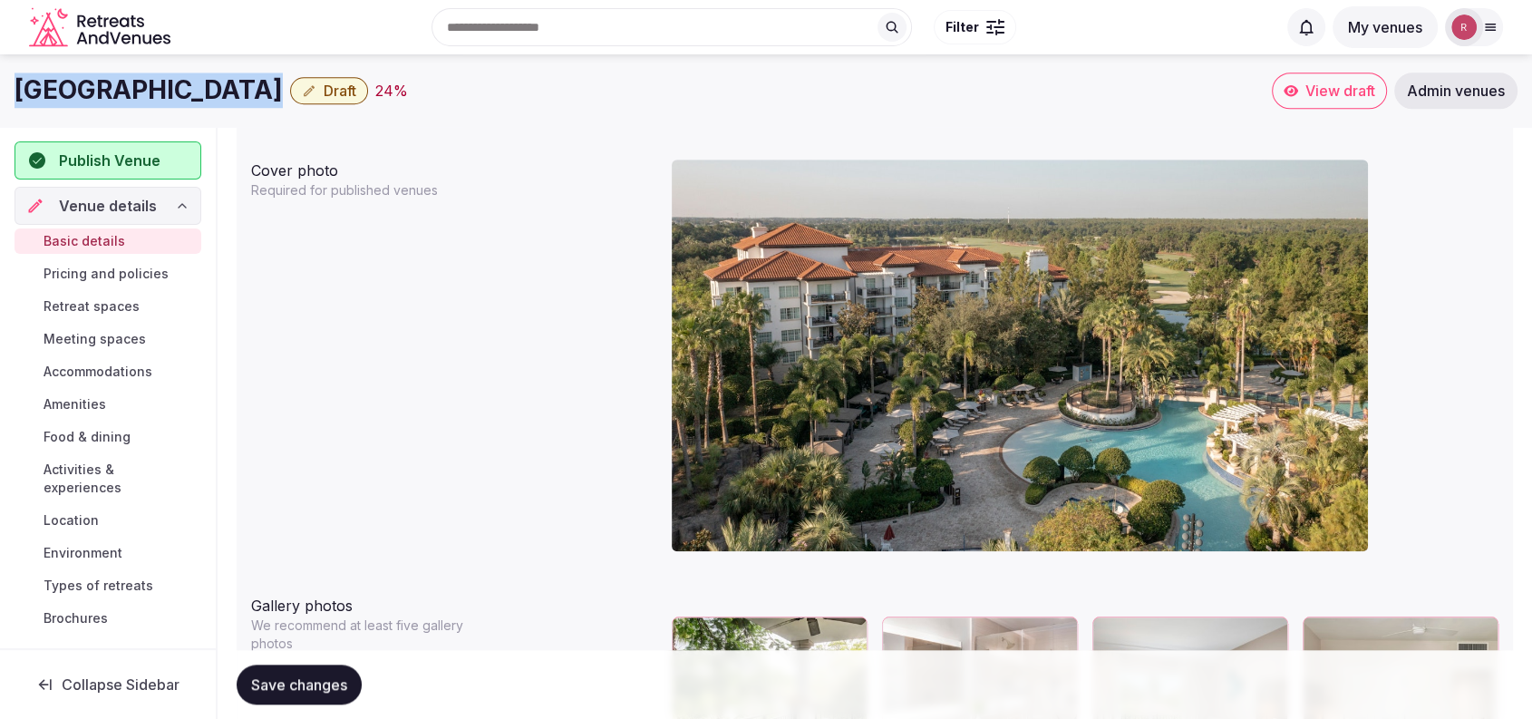
drag, startPoint x: 383, startPoint y: 93, endPoint x: 5, endPoint y: 105, distance: 378.2
click at [5, 105] on div "[PERSON_NAME]'s Lakeshore Reserve Draft 24 % View draft Admin venues" at bounding box center [766, 91] width 1532 height 36
copy div "[GEOGRAPHIC_DATA]"
click at [498, 293] on div "Cover photo Required for published venues" at bounding box center [874, 362] width 1247 height 421
click at [1403, 156] on div at bounding box center [1085, 362] width 827 height 421
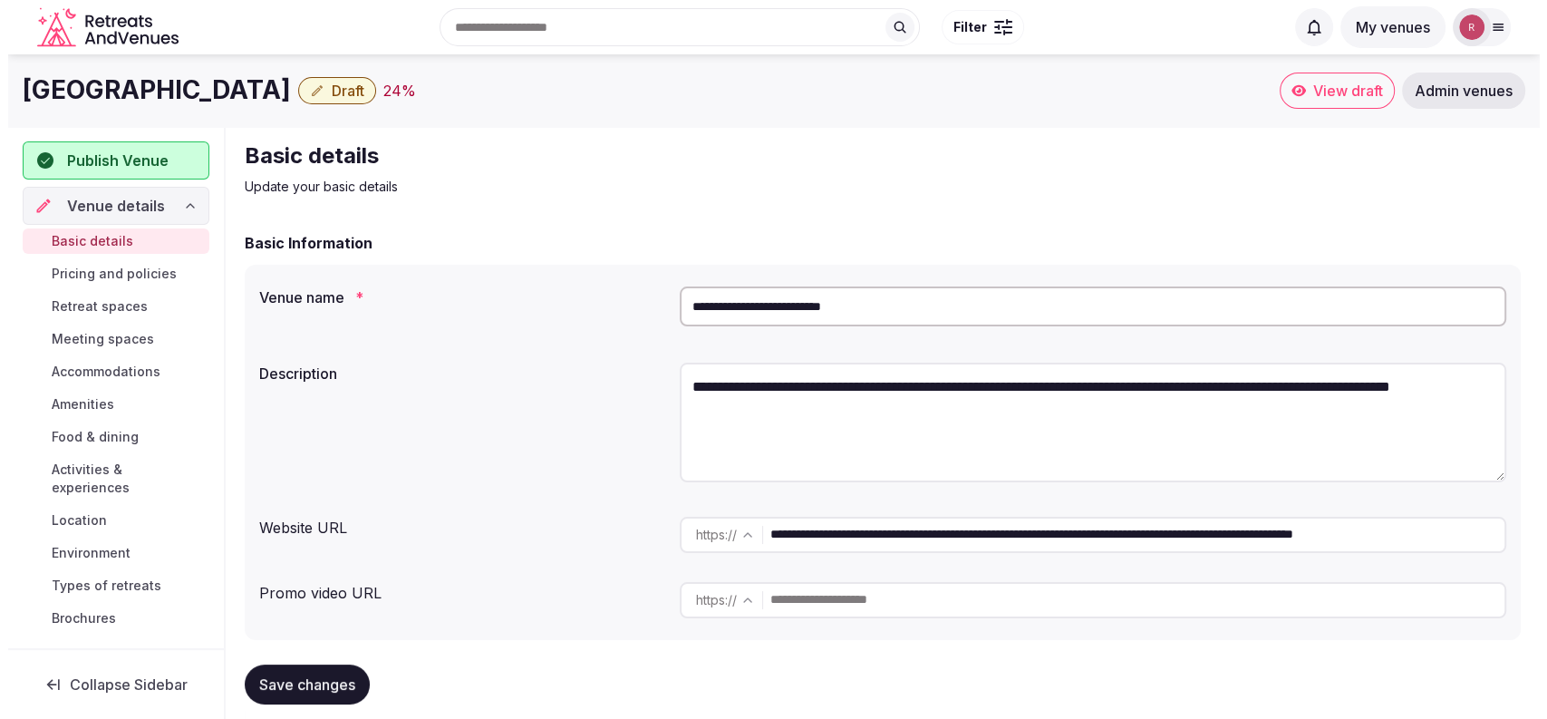
scroll to position [270, 0]
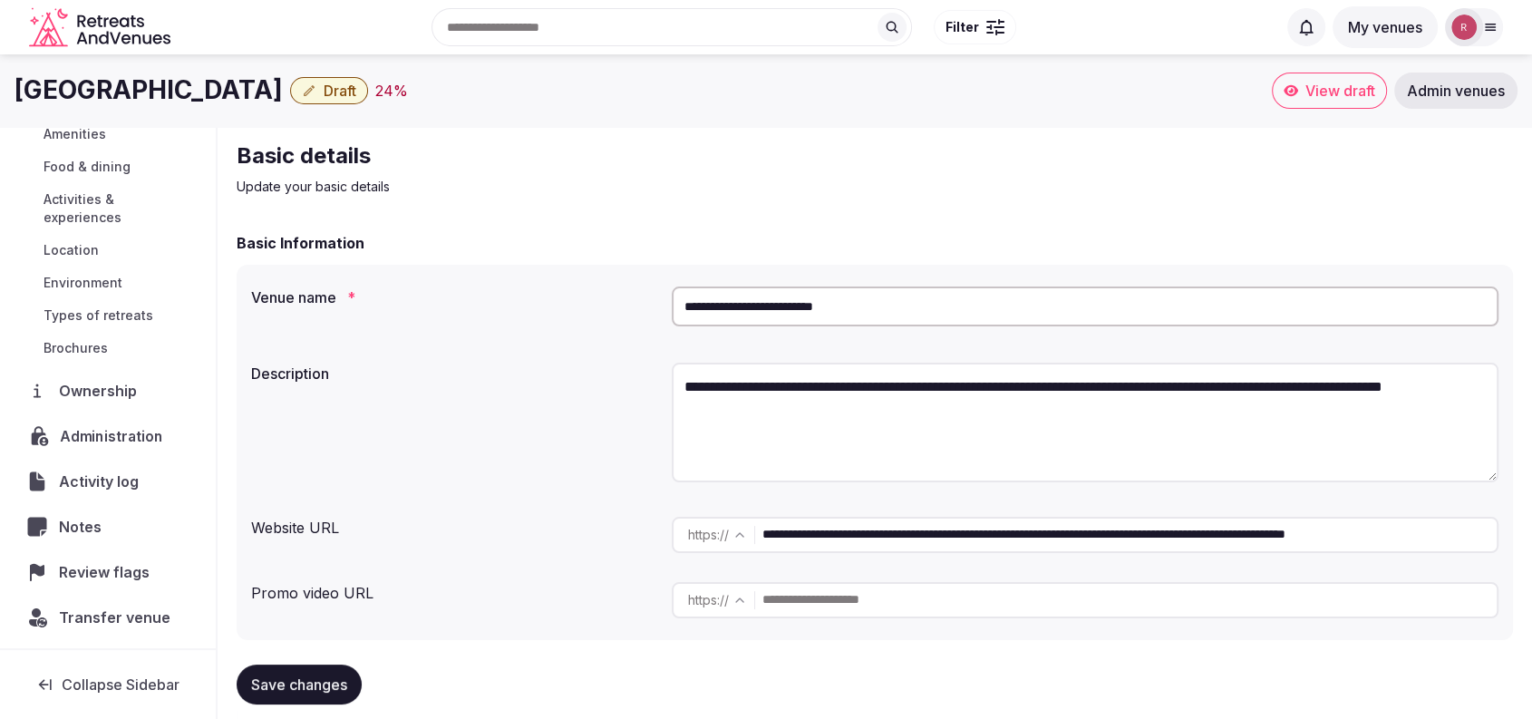
click at [79, 433] on span "Administration" at bounding box center [115, 436] width 111 height 22
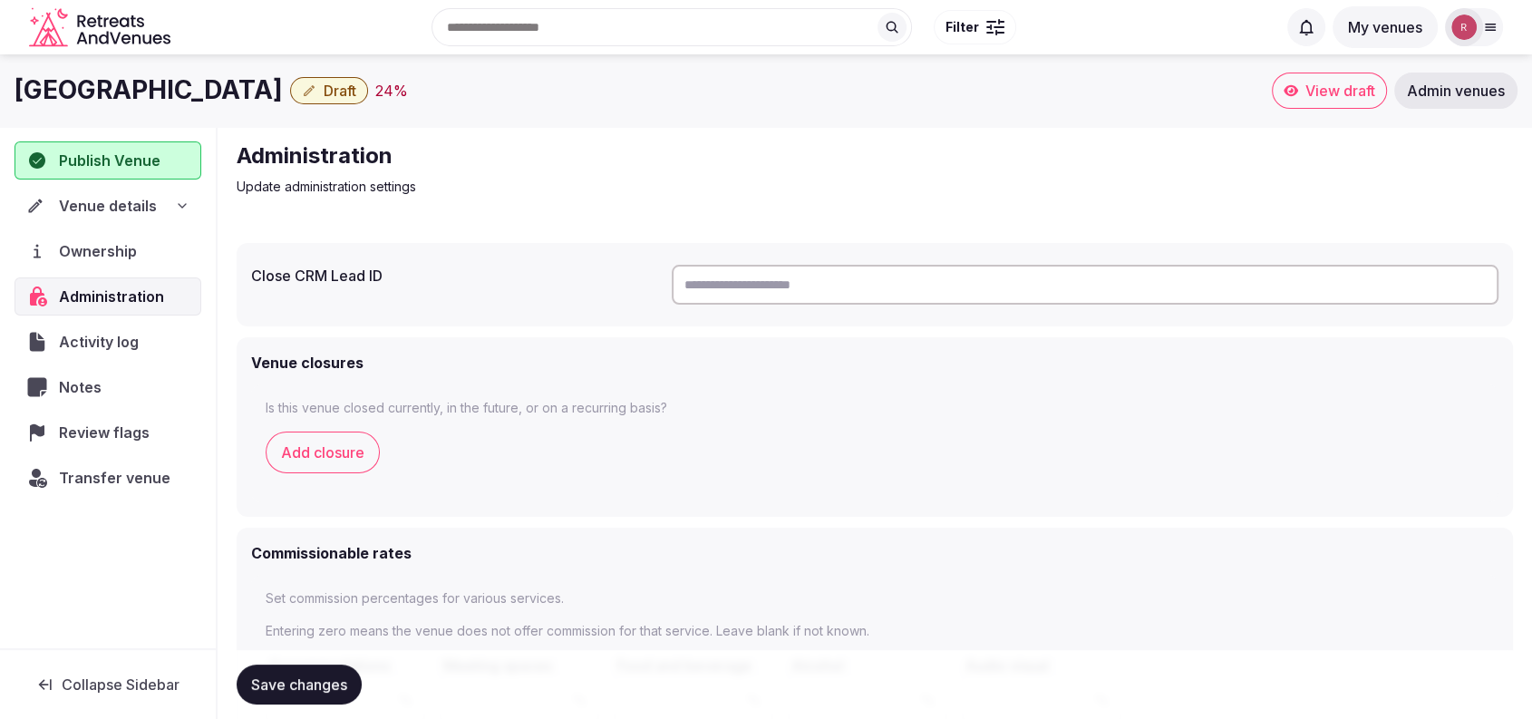
click at [92, 196] on span "Venue details" at bounding box center [108, 206] width 98 height 22
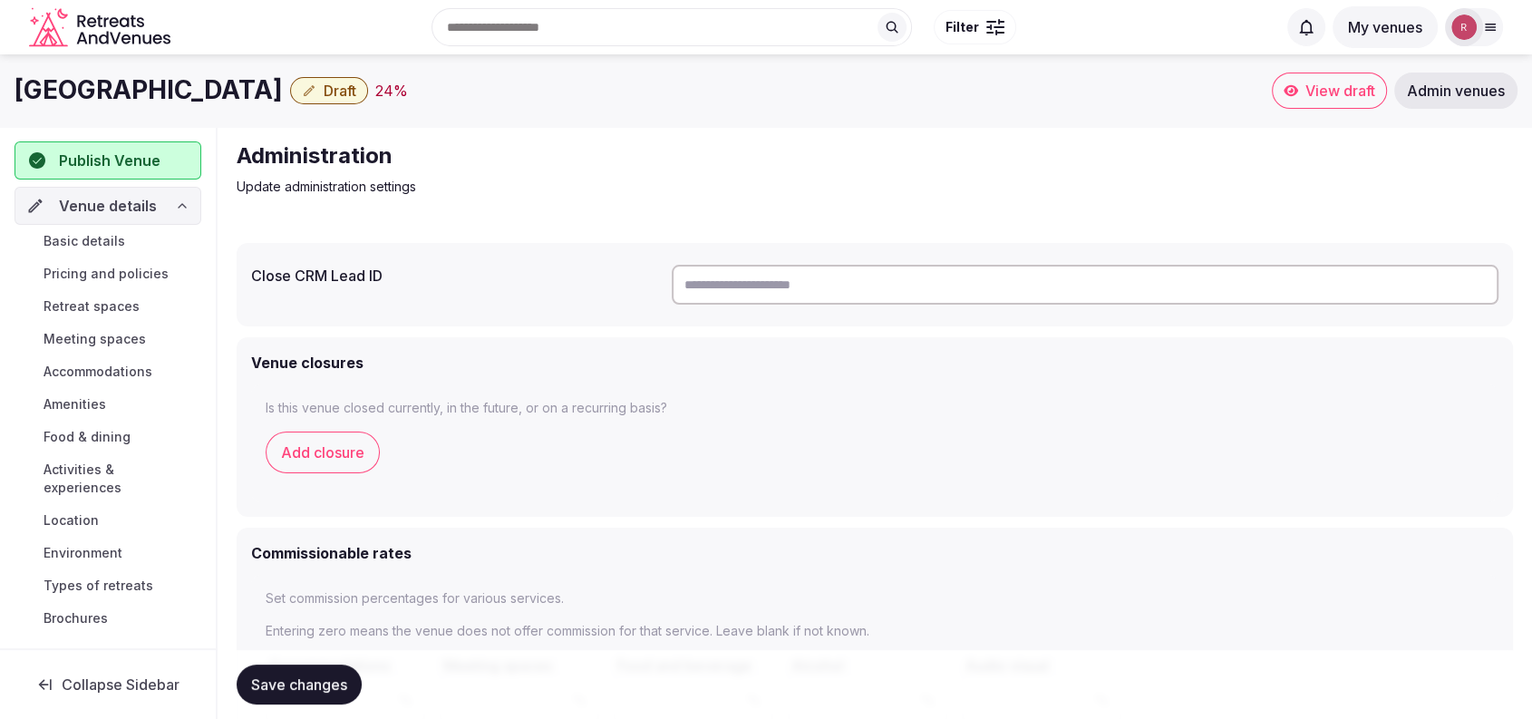
click at [105, 247] on span "Basic details" at bounding box center [85, 241] width 82 height 18
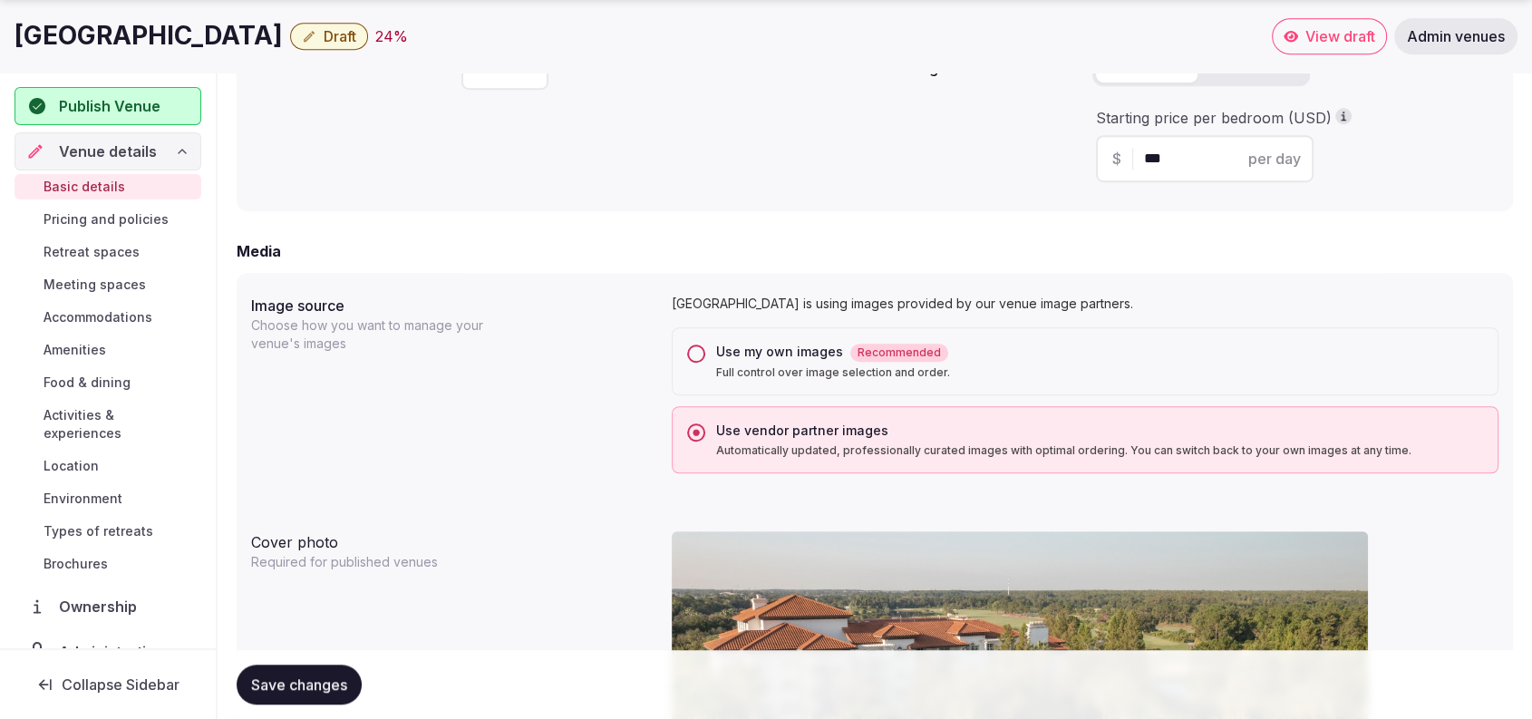
scroll to position [1886, 0]
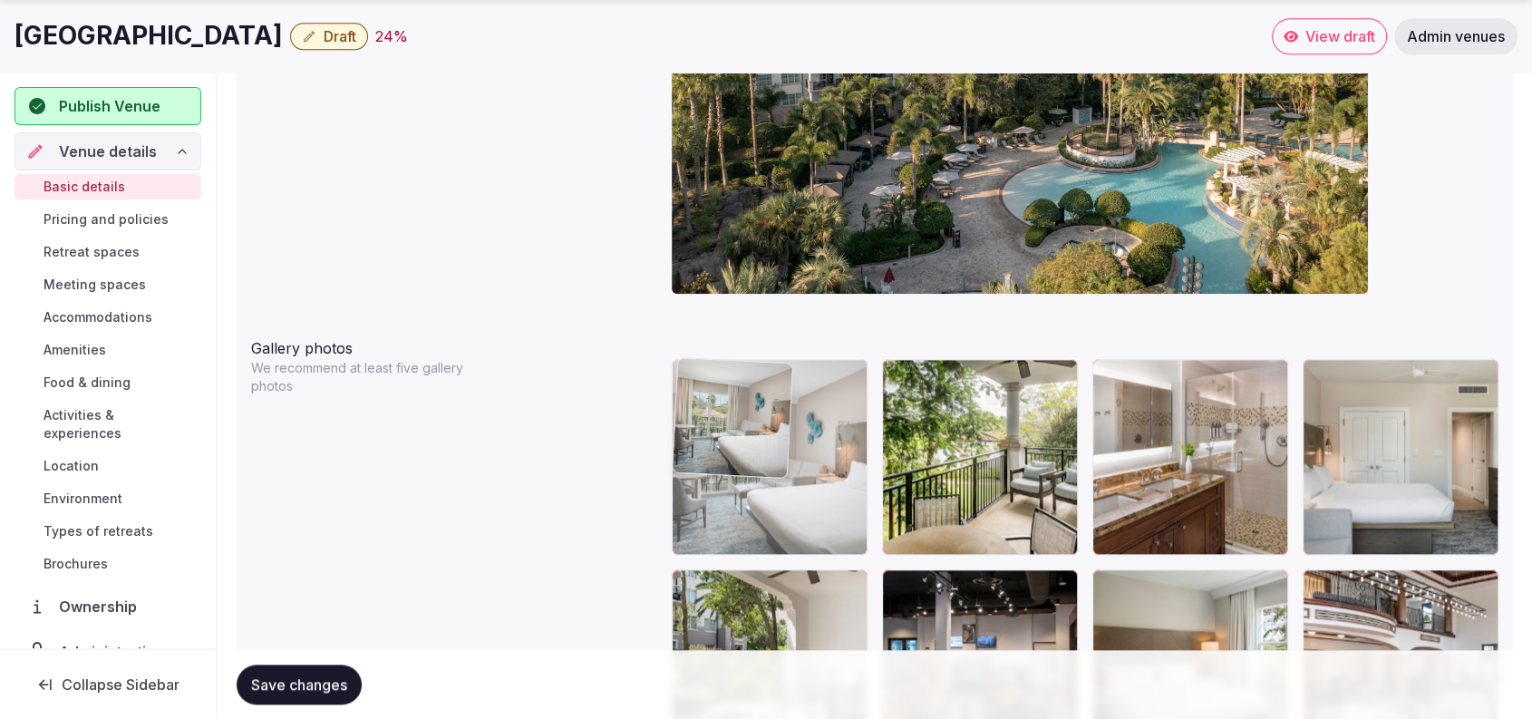
drag, startPoint x: 1218, startPoint y: 451, endPoint x: 836, endPoint y: 486, distance: 384.2
click at [836, 486] on body "**********" at bounding box center [766, 663] width 1532 height 5099
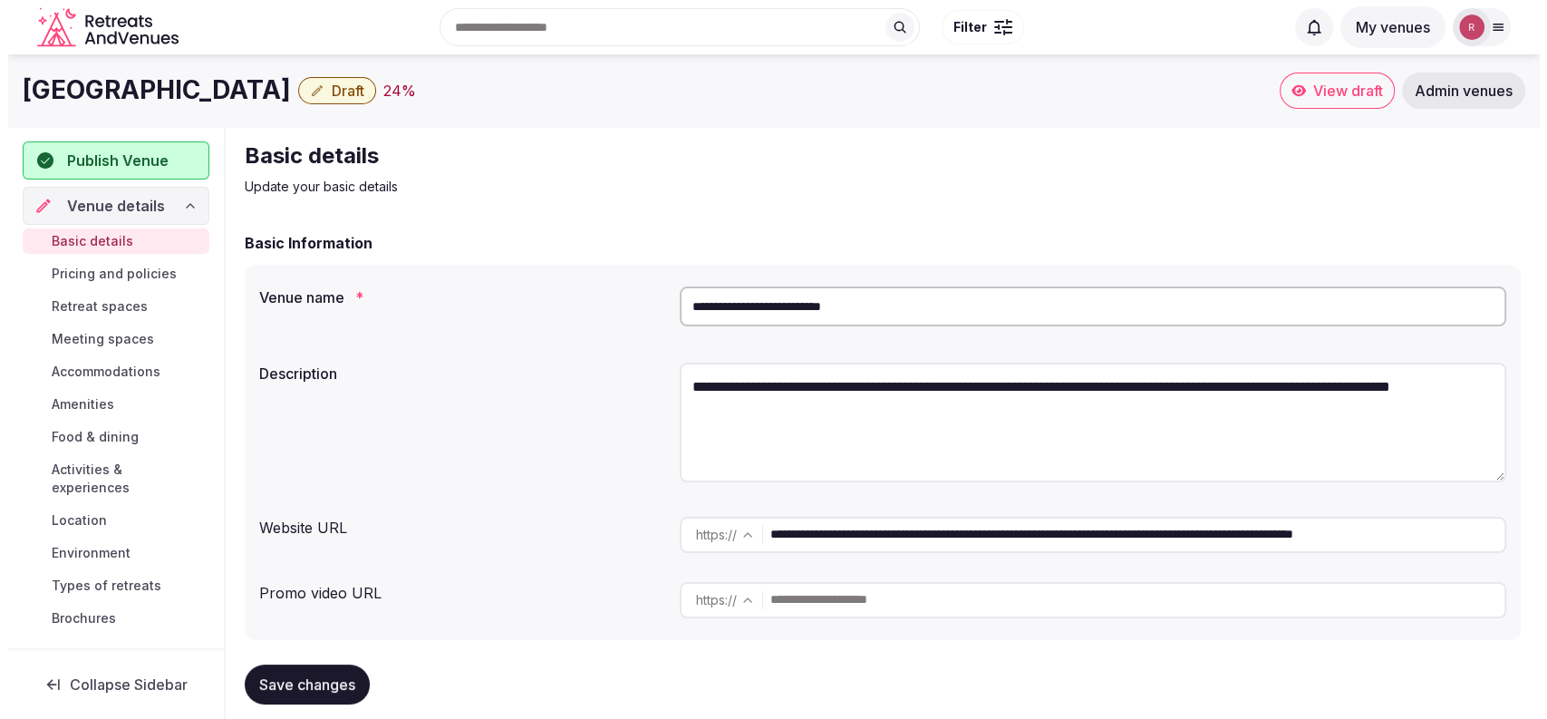
scroll to position [270, 0]
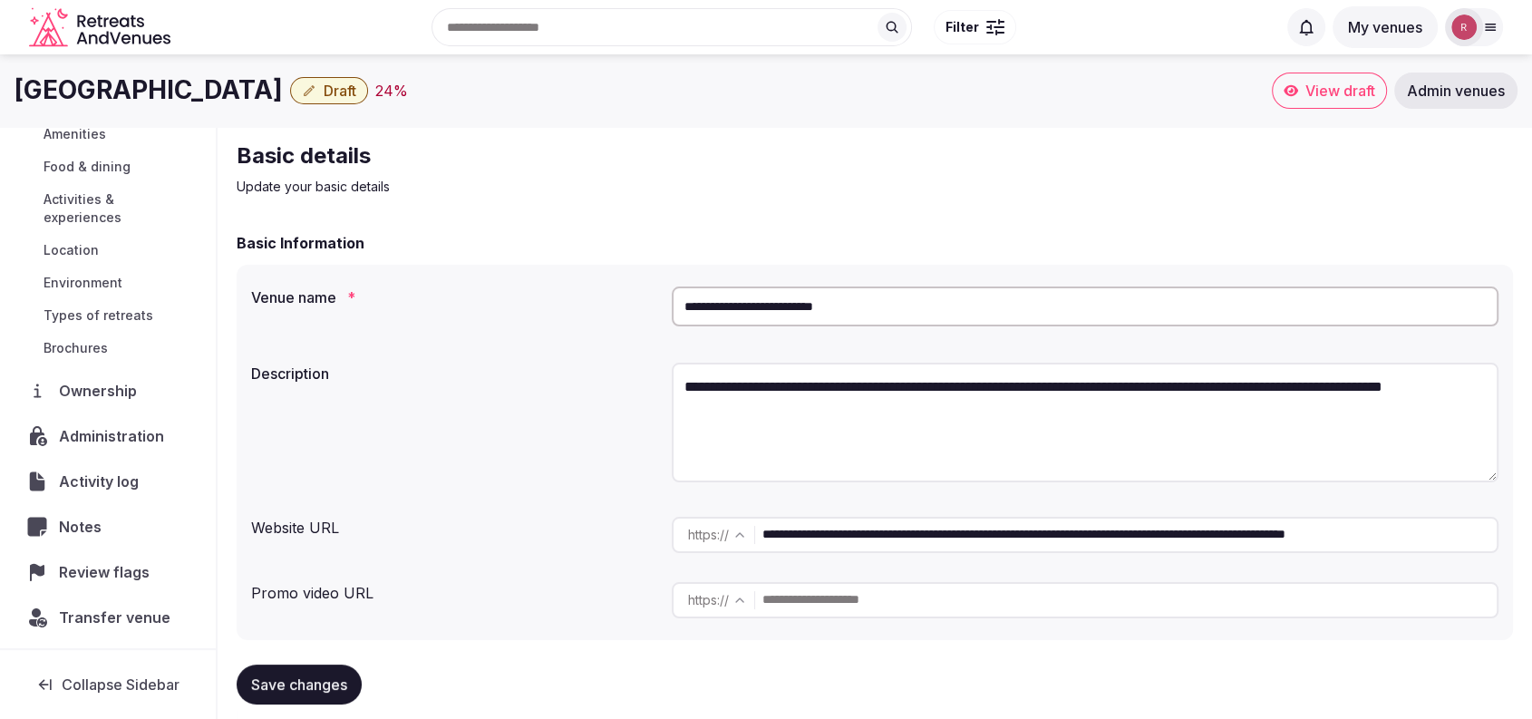
click at [107, 394] on span "Ownership" at bounding box center [101, 391] width 85 height 22
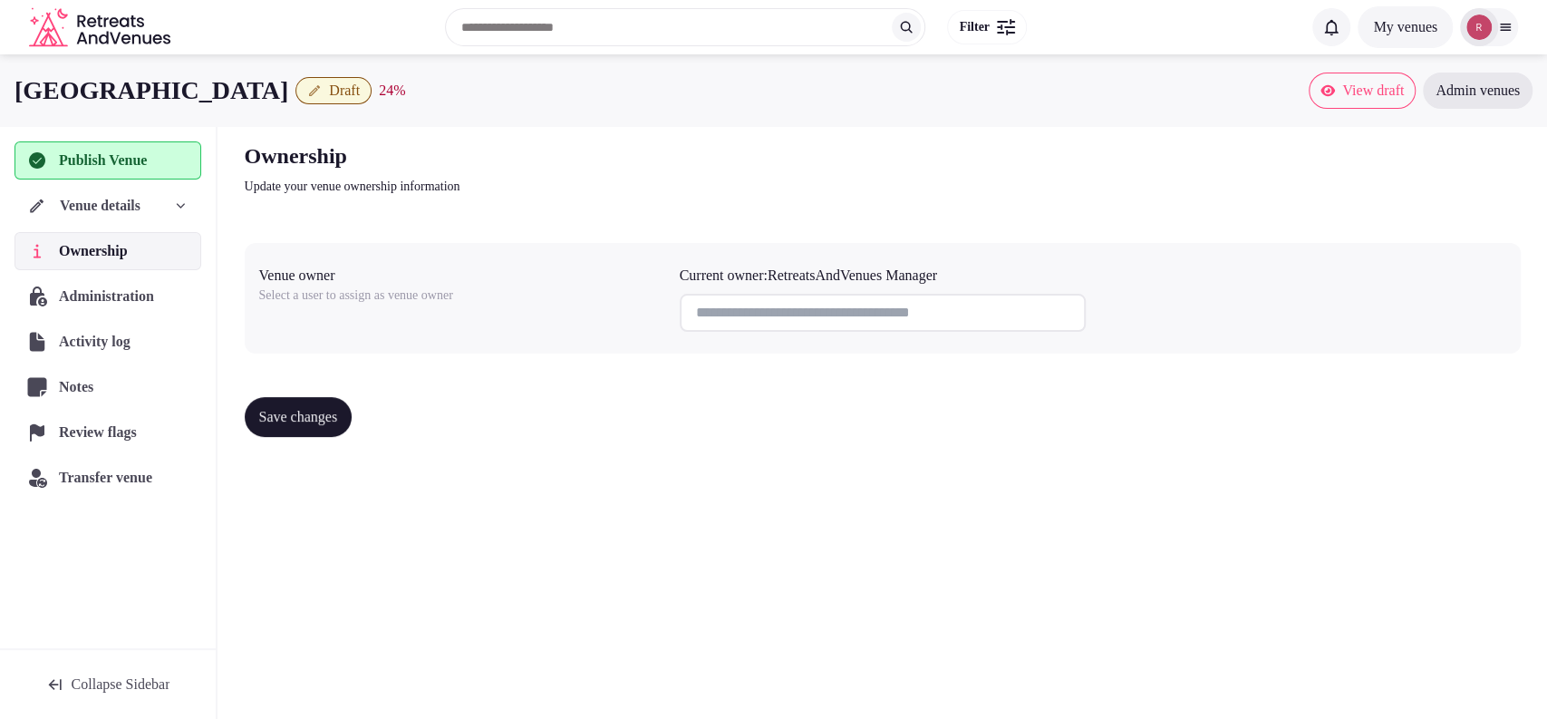
click at [140, 208] on span "Venue details" at bounding box center [100, 206] width 81 height 22
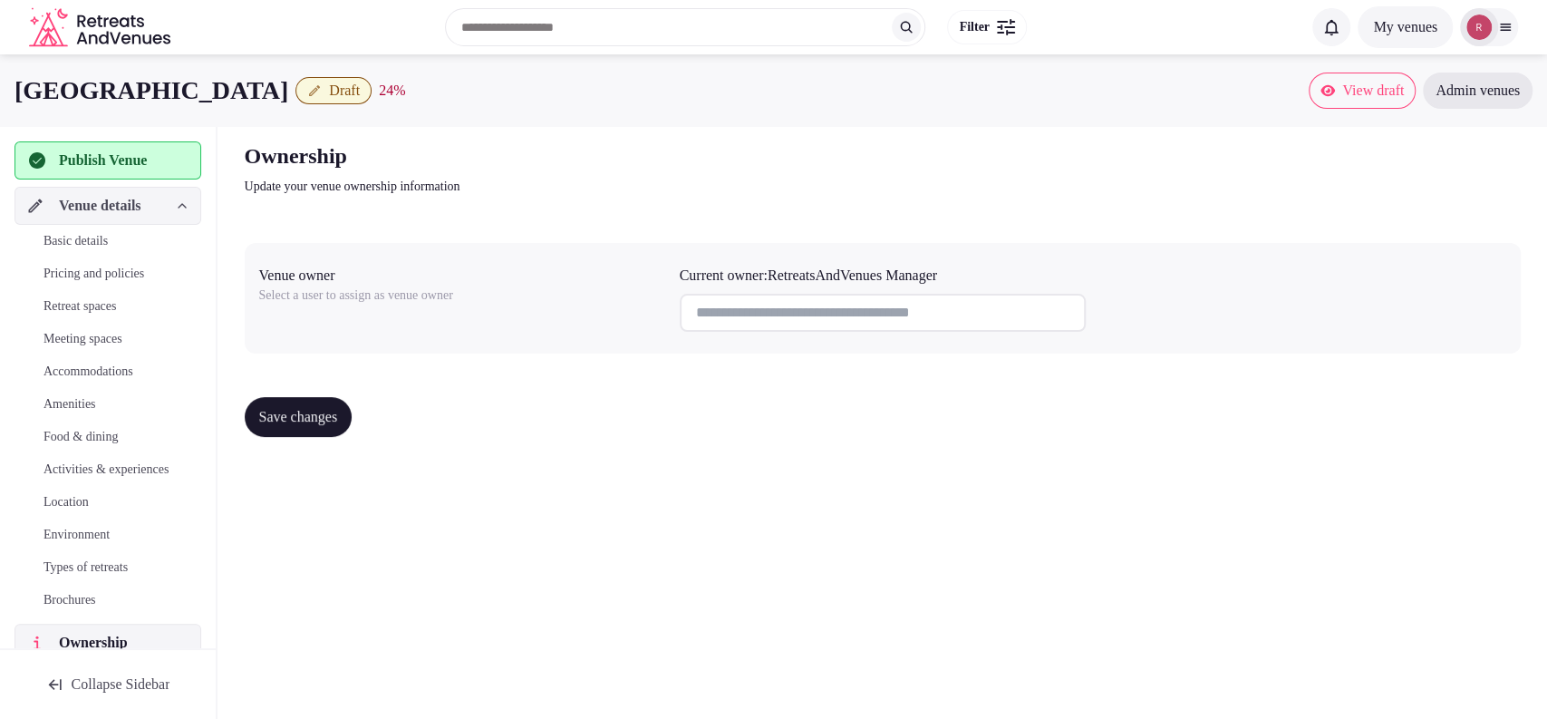
click at [131, 235] on link "Basic details" at bounding box center [108, 240] width 187 height 25
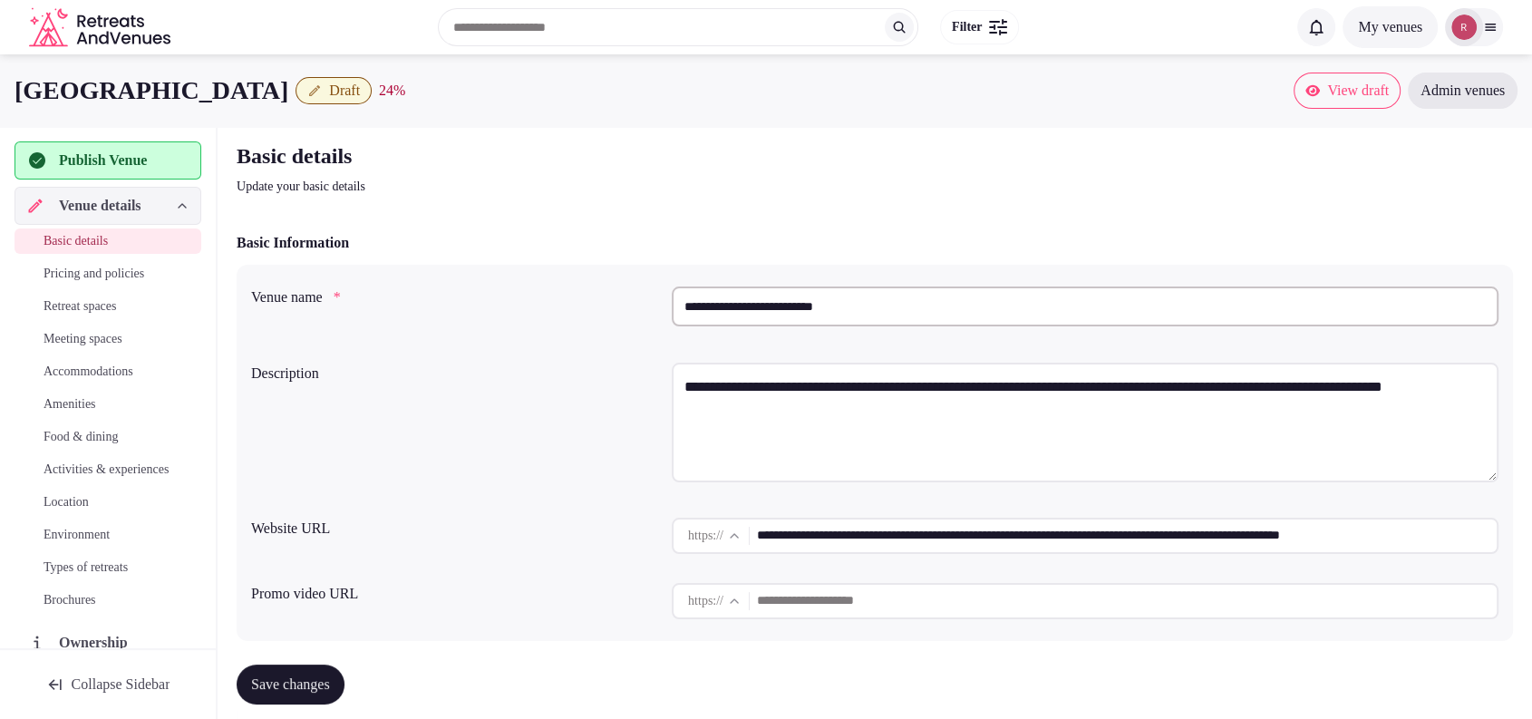
drag, startPoint x: 370, startPoint y: 92, endPoint x: 0, endPoint y: 113, distance: 370.5
click at [0, 113] on div "Marriott's Lakeshore Reserve Draft 24 % View draft Admin venues" at bounding box center [766, 90] width 1532 height 73
copy h1 "Marriott's Lakeshore Reserve"
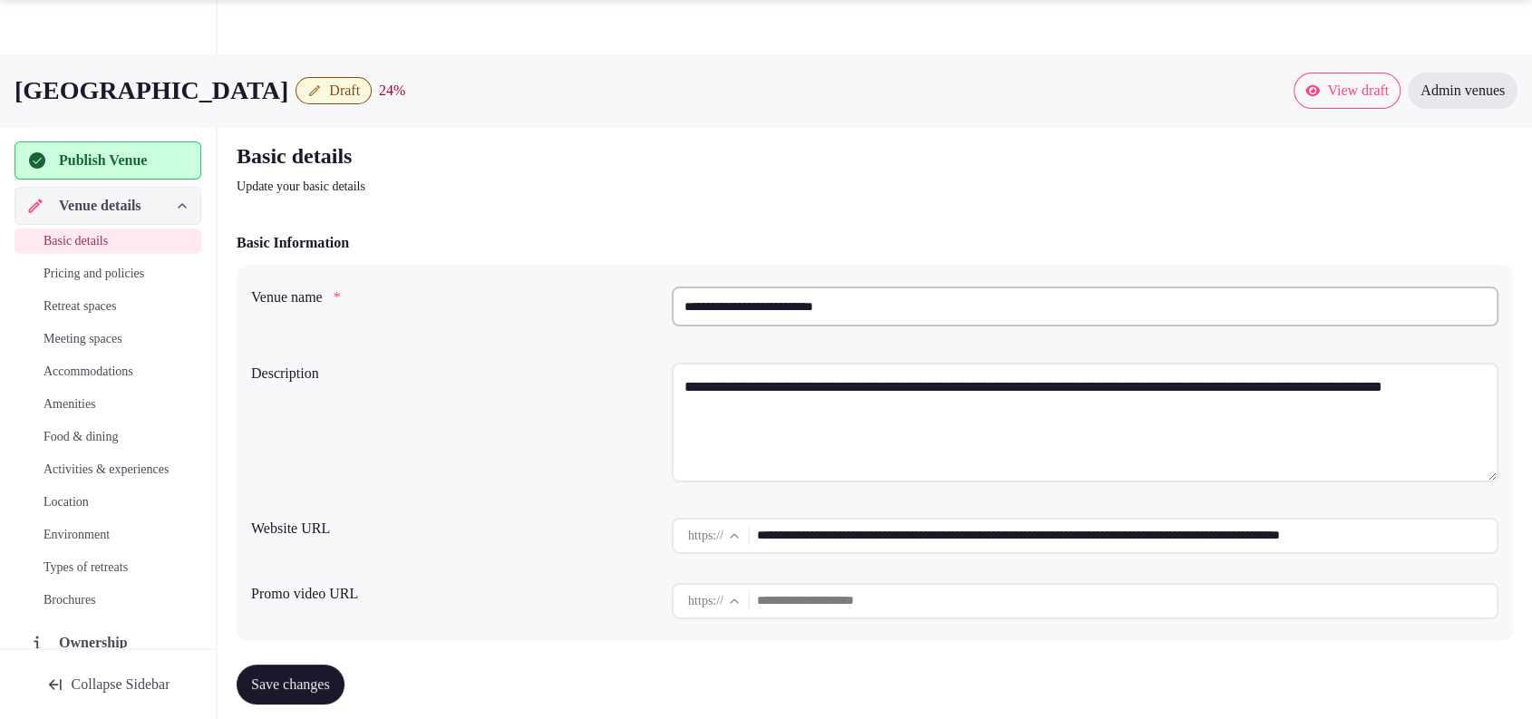
scroll to position [629, 0]
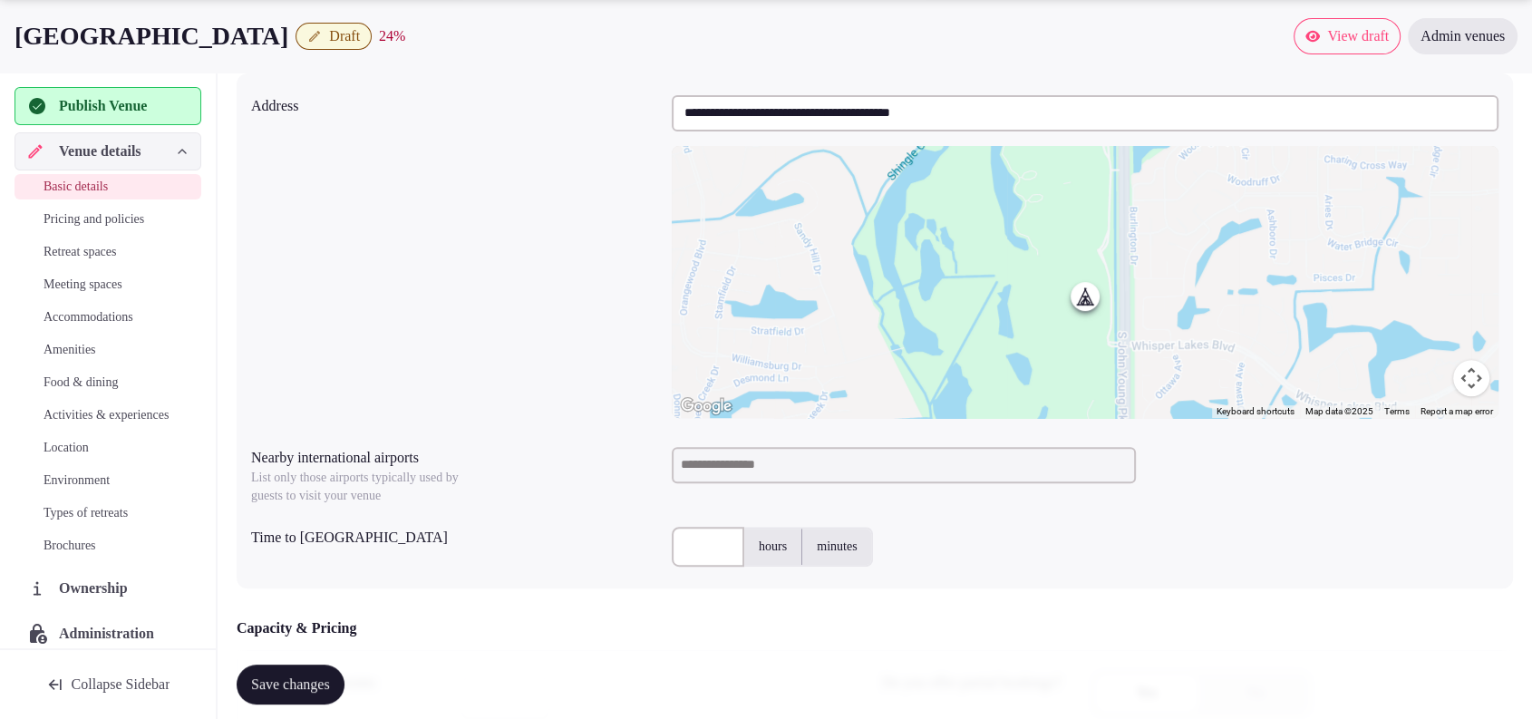
click at [767, 456] on input at bounding box center [904, 465] width 464 height 36
type input "***"
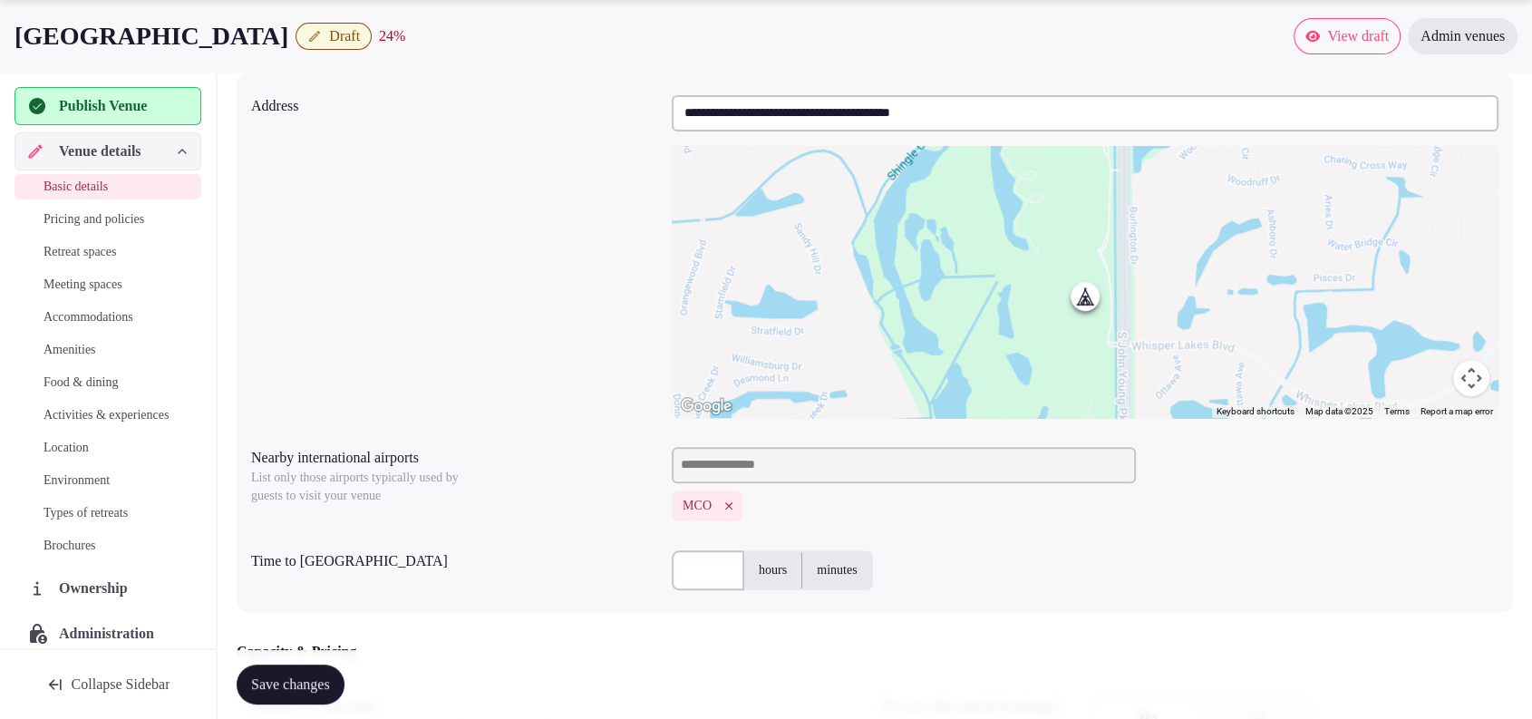
click at [717, 566] on input "text" at bounding box center [708, 570] width 73 height 40
type input "**"
click at [447, 237] on div "**********" at bounding box center [874, 256] width 1247 height 337
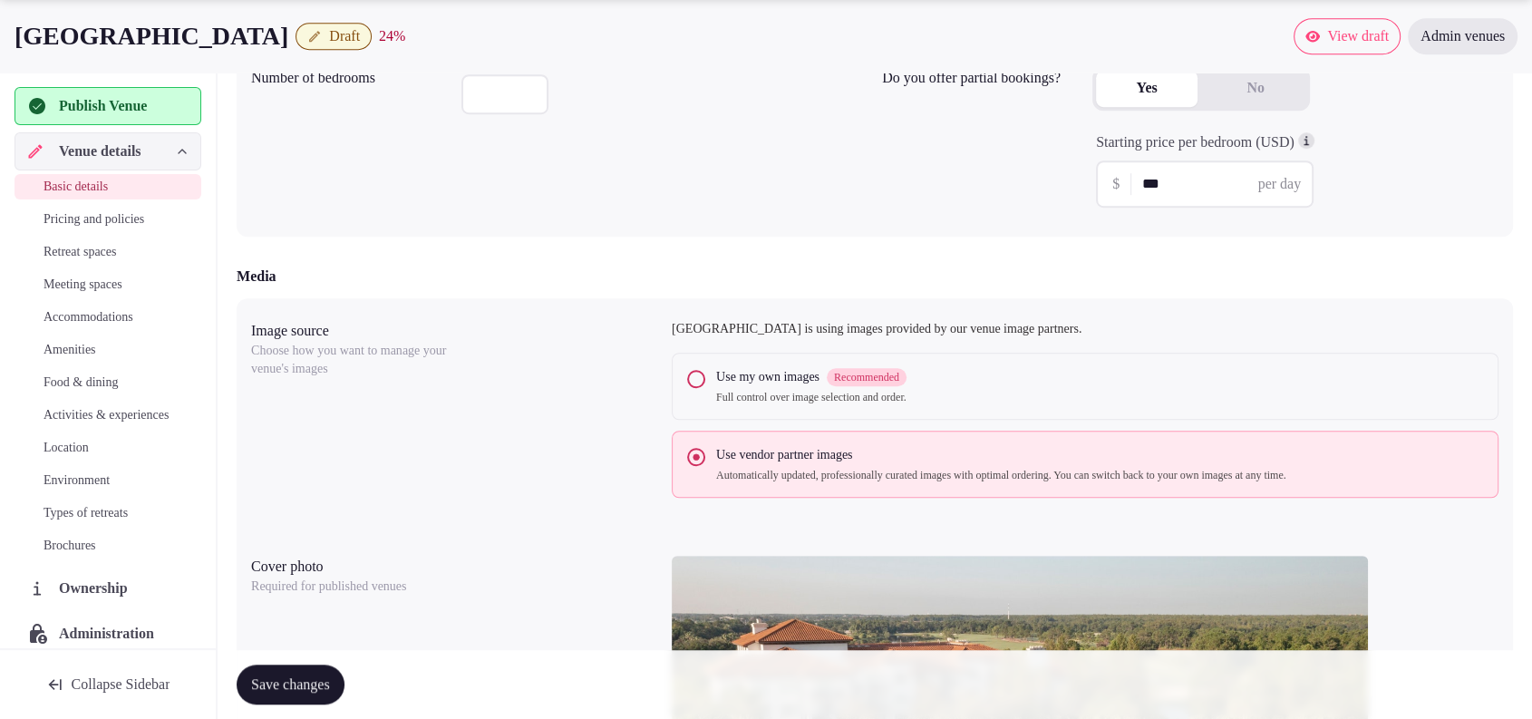
click at [344, 687] on button "Save changes" at bounding box center [291, 684] width 108 height 40
click at [117, 111] on span "Publish Venue" at bounding box center [103, 106] width 88 height 22
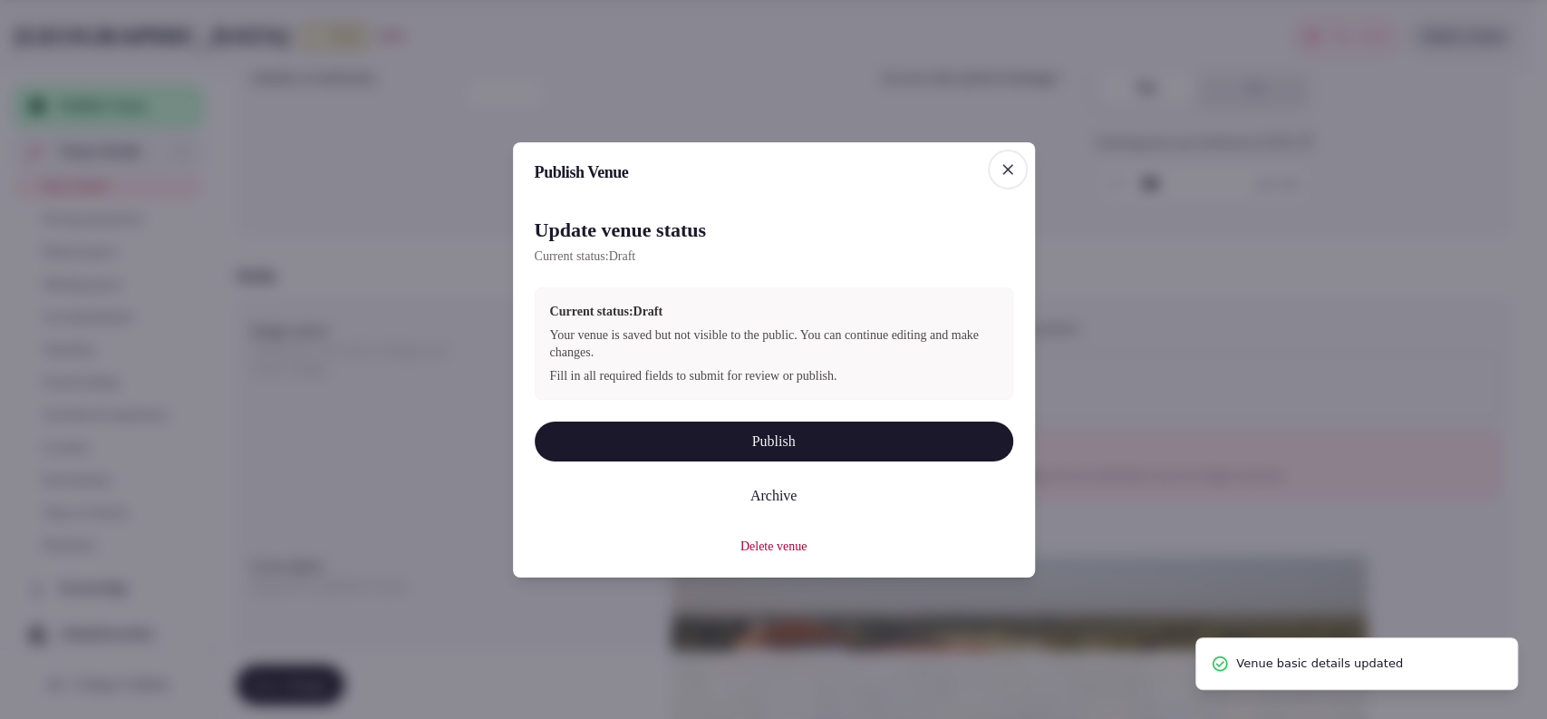
click at [683, 426] on button "Publish" at bounding box center [774, 442] width 479 height 40
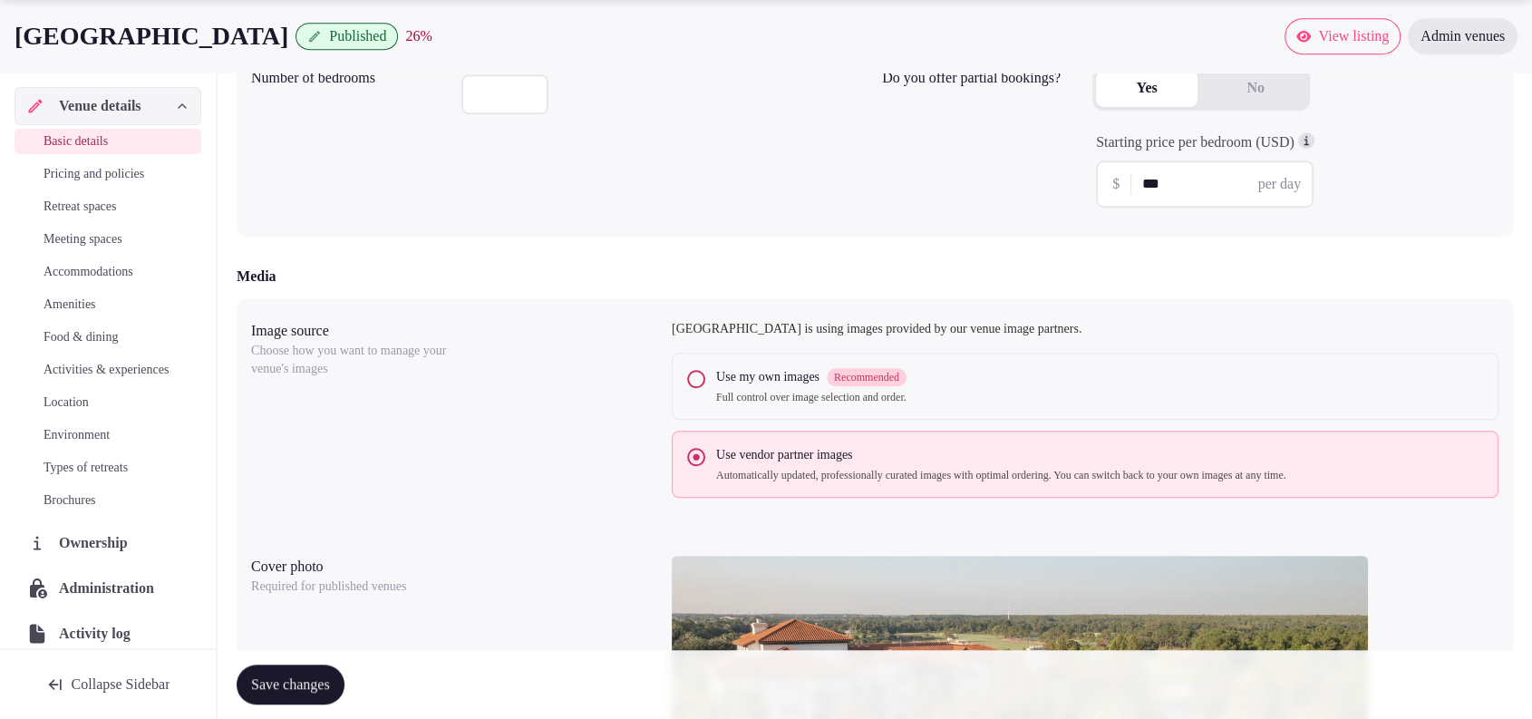
click at [1403, 150] on div "Starting price per bedroom (USD) $ *** per day" at bounding box center [1295, 169] width 406 height 75
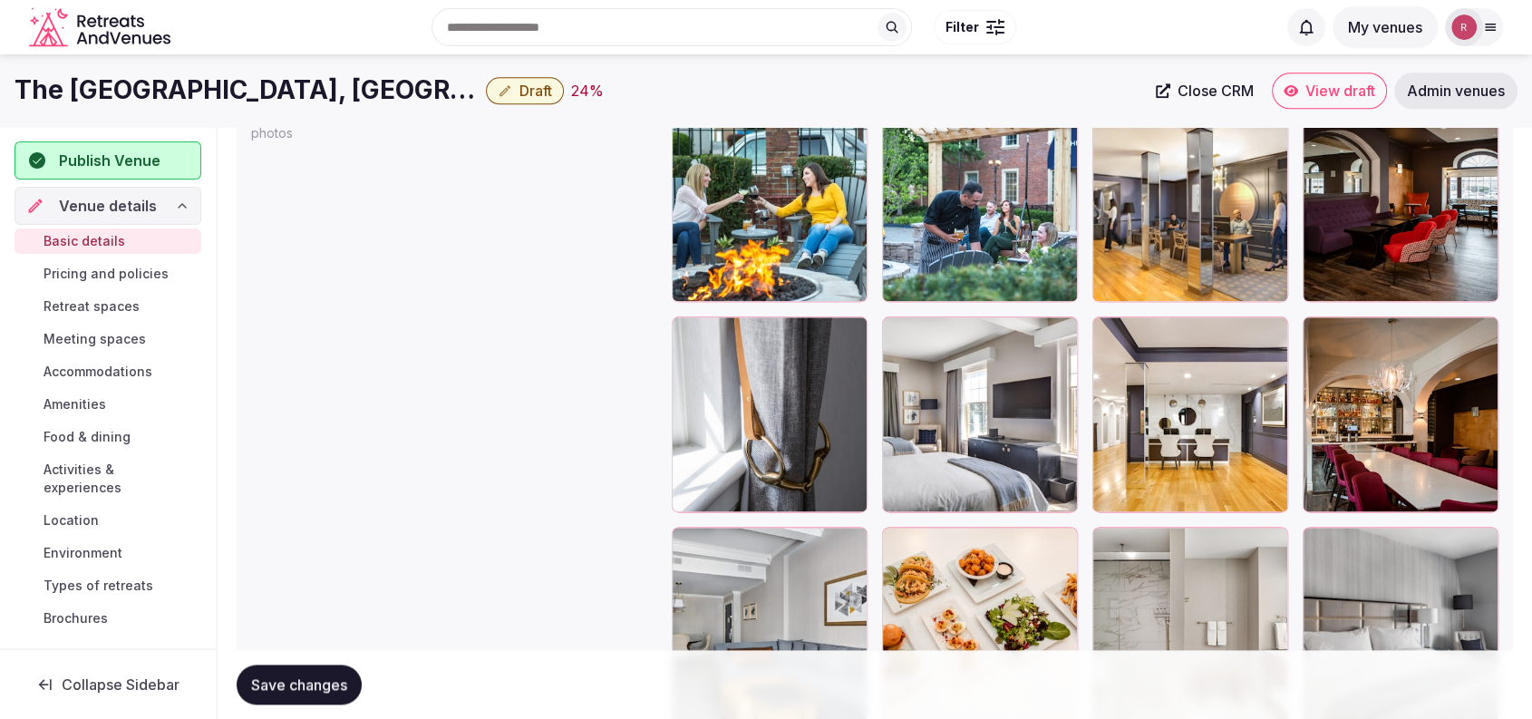
scroll to position [2039, 0]
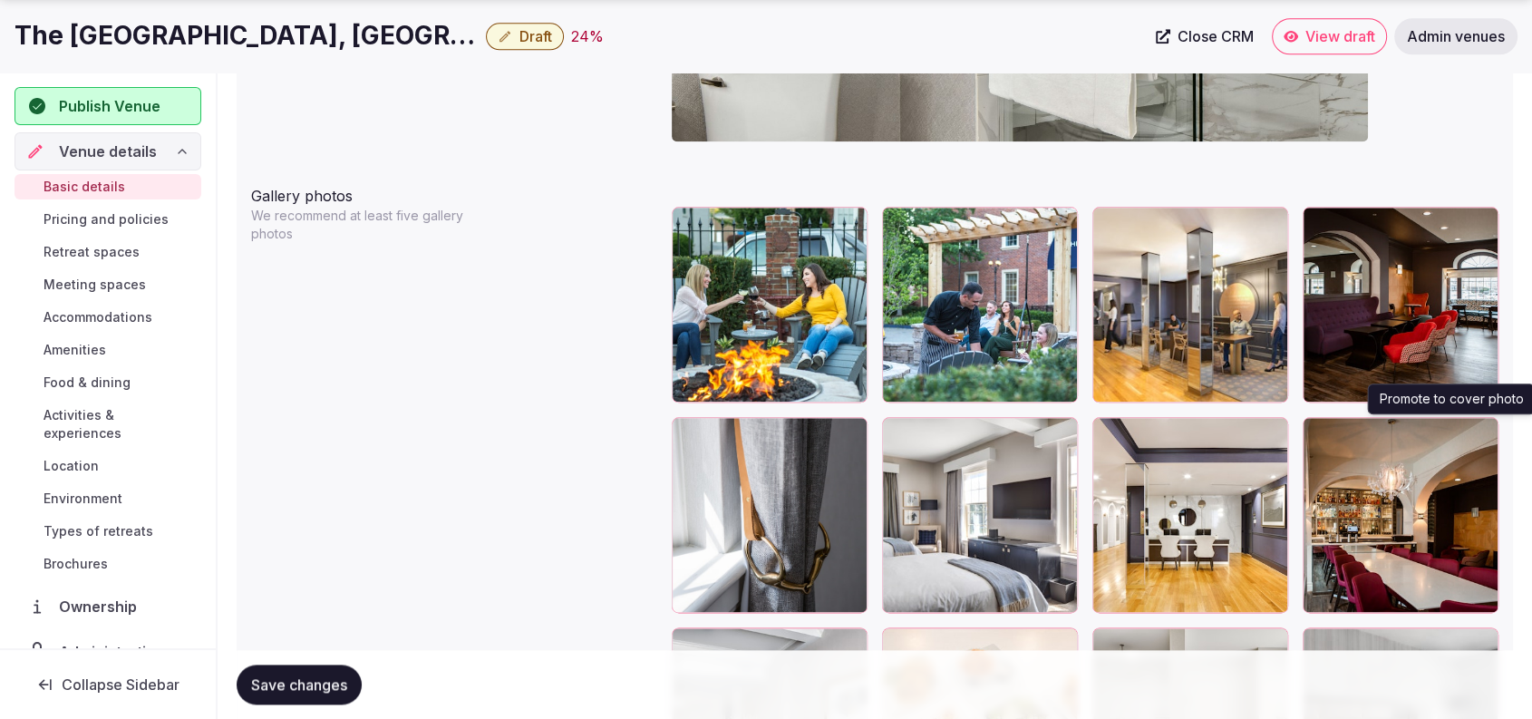
click at [1481, 433] on icon "button" at bounding box center [1480, 435] width 15 height 15
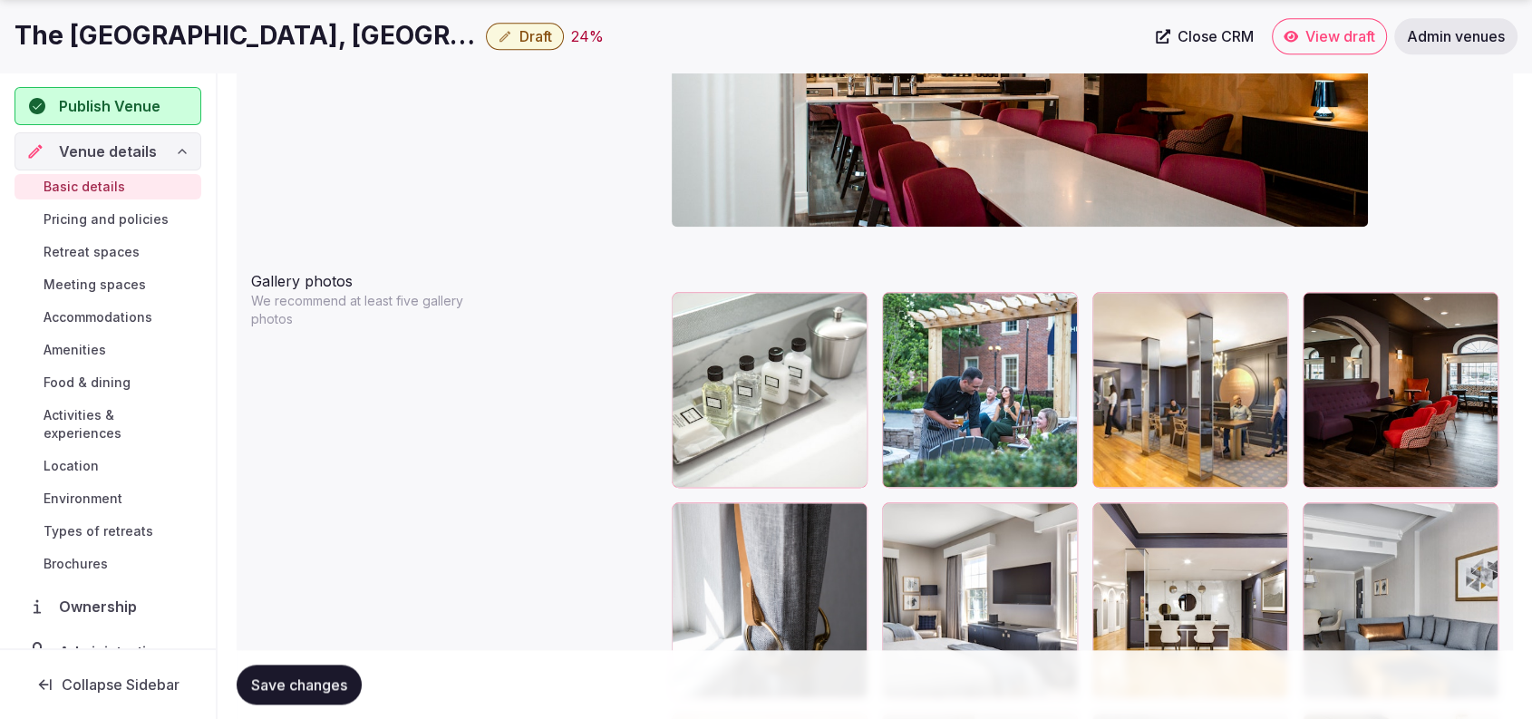
scroll to position [2069, 0]
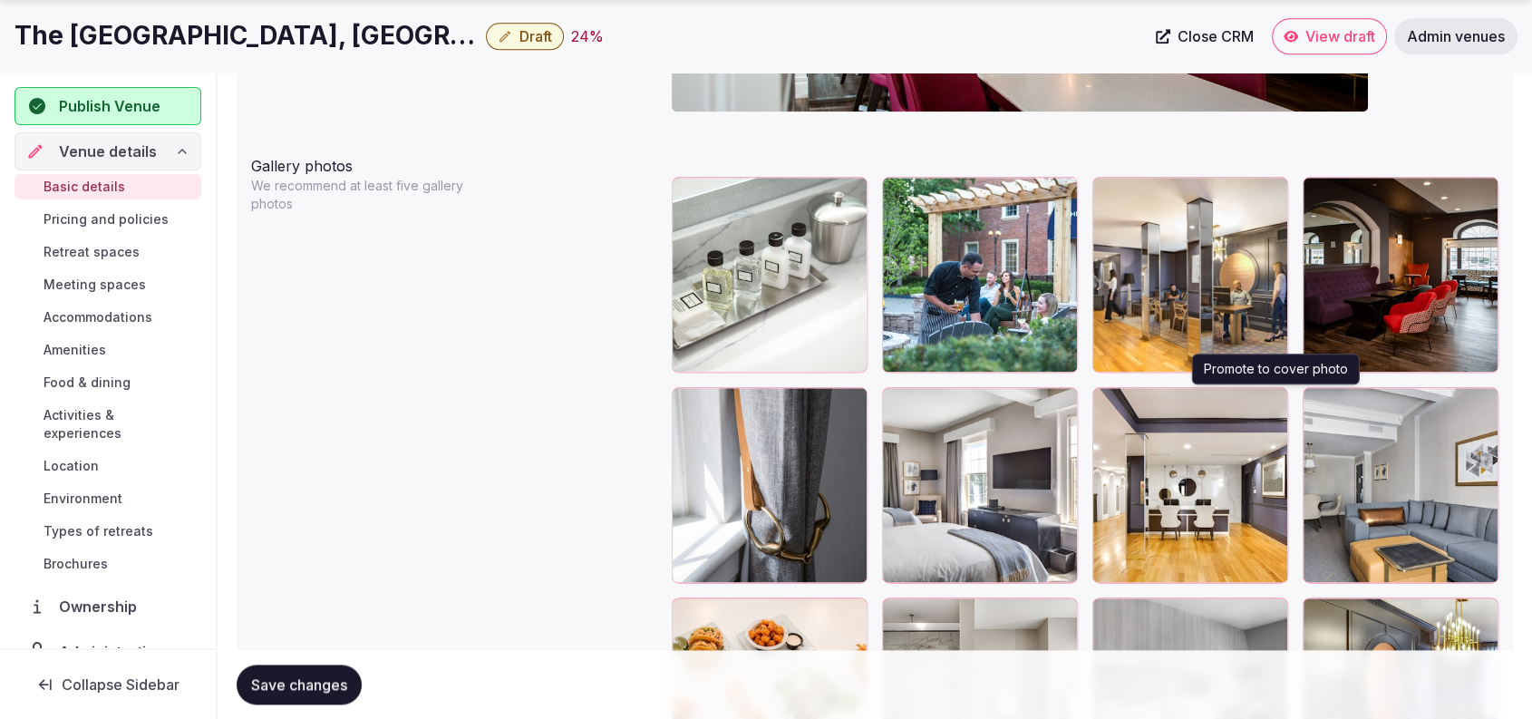
click at [1272, 404] on icon "button" at bounding box center [1270, 405] width 15 height 15
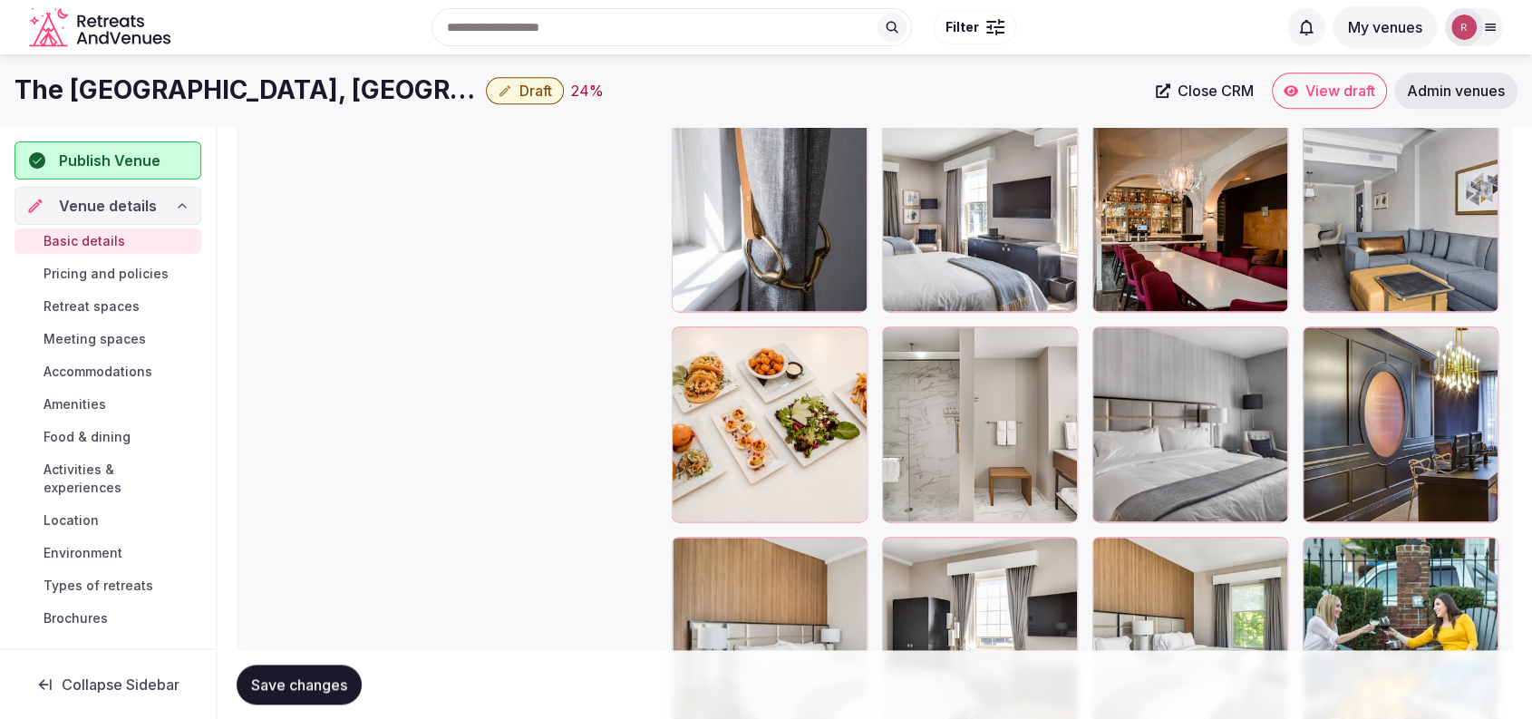
scroll to position [2220, 0]
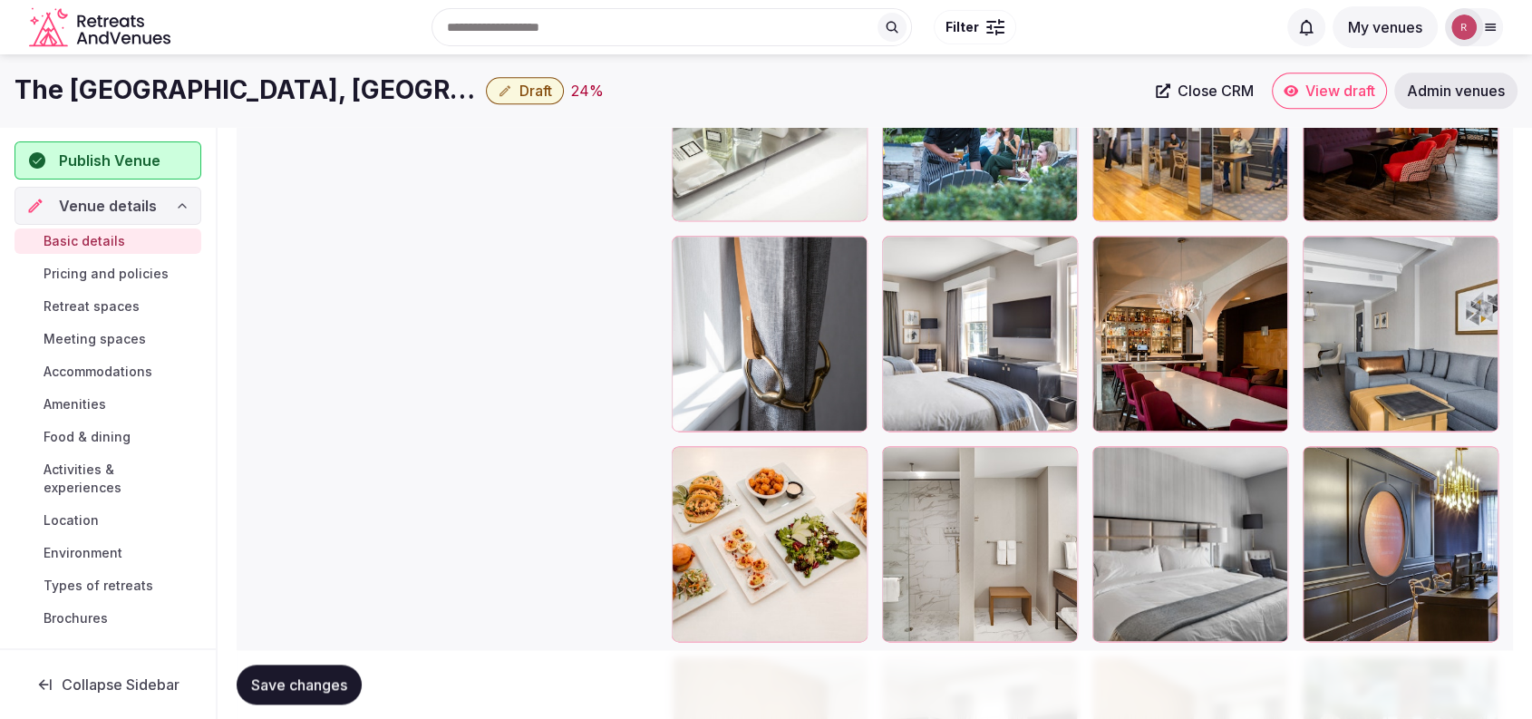
click at [1275, 261] on div at bounding box center [1190, 334] width 196 height 196
click at [1275, 247] on icon "button" at bounding box center [1270, 254] width 15 height 15
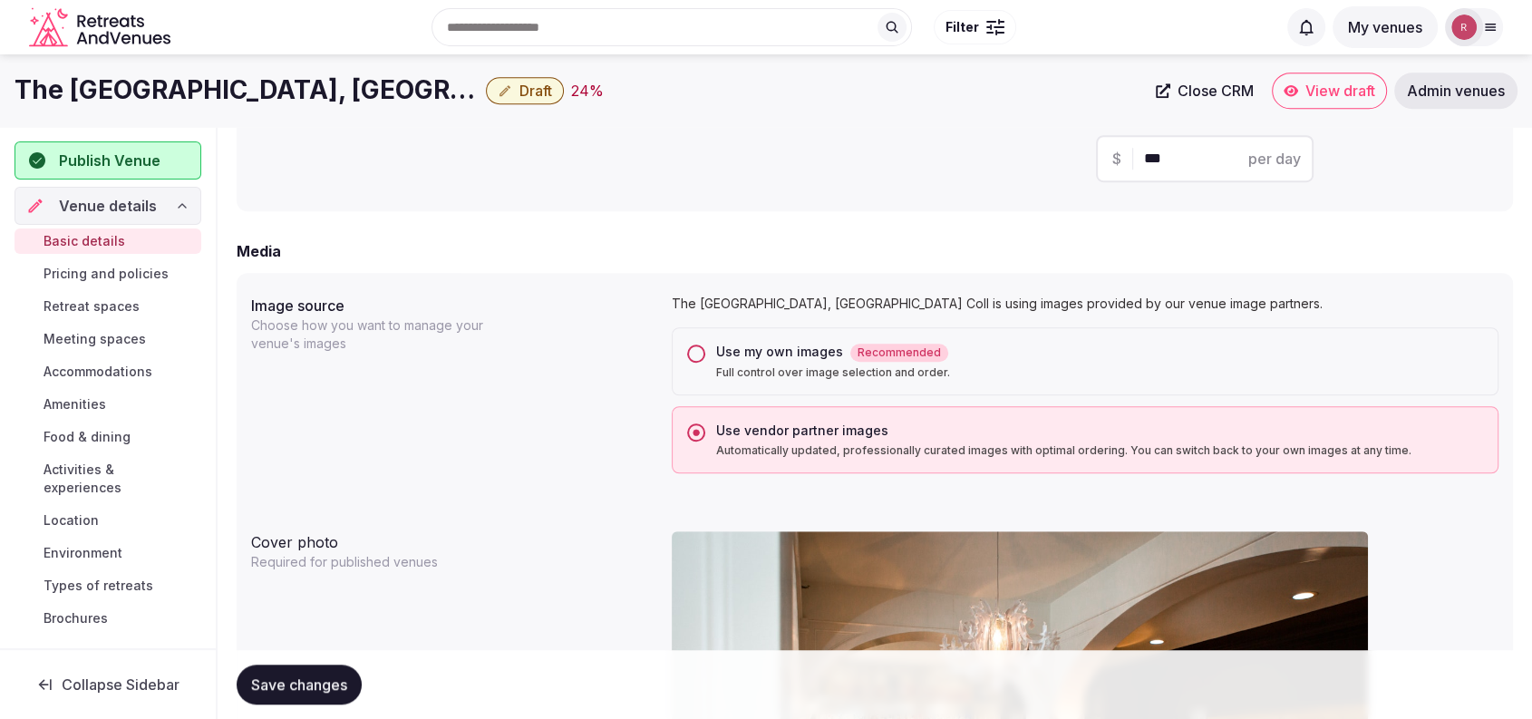
scroll to position [0, 0]
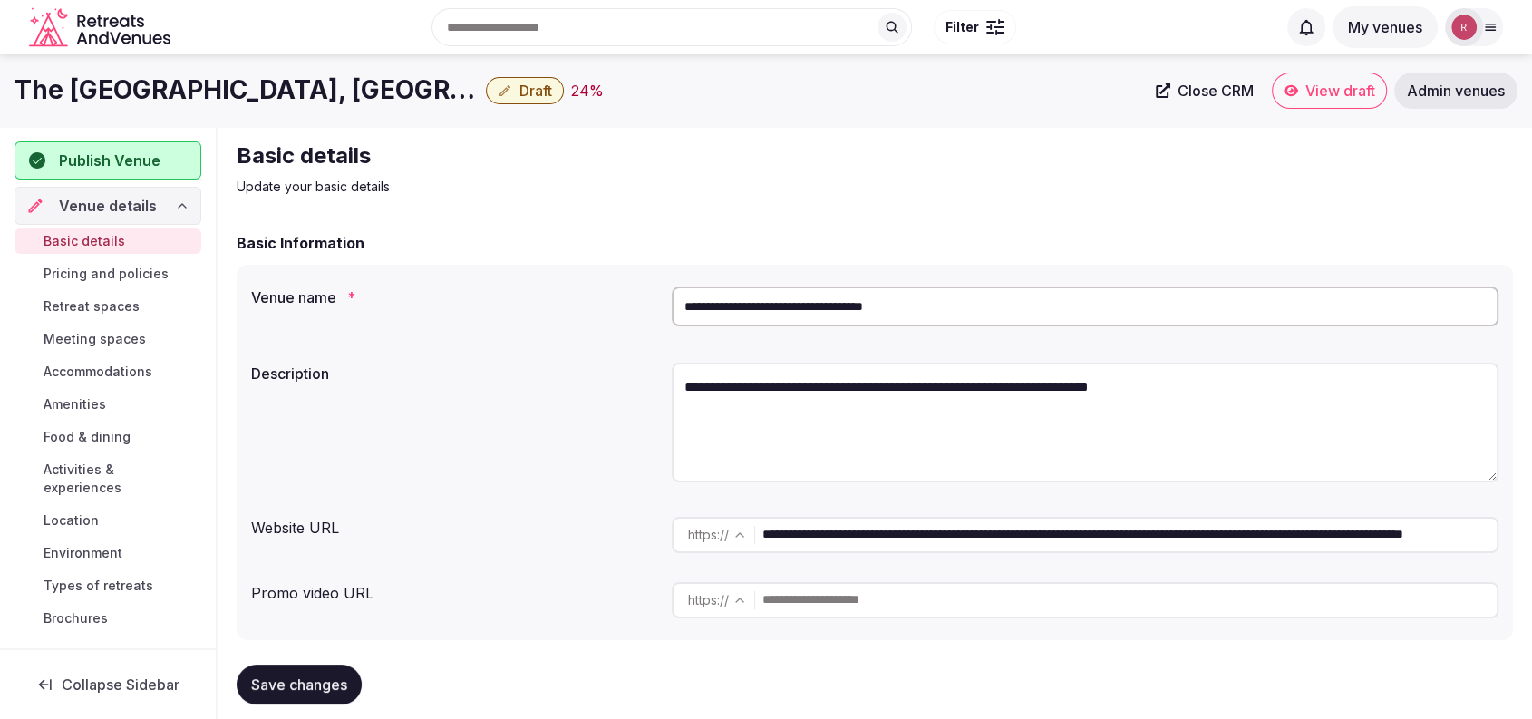
click at [893, 294] on input "**********" at bounding box center [1085, 306] width 827 height 40
click at [1234, 100] on link "Close CRM" at bounding box center [1205, 91] width 120 height 36
click at [636, 190] on p "Update your basic details" at bounding box center [541, 187] width 609 height 18
click at [1392, 149] on div "Basic details Update your basic details" at bounding box center [875, 168] width 1276 height 54
click at [608, 354] on div "**********" at bounding box center [875, 452] width 1276 height 375
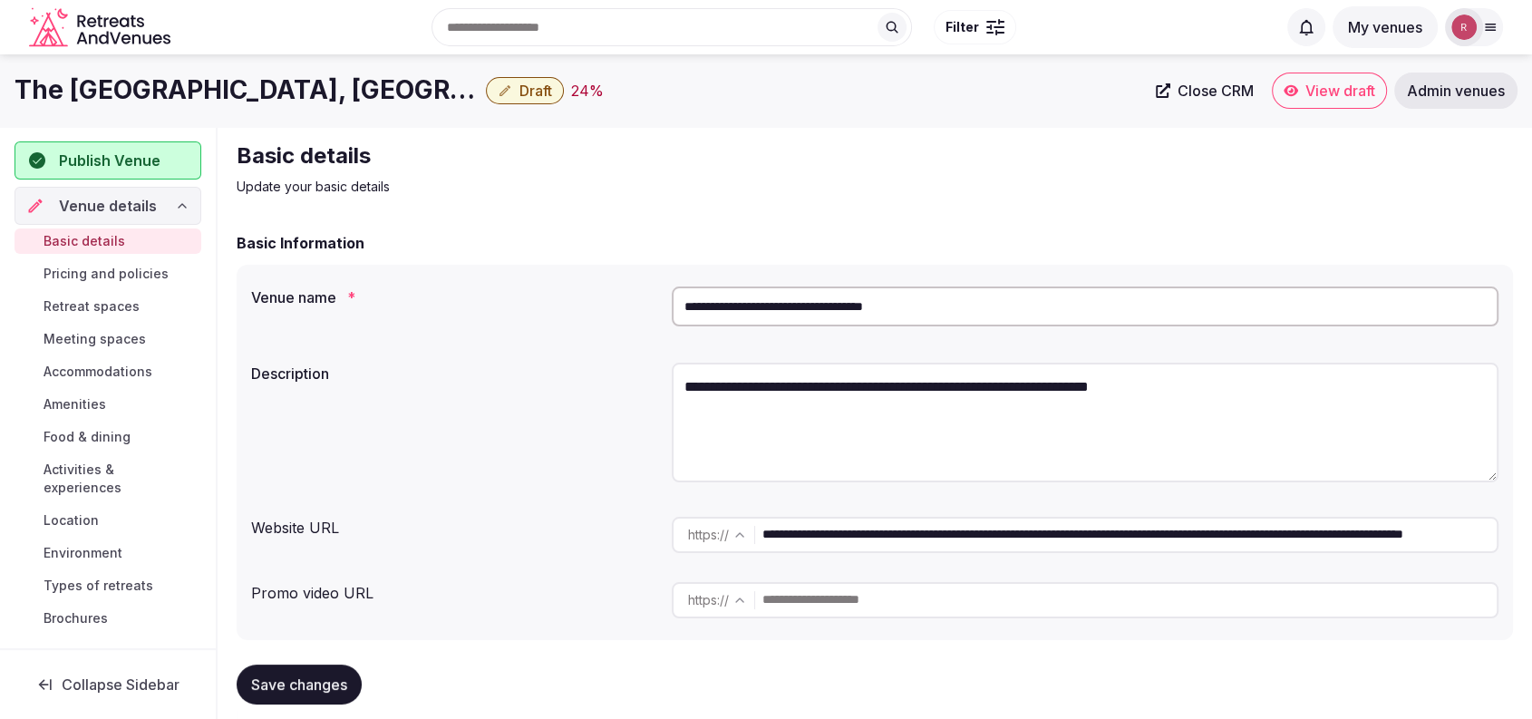
click at [887, 315] on input "**********" at bounding box center [1085, 306] width 827 height 40
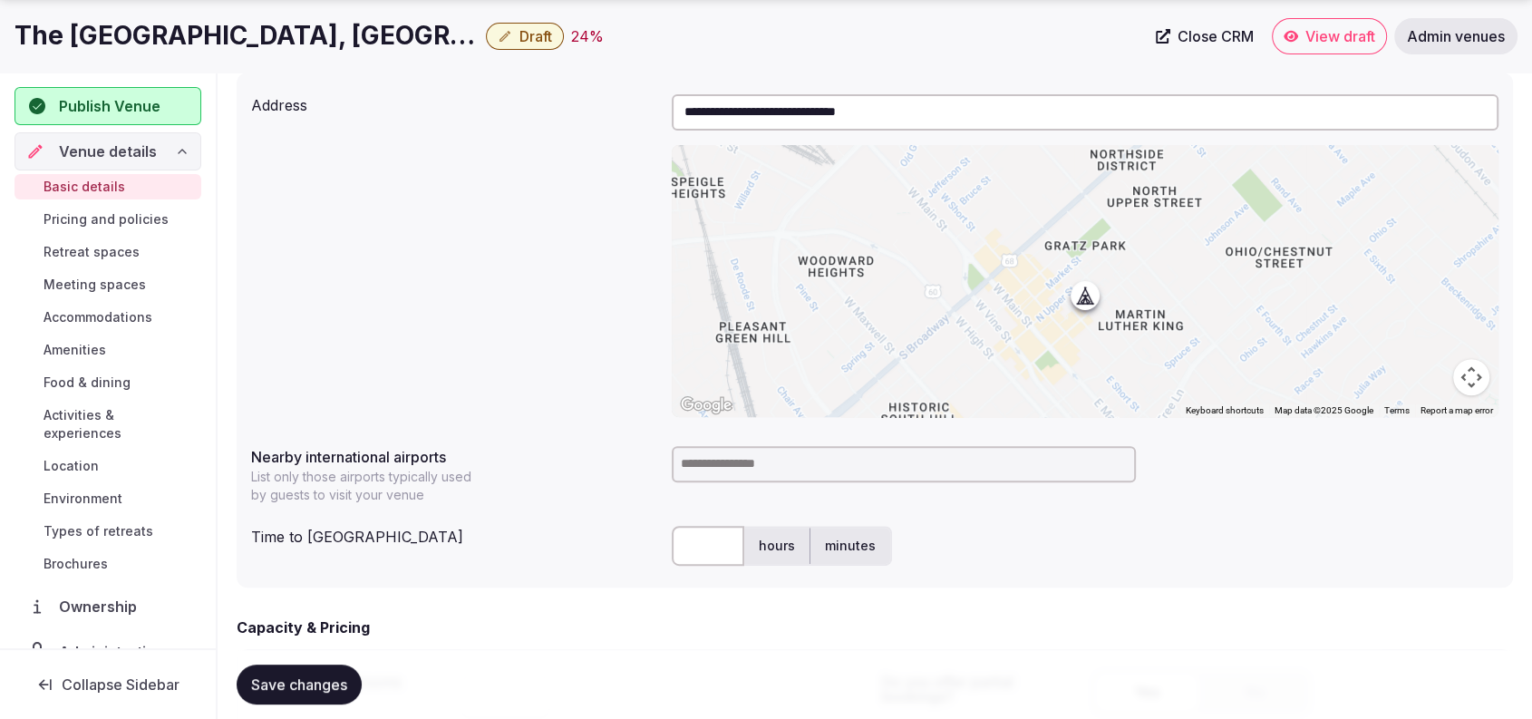
click at [705, 452] on input at bounding box center [904, 464] width 464 height 36
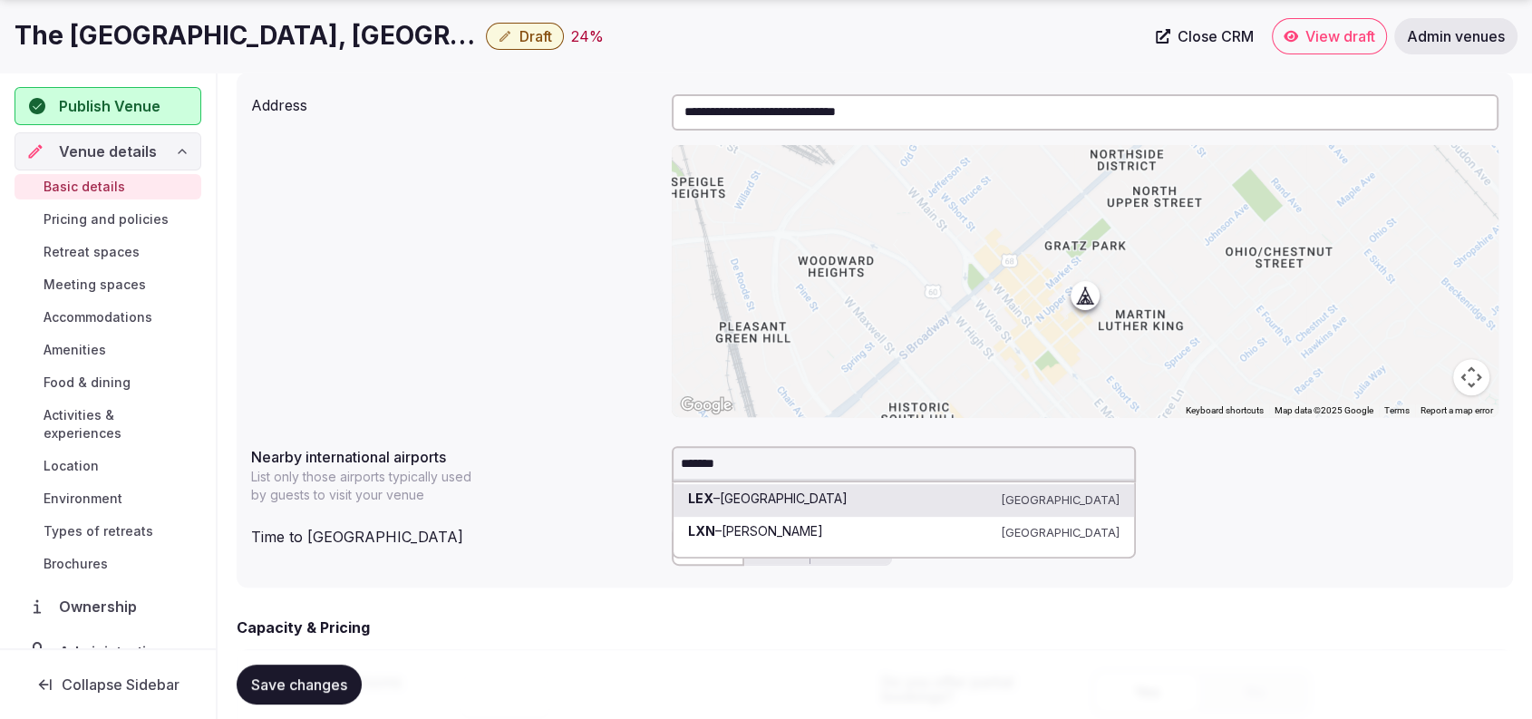
type input "*******"
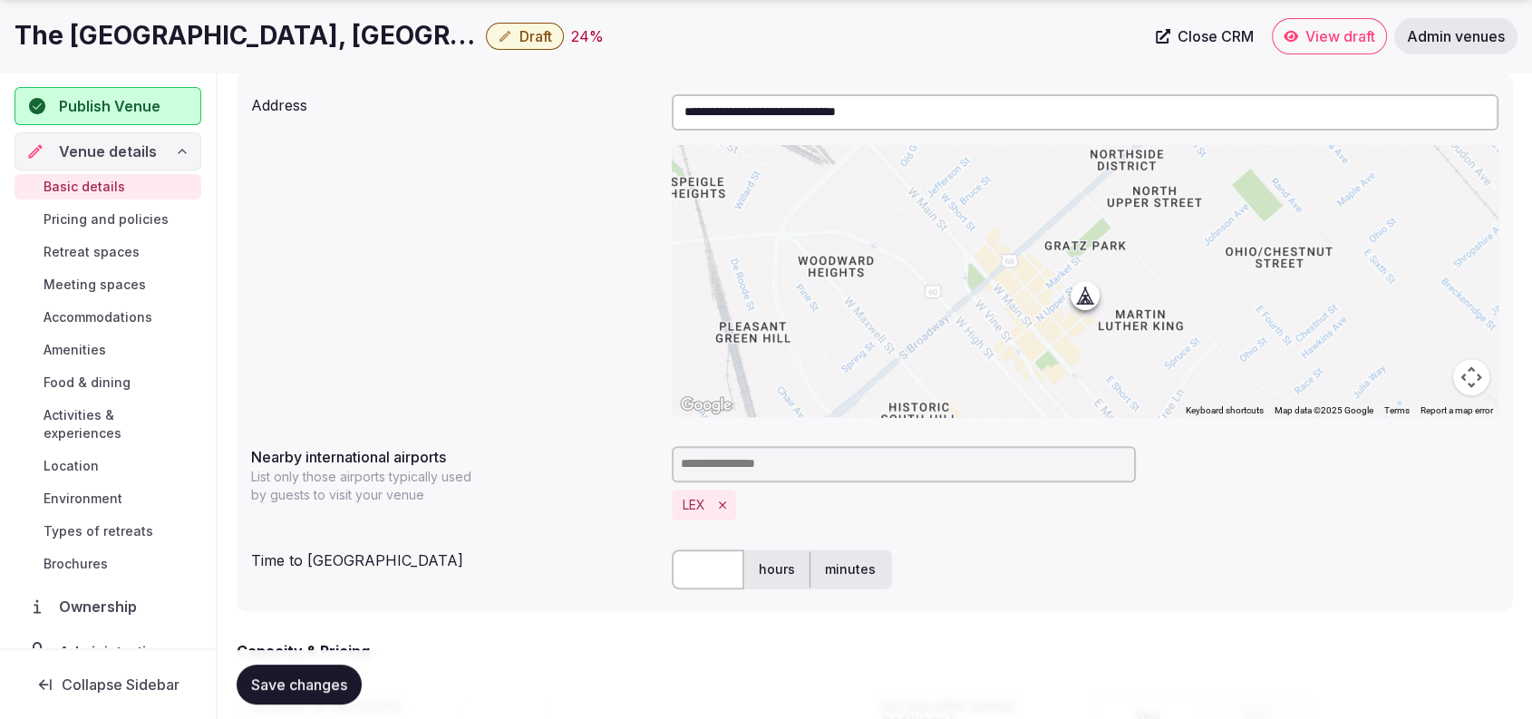
click at [689, 547] on div "hours minutes" at bounding box center [1085, 569] width 827 height 54
click at [685, 554] on input "text" at bounding box center [708, 569] width 73 height 40
type input "**"
click at [547, 304] on div "**********" at bounding box center [874, 255] width 1247 height 337
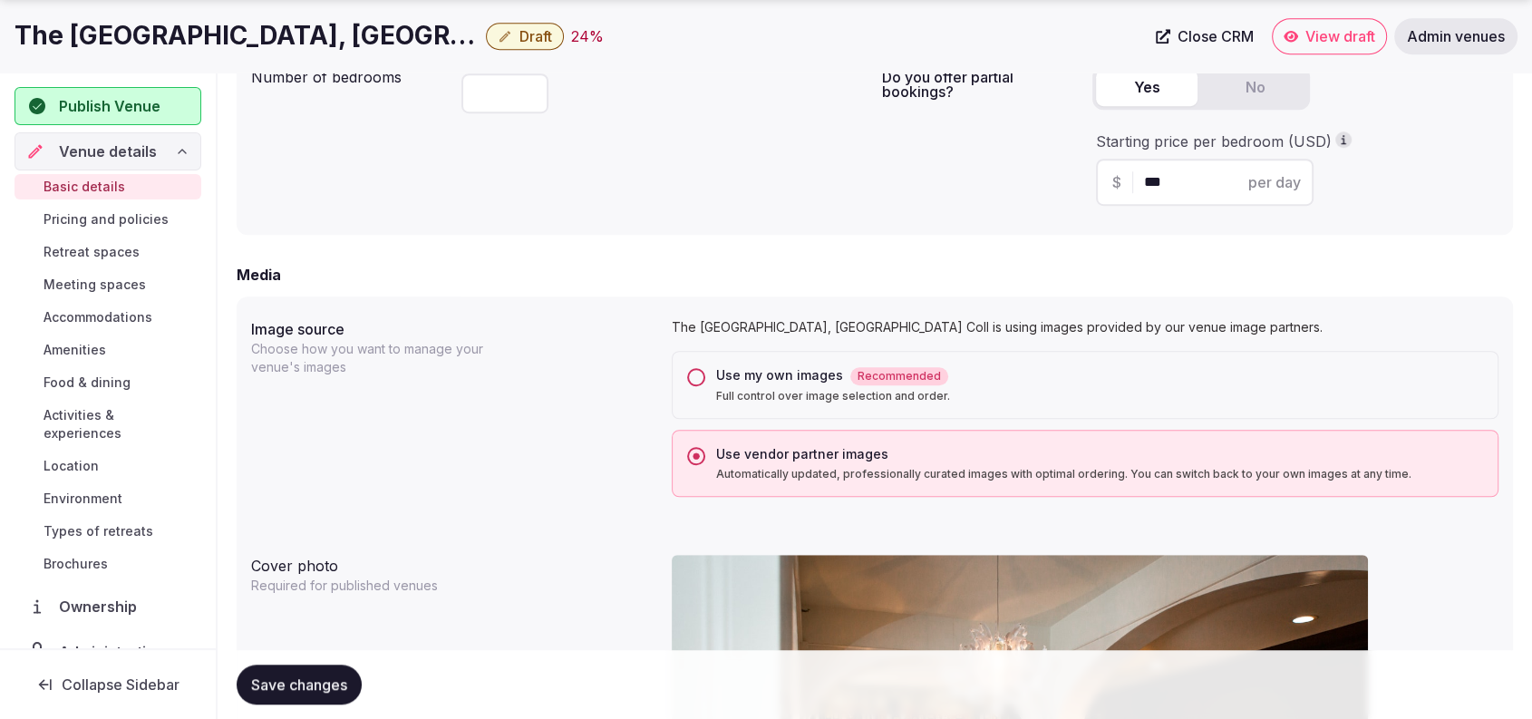
click at [285, 687] on span "Save changes" at bounding box center [299, 684] width 96 height 18
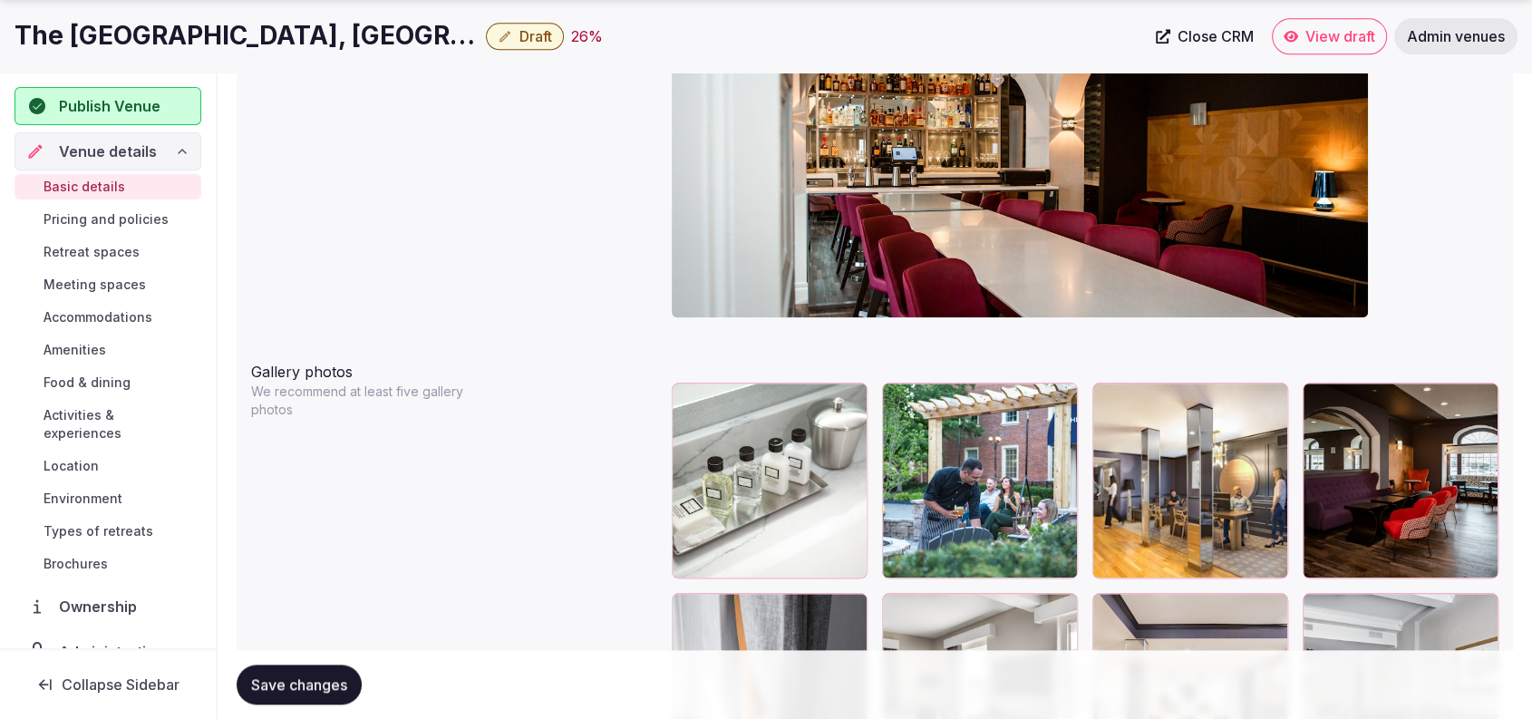
click at [1435, 194] on div at bounding box center [1085, 128] width 827 height 421
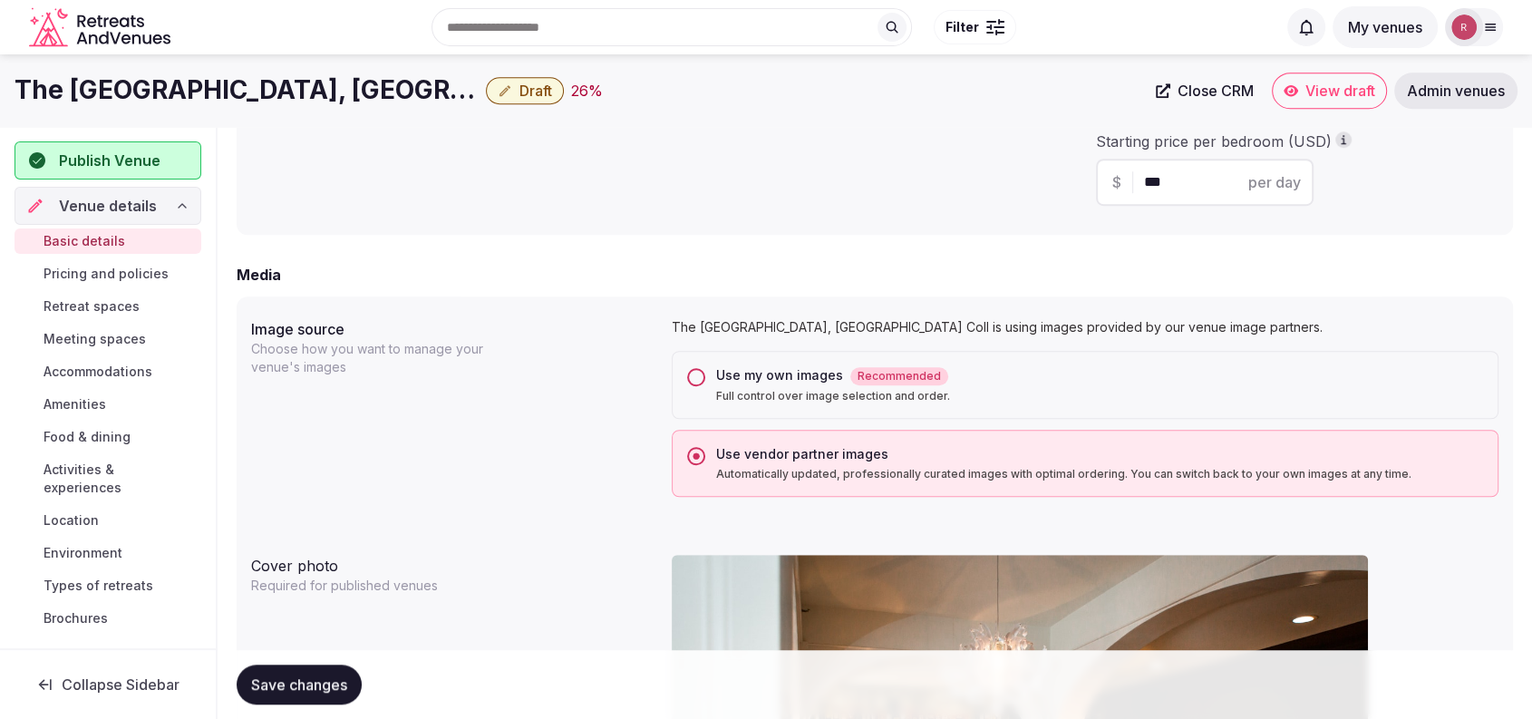
click at [1434, 140] on div "Starting price per bedroom (USD)" at bounding box center [1295, 141] width 399 height 20
click at [130, 157] on span "Publish Venue" at bounding box center [110, 161] width 102 height 22
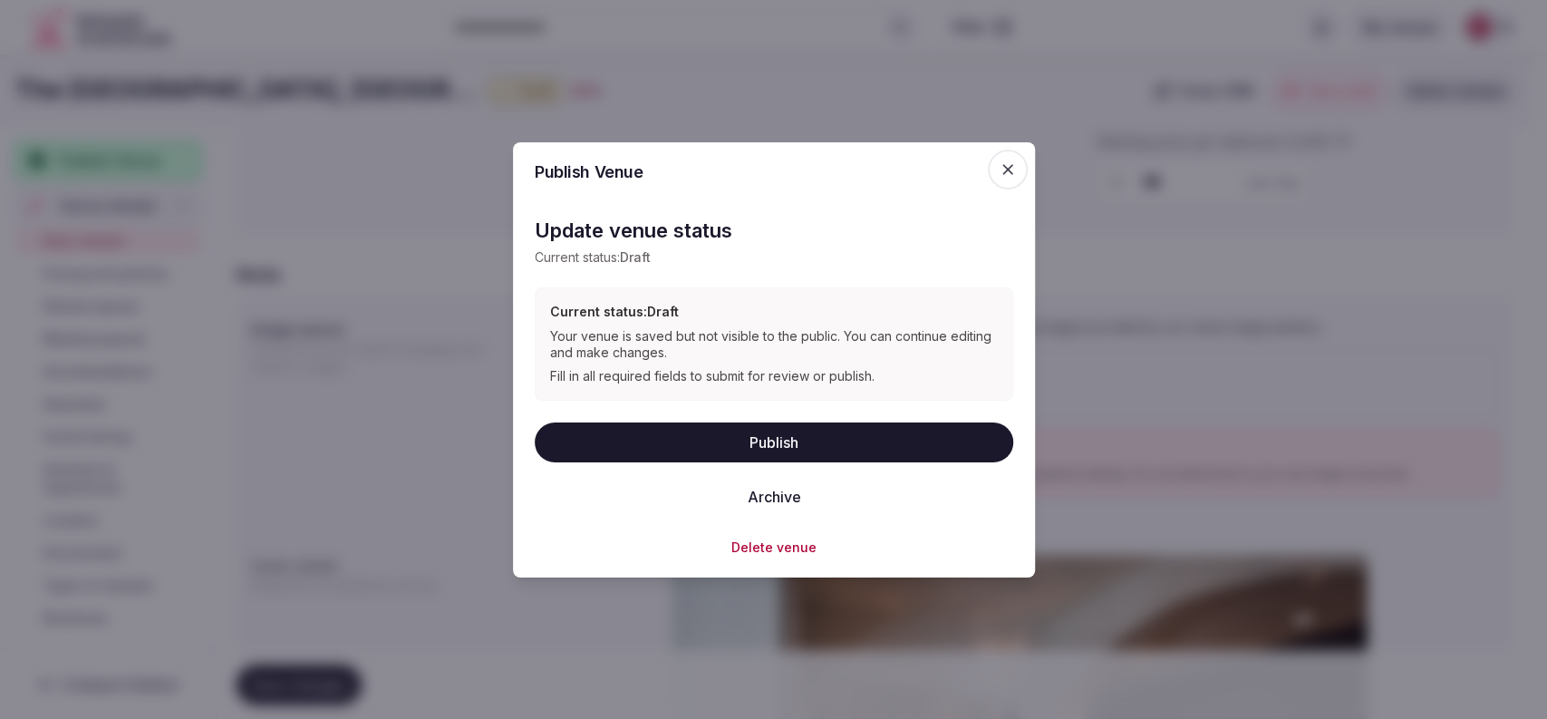
click at [678, 420] on div "Update venue status Current status: Draft Current status: Draft Your venue is s…" at bounding box center [774, 374] width 479 height 361
click at [674, 432] on button "Publish" at bounding box center [774, 442] width 479 height 40
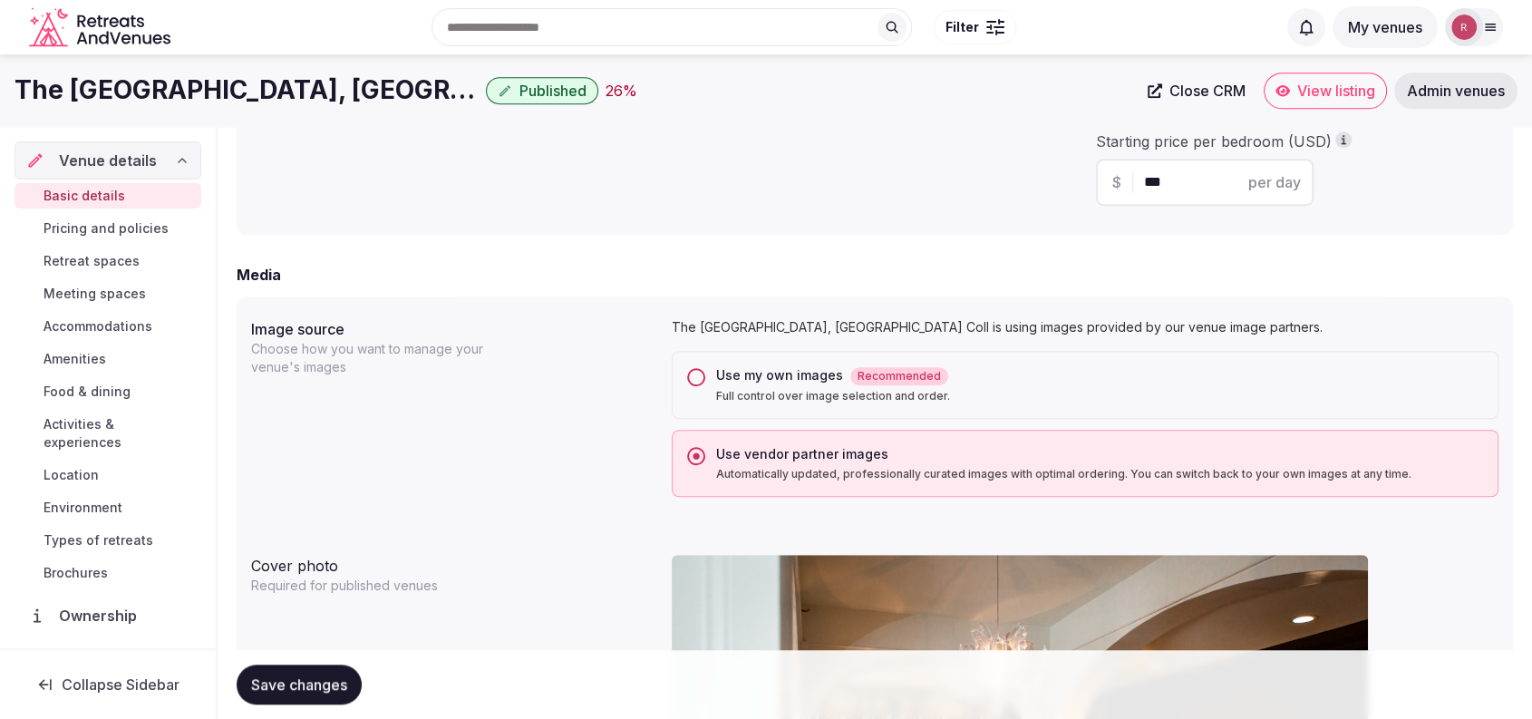
click at [1421, 165] on div "Starting price per bedroom (USD) $ *** per day" at bounding box center [1295, 168] width 406 height 74
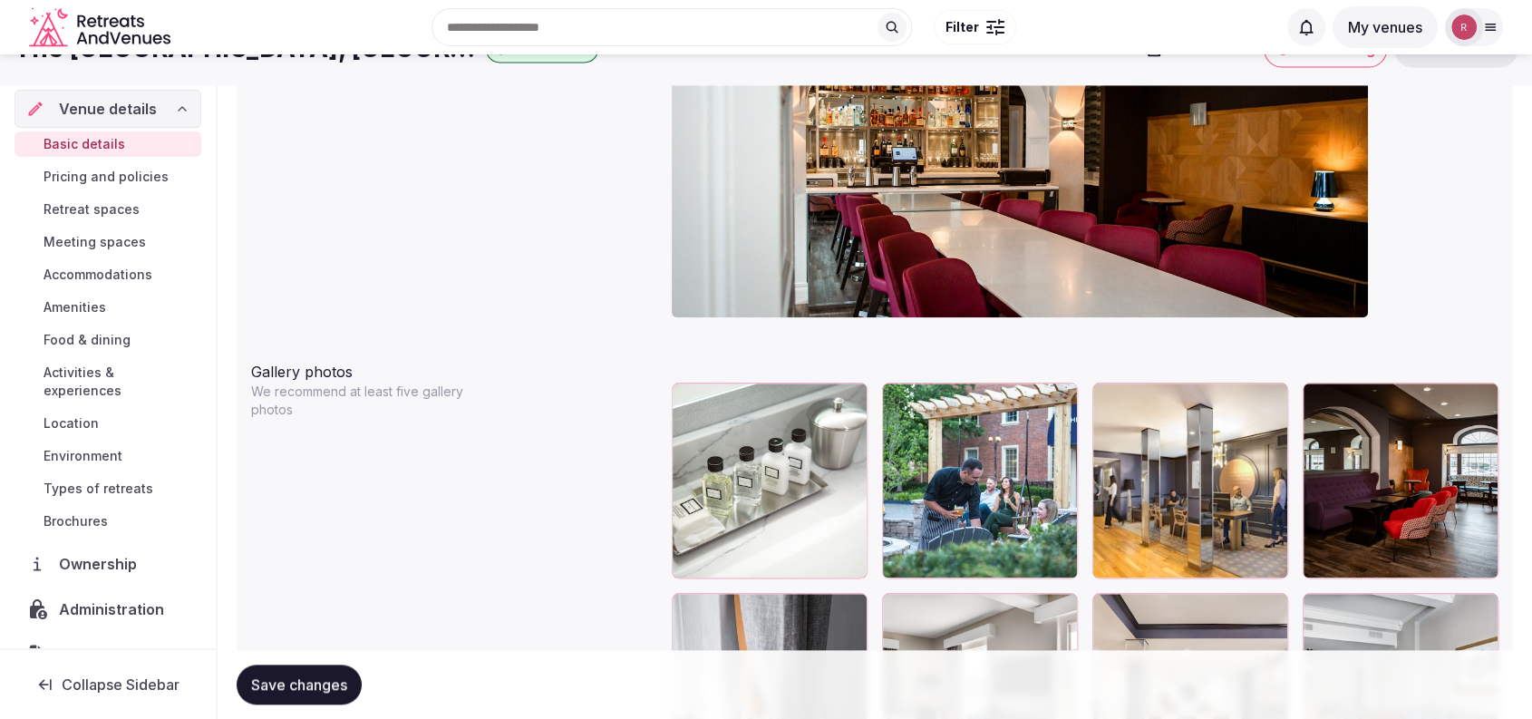
scroll to position [629, 0]
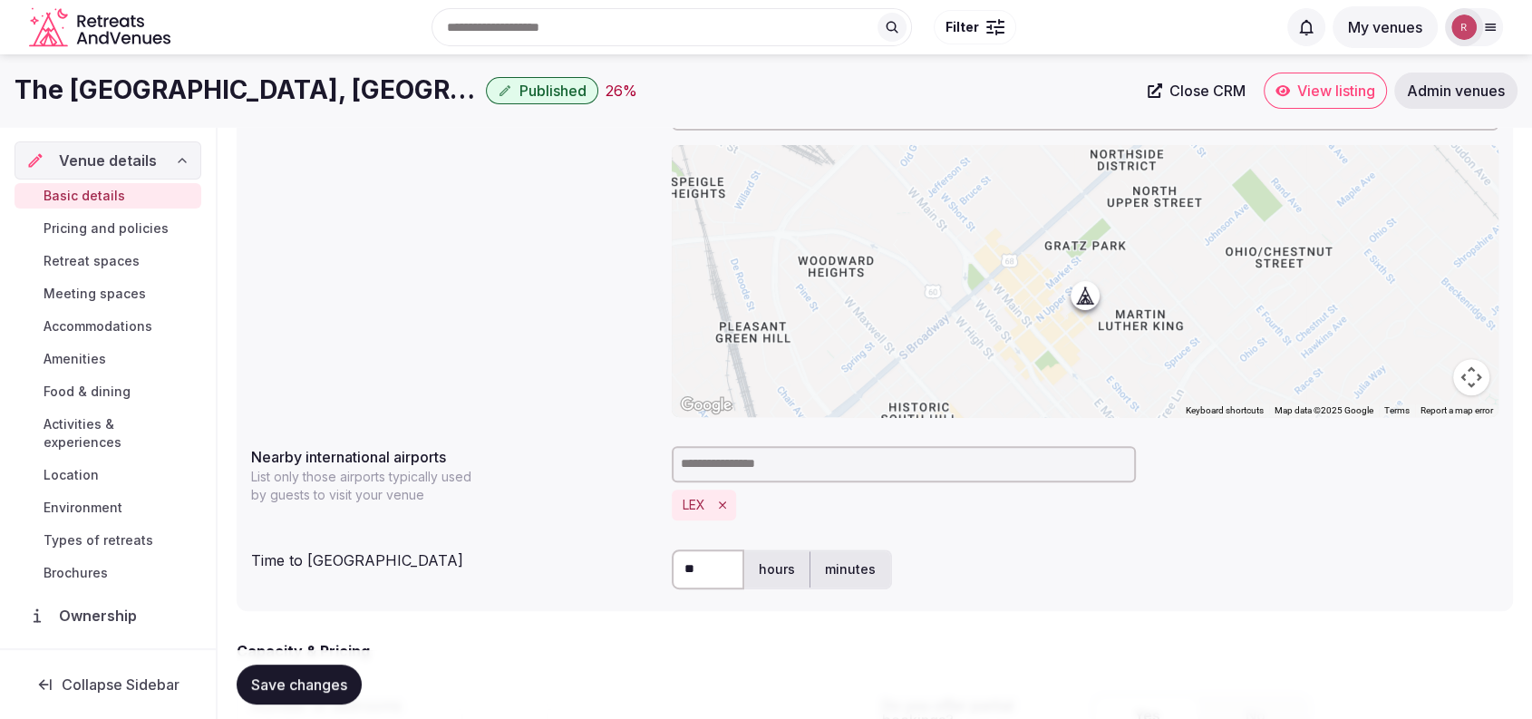
click at [1151, 601] on div "**********" at bounding box center [875, 342] width 1276 height 538
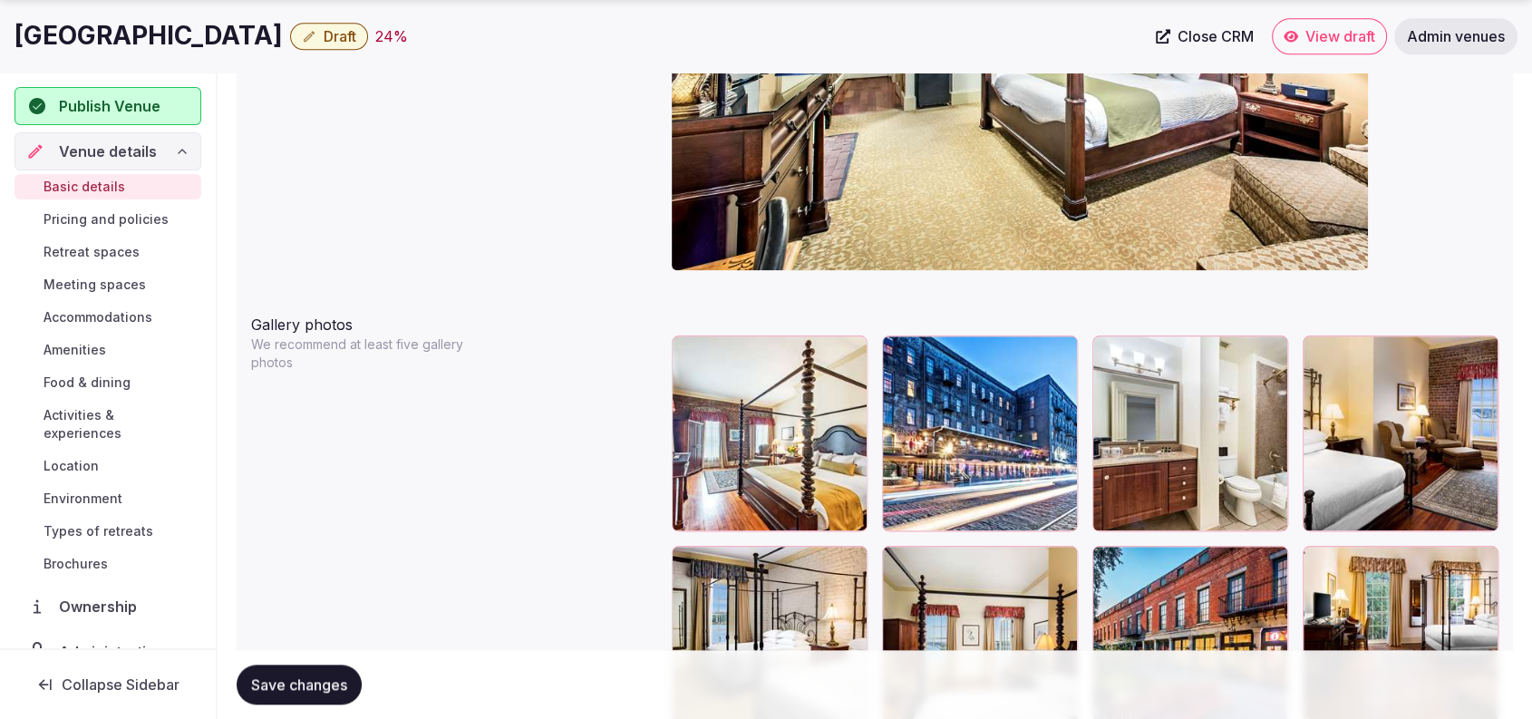
scroll to position [2066, 0]
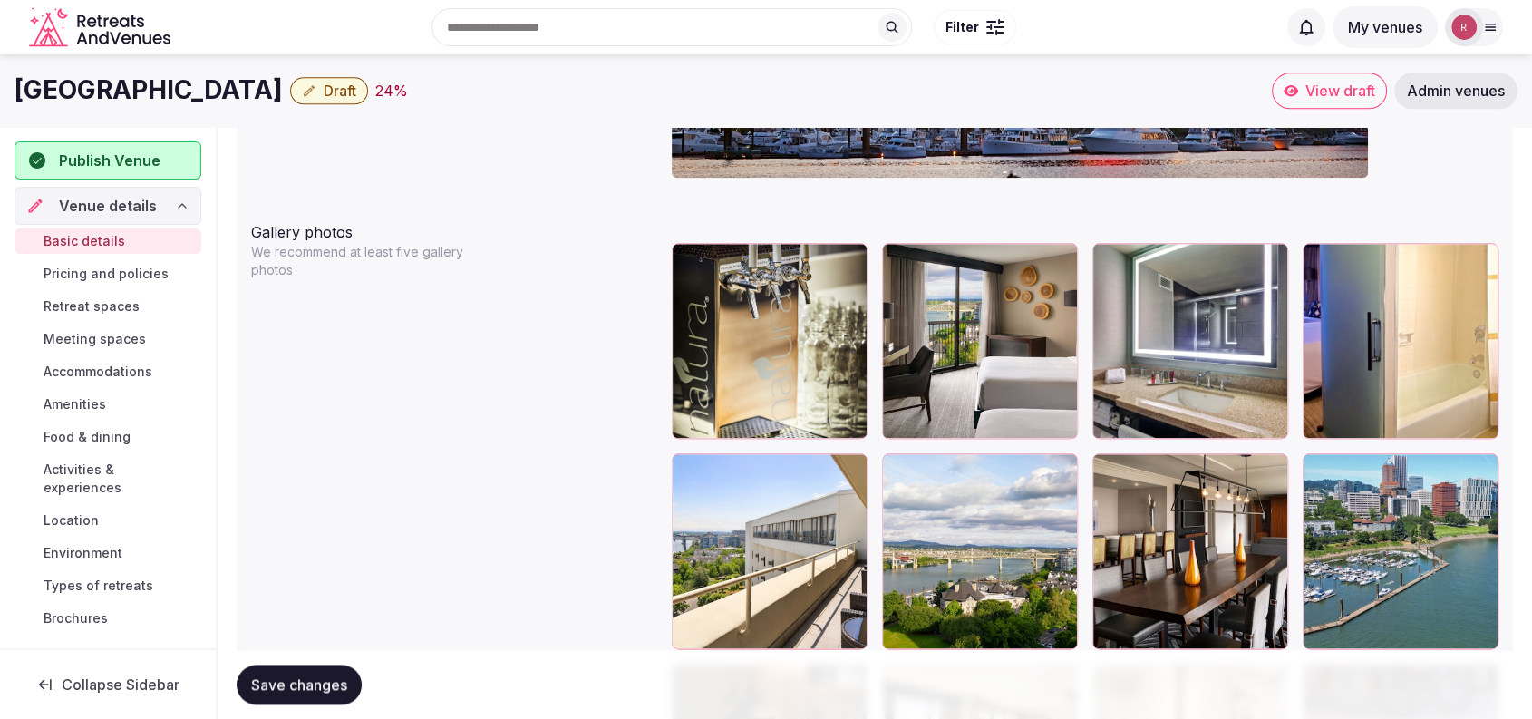
scroll to position [1936, 0]
